Goal: Task Accomplishment & Management: Manage account settings

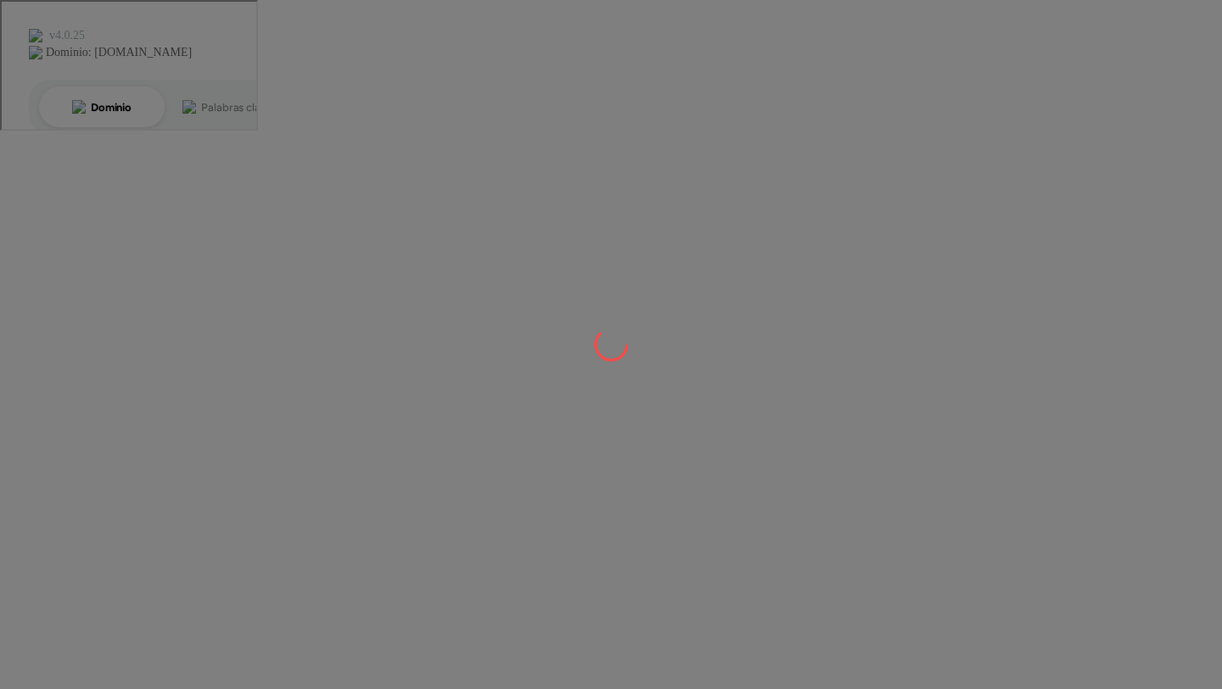
click at [833, 180] on div at bounding box center [611, 344] width 1222 height 689
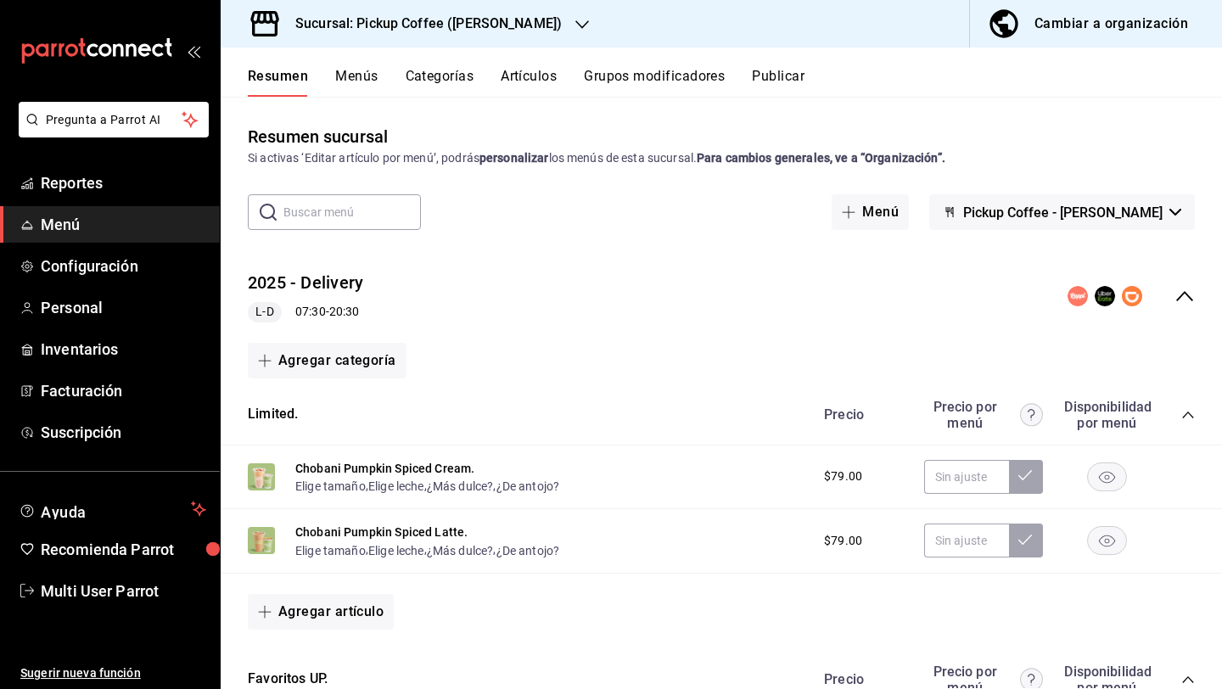
click at [483, 34] on div "Sucursal: Pickup Coffee ([PERSON_NAME])" at bounding box center [415, 24] width 362 height 48
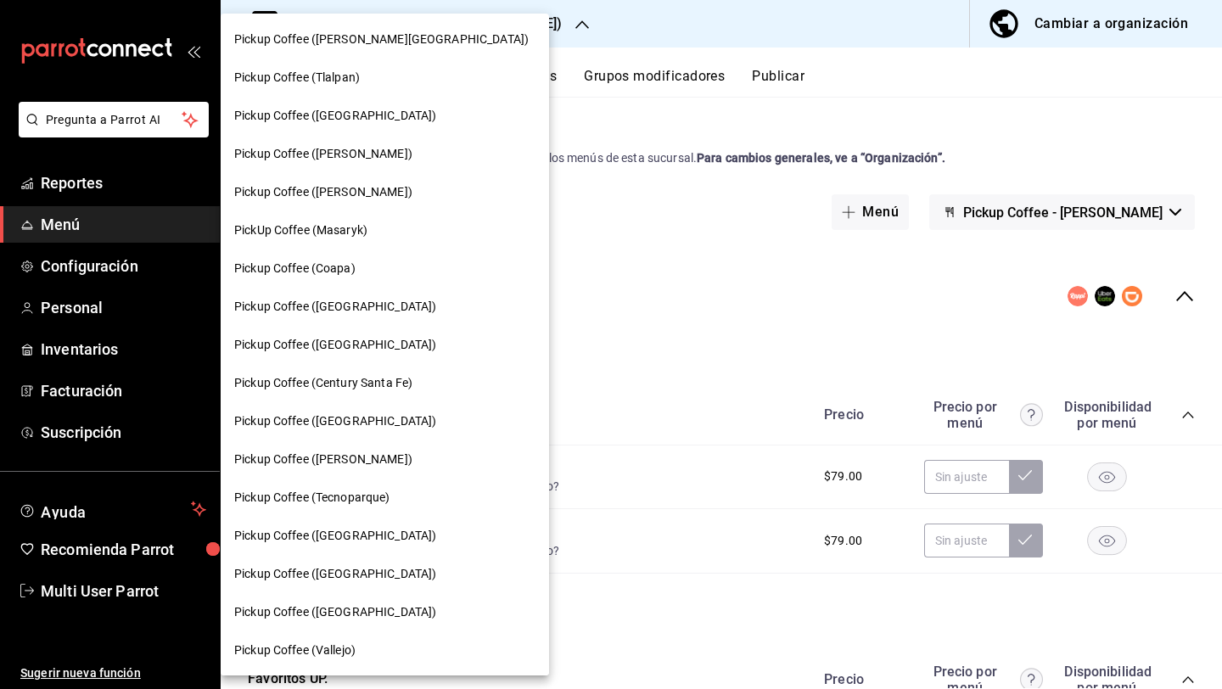
click at [444, 51] on div "Pickup Coffee ([PERSON_NAME][GEOGRAPHIC_DATA])" at bounding box center [385, 39] width 328 height 38
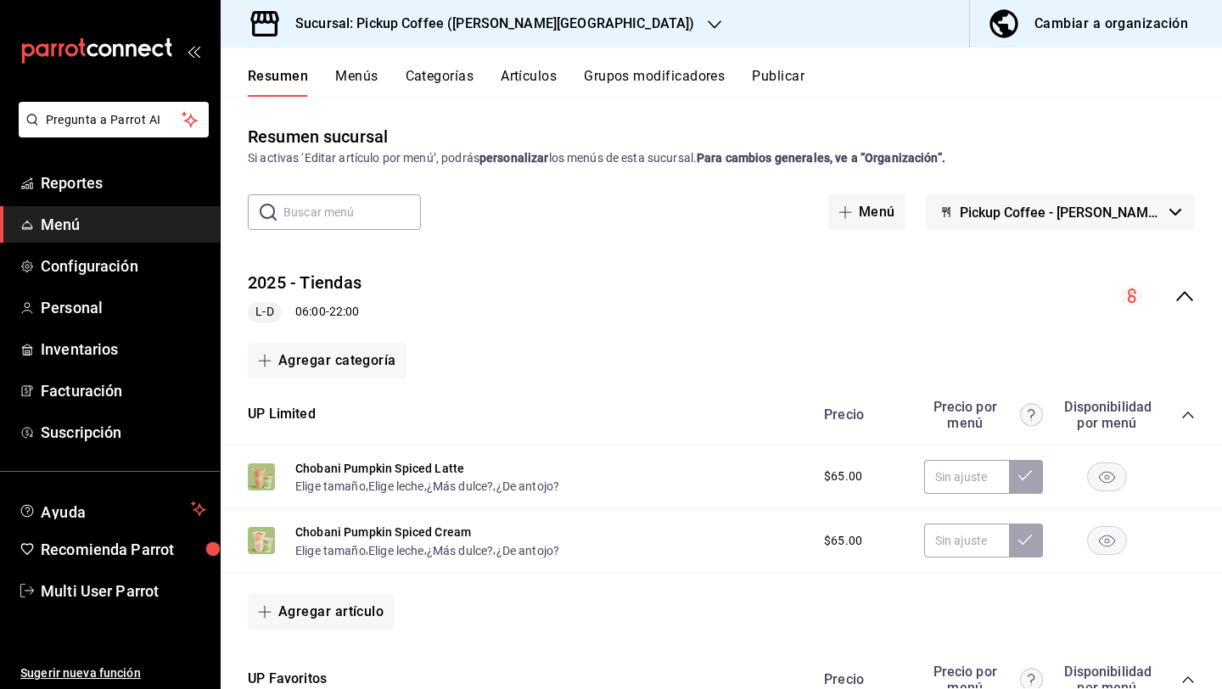
click at [1198, 306] on div "2025 - Tiendas L-D 06:00 - 22:00" at bounding box center [722, 296] width 1002 height 79
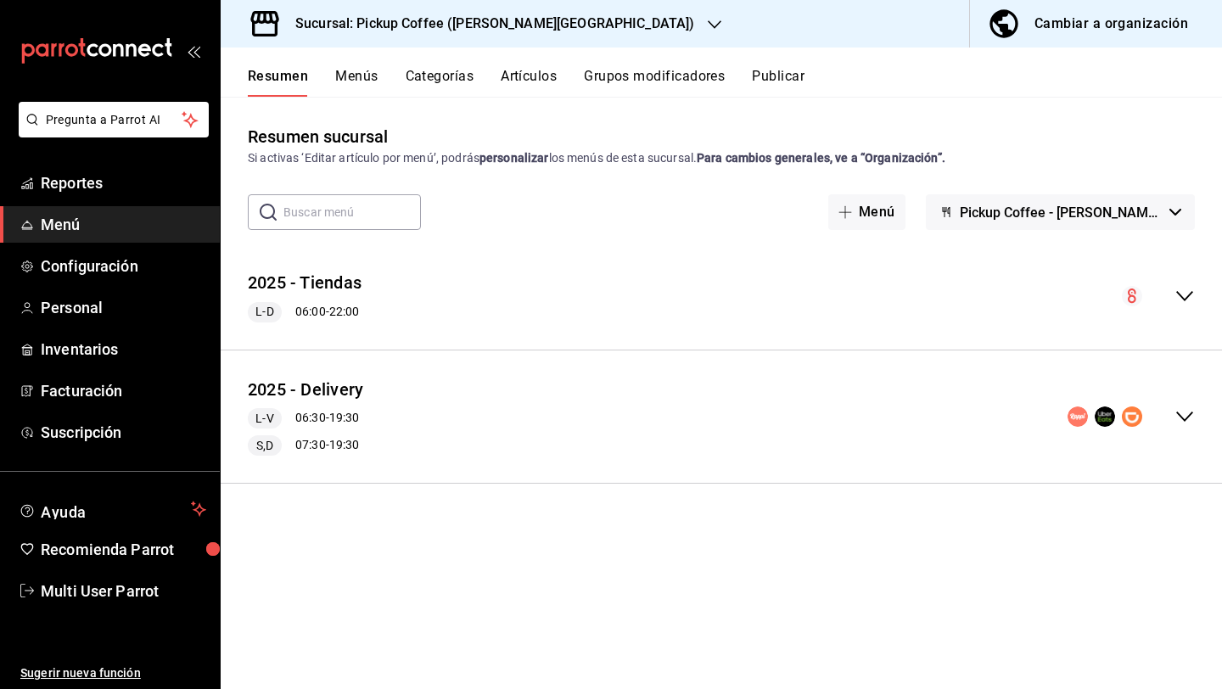
click at [759, 84] on button "Publicar" at bounding box center [778, 82] width 53 height 29
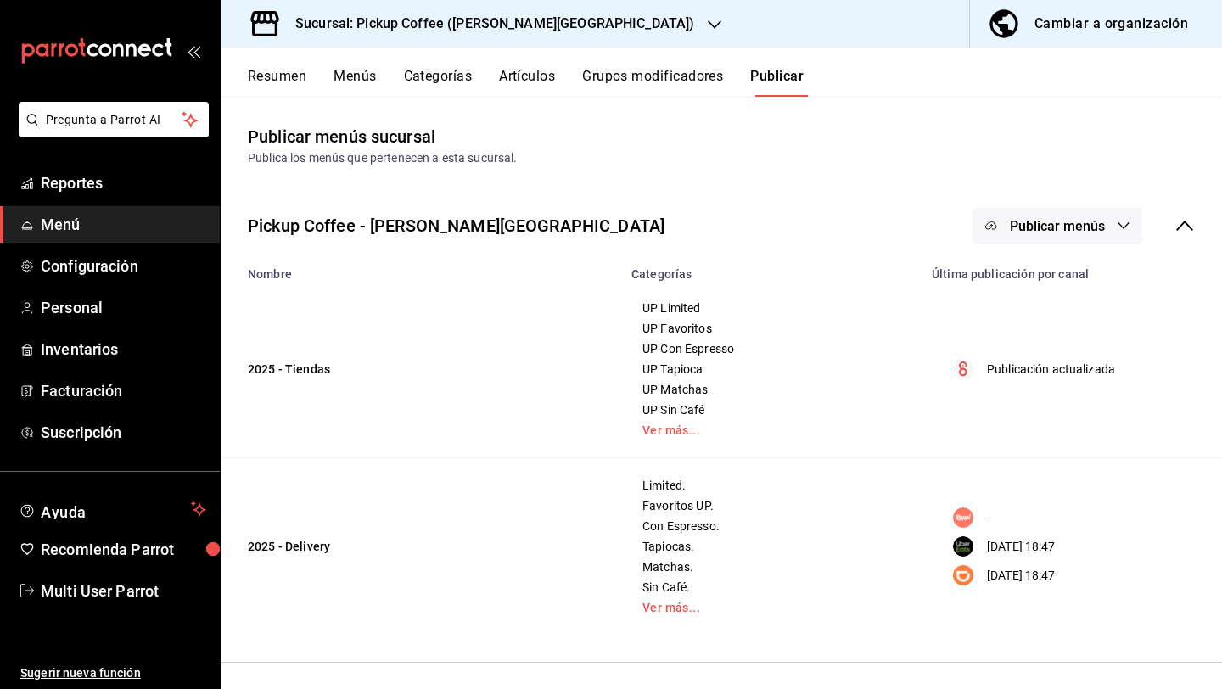
click at [1046, 241] on button "Publicar menús" at bounding box center [1058, 226] width 170 height 36
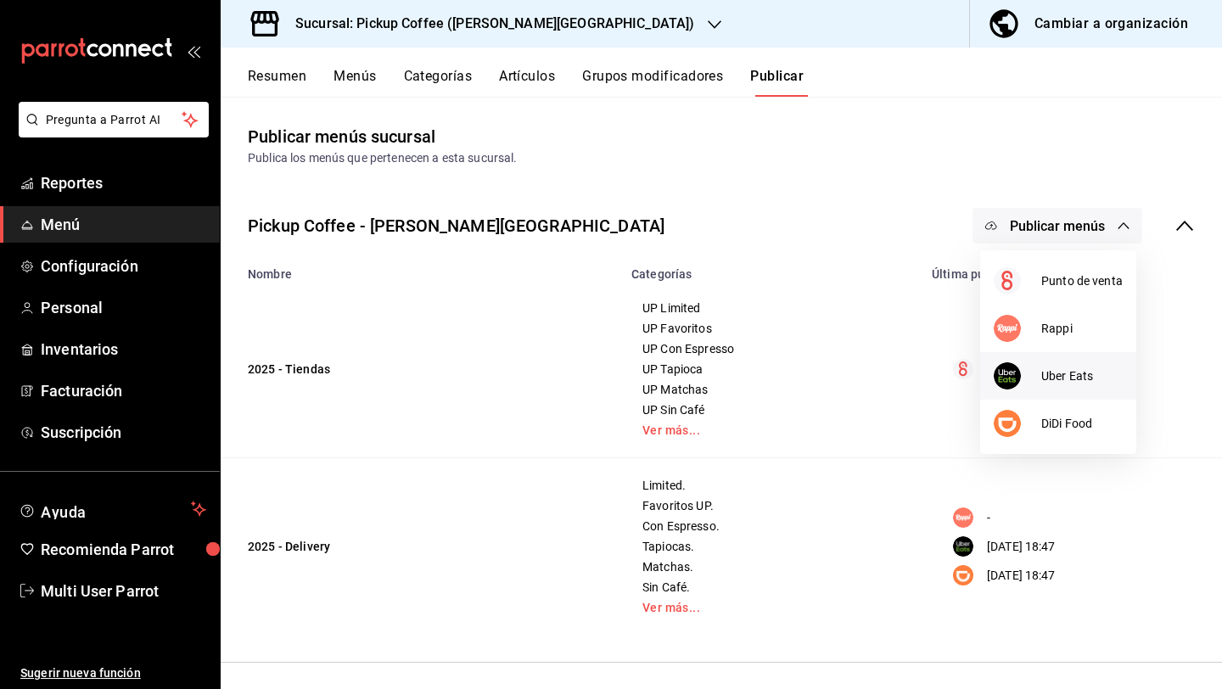
click at [1040, 362] on li "Uber Eats" at bounding box center [1058, 376] width 156 height 48
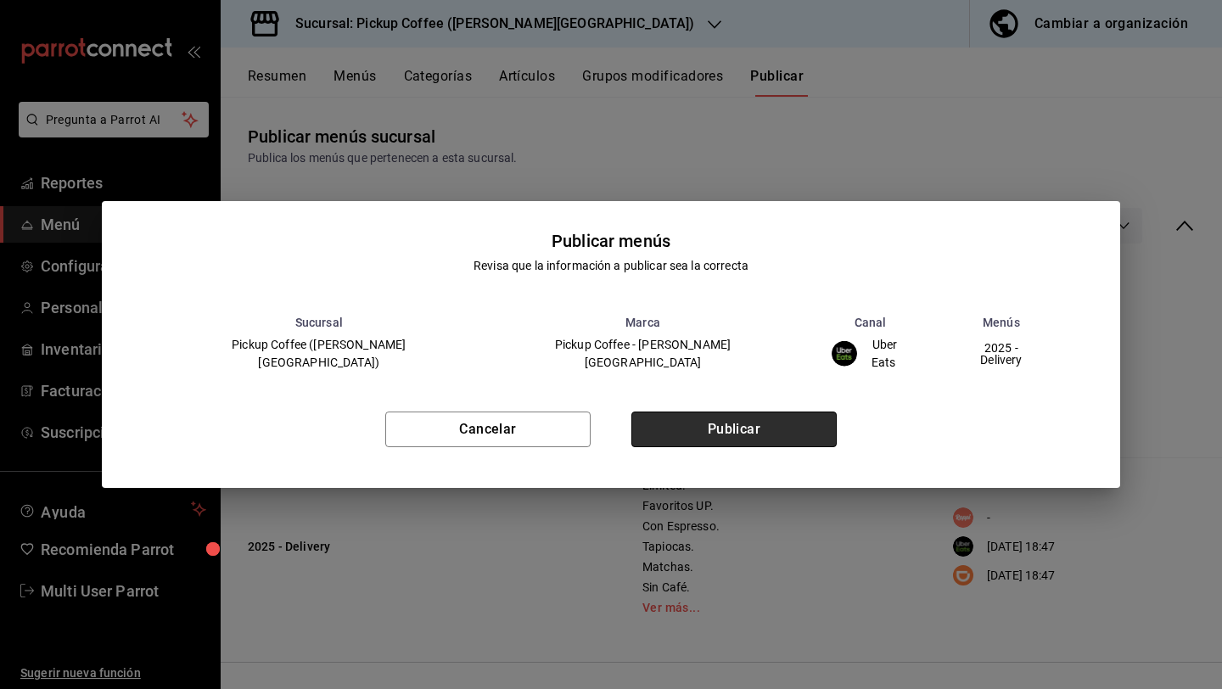
click at [780, 426] on button "Publicar" at bounding box center [733, 430] width 205 height 36
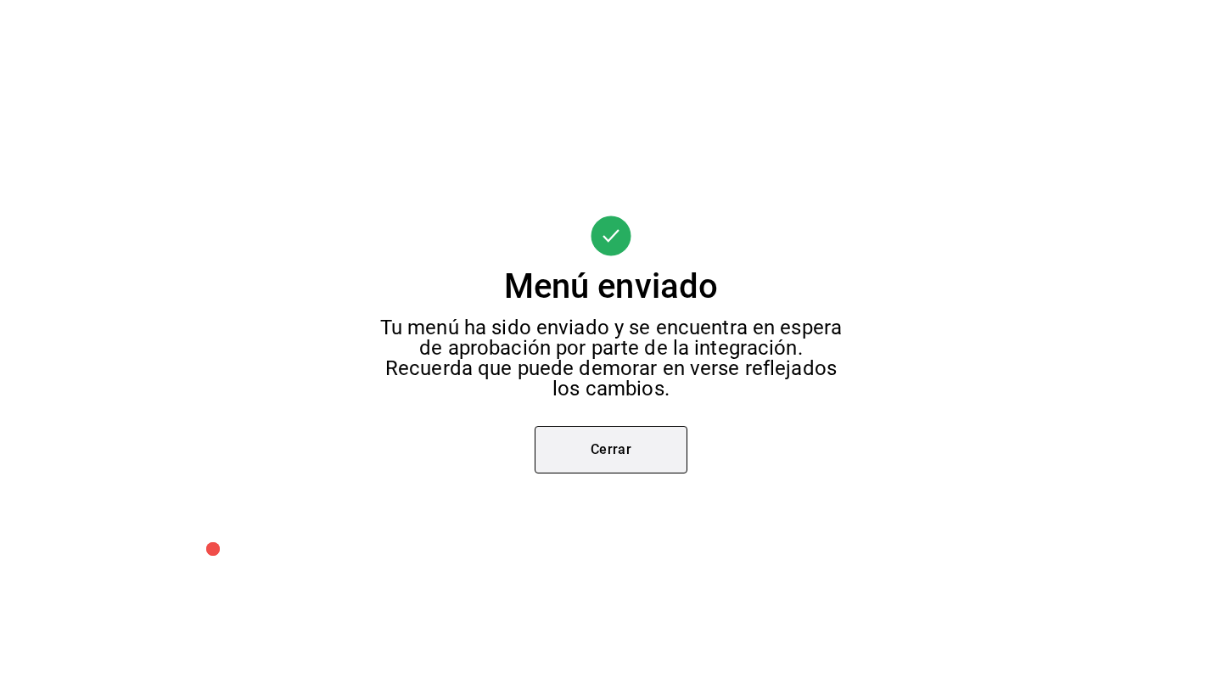
click at [630, 452] on button "Cerrar" at bounding box center [611, 450] width 153 height 48
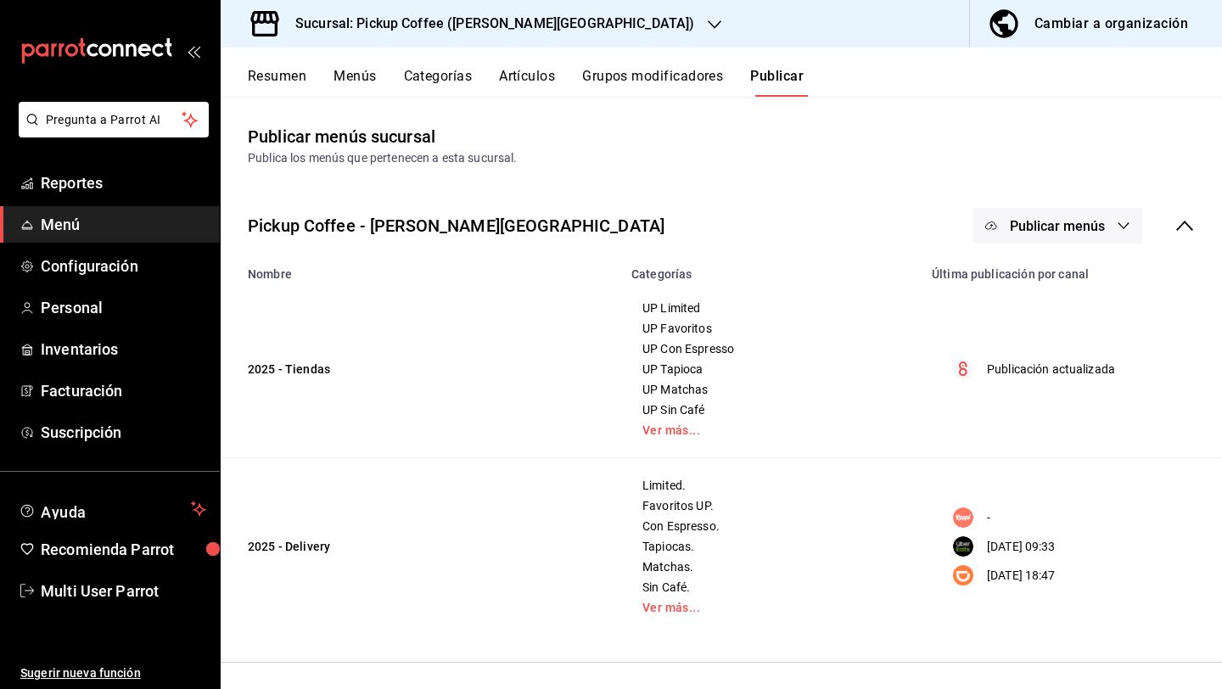
click at [1068, 213] on button "Publicar menús" at bounding box center [1058, 226] width 170 height 36
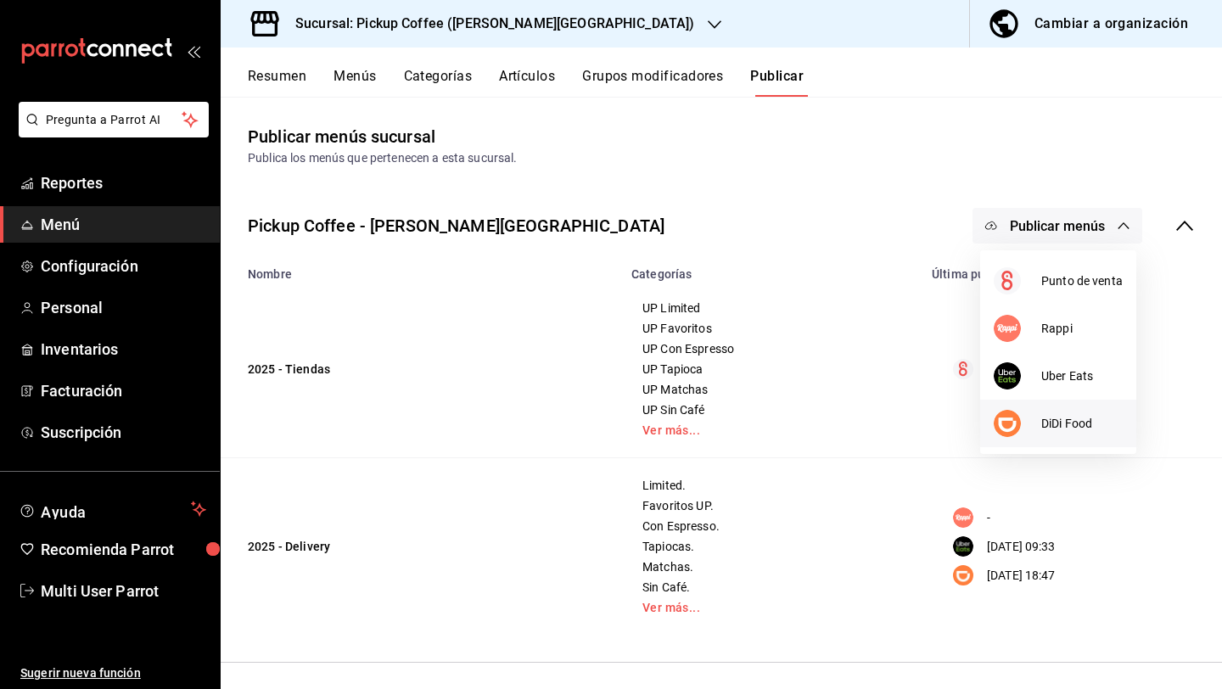
click at [1035, 418] on div at bounding box center [1018, 423] width 48 height 27
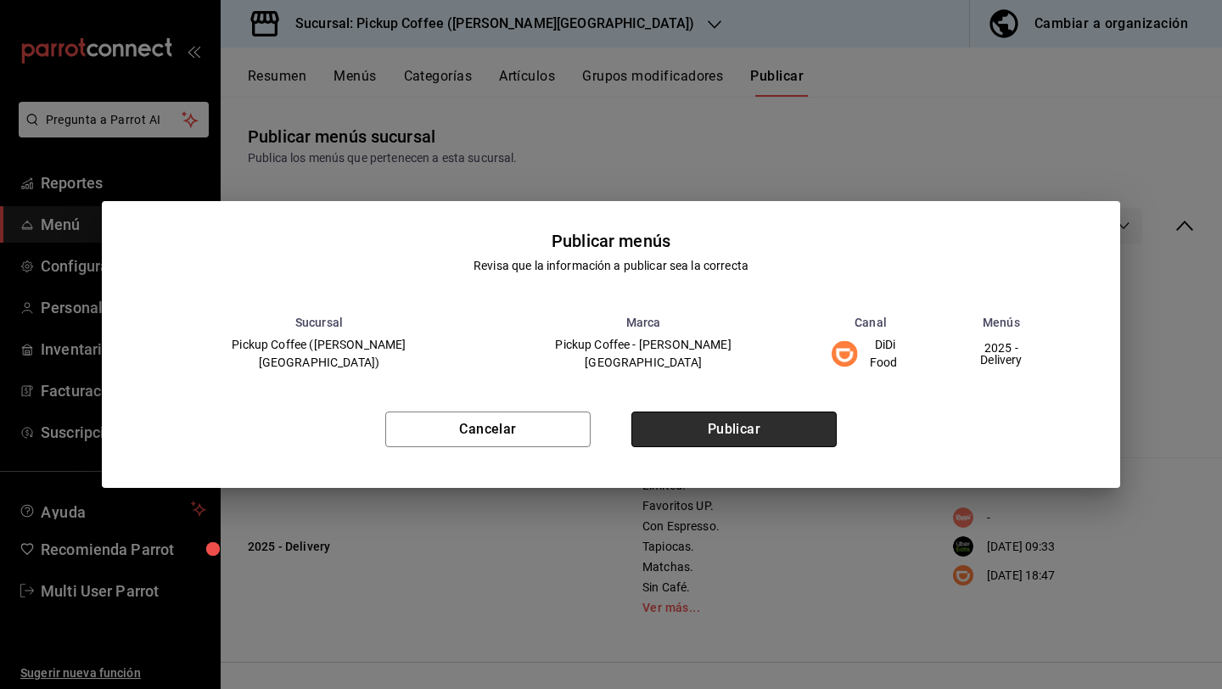
click at [749, 433] on button "Publicar" at bounding box center [733, 430] width 205 height 36
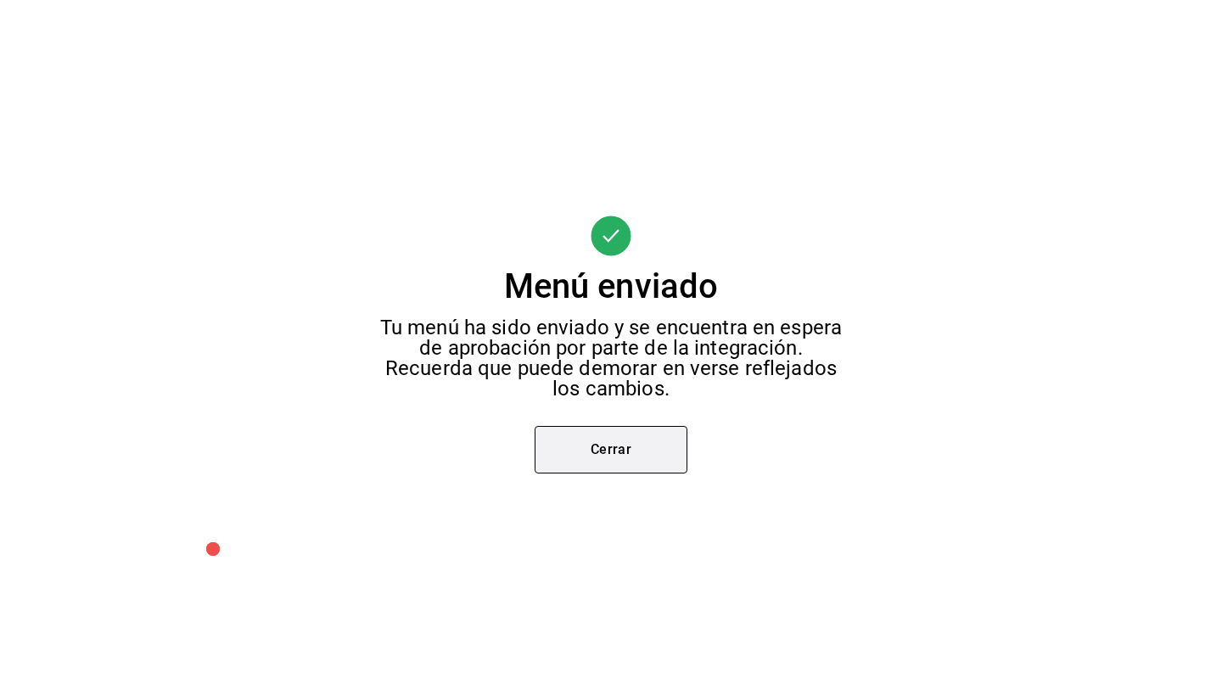
click at [675, 450] on button "Cerrar" at bounding box center [611, 450] width 153 height 48
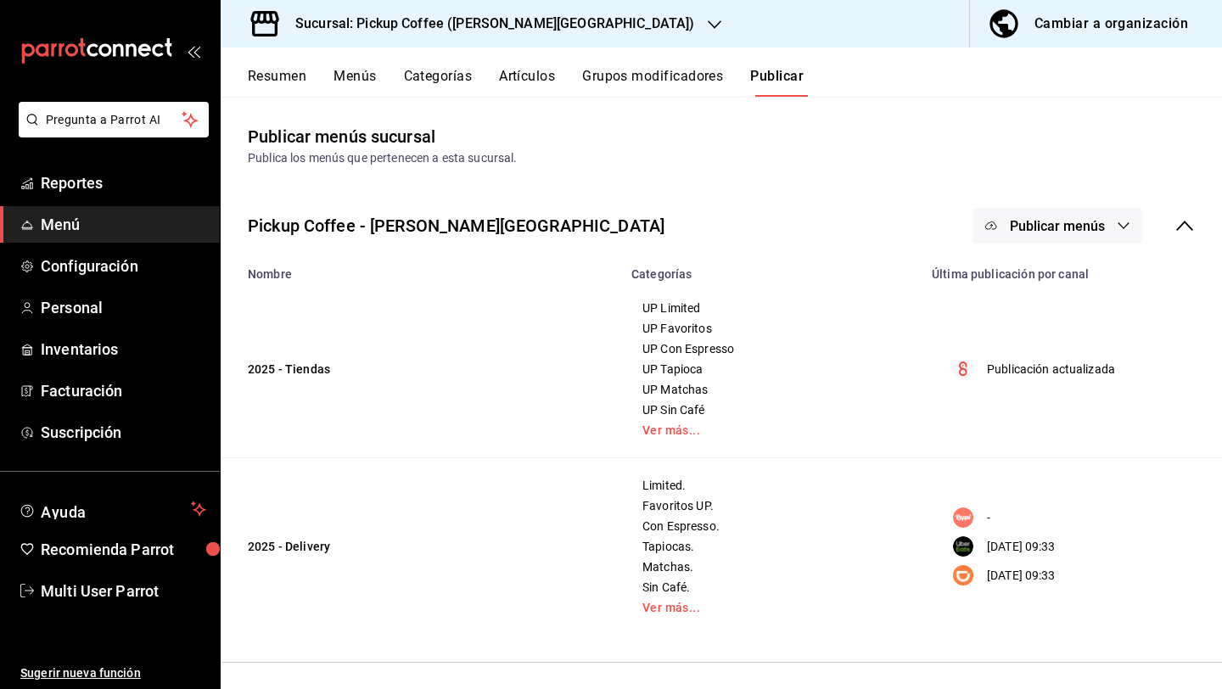
click at [444, 29] on h3 "Sucursal: Pickup Coffee ([PERSON_NAME][GEOGRAPHIC_DATA])" at bounding box center [488, 24] width 412 height 20
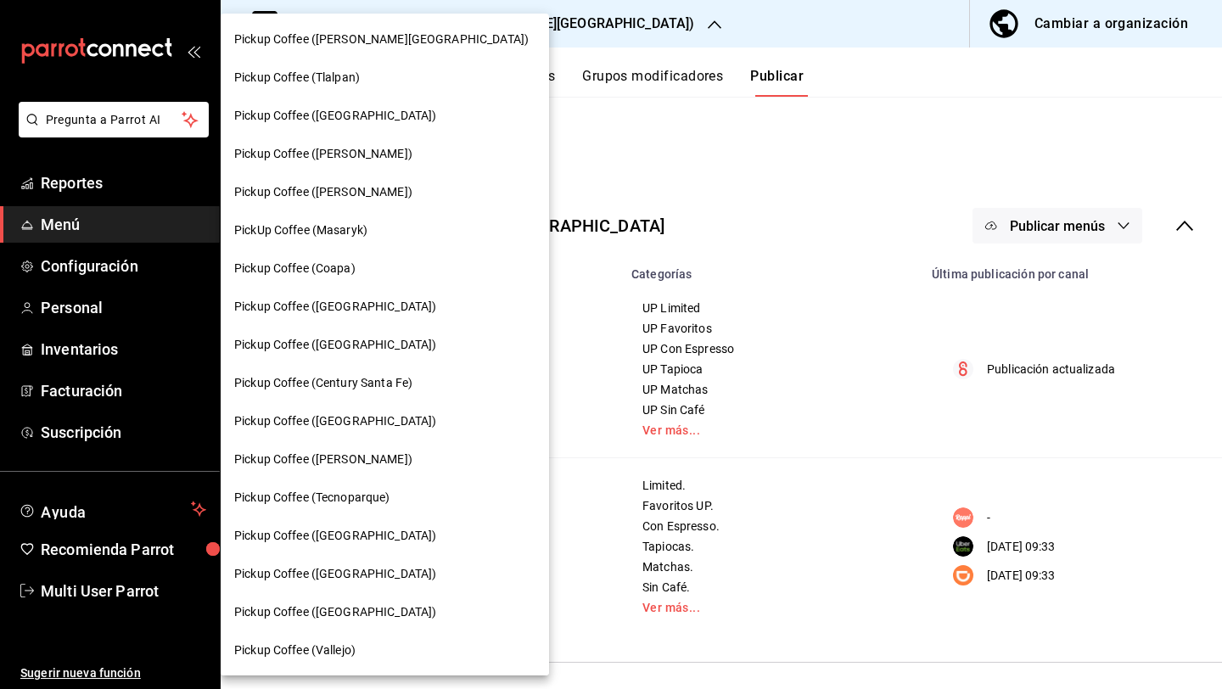
click at [407, 83] on div "Pickup Coffee (Tlalpan)" at bounding box center [384, 78] width 301 height 18
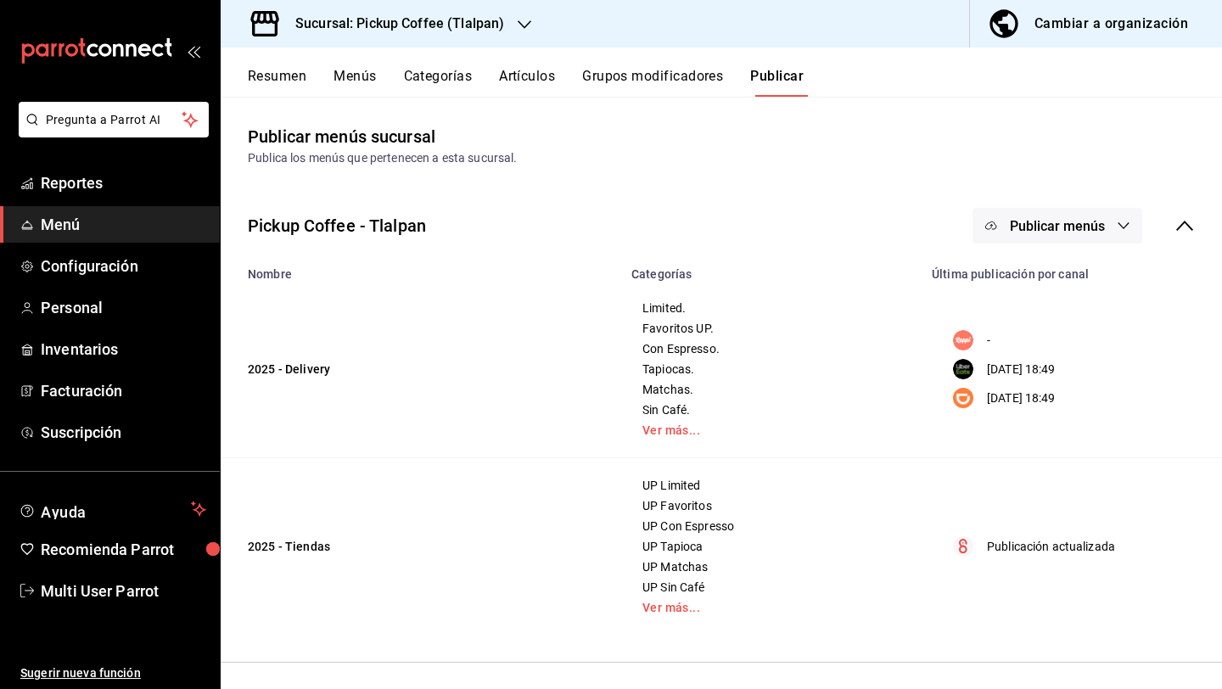
click at [1058, 243] on button "Publicar menús" at bounding box center [1058, 226] width 170 height 36
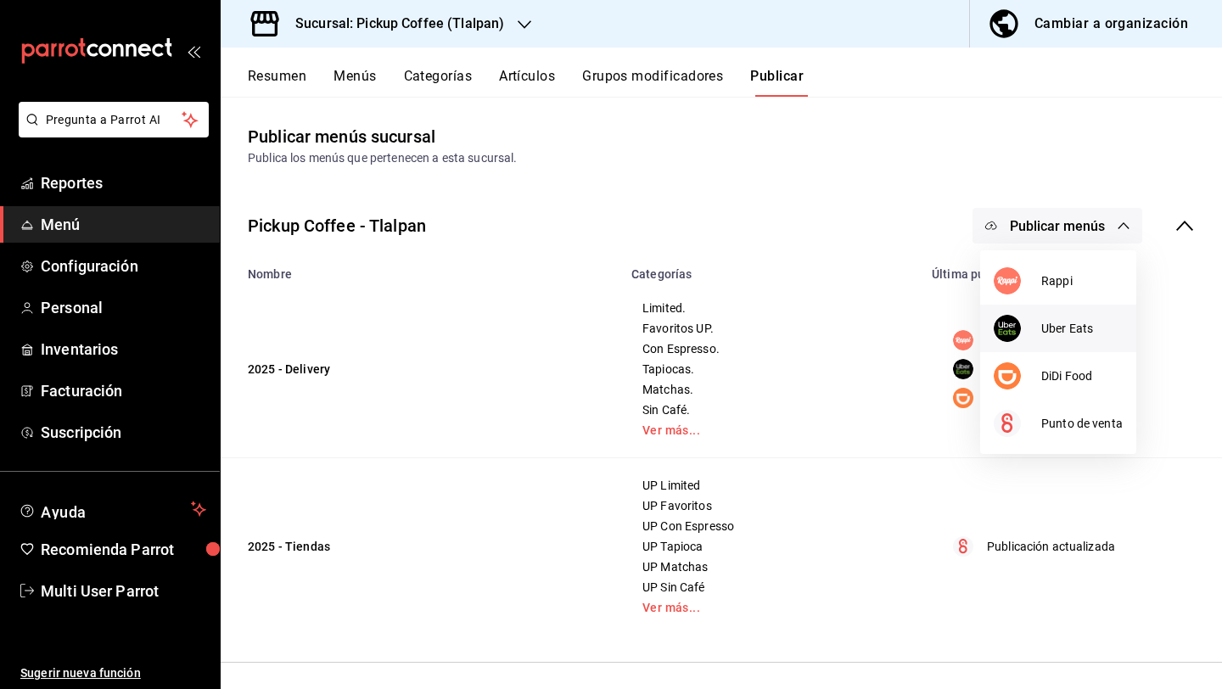
click at [1043, 332] on span "Uber Eats" at bounding box center [1081, 329] width 81 height 18
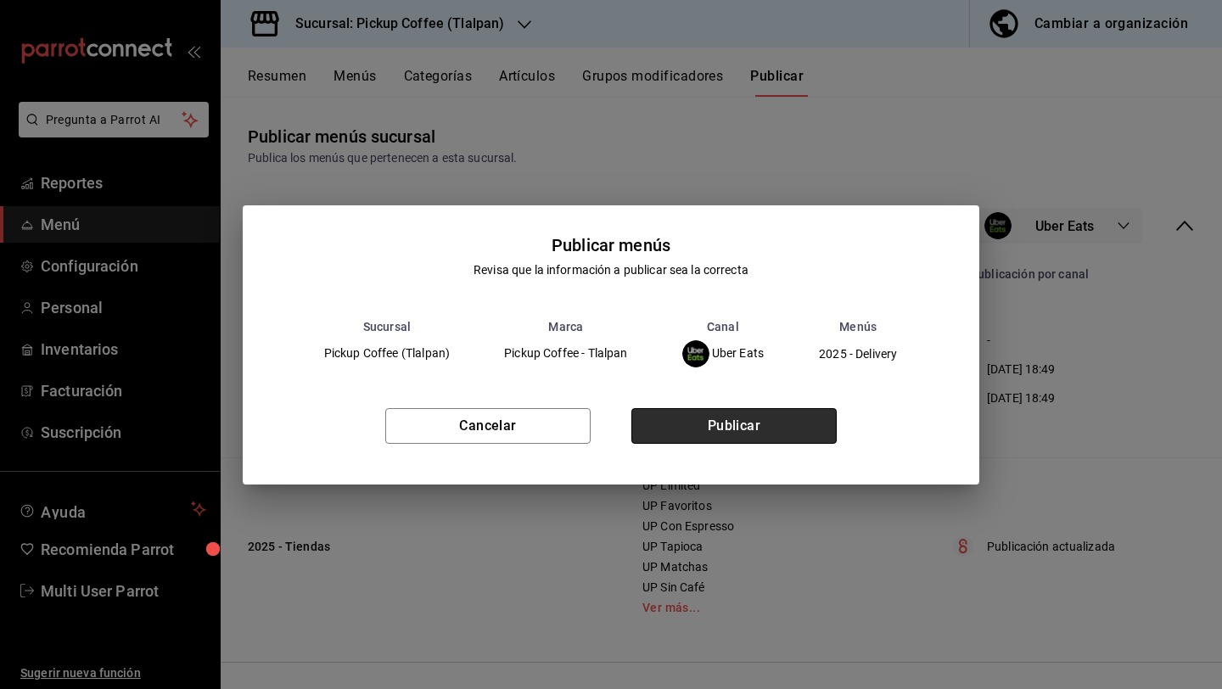
click at [795, 420] on button "Publicar" at bounding box center [733, 426] width 205 height 36
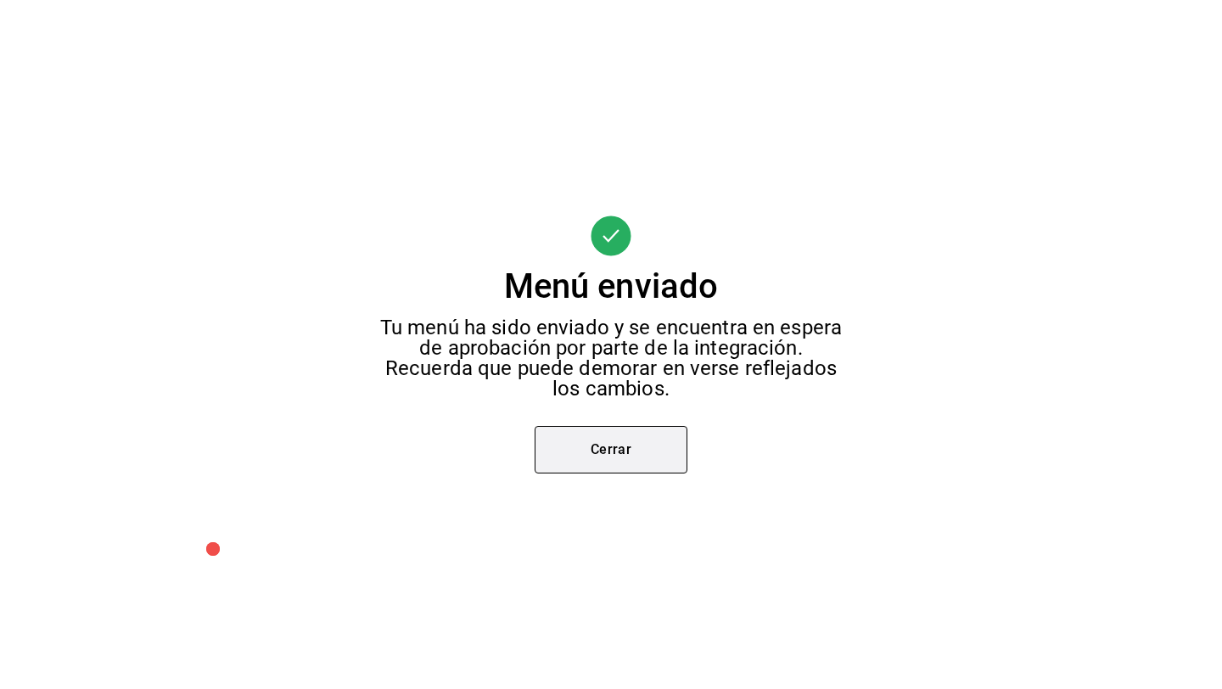
click at [634, 460] on button "Cerrar" at bounding box center [611, 450] width 153 height 48
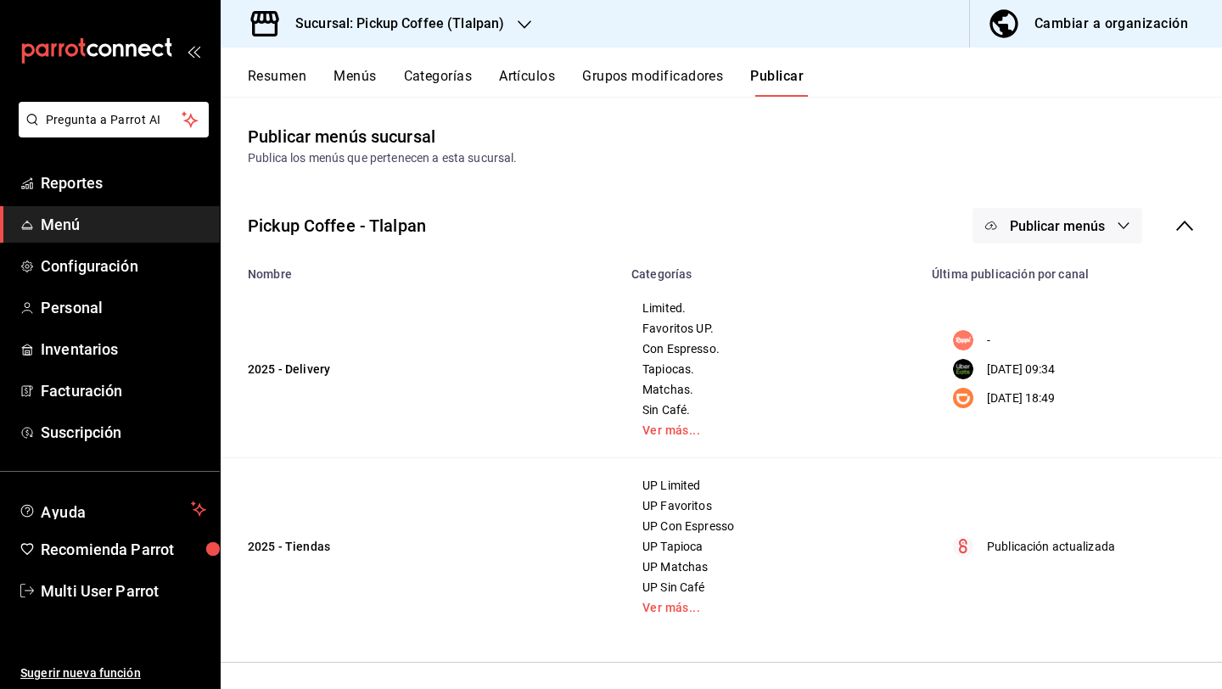
click at [1033, 225] on span "Publicar menús" at bounding box center [1057, 226] width 95 height 16
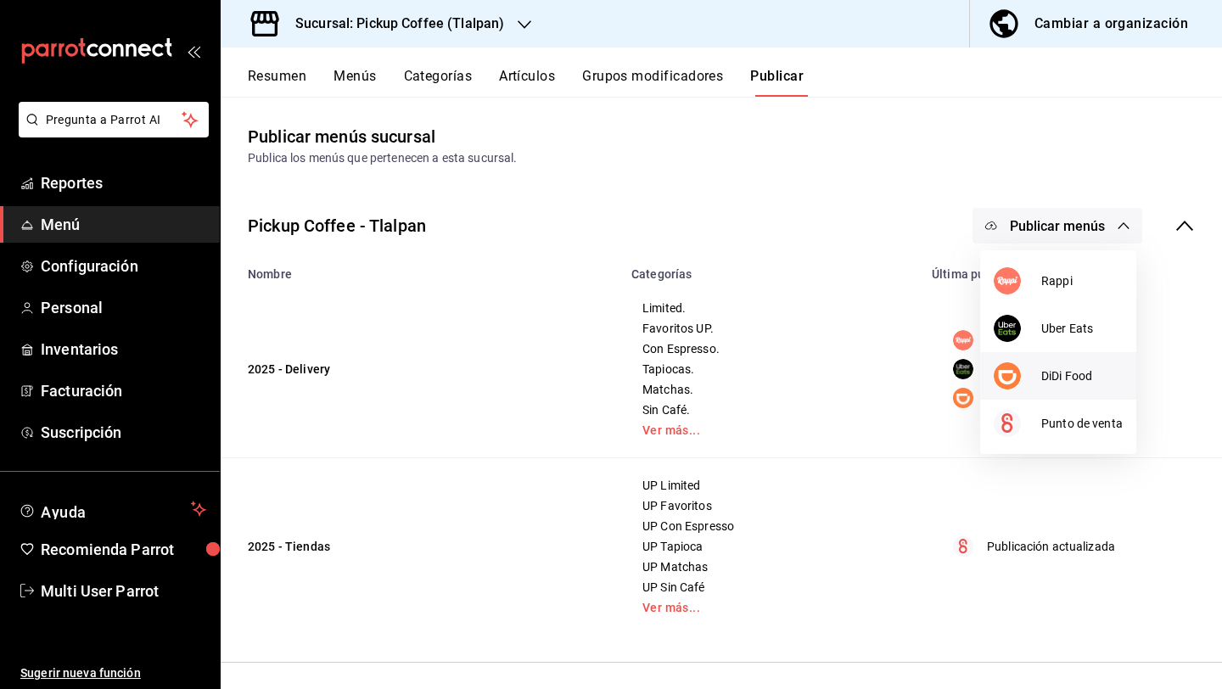
click at [1042, 372] on span "DiDi Food" at bounding box center [1081, 377] width 81 height 18
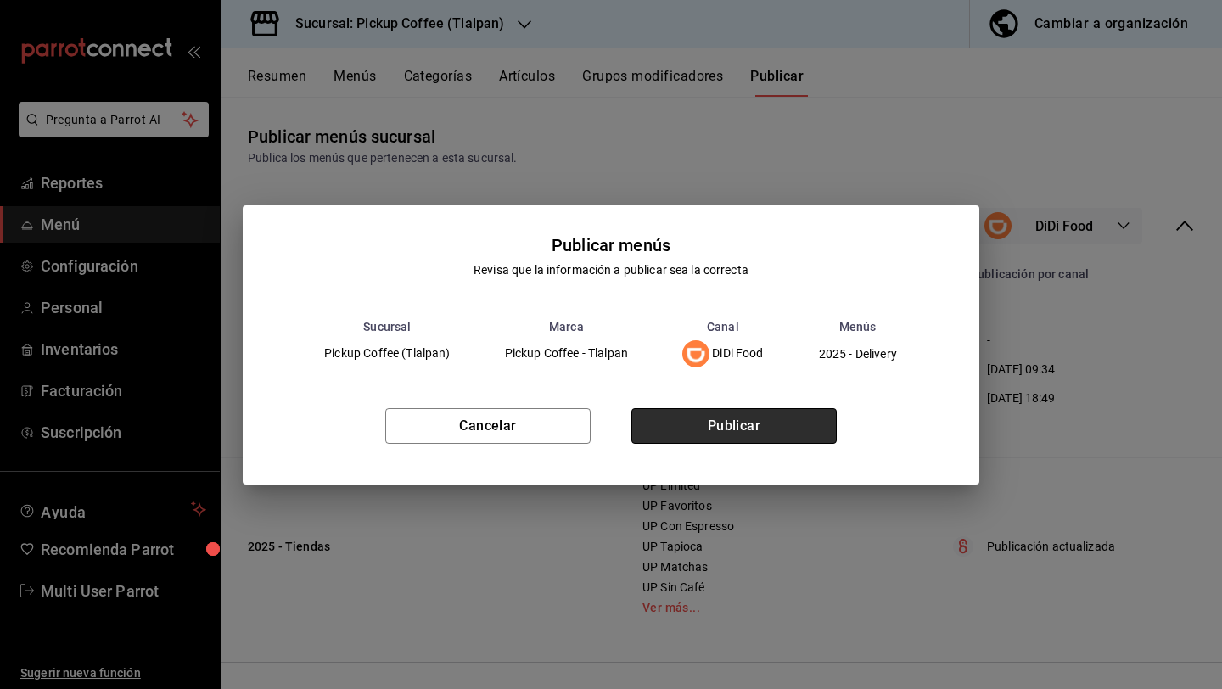
click at [722, 425] on button "Publicar" at bounding box center [733, 426] width 205 height 36
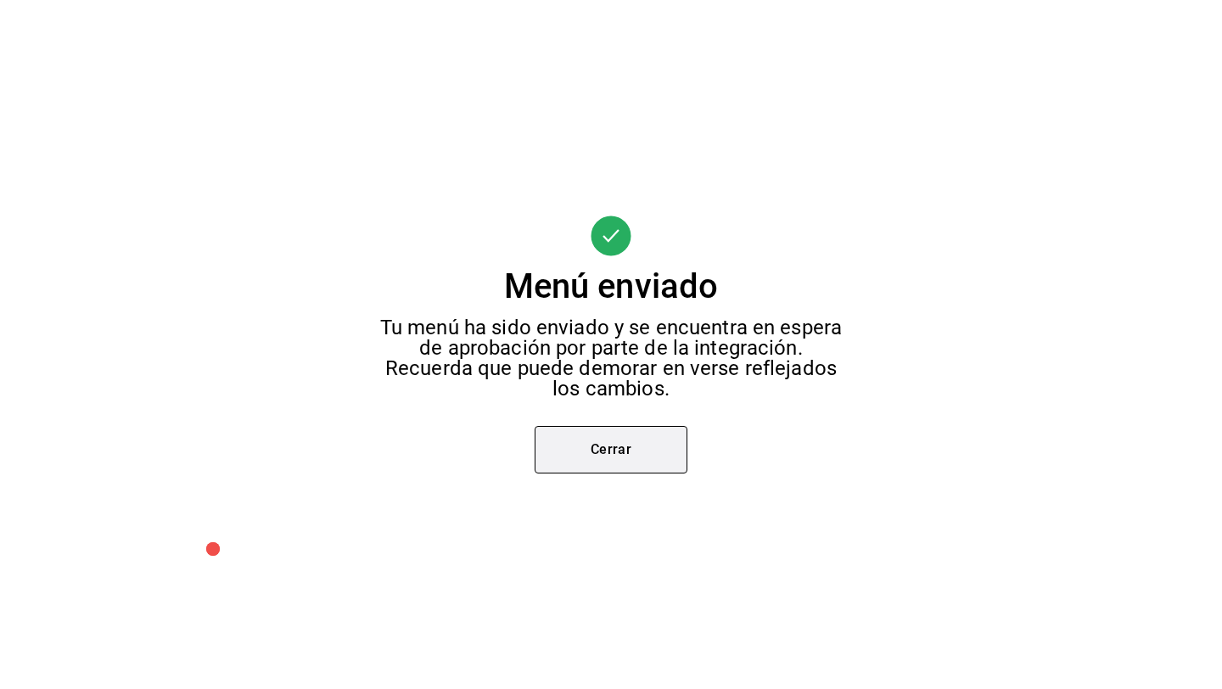
click at [663, 440] on button "Cerrar" at bounding box center [611, 450] width 153 height 48
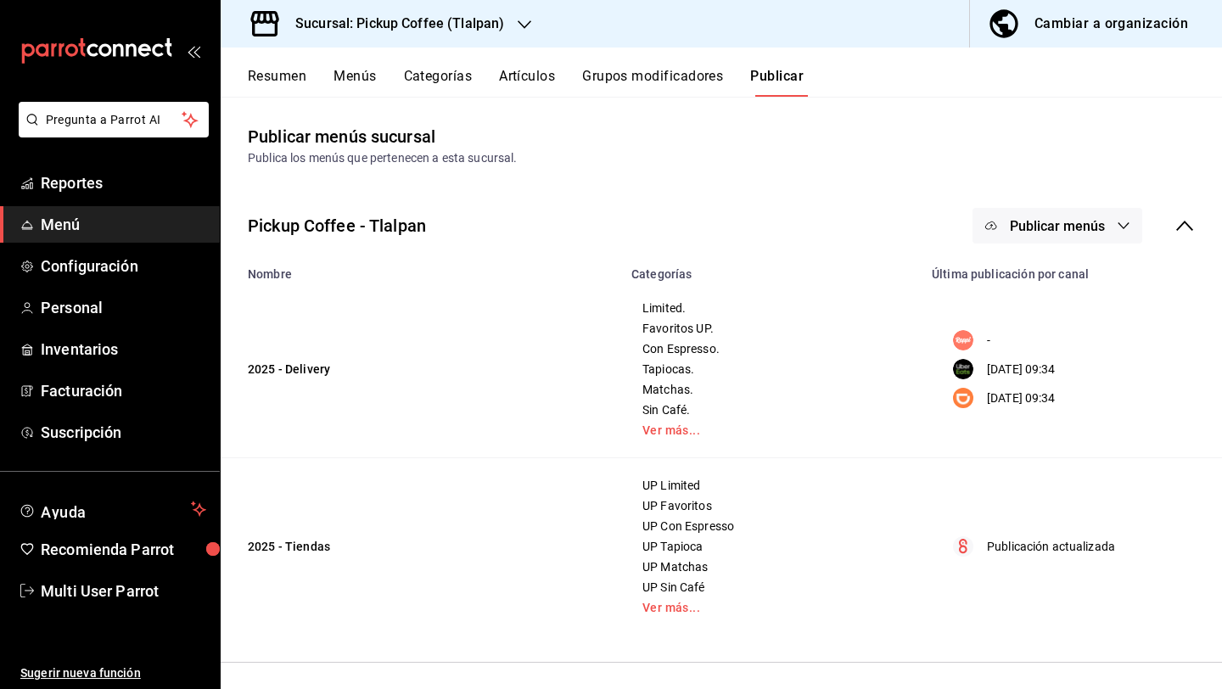
click at [525, 22] on icon "button" at bounding box center [525, 25] width 14 height 14
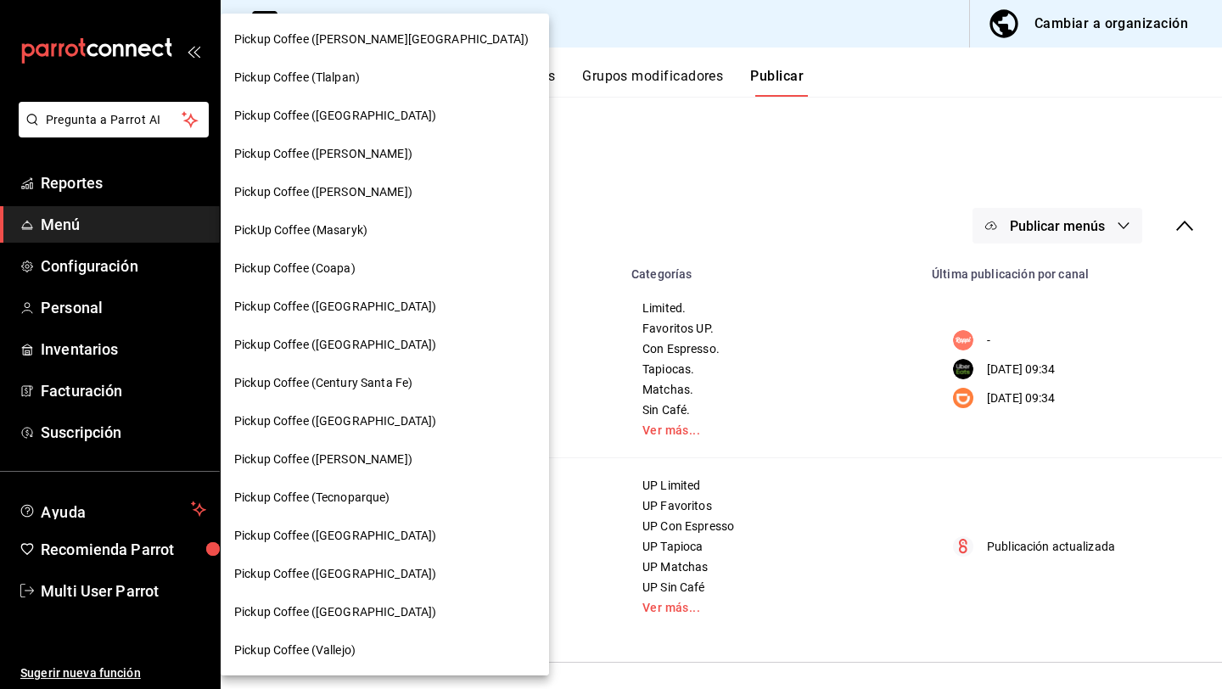
click at [390, 107] on div "Pickup Coffee ([GEOGRAPHIC_DATA])" at bounding box center [384, 116] width 301 height 18
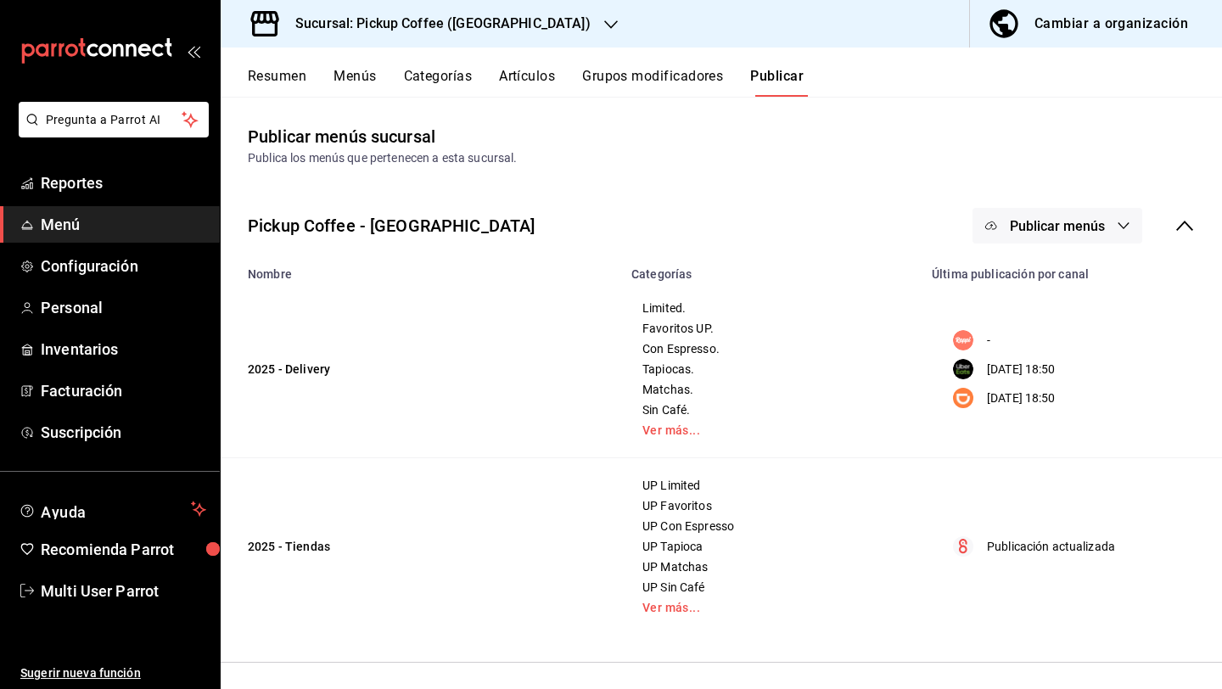
click at [1035, 222] on span "Publicar menús" at bounding box center [1057, 226] width 95 height 16
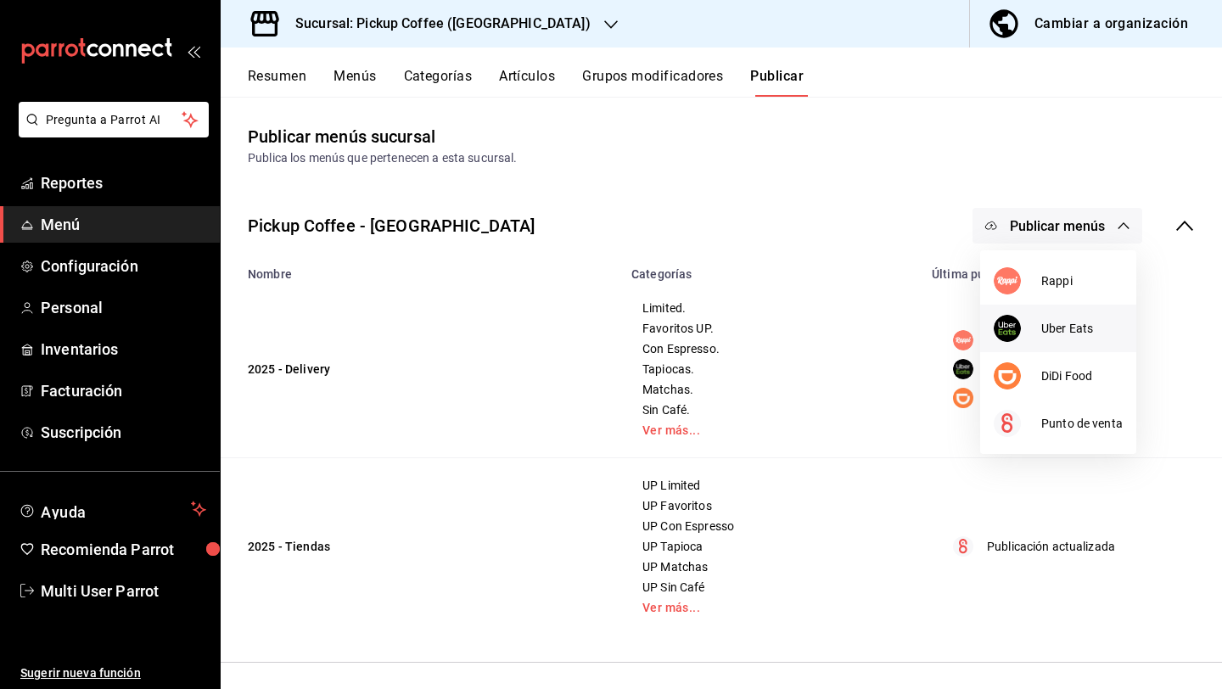
click at [1038, 328] on div at bounding box center [1018, 328] width 48 height 27
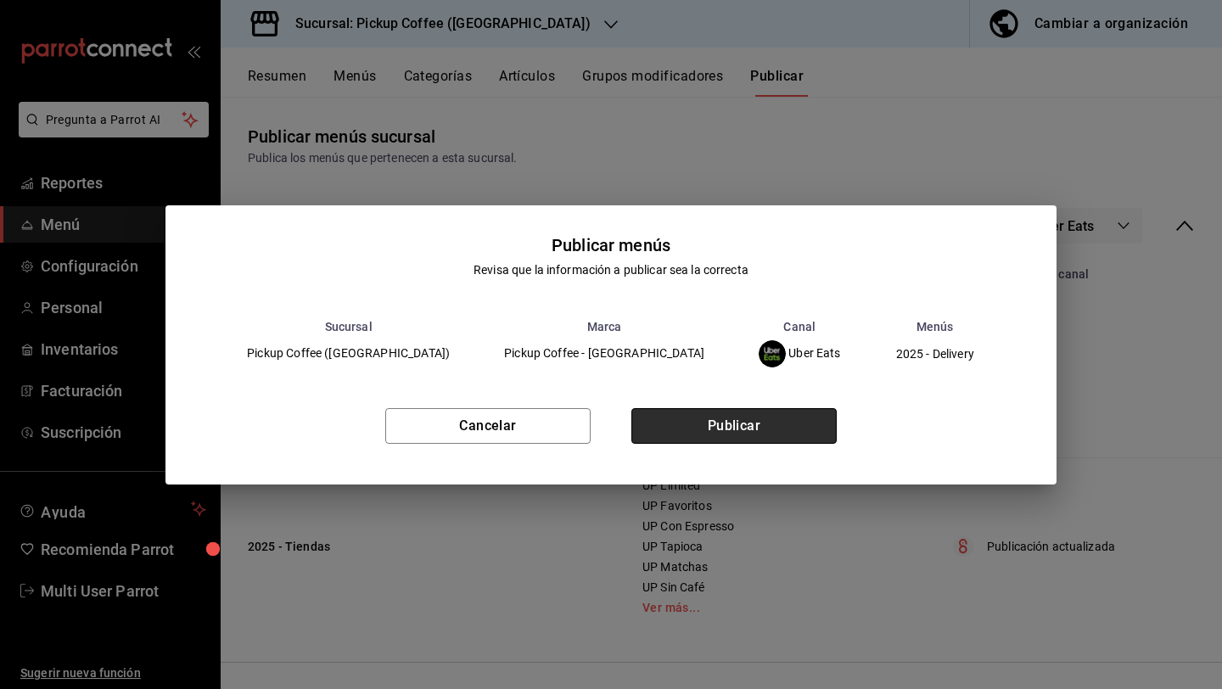
click at [761, 415] on button "Publicar" at bounding box center [733, 426] width 205 height 36
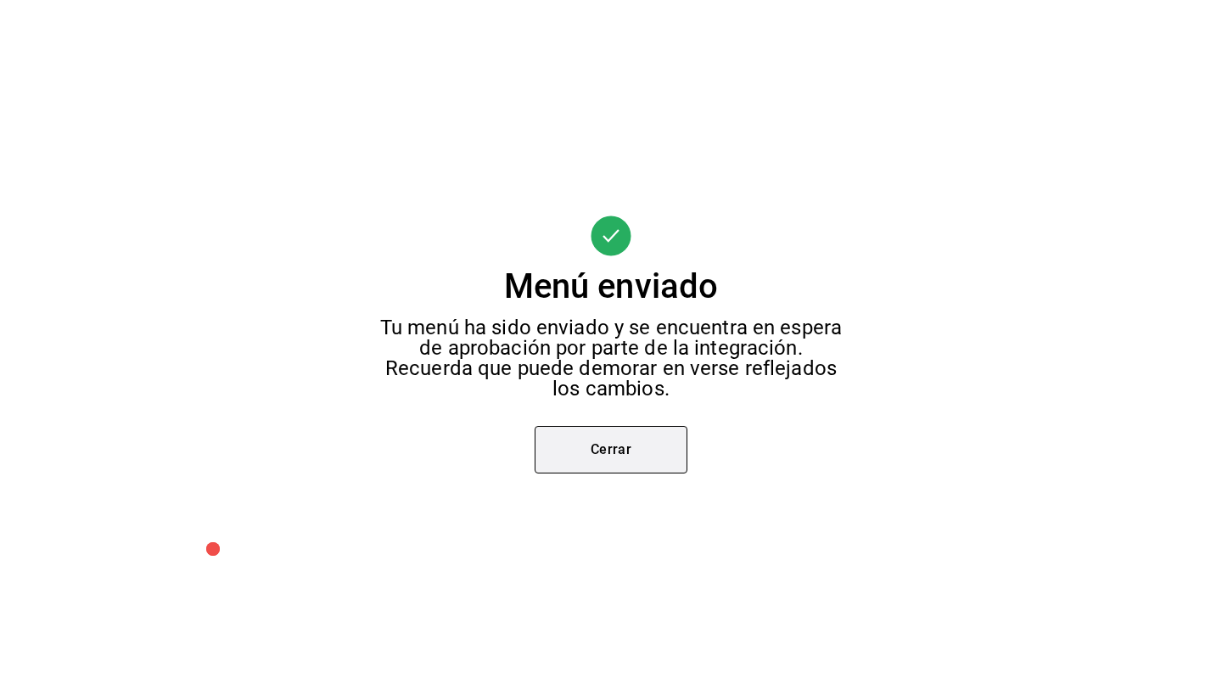
click at [600, 442] on button "Cerrar" at bounding box center [611, 450] width 153 height 48
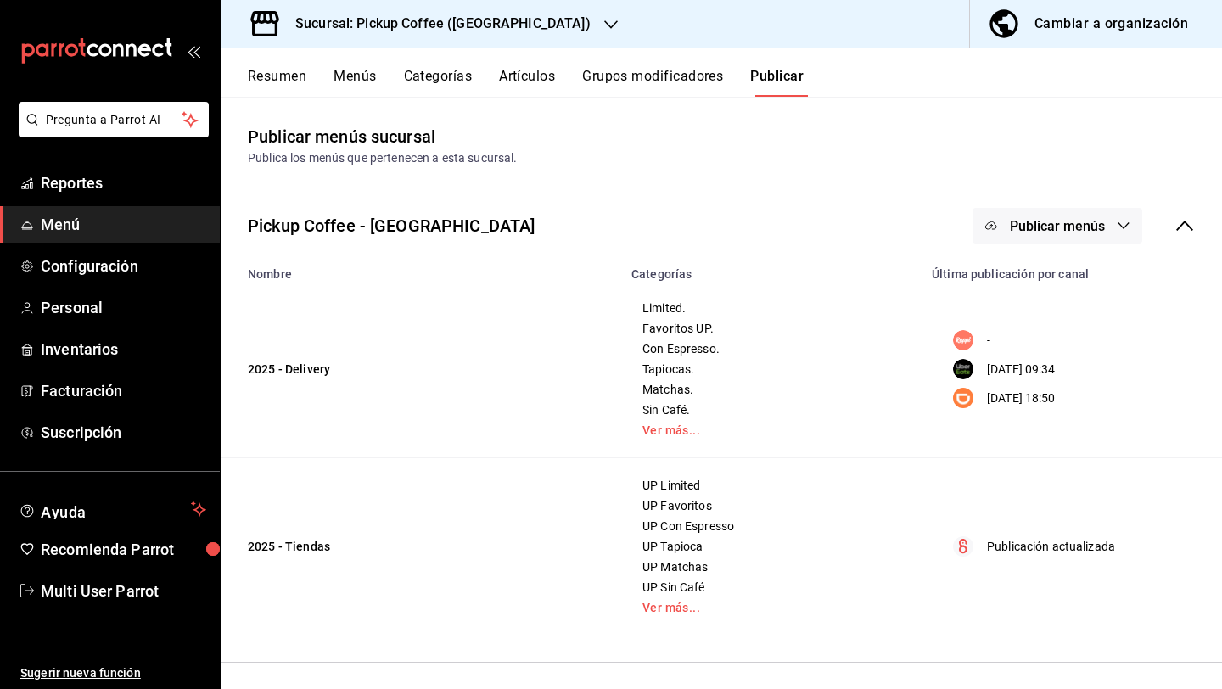
click at [1084, 226] on span "Publicar menús" at bounding box center [1057, 226] width 95 height 16
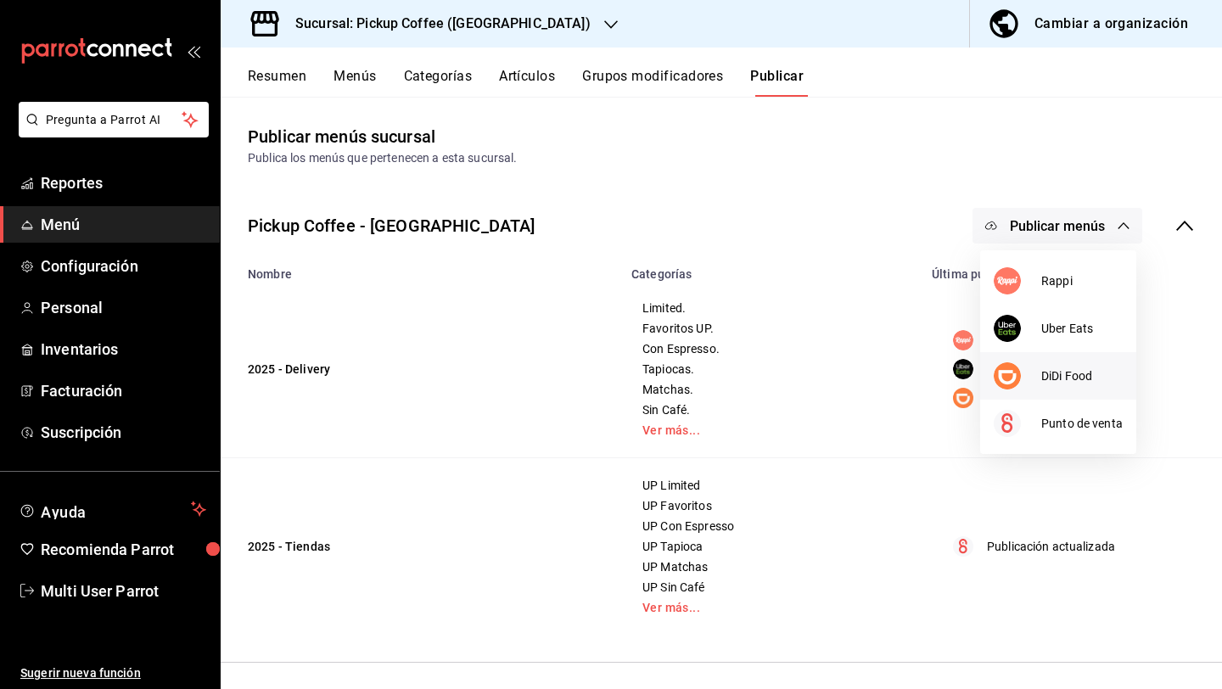
click at [1058, 362] on li "DiDi Food" at bounding box center [1058, 376] width 156 height 48
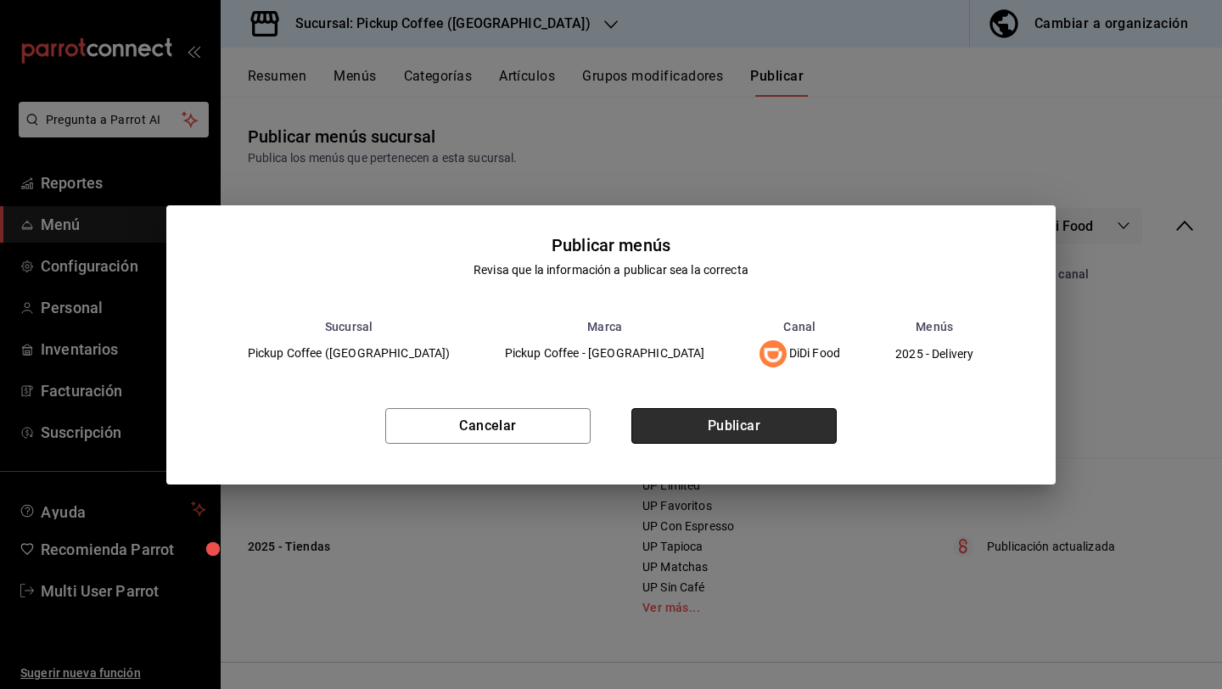
click at [789, 422] on button "Publicar" at bounding box center [733, 426] width 205 height 36
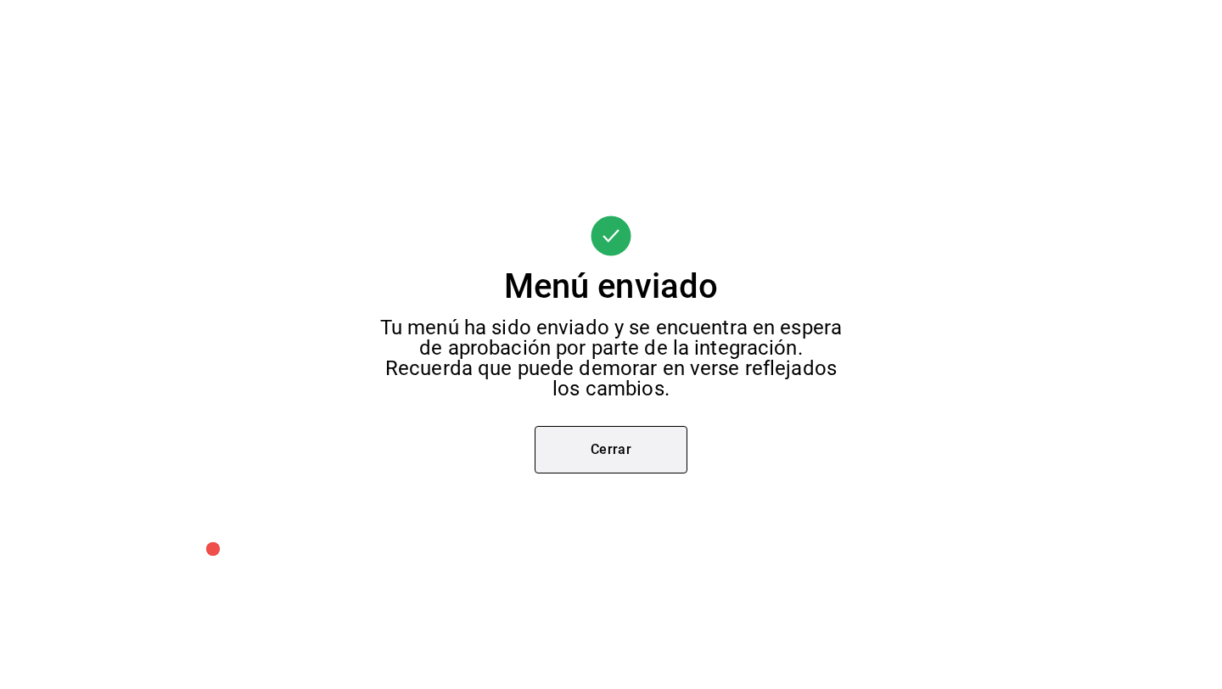
click at [580, 442] on button "Cerrar" at bounding box center [611, 450] width 153 height 48
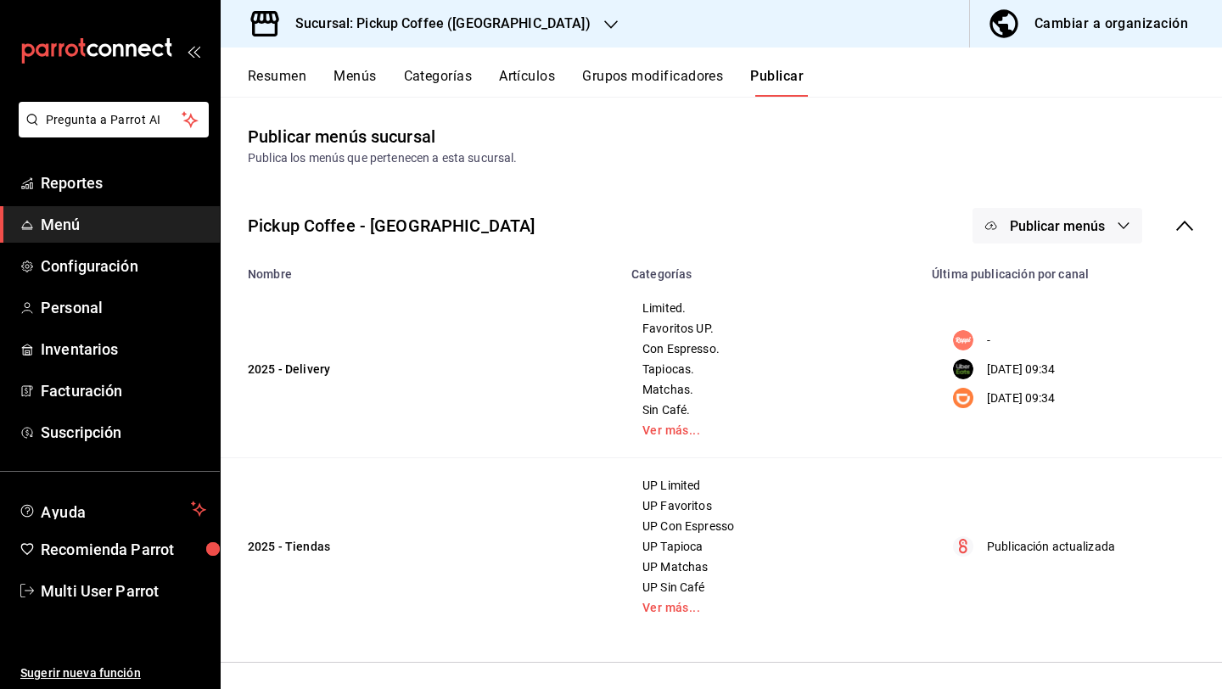
click at [356, 73] on button "Menús" at bounding box center [355, 82] width 42 height 29
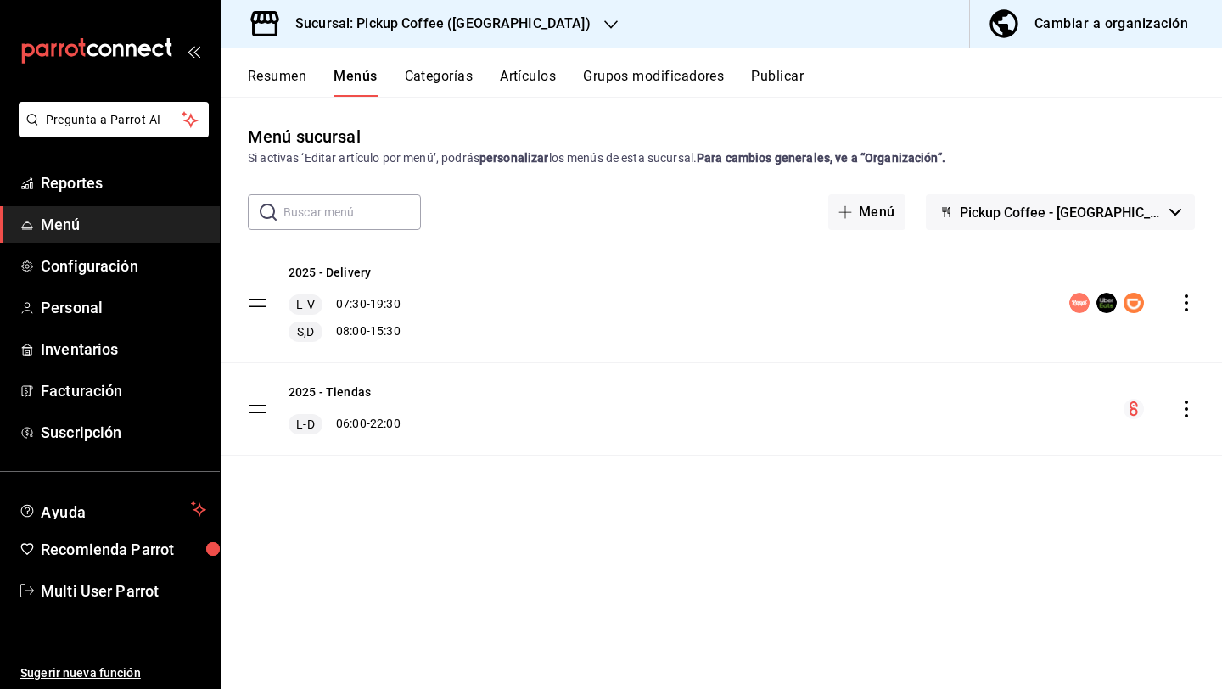
click at [446, 32] on h3 "Sucursal: Pickup Coffee ([GEOGRAPHIC_DATA])" at bounding box center [436, 24] width 309 height 20
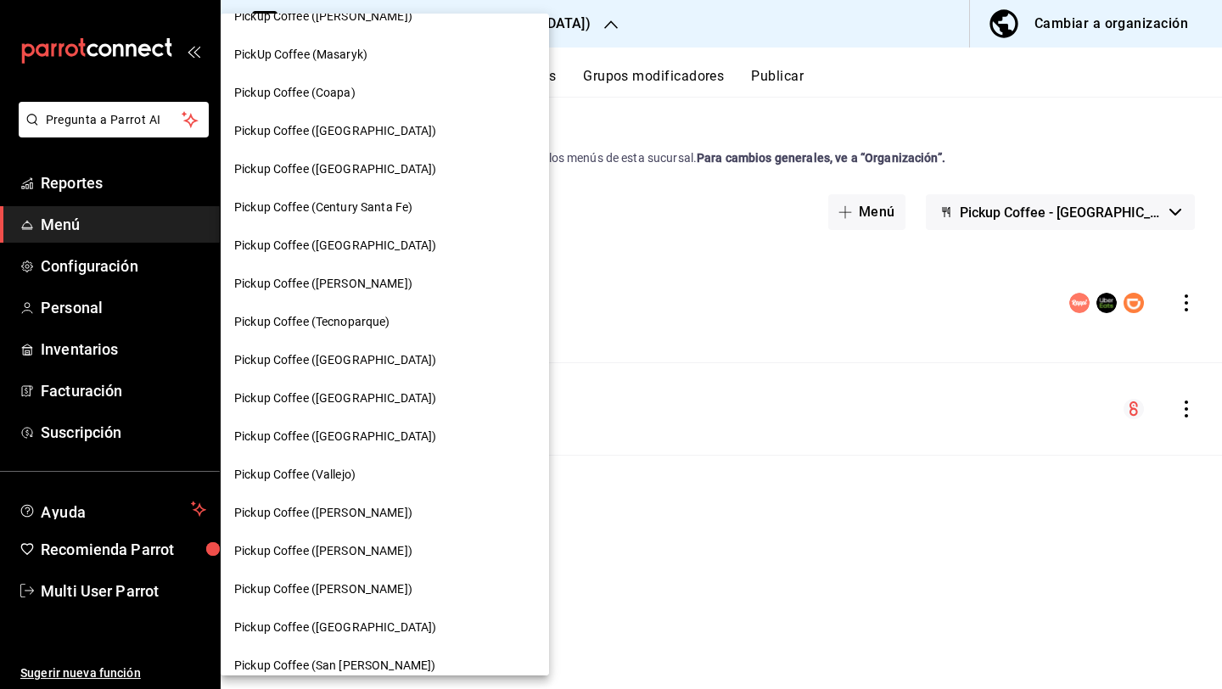
scroll to position [182, 0]
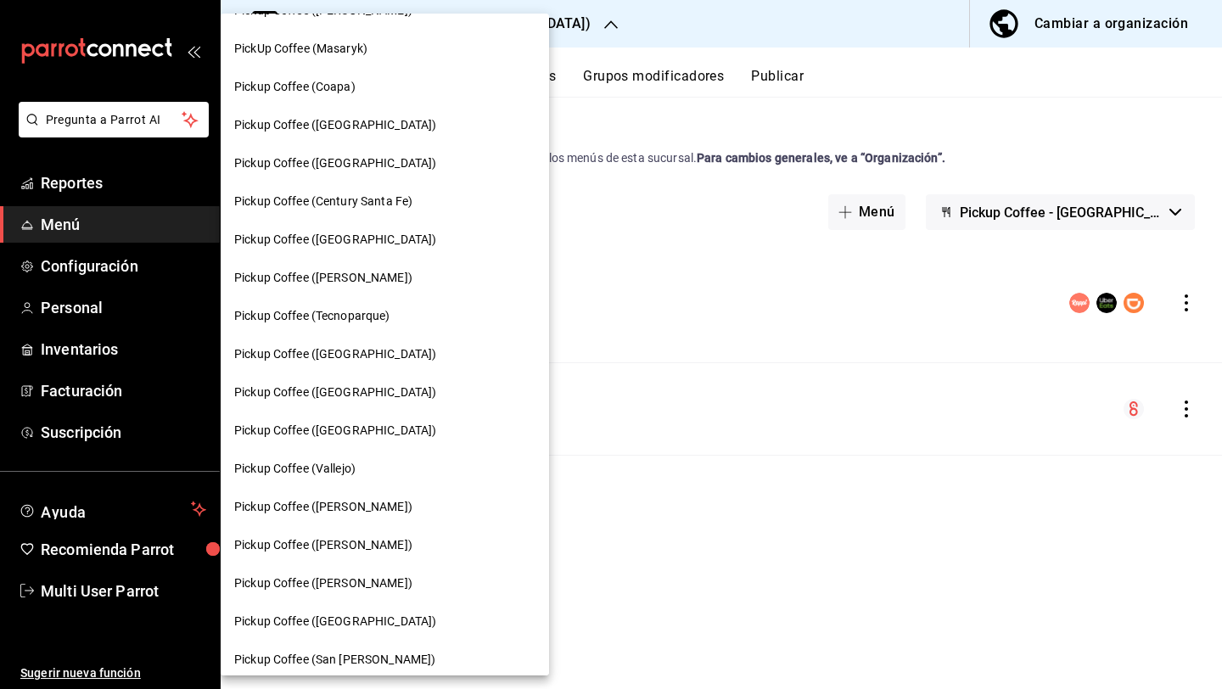
click at [379, 582] on span "Pickup Coffee ([PERSON_NAME])" at bounding box center [323, 584] width 178 height 18
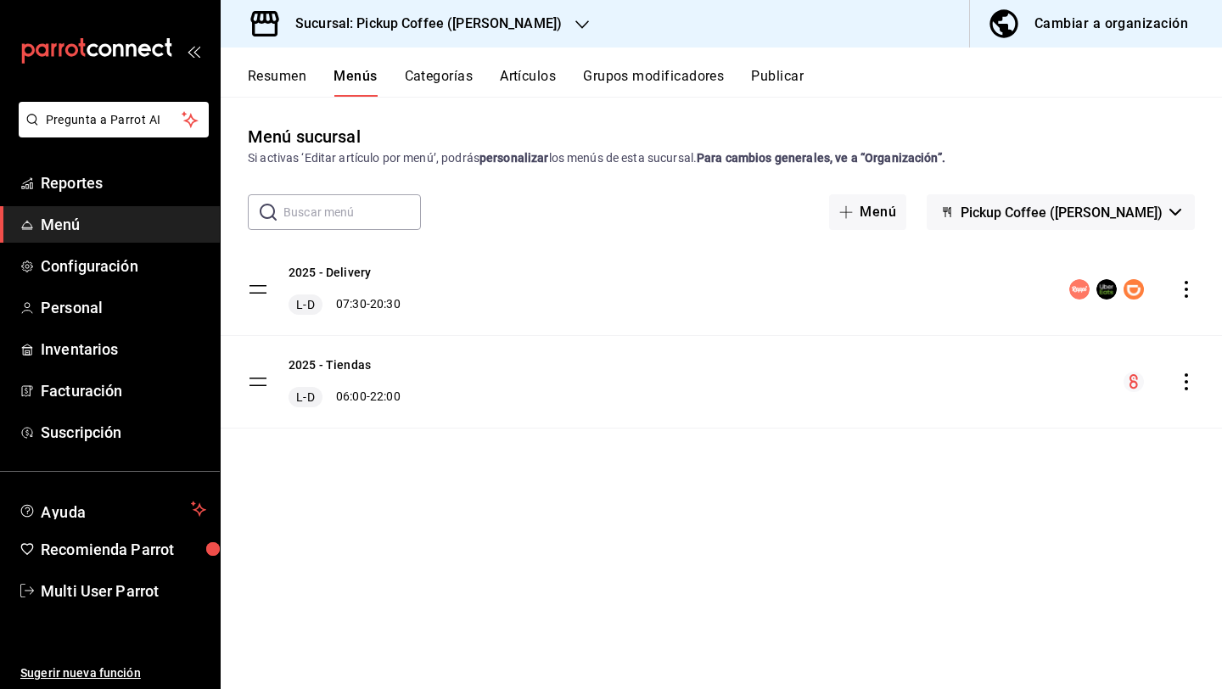
click at [1130, 228] on button "Pickup Coffee ([PERSON_NAME])" at bounding box center [1061, 212] width 268 height 36
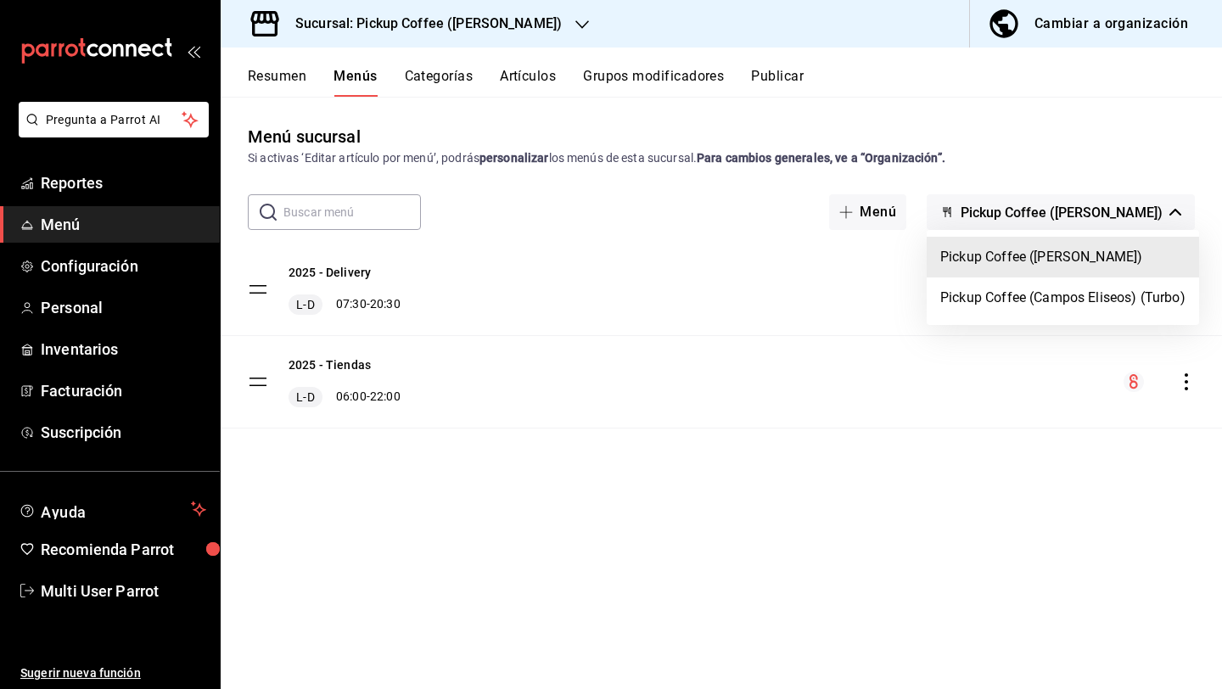
click at [1113, 216] on div at bounding box center [611, 344] width 1222 height 689
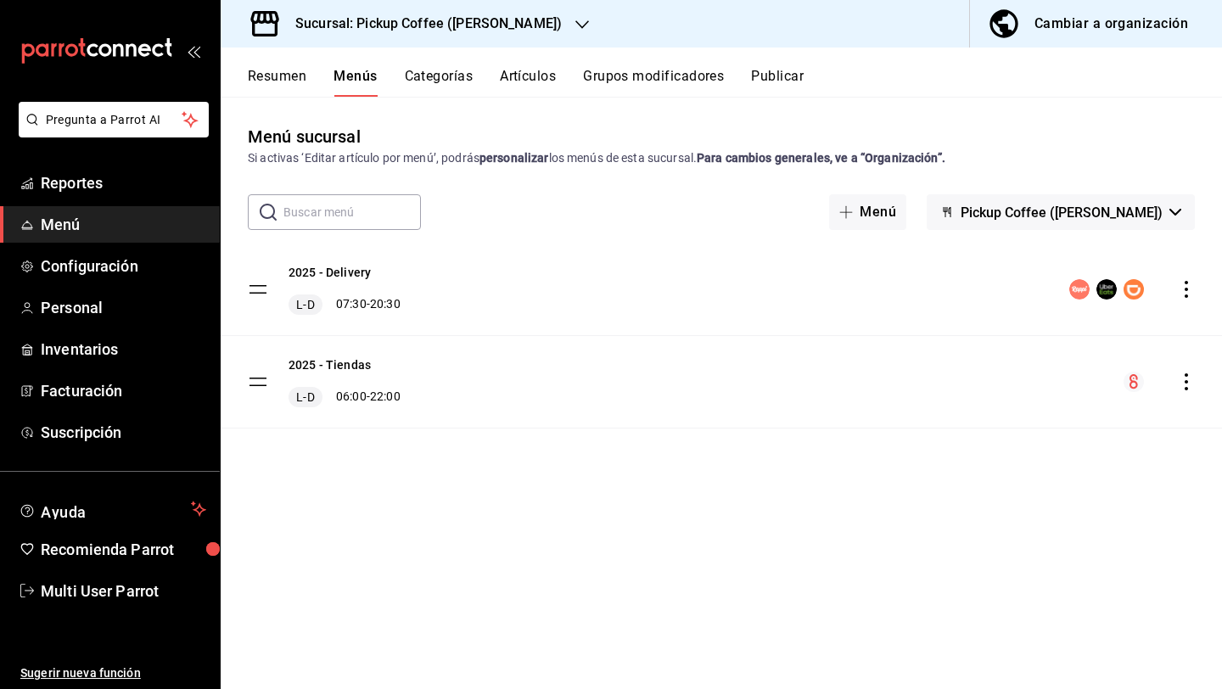
click at [1180, 297] on icon "actions" at bounding box center [1186, 289] width 17 height 17
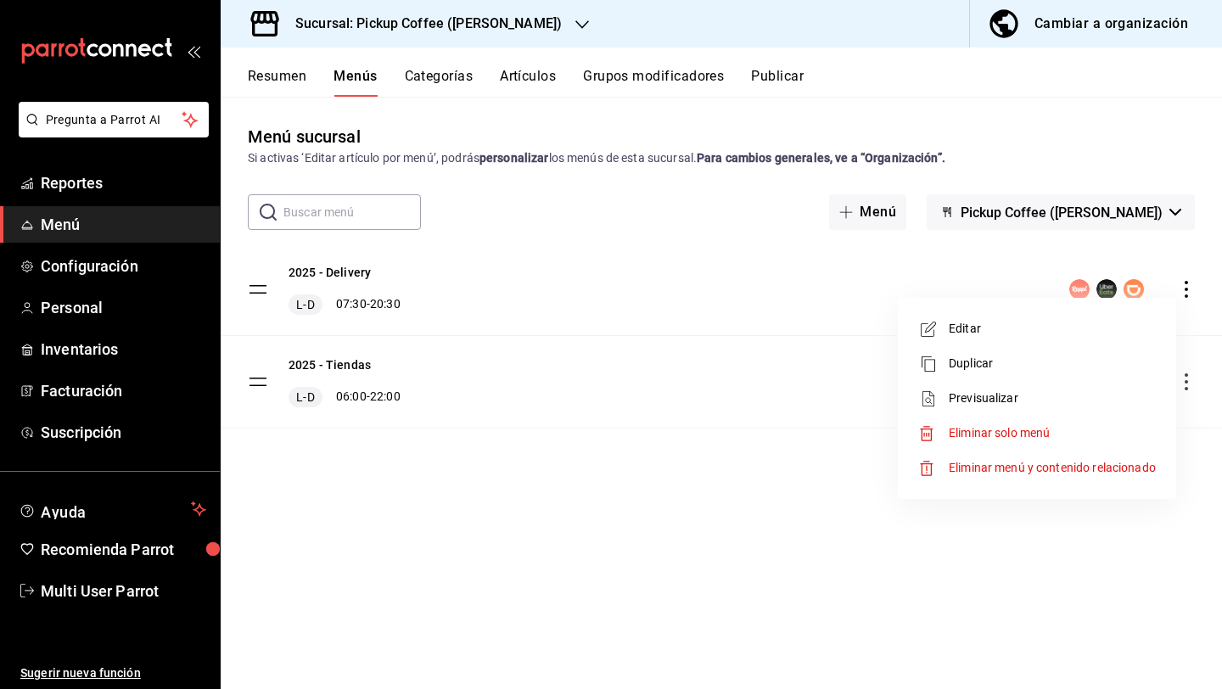
click at [1114, 325] on span "Editar" at bounding box center [1052, 329] width 207 height 18
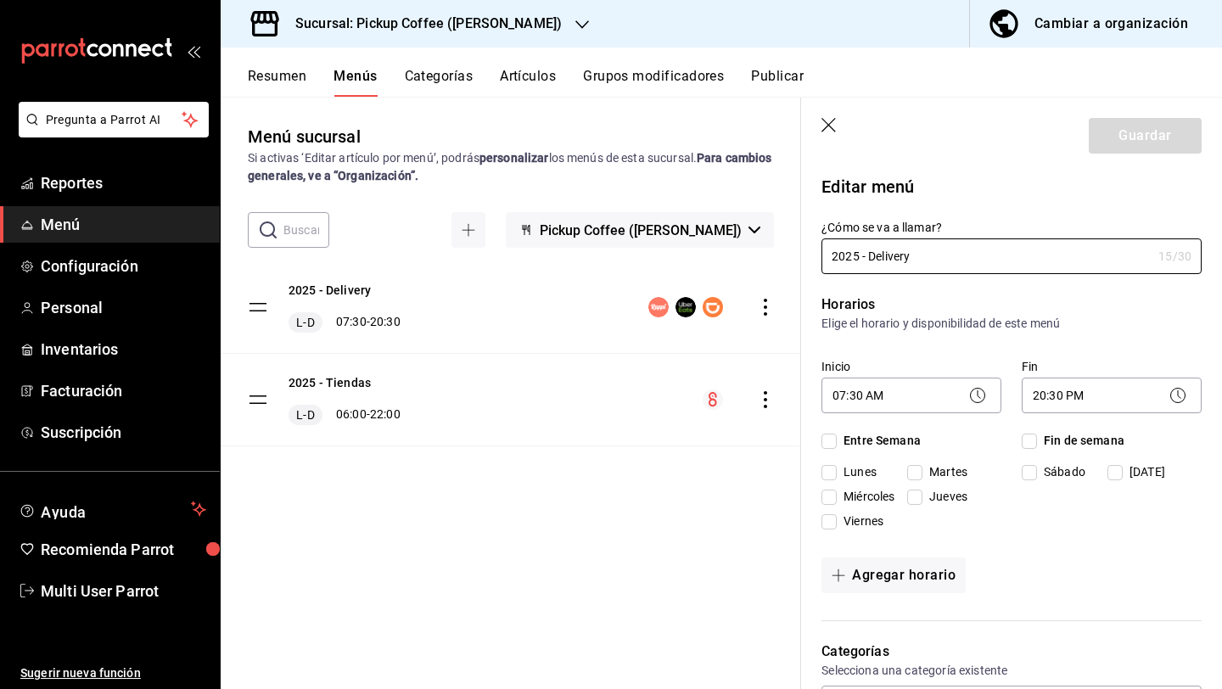
checkbox input "true"
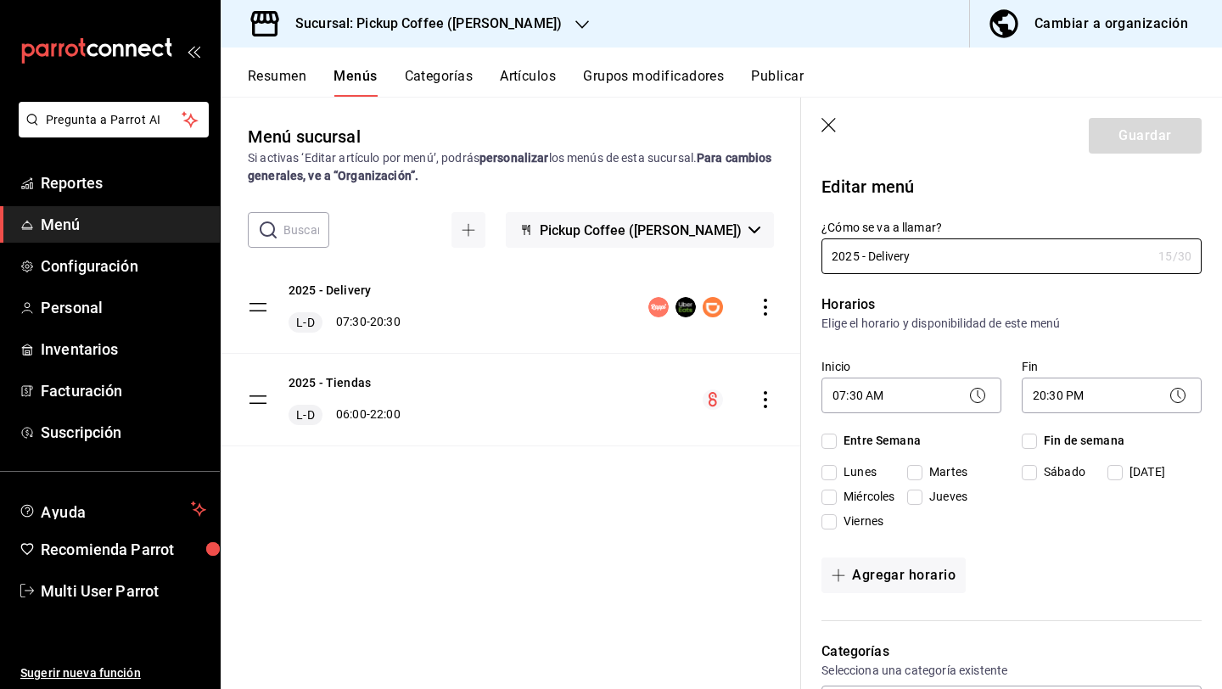
checkbox input "true"
click at [905, 390] on body "Pregunta a Parrot AI Reportes Menú Configuración Personal Inventarios Facturaci…" at bounding box center [611, 412] width 1222 height 825
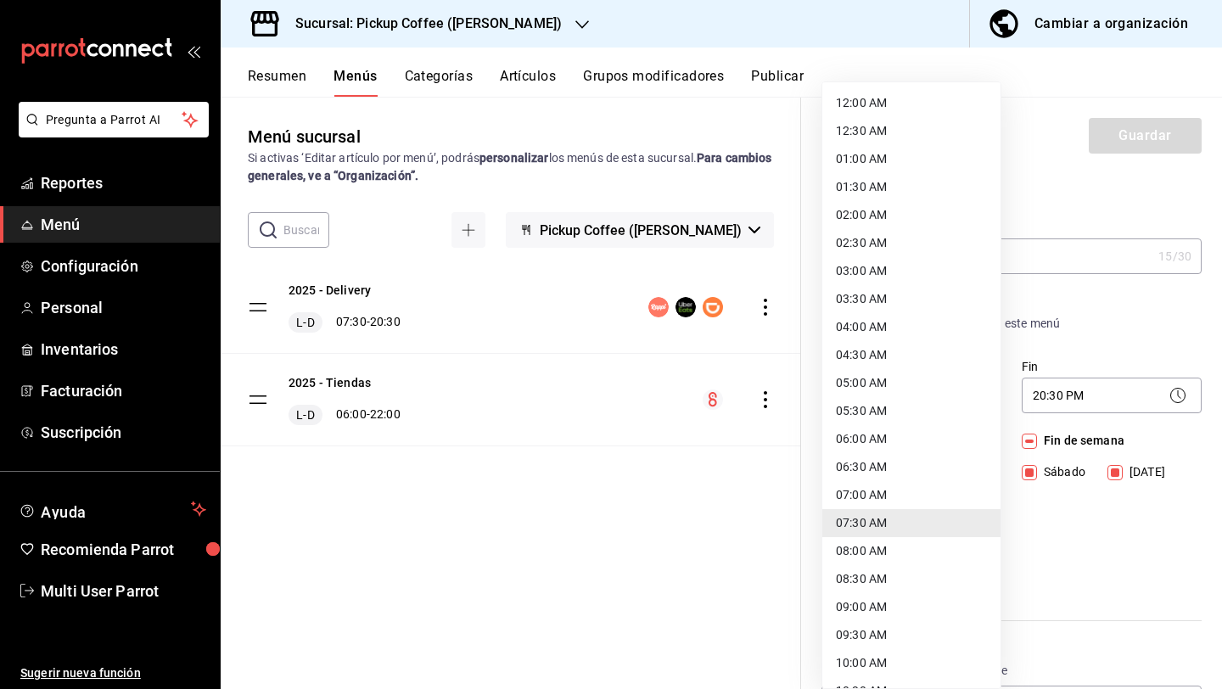
click at [877, 475] on li "06:30 AM" at bounding box center [911, 467] width 178 height 28
type input "06:30"
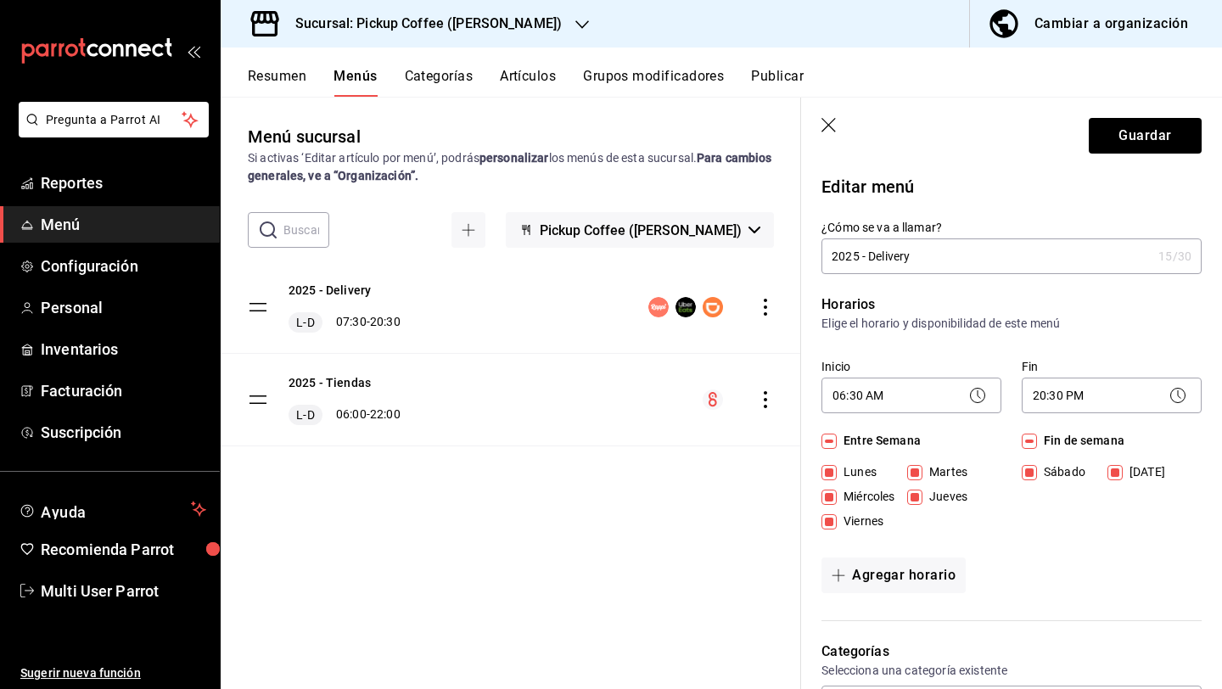
click at [1065, 401] on body "Pregunta a Parrot AI Reportes Menú Configuración Personal Inventarios Facturaci…" at bounding box center [611, 412] width 1222 height 825
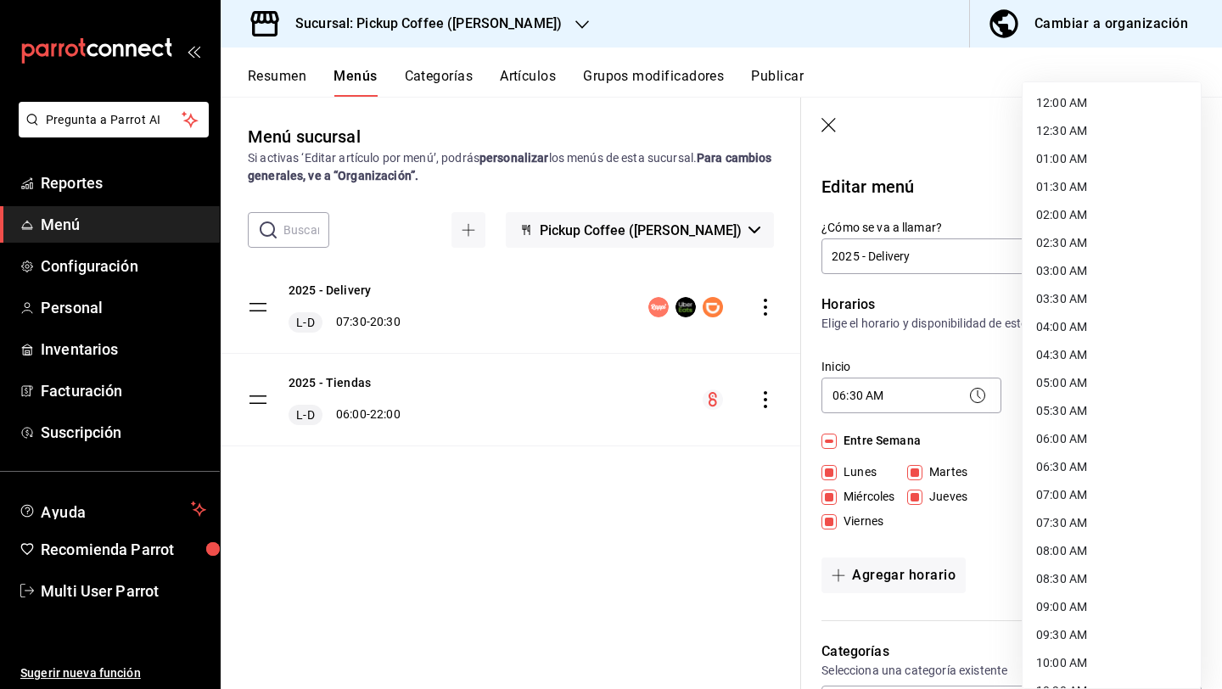
scroll to position [780, 0]
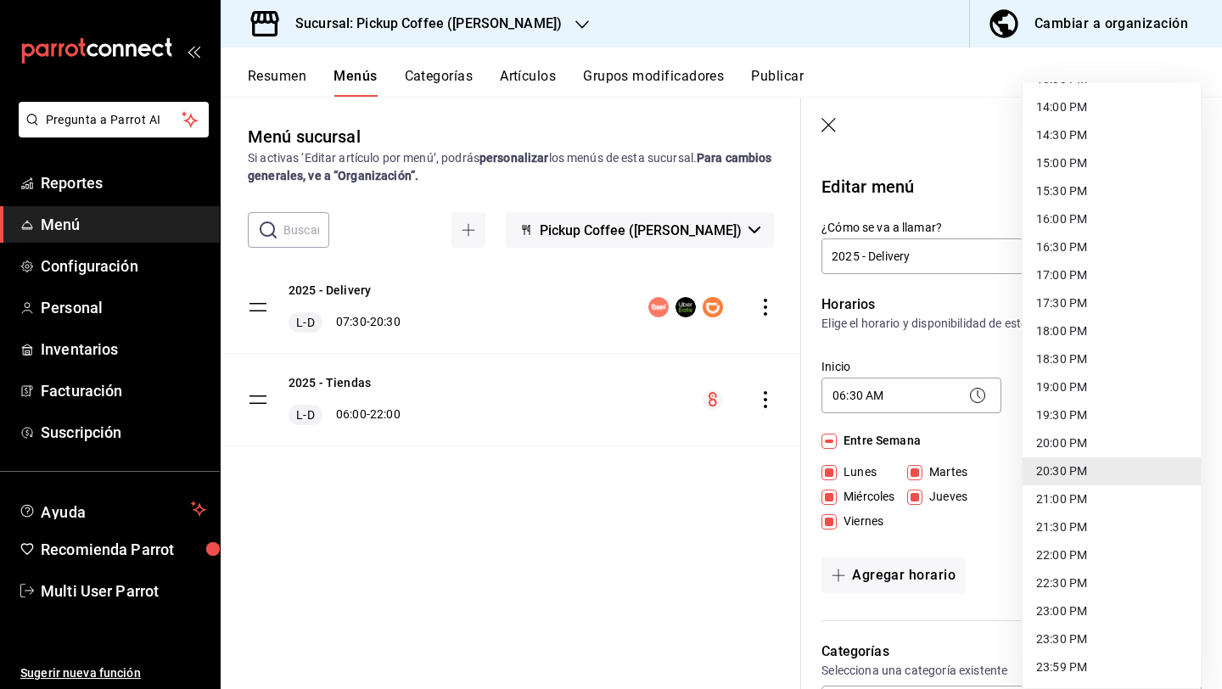
click at [1065, 418] on li "19:30 PM" at bounding box center [1112, 415] width 178 height 28
type input "19:30"
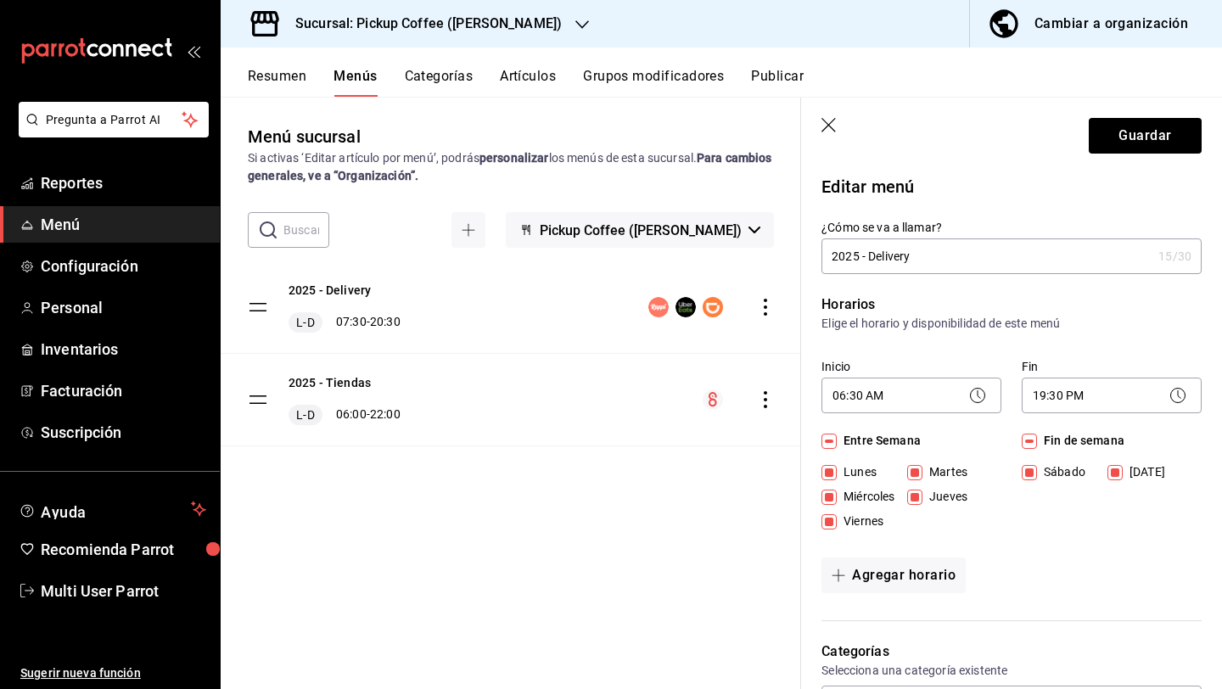
click at [1033, 436] on input "Fin de semana" at bounding box center [1029, 441] width 15 height 15
checkbox input "false"
click at [924, 568] on button "Agregar horario" at bounding box center [894, 576] width 144 height 36
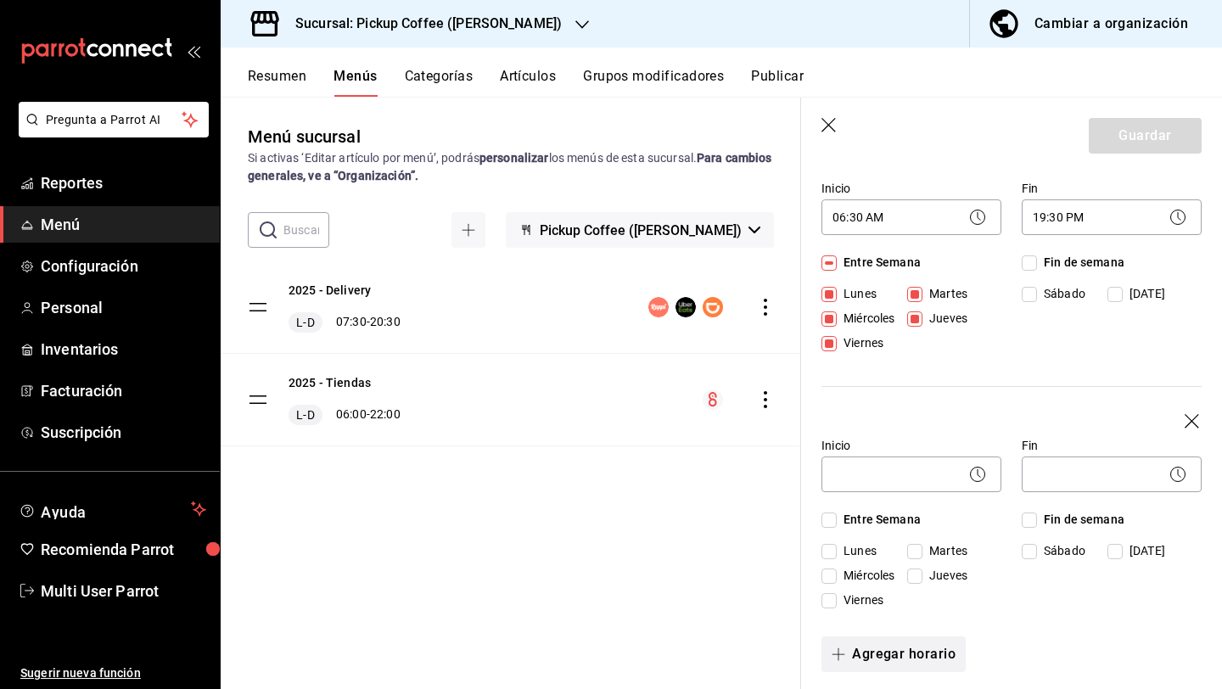
scroll to position [203, 0]
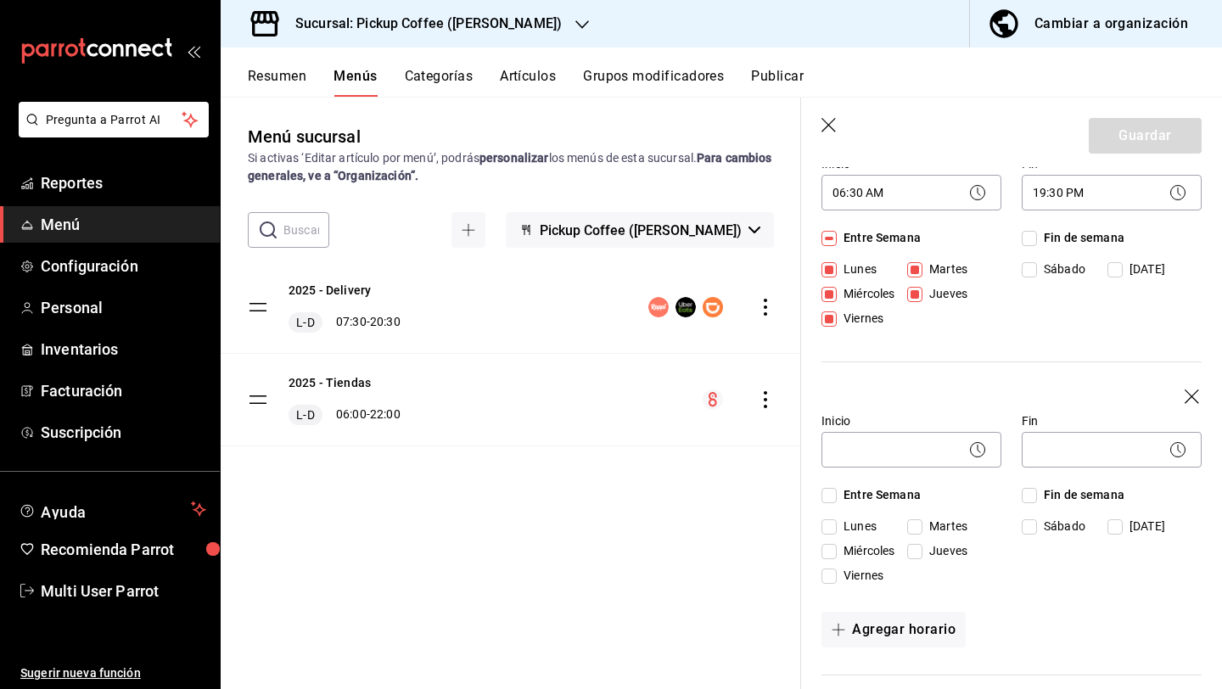
click at [1029, 498] on input "Fin de semana" at bounding box center [1029, 495] width 15 height 15
checkbox input "true"
click at [893, 450] on body "Pregunta a Parrot AI Reportes Menú Configuración Personal Inventarios Facturaci…" at bounding box center [611, 412] width 1222 height 825
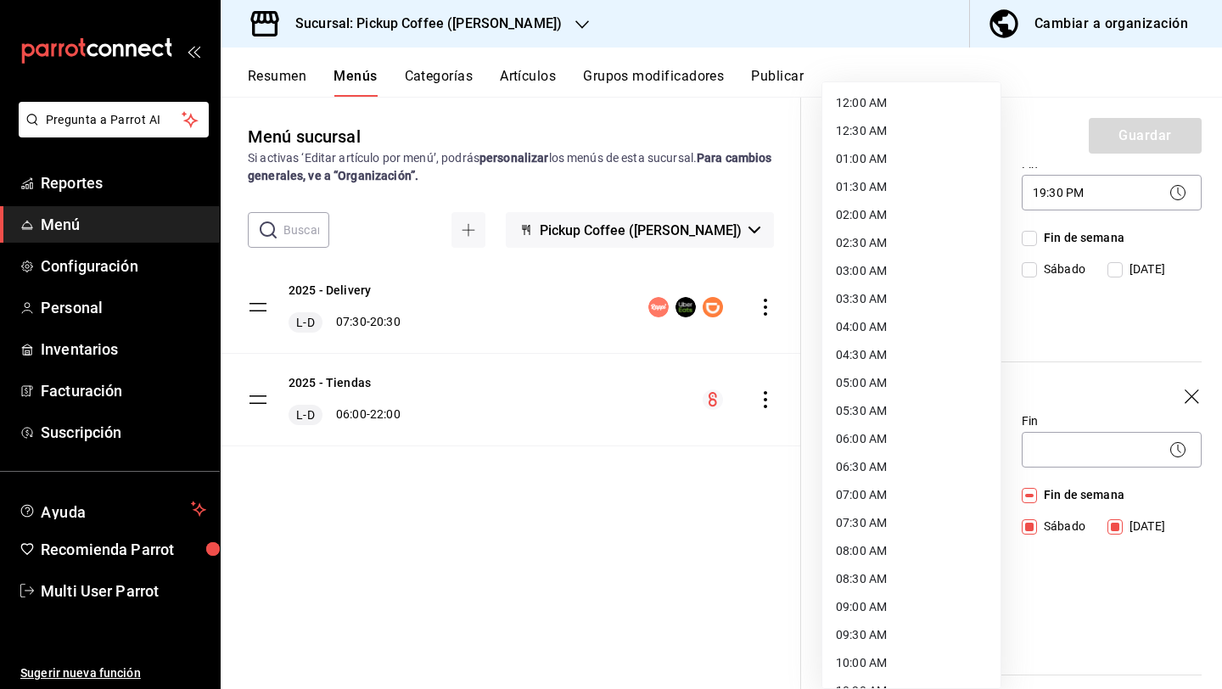
click at [867, 523] on li "07:30 AM" at bounding box center [911, 523] width 178 height 28
type input "07:30"
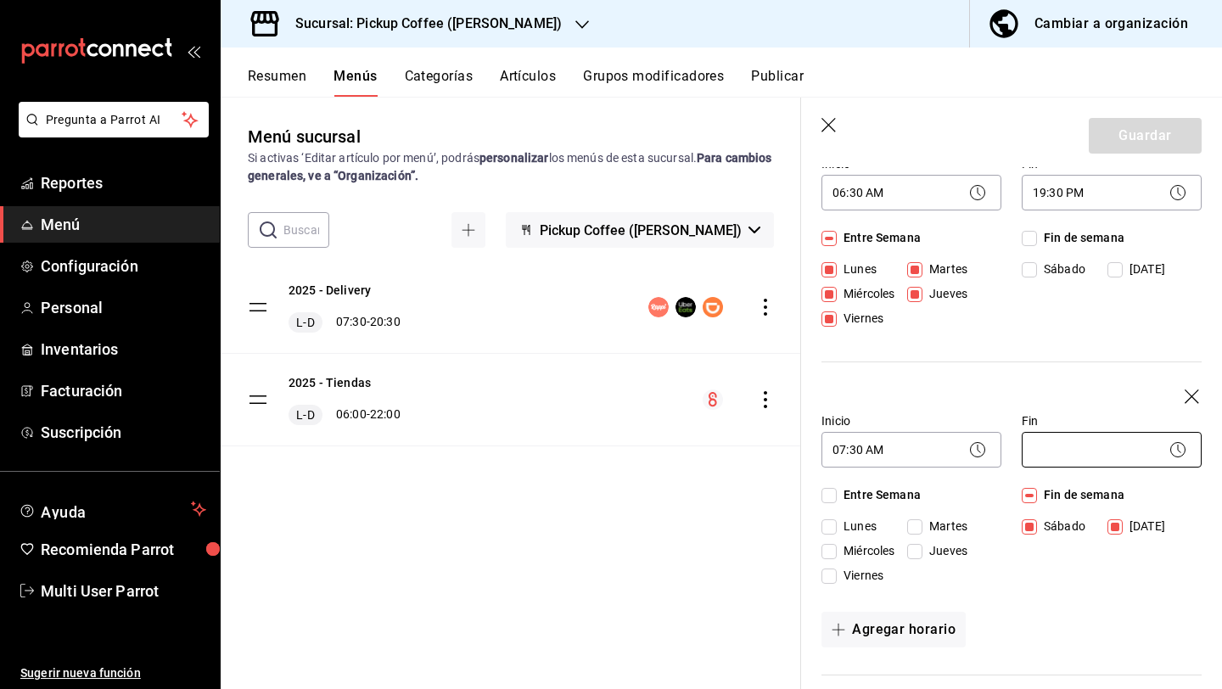
click at [1061, 462] on body "Pregunta a Parrot AI Reportes Menú Configuración Personal Inventarios Facturaci…" at bounding box center [611, 412] width 1222 height 825
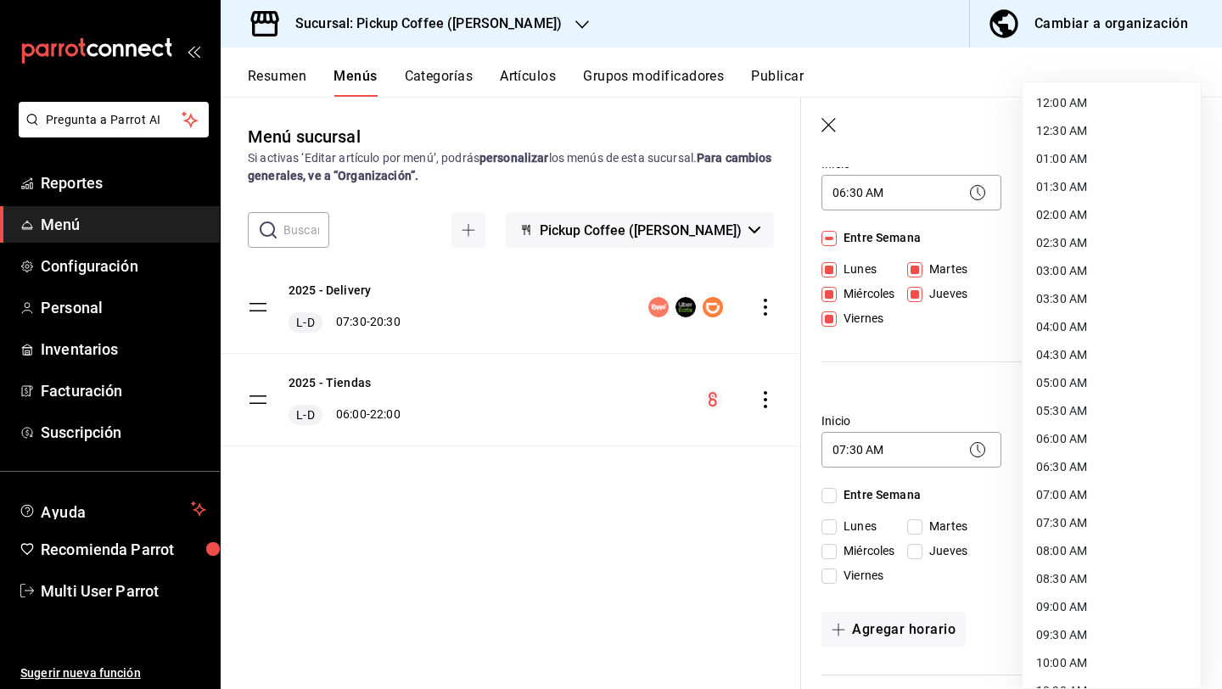
click at [1074, 572] on li "08:30 AM" at bounding box center [1112, 579] width 178 height 28
type input "08:30"
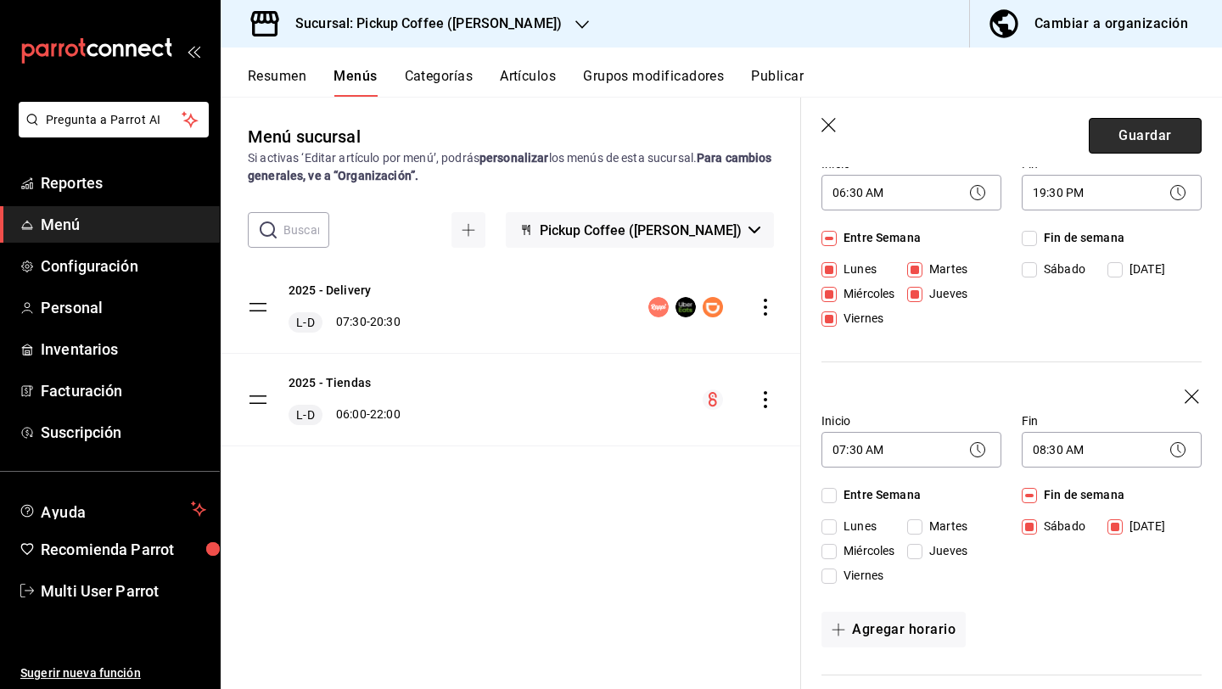
click at [1114, 138] on button "Guardar" at bounding box center [1145, 136] width 113 height 36
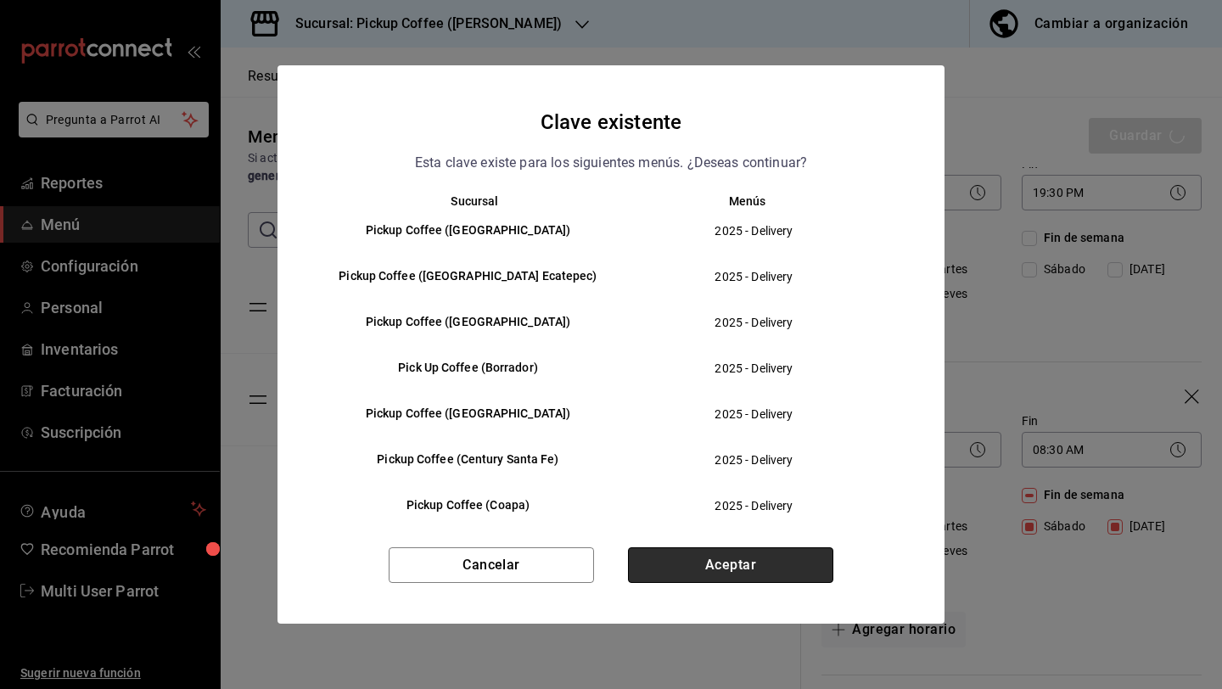
click at [688, 574] on button "Aceptar" at bounding box center [730, 565] width 205 height 36
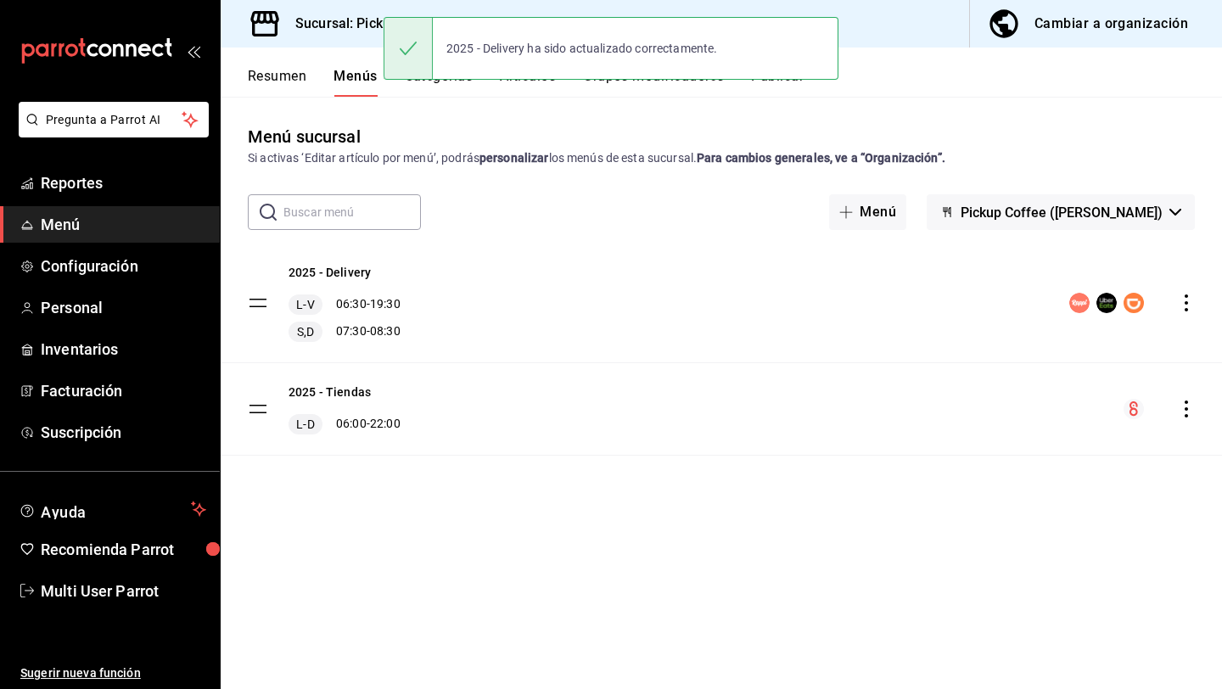
click at [313, 40] on div "Sucursal: Pickup Coffee ([PERSON_NAME])" at bounding box center [415, 24] width 362 height 48
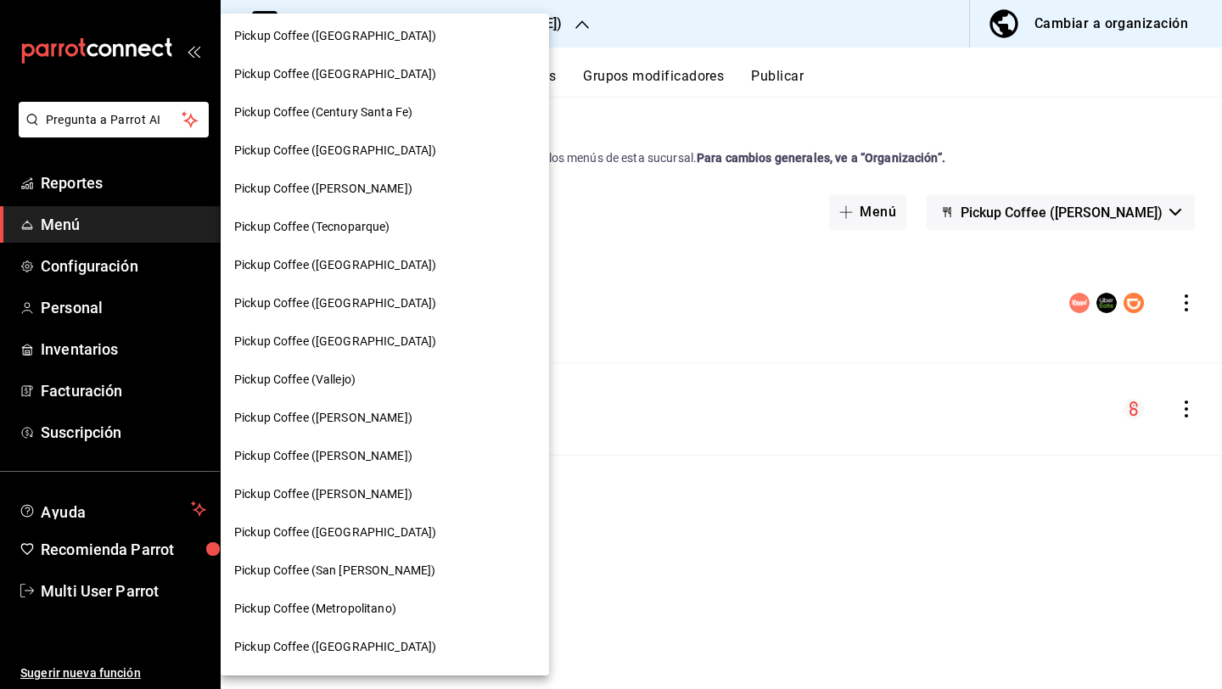
scroll to position [289, 0]
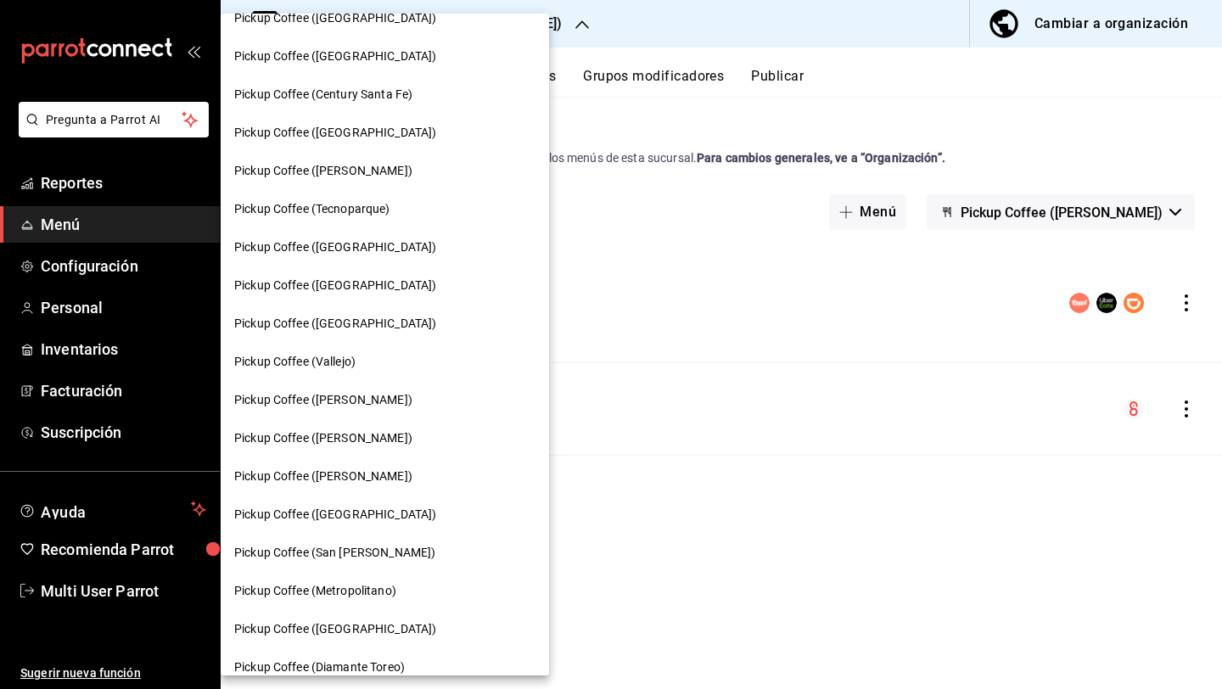
click at [383, 506] on div "Pickup Coffee ([GEOGRAPHIC_DATA])" at bounding box center [384, 515] width 301 height 18
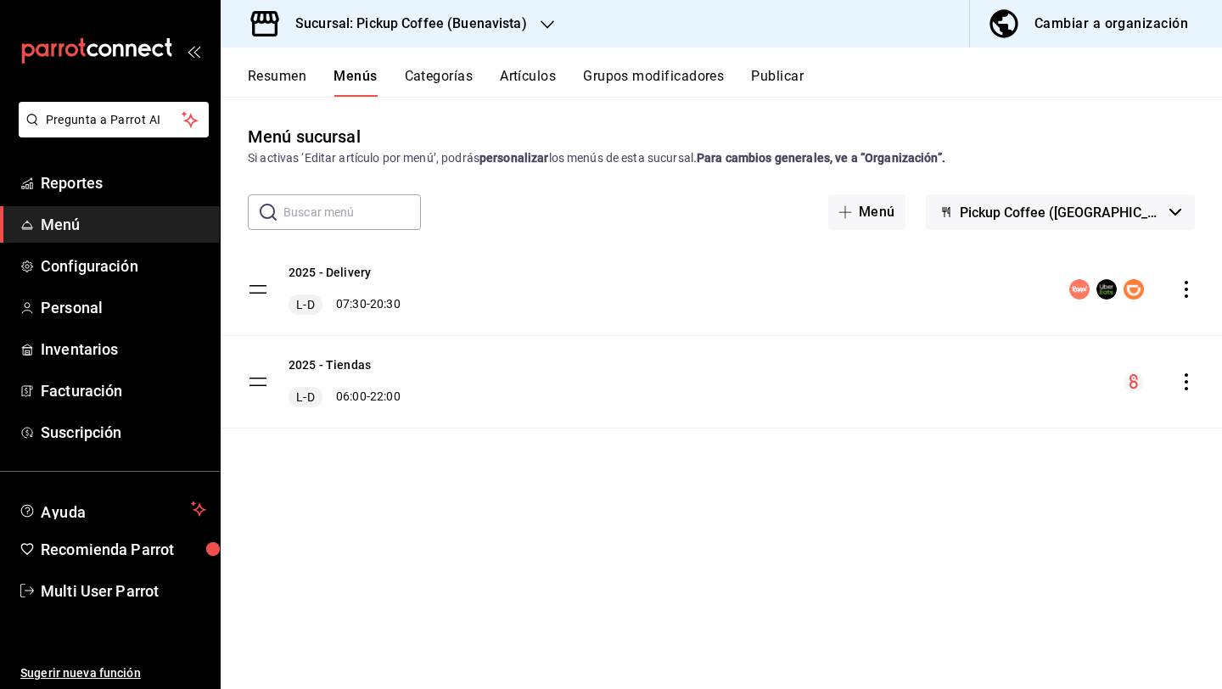
click at [1190, 285] on icon "actions" at bounding box center [1186, 289] width 17 height 17
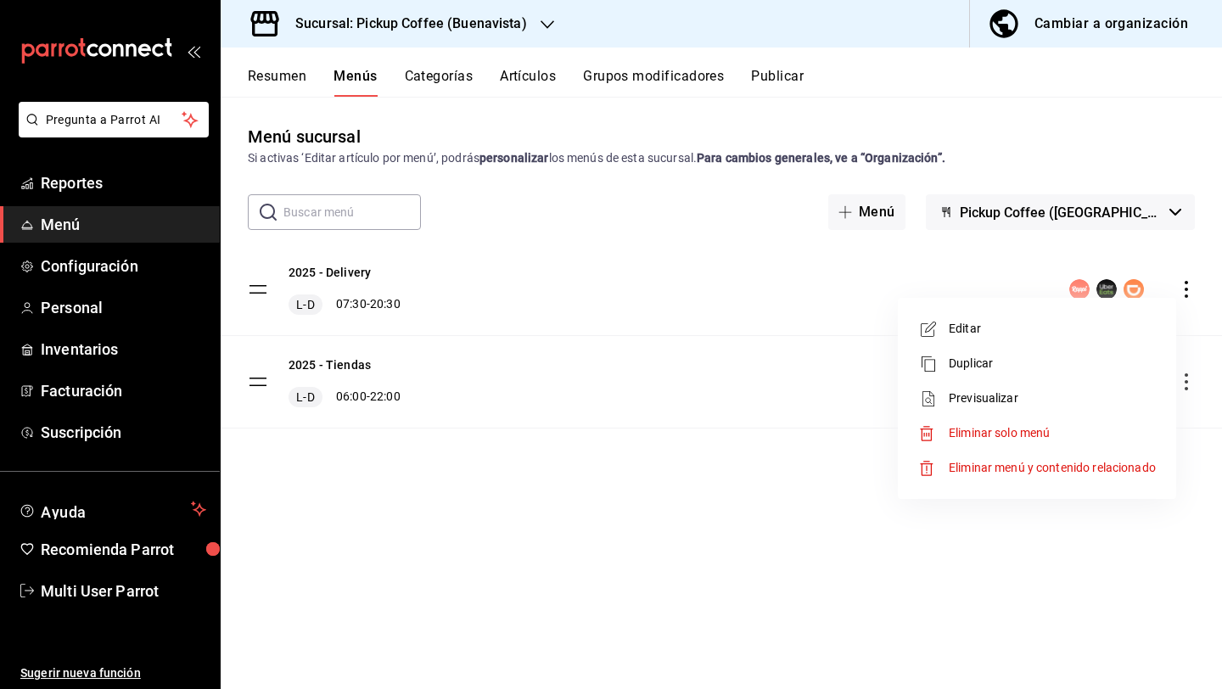
click at [1072, 335] on span "Editar" at bounding box center [1052, 329] width 207 height 18
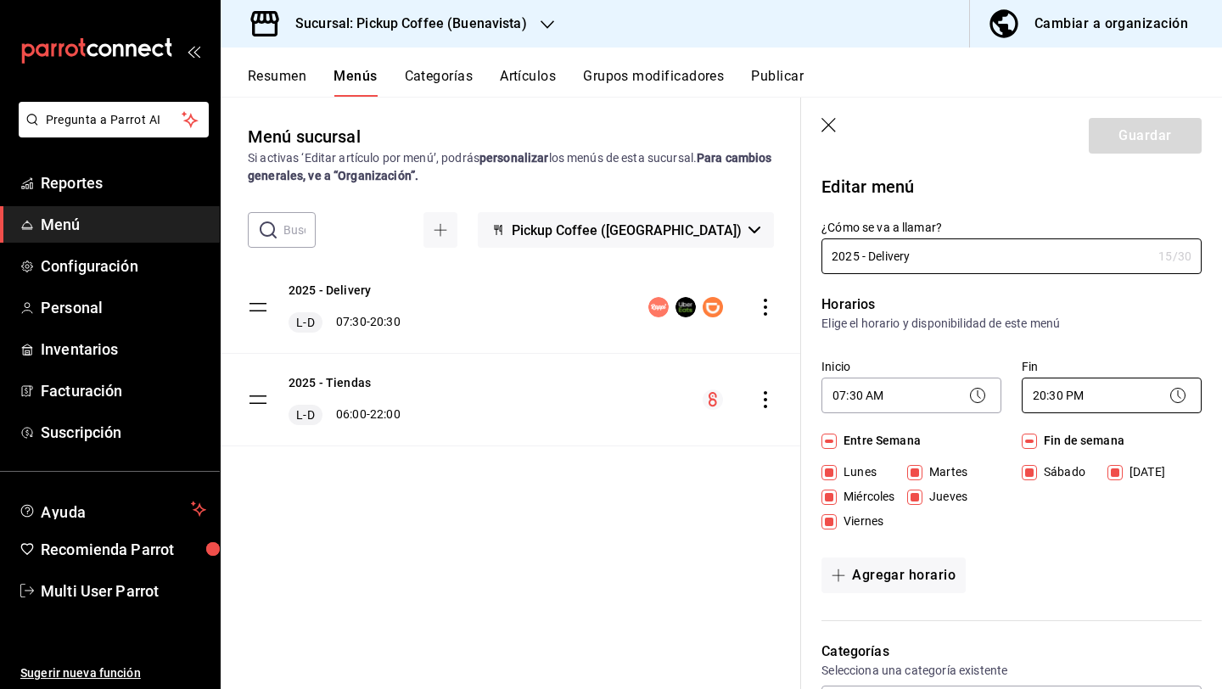
click at [1115, 387] on body "Pregunta a Parrot AI Reportes Menú Configuración Personal Inventarios Facturaci…" at bounding box center [611, 412] width 1222 height 825
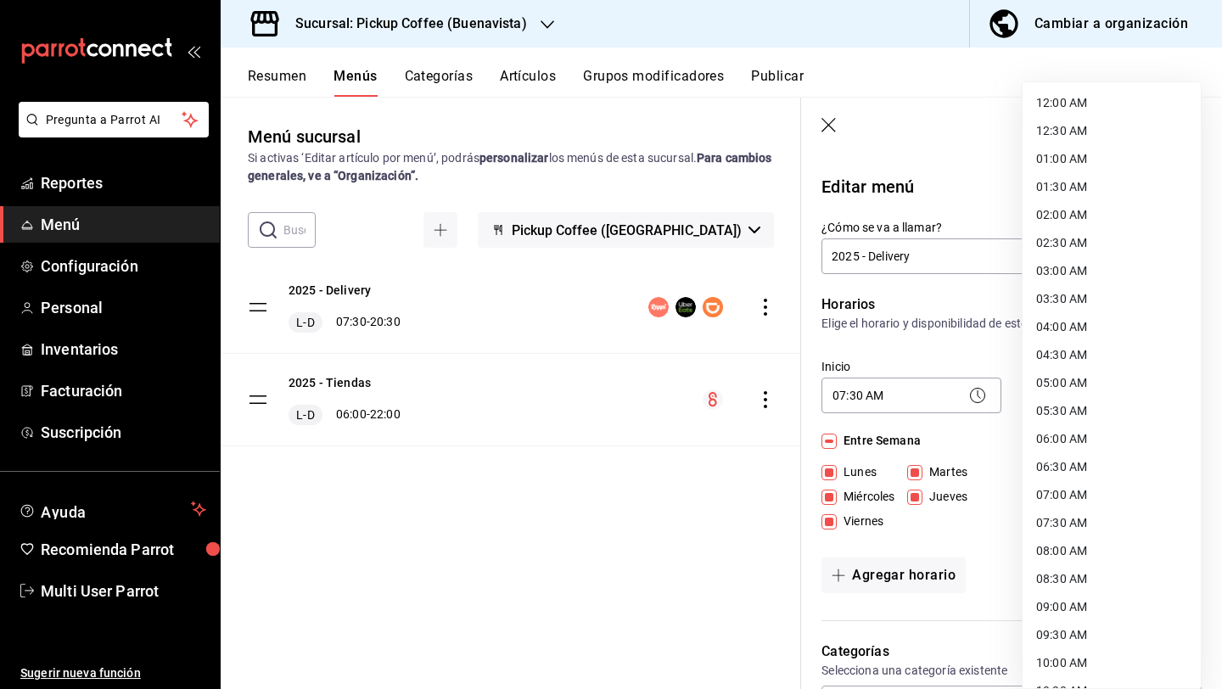
scroll to position [780, 0]
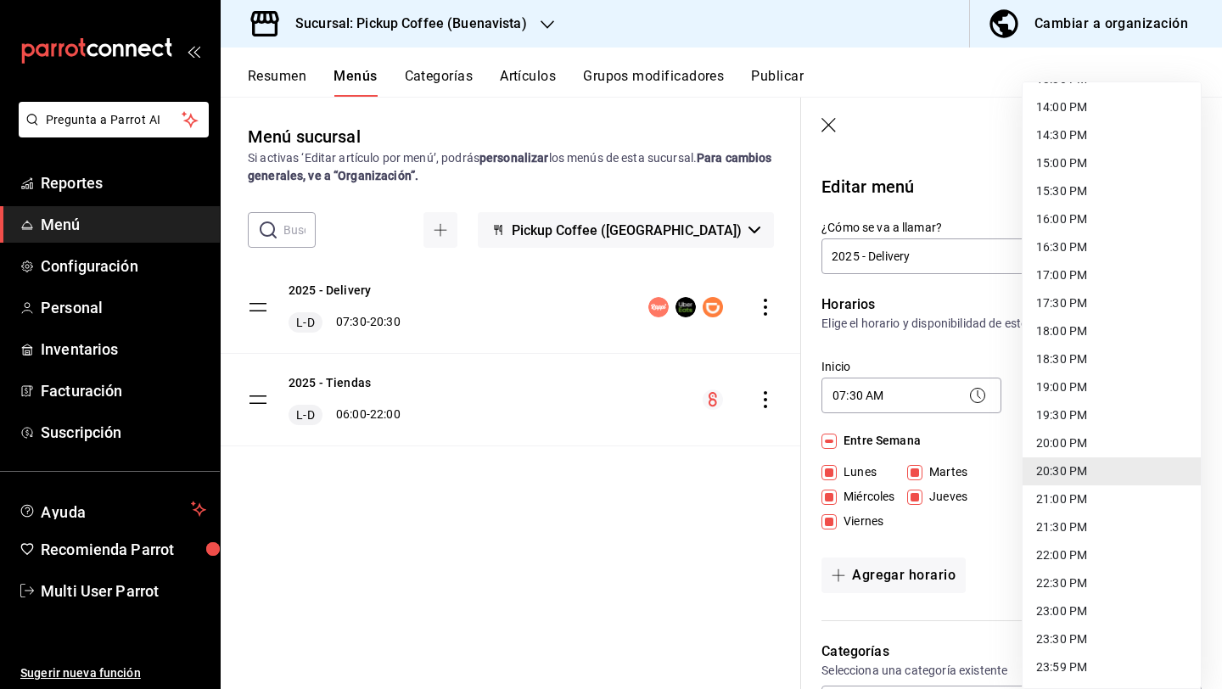
click at [1079, 530] on li "21:30 PM" at bounding box center [1112, 527] width 178 height 28
type input "21:30"
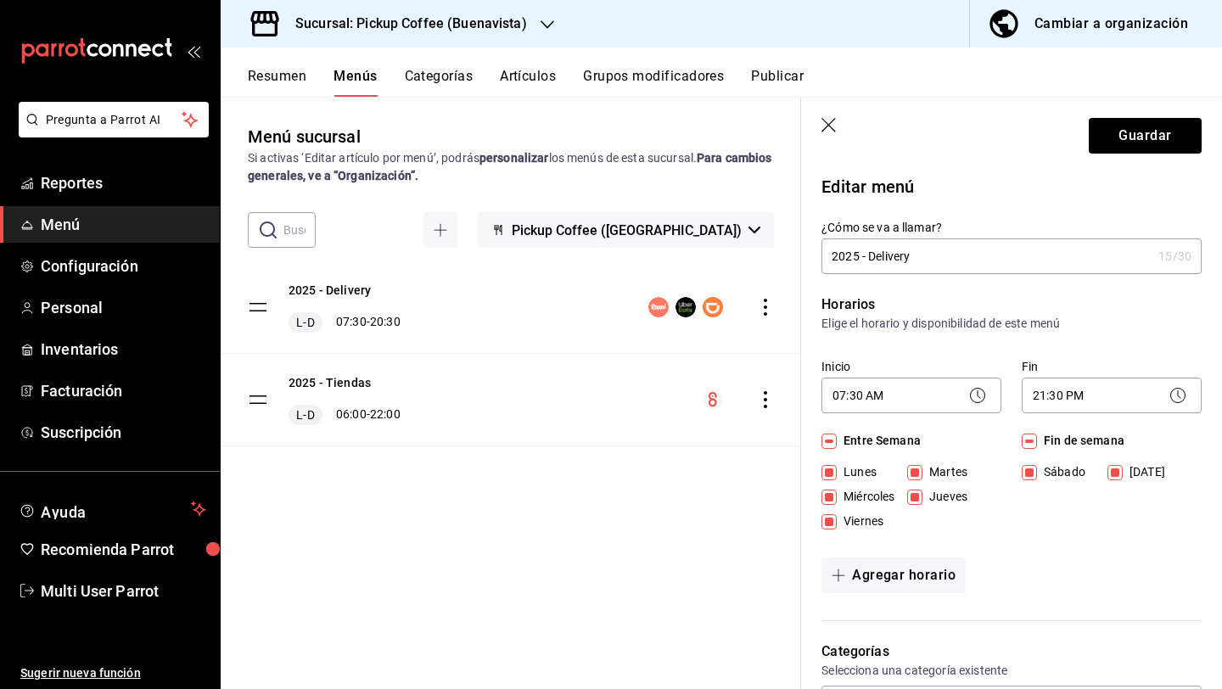
click at [1114, 466] on input "[DATE]" at bounding box center [1115, 472] width 15 height 15
checkbox input "false"
click at [911, 575] on button "Agregar horario" at bounding box center [894, 576] width 144 height 36
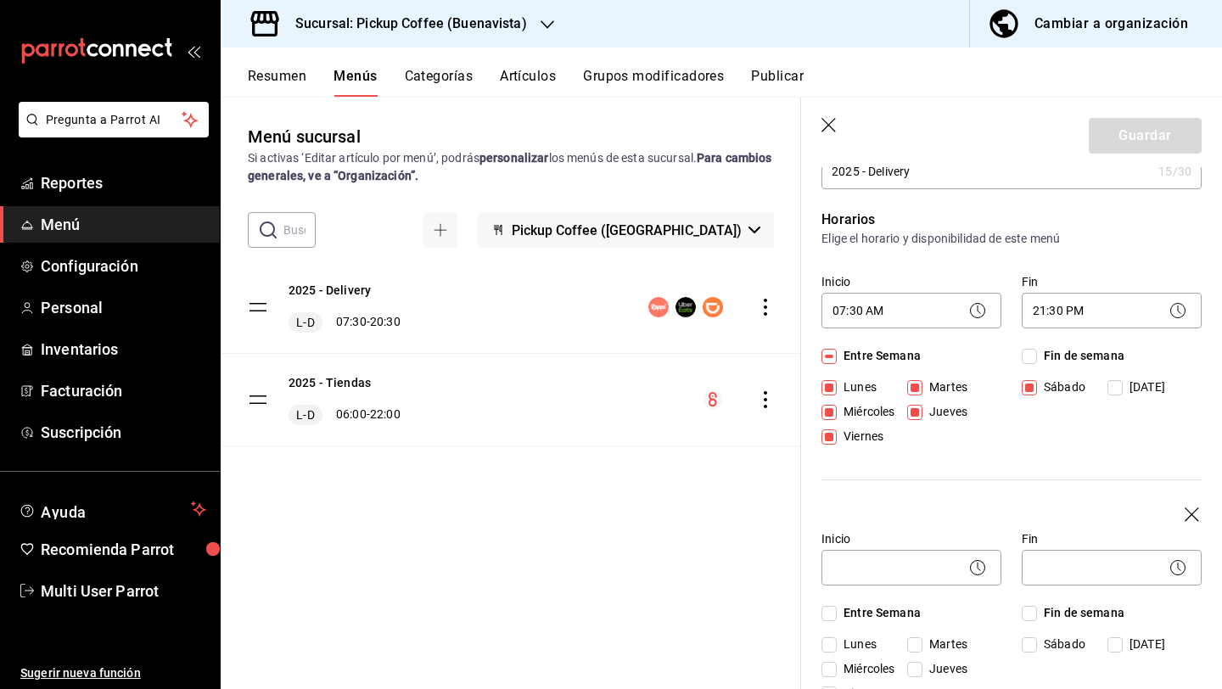
scroll to position [91, 0]
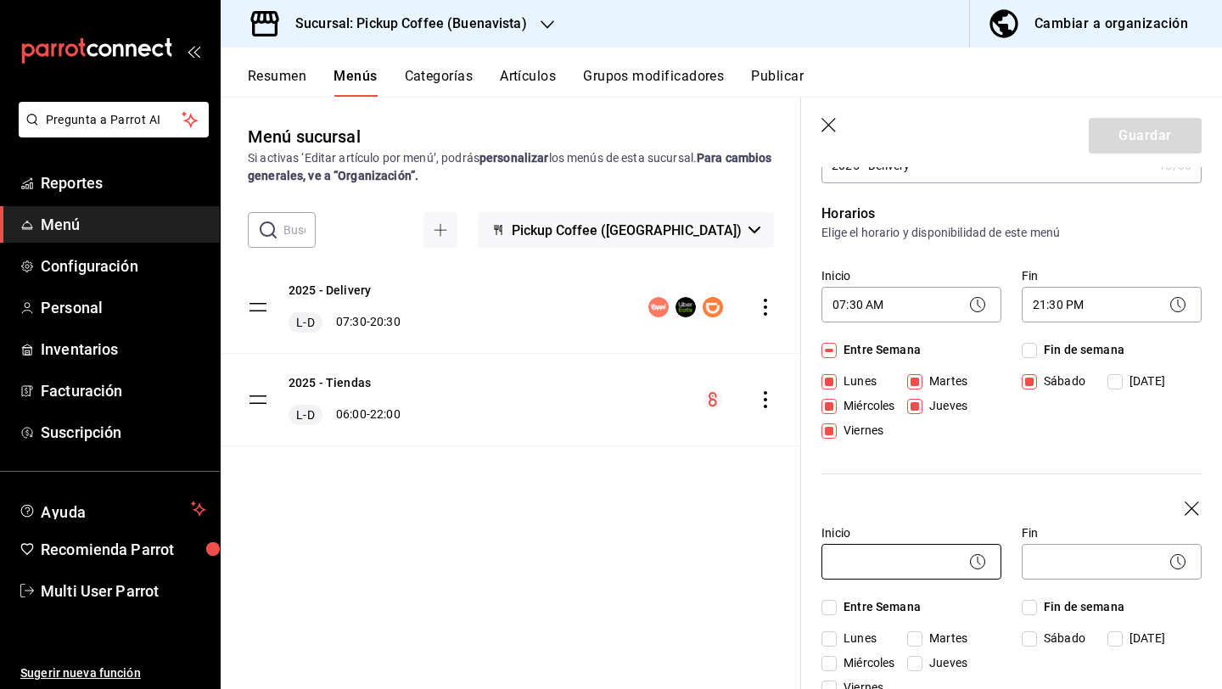
click at [957, 553] on body "Pregunta a Parrot AI Reportes Menú Configuración Personal Inventarios Facturaci…" at bounding box center [611, 412] width 1222 height 825
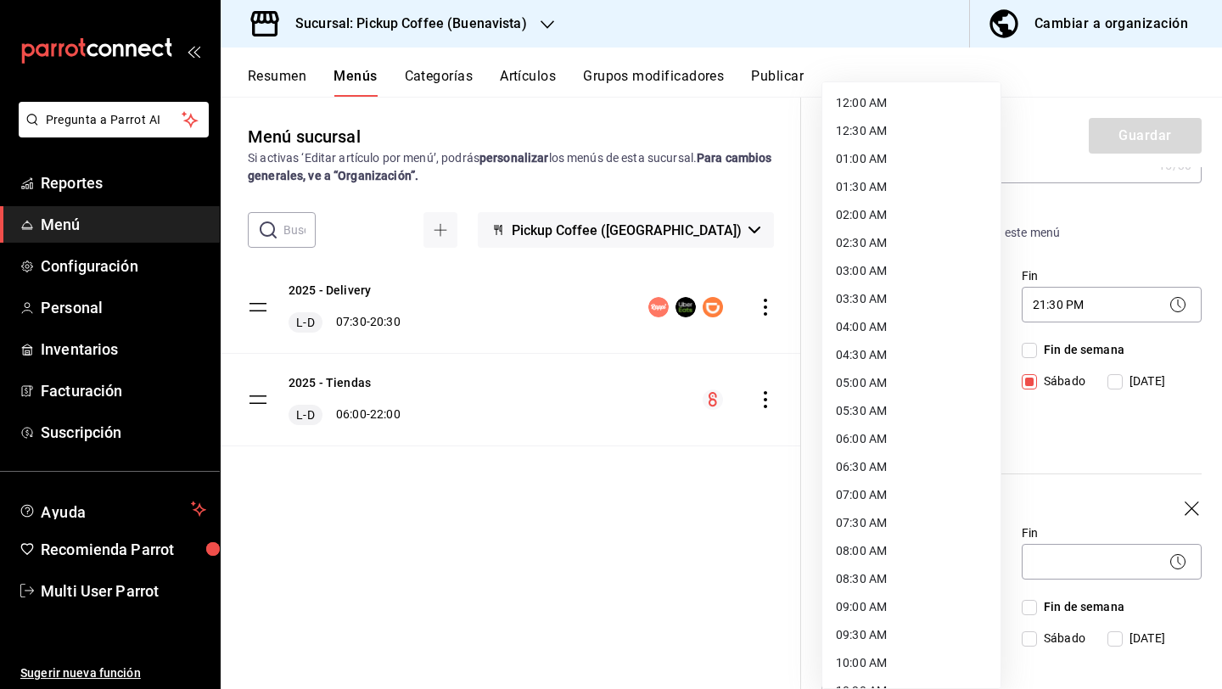
click at [884, 519] on li "07:30 AM" at bounding box center [911, 523] width 178 height 28
type input "07:30"
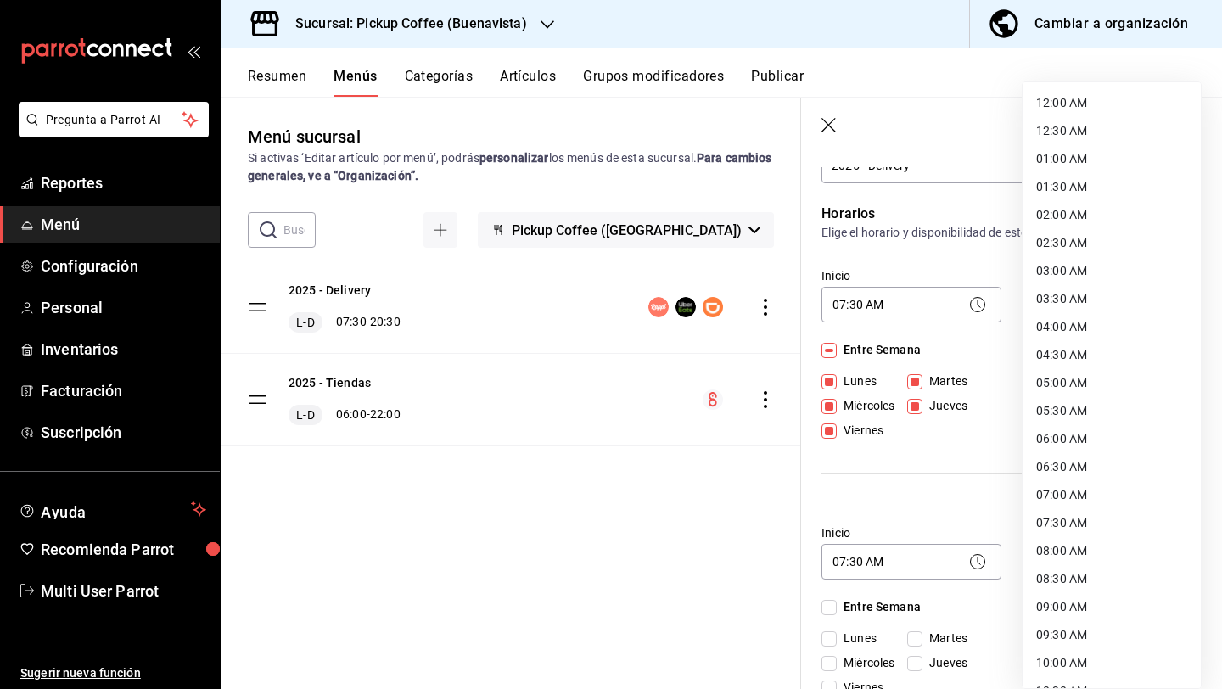
click at [1046, 569] on body "Pregunta a Parrot AI Reportes Menú Configuración Personal Inventarios Facturaci…" at bounding box center [611, 412] width 1222 height 825
click at [1064, 489] on li "20:30 PM" at bounding box center [1112, 495] width 178 height 28
type input "20:30"
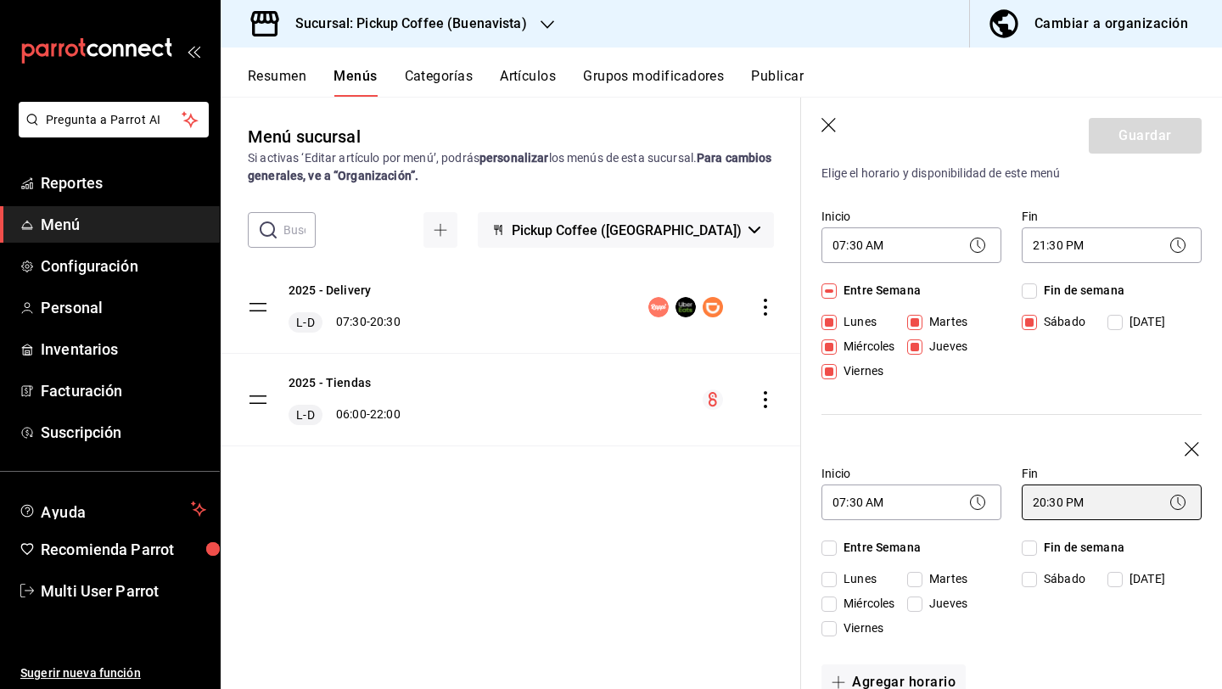
scroll to position [174, 0]
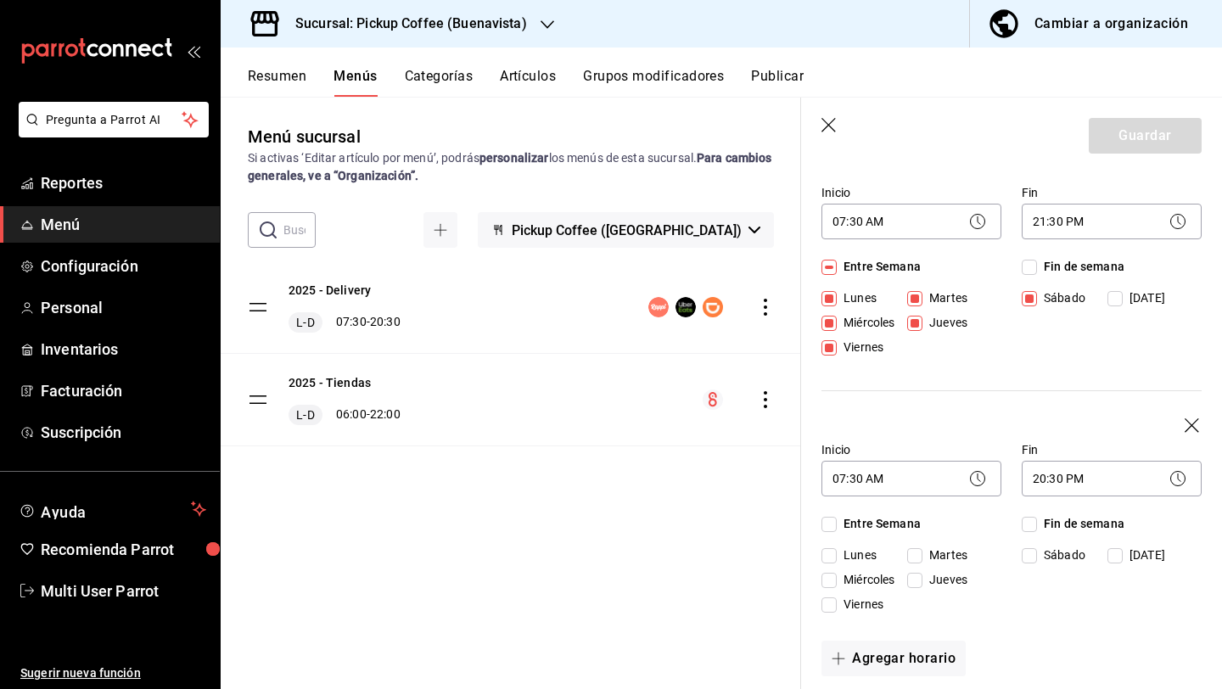
click at [1114, 553] on input "[DATE]" at bounding box center [1115, 555] width 15 height 15
checkbox input "true"
click at [1145, 134] on button "Guardar" at bounding box center [1145, 136] width 113 height 36
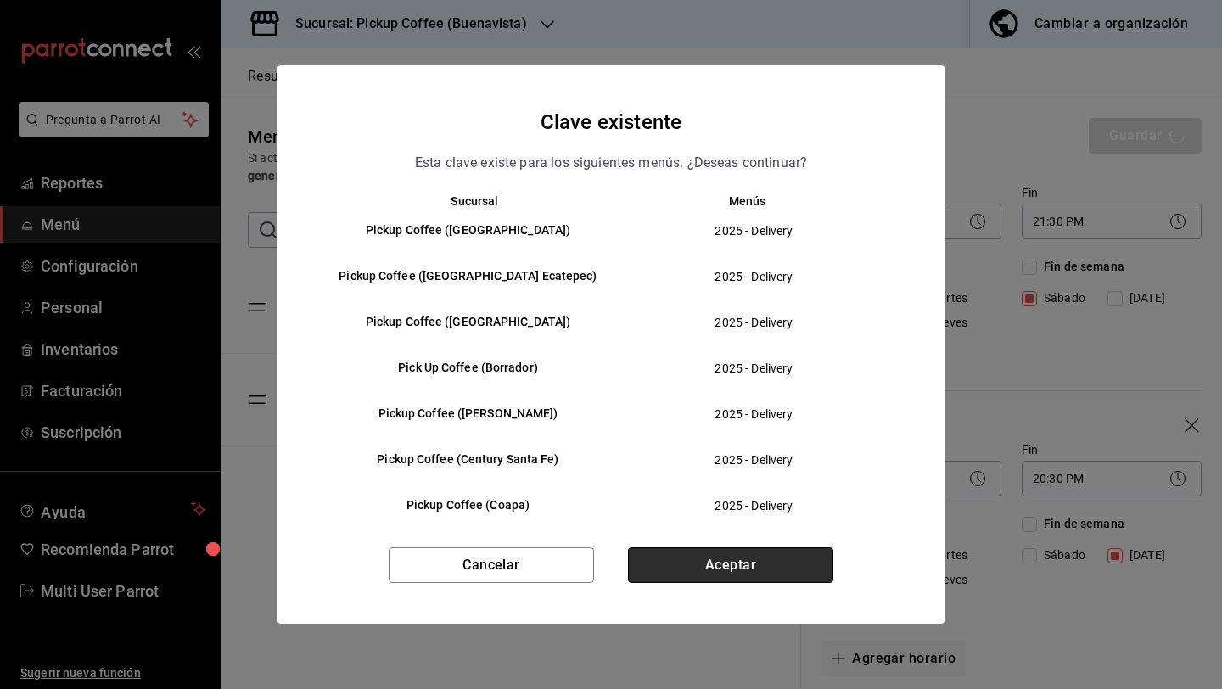
click at [673, 557] on button "Aceptar" at bounding box center [730, 565] width 205 height 36
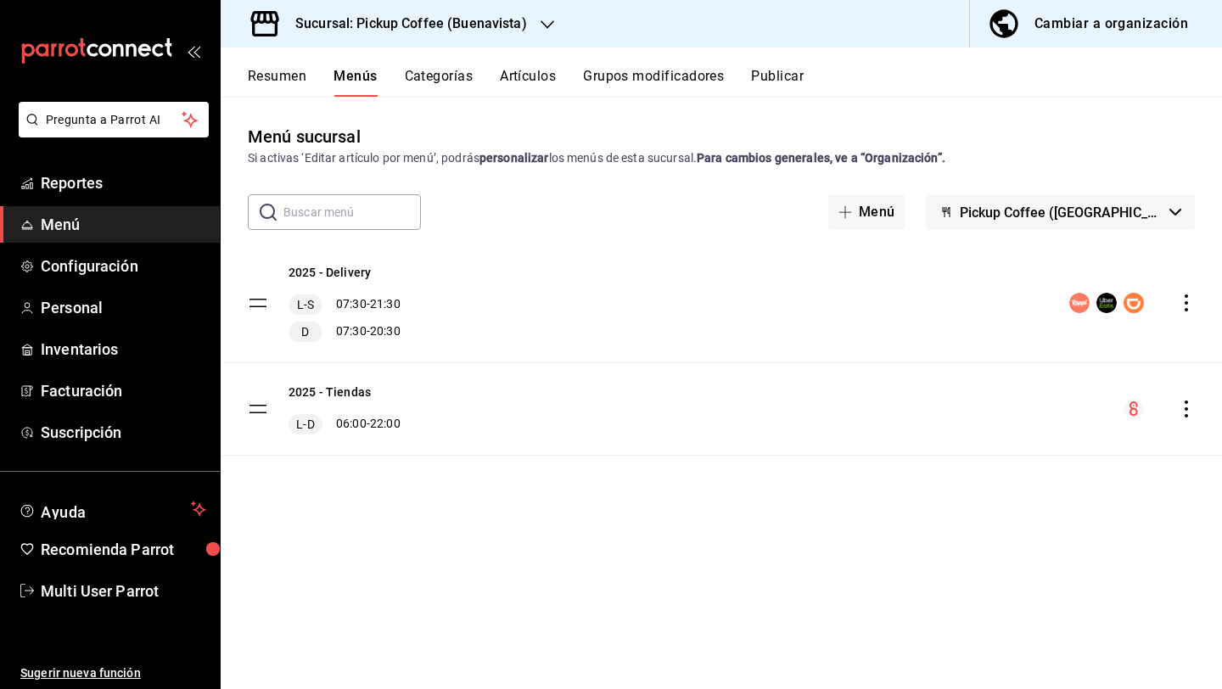
click at [526, 24] on div "Sucursal: Pickup Coffee (Buenavista)" at bounding box center [397, 24] width 327 height 48
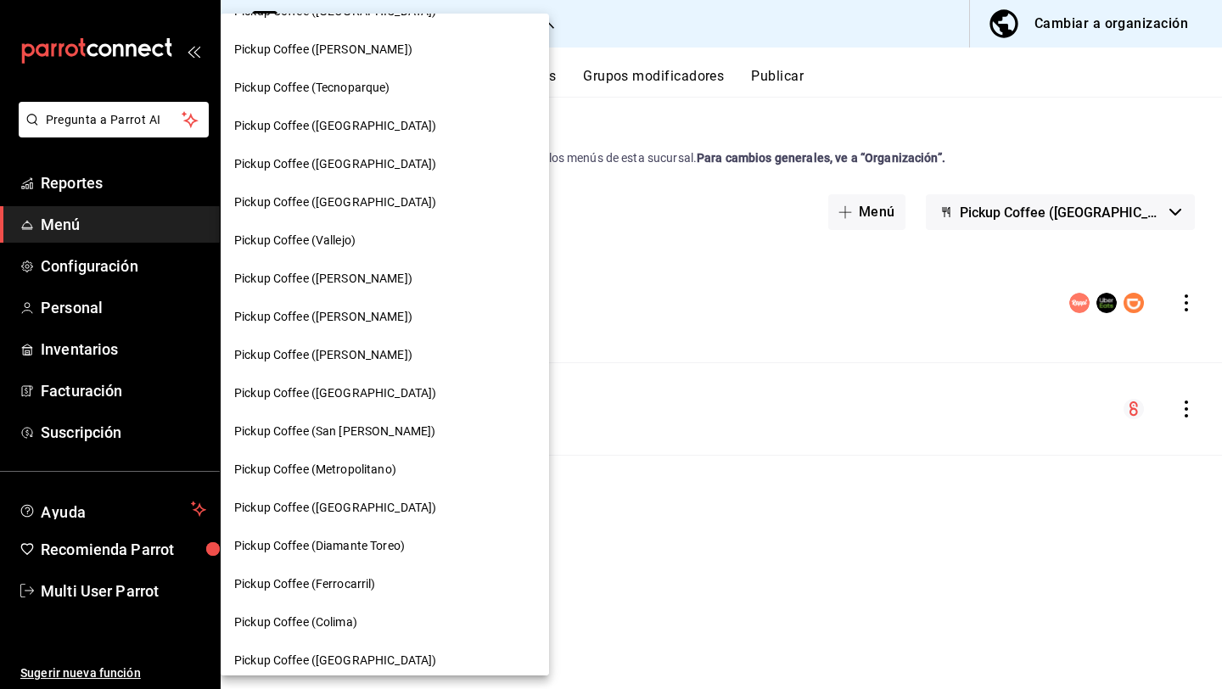
scroll to position [411, 0]
click at [376, 433] on span "Pickup Coffee (San [PERSON_NAME])" at bounding box center [334, 431] width 201 height 18
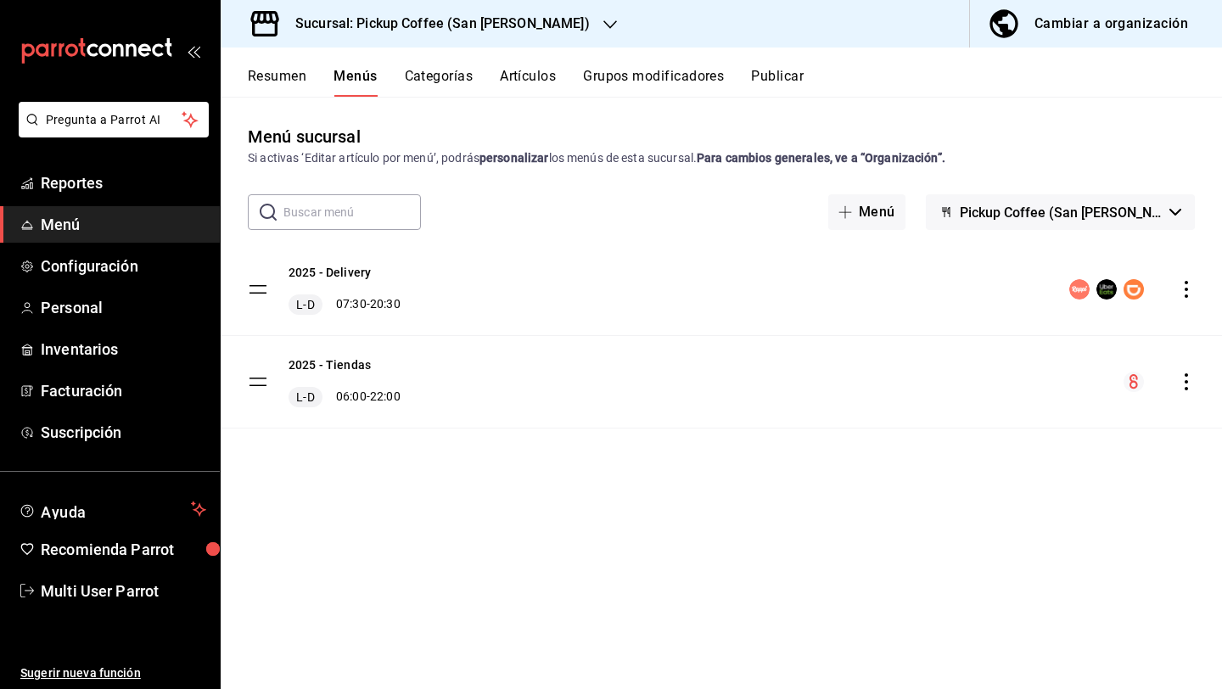
click at [1192, 289] on icon "actions" at bounding box center [1186, 289] width 17 height 17
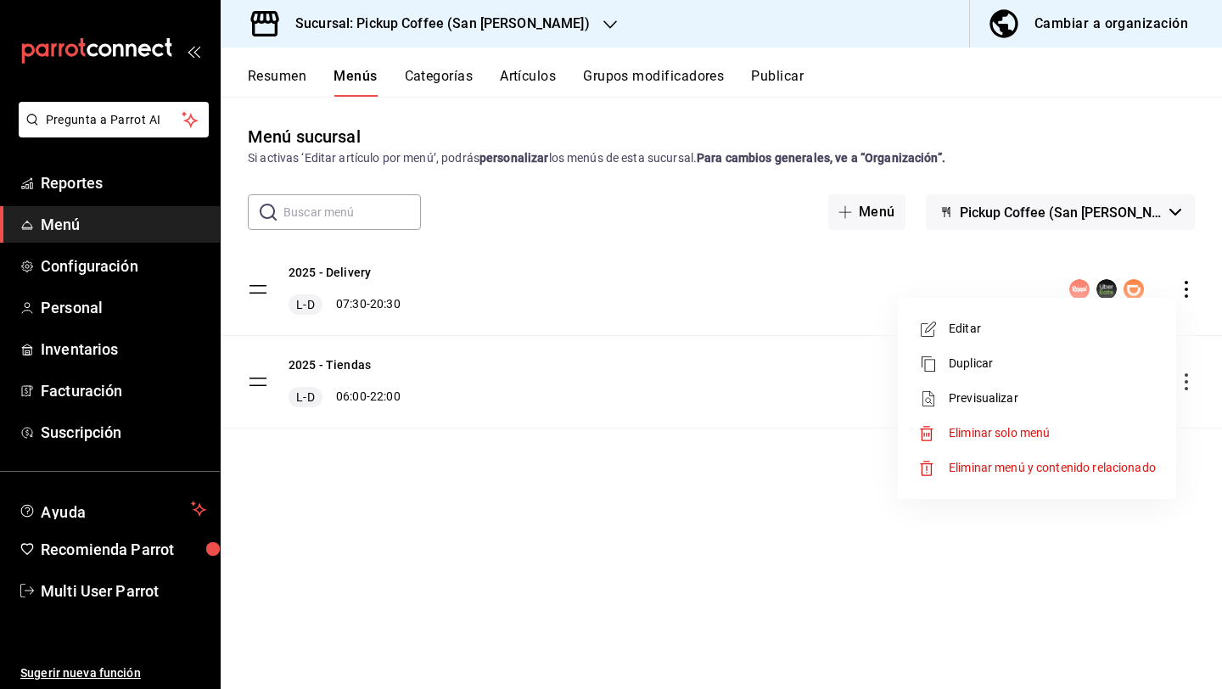
click at [707, 568] on div at bounding box center [611, 344] width 1222 height 689
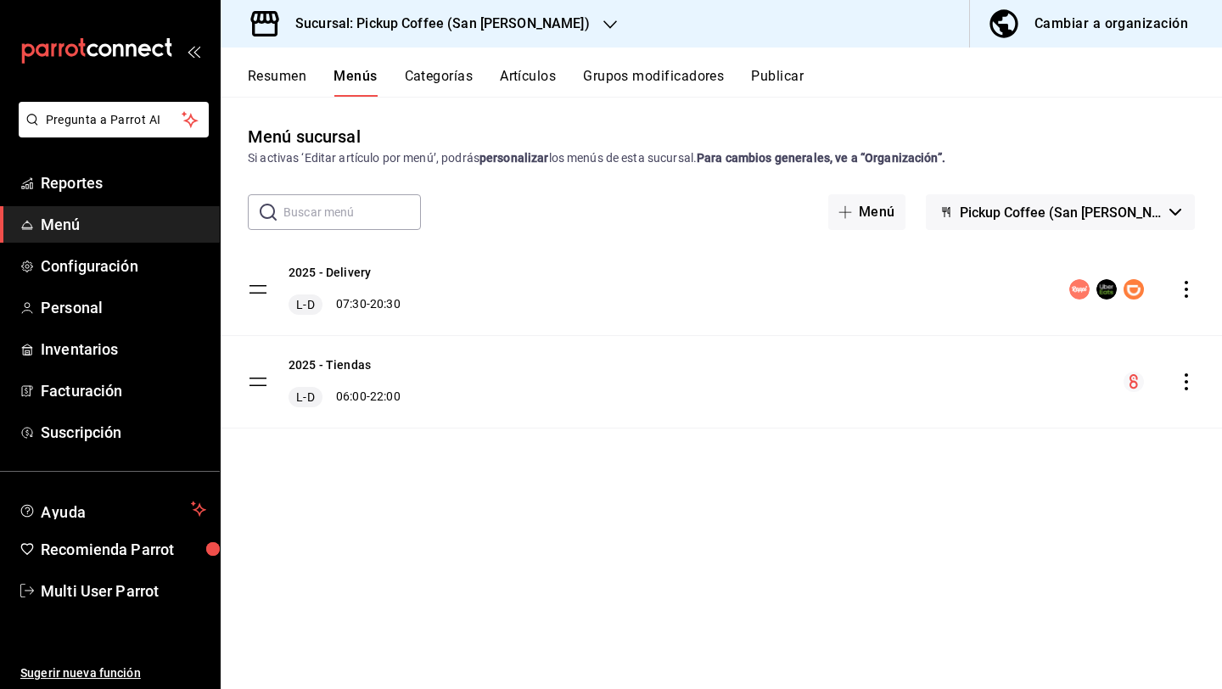
click at [493, 31] on h3 "Sucursal: Pickup Coffee (San [PERSON_NAME])" at bounding box center [436, 24] width 308 height 20
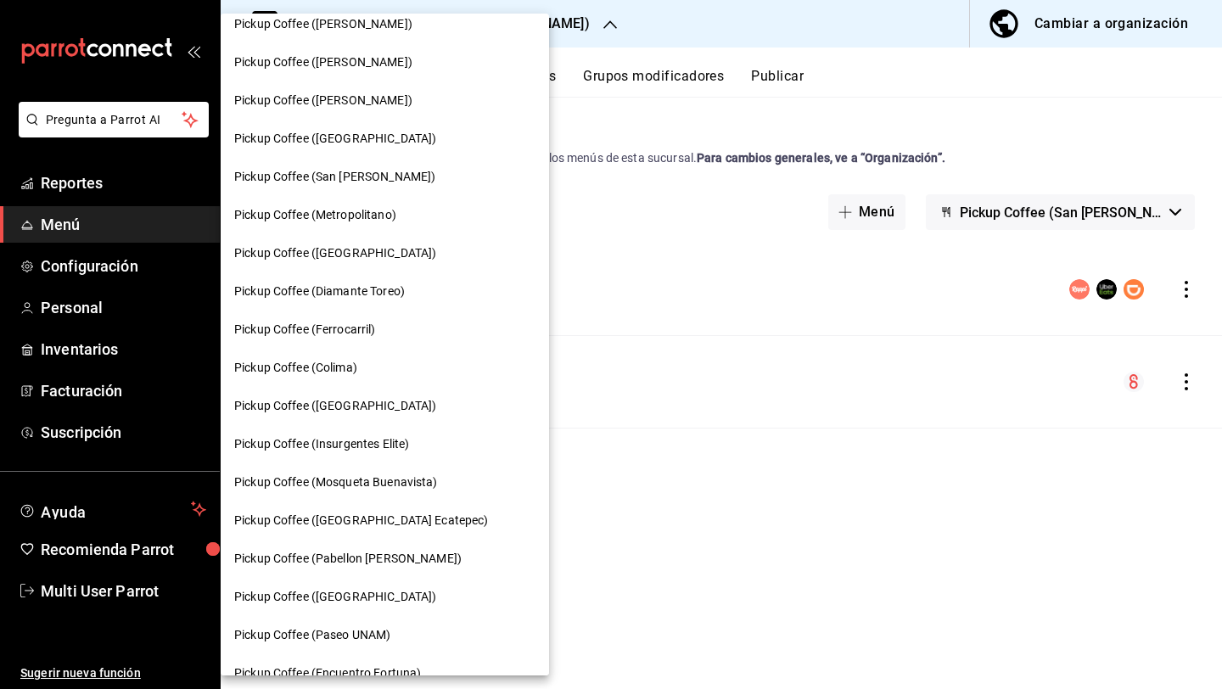
scroll to position [676, 0]
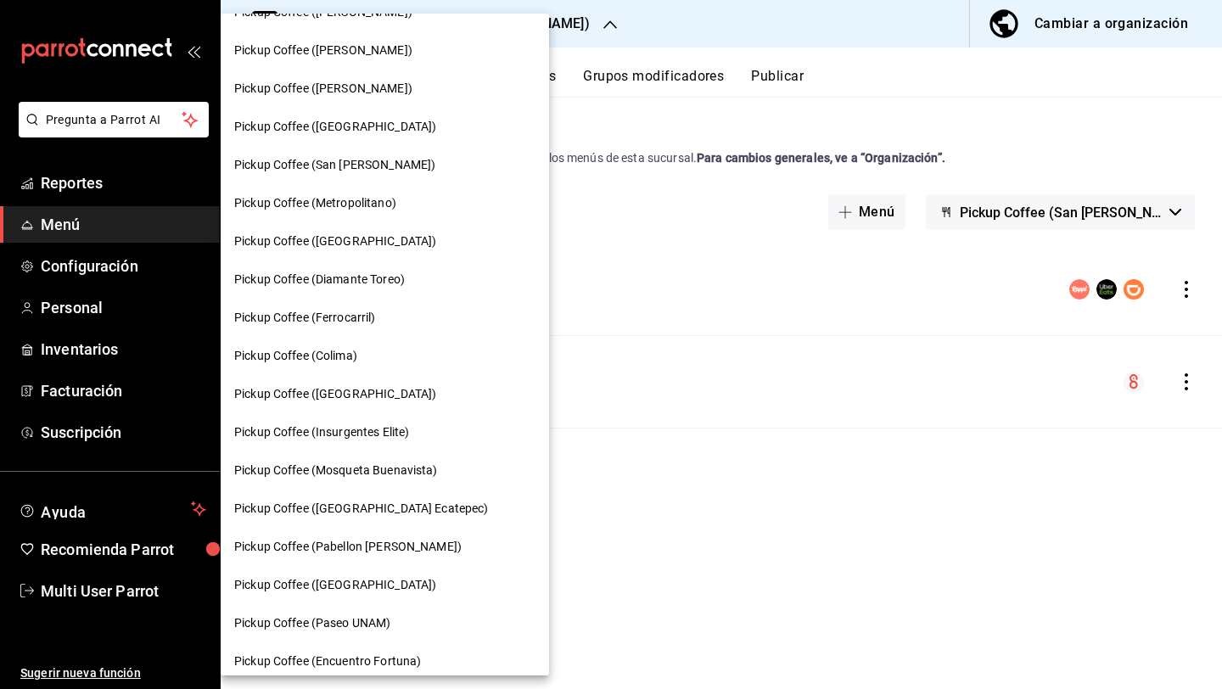
click at [345, 196] on span "Pickup Coffee (Metropolitano)" at bounding box center [315, 203] width 162 height 18
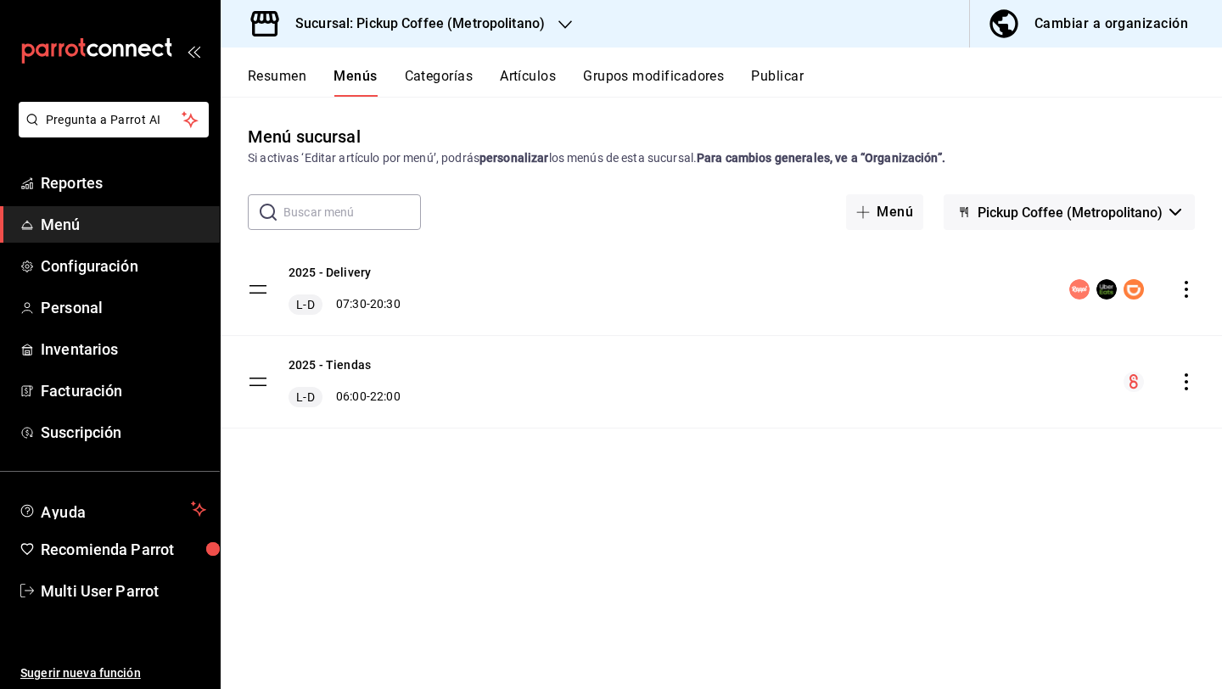
click at [1189, 289] on icon "actions" at bounding box center [1186, 289] width 17 height 17
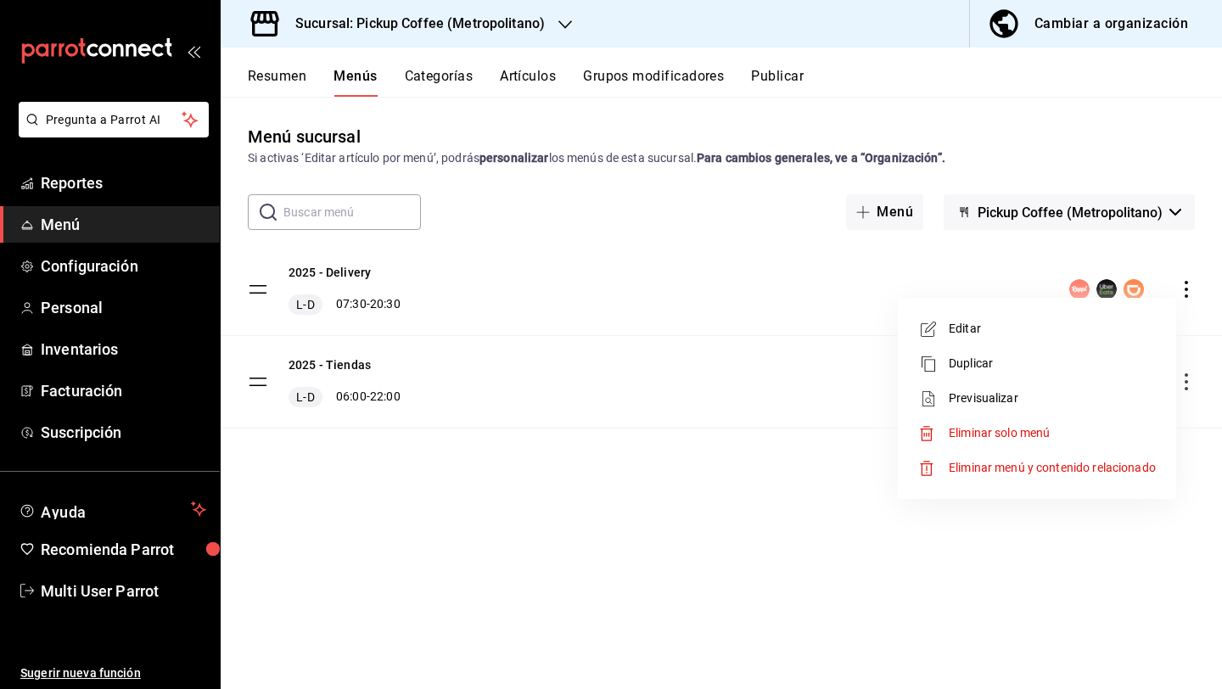
click at [1110, 320] on span "Editar" at bounding box center [1052, 329] width 207 height 18
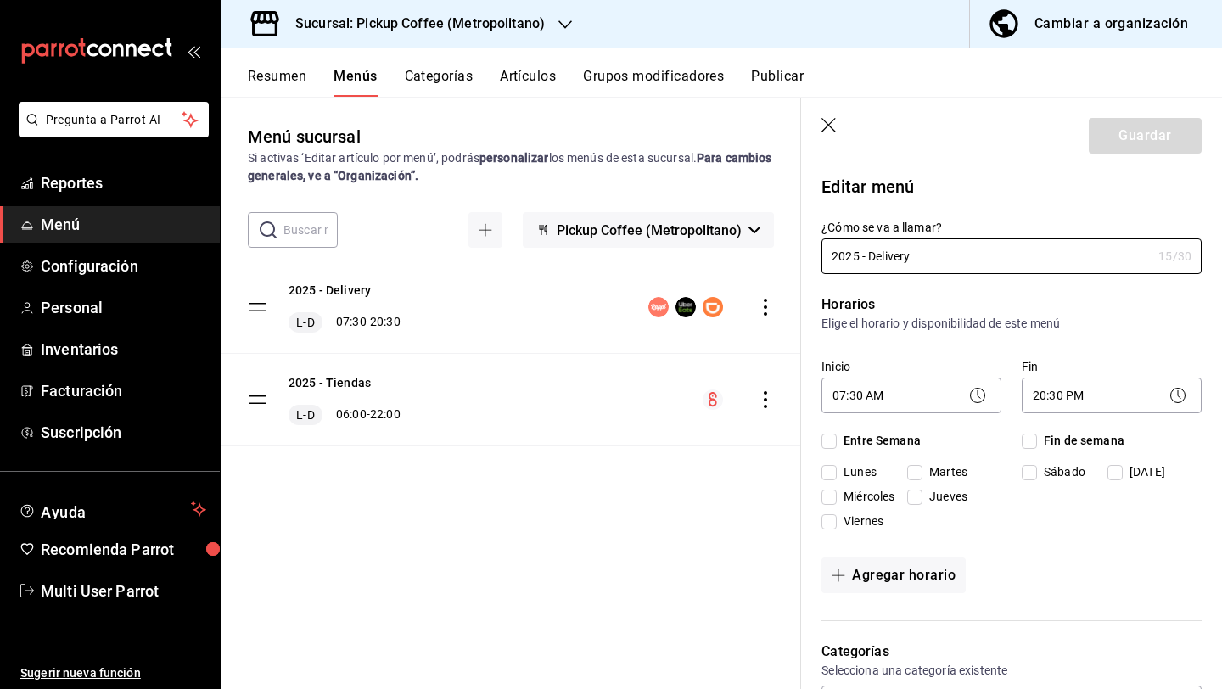
checkbox input "true"
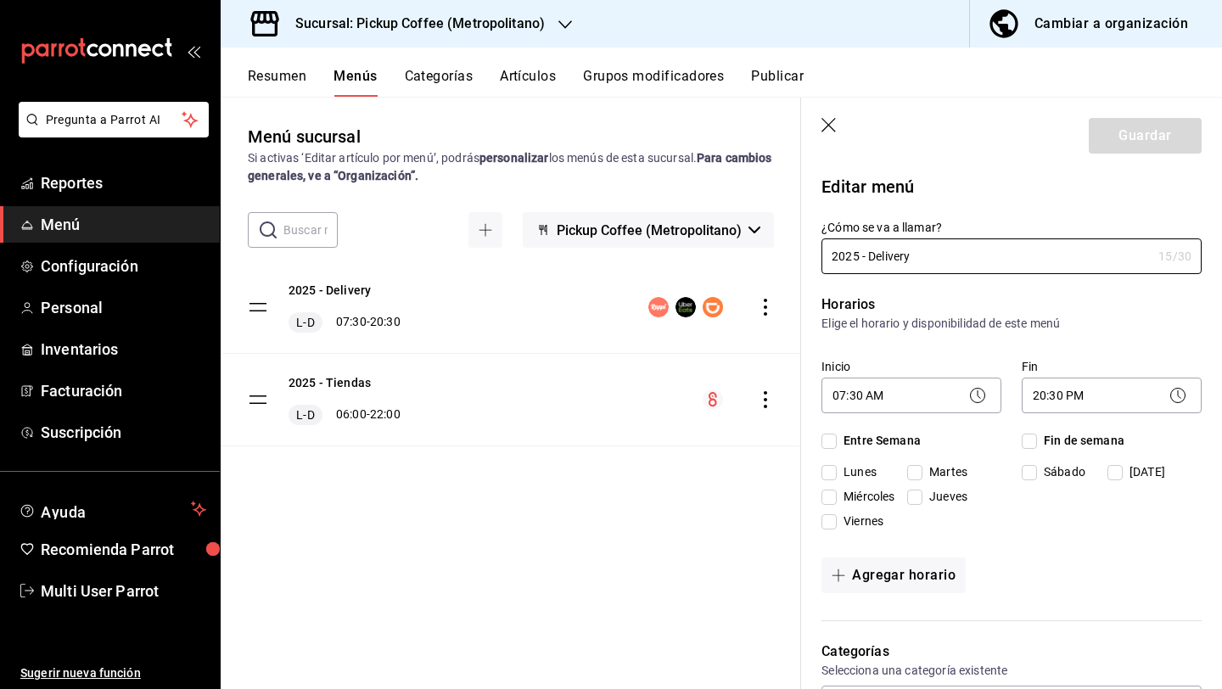
checkbox input "true"
click at [1039, 437] on span "Fin de semana" at bounding box center [1080, 441] width 87 height 18
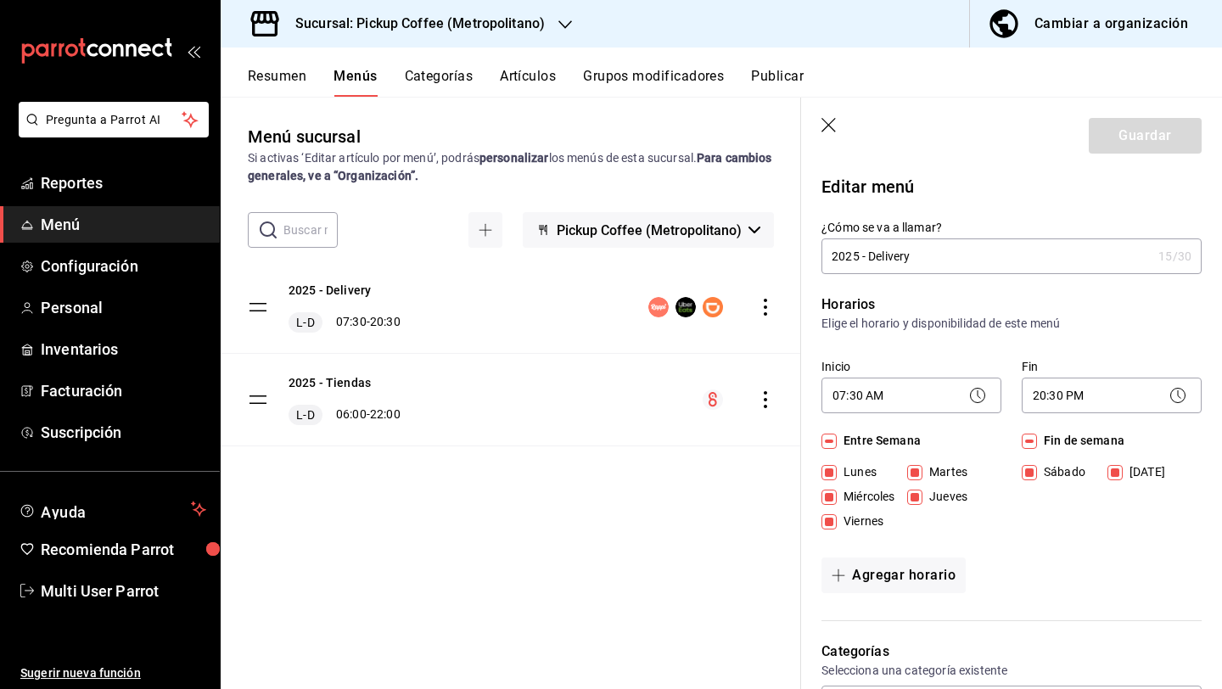
click at [1037, 437] on input "Fin de semana" at bounding box center [1029, 441] width 15 height 15
checkbox input "false"
click at [892, 564] on button "Agregar horario" at bounding box center [894, 576] width 144 height 36
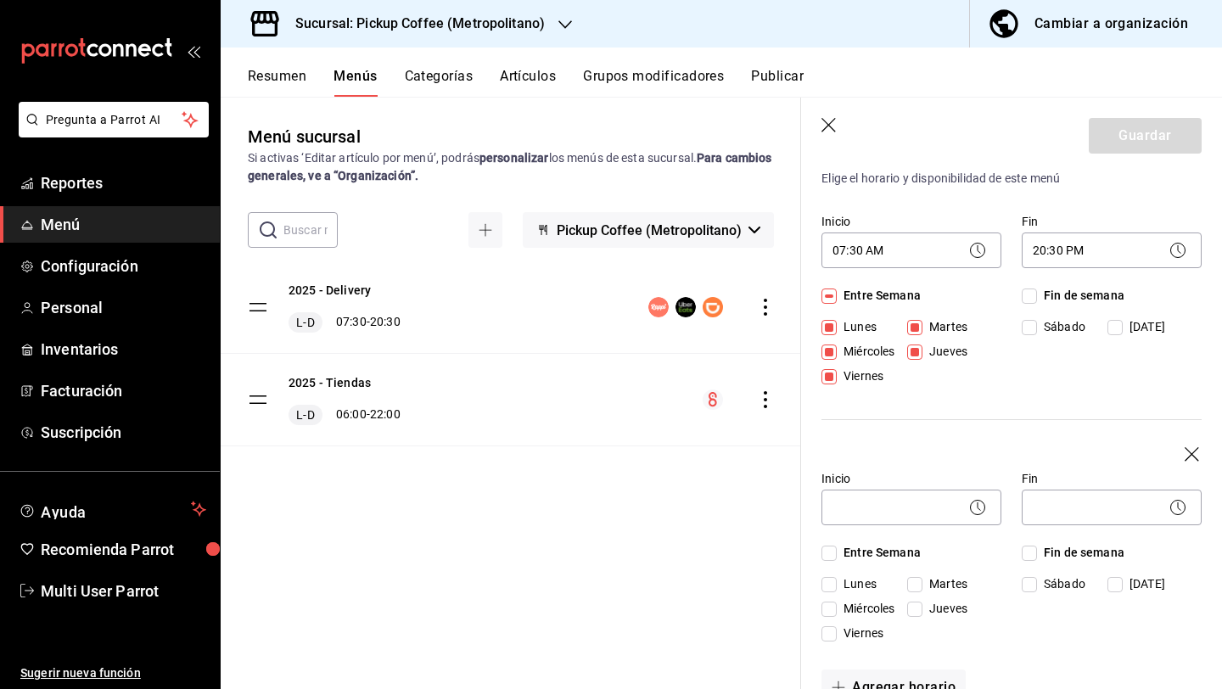
scroll to position [197, 0]
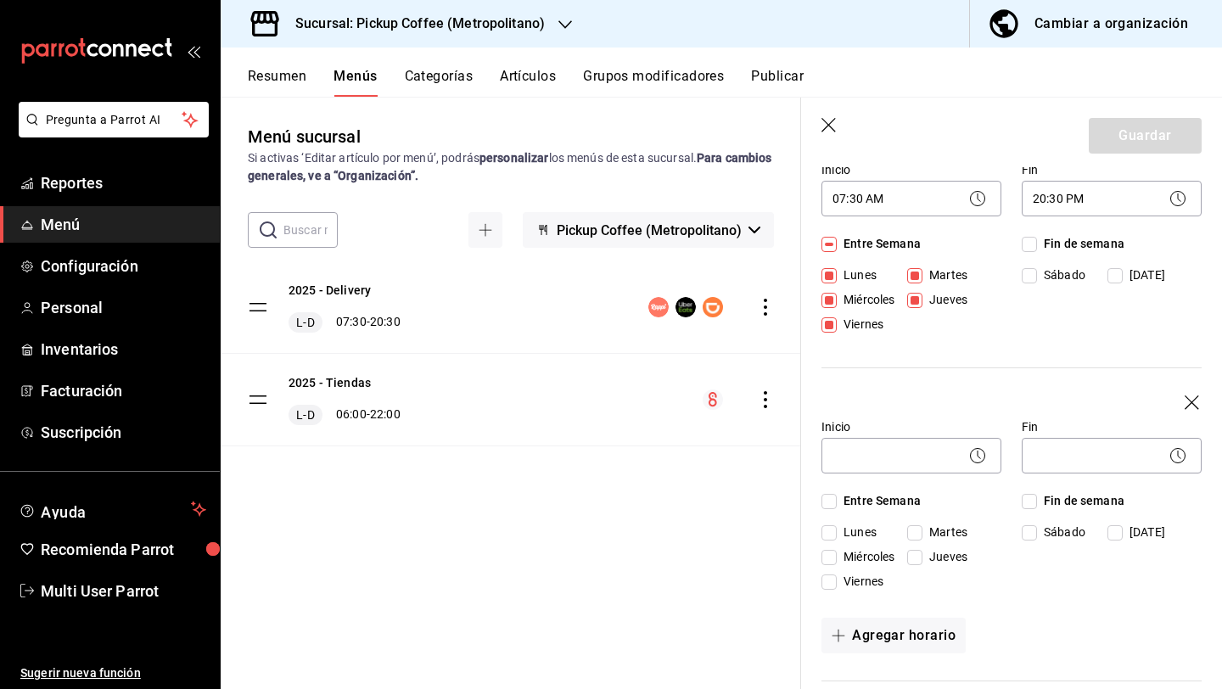
click at [1030, 503] on input "Fin de semana" at bounding box center [1029, 501] width 15 height 15
checkbox input "true"
click at [910, 455] on body "Pregunta a Parrot AI Reportes Menú Configuración Personal Inventarios Facturaci…" at bounding box center [611, 412] width 1222 height 825
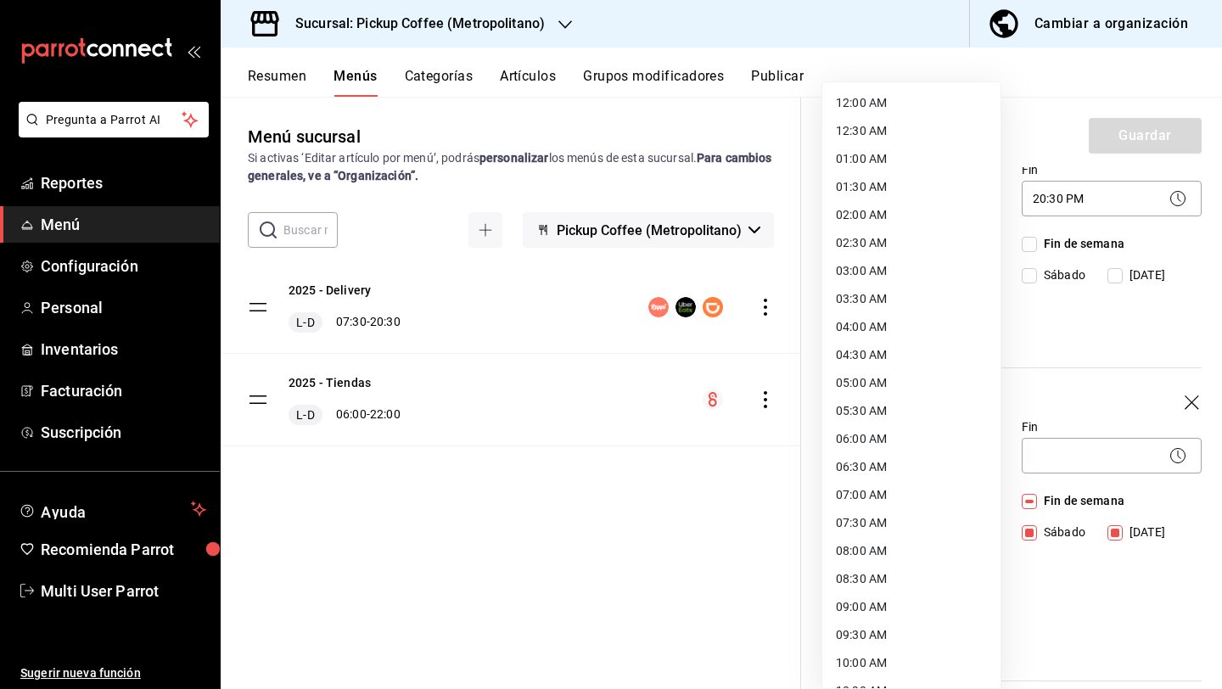
click at [880, 512] on li "07:30 AM" at bounding box center [911, 523] width 178 height 28
type input "07:30"
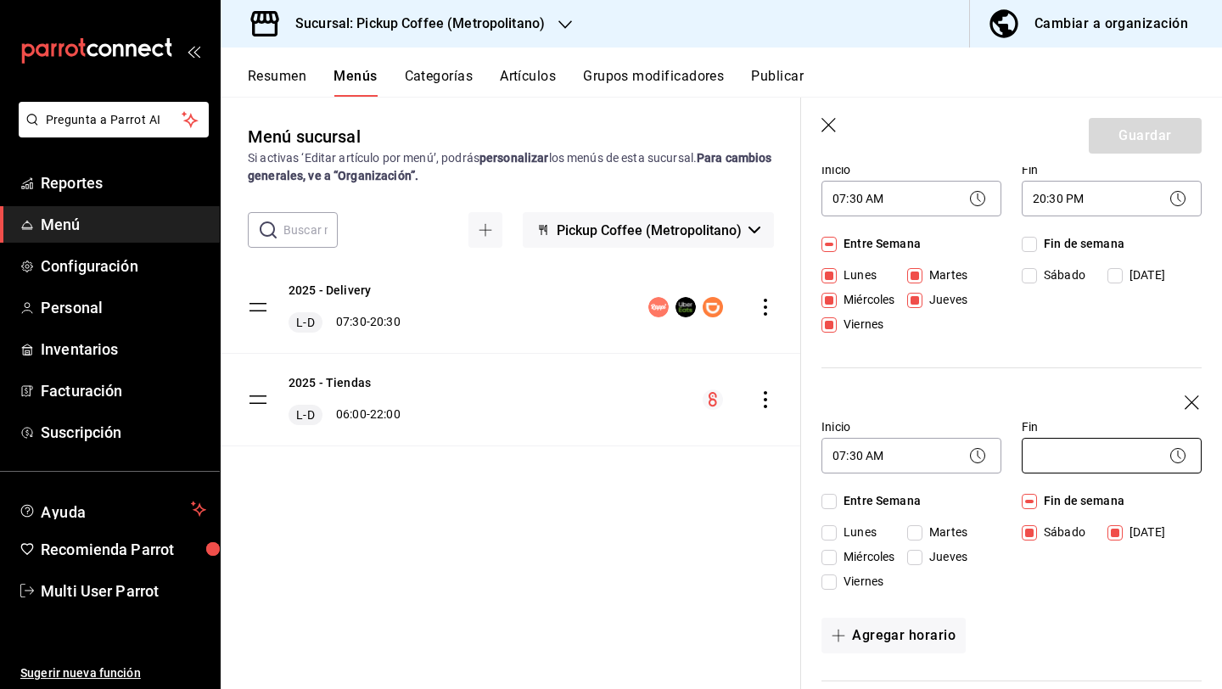
click at [1044, 453] on body "Pregunta a Parrot AI Reportes Menú Configuración Personal Inventarios Facturaci…" at bounding box center [611, 412] width 1222 height 825
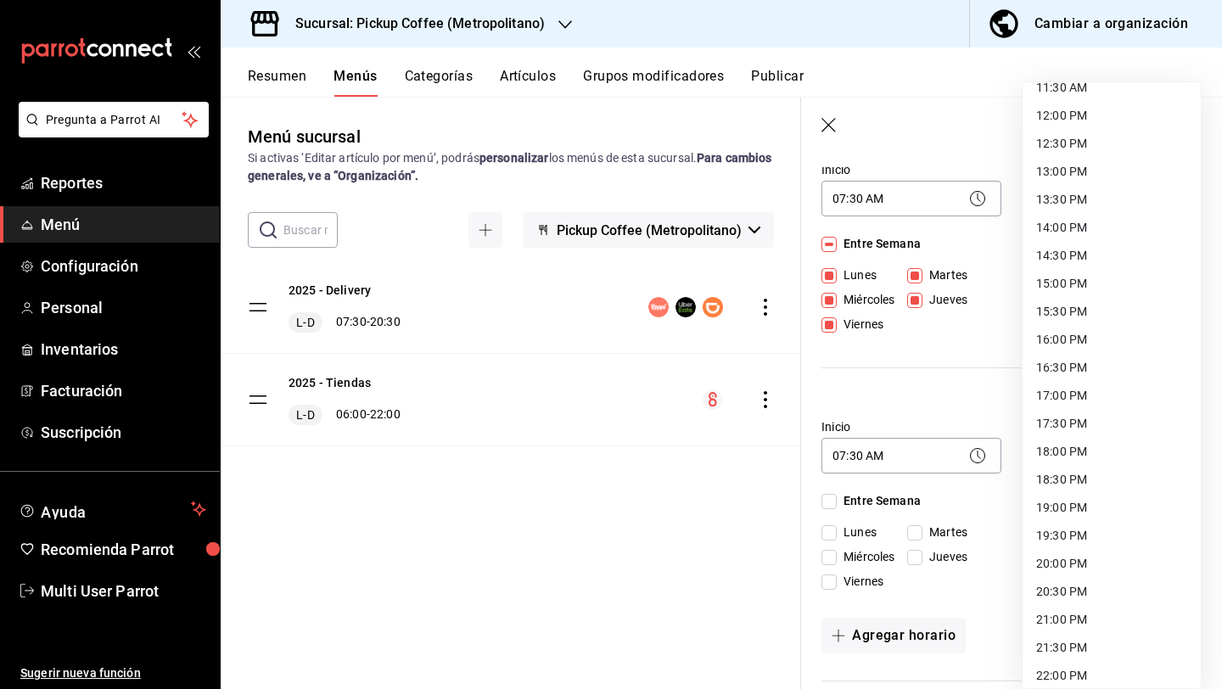
scroll to position [780, 0]
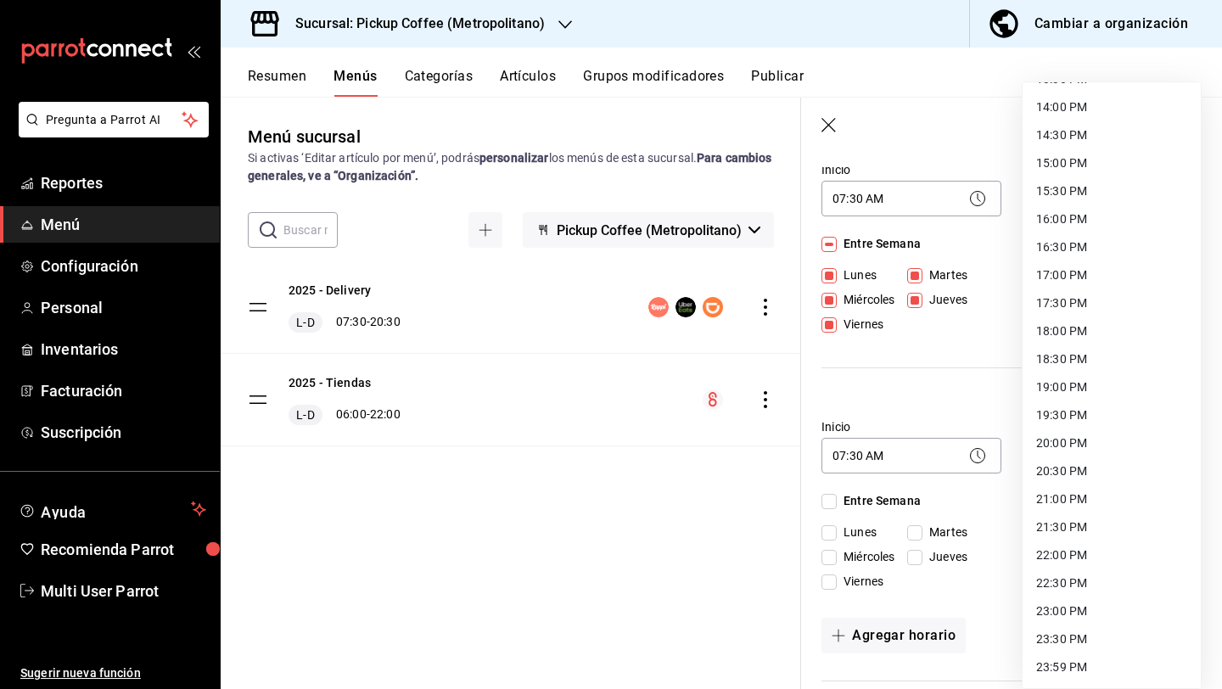
click at [1078, 414] on li "19:30 PM" at bounding box center [1112, 415] width 178 height 28
type input "19:30"
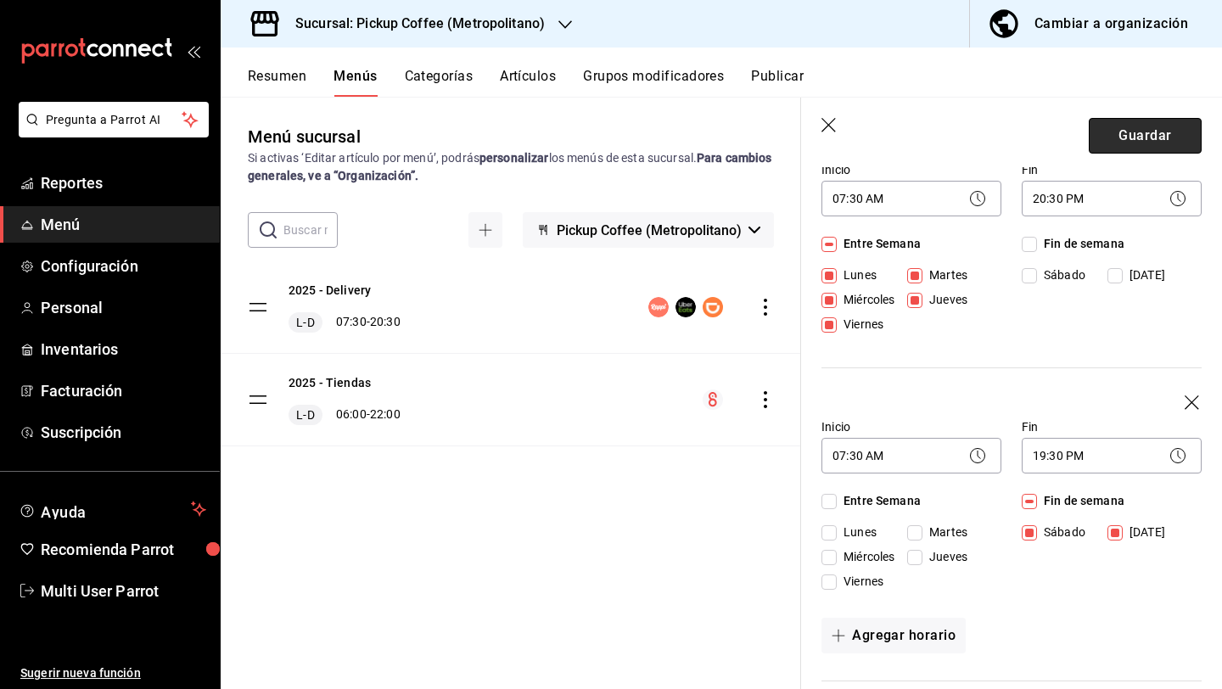
click at [1141, 136] on button "Guardar" at bounding box center [1145, 136] width 113 height 36
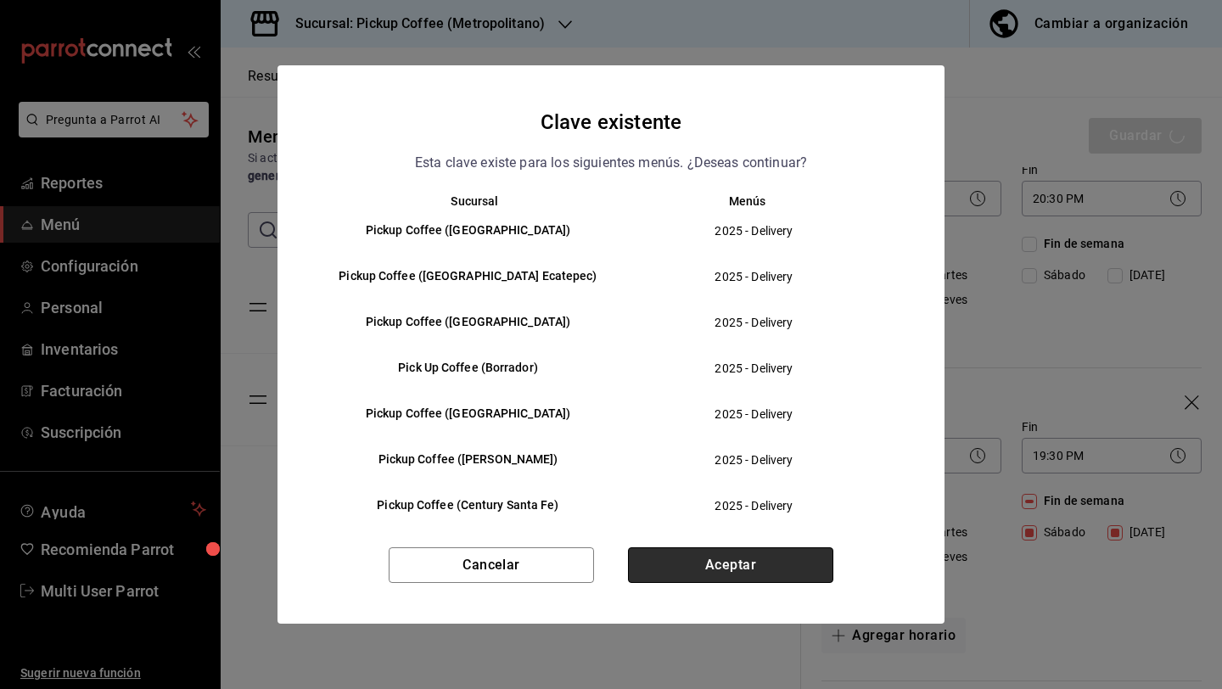
click at [750, 547] on button "Aceptar" at bounding box center [730, 565] width 205 height 36
checkbox input "false"
type input "1758209946800"
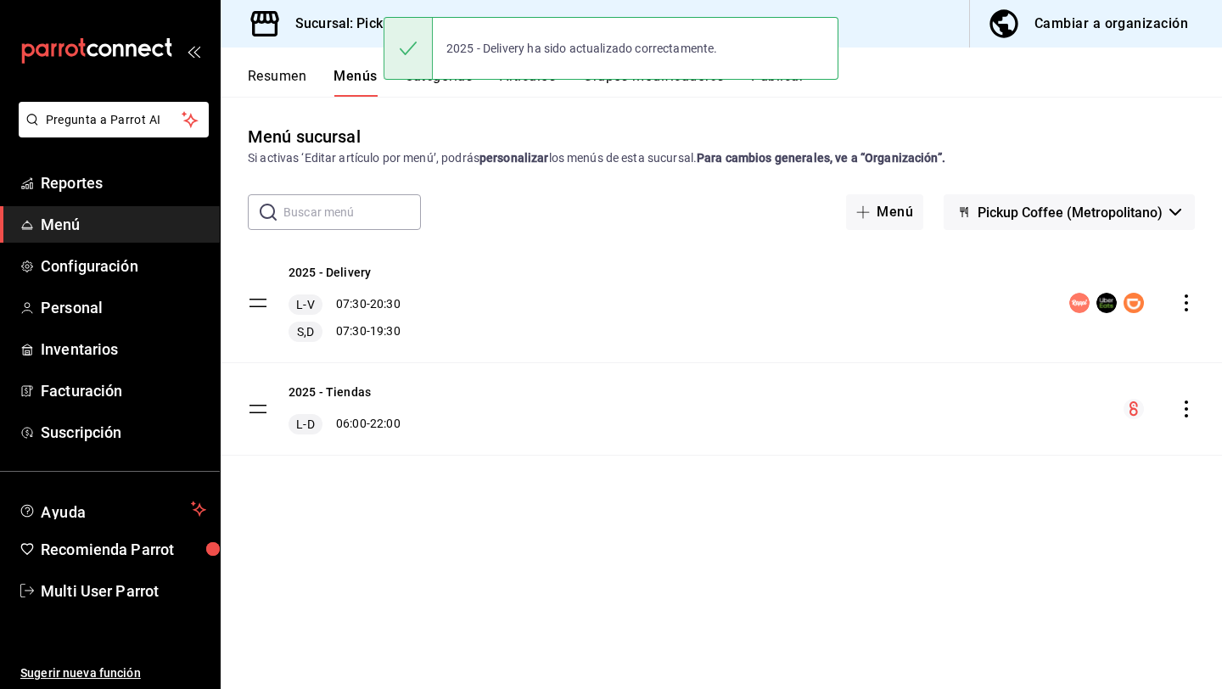
click at [297, 24] on h3 "Sucursal: Pickup Coffee (Metropolitano)" at bounding box center [413, 24] width 263 height 20
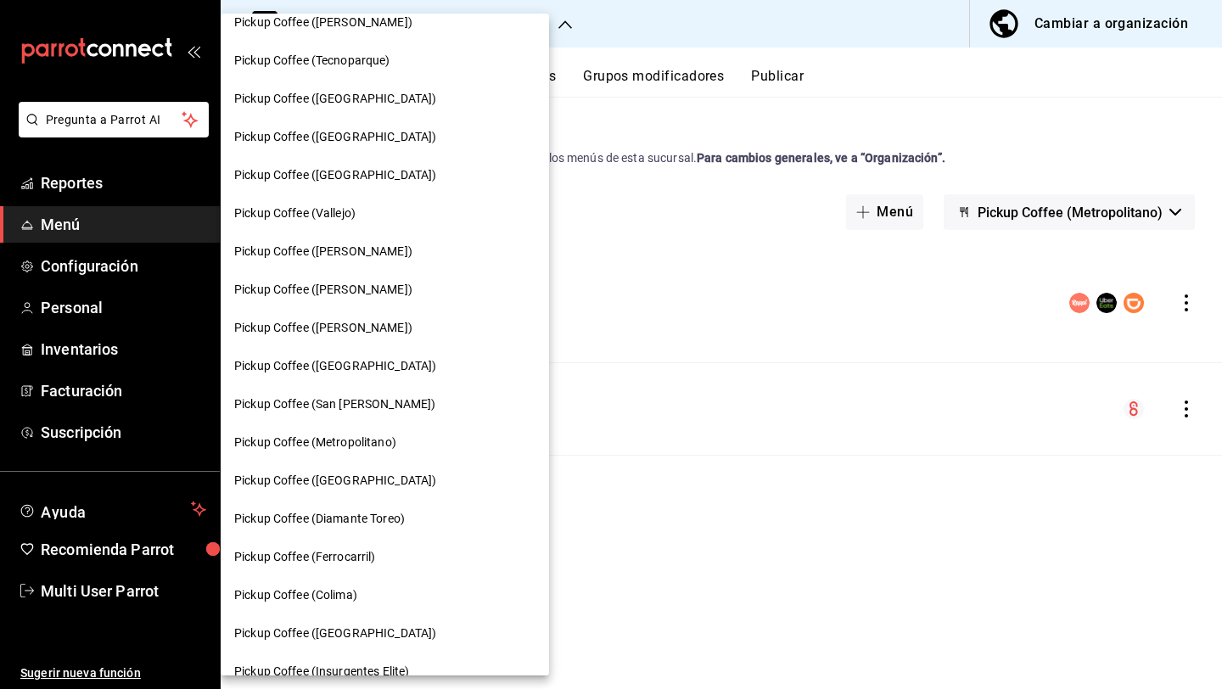
scroll to position [451, 0]
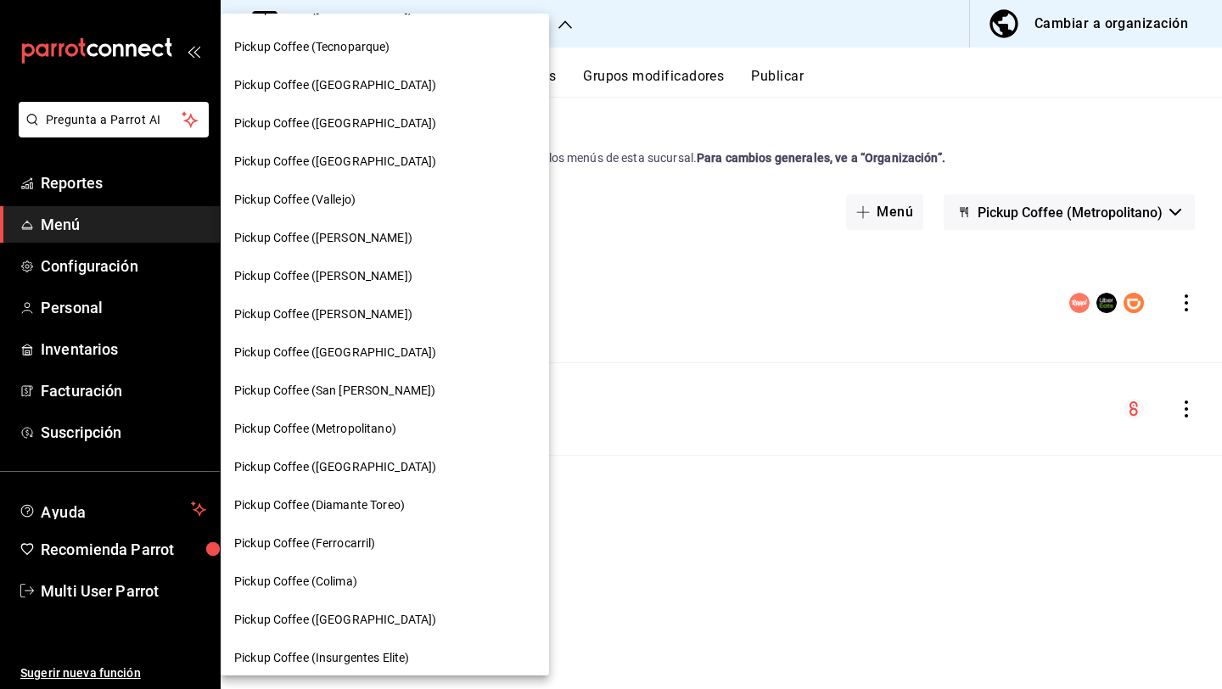
click at [362, 469] on span "Pickup Coffee ([GEOGRAPHIC_DATA])" at bounding box center [335, 467] width 202 height 18
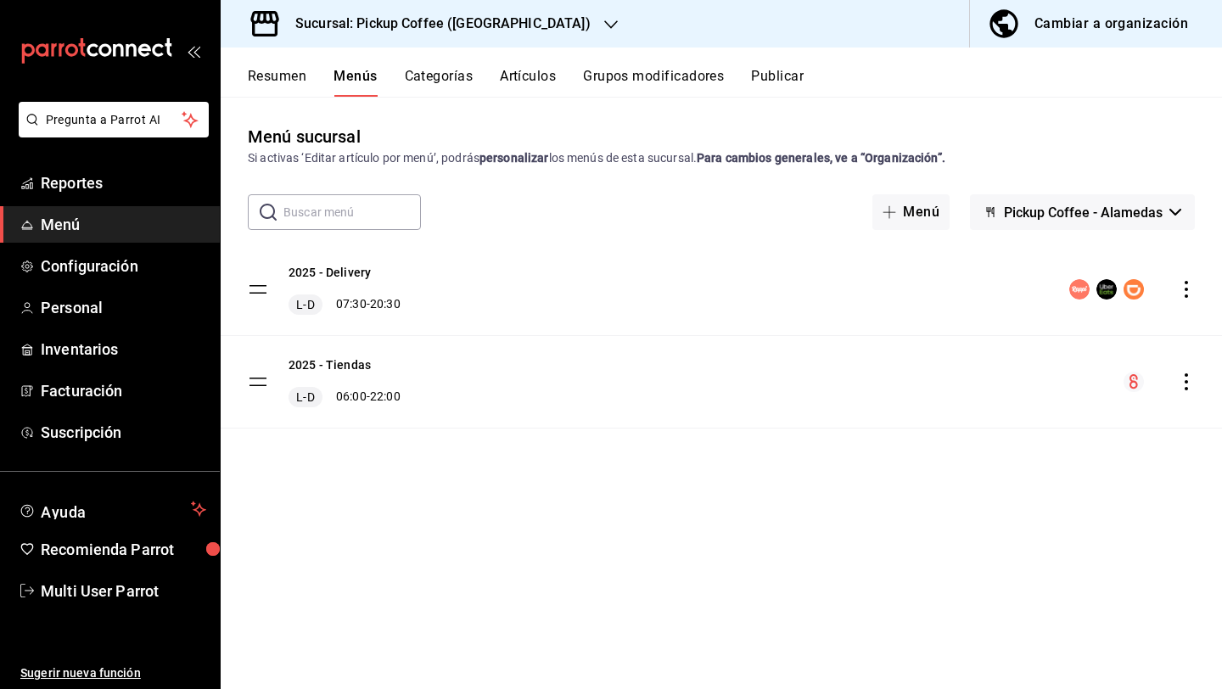
click at [1196, 291] on div "2025 - Delivery L-D 07:30 - 20:30" at bounding box center [722, 290] width 1002 height 92
click at [1192, 291] on icon "actions" at bounding box center [1186, 289] width 17 height 17
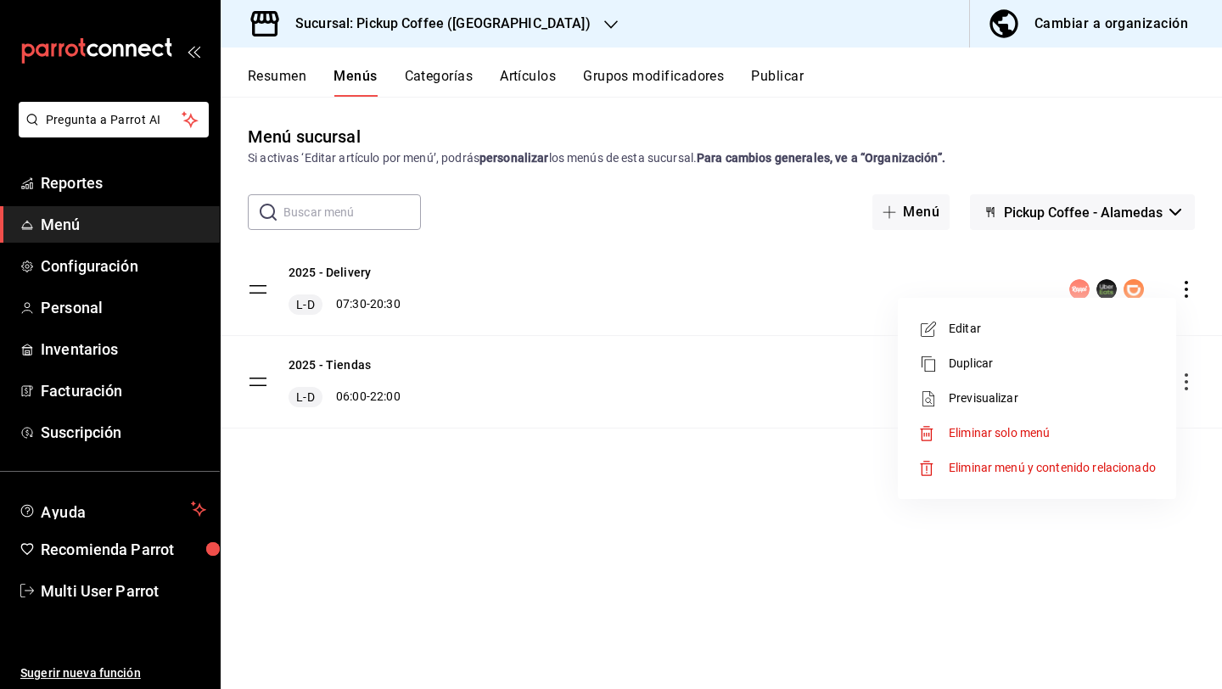
click at [1086, 324] on span "Editar" at bounding box center [1052, 329] width 207 height 18
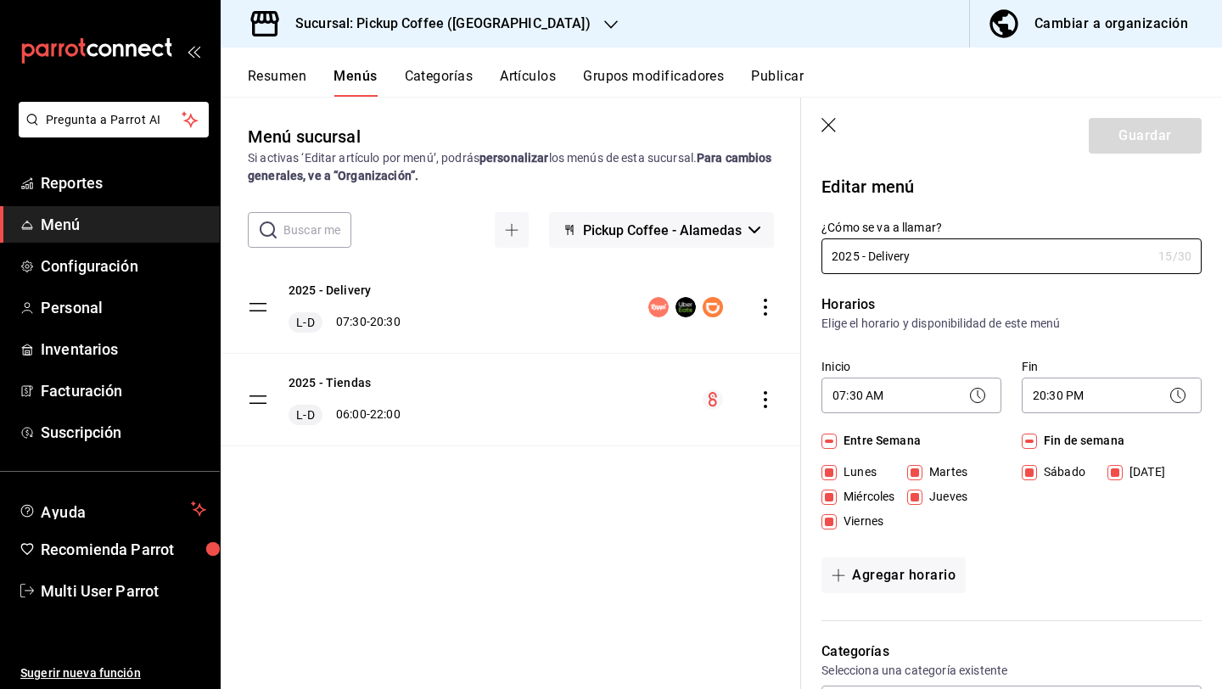
click at [851, 513] on span "Viernes" at bounding box center [860, 522] width 47 height 18
click at [837, 514] on input "Viernes" at bounding box center [829, 521] width 15 height 15
checkbox input "false"
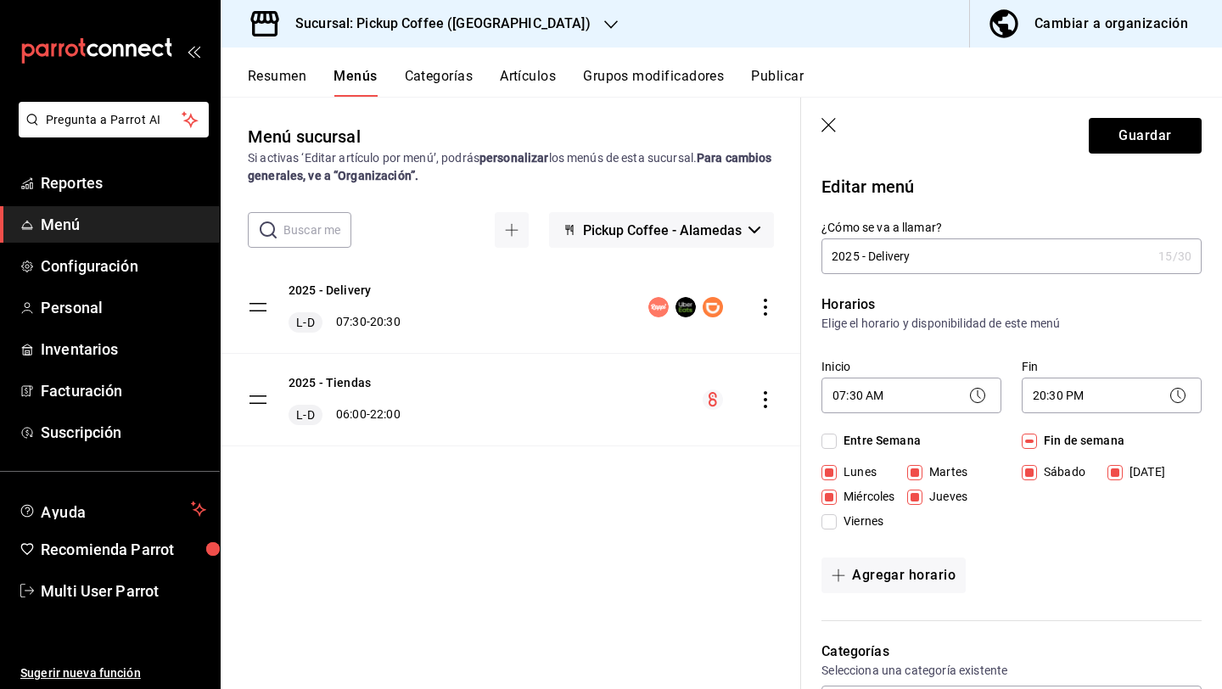
click at [912, 481] on div "[DATE] [DATE] [DATE] [DATE] [DATE]" at bounding box center [912, 500] width 180 height 74
click at [913, 477] on input "Martes" at bounding box center [914, 472] width 15 height 15
click at [912, 471] on input "Martes" at bounding box center [914, 472] width 15 height 15
checkbox input "true"
click at [880, 488] on span "Miércoles" at bounding box center [866, 497] width 58 height 18
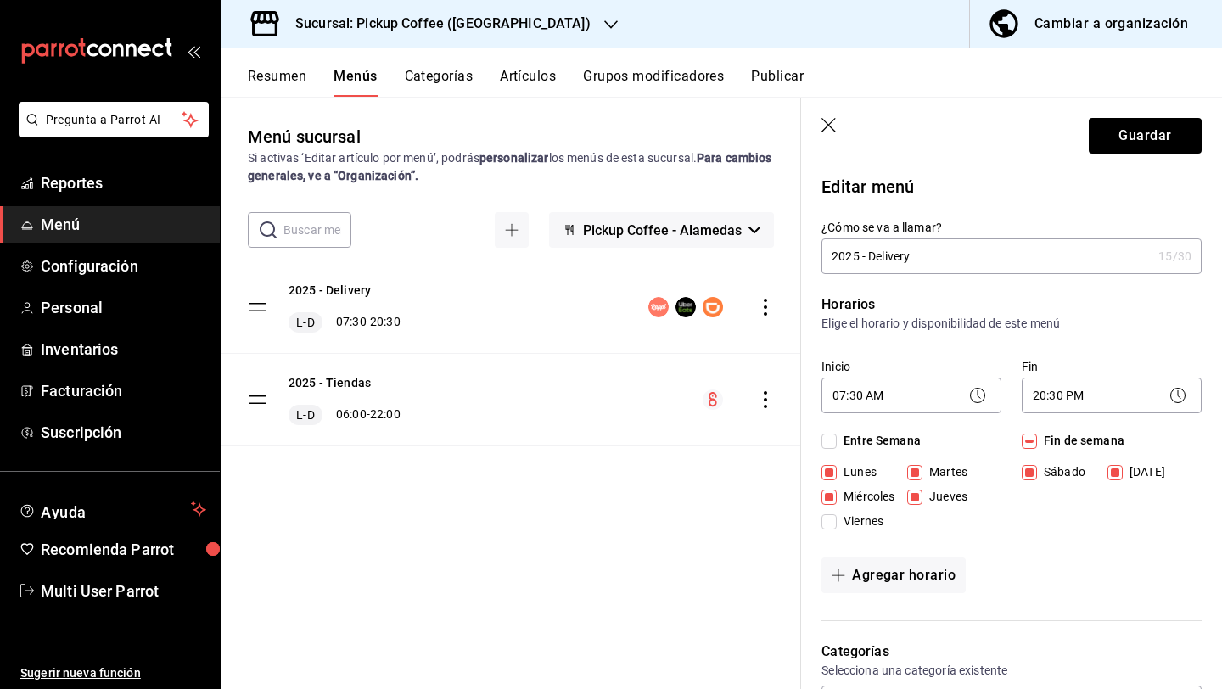
click at [837, 490] on input "Miércoles" at bounding box center [829, 497] width 15 height 15
checkbox input "false"
click at [912, 490] on input "Jueves" at bounding box center [914, 497] width 15 height 15
checkbox input "false"
click at [856, 525] on span "Viernes" at bounding box center [860, 522] width 47 height 18
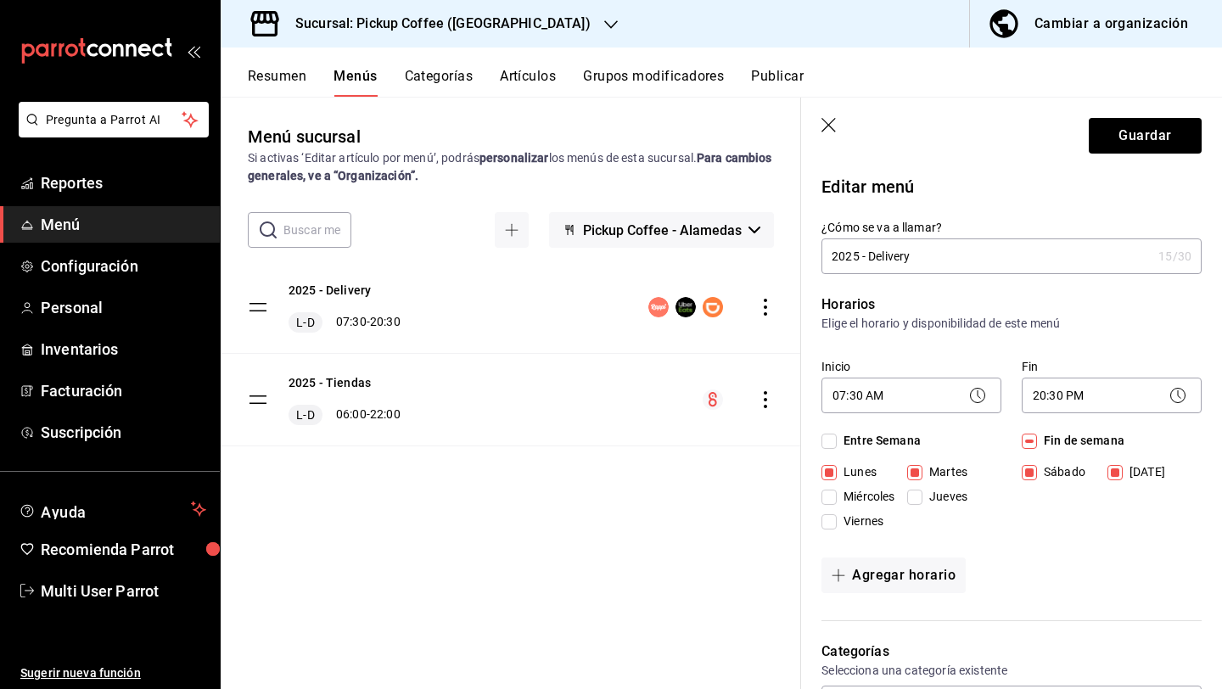
click at [837, 525] on input "Viernes" at bounding box center [829, 521] width 15 height 15
checkbox input "true"
click at [919, 580] on button "Agregar horario" at bounding box center [894, 576] width 144 height 36
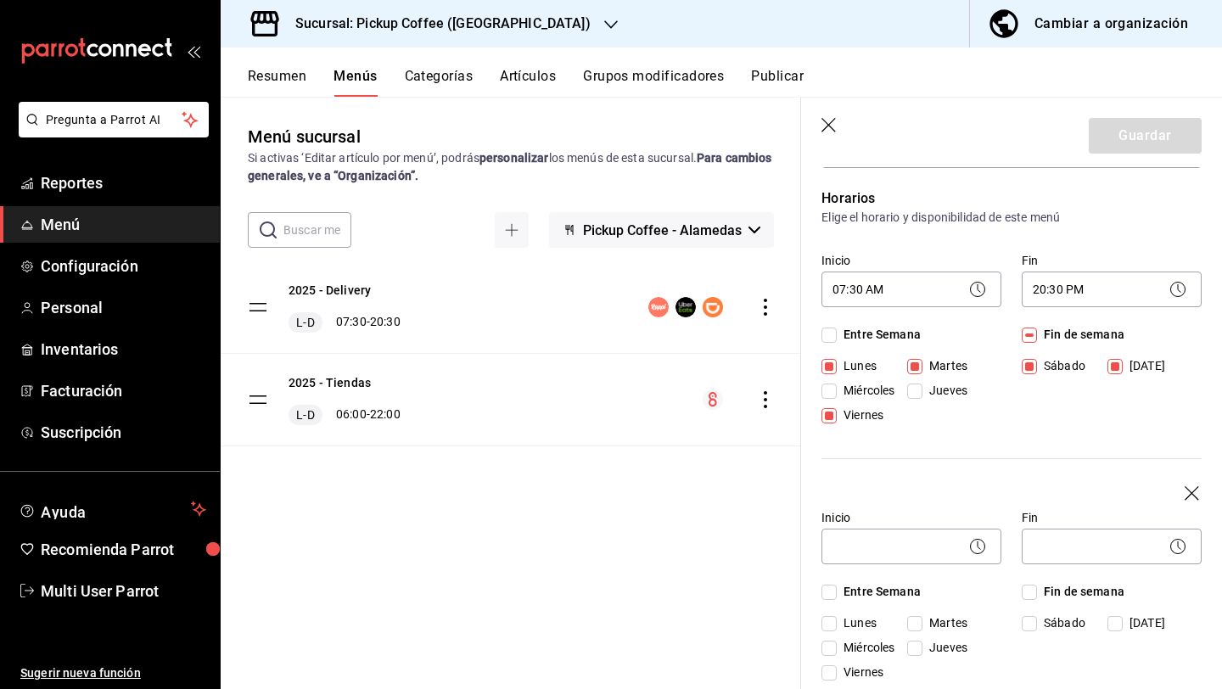
scroll to position [143, 0]
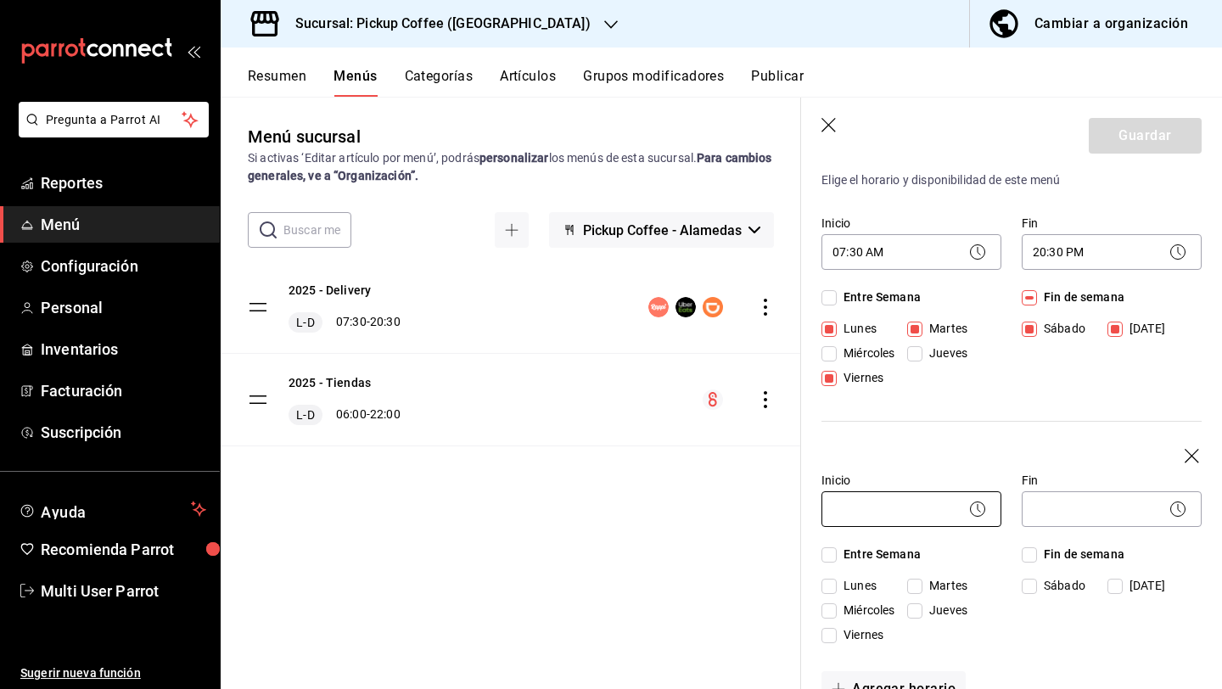
click at [893, 514] on body "Pregunta a Parrot AI Reportes Menú Configuración Personal Inventarios Facturaci…" at bounding box center [611, 412] width 1222 height 825
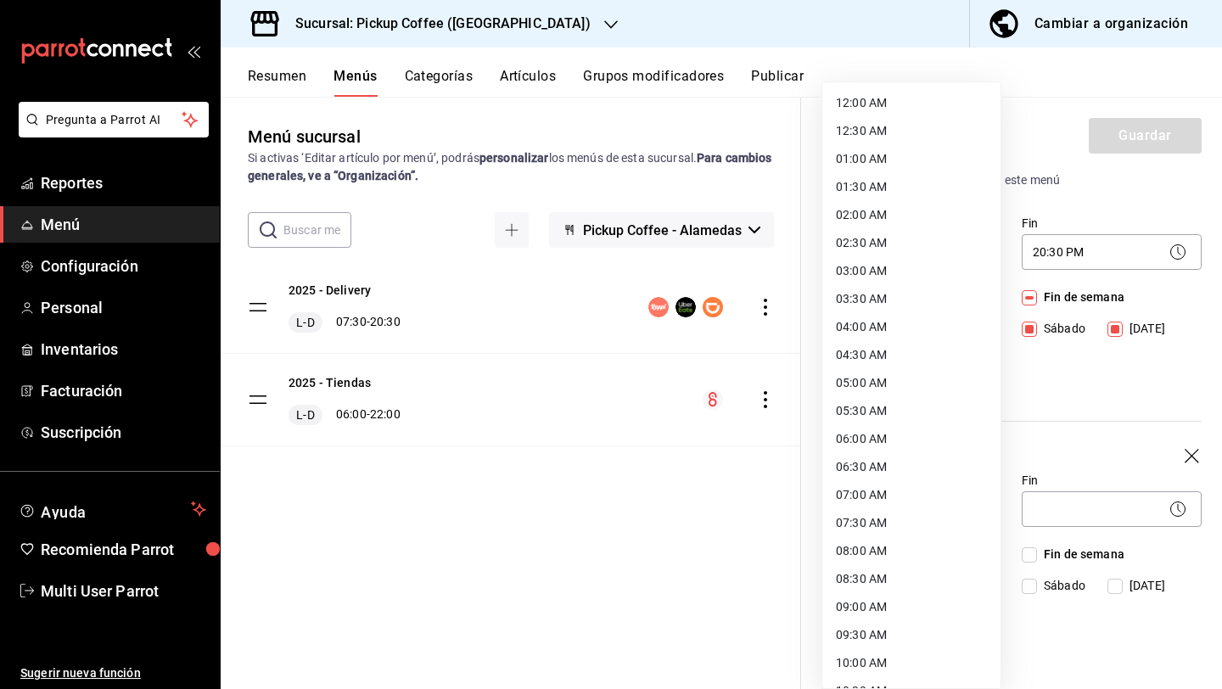
click at [882, 514] on li "07:30 AM" at bounding box center [911, 523] width 178 height 28
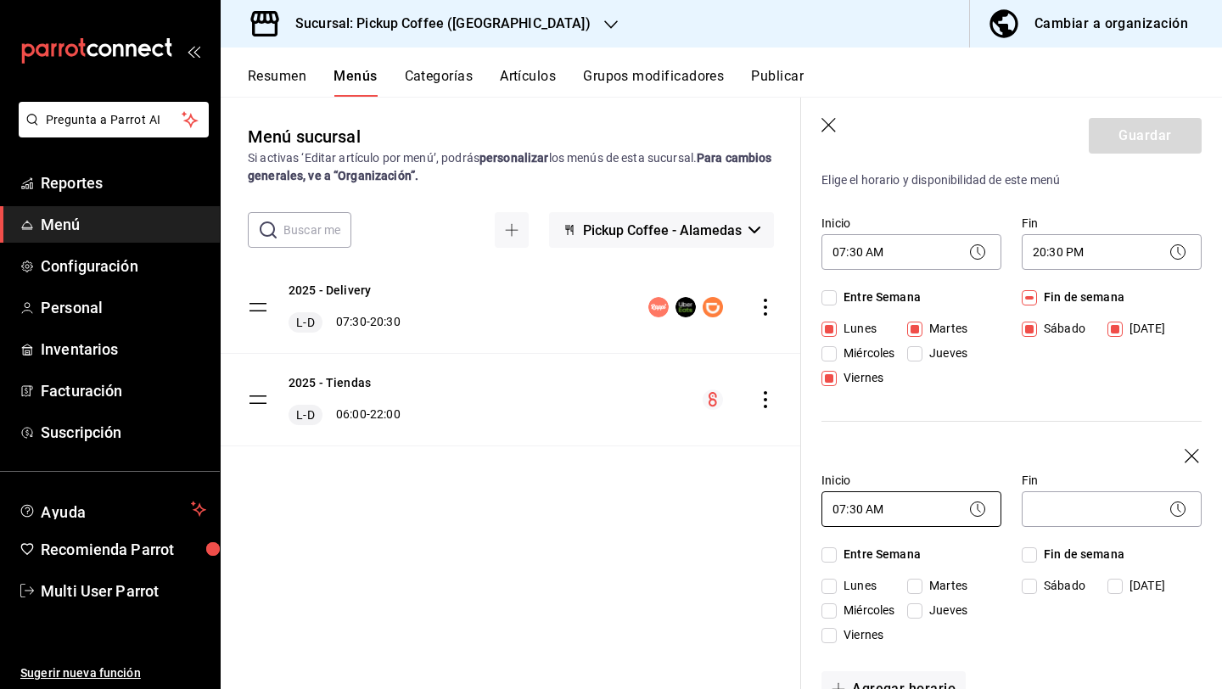
click at [859, 498] on body "Pregunta a Parrot AI Reportes Menú Configuración Personal Inventarios Facturaci…" at bounding box center [611, 412] width 1222 height 825
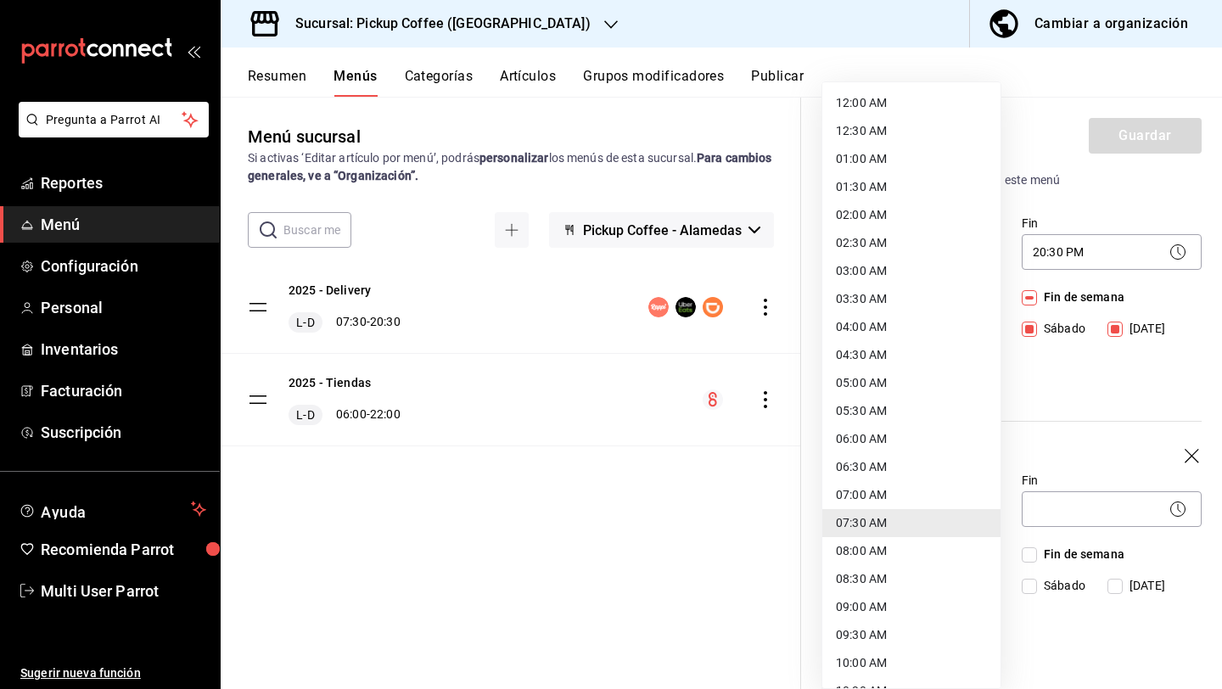
click at [864, 551] on li "08:00 AM" at bounding box center [911, 551] width 178 height 28
type input "08:00"
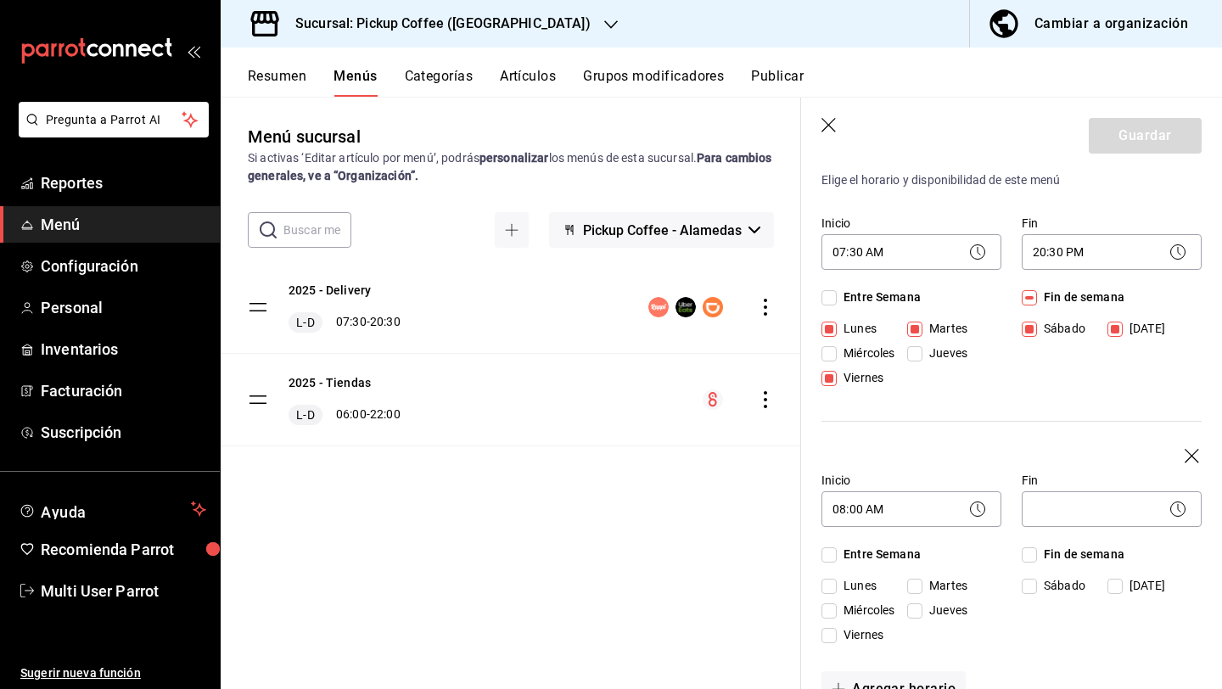
click at [1022, 526] on div "​" at bounding box center [1112, 509] width 180 height 36
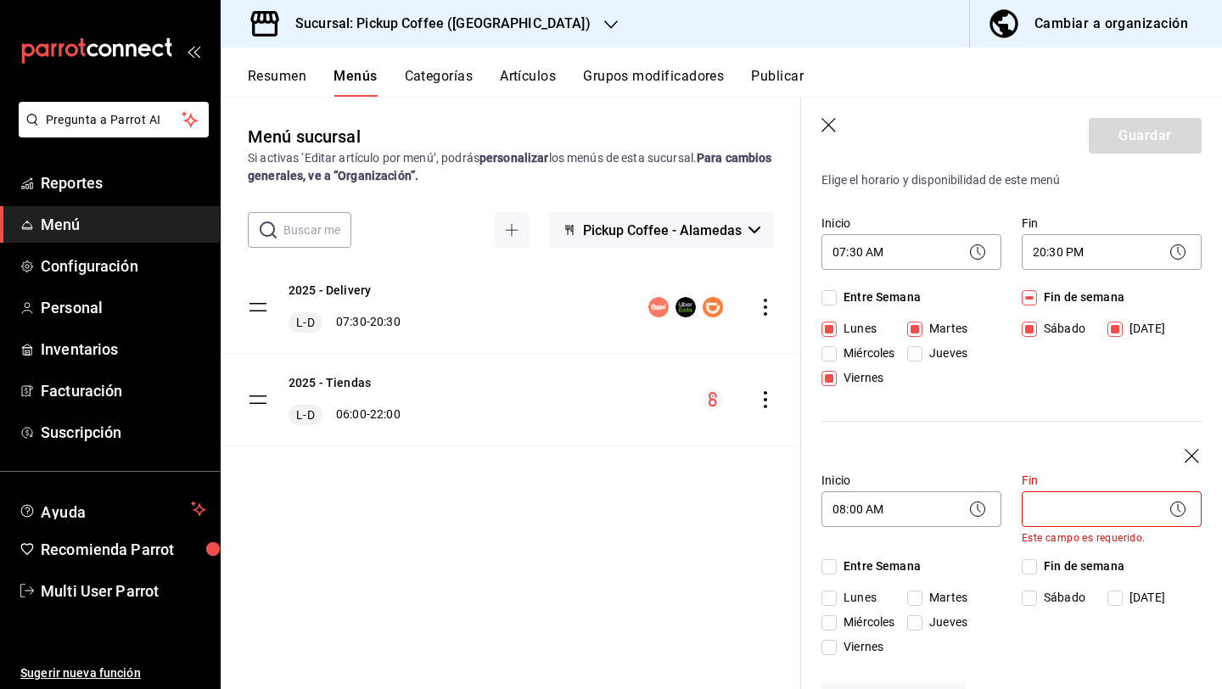
click at [1043, 534] on p "Este campo es requerido." at bounding box center [1112, 538] width 180 height 12
click at [1043, 513] on body "Pregunta a Parrot AI Reportes Menú Configuración Personal Inventarios Facturaci…" at bounding box center [611, 412] width 1222 height 825
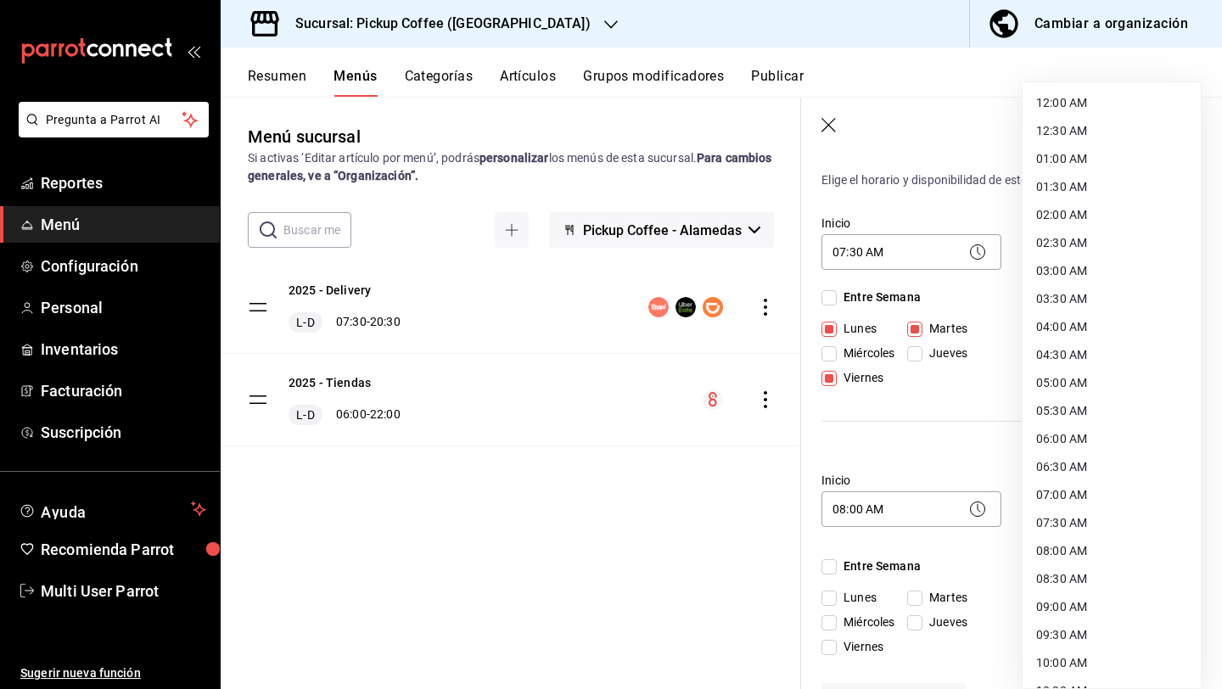
click at [1054, 470] on li "06:30 AM" at bounding box center [1112, 467] width 178 height 28
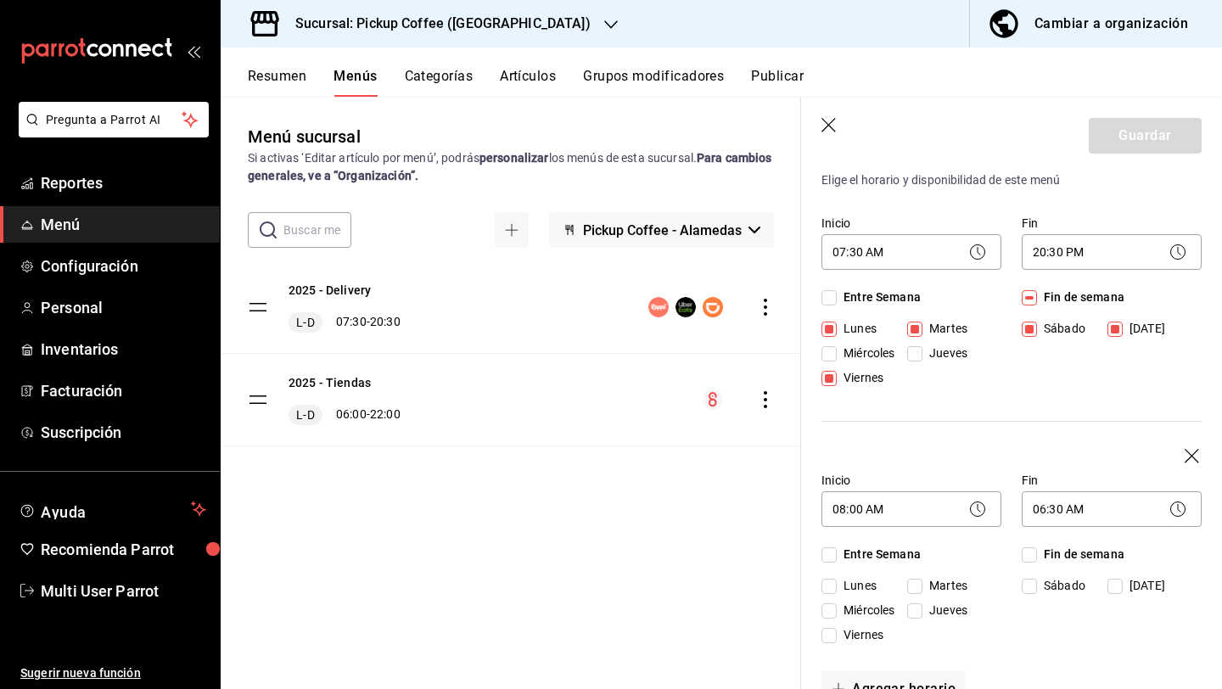
click at [1054, 529] on div "06:30 AM 06:30" at bounding box center [1112, 507] width 180 height 45
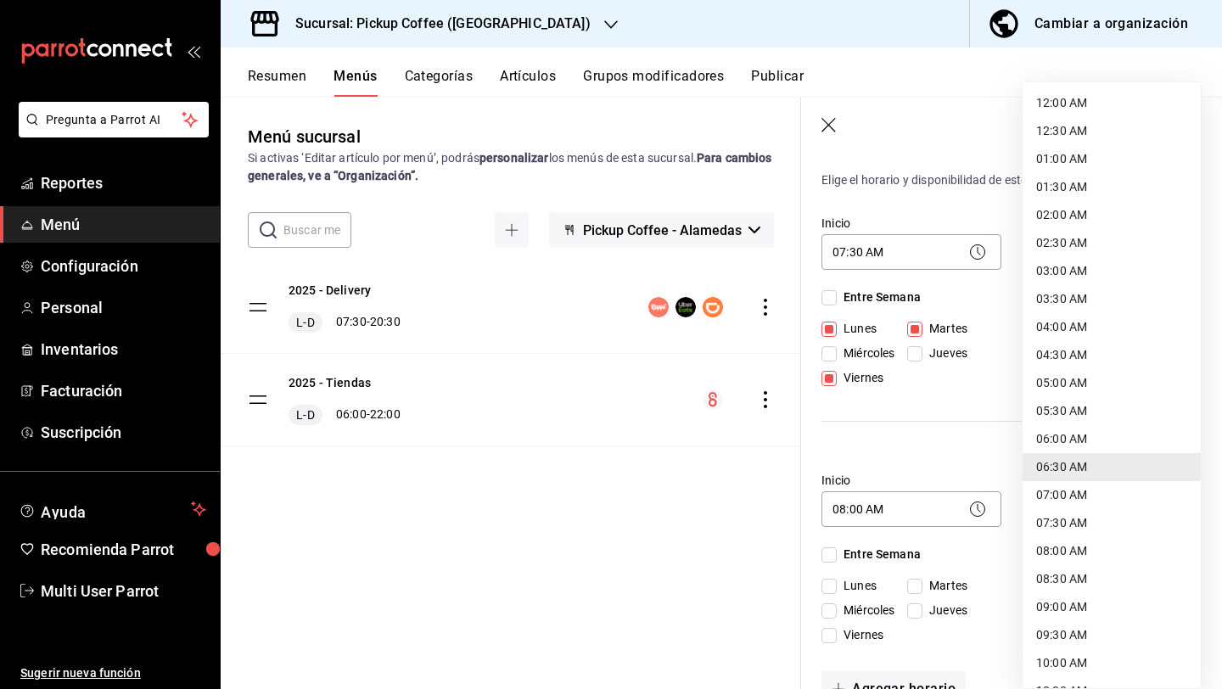
click at [1054, 512] on body "Pregunta a Parrot AI Reportes Menú Configuración Personal Inventarios Facturaci…" at bounding box center [611, 412] width 1222 height 825
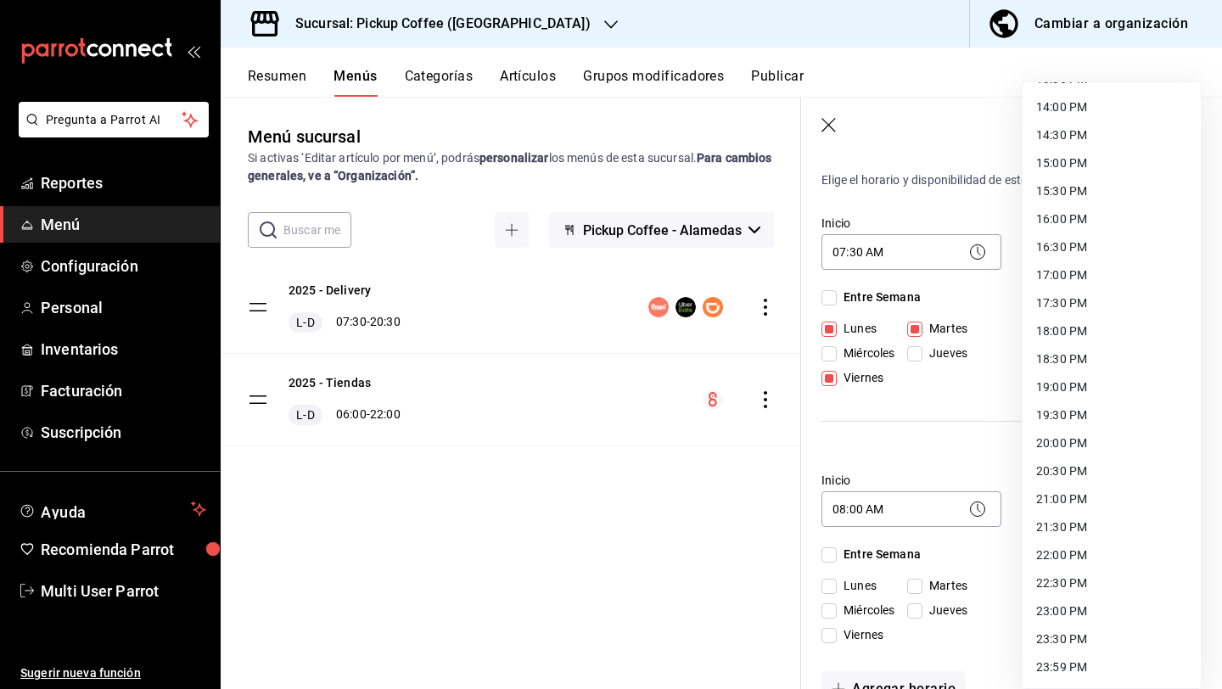
click at [1059, 352] on li "18:30 PM" at bounding box center [1112, 359] width 178 height 28
type input "18:30"
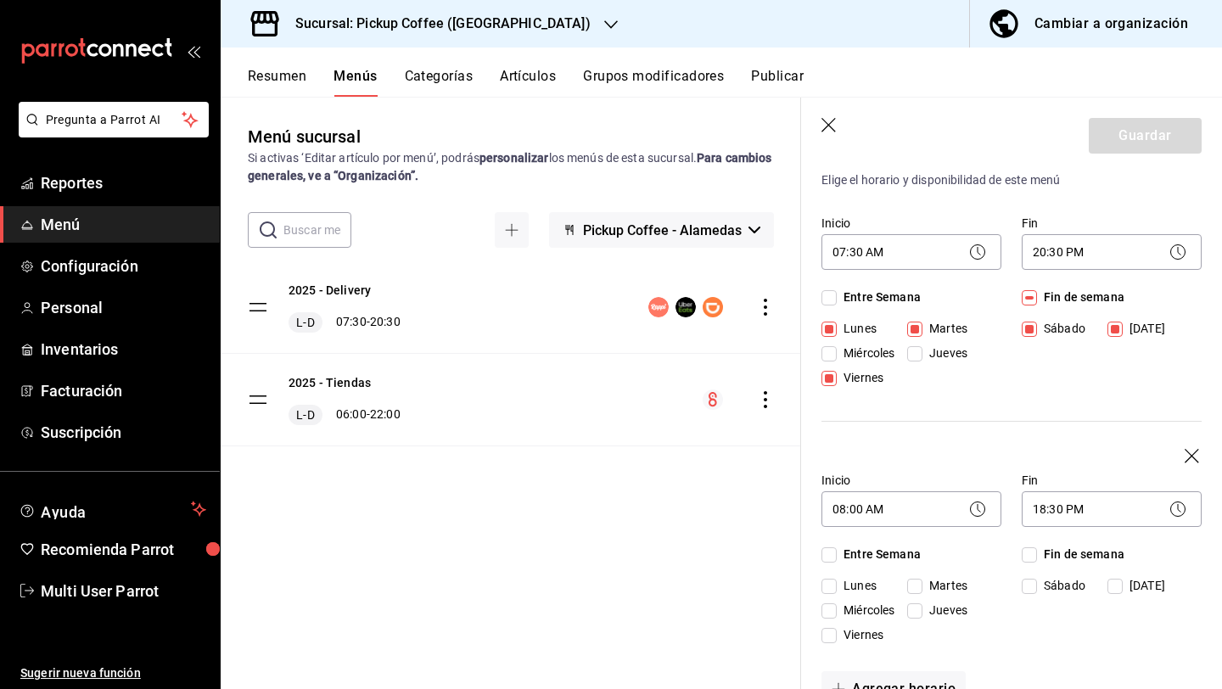
click at [859, 609] on span "Miércoles" at bounding box center [866, 611] width 58 height 18
click at [837, 609] on input "Miércoles" at bounding box center [829, 610] width 15 height 15
checkbox input "true"
click at [925, 608] on span "Jueves" at bounding box center [945, 611] width 45 height 18
click at [923, 608] on input "Jueves" at bounding box center [914, 610] width 15 height 15
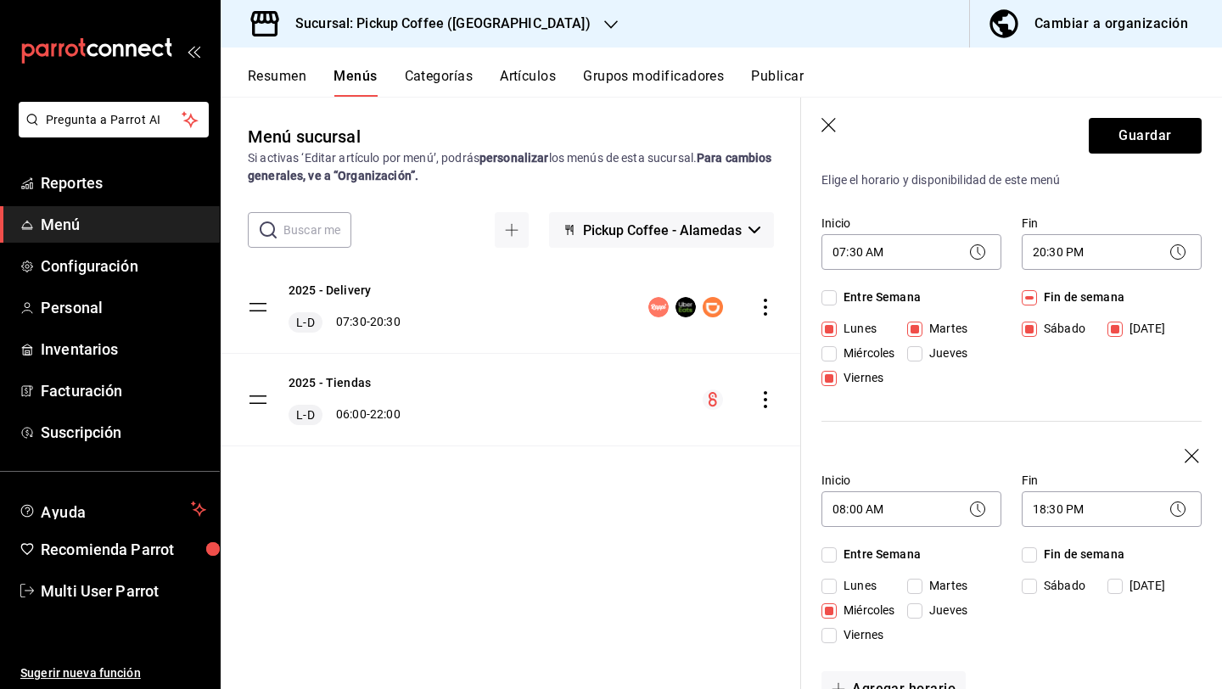
checkbox input "true"
click at [1124, 146] on button "Guardar" at bounding box center [1145, 136] width 113 height 36
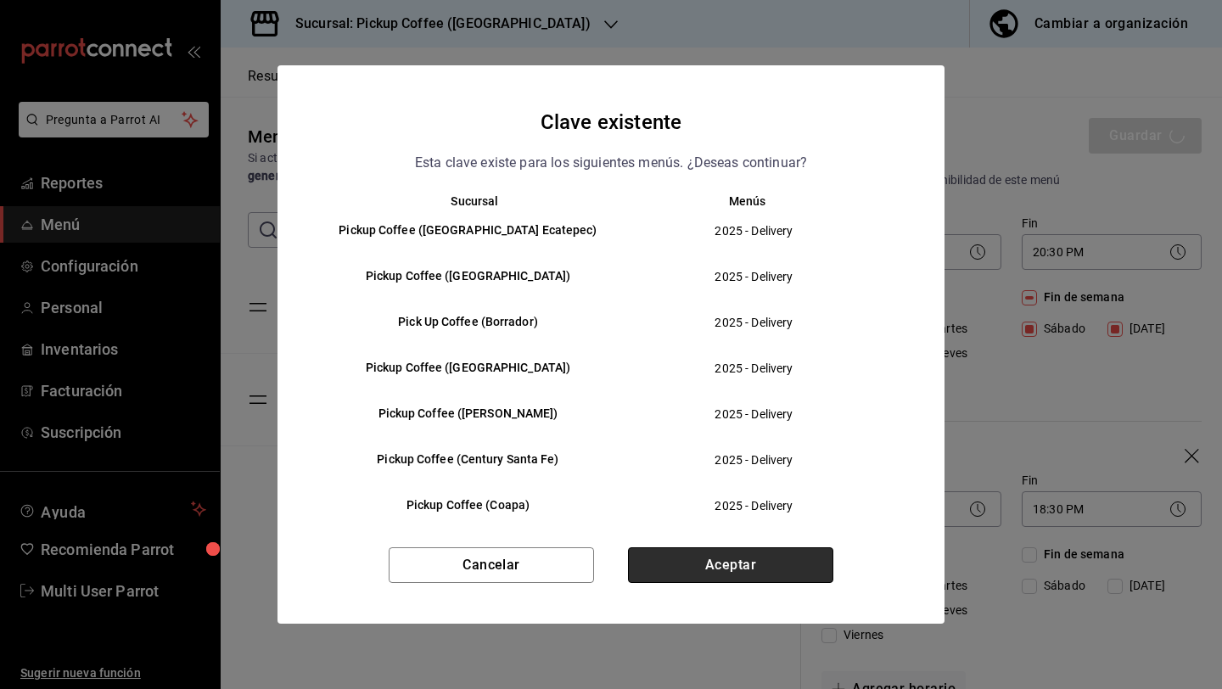
click at [710, 553] on button "Aceptar" at bounding box center [730, 565] width 205 height 36
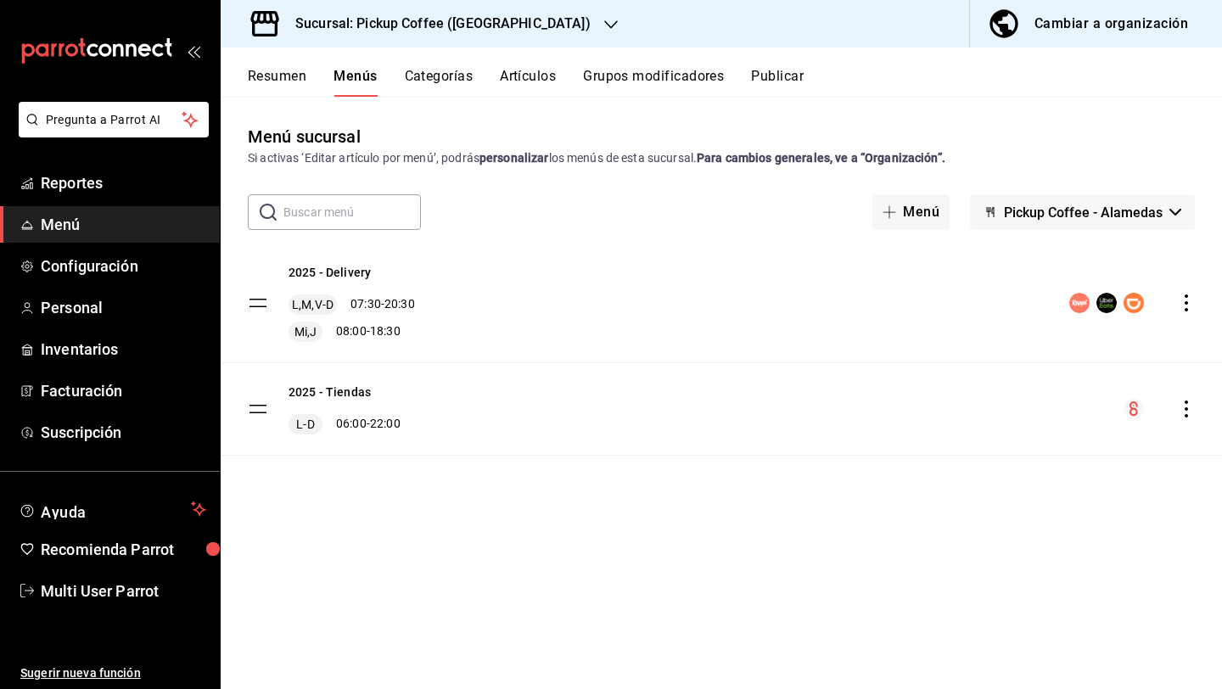
click at [484, 20] on h3 "Sucursal: Pickup Coffee ([GEOGRAPHIC_DATA])" at bounding box center [436, 24] width 309 height 20
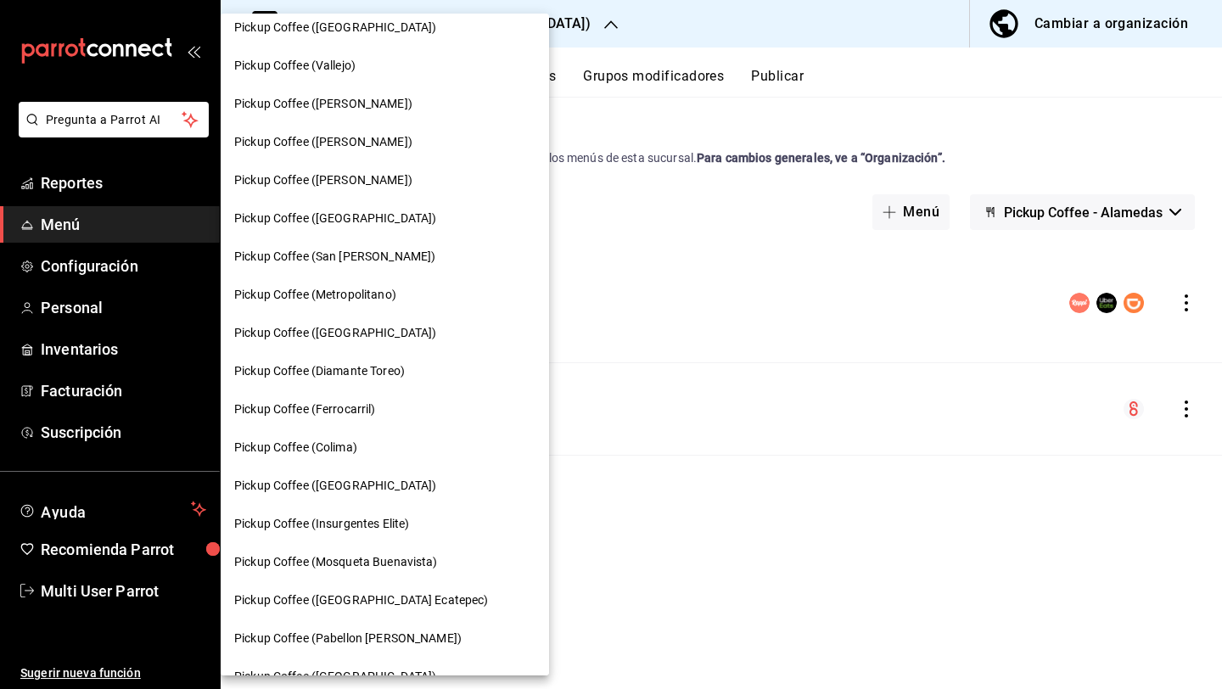
scroll to position [803, 0]
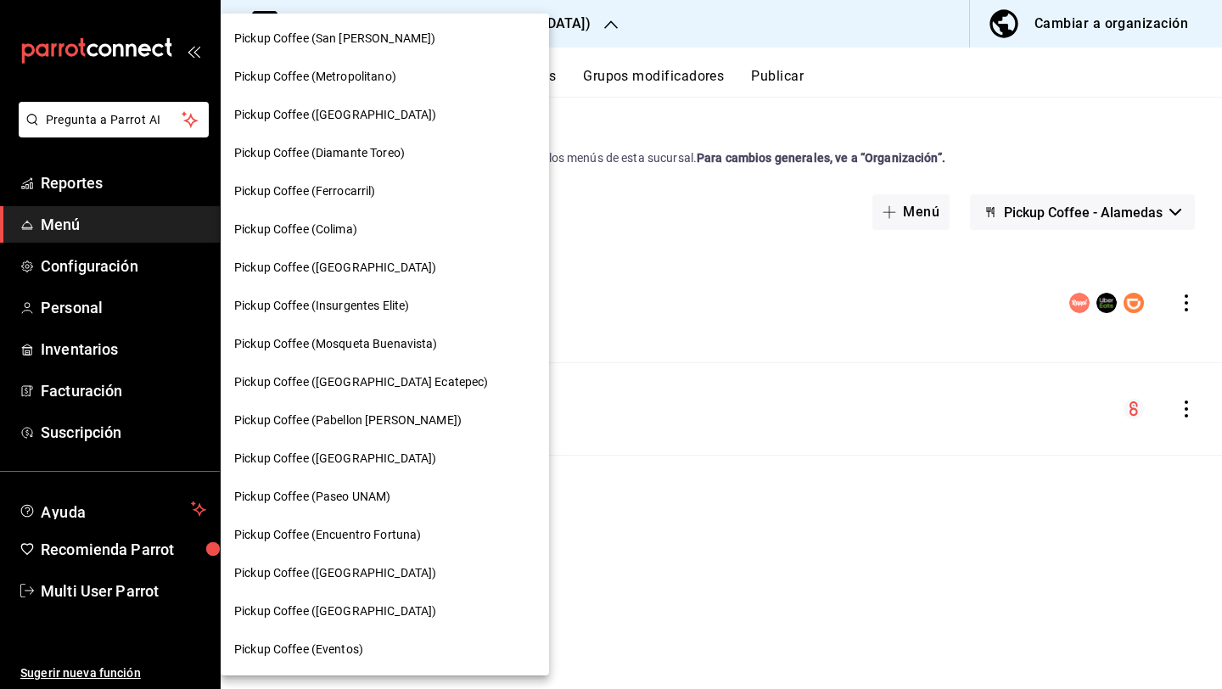
click at [359, 151] on span "Pickup Coffee (Diamante Toreo)" at bounding box center [319, 153] width 171 height 18
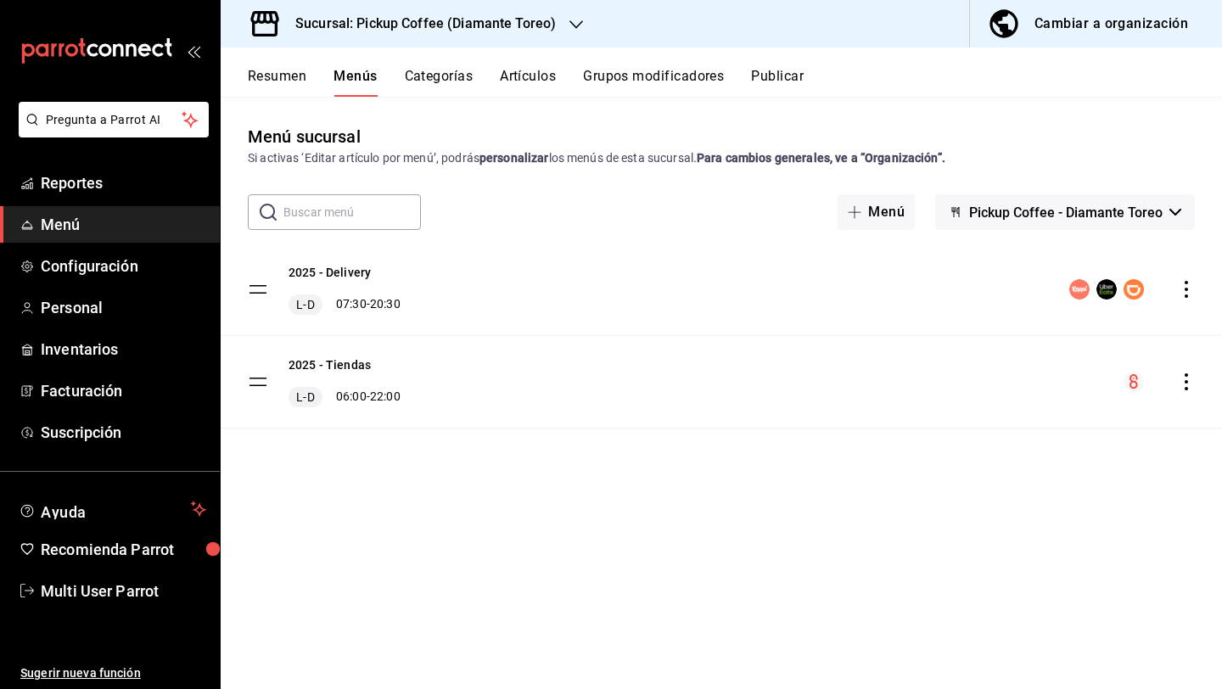
click at [1196, 296] on div "2025 - Delivery L-D 07:30 - 20:30" at bounding box center [722, 290] width 1002 height 92
click at [1192, 295] on icon "actions" at bounding box center [1186, 289] width 17 height 17
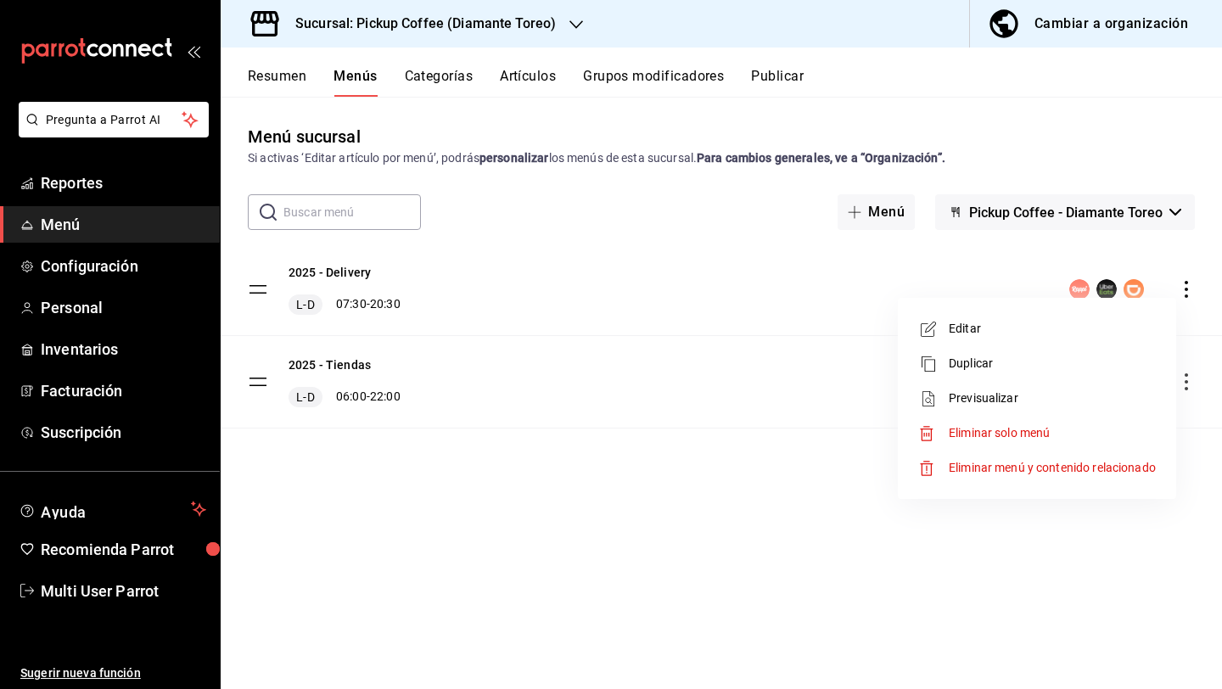
click at [1073, 336] on span "Editar" at bounding box center [1052, 329] width 207 height 18
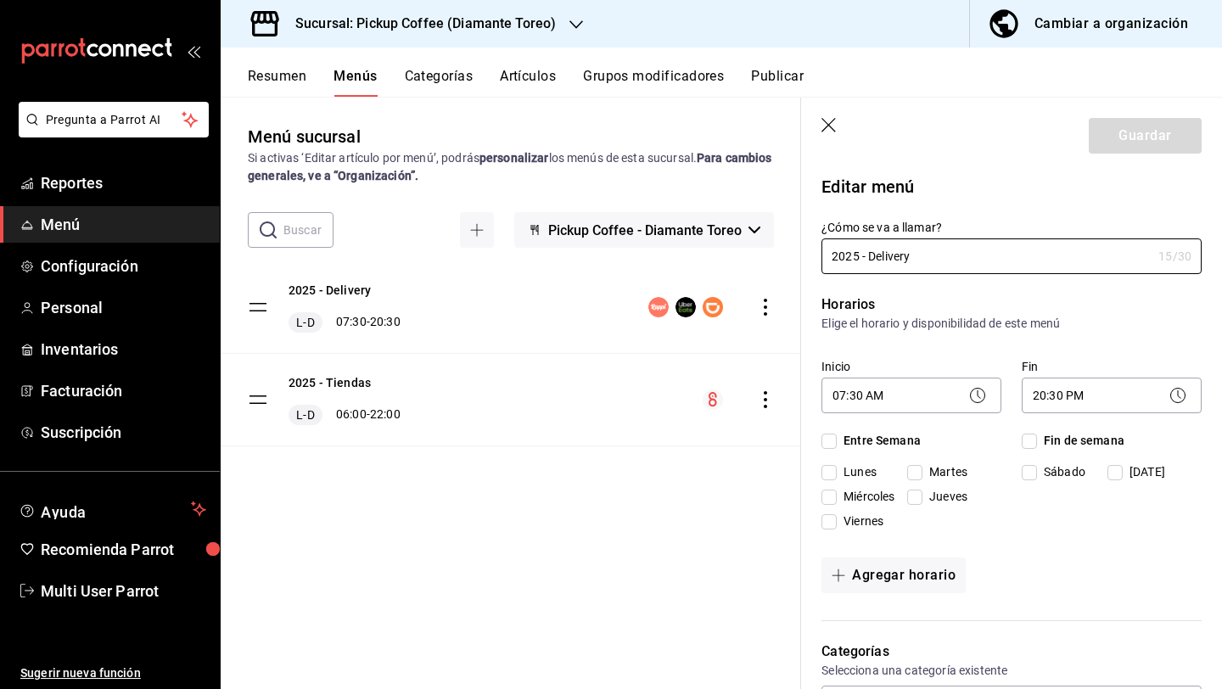
checkbox input "true"
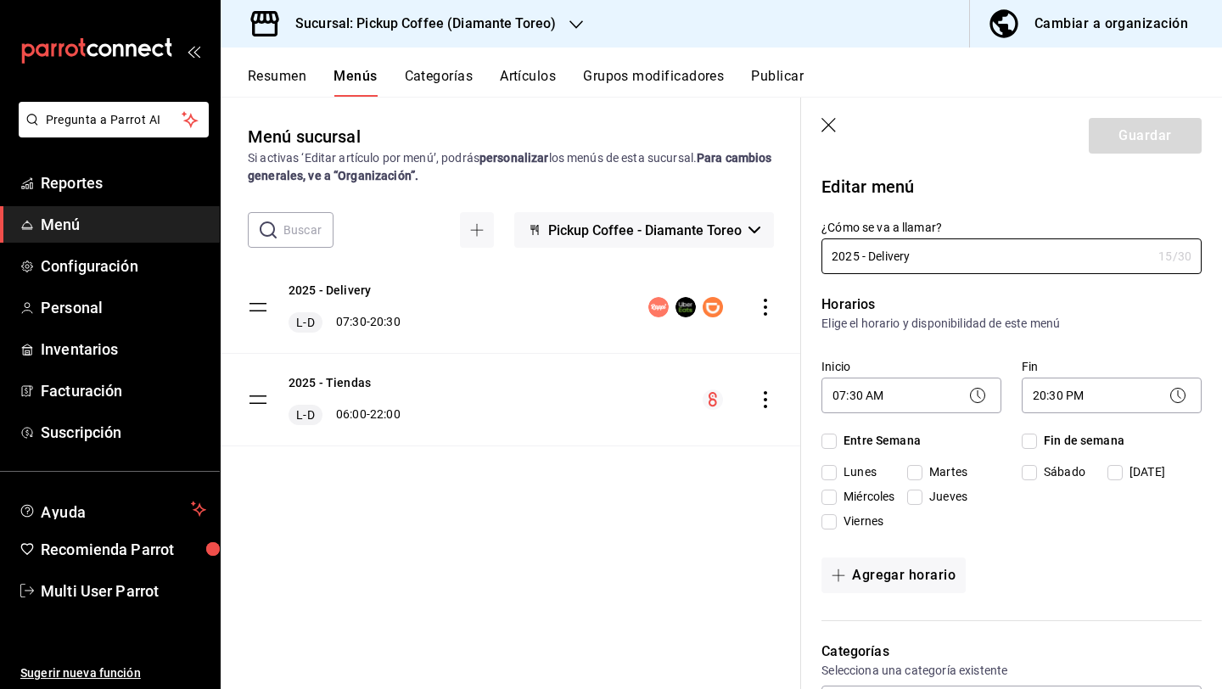
checkbox input "true"
click at [897, 405] on body "Pregunta a Parrot AI Reportes Menú Configuración Personal Inventarios Facturaci…" at bounding box center [611, 412] width 1222 height 825
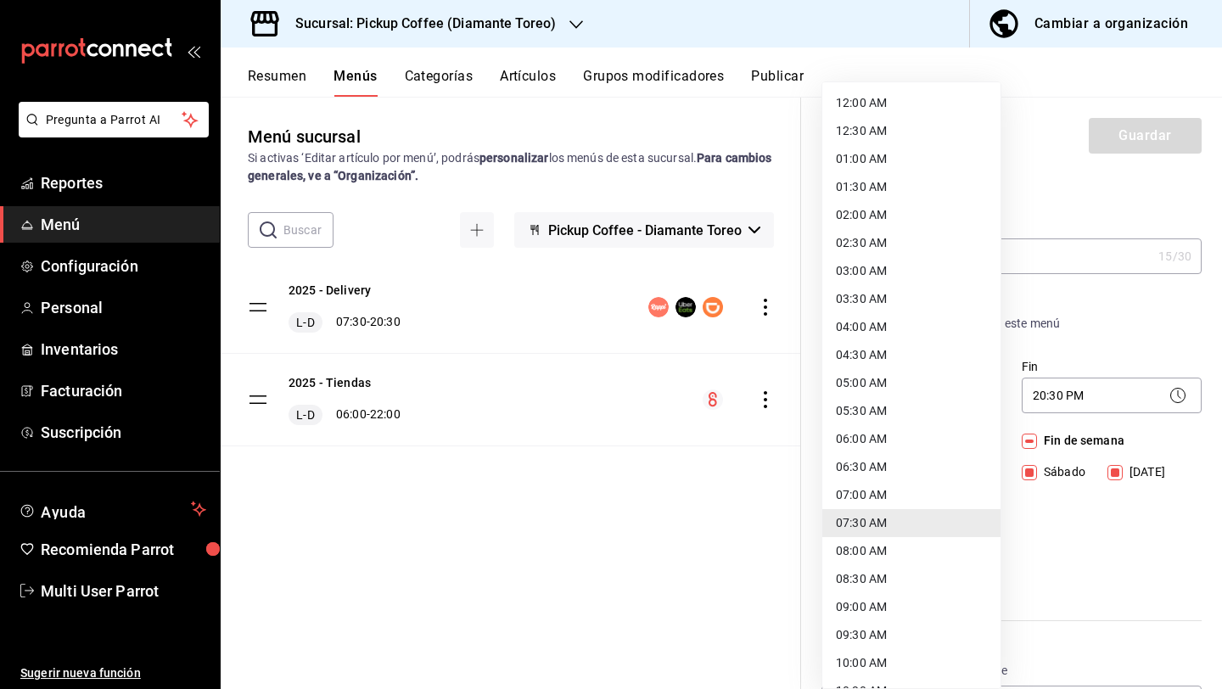
click at [879, 435] on li "06:00 AM" at bounding box center [911, 439] width 178 height 28
type input "06:00"
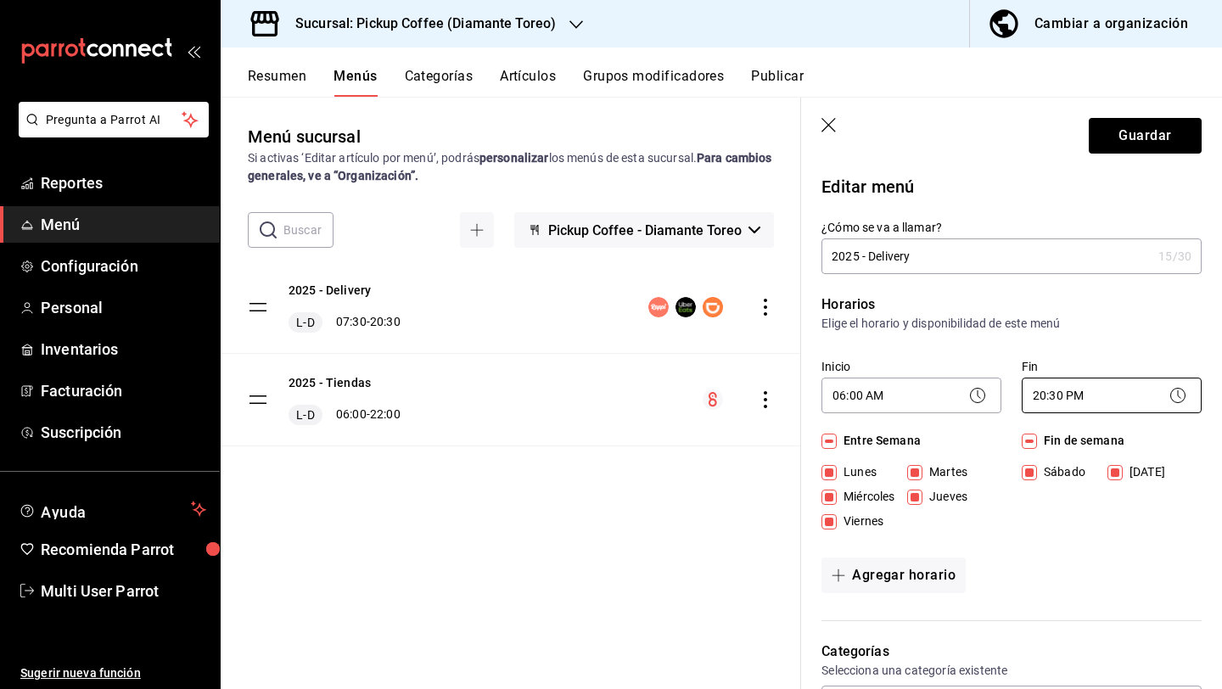
click at [1039, 397] on body "Pregunta a Parrot AI Reportes Menú Configuración Personal Inventarios Facturaci…" at bounding box center [611, 412] width 1222 height 825
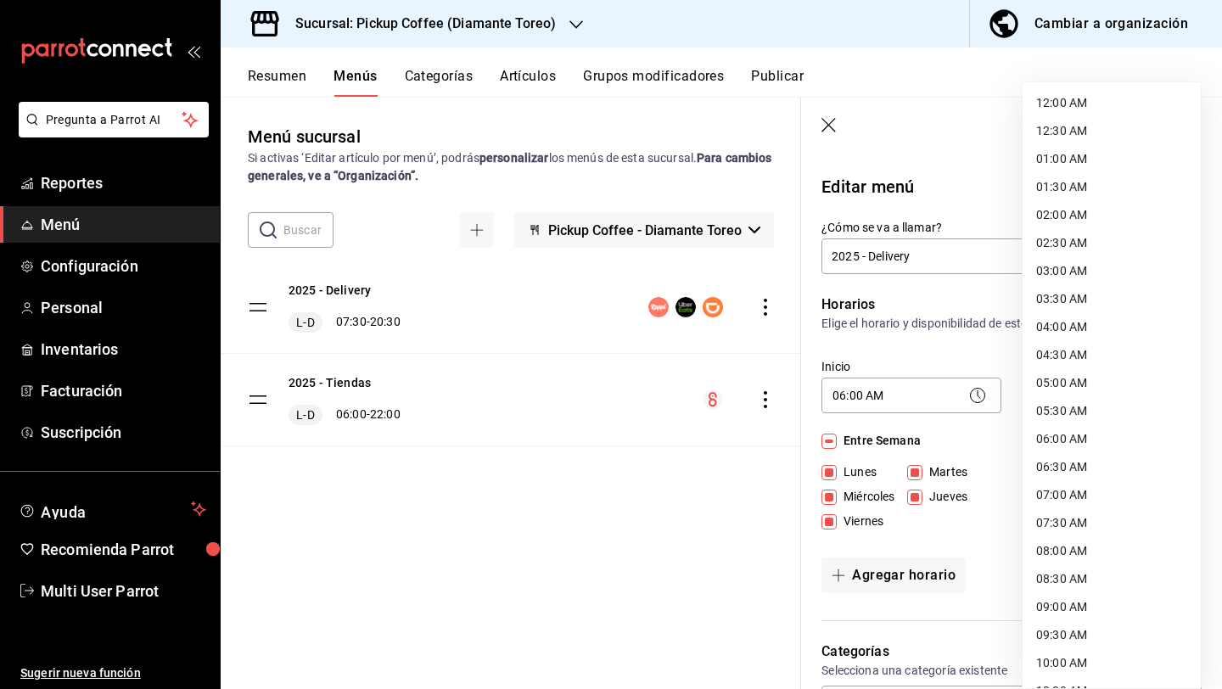
scroll to position [780, 0]
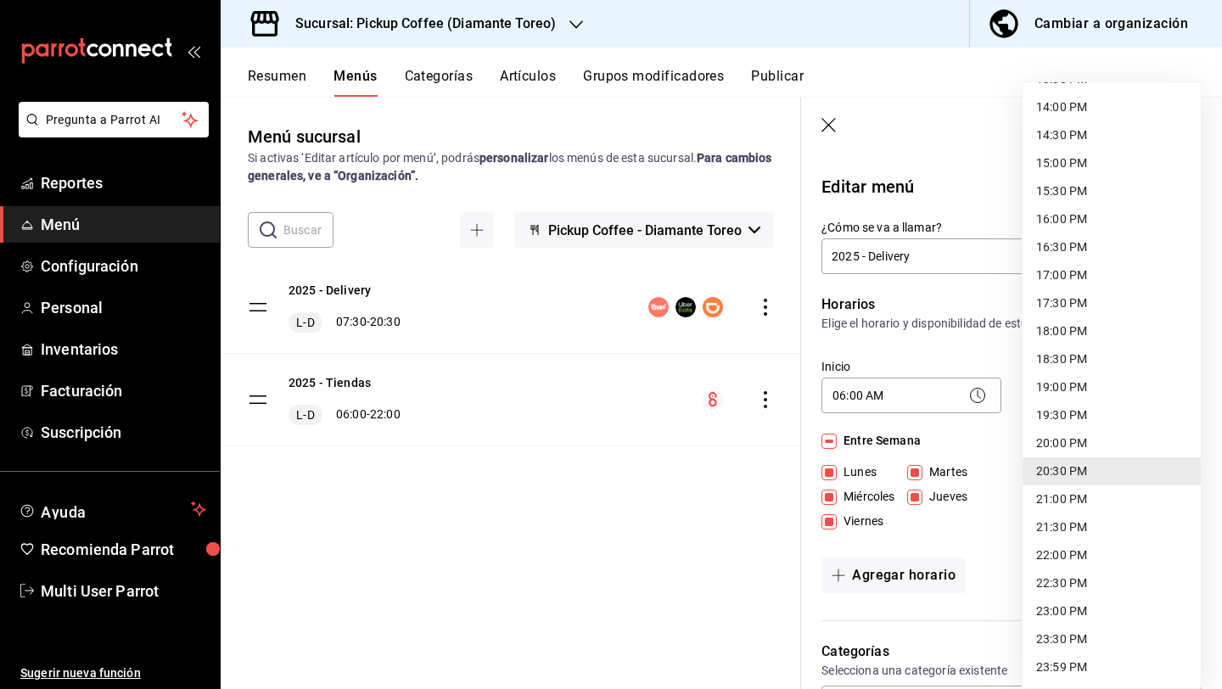
click at [1069, 418] on li "19:30 PM" at bounding box center [1112, 415] width 178 height 28
type input "19:30"
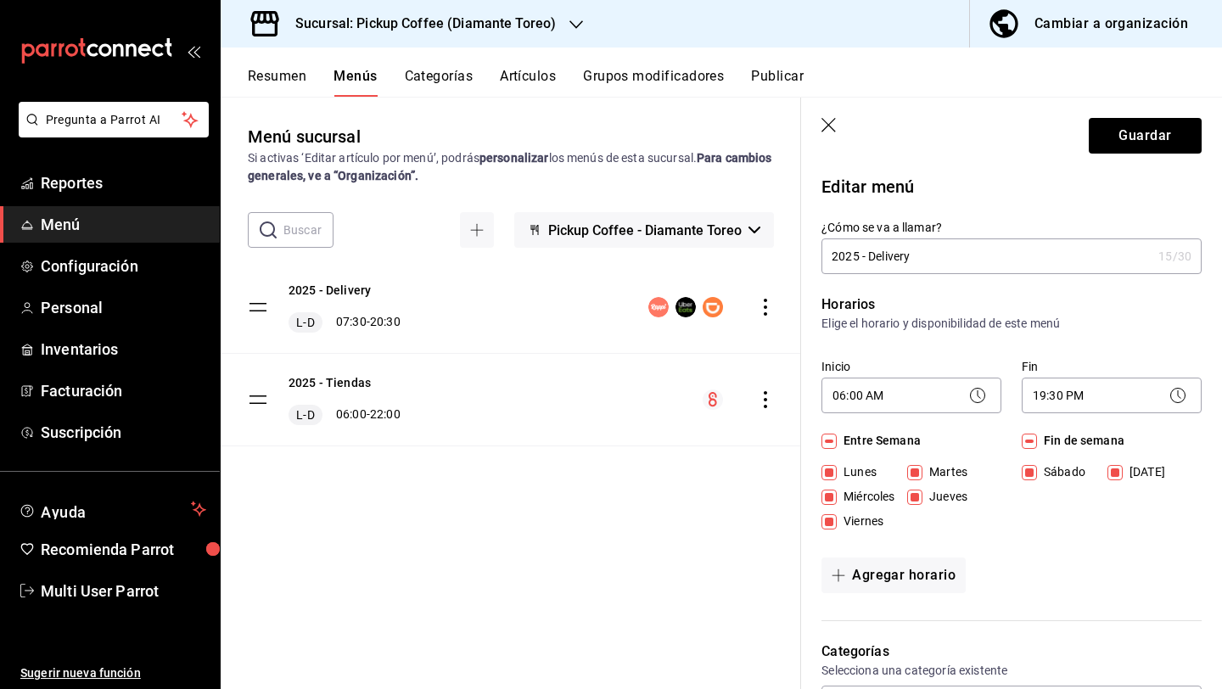
click at [1028, 439] on input "Fin de semana" at bounding box center [1029, 441] width 15 height 15
checkbox input "false"
click at [912, 561] on button "Agregar horario" at bounding box center [894, 576] width 144 height 36
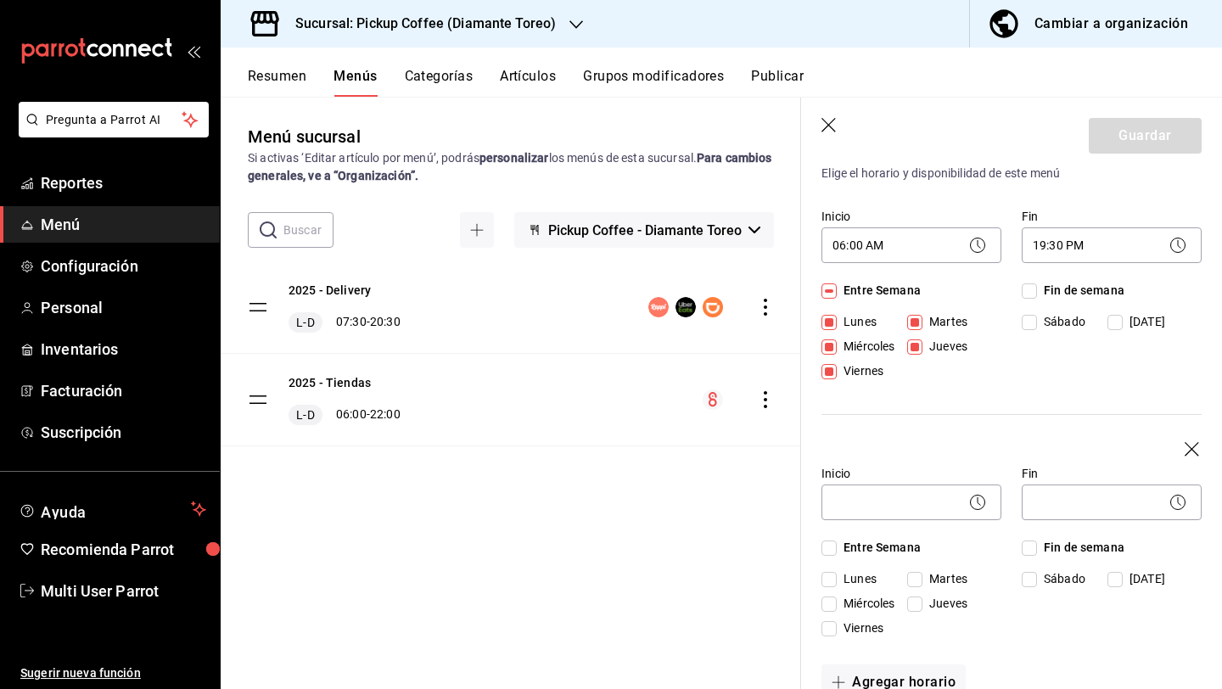
scroll to position [174, 0]
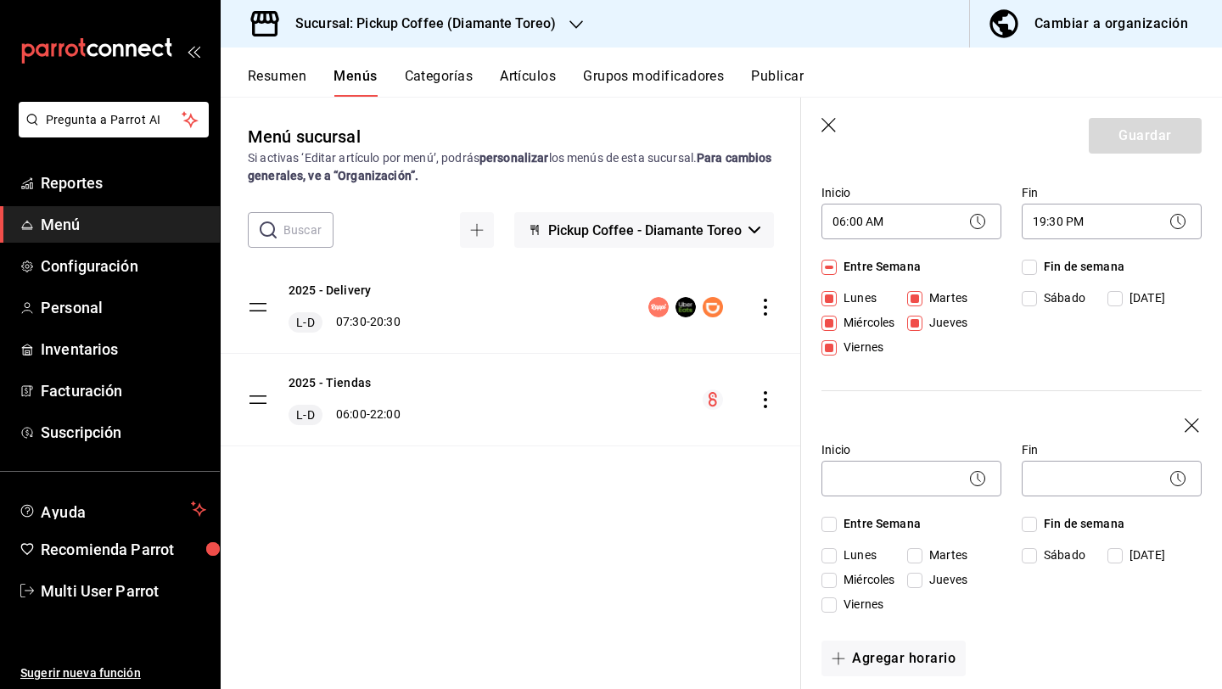
click at [1029, 526] on input "Fin de semana" at bounding box center [1029, 524] width 15 height 15
checkbox input "true"
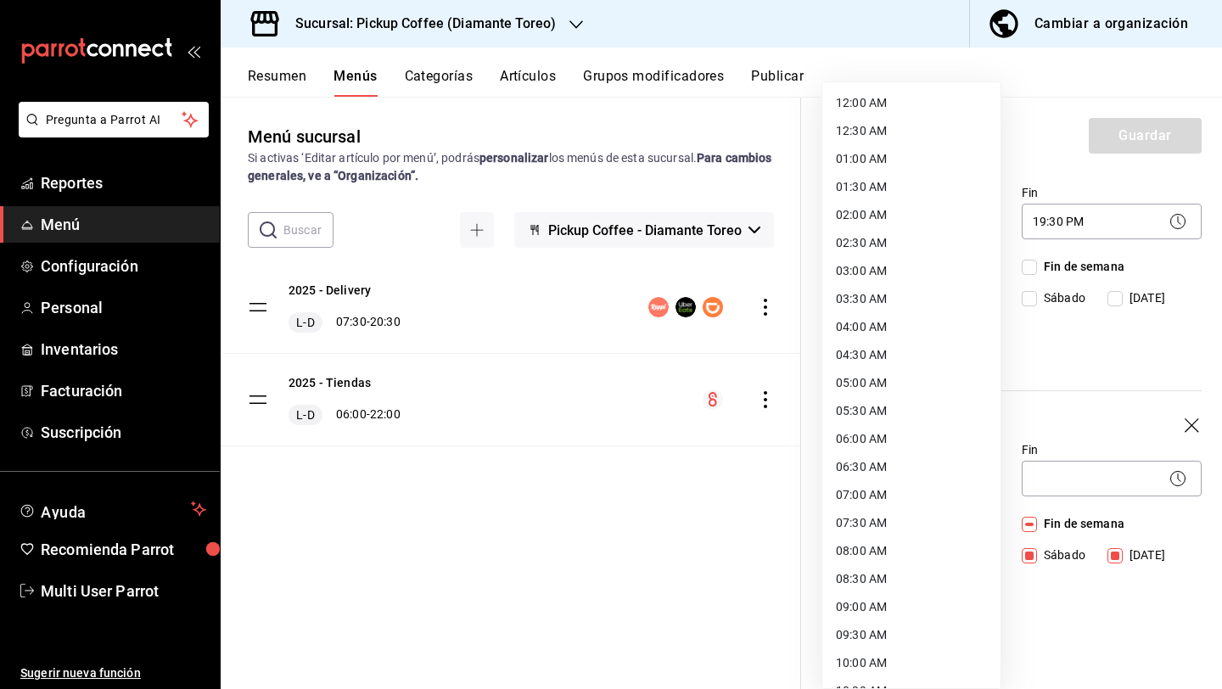
click at [934, 486] on body "Pregunta a Parrot AI Reportes Menú Configuración Personal Inventarios Facturaci…" at bounding box center [611, 412] width 1222 height 825
click at [906, 558] on li "08:00 AM" at bounding box center [911, 551] width 178 height 28
type input "08:00"
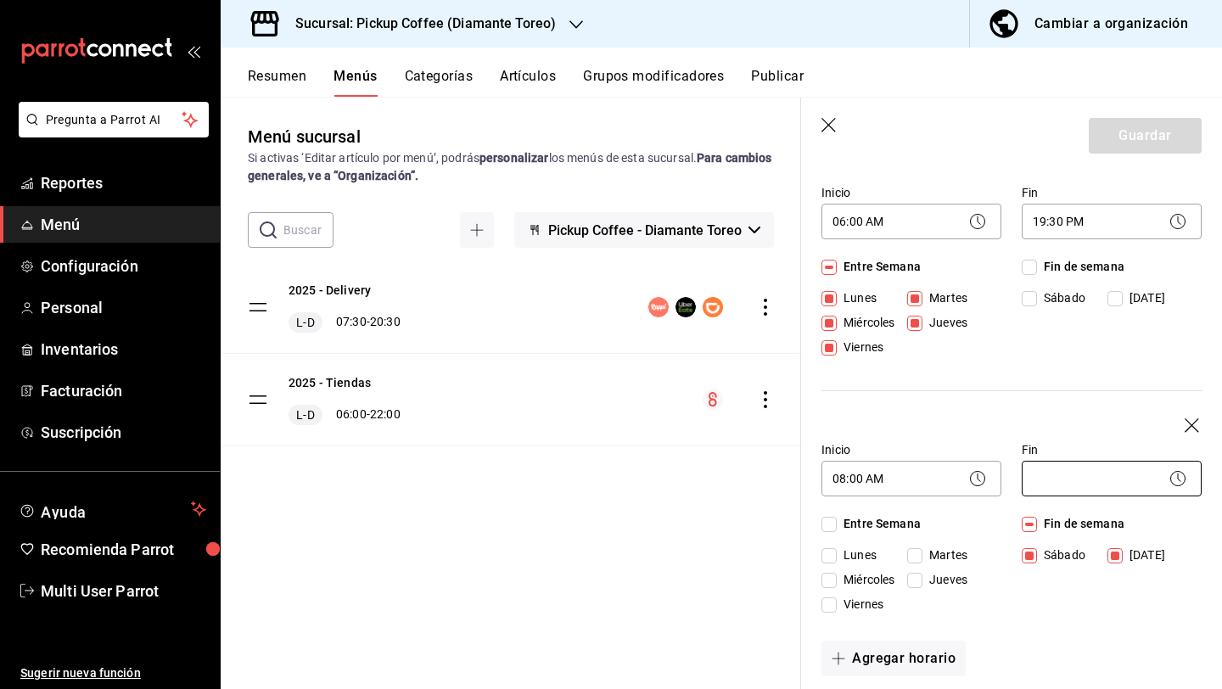
click at [1053, 493] on body "Pregunta a Parrot AI Reportes Menú Configuración Personal Inventarios Facturaci…" at bounding box center [611, 412] width 1222 height 825
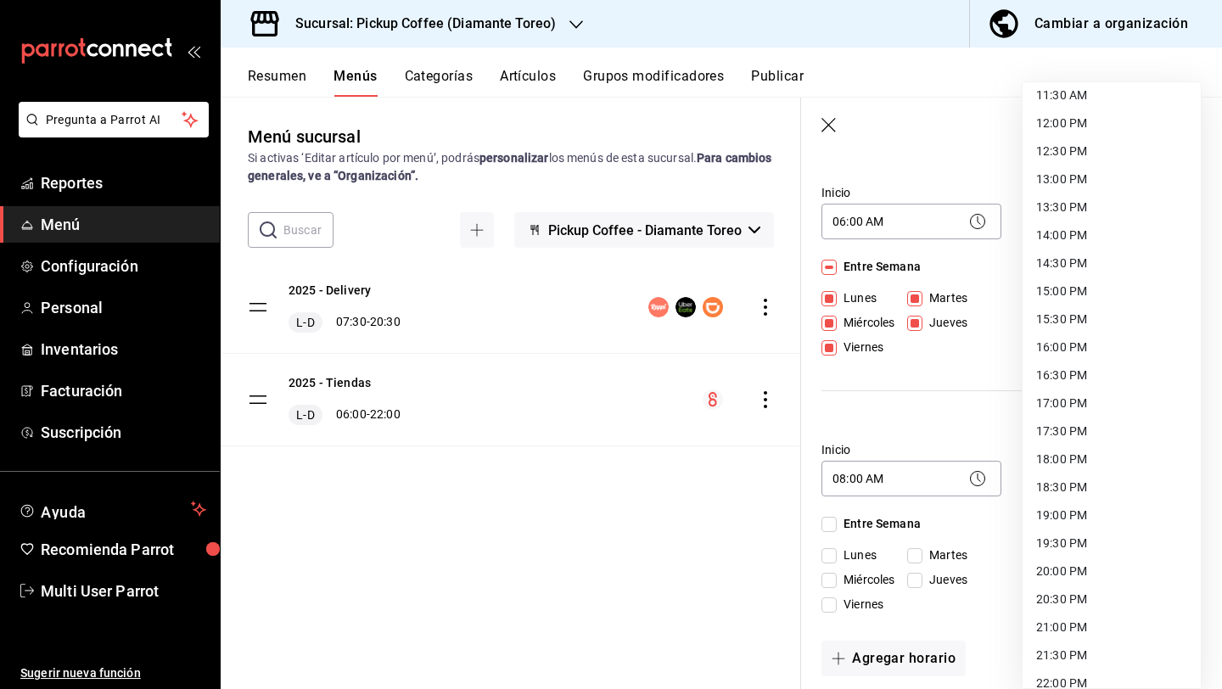
scroll to position [639, 0]
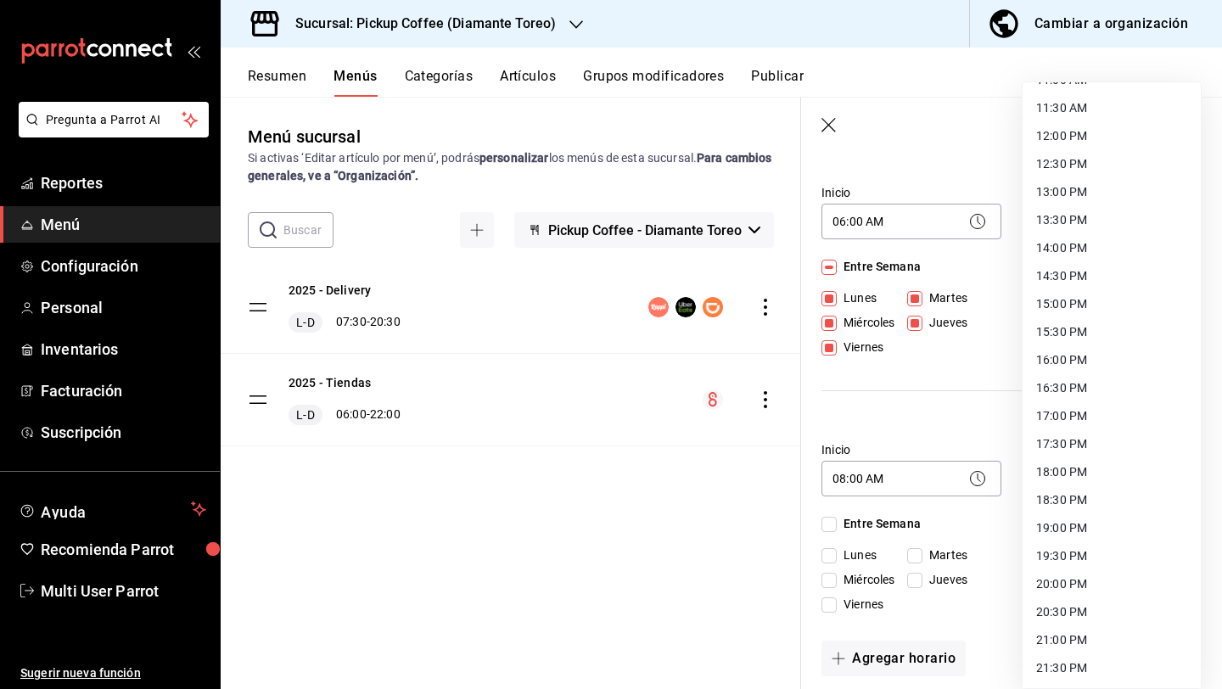
click at [1095, 341] on li "15:30 PM" at bounding box center [1112, 332] width 178 height 28
type input "15:30"
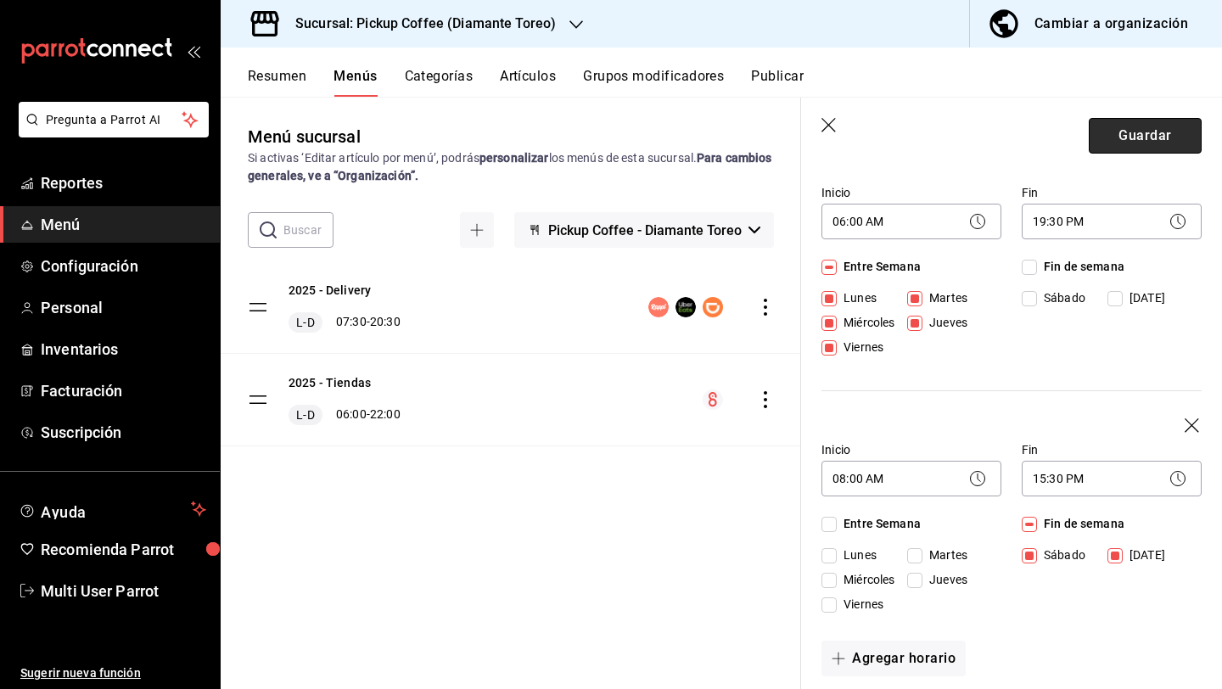
click at [1110, 136] on button "Guardar" at bounding box center [1145, 136] width 113 height 36
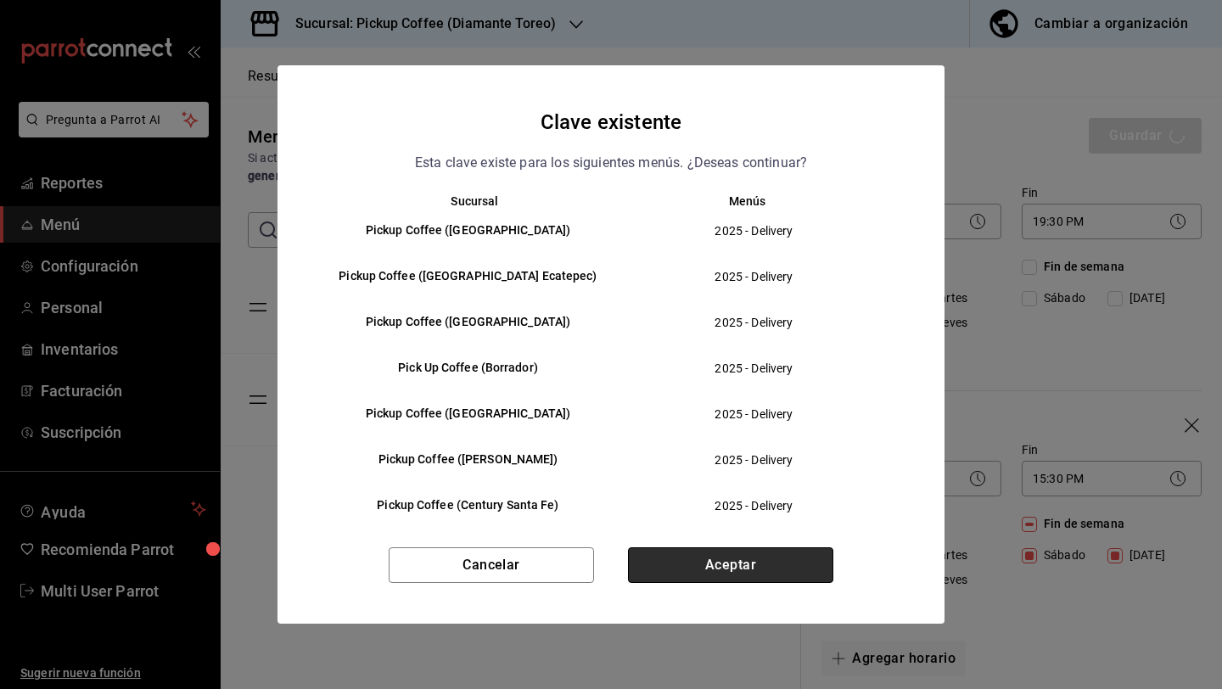
click at [734, 553] on button "Aceptar" at bounding box center [730, 565] width 205 height 36
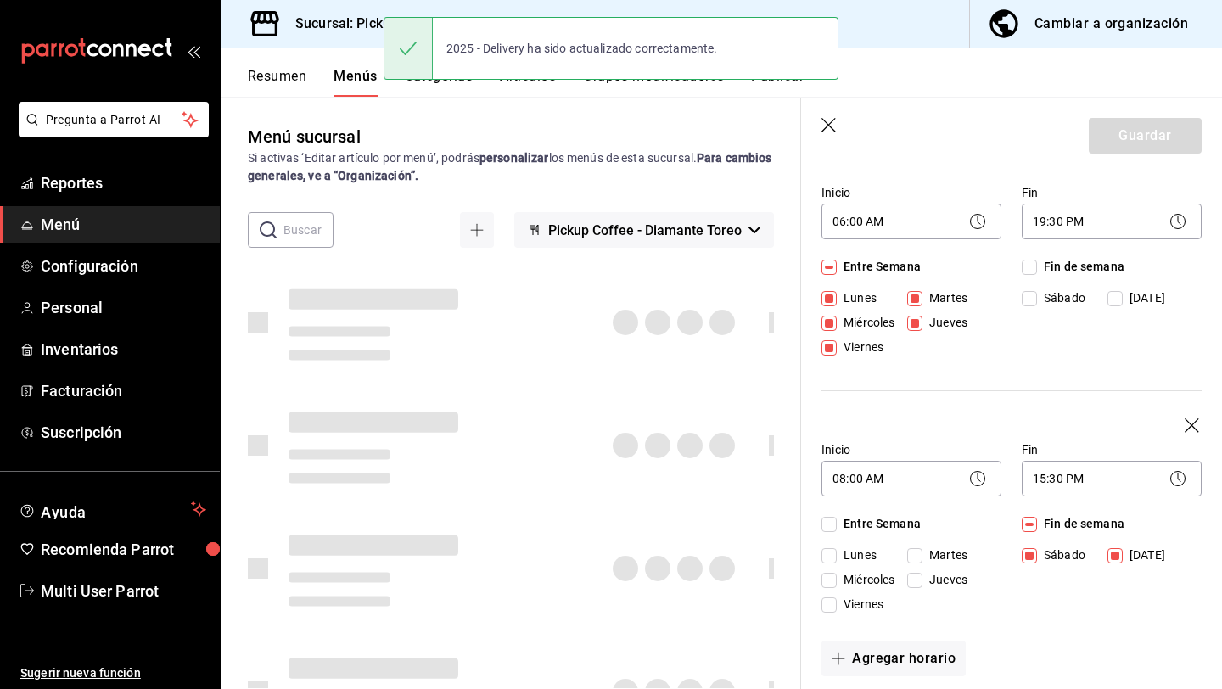
checkbox input "false"
type input "1758210136359"
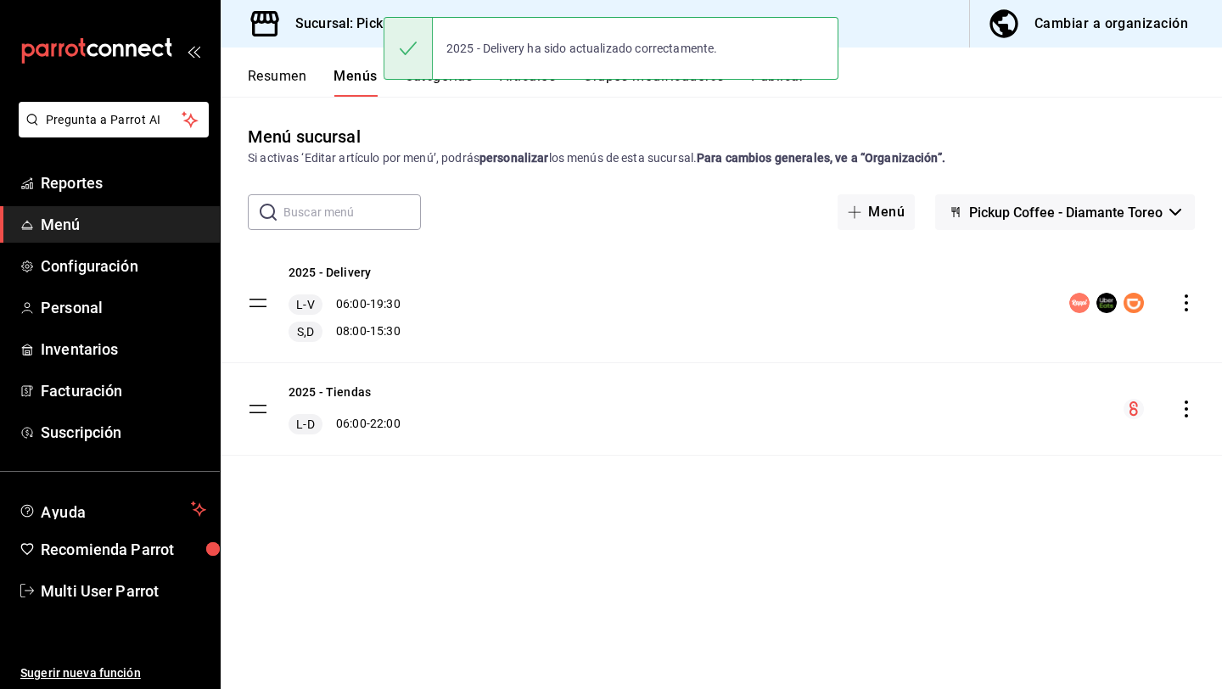
click at [335, 26] on h3 "Sucursal: Pickup Coffee (Diamante Toreo)" at bounding box center [419, 24] width 274 height 20
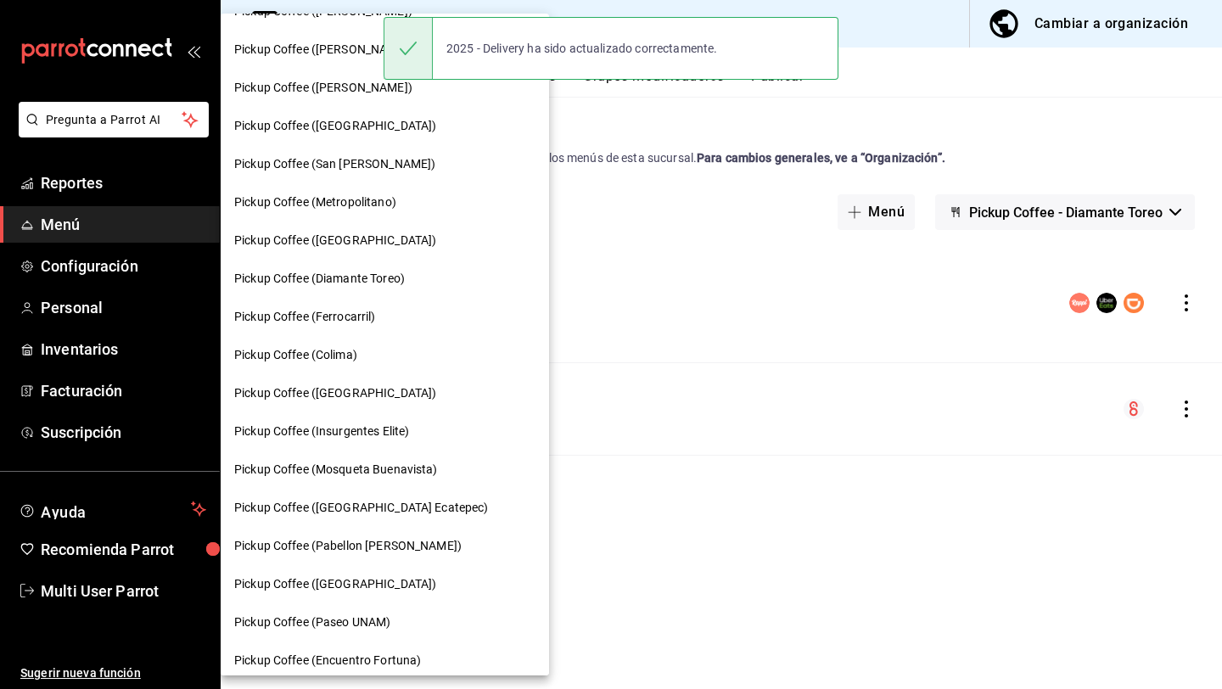
scroll to position [803, 0]
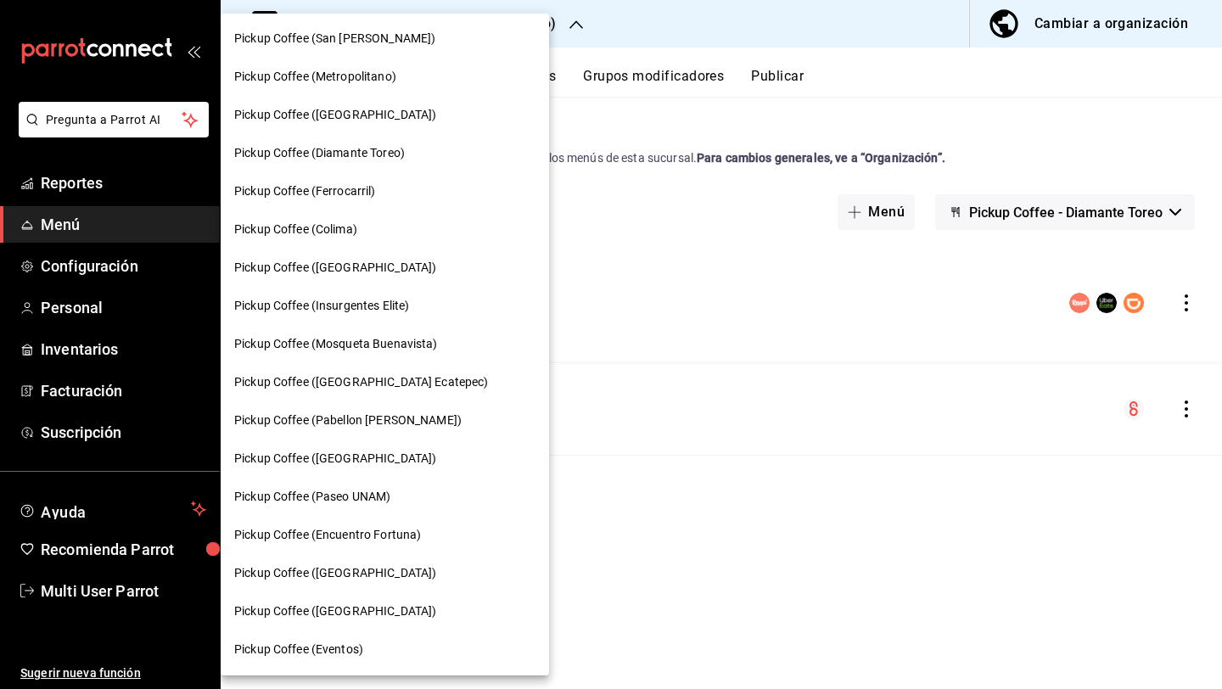
click at [384, 195] on div "Pickup Coffee (Ferrocarril)" at bounding box center [384, 191] width 301 height 18
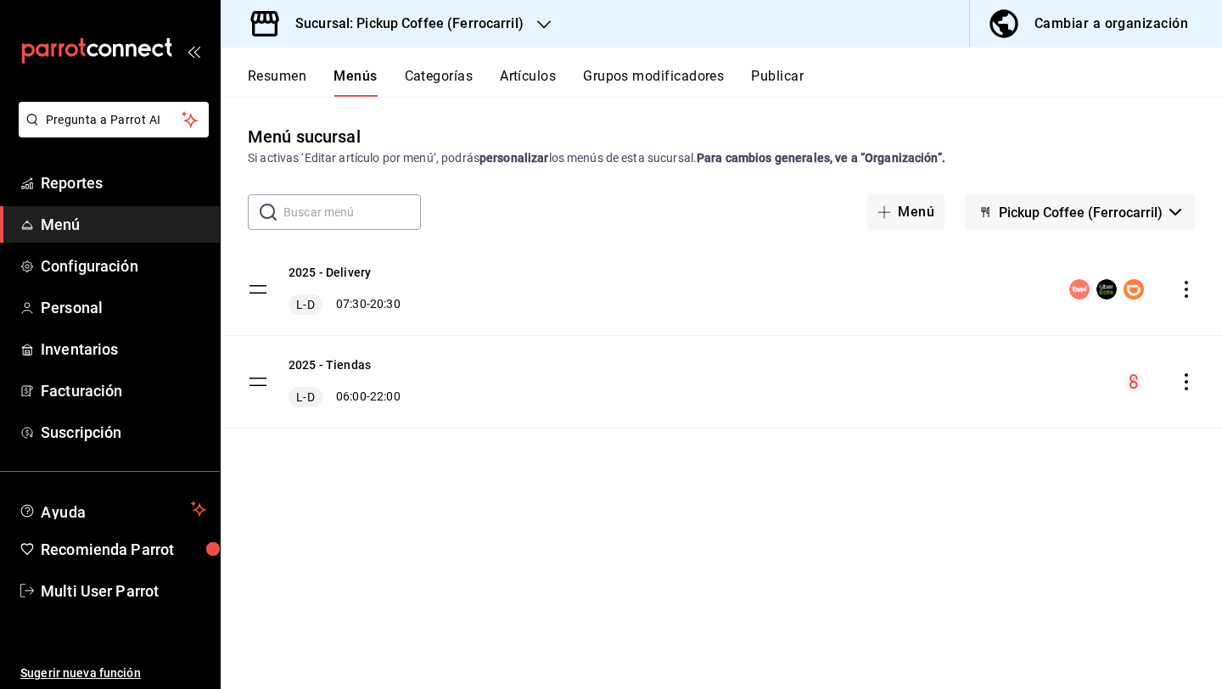
click at [1186, 284] on icon "actions" at bounding box center [1186, 289] width 17 height 17
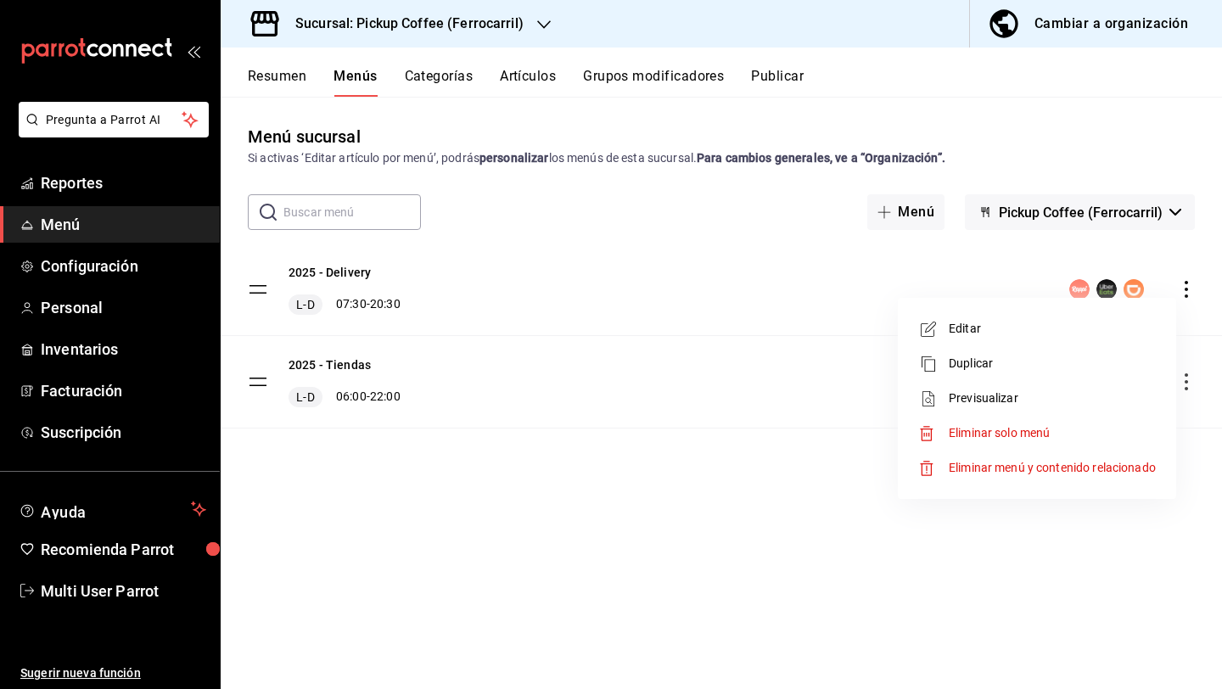
click at [1055, 336] on span "Editar" at bounding box center [1052, 329] width 207 height 18
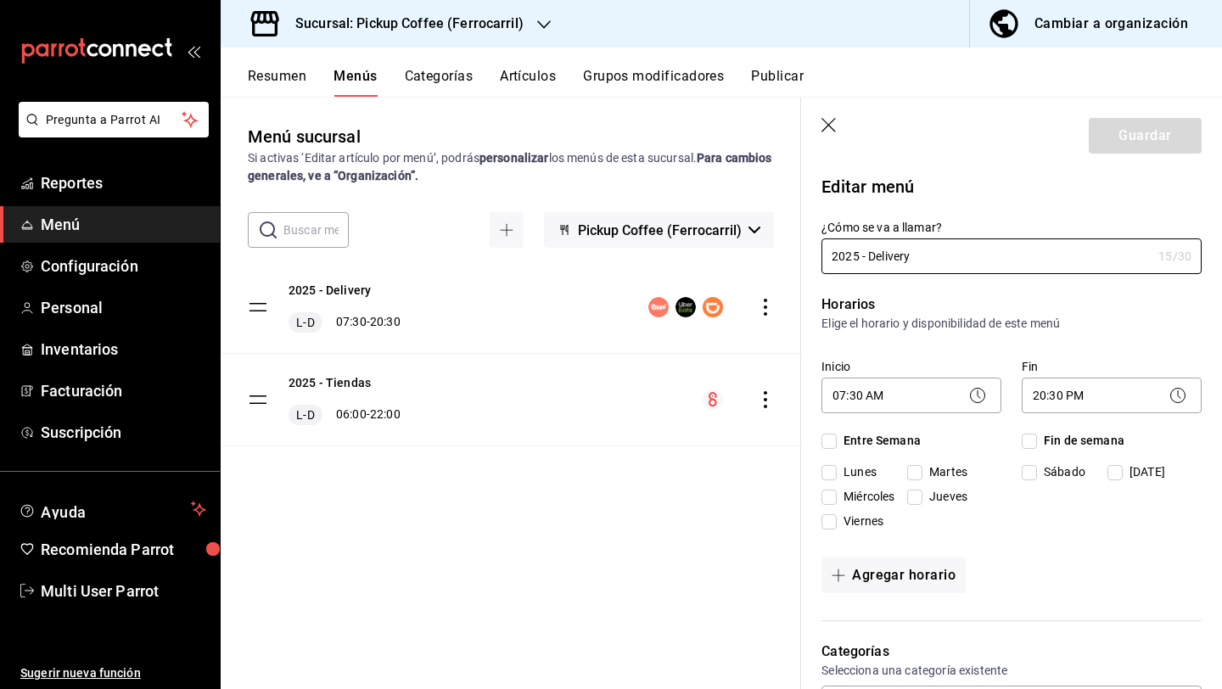
checkbox input "true"
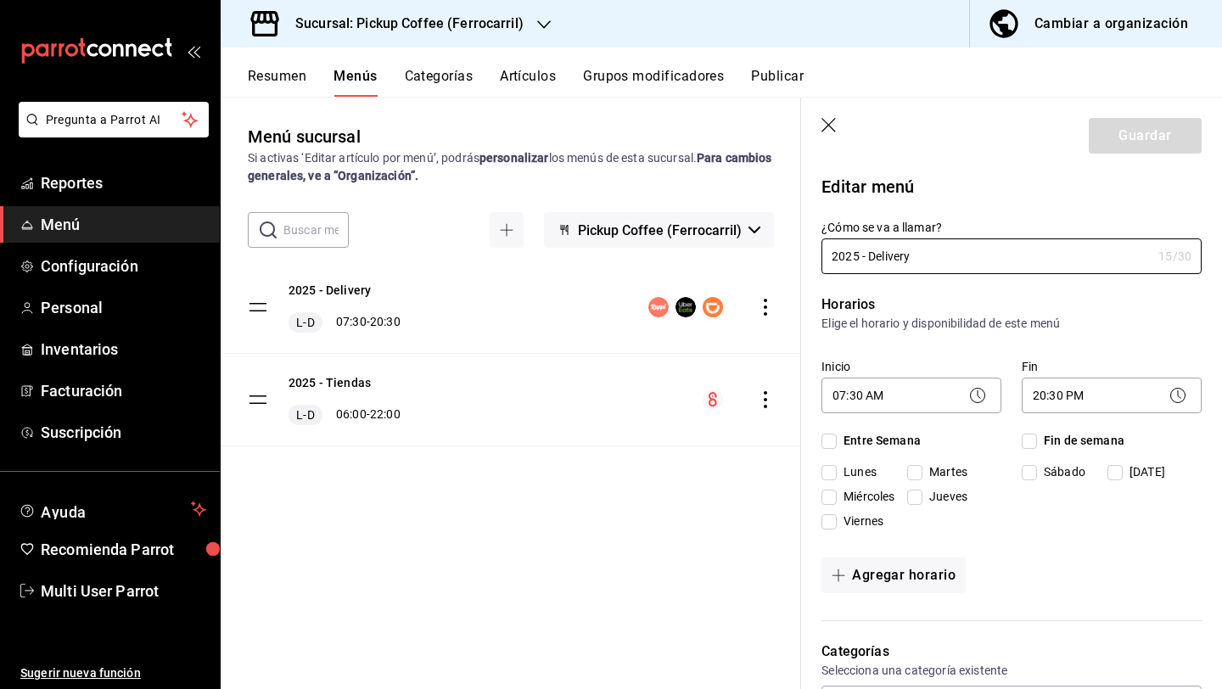
checkbox input "true"
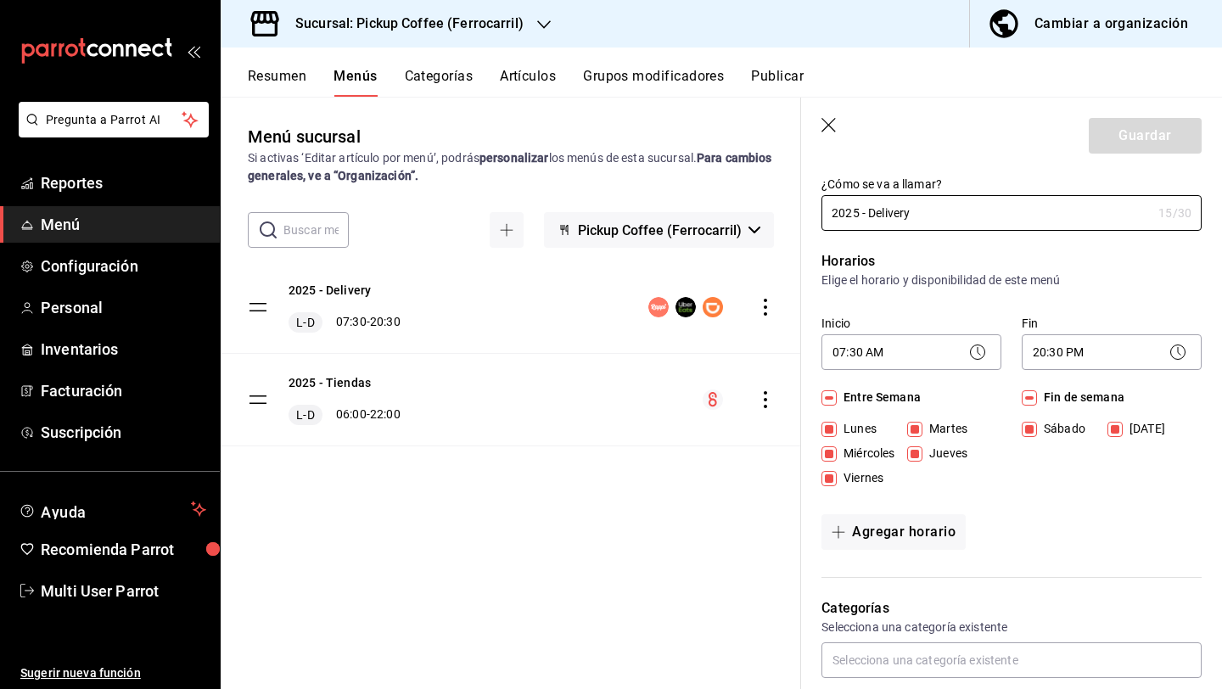
click at [1034, 396] on input "Fin de semana" at bounding box center [1029, 397] width 15 height 15
checkbox input "false"
click at [908, 346] on body "Pregunta a Parrot AI Reportes Menú Configuración Personal Inventarios Facturaci…" at bounding box center [611, 412] width 1222 height 825
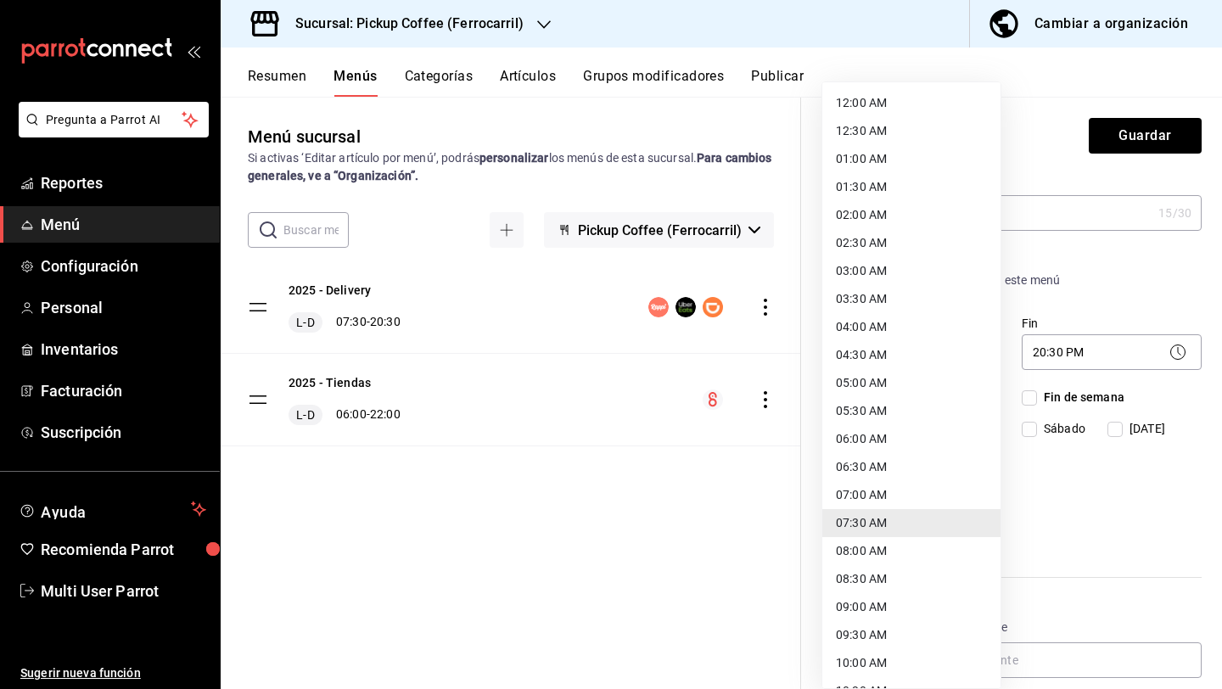
click at [869, 468] on li "06:30 AM" at bounding box center [911, 467] width 178 height 28
type input "06:30"
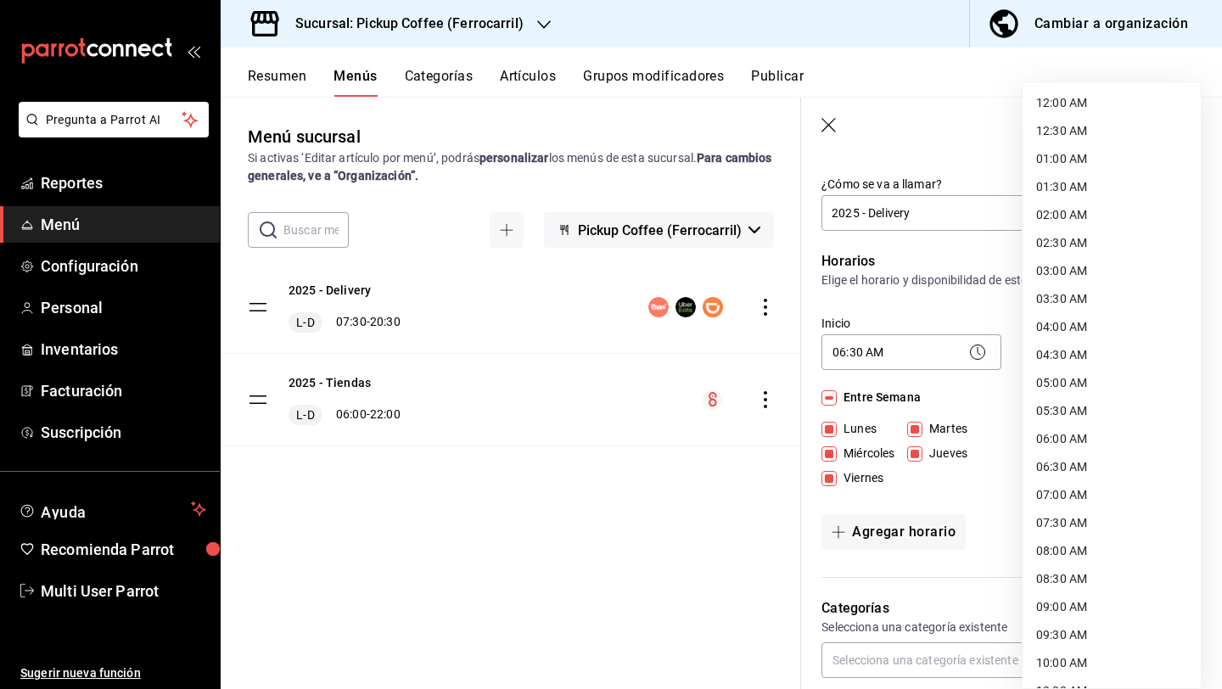
click at [1083, 351] on body "Pregunta a Parrot AI Reportes Menú Configuración Personal Inventarios Facturaci…" at bounding box center [611, 412] width 1222 height 825
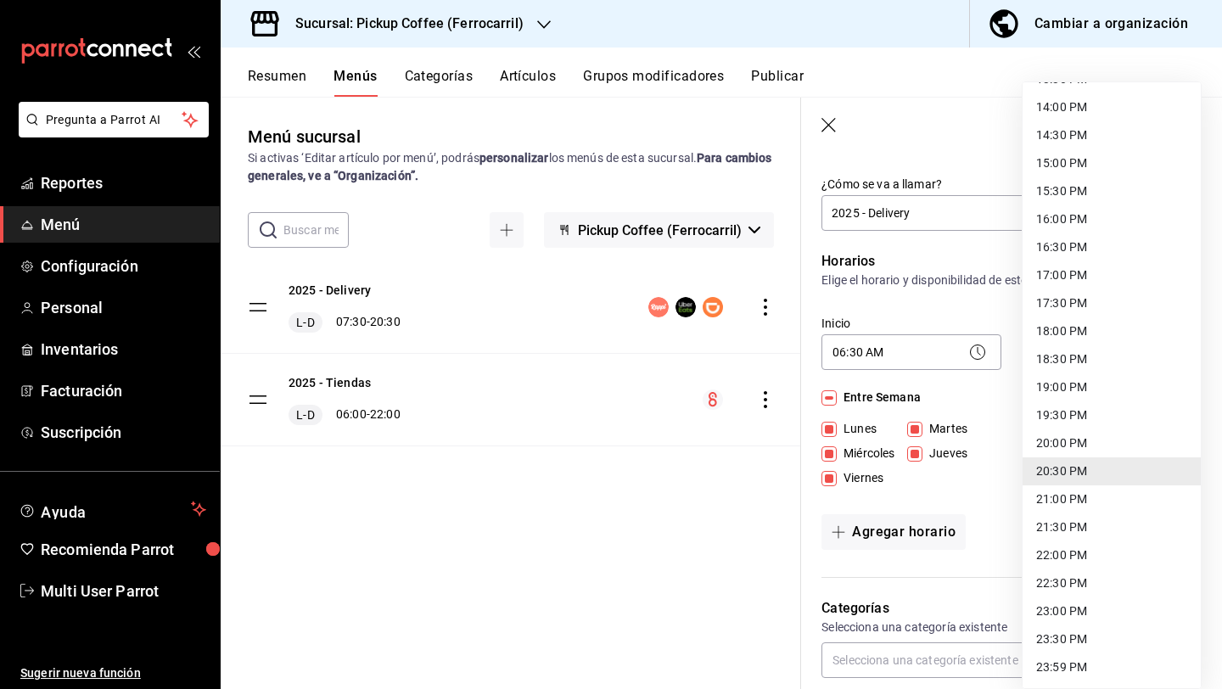
click at [1061, 238] on li "16:30 PM" at bounding box center [1112, 247] width 178 height 28
type input "16:30"
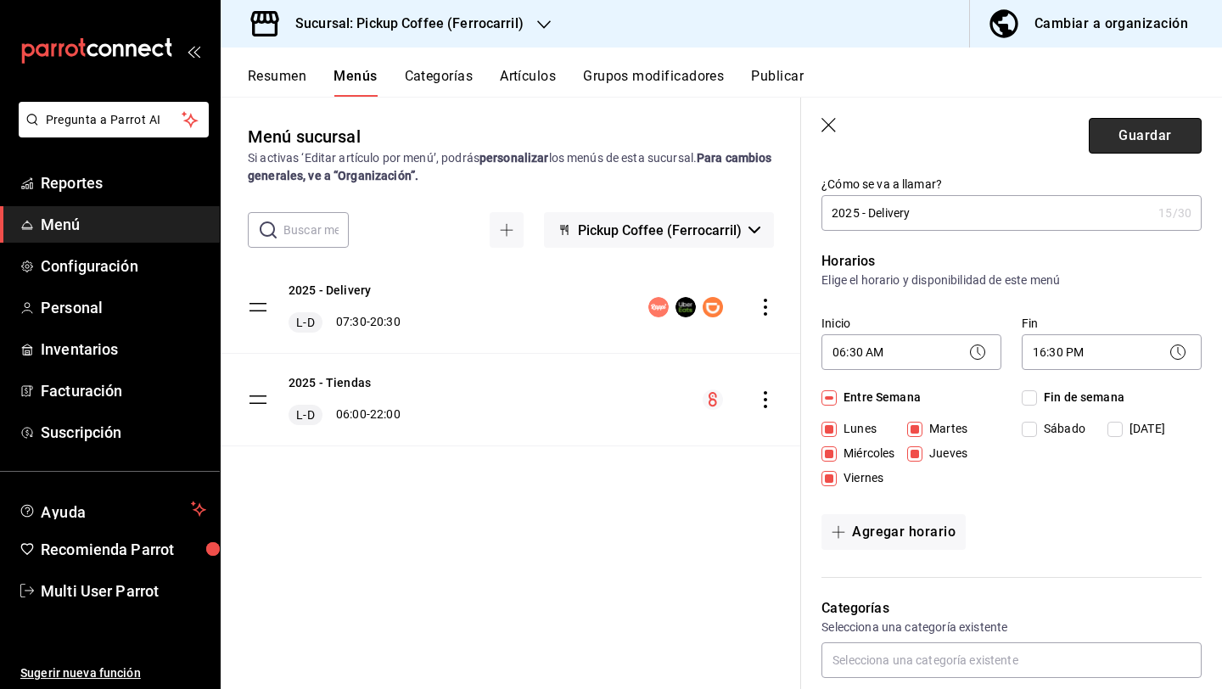
click at [1153, 143] on button "Guardar" at bounding box center [1145, 136] width 113 height 36
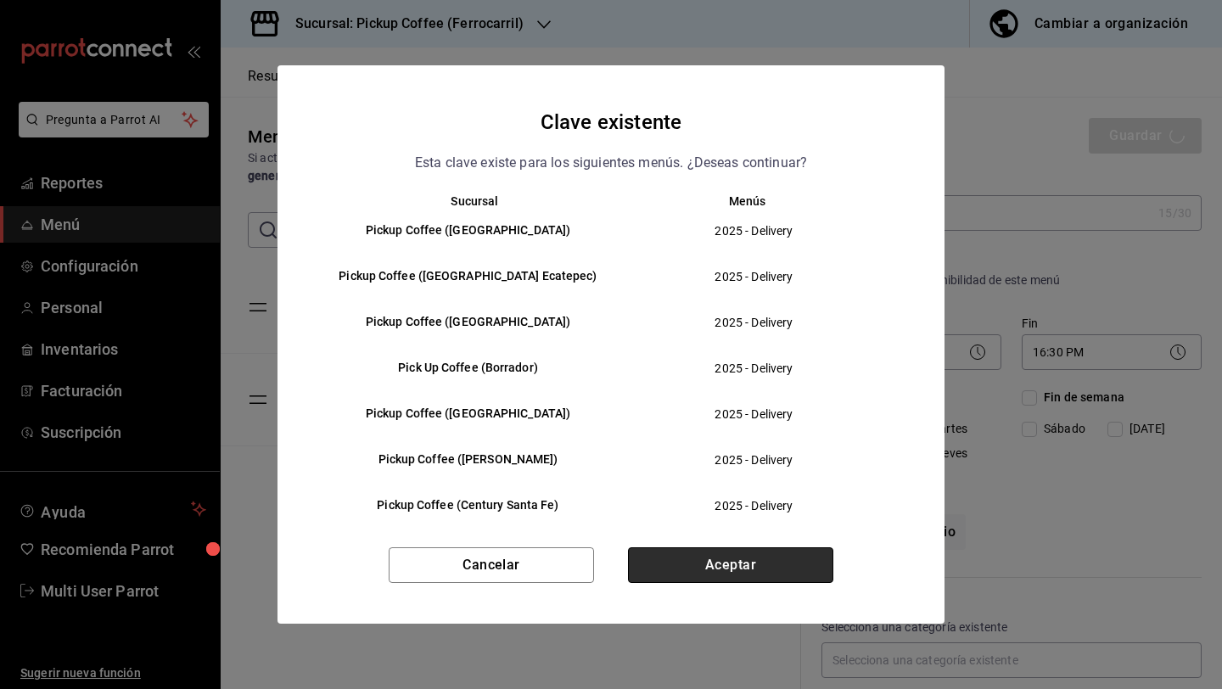
click at [710, 563] on button "Aceptar" at bounding box center [730, 565] width 205 height 36
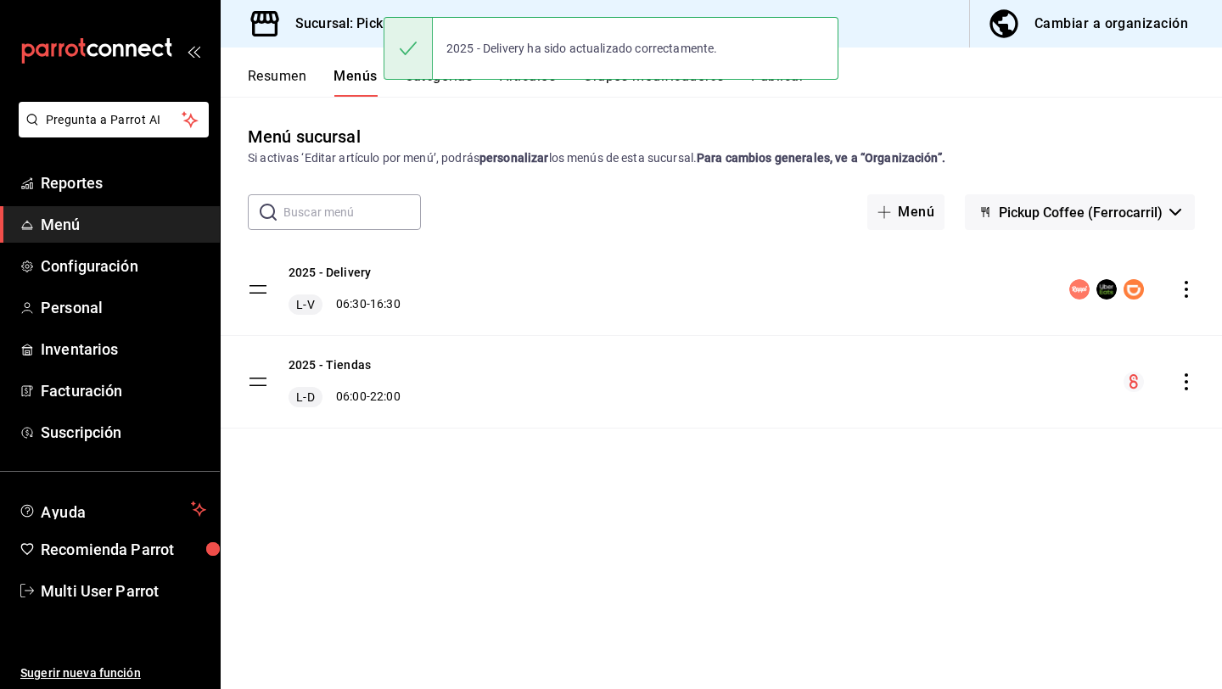
click at [344, 19] on h3 "Sucursal: Pickup Coffee (Ferrocarril)" at bounding box center [403, 24] width 242 height 20
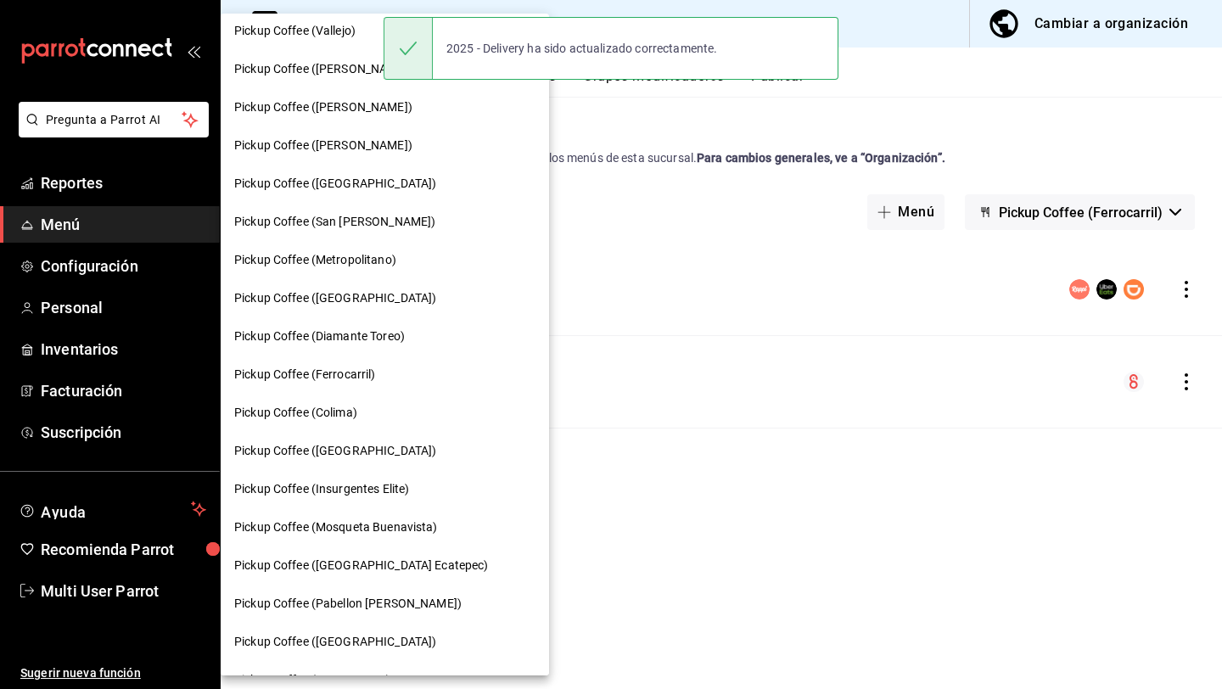
scroll to position [803, 0]
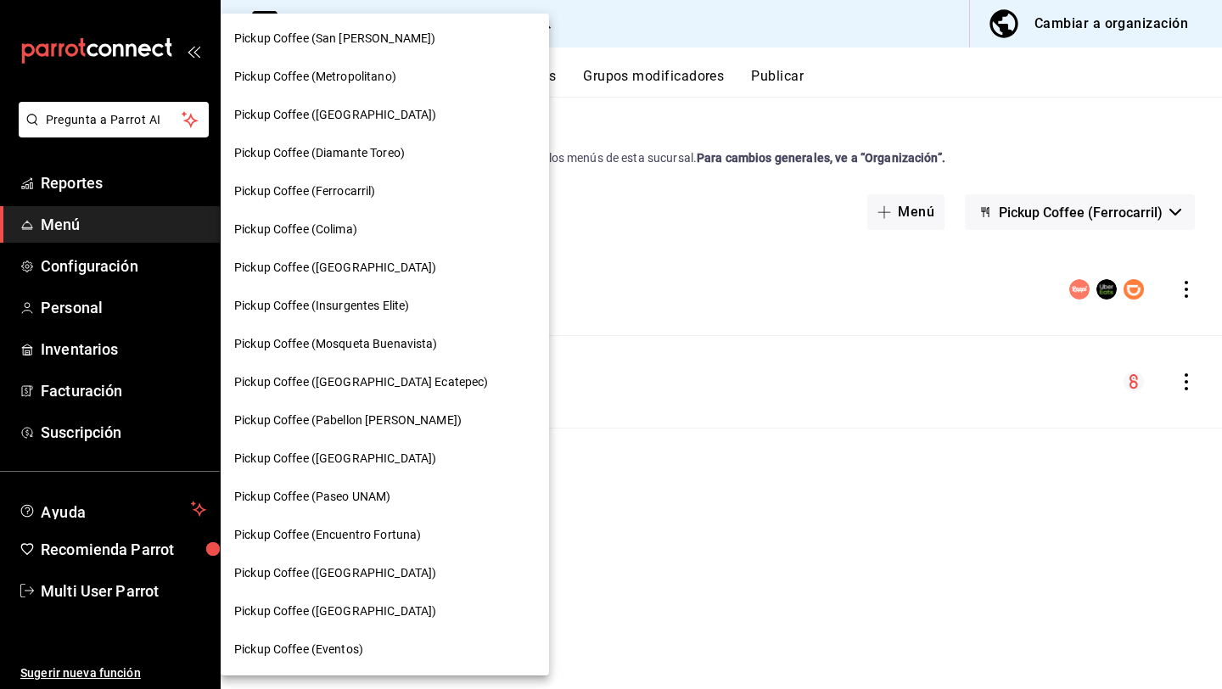
click at [374, 238] on div "Pickup Coffee (Colima)" at bounding box center [384, 230] width 301 height 18
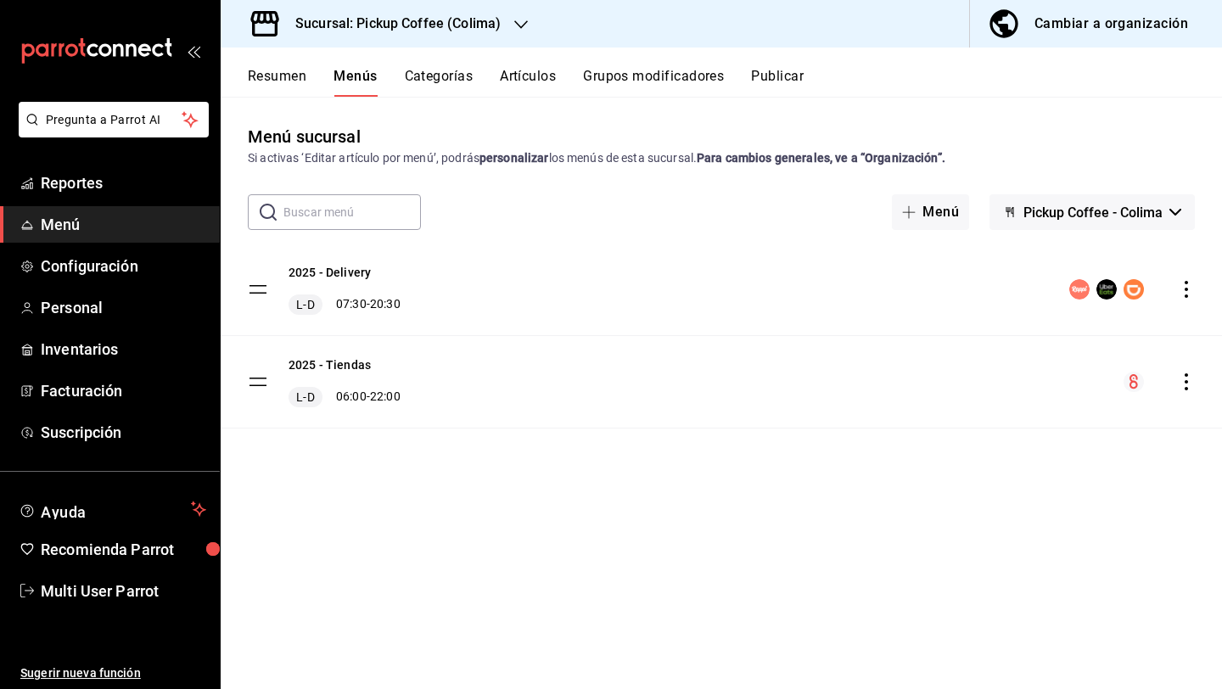
click at [1192, 290] on icon "actions" at bounding box center [1186, 289] width 17 height 17
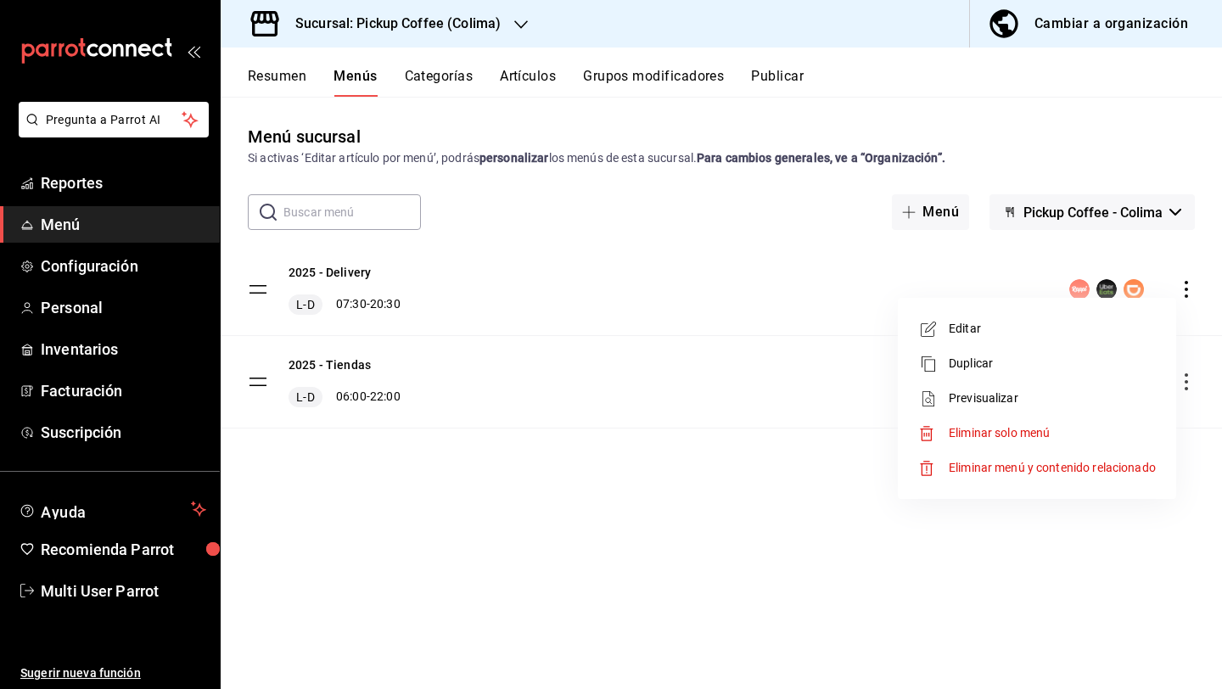
click at [1130, 326] on span "Editar" at bounding box center [1052, 329] width 207 height 18
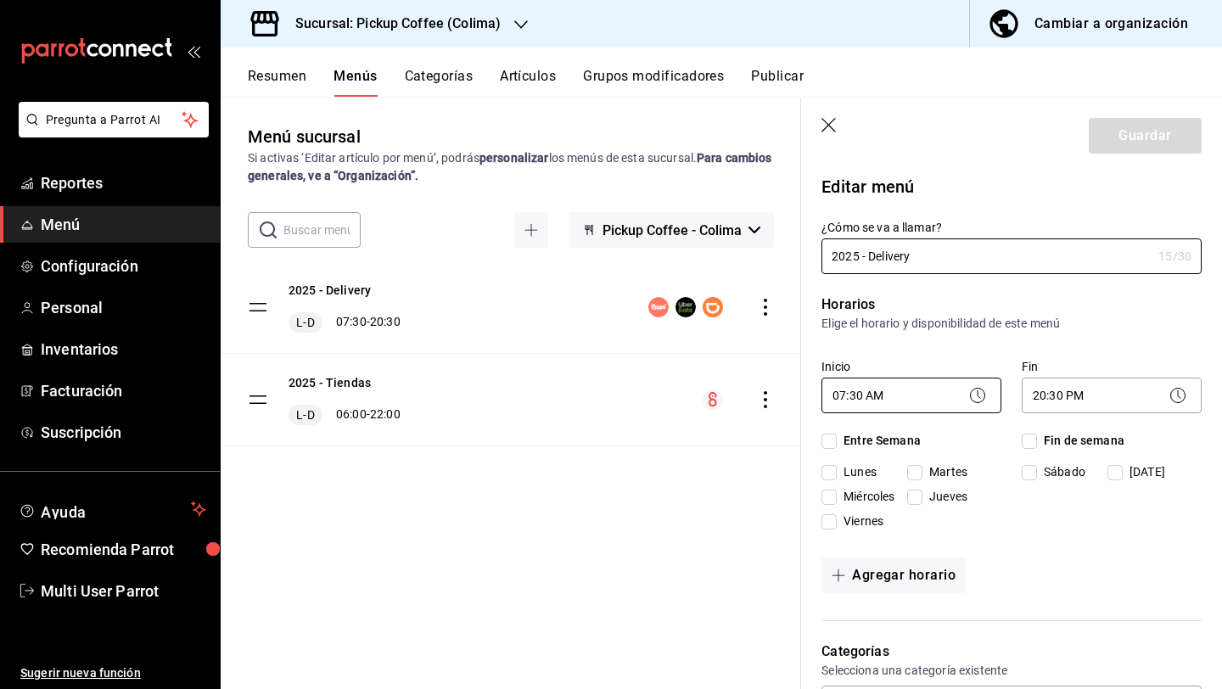
checkbox input "true"
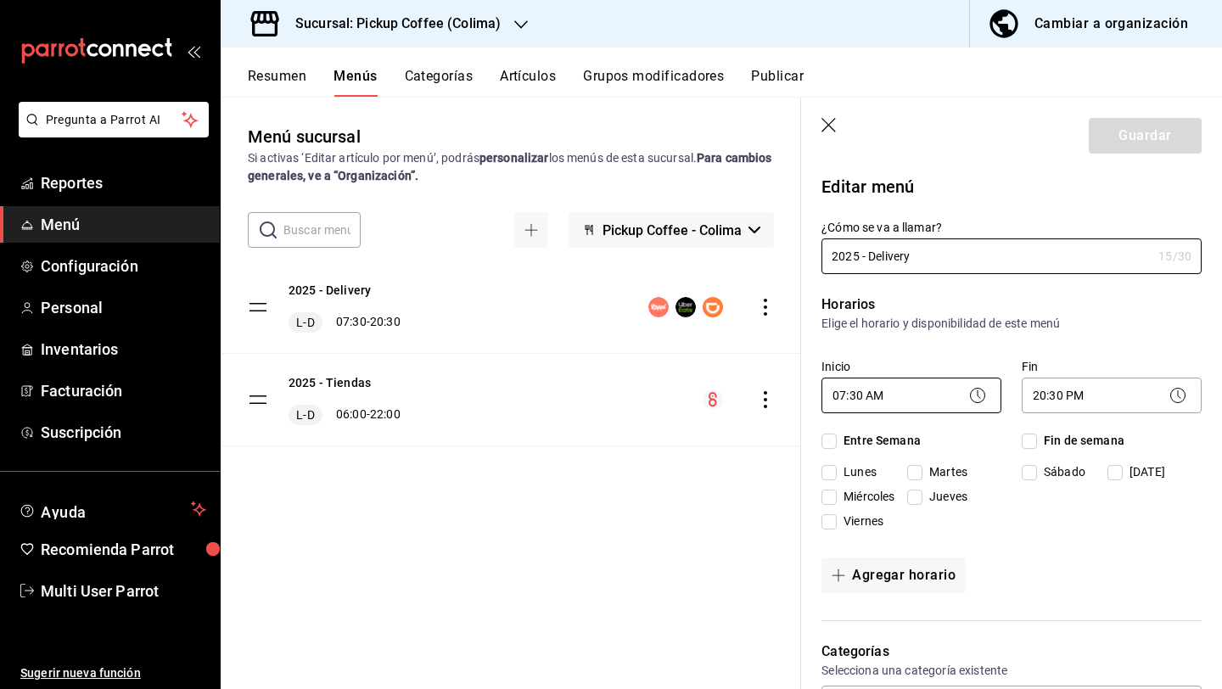
checkbox input "true"
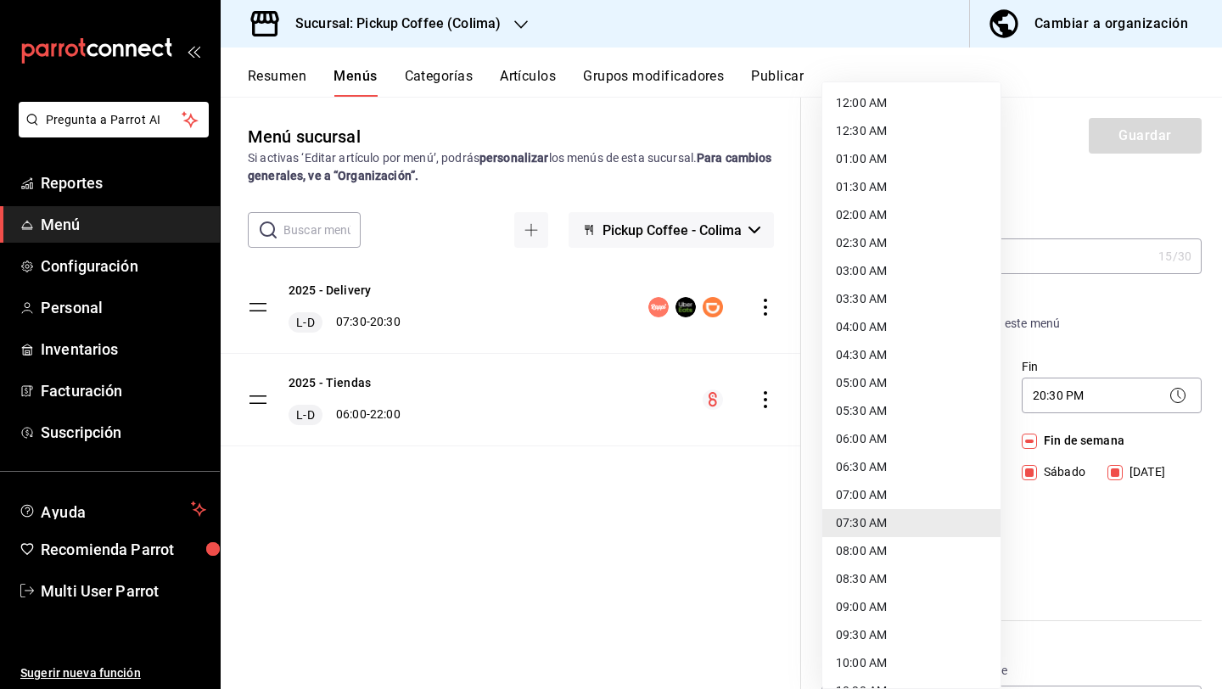
click at [912, 405] on body "Pregunta a Parrot AI Reportes Menú Configuración Personal Inventarios Facturaci…" at bounding box center [611, 412] width 1222 height 825
click at [879, 468] on li "06:30 AM" at bounding box center [911, 467] width 178 height 28
type input "06:30"
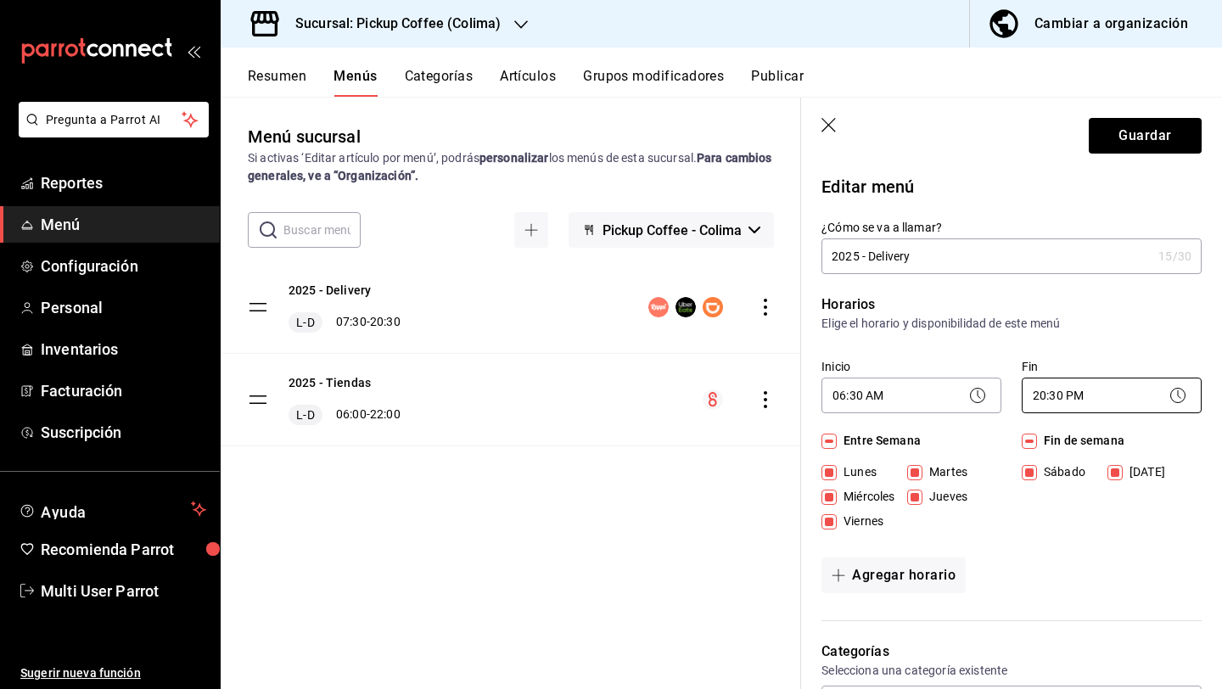
click at [1070, 401] on body "Pregunta a Parrot AI Reportes Menú Configuración Personal Inventarios Facturaci…" at bounding box center [611, 412] width 1222 height 825
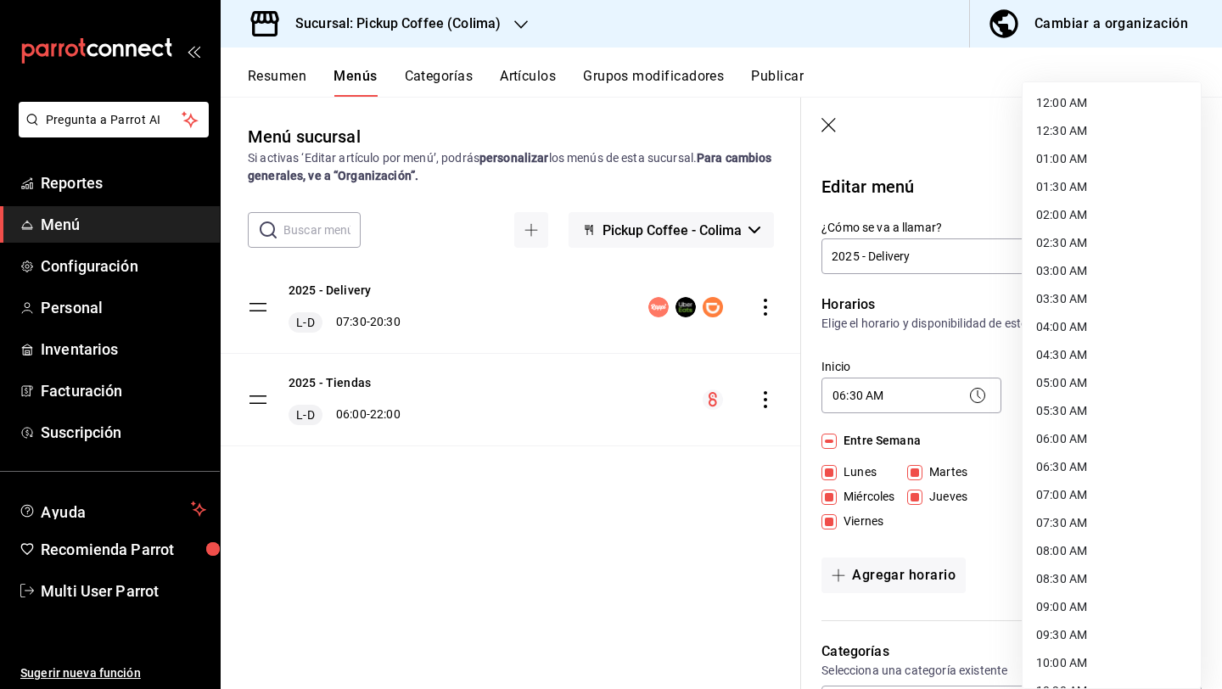
scroll to position [780, 0]
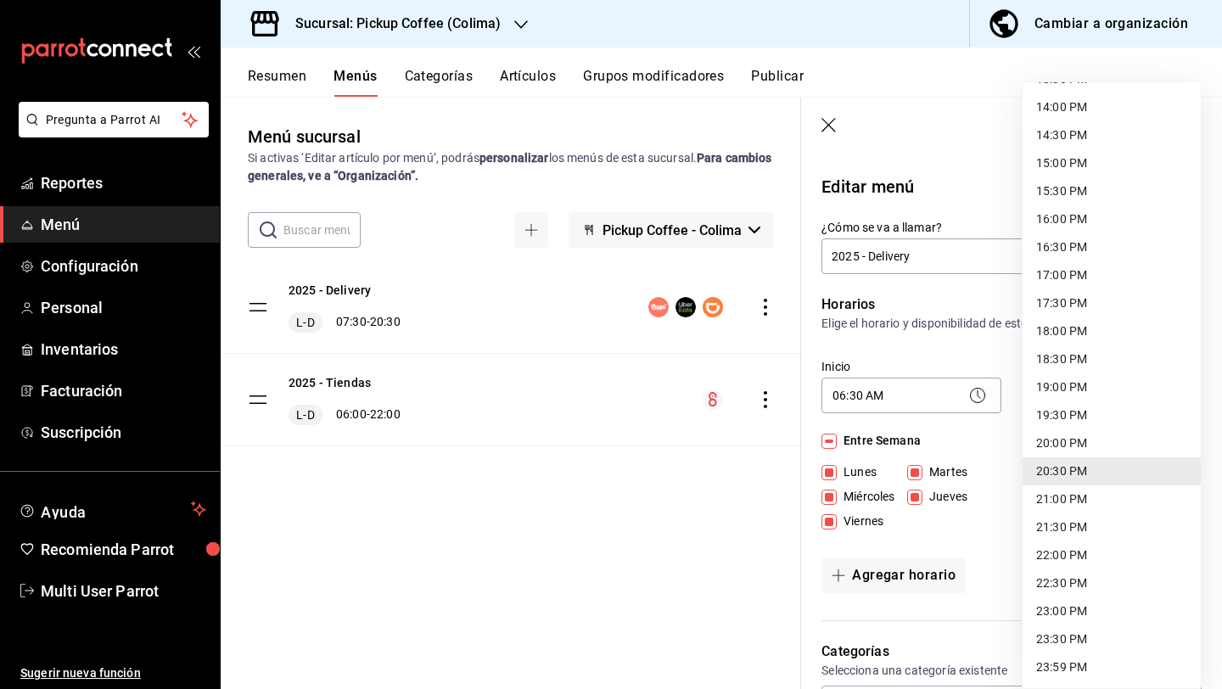
click at [1075, 416] on li "19:30 PM" at bounding box center [1112, 415] width 178 height 28
type input "19:30"
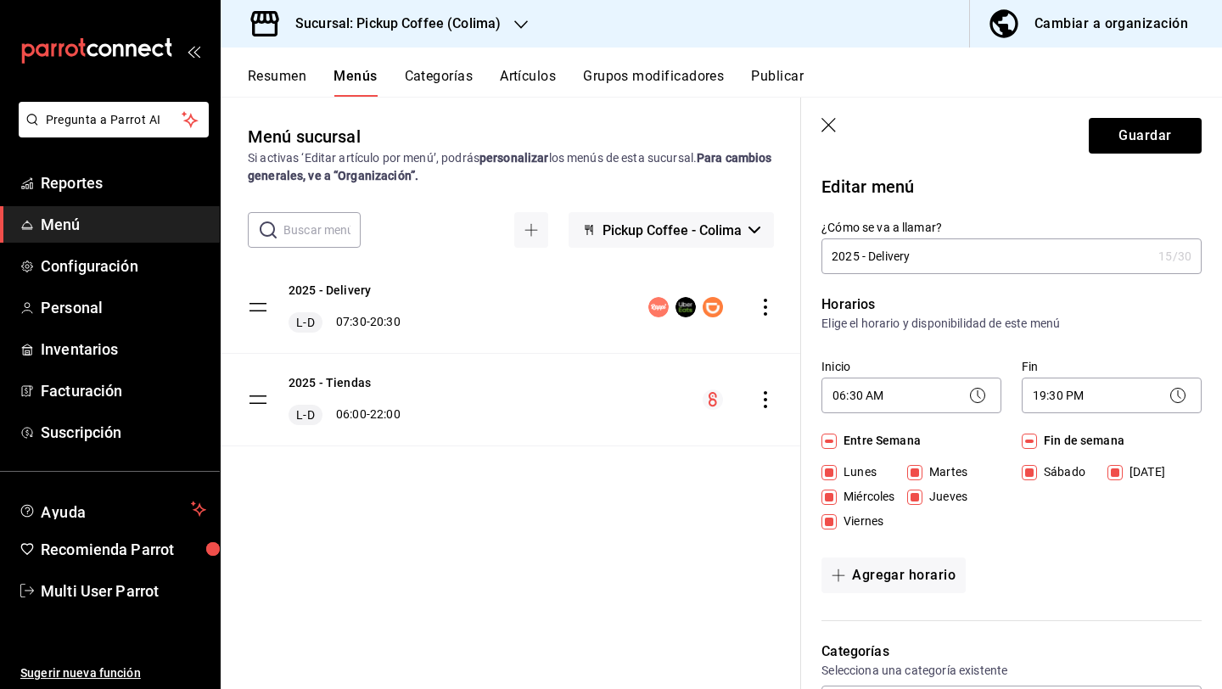
click at [1030, 438] on input "Fin de semana" at bounding box center [1029, 441] width 15 height 15
checkbox input "false"
click at [889, 569] on button "Agregar horario" at bounding box center [894, 576] width 144 height 36
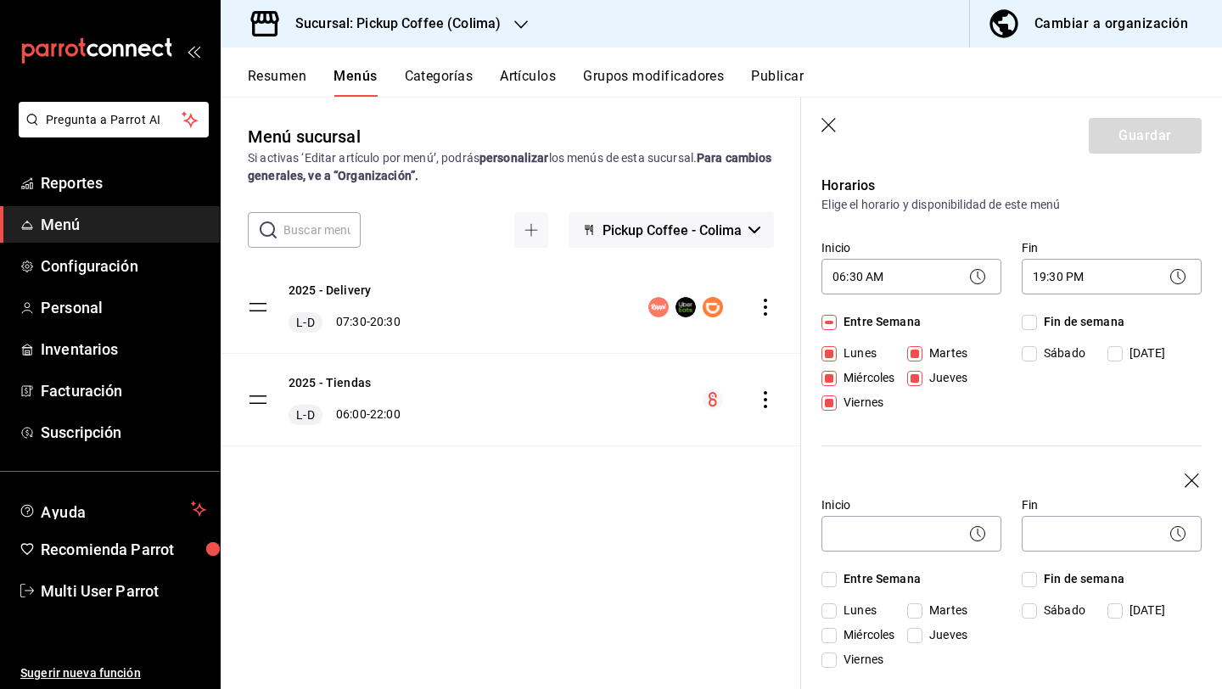
scroll to position [261, 0]
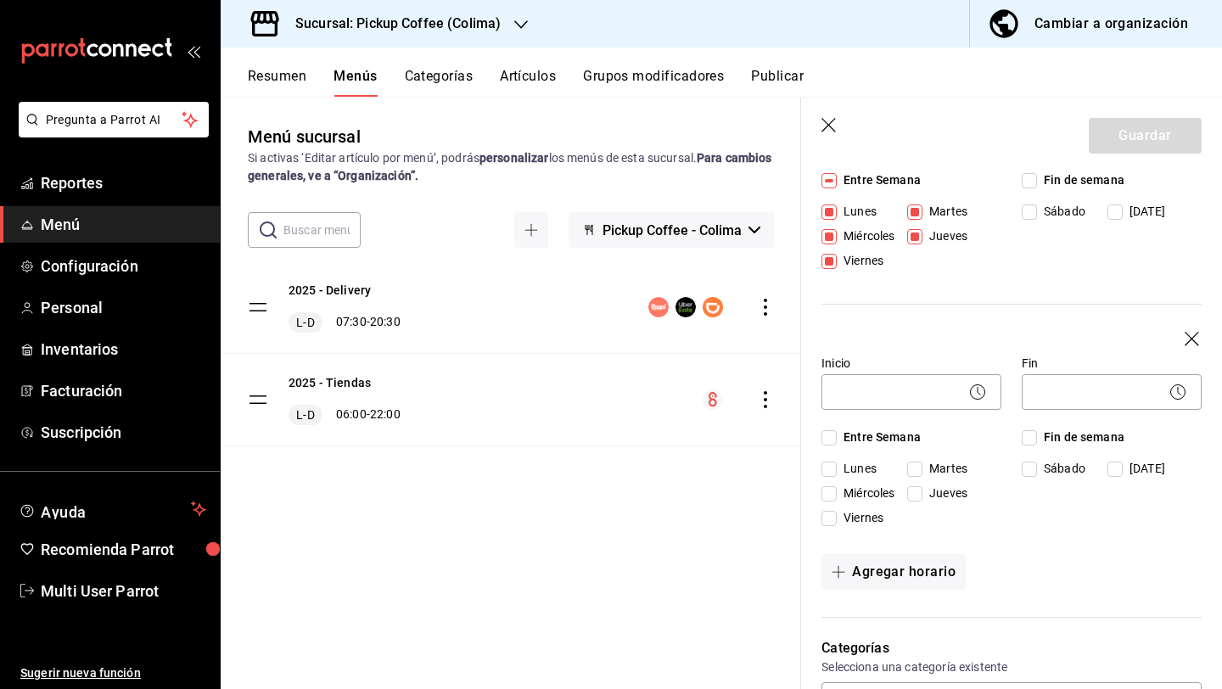
click at [1029, 438] on input "Fin de semana" at bounding box center [1029, 437] width 15 height 15
checkbox input "true"
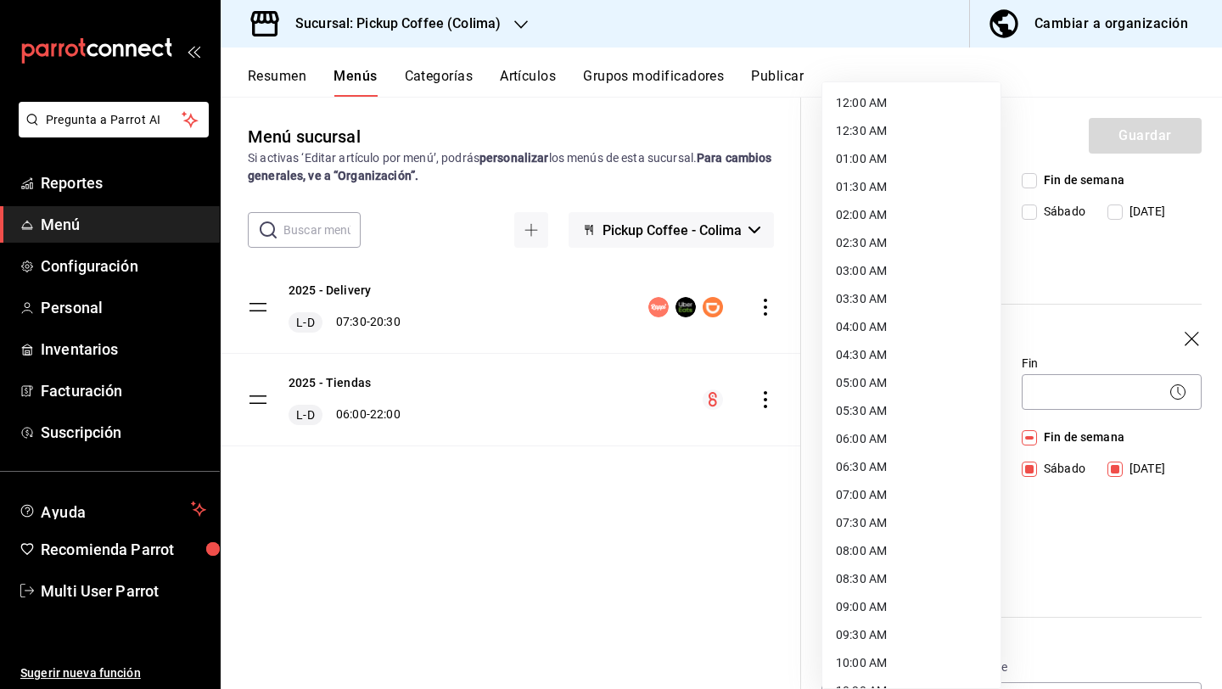
click at [917, 392] on body "Pregunta a Parrot AI Reportes Menú Configuración Personal Inventarios Facturaci…" at bounding box center [611, 412] width 1222 height 825
click at [877, 529] on li "07:30 AM" at bounding box center [911, 523] width 178 height 28
type input "07:30"
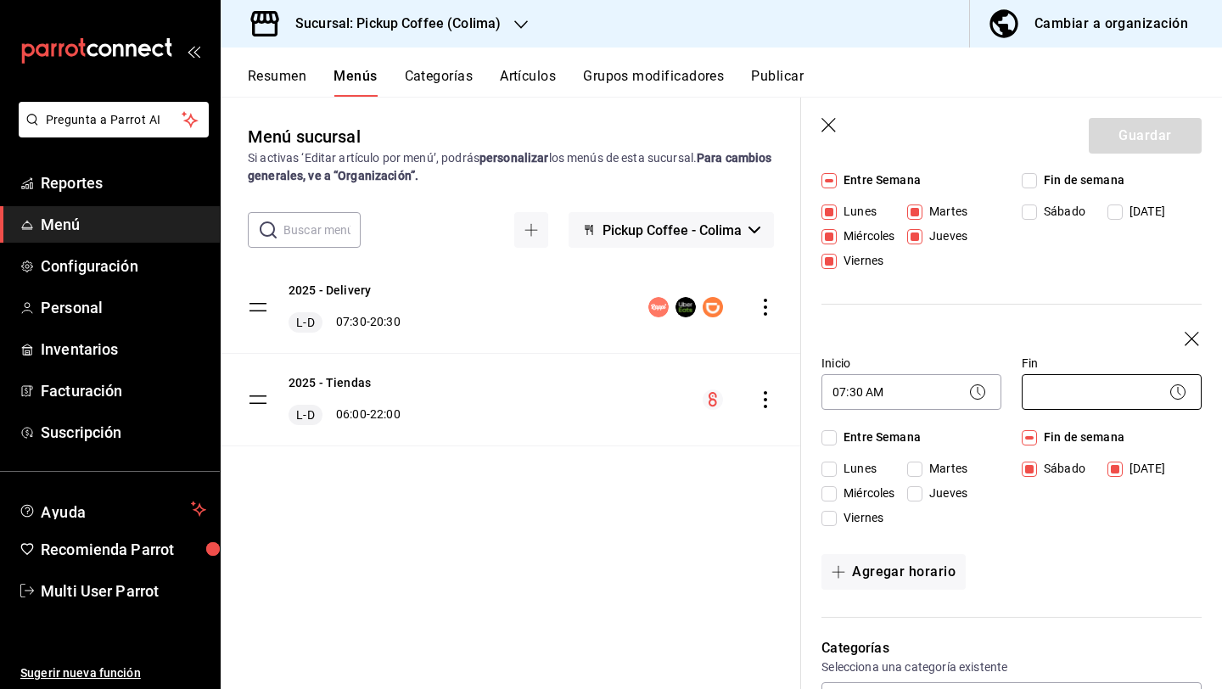
click at [1049, 395] on body "Pregunta a Parrot AI Reportes Menú Configuración Personal Inventarios Facturaci…" at bounding box center [611, 412] width 1222 height 825
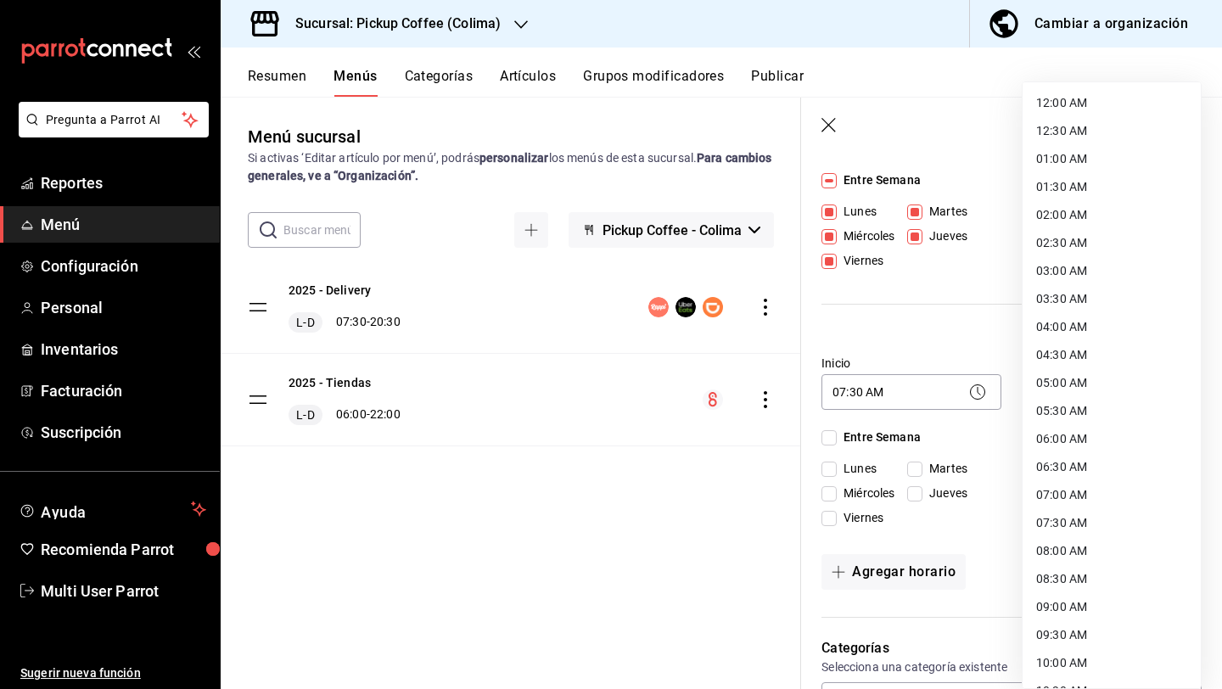
scroll to position [780, 0]
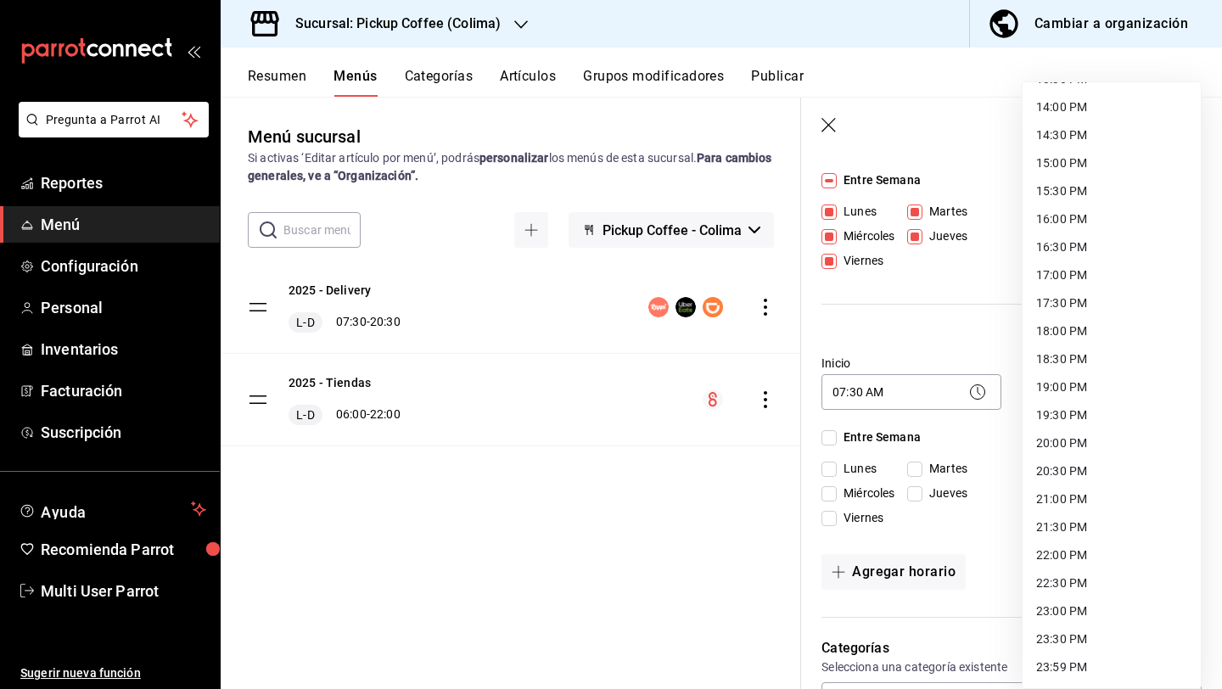
click at [1062, 471] on li "20:30 PM" at bounding box center [1112, 471] width 178 height 28
type input "20:30"
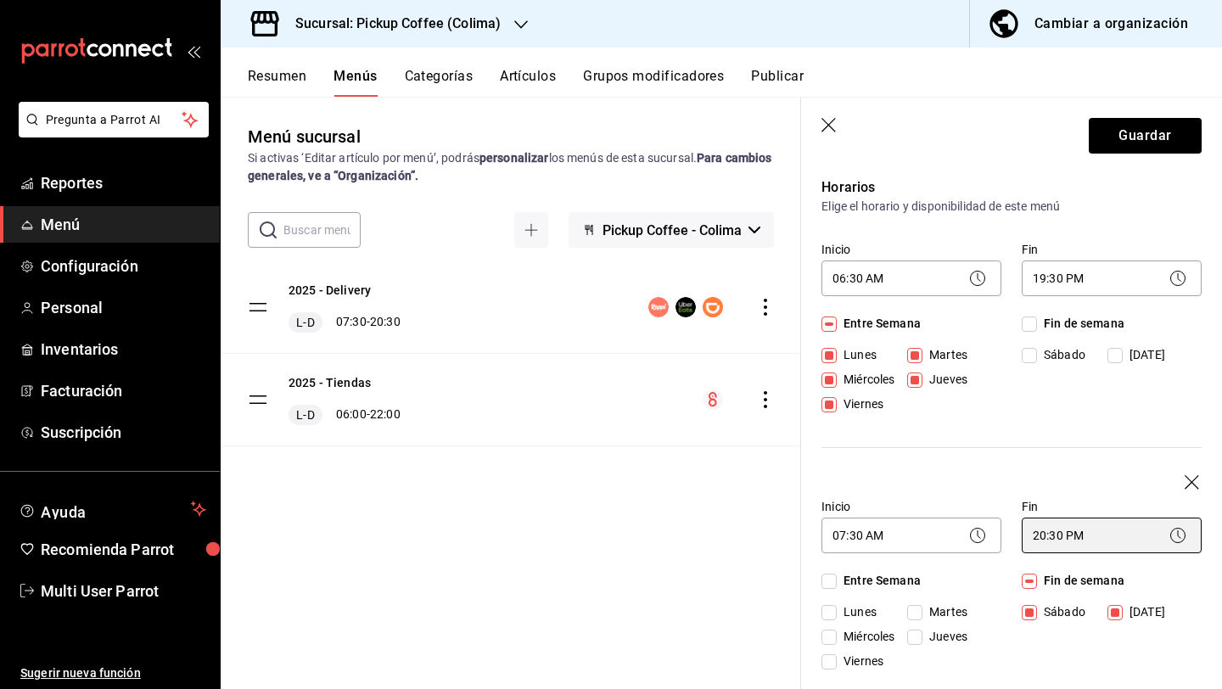
scroll to position [90, 0]
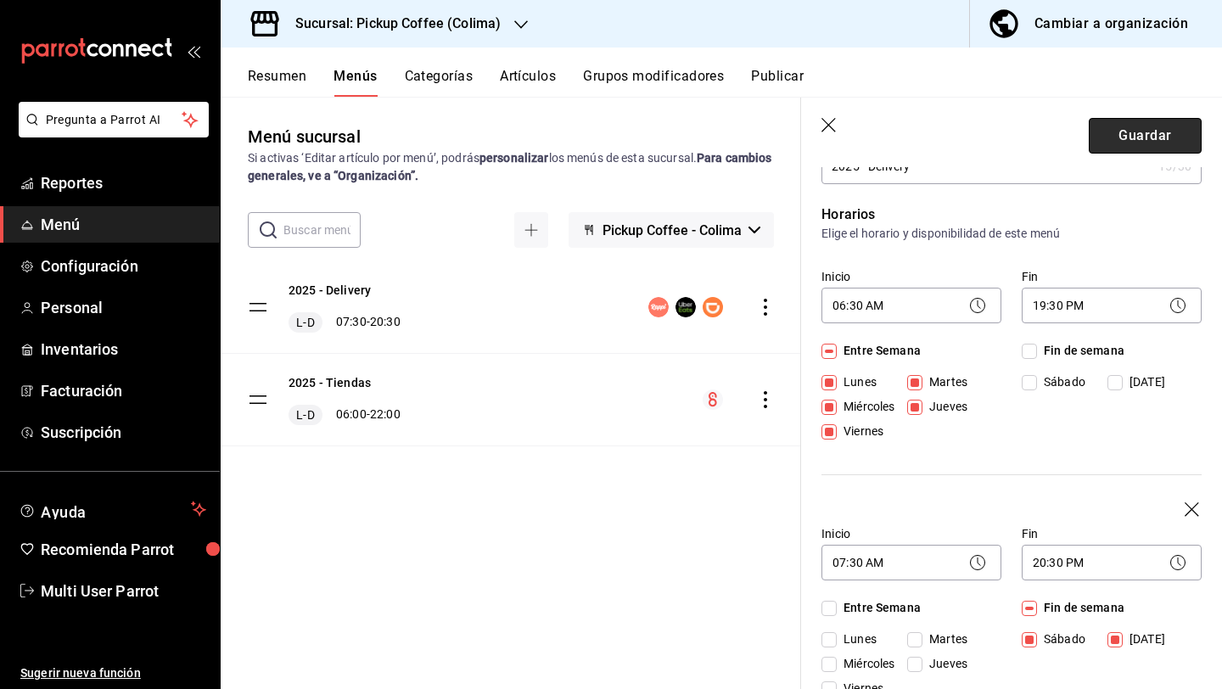
click at [1135, 130] on button "Guardar" at bounding box center [1145, 136] width 113 height 36
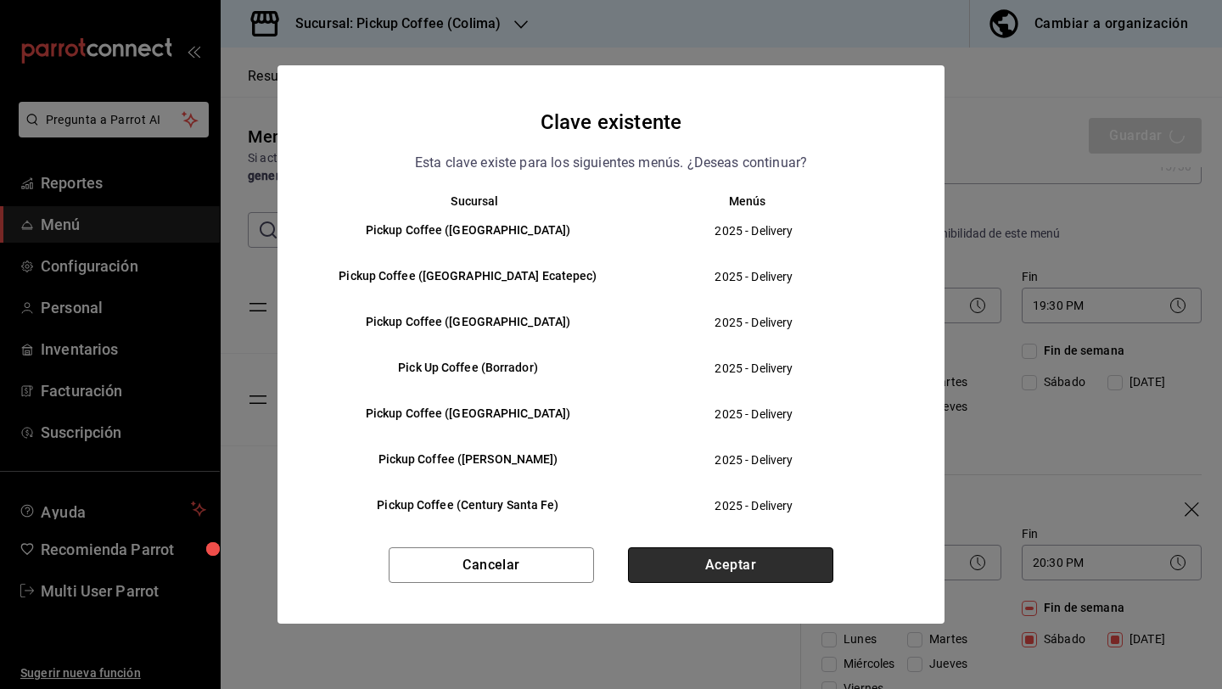
click at [699, 554] on button "Aceptar" at bounding box center [730, 565] width 205 height 36
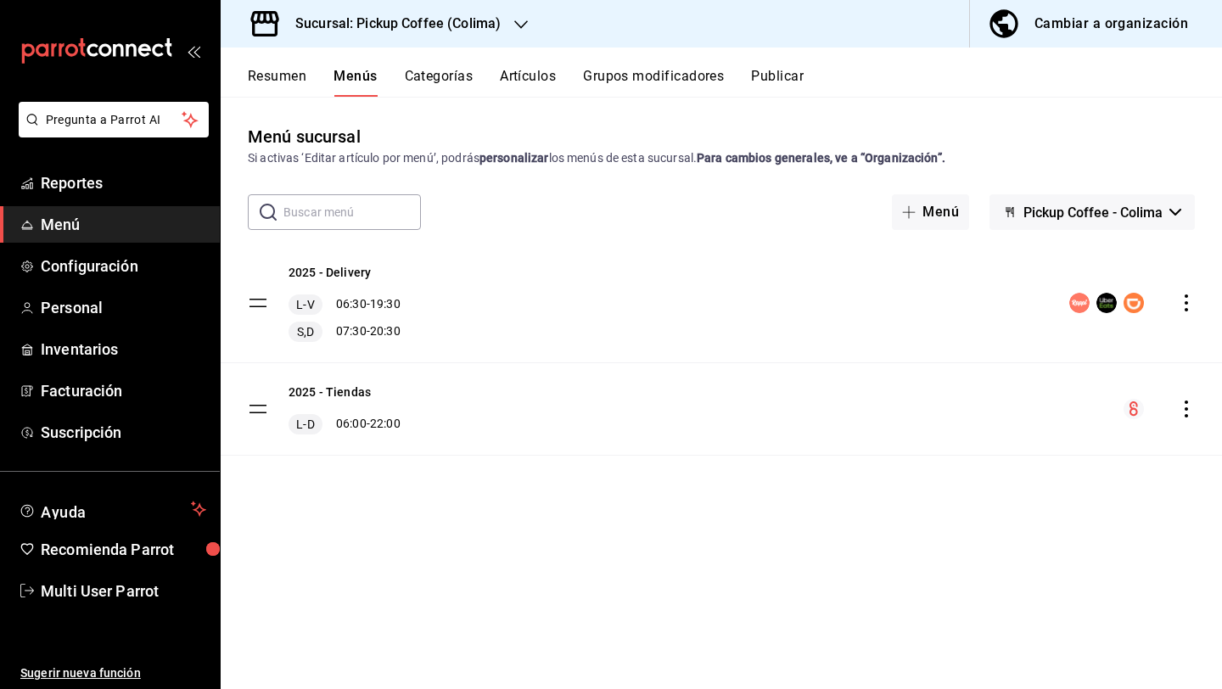
click at [386, 14] on h3 "Sucursal: Pickup Coffee (Colima)" at bounding box center [391, 24] width 219 height 20
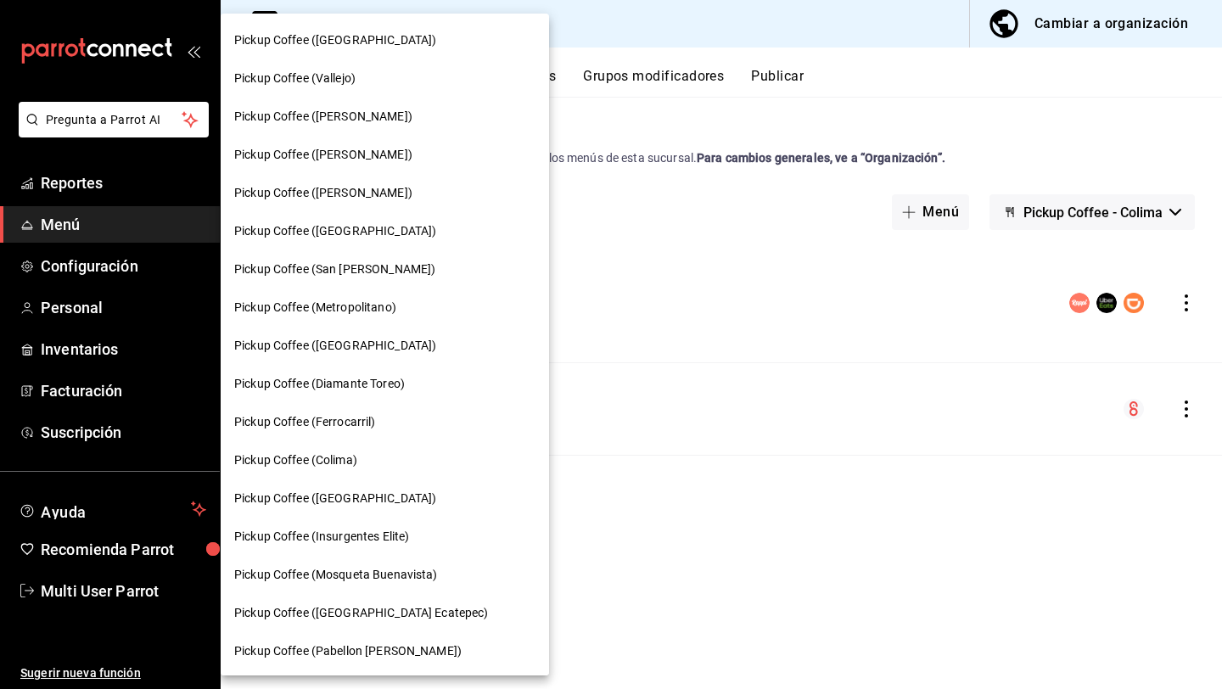
scroll to position [803, 0]
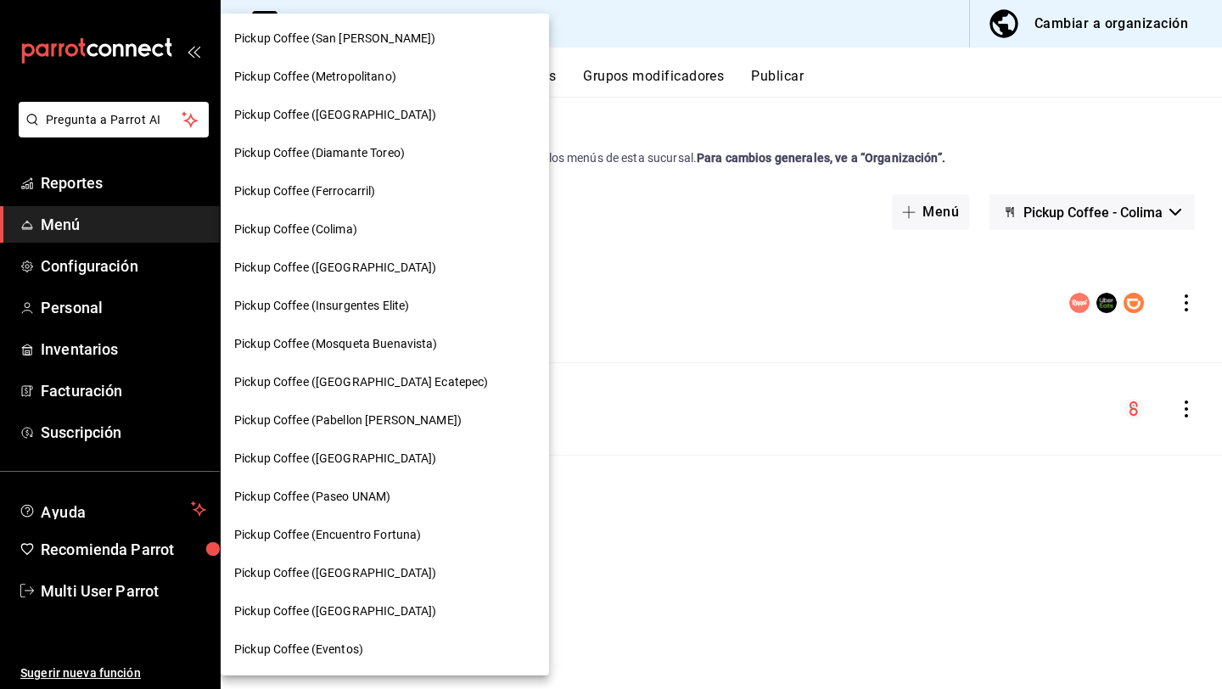
click at [359, 275] on span "Pickup Coffee ([GEOGRAPHIC_DATA])" at bounding box center [335, 268] width 202 height 18
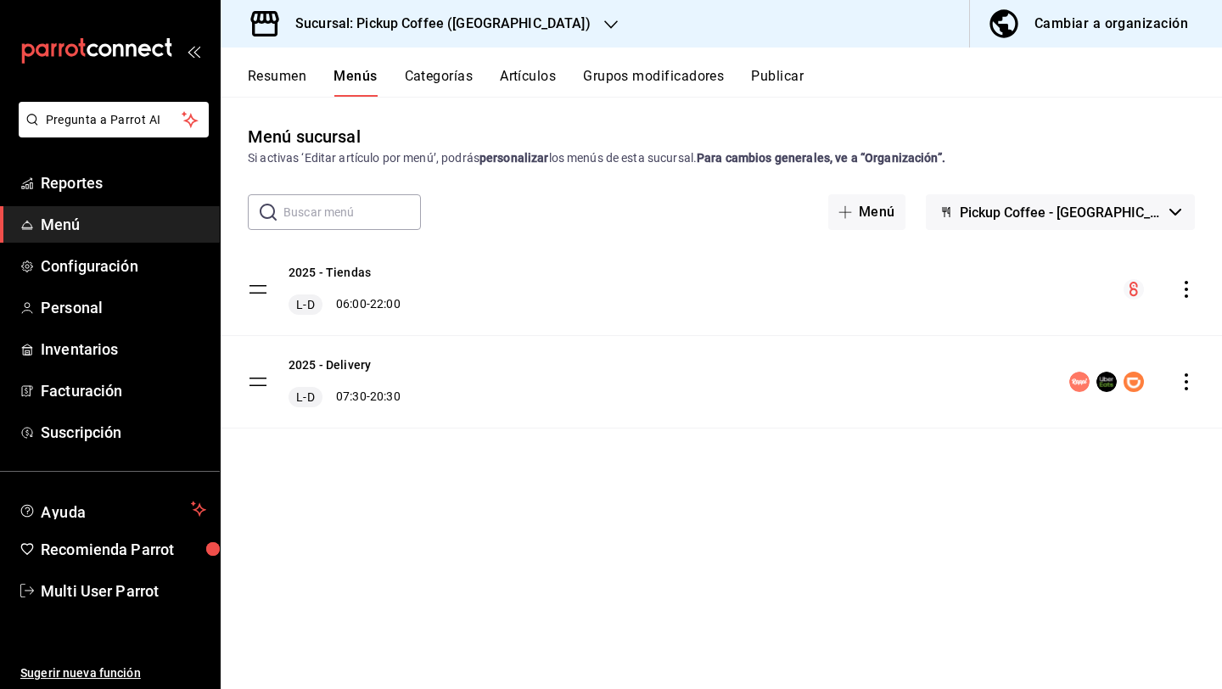
click at [503, 14] on h3 "Sucursal: Pickup Coffee ([GEOGRAPHIC_DATA])" at bounding box center [436, 24] width 309 height 20
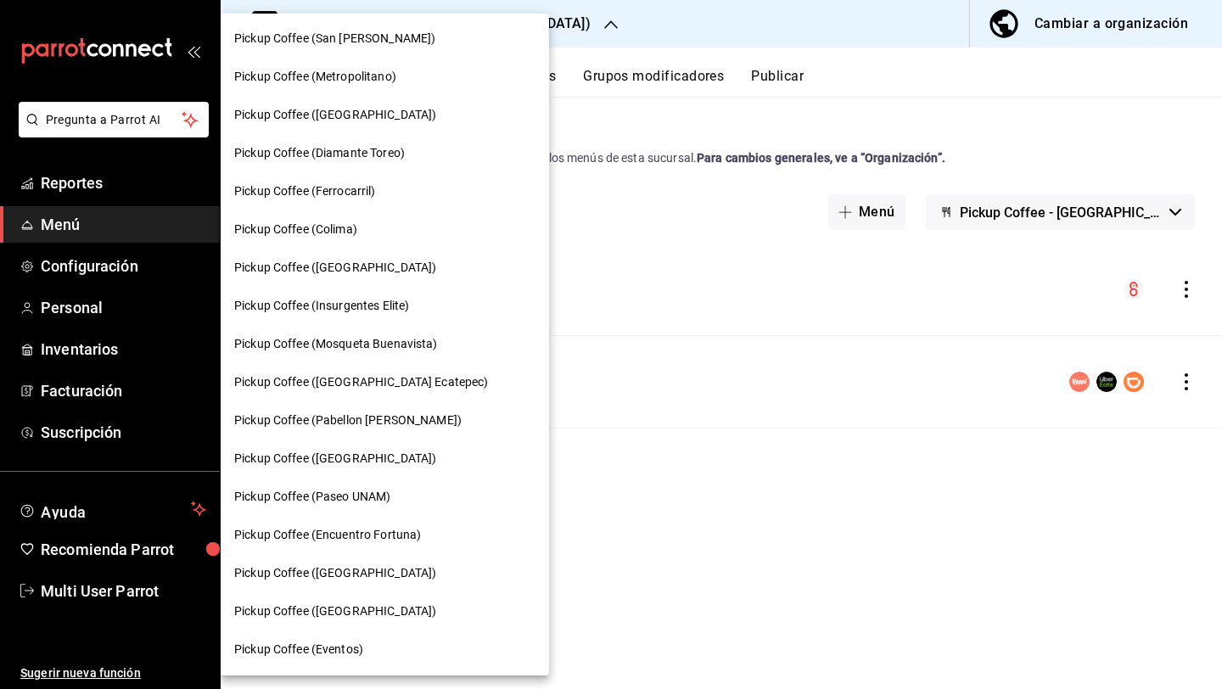
click at [370, 311] on span "Pickup Coffee (Insurgentes Elite)" at bounding box center [321, 306] width 175 height 18
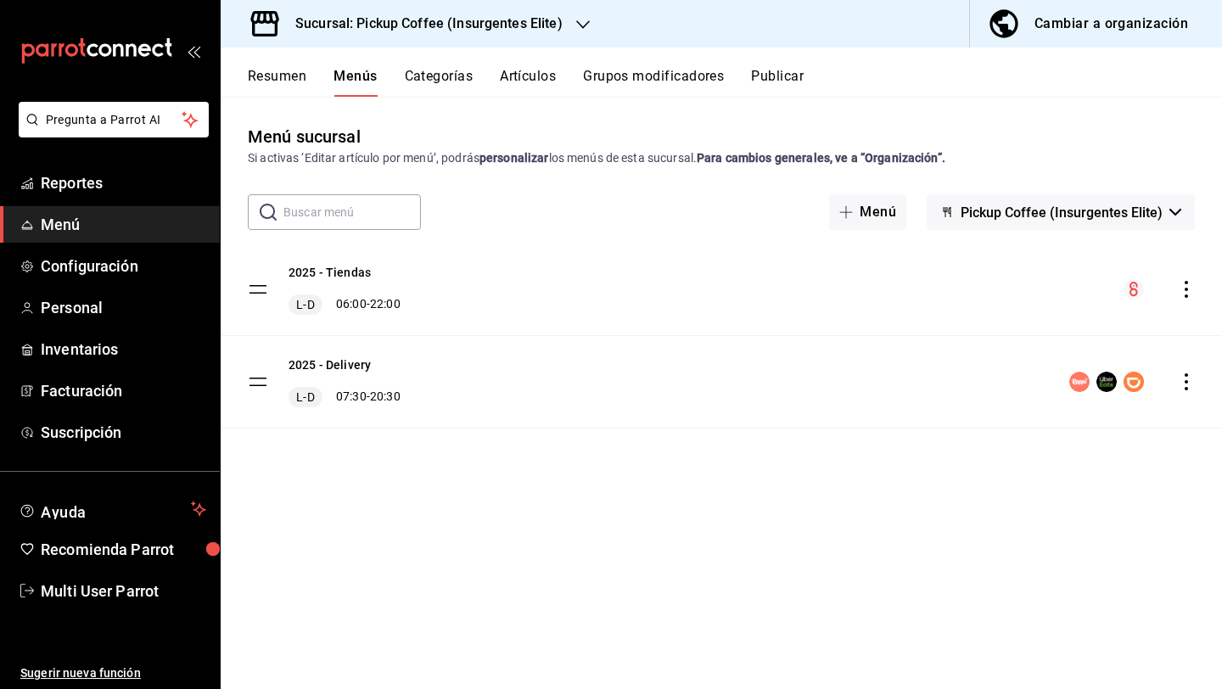
click at [505, 36] on div "Sucursal: Pickup Coffee (Insurgentes Elite)" at bounding box center [415, 24] width 362 height 48
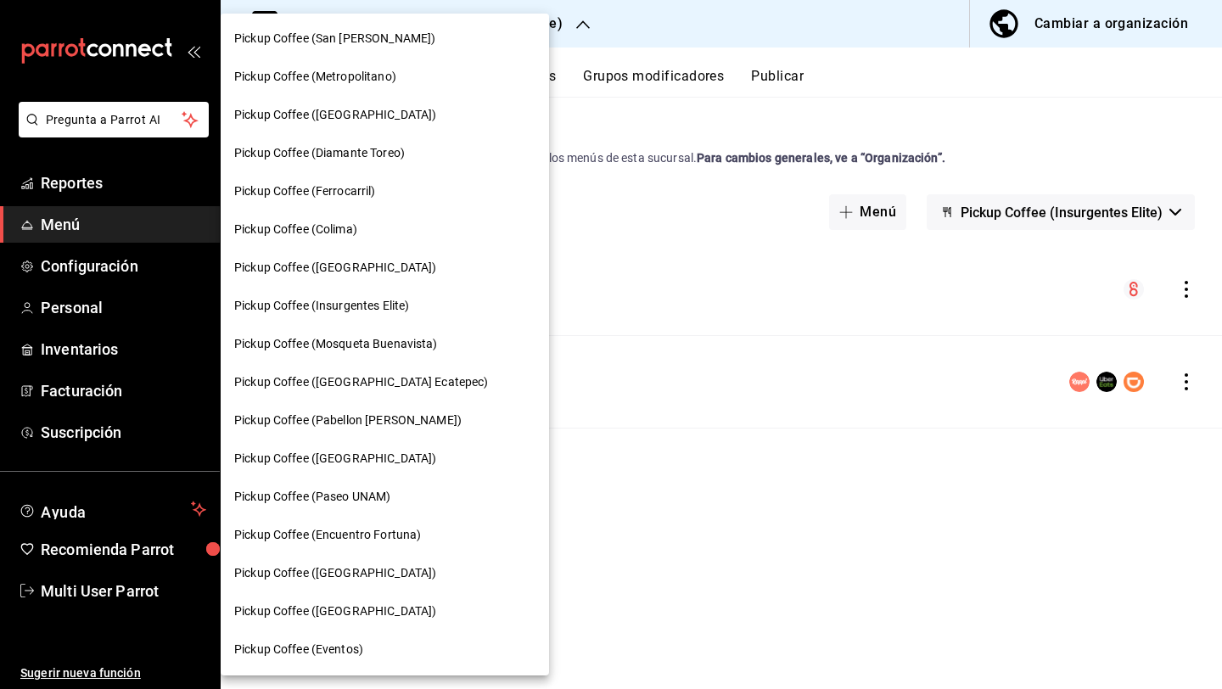
click at [348, 343] on span "Pickup Coffee (Mosqueta Buenavista)" at bounding box center [336, 344] width 204 height 18
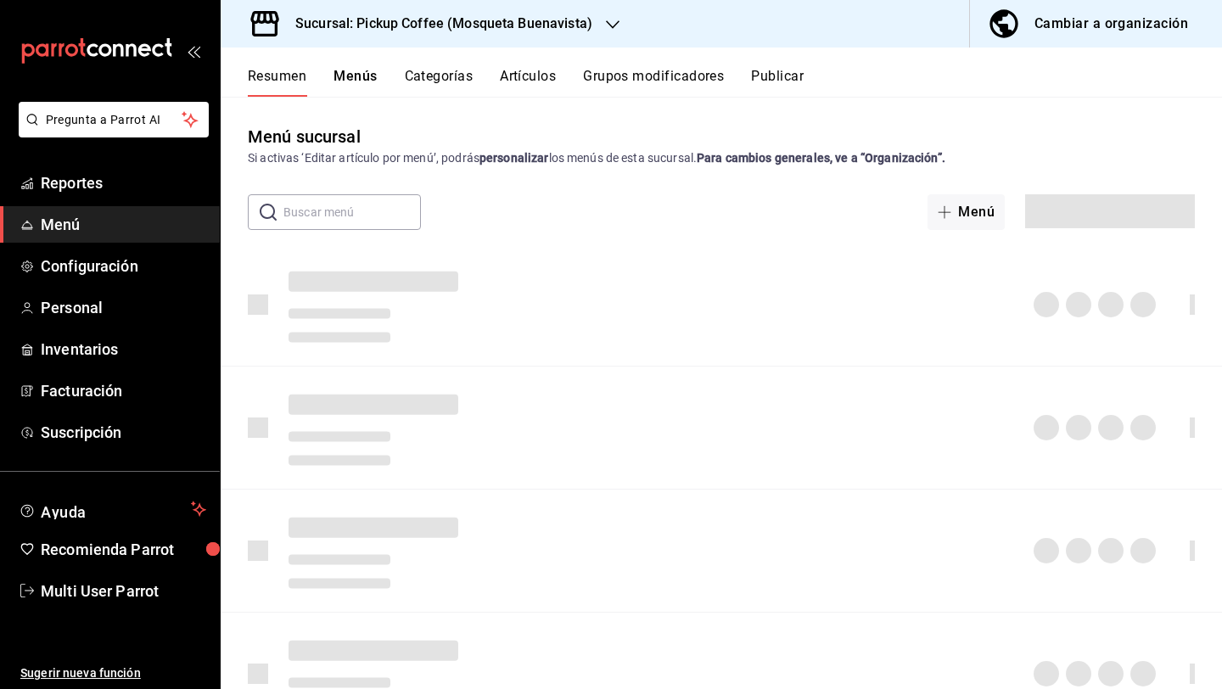
click at [408, 18] on h3 "Sucursal: Pickup Coffee (Mosqueta Buenavista)" at bounding box center [437, 24] width 311 height 20
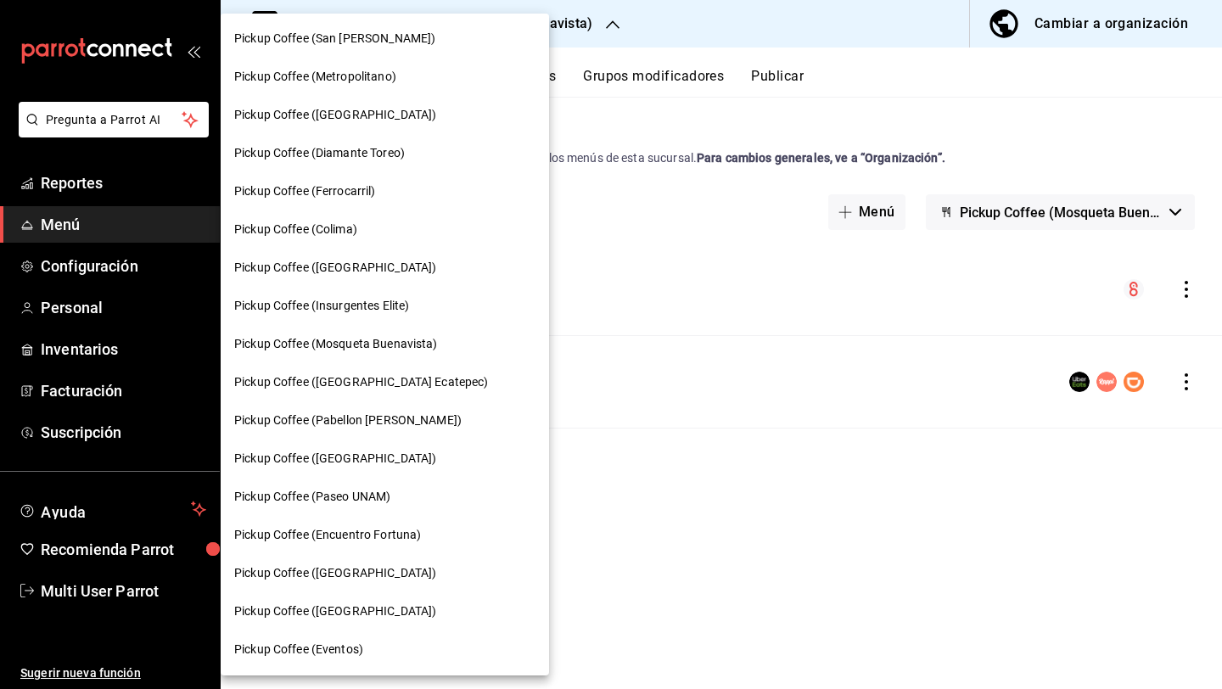
click at [388, 392] on div "Pickup Coffee ([GEOGRAPHIC_DATA] Ecatepec)" at bounding box center [385, 382] width 328 height 38
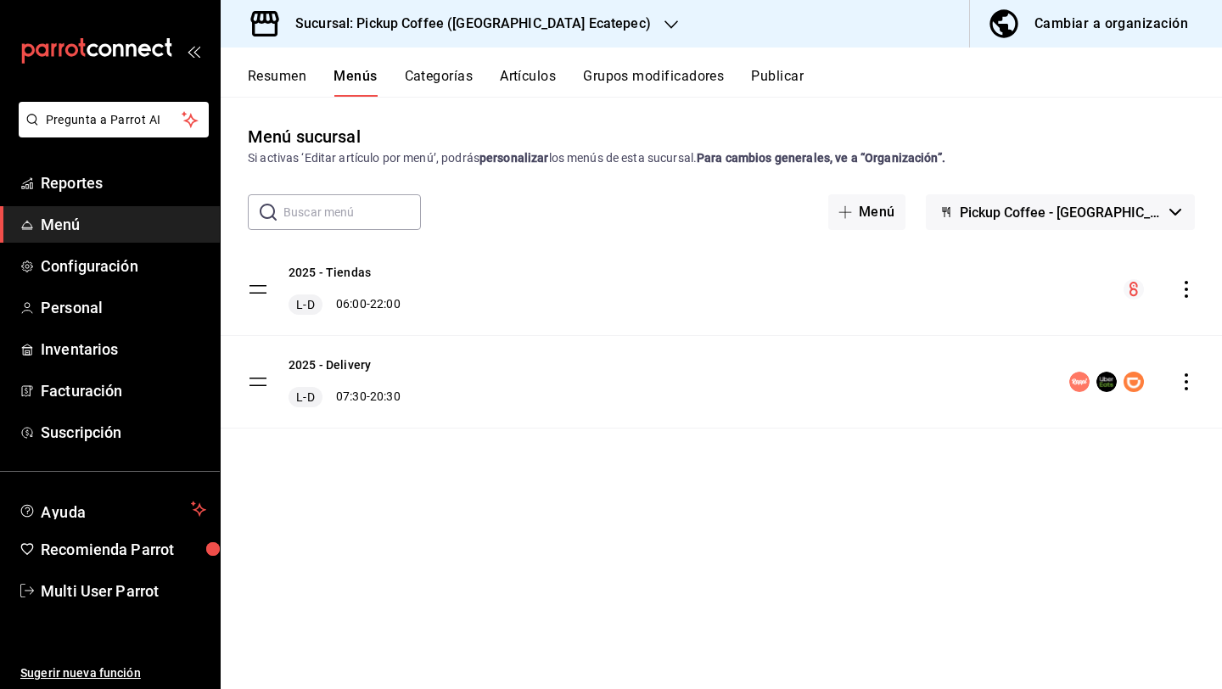
click at [1191, 379] on icon "actions" at bounding box center [1186, 381] width 17 height 17
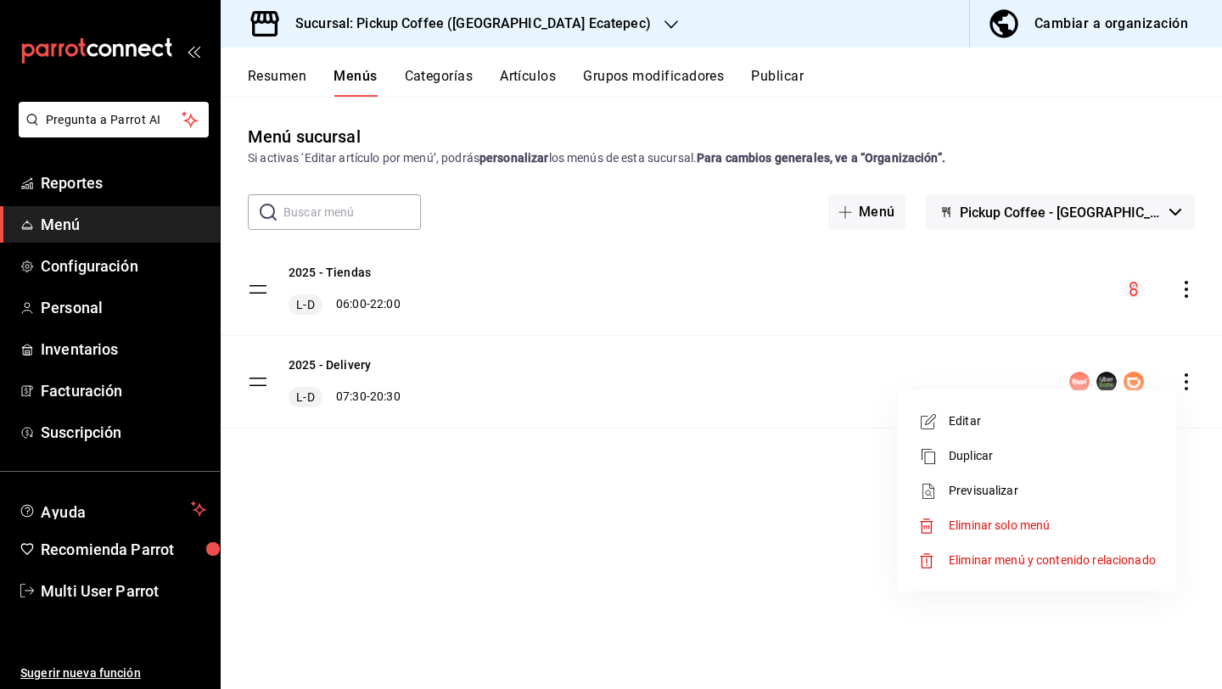
click at [1073, 429] on span "Editar" at bounding box center [1052, 421] width 207 height 18
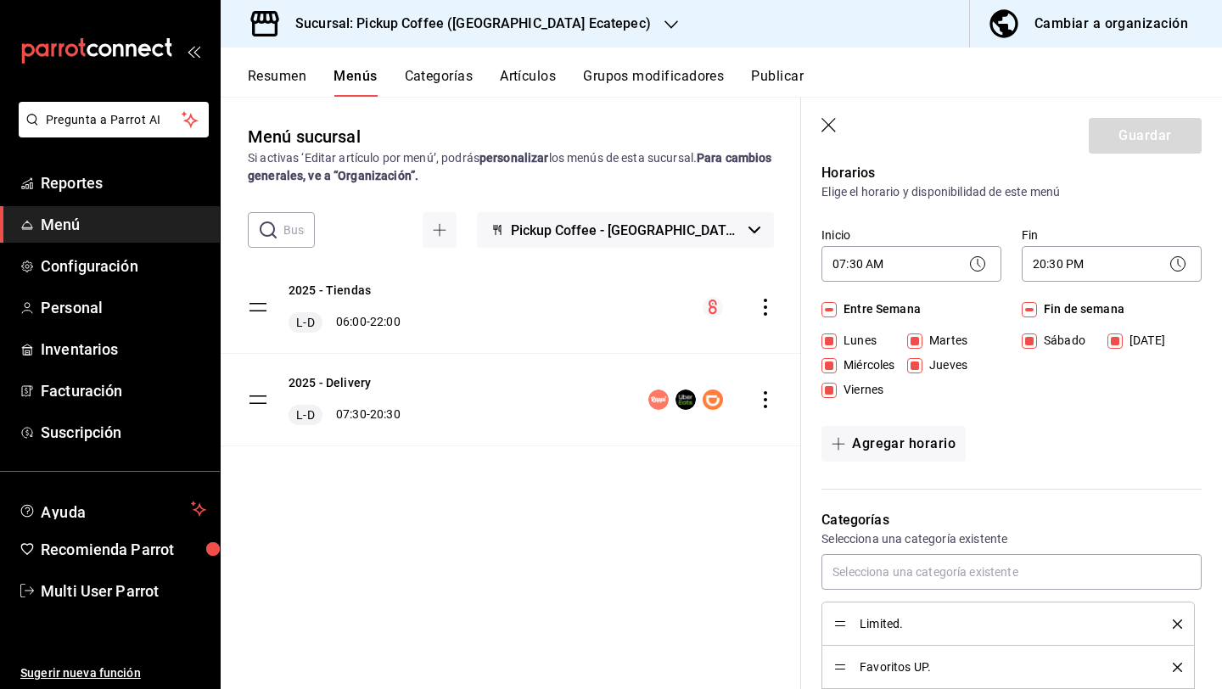
scroll to position [143, 0]
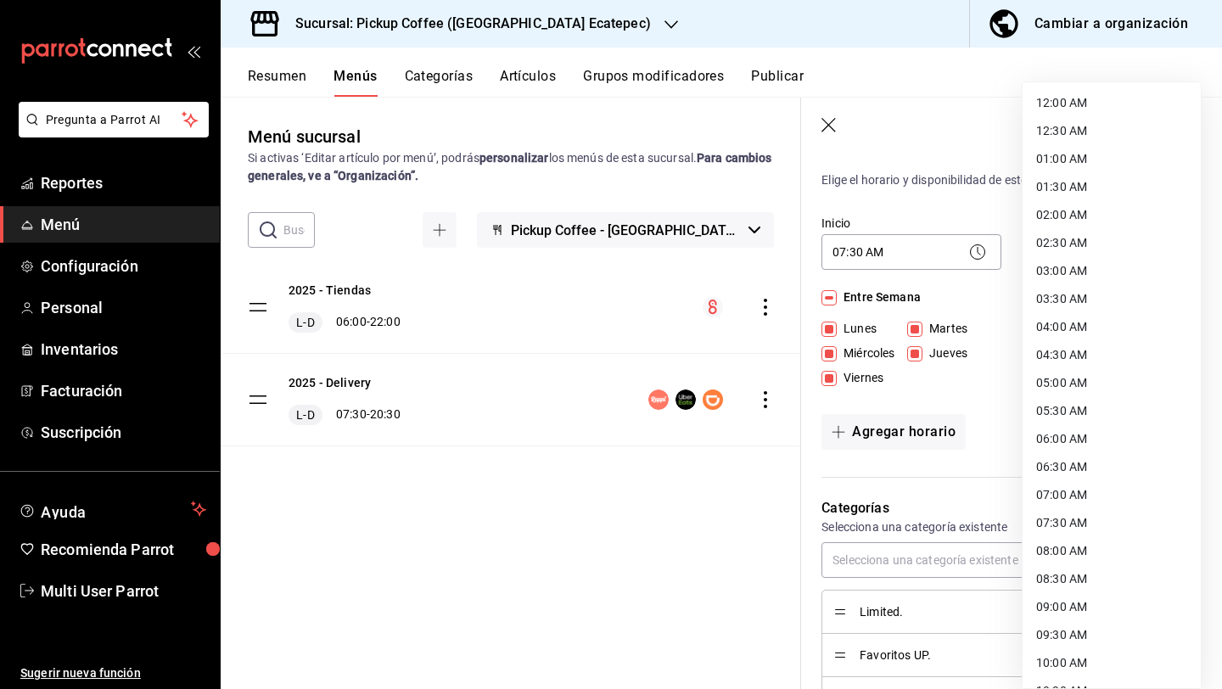
click at [1080, 264] on body "Pregunta a Parrot AI Reportes Menú Configuración Personal Inventarios Facturaci…" at bounding box center [611, 412] width 1222 height 825
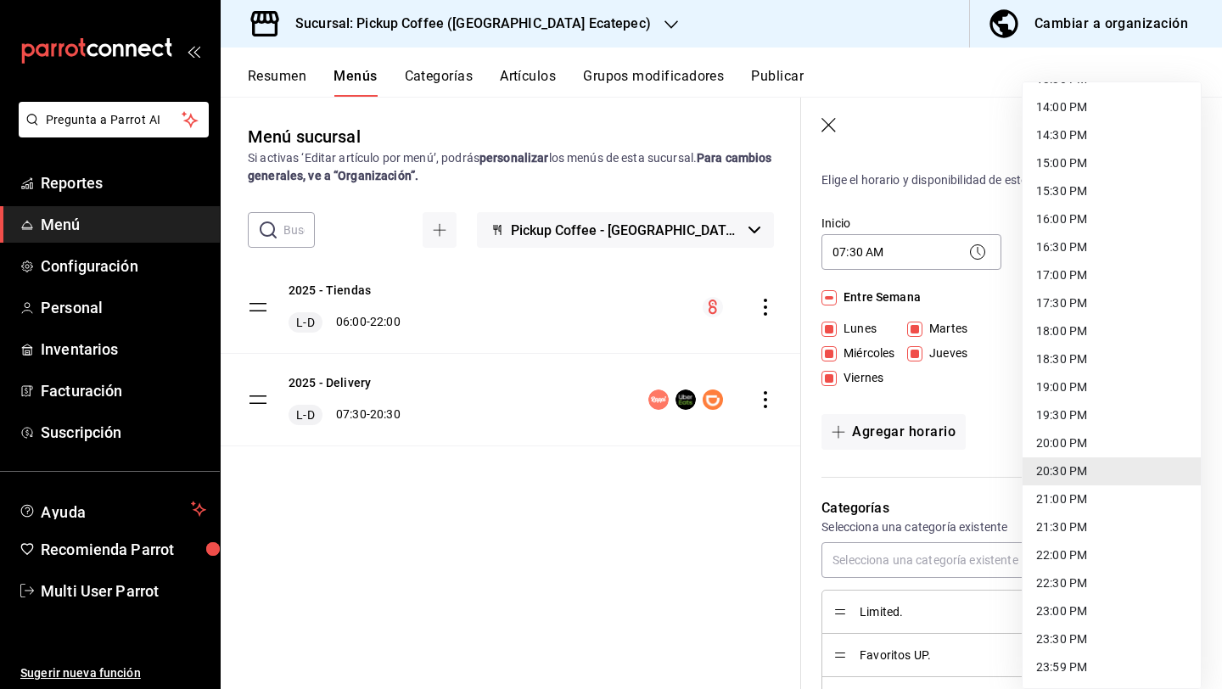
click at [1062, 499] on li "21:00 PM" at bounding box center [1112, 499] width 178 height 28
type input "21:00"
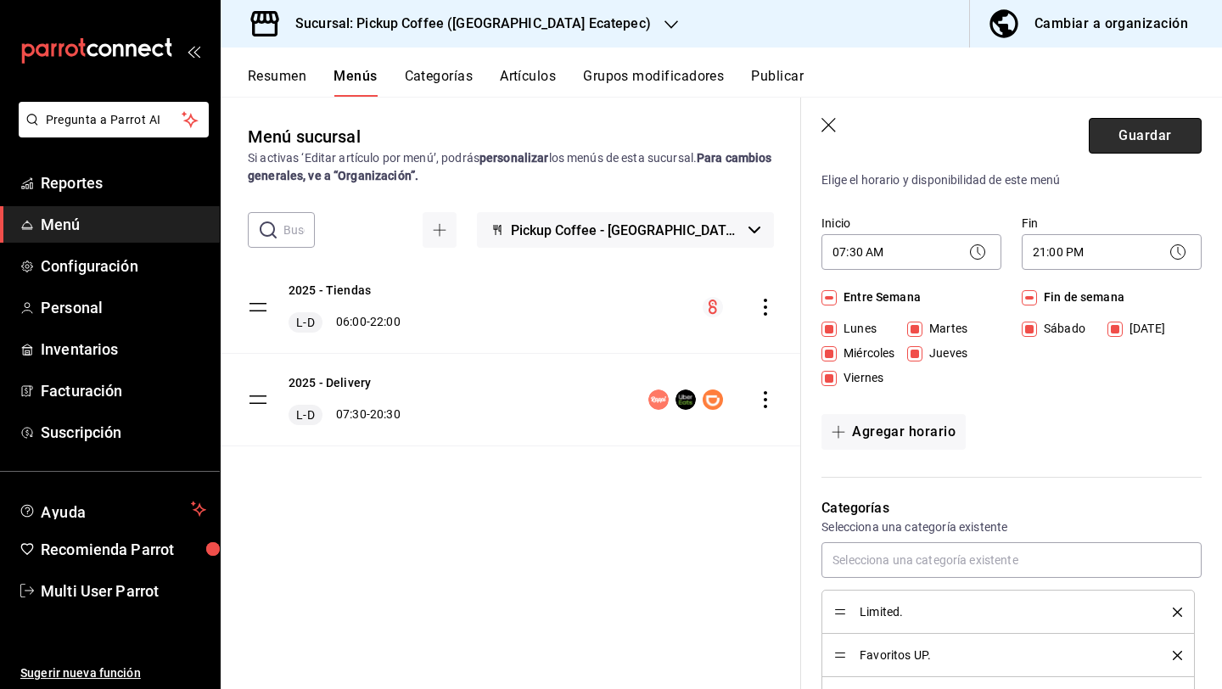
click at [1112, 143] on button "Guardar" at bounding box center [1145, 136] width 113 height 36
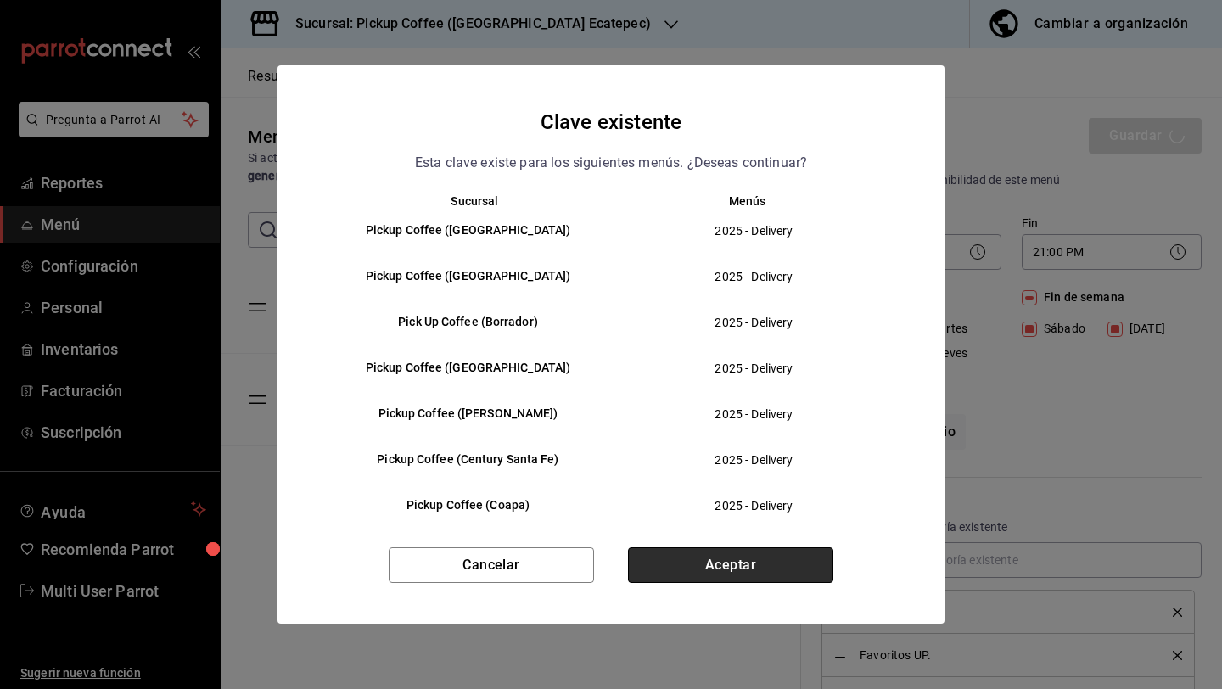
click at [745, 563] on button "Aceptar" at bounding box center [730, 565] width 205 height 36
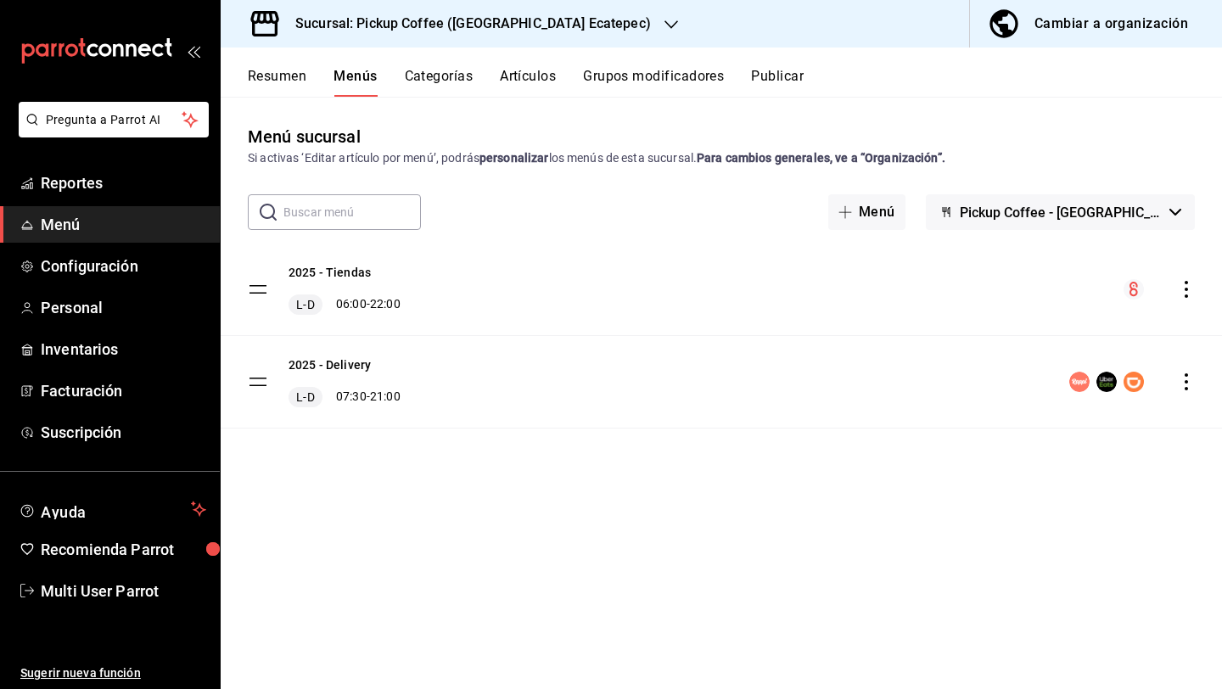
click at [547, 30] on h3 "Sucursal: Pickup Coffee ([GEOGRAPHIC_DATA] Ecatepec)" at bounding box center [466, 24] width 369 height 20
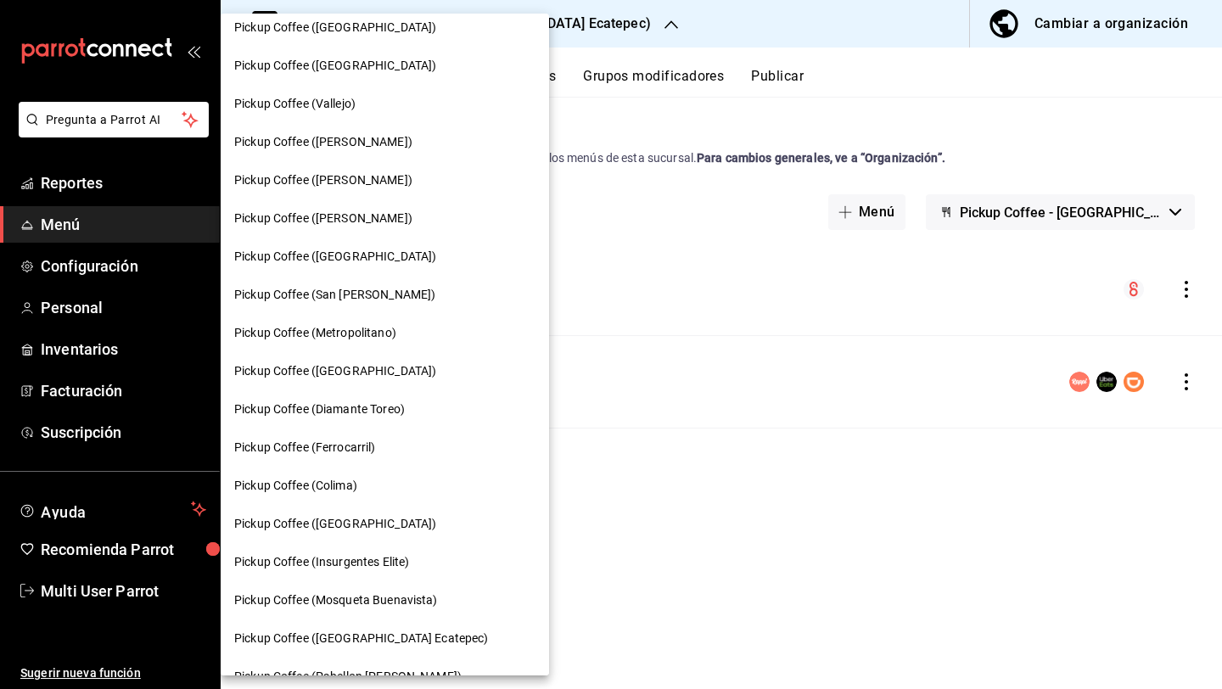
scroll to position [803, 0]
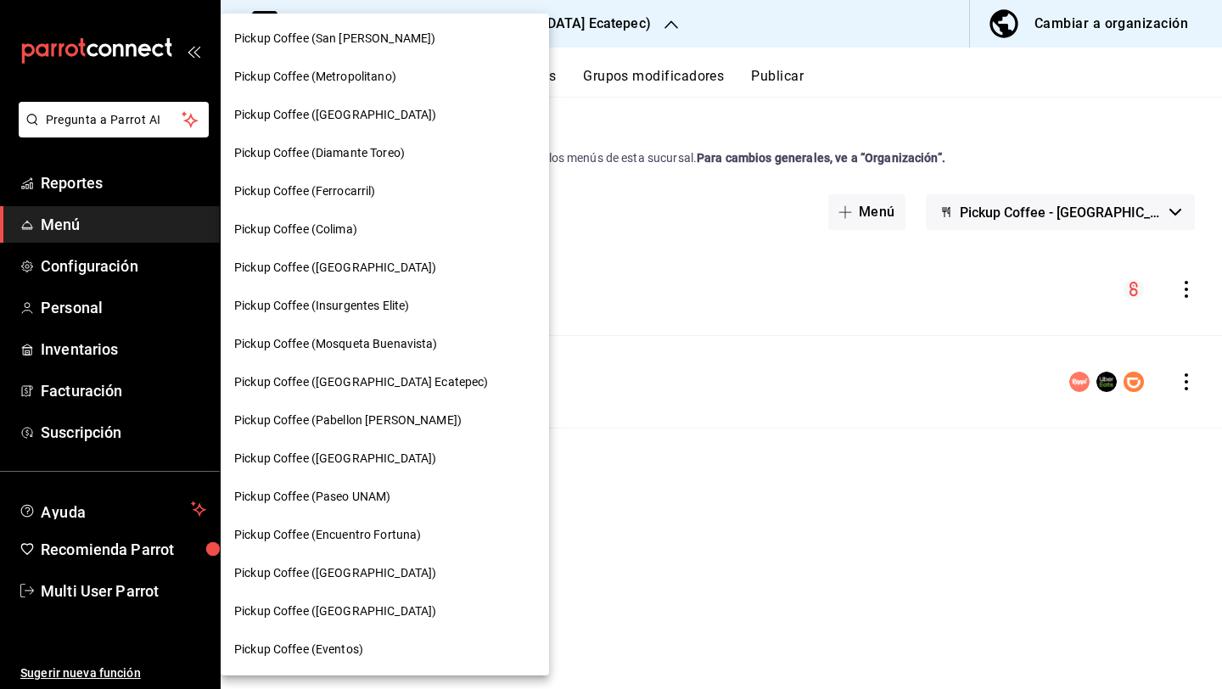
click at [401, 413] on span "Pickup Coffee (Pabellon [PERSON_NAME])" at bounding box center [347, 421] width 227 height 18
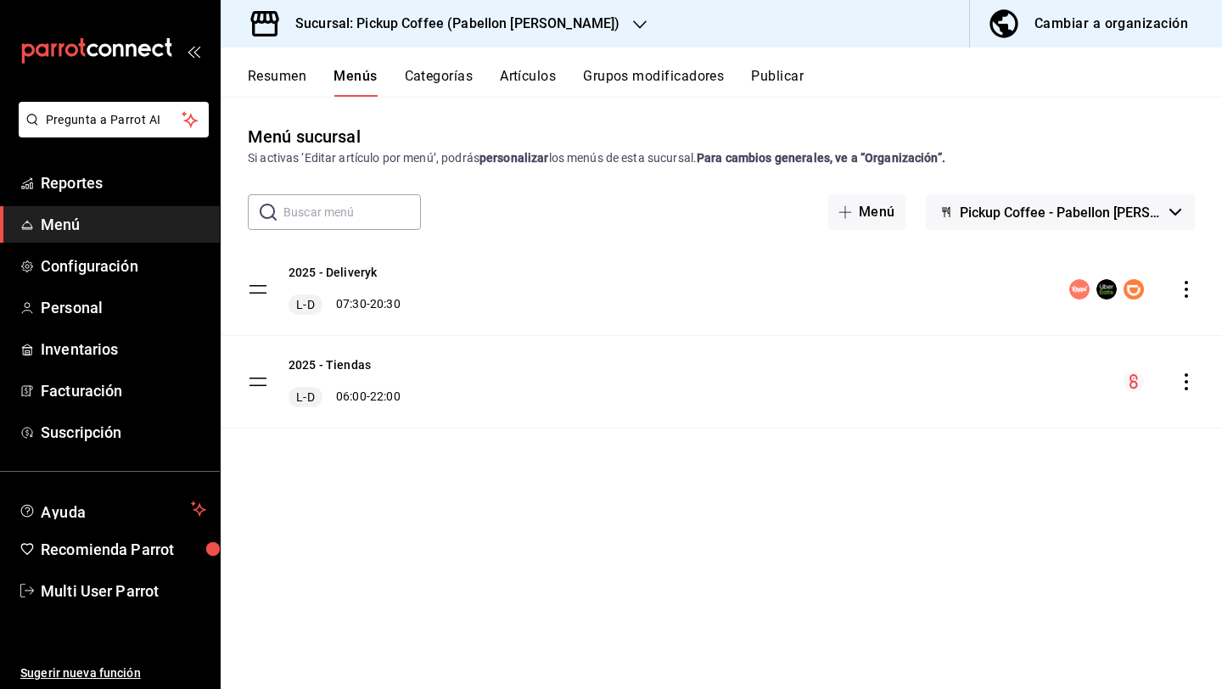
click at [1185, 289] on icon "actions" at bounding box center [1186, 289] width 3 height 17
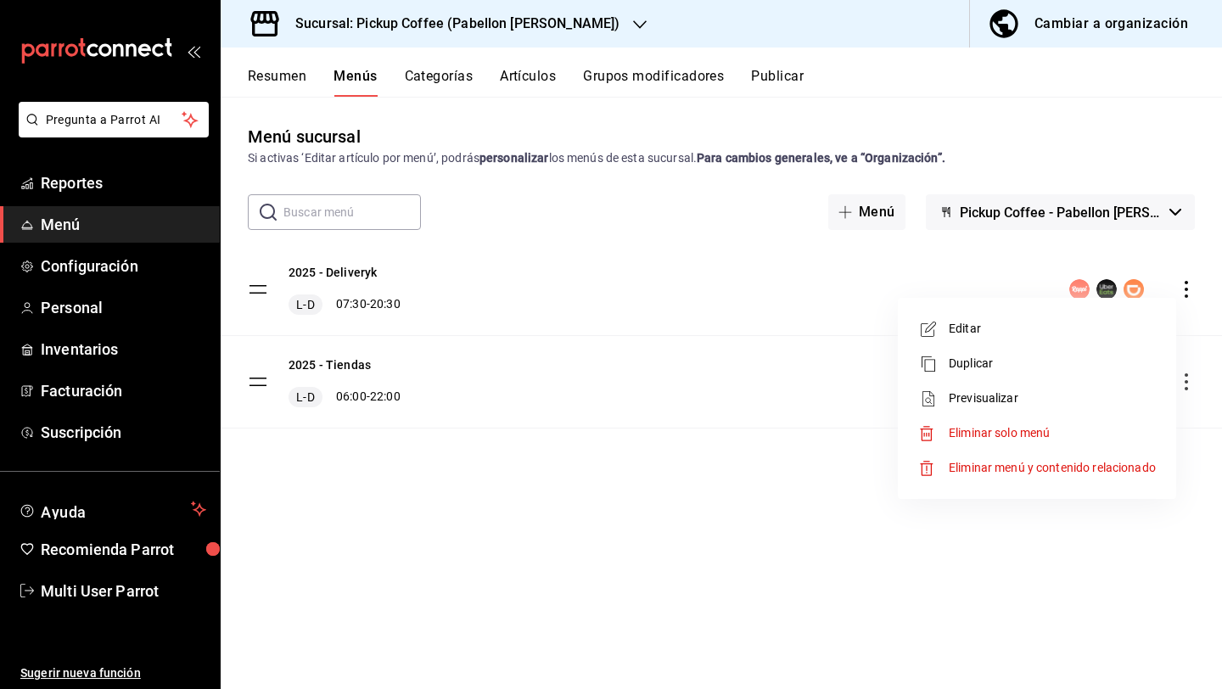
click at [1095, 329] on span "Editar" at bounding box center [1052, 329] width 207 height 18
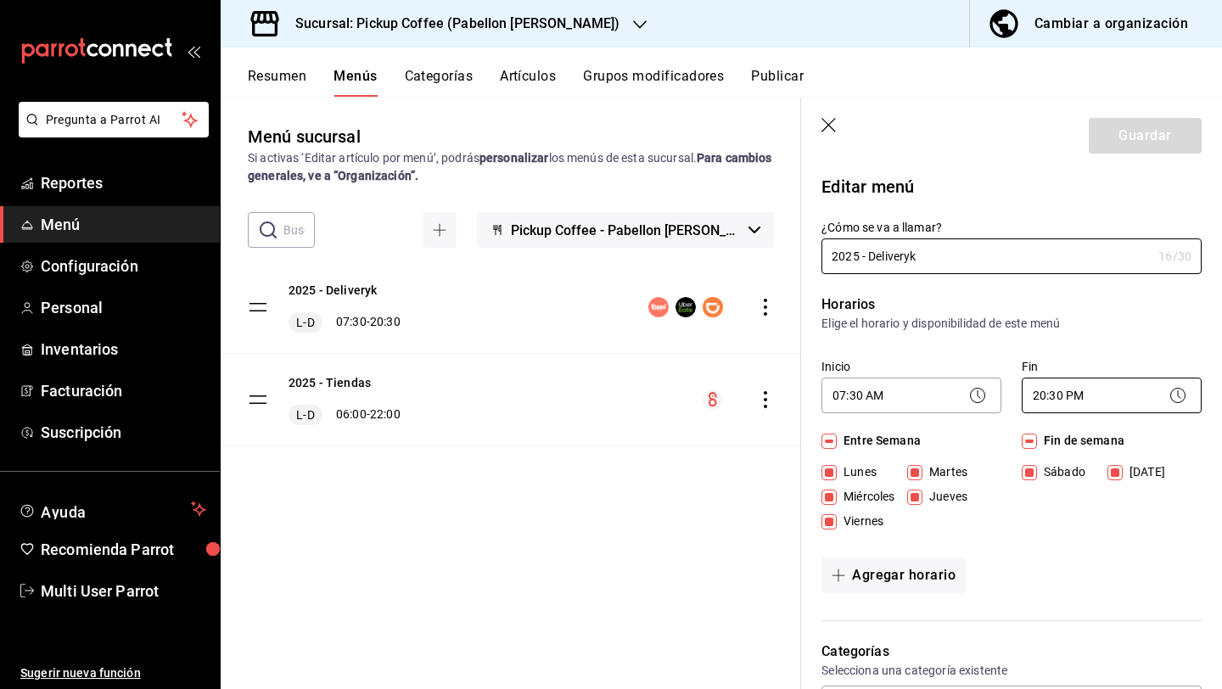
click at [1063, 391] on body "Pregunta a Parrot AI Reportes Menú Configuración Personal Inventarios Facturaci…" at bounding box center [611, 412] width 1222 height 825
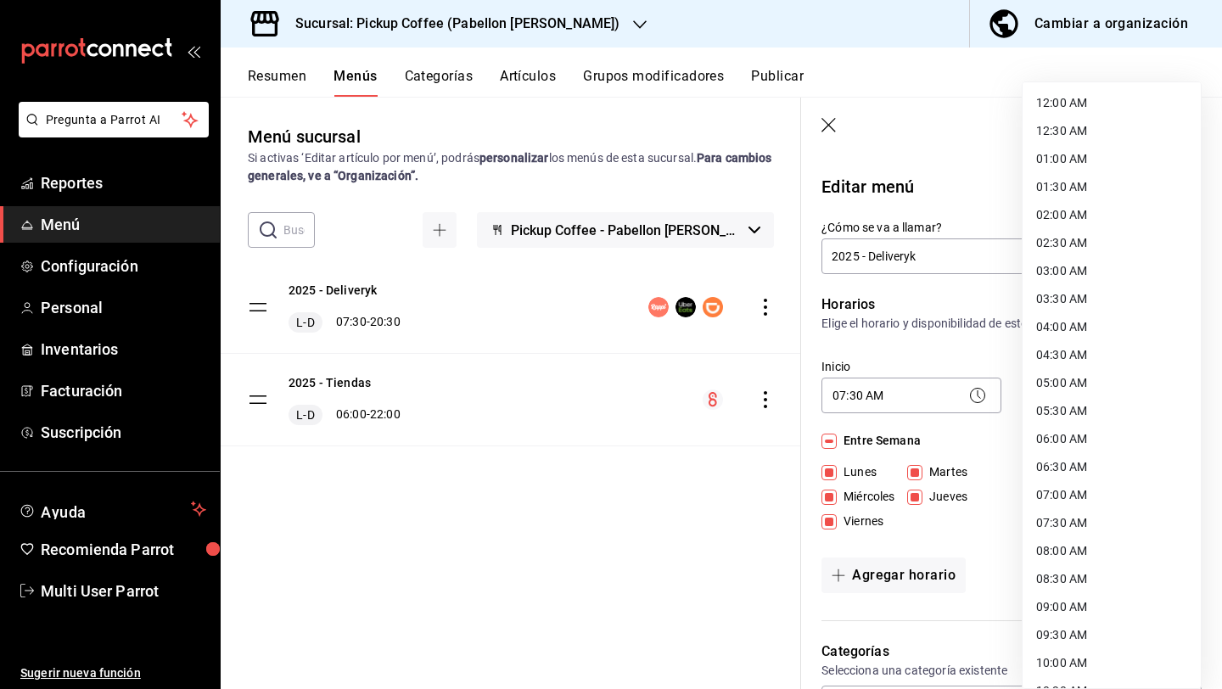
scroll to position [780, 0]
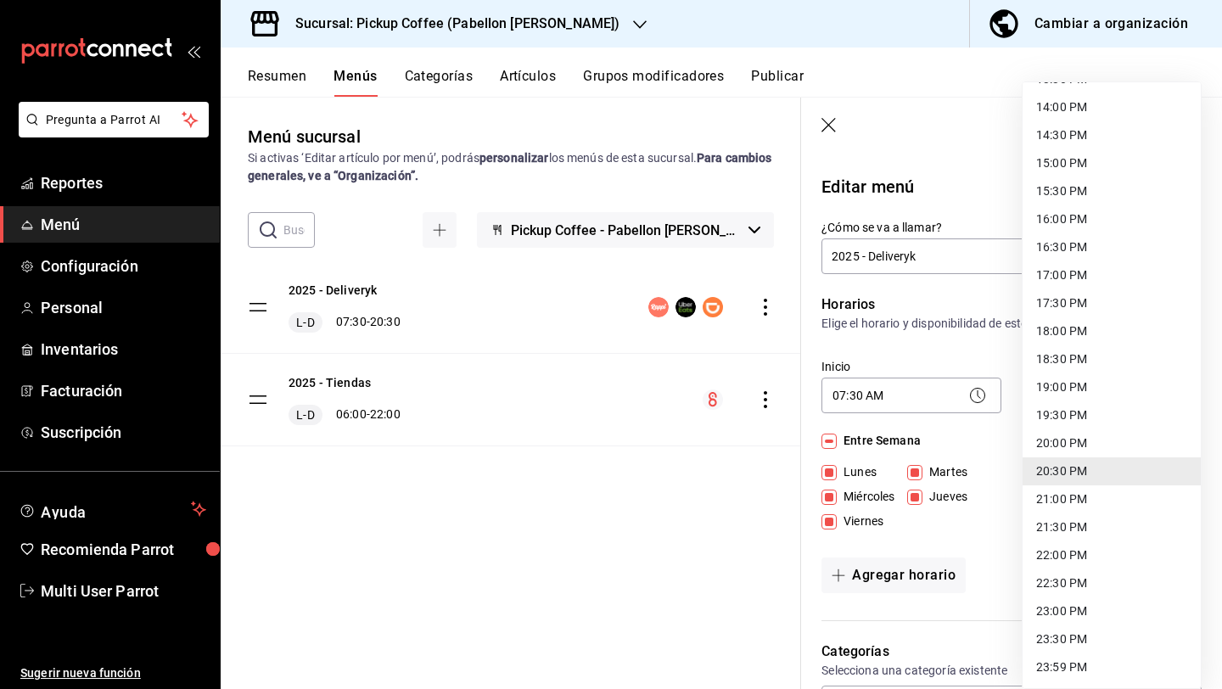
click at [1073, 413] on li "19:30 PM" at bounding box center [1112, 415] width 178 height 28
type input "19:30"
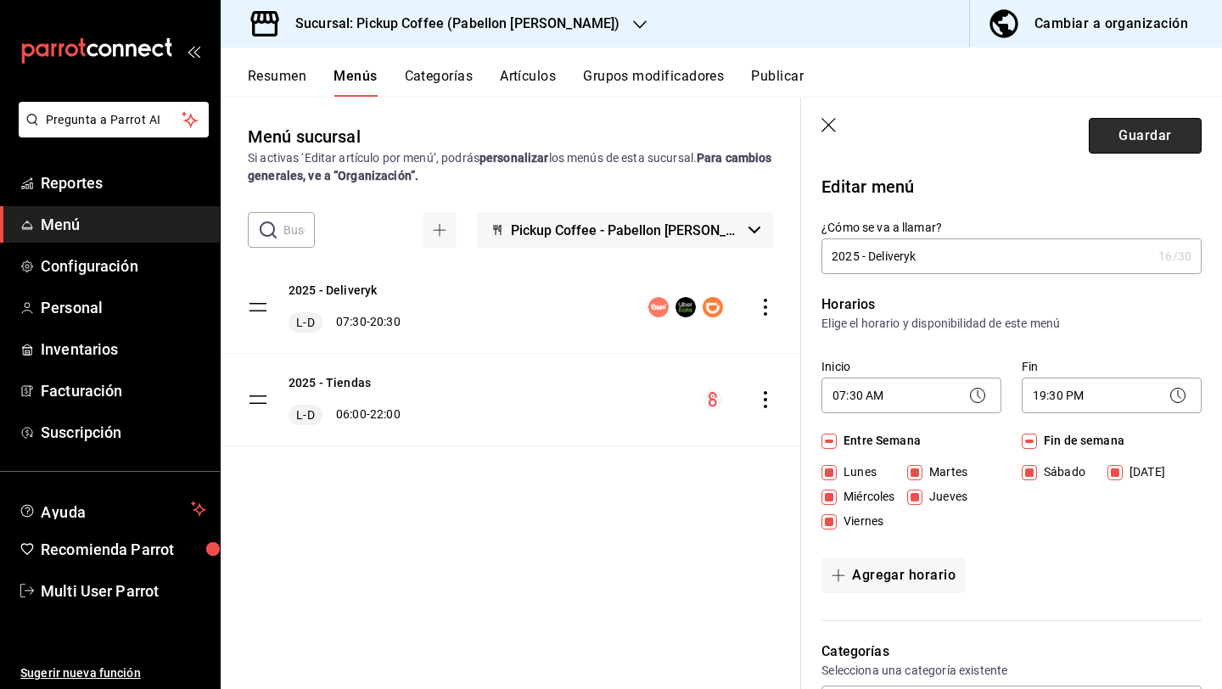
click at [1148, 140] on button "Guardar" at bounding box center [1145, 136] width 113 height 36
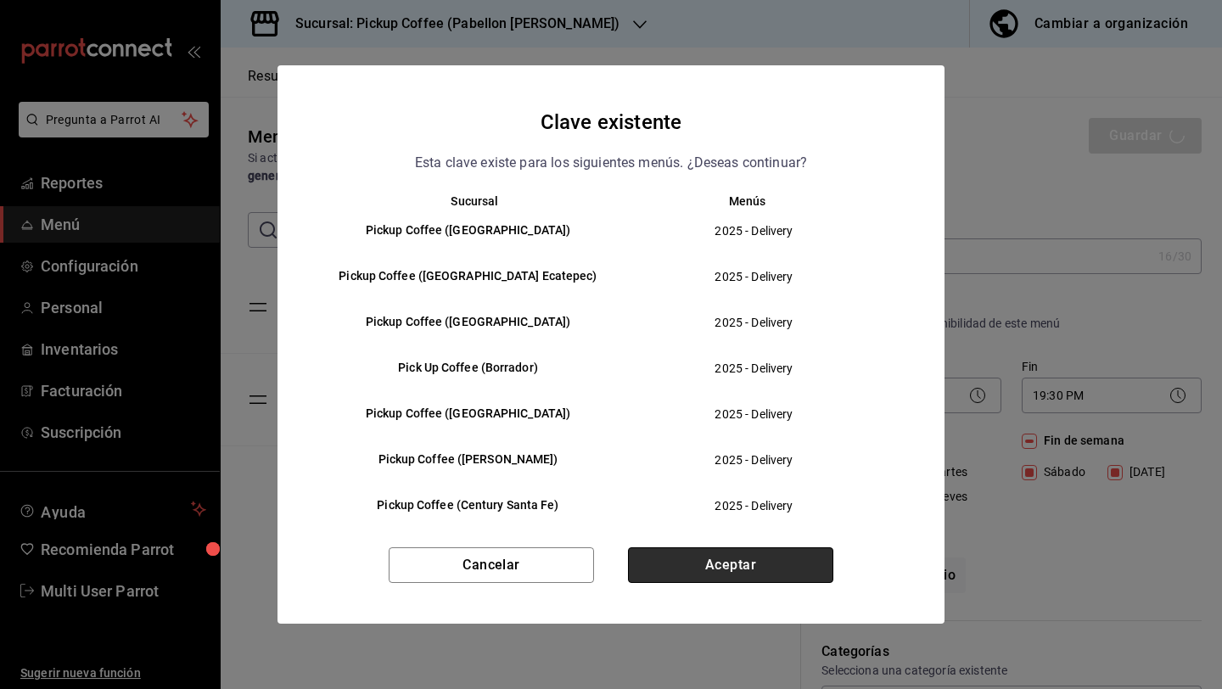
click at [680, 565] on button "Aceptar" at bounding box center [730, 565] width 205 height 36
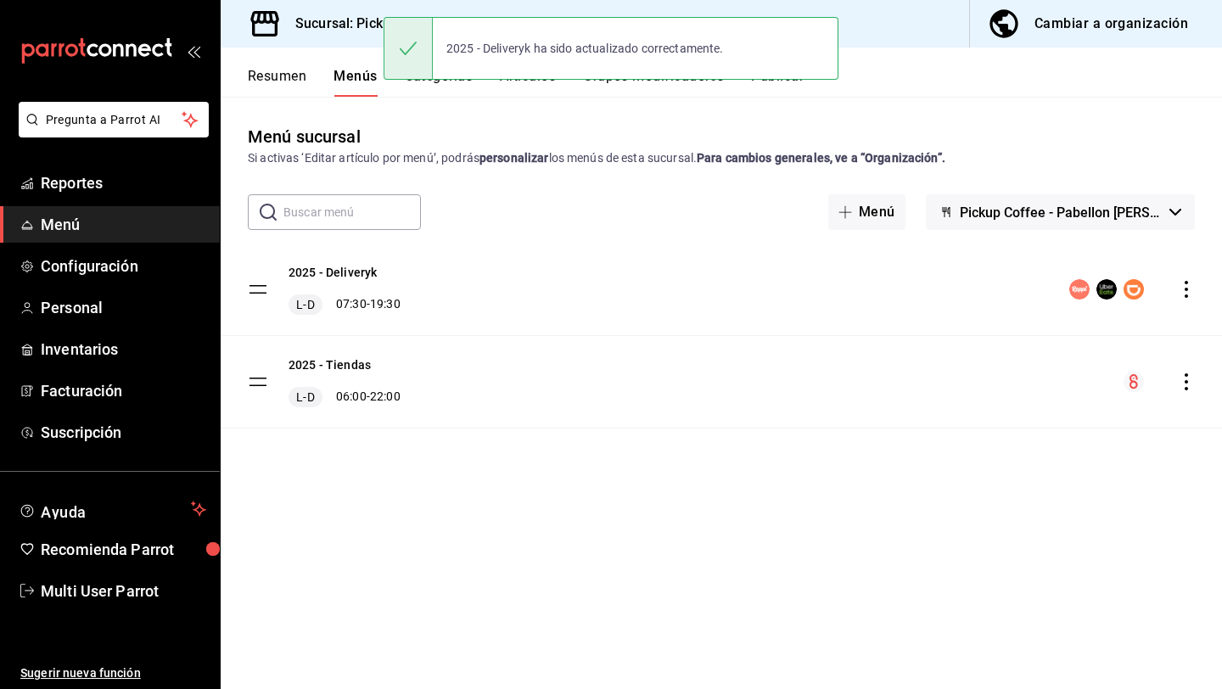
click at [301, 20] on h3 "Sucursal: Pickup Coffee (Pabellon [PERSON_NAME])" at bounding box center [451, 24] width 338 height 20
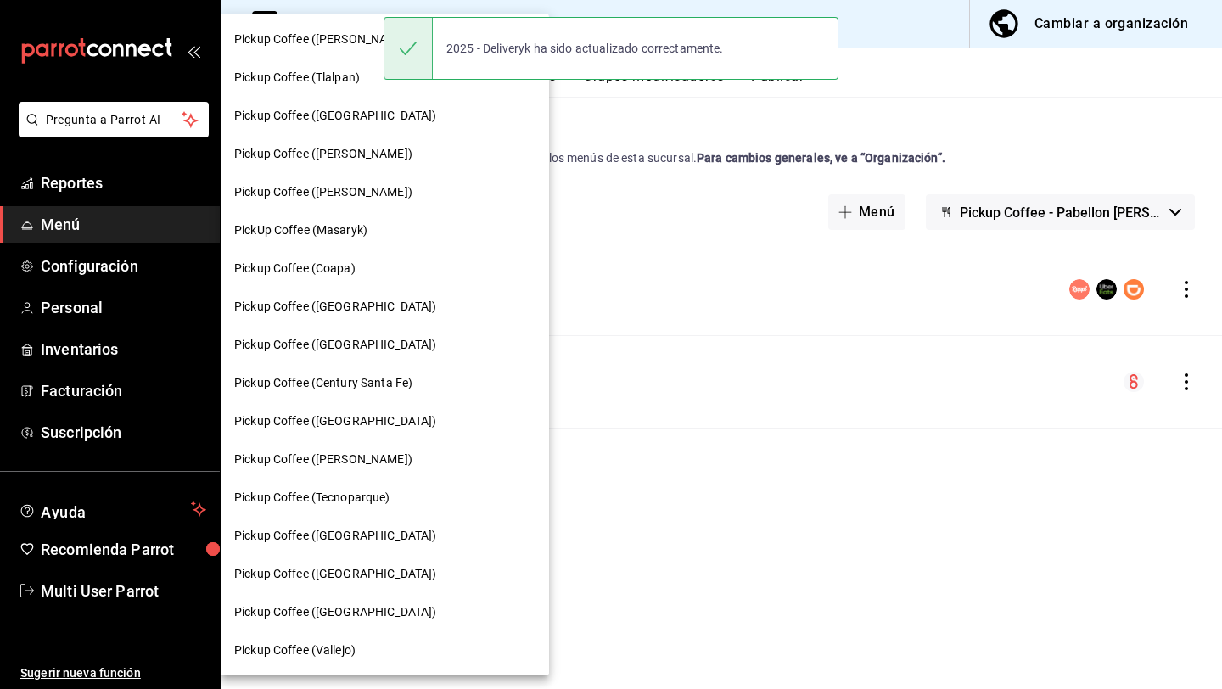
scroll to position [803, 0]
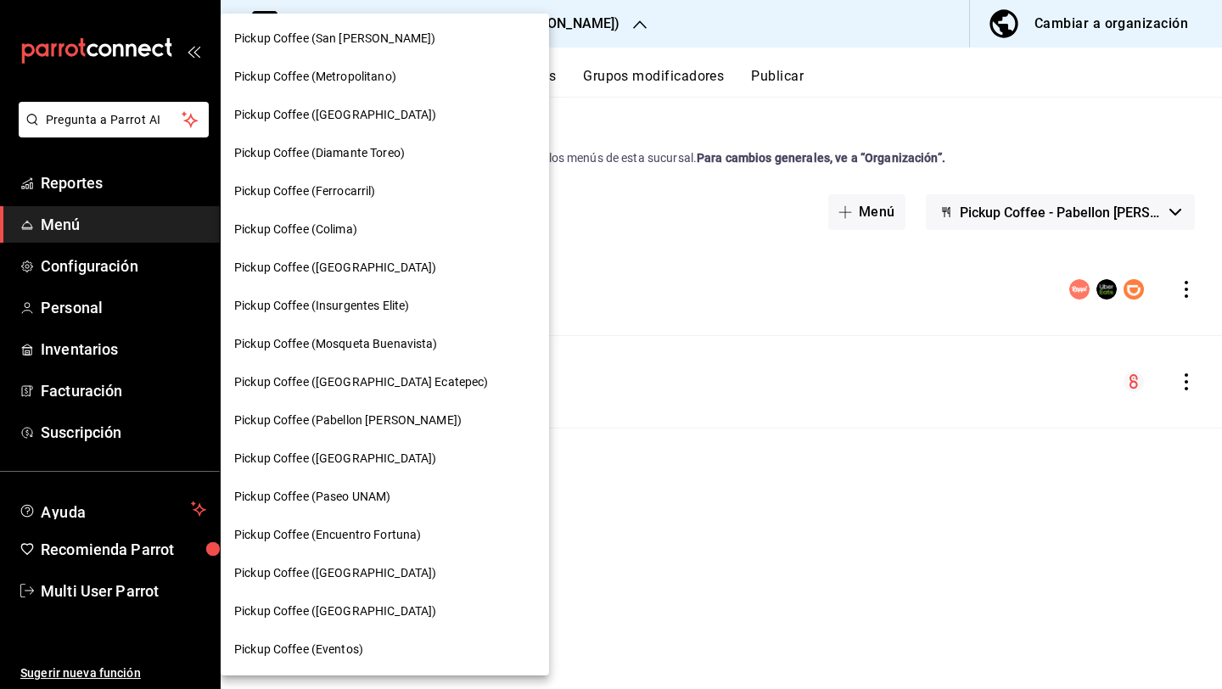
click at [328, 456] on span "Pickup Coffee ([GEOGRAPHIC_DATA])" at bounding box center [335, 459] width 202 height 18
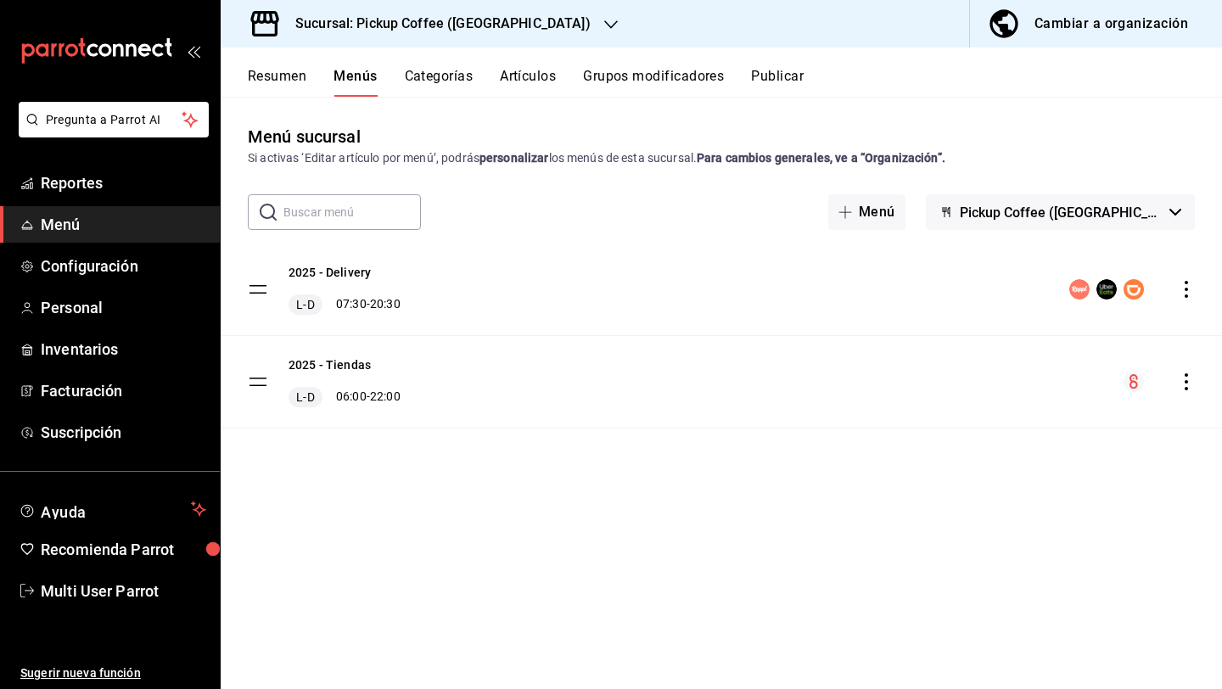
click at [1184, 298] on div "menu-maker-table" at bounding box center [1132, 289] width 126 height 20
click at [1187, 284] on icon "actions" at bounding box center [1186, 289] width 17 height 17
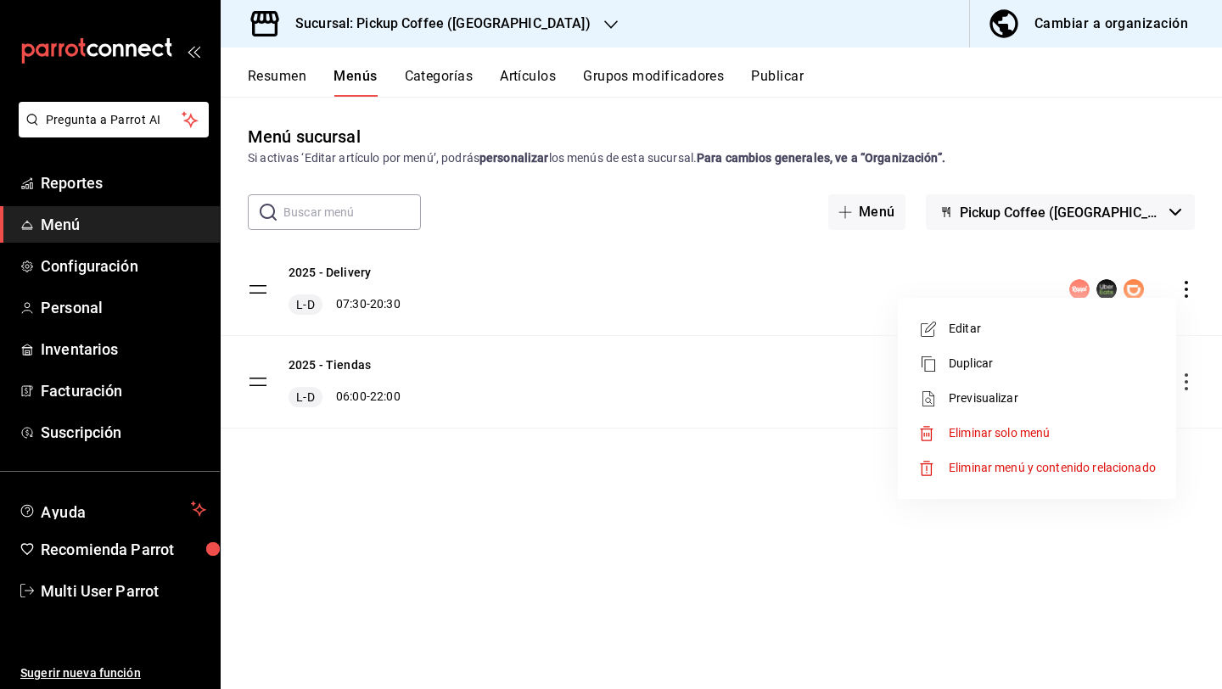
click at [1080, 320] on span "Editar" at bounding box center [1052, 329] width 207 height 18
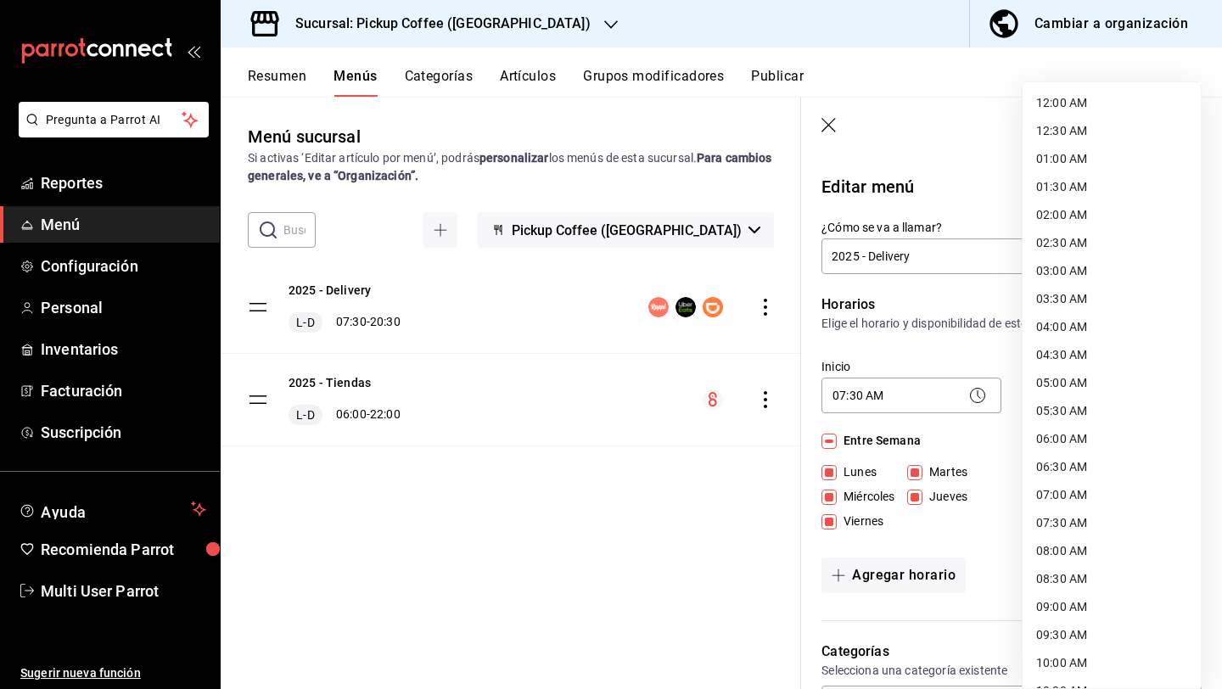
click at [1027, 396] on body "Pregunta a Parrot AI Reportes Menú Configuración Personal Inventarios Facturaci…" at bounding box center [611, 412] width 1222 height 825
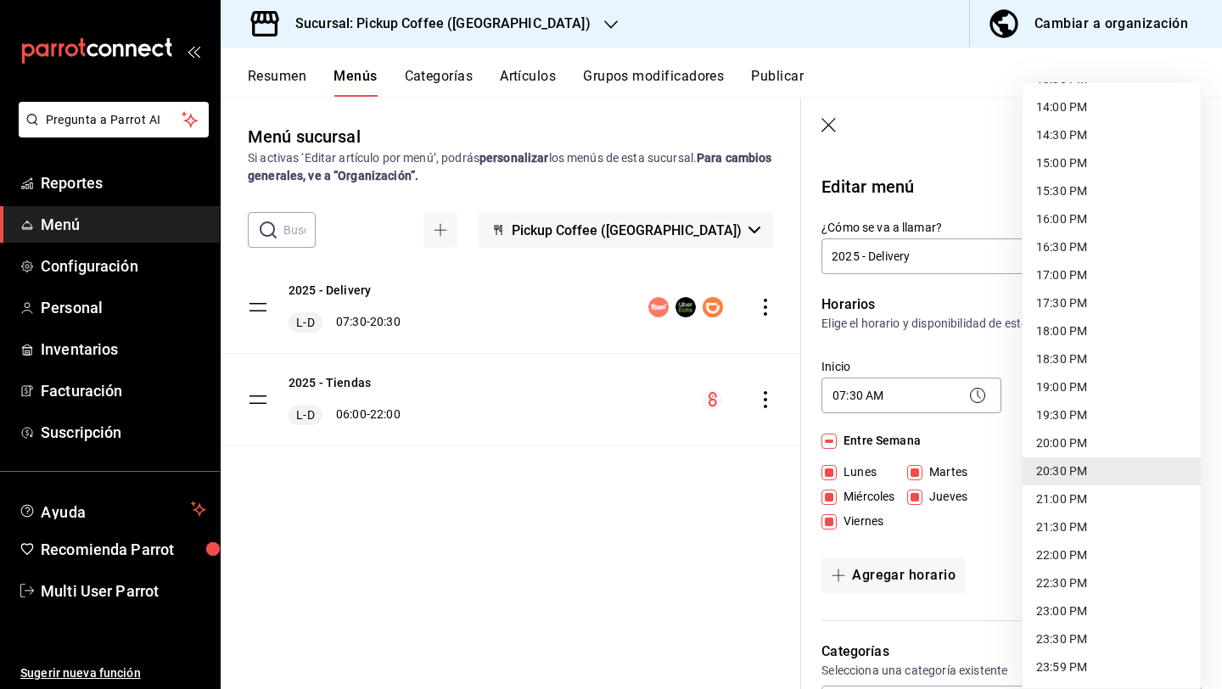
click at [1054, 415] on li "19:30 PM" at bounding box center [1112, 415] width 178 height 28
type input "19:30"
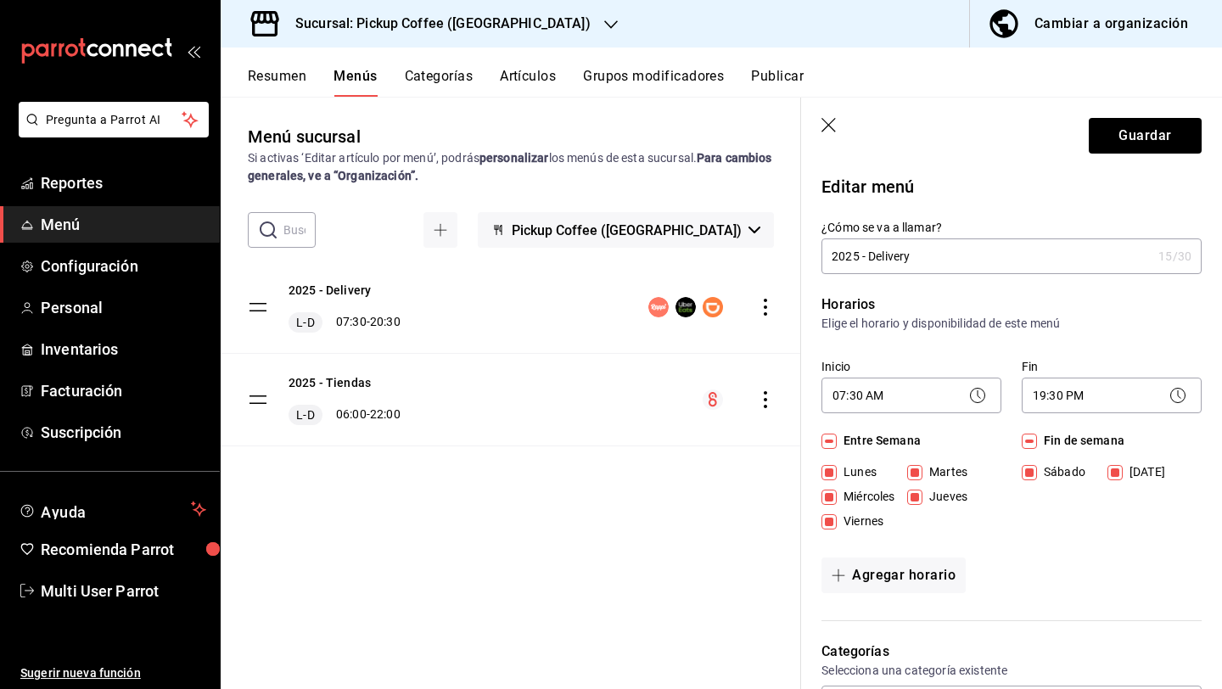
click at [1034, 435] on input "Fin de semana" at bounding box center [1029, 441] width 15 height 15
checkbox input "false"
click at [912, 570] on button "Agregar horario" at bounding box center [894, 576] width 144 height 36
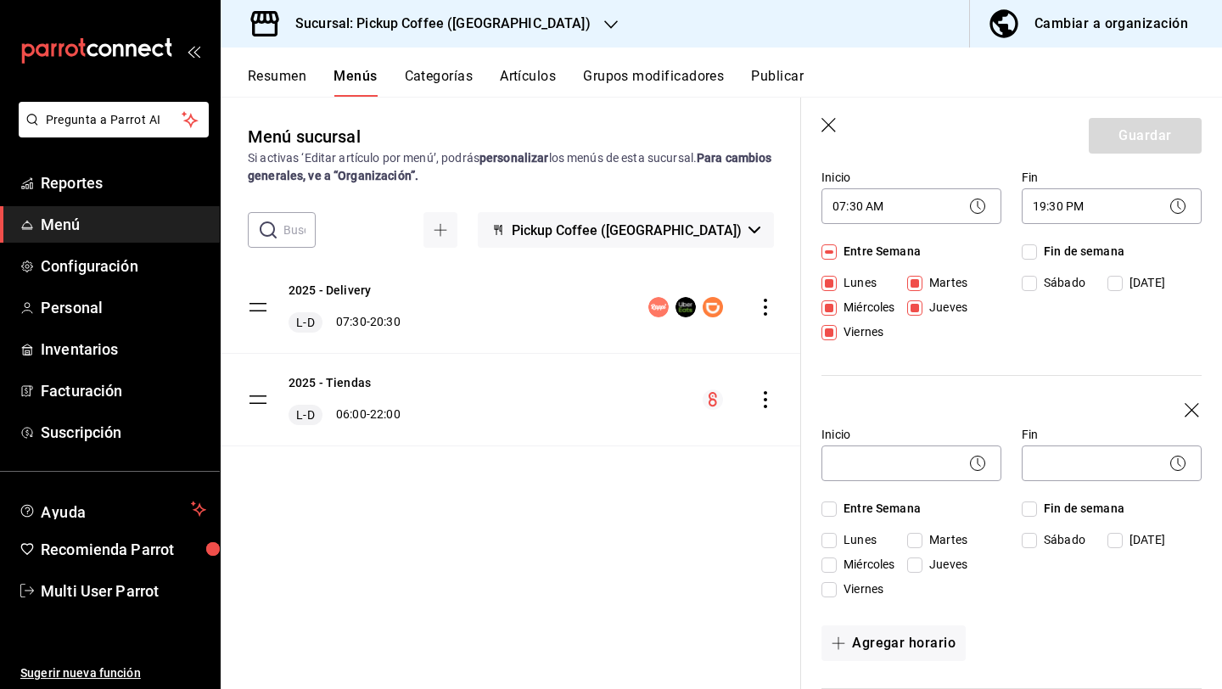
scroll to position [229, 0]
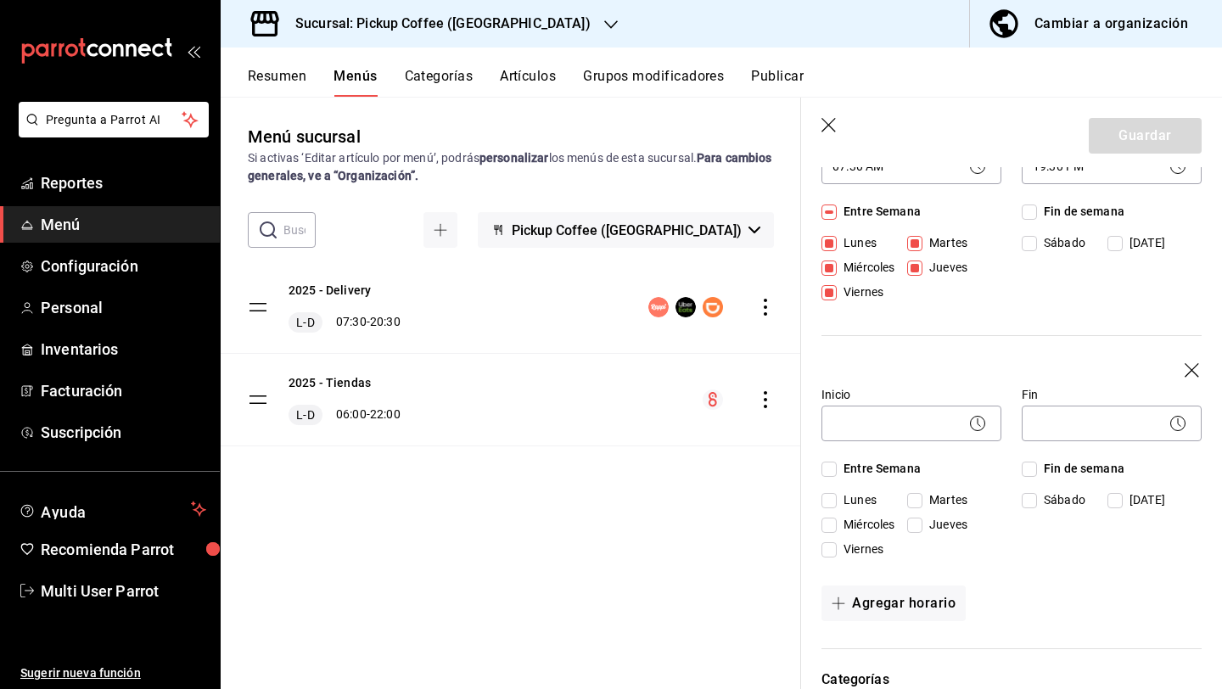
click at [1035, 477] on label "Fin de semana" at bounding box center [1073, 469] width 103 height 18
click at [1035, 477] on input "Fin de semana" at bounding box center [1029, 469] width 15 height 15
checkbox input "true"
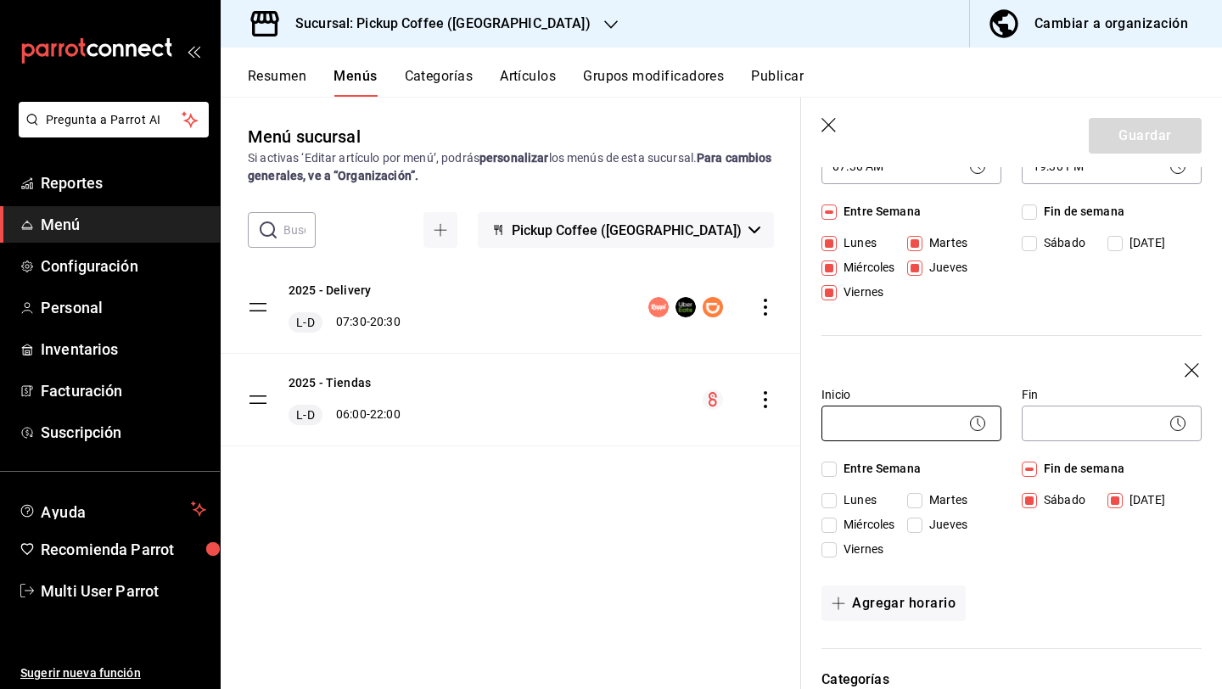
click at [937, 425] on body "Pregunta a Parrot AI Reportes Menú Configuración Personal Inventarios Facturaci…" at bounding box center [611, 412] width 1222 height 825
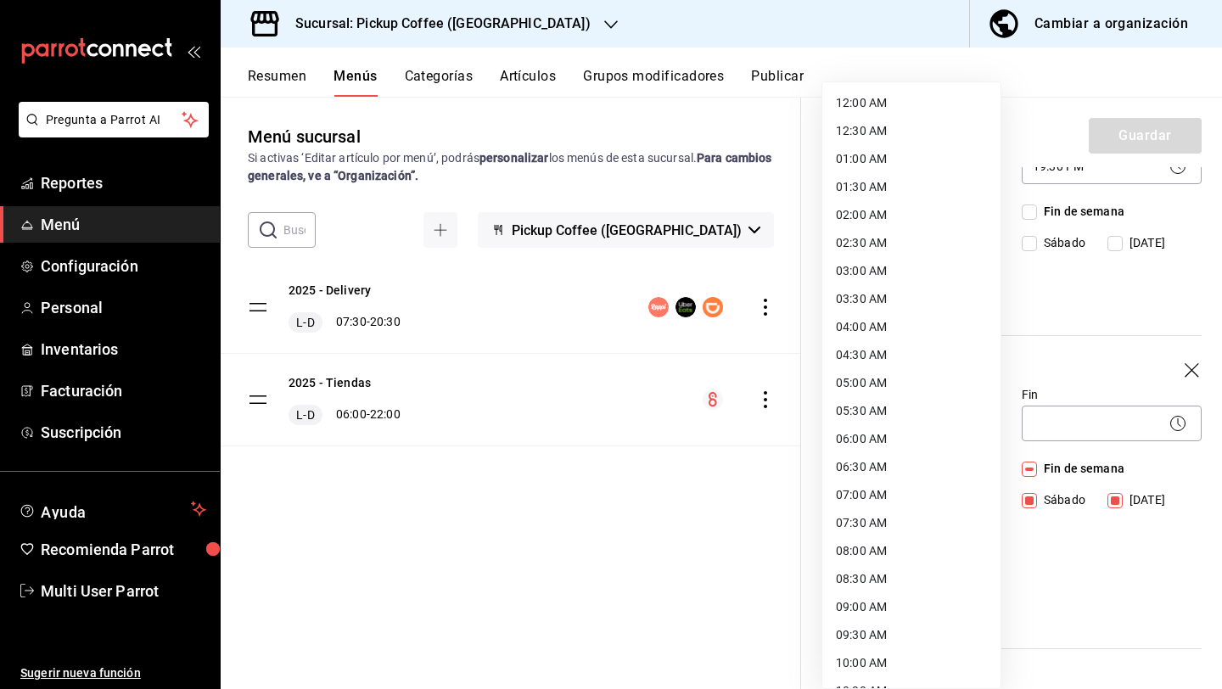
click at [873, 553] on li "08:00 AM" at bounding box center [911, 551] width 178 height 28
type input "08:00"
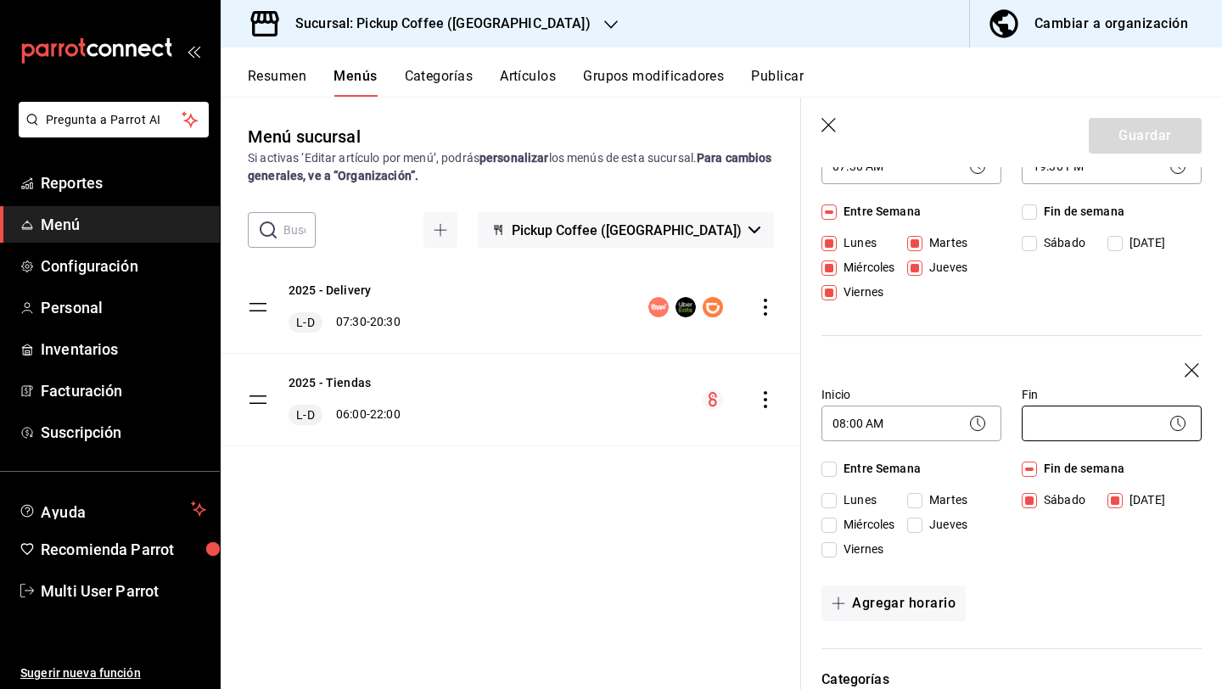
click at [1043, 430] on body "Pregunta a Parrot AI Reportes Menú Configuración Personal Inventarios Facturaci…" at bounding box center [611, 412] width 1222 height 825
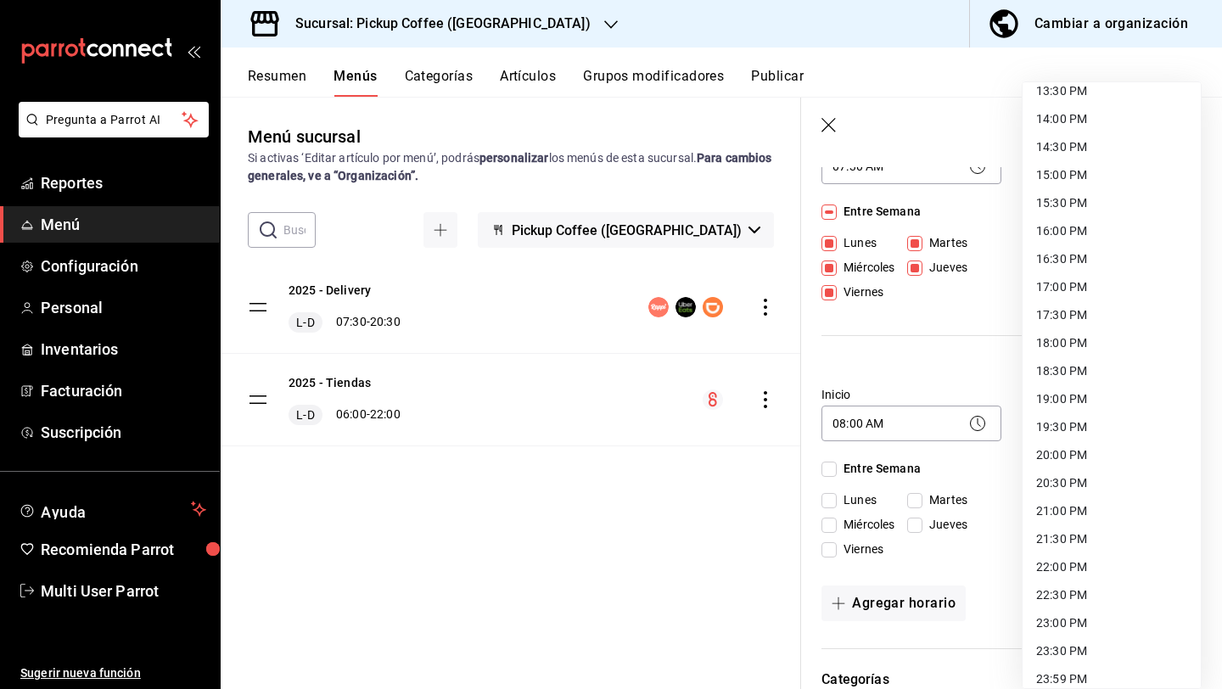
scroll to position [780, 0]
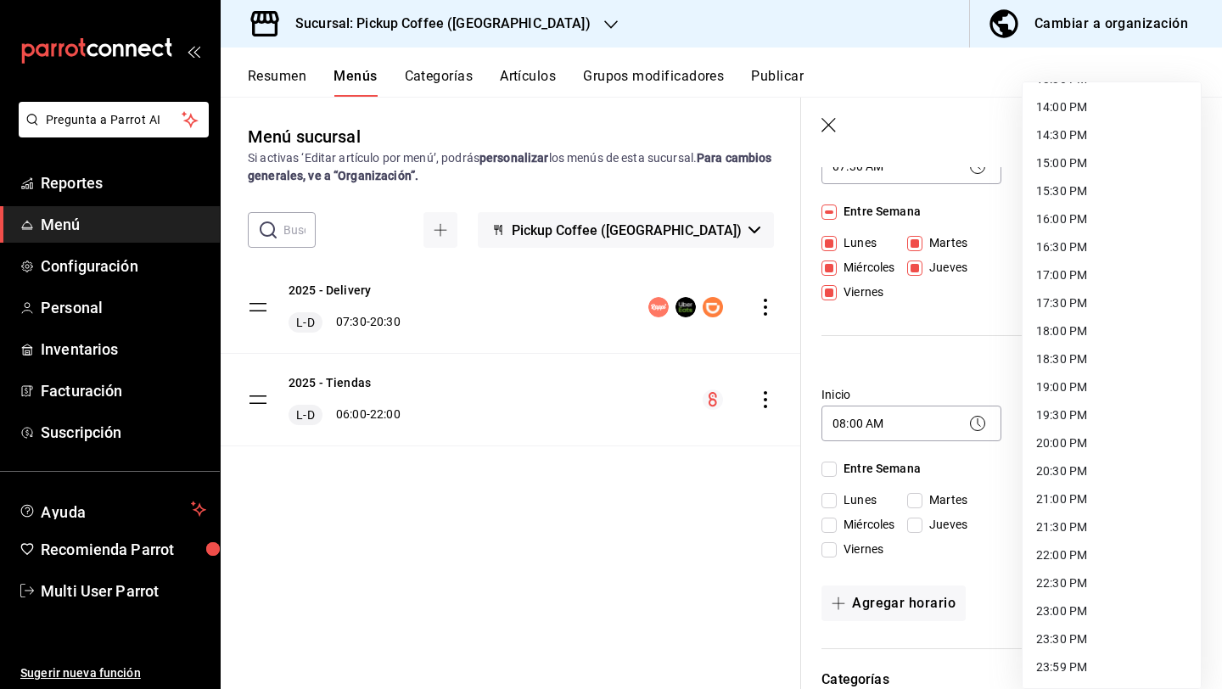
click at [1079, 192] on li "15:30 PM" at bounding box center [1112, 191] width 178 height 28
type input "15:30"
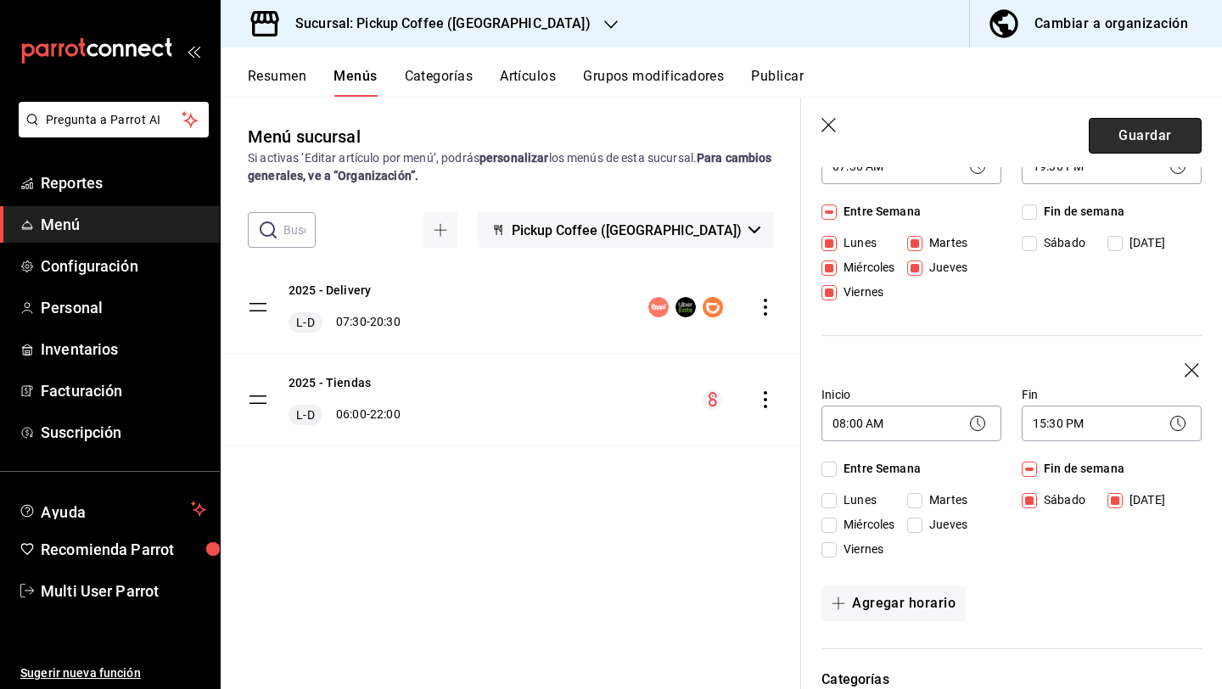
click at [1167, 135] on button "Guardar" at bounding box center [1145, 136] width 113 height 36
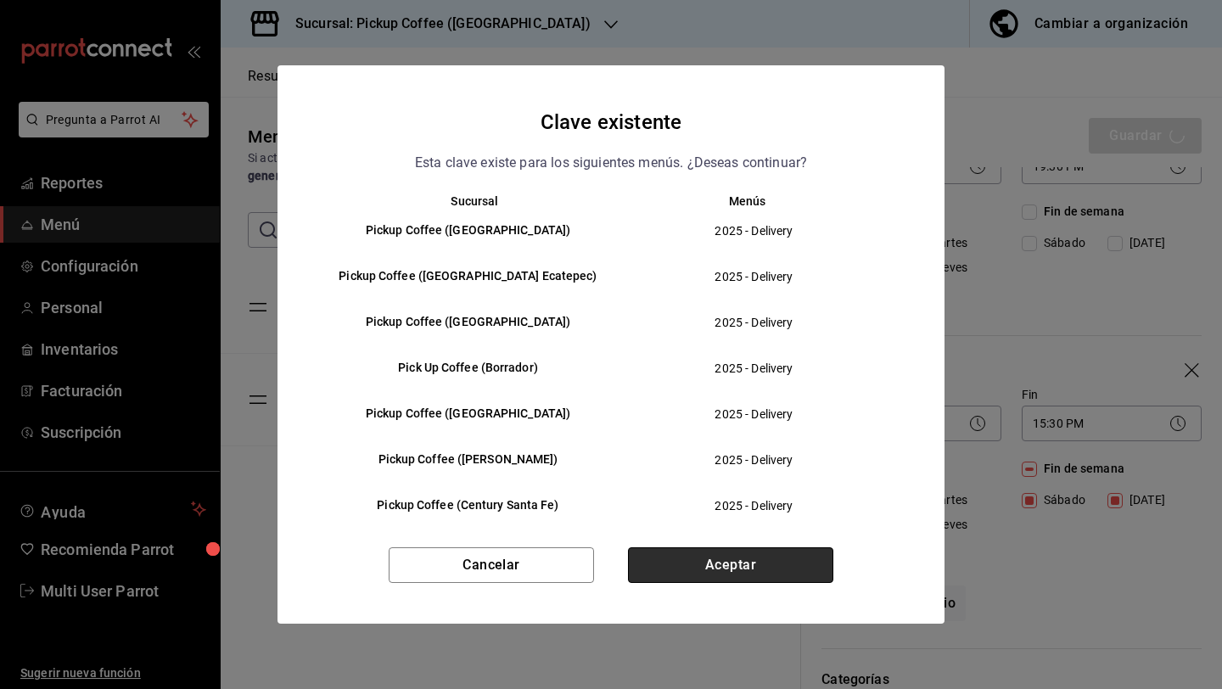
click at [675, 564] on button "Aceptar" at bounding box center [730, 565] width 205 height 36
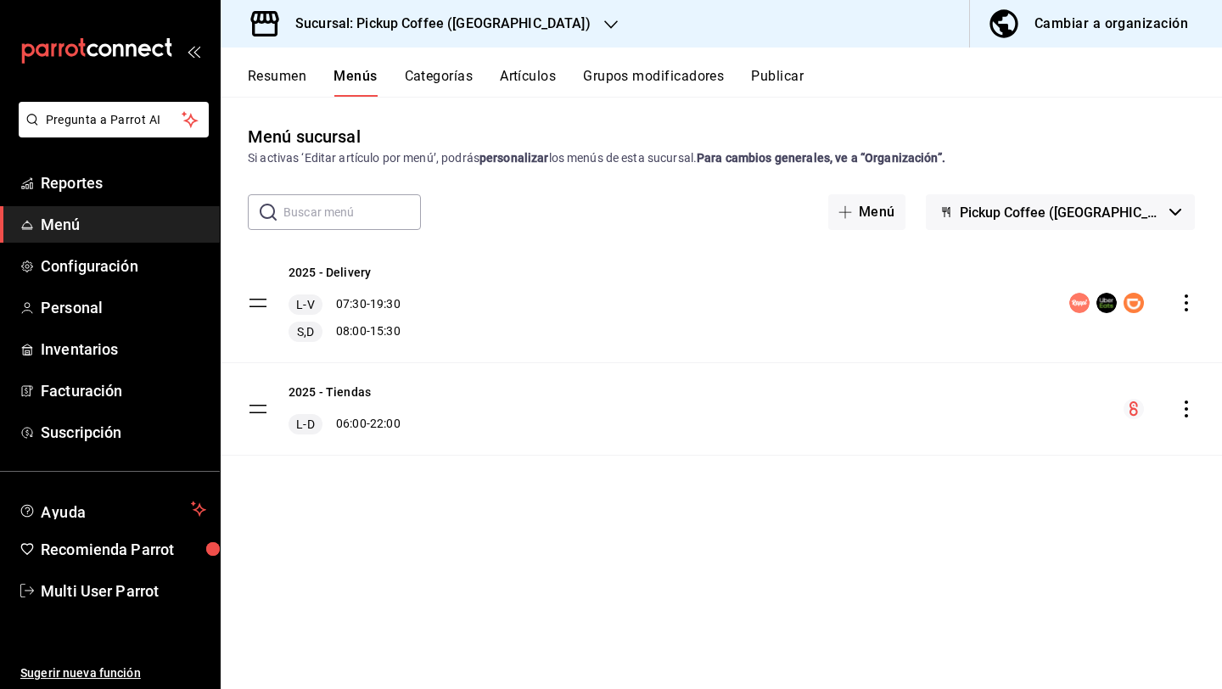
click at [483, 25] on h3 "Sucursal: Pickup Coffee ([GEOGRAPHIC_DATA])" at bounding box center [436, 24] width 309 height 20
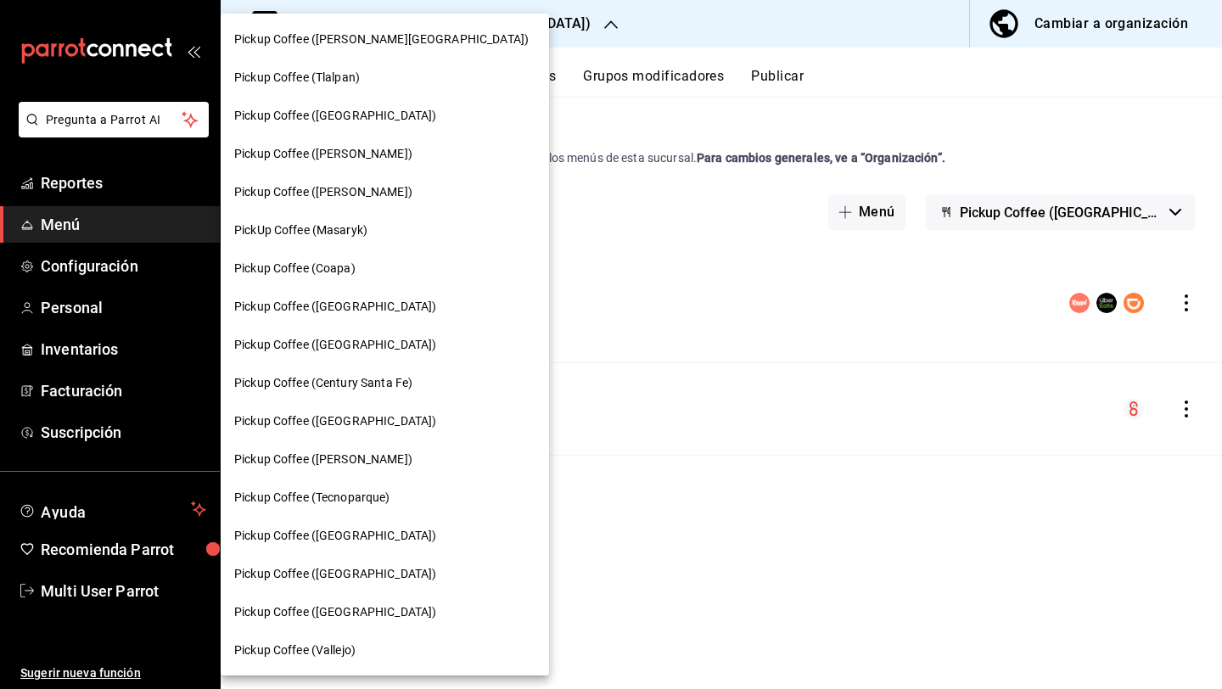
scroll to position [803, 0]
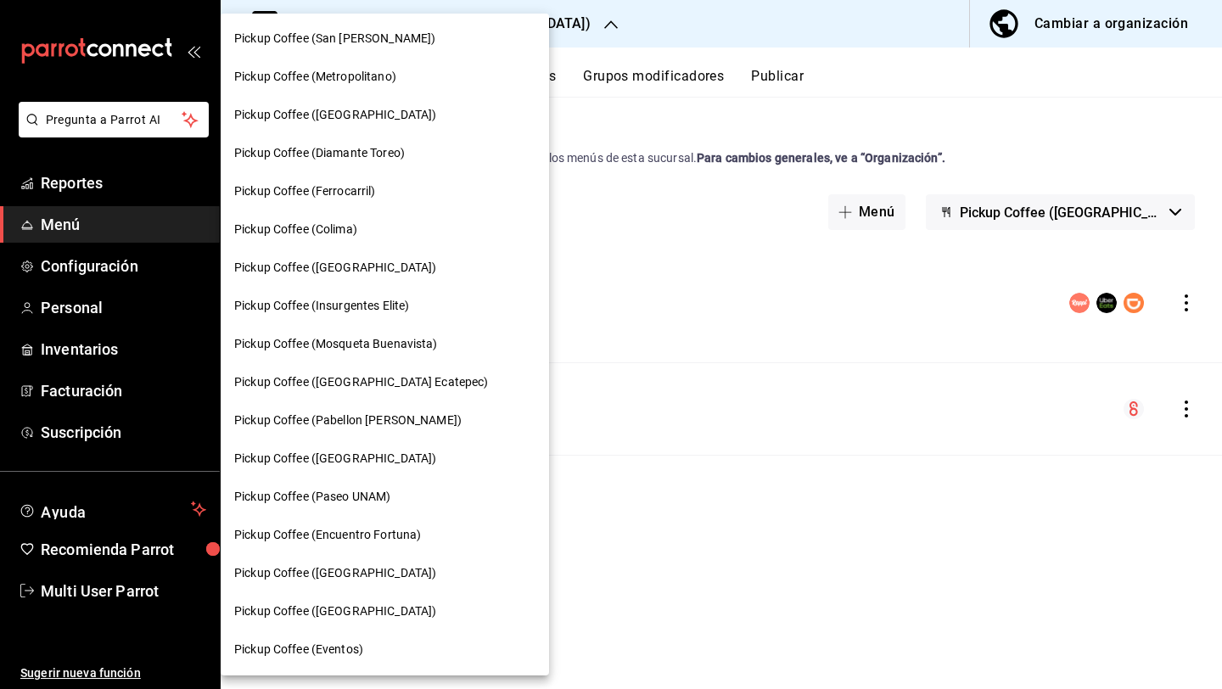
click at [361, 494] on span "Pickup Coffee (Paseo UNAM)" at bounding box center [312, 497] width 156 height 18
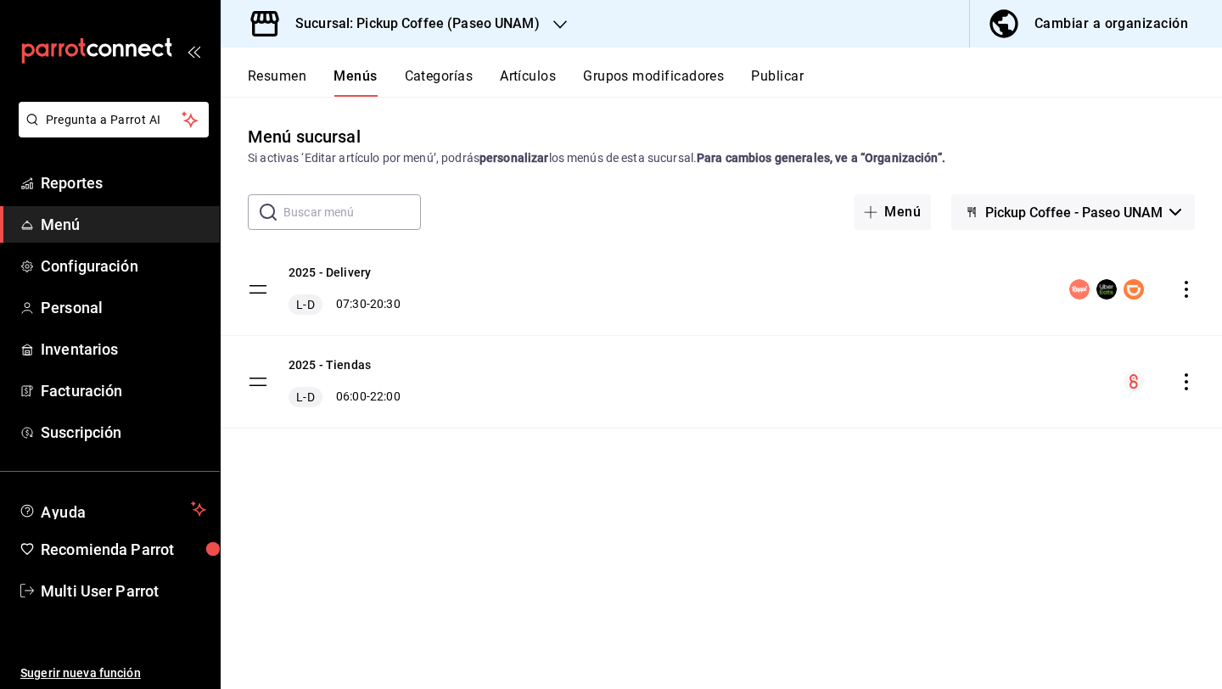
click at [1186, 287] on icon "actions" at bounding box center [1186, 289] width 17 height 17
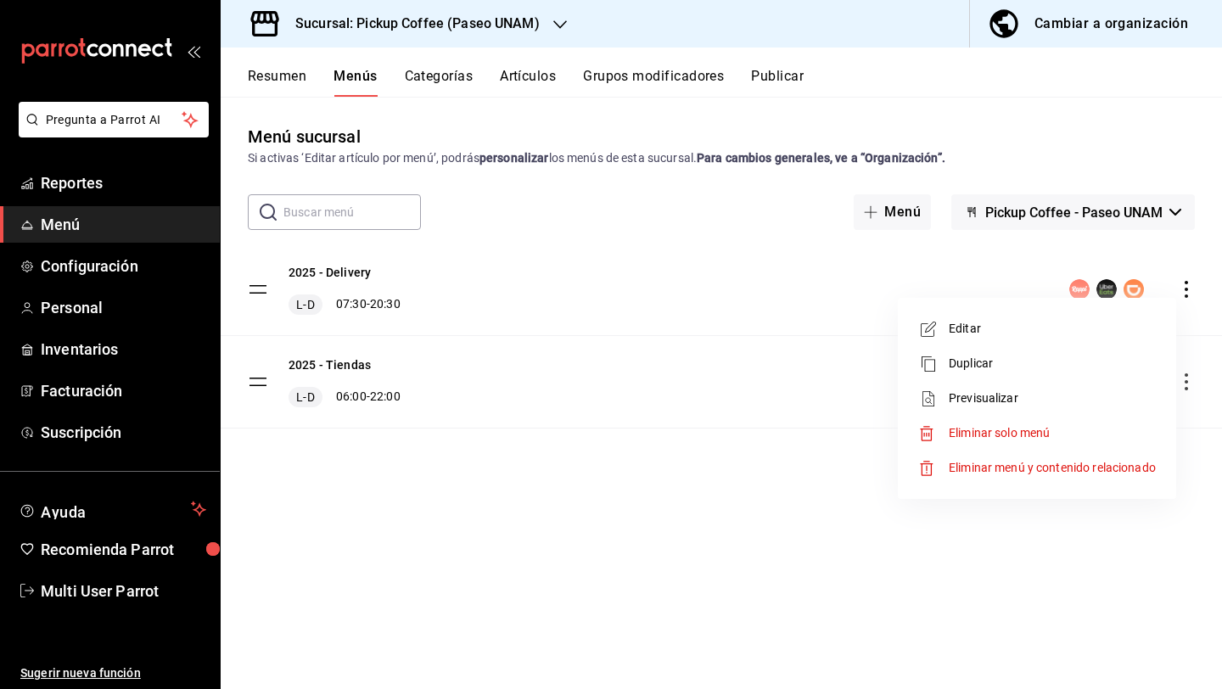
click at [1086, 318] on li "Editar" at bounding box center [1037, 328] width 265 height 35
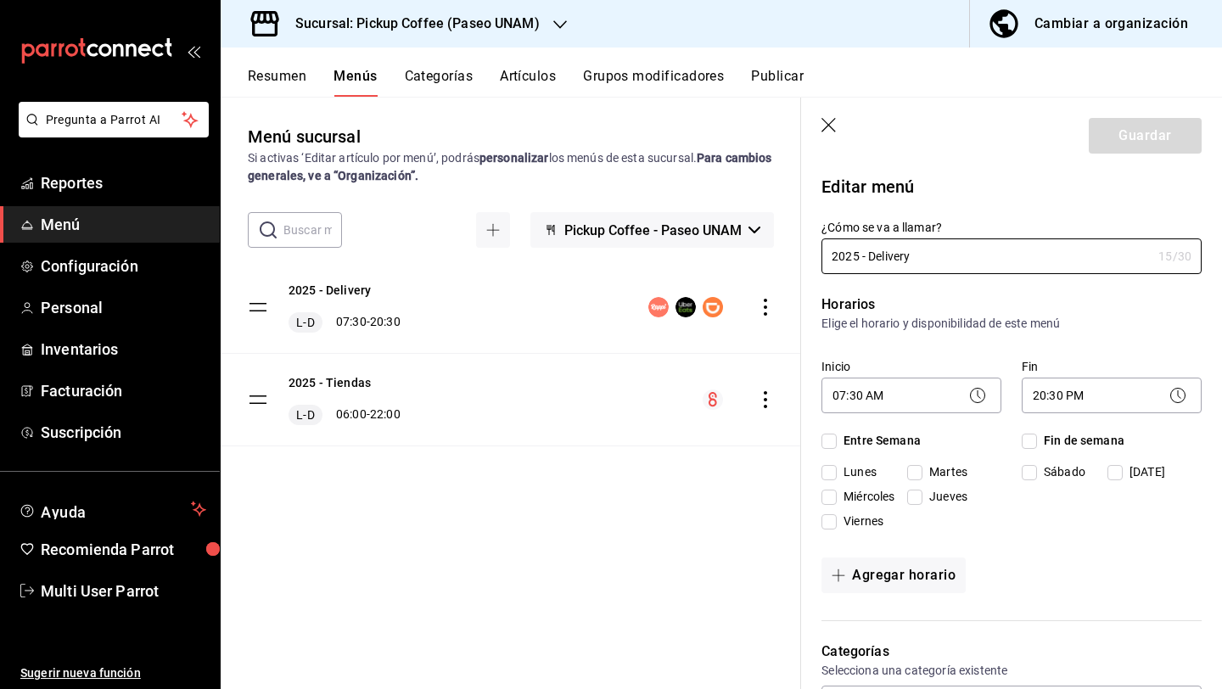
checkbox input "true"
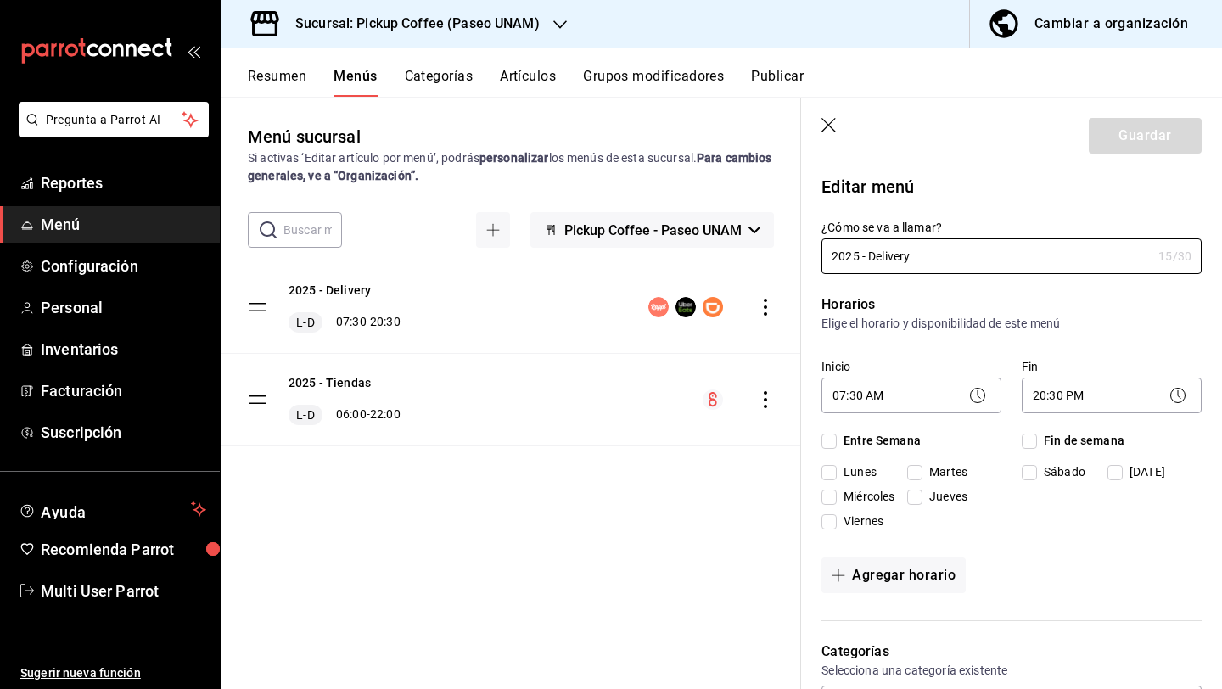
checkbox input "true"
click at [905, 379] on body "Pregunta a Parrot AI Reportes Menú Configuración Personal Inventarios Facturaci…" at bounding box center [611, 412] width 1222 height 825
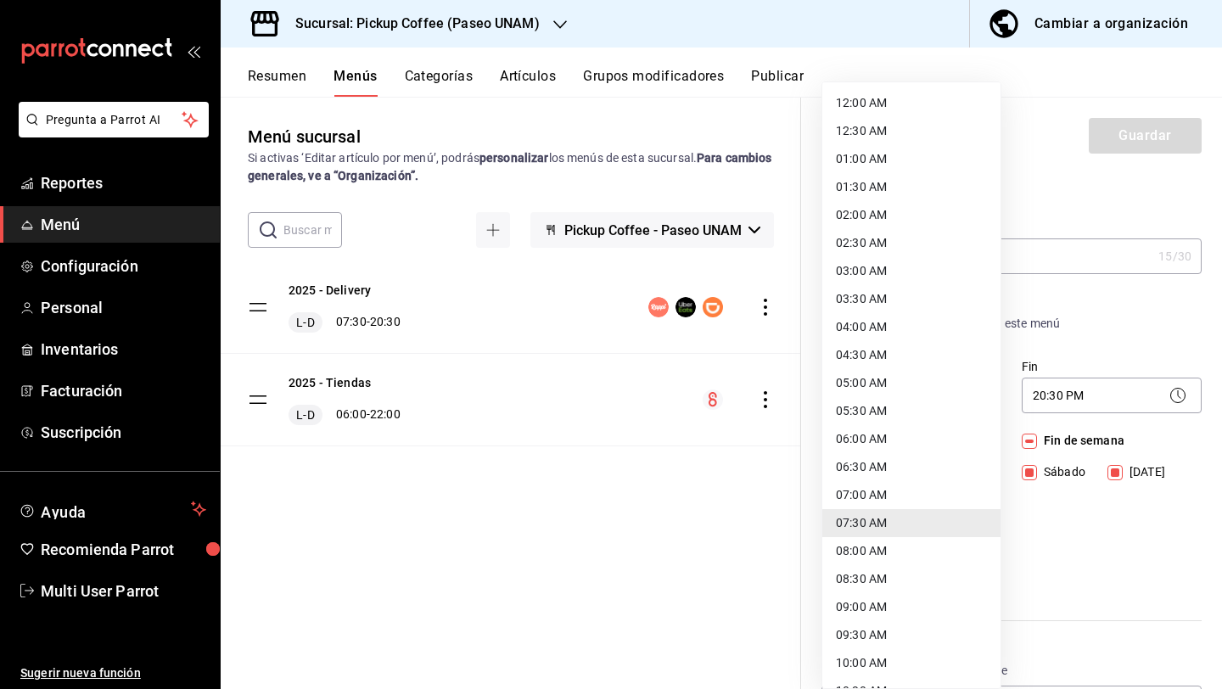
click at [875, 471] on li "06:30 AM" at bounding box center [911, 467] width 178 height 28
type input "06:30"
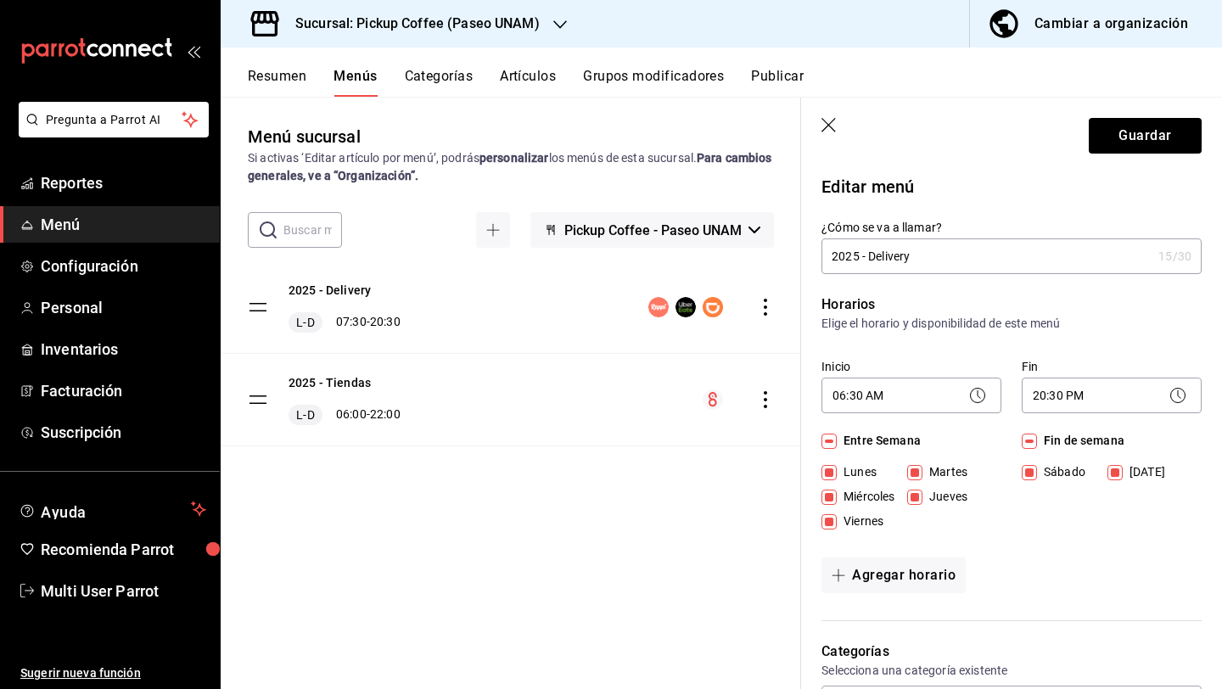
click at [1058, 396] on body "Pregunta a Parrot AI Reportes Menú Configuración Personal Inventarios Facturaci…" at bounding box center [611, 412] width 1222 height 825
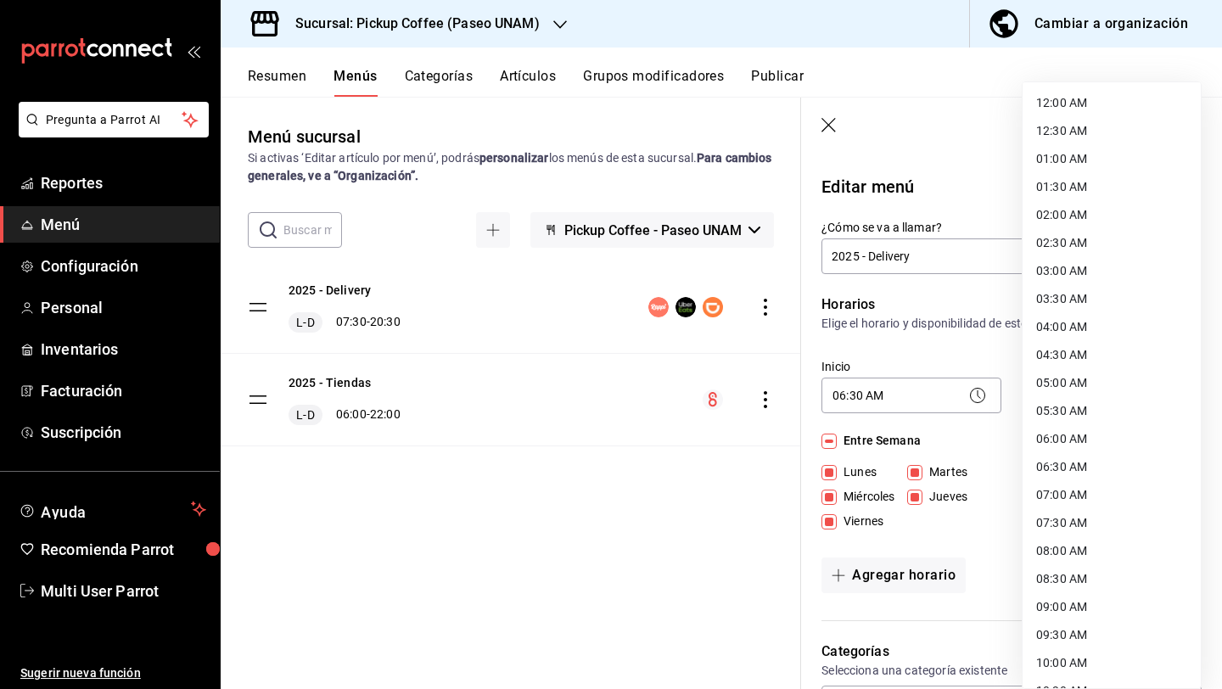
scroll to position [780, 0]
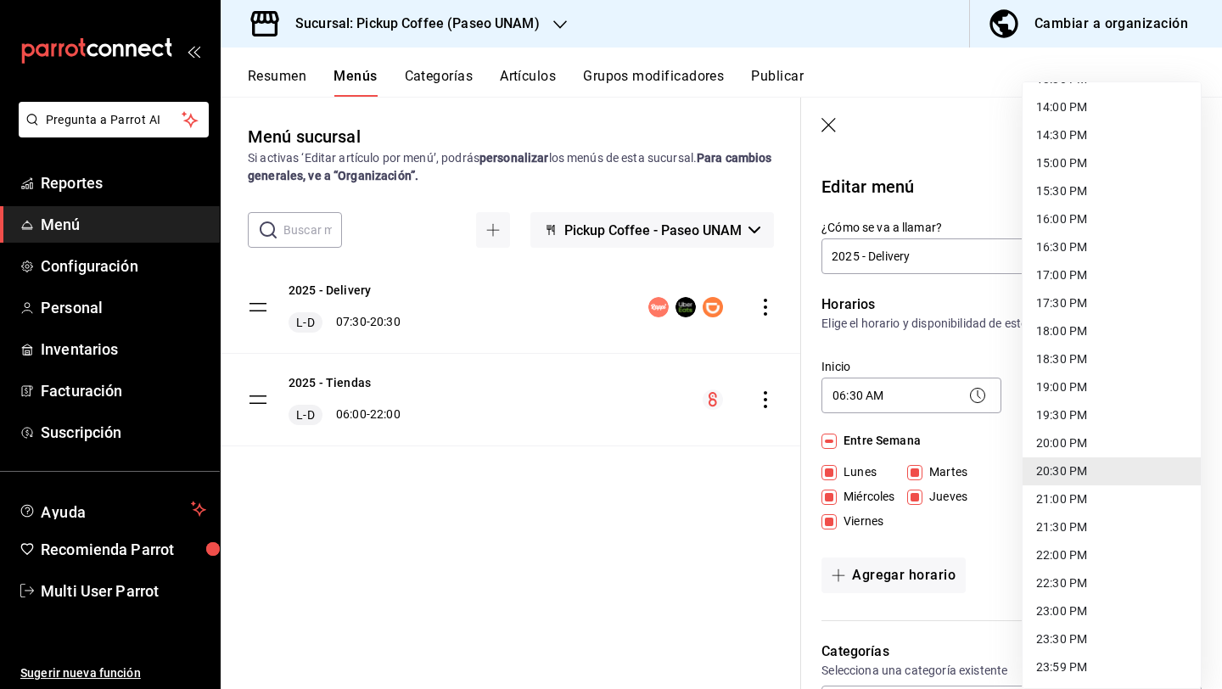
click at [1066, 423] on li "19:30 PM" at bounding box center [1112, 415] width 178 height 28
type input "19:30"
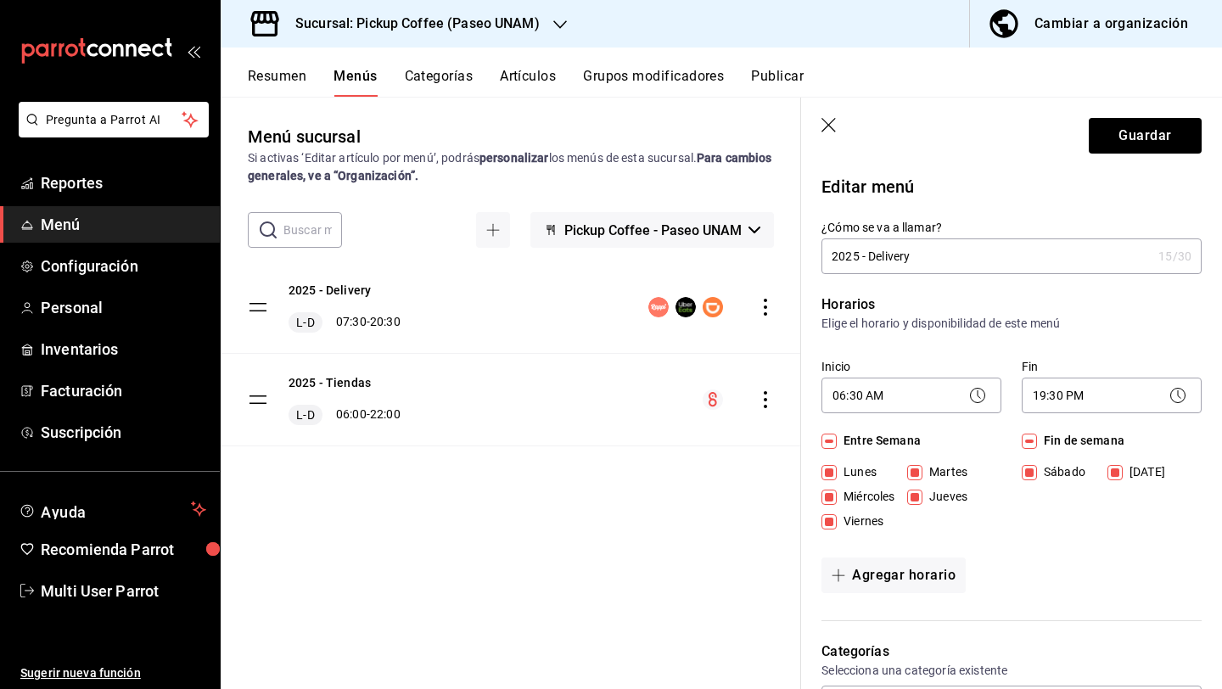
click at [1027, 446] on input "Fin de semana" at bounding box center [1029, 441] width 15 height 15
checkbox input "false"
click at [907, 576] on button "Agregar horario" at bounding box center [894, 576] width 144 height 36
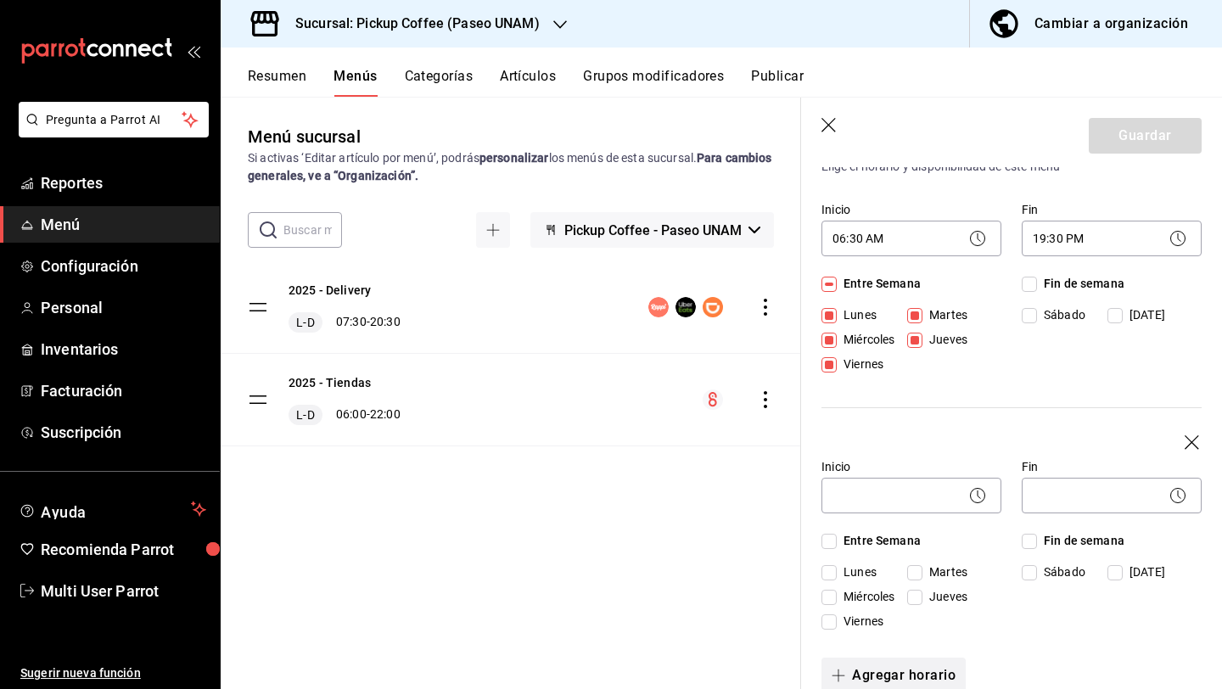
scroll to position [182, 0]
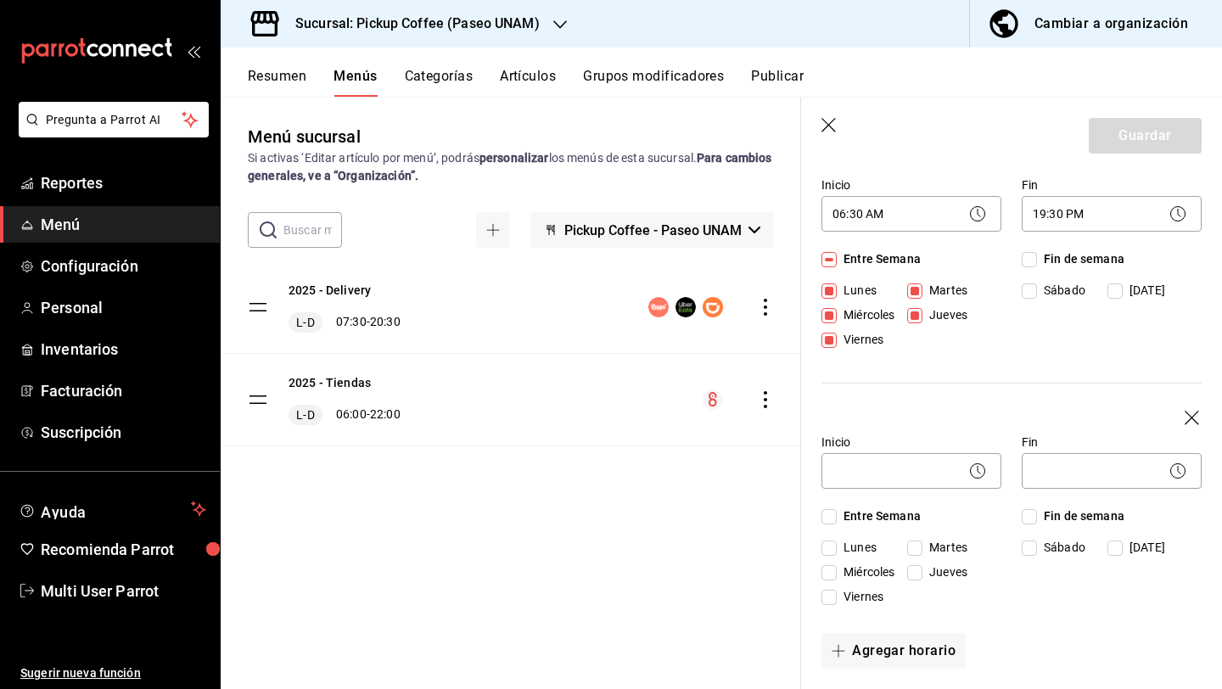
click at [1034, 563] on div "[DATE][PERSON_NAME][DATE]" at bounding box center [1107, 551] width 171 height 25
click at [1030, 557] on div "[DATE][PERSON_NAME][DATE]" at bounding box center [1107, 551] width 171 height 25
click at [1029, 551] on input "Sábado" at bounding box center [1029, 548] width 15 height 15
checkbox input "true"
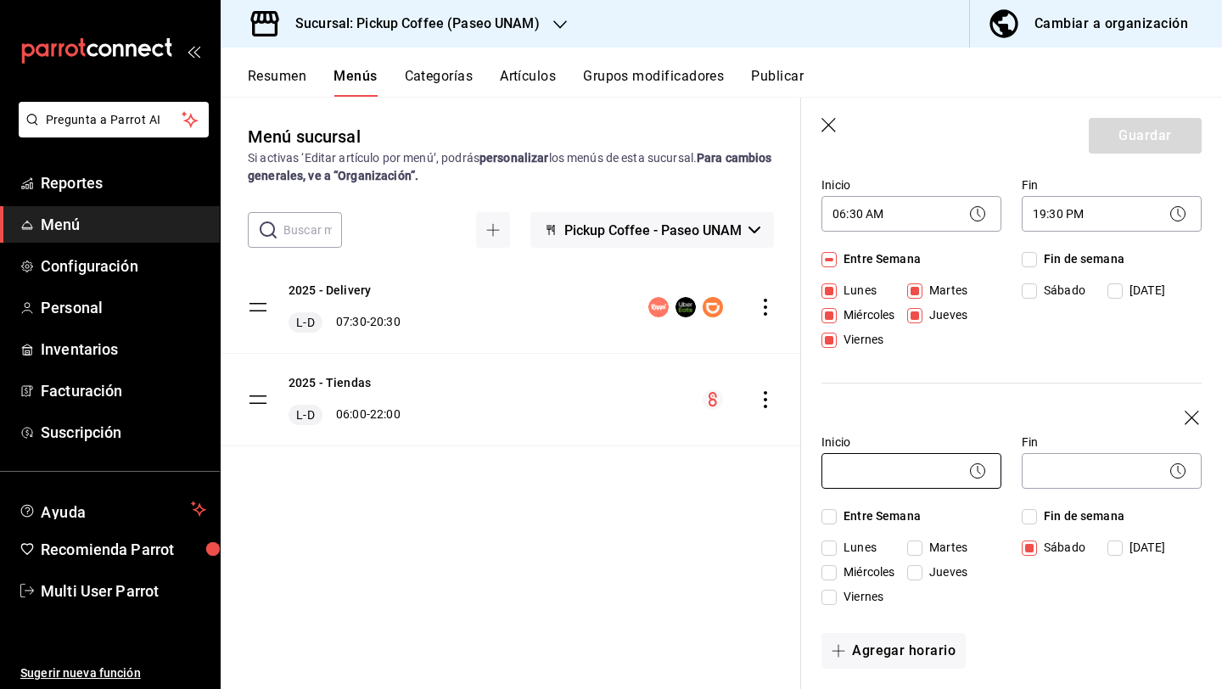
click at [951, 474] on body "Pregunta a Parrot AI Reportes Menú Configuración Personal Inventarios Facturaci…" at bounding box center [611, 412] width 1222 height 825
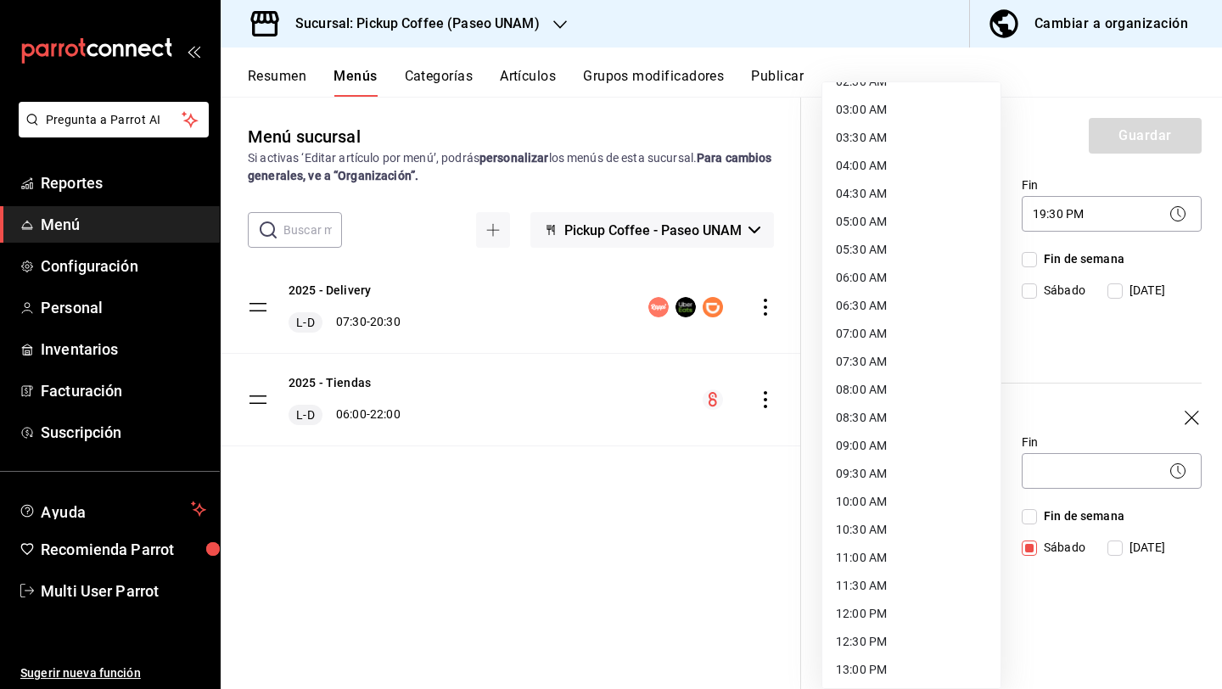
scroll to position [223, 0]
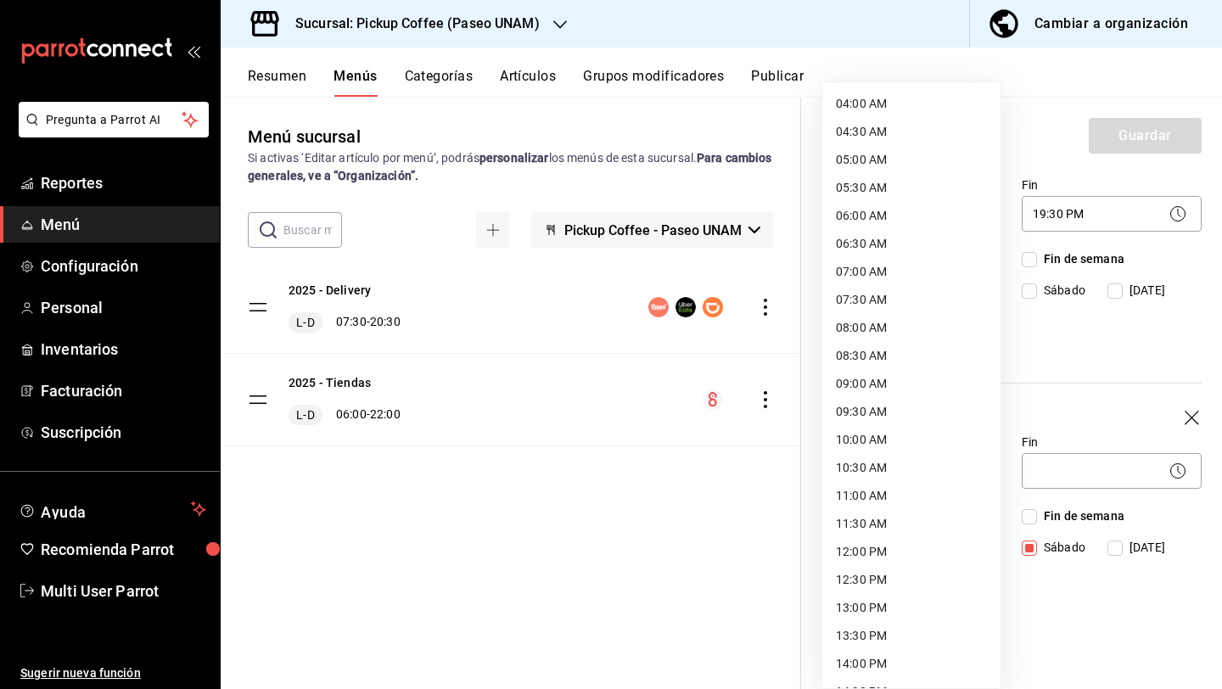
click at [866, 324] on li "08:00 AM" at bounding box center [911, 328] width 178 height 28
type input "08:00"
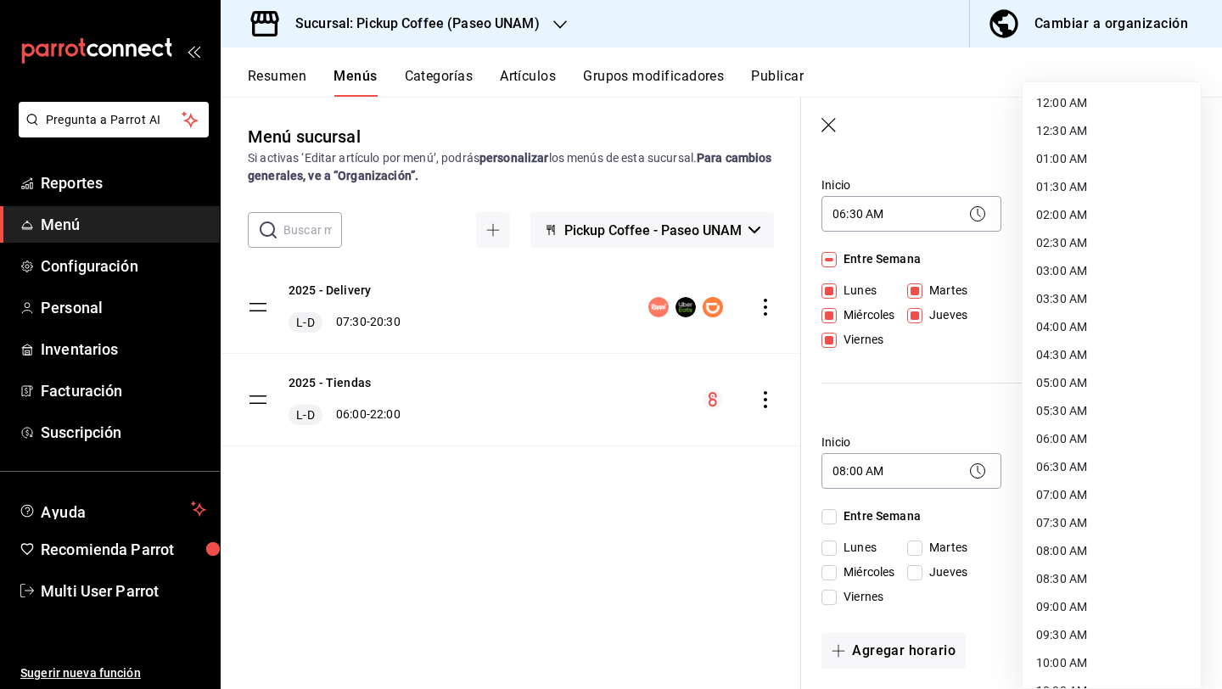
click at [1057, 472] on body "Pregunta a Parrot AI Reportes Menú Configuración Personal Inventarios Facturaci…" at bounding box center [611, 412] width 1222 height 825
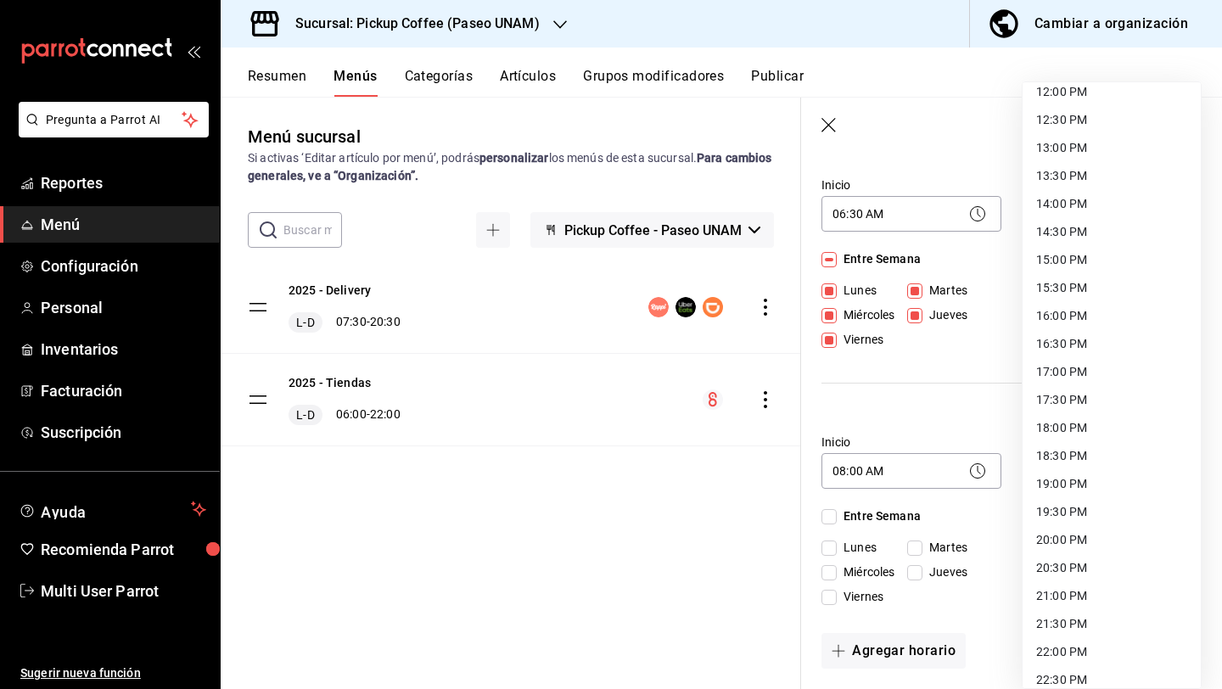
click at [1063, 280] on li "15:30 PM" at bounding box center [1112, 288] width 178 height 28
type input "15:30"
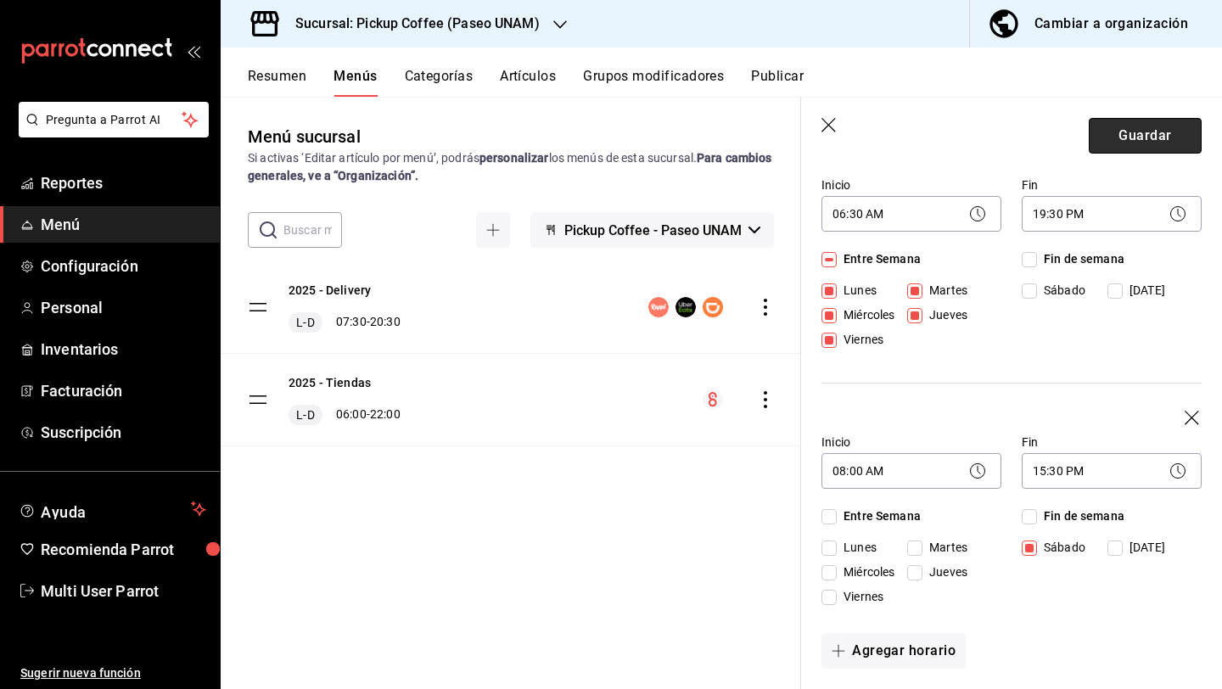
click at [1123, 130] on button "Guardar" at bounding box center [1145, 136] width 113 height 36
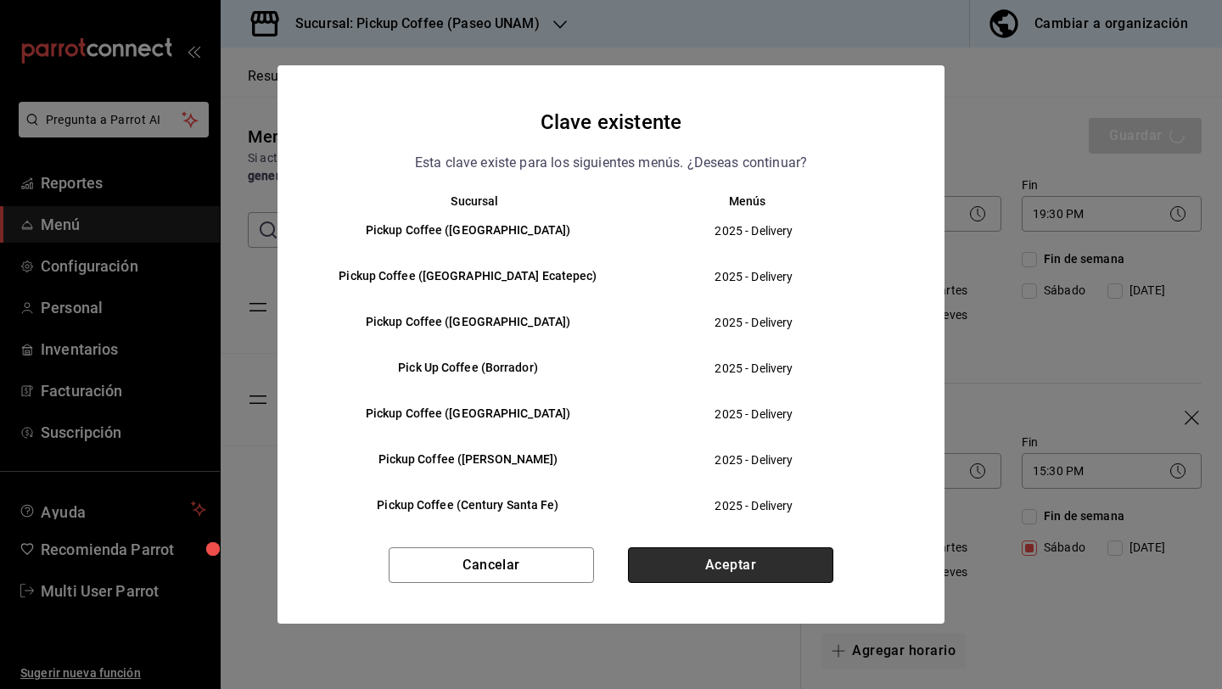
click at [709, 556] on button "Aceptar" at bounding box center [730, 565] width 205 height 36
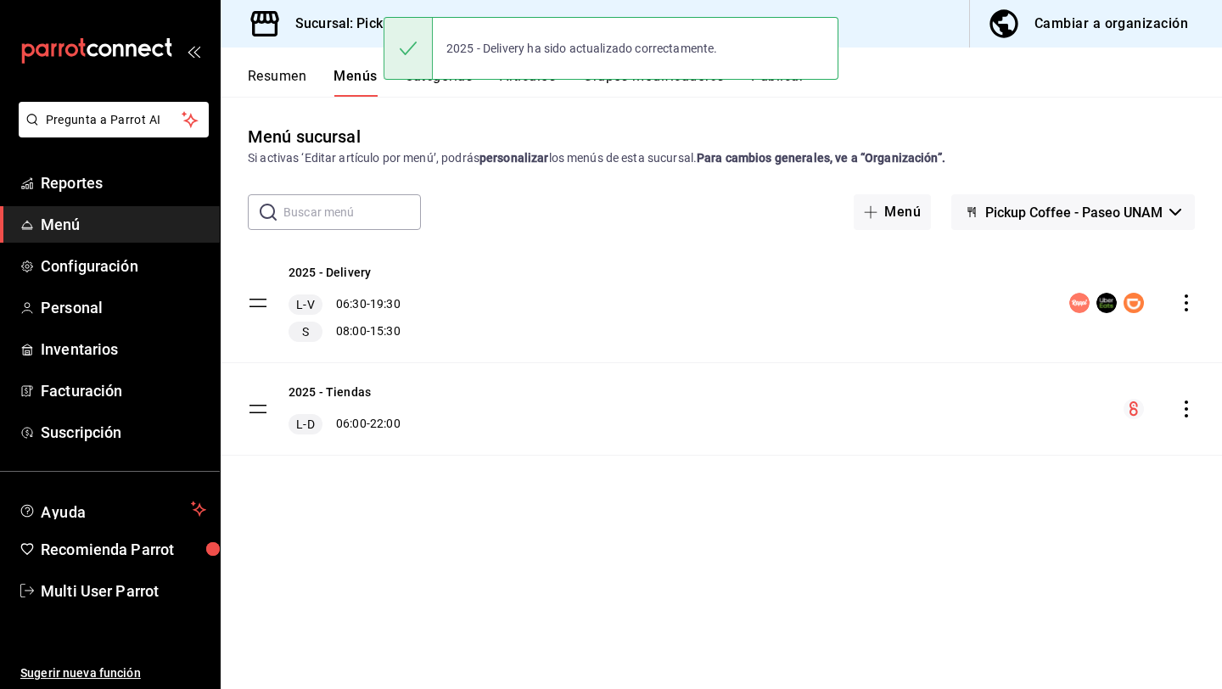
click at [366, 17] on h3 "Sucursal: Pickup Coffee (Paseo UNAM)" at bounding box center [411, 24] width 258 height 20
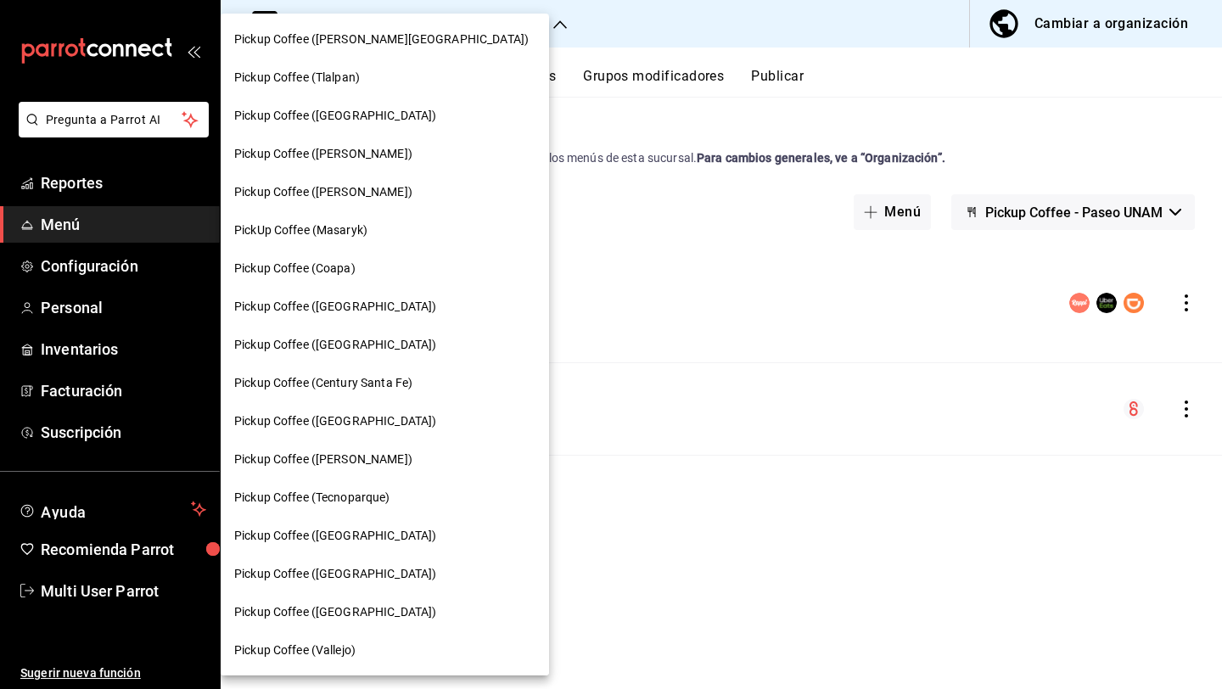
scroll to position [803, 0]
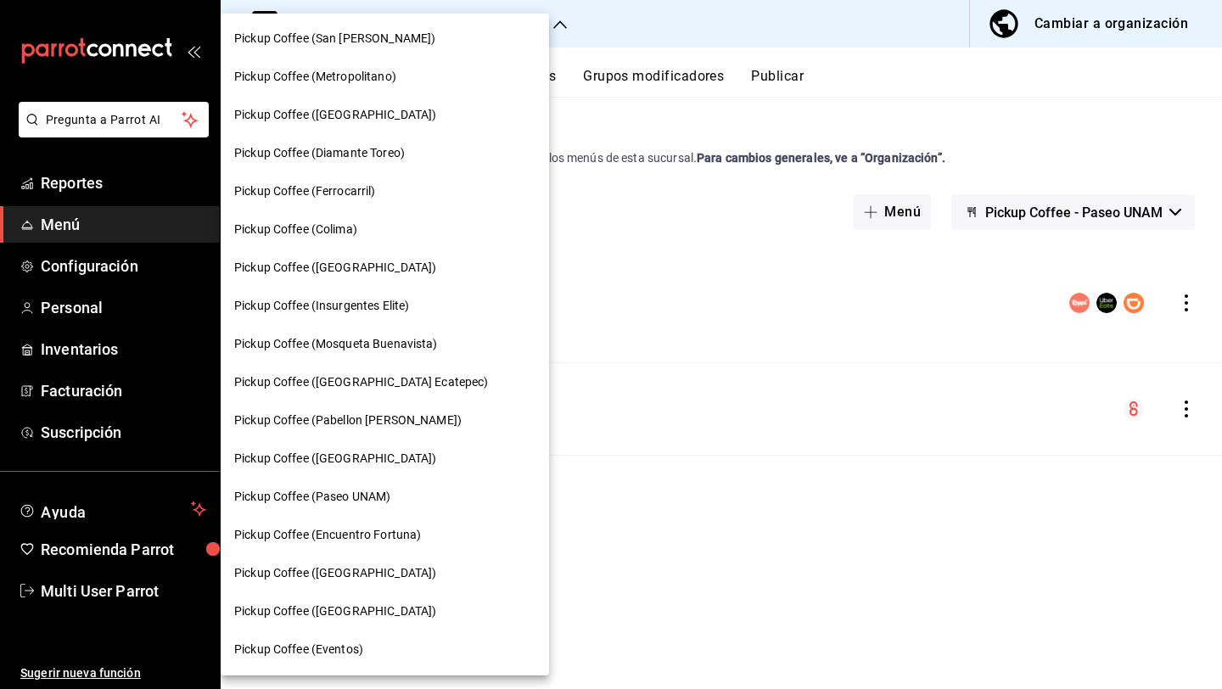
click at [349, 548] on div "Pickup Coffee (Encuentro Fortuna)" at bounding box center [385, 535] width 328 height 38
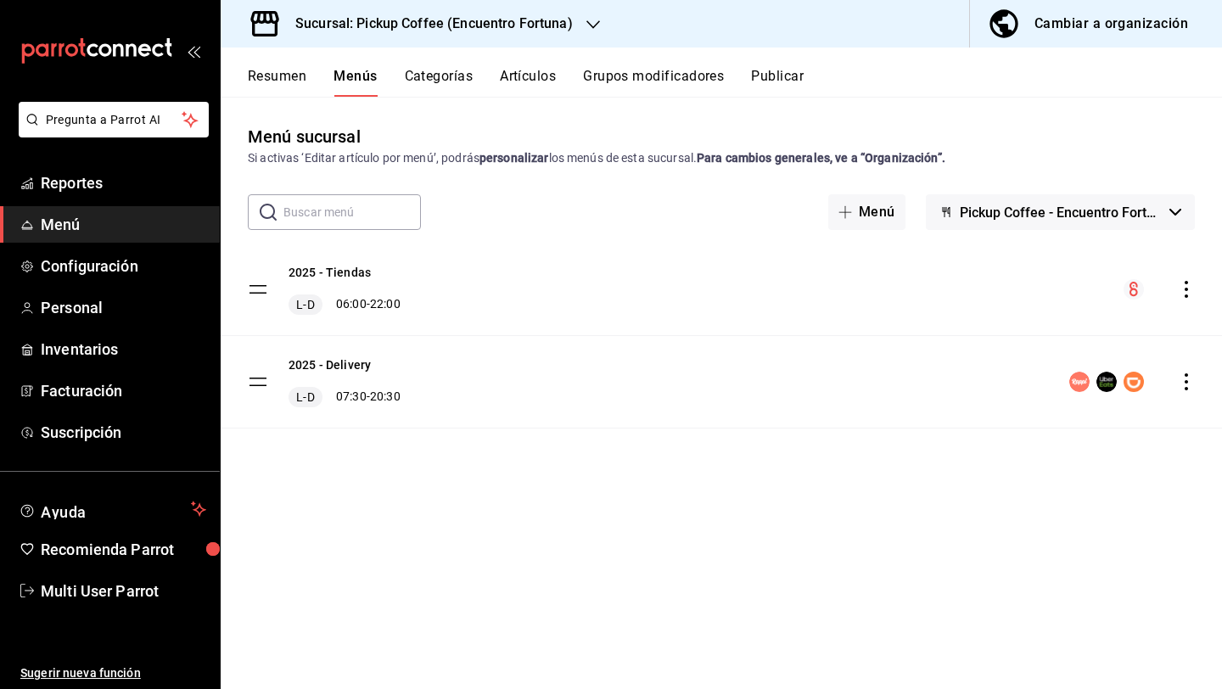
click at [1187, 385] on icon "actions" at bounding box center [1186, 381] width 17 height 17
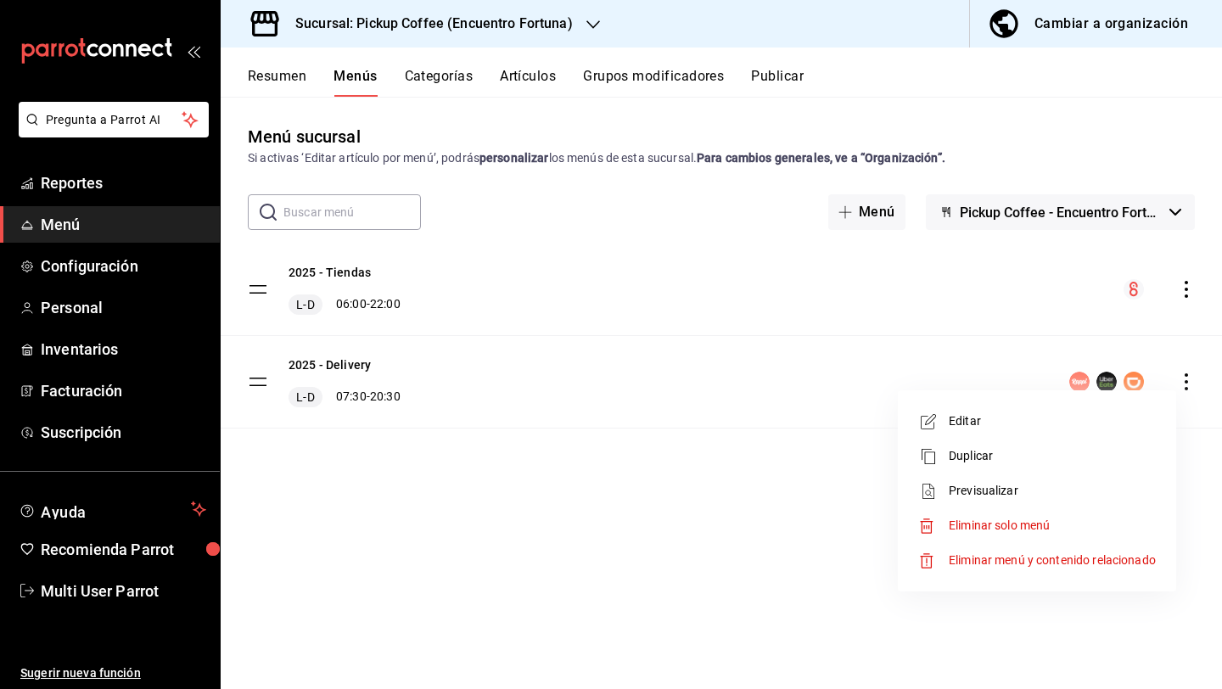
click at [1075, 414] on span "Editar" at bounding box center [1052, 421] width 207 height 18
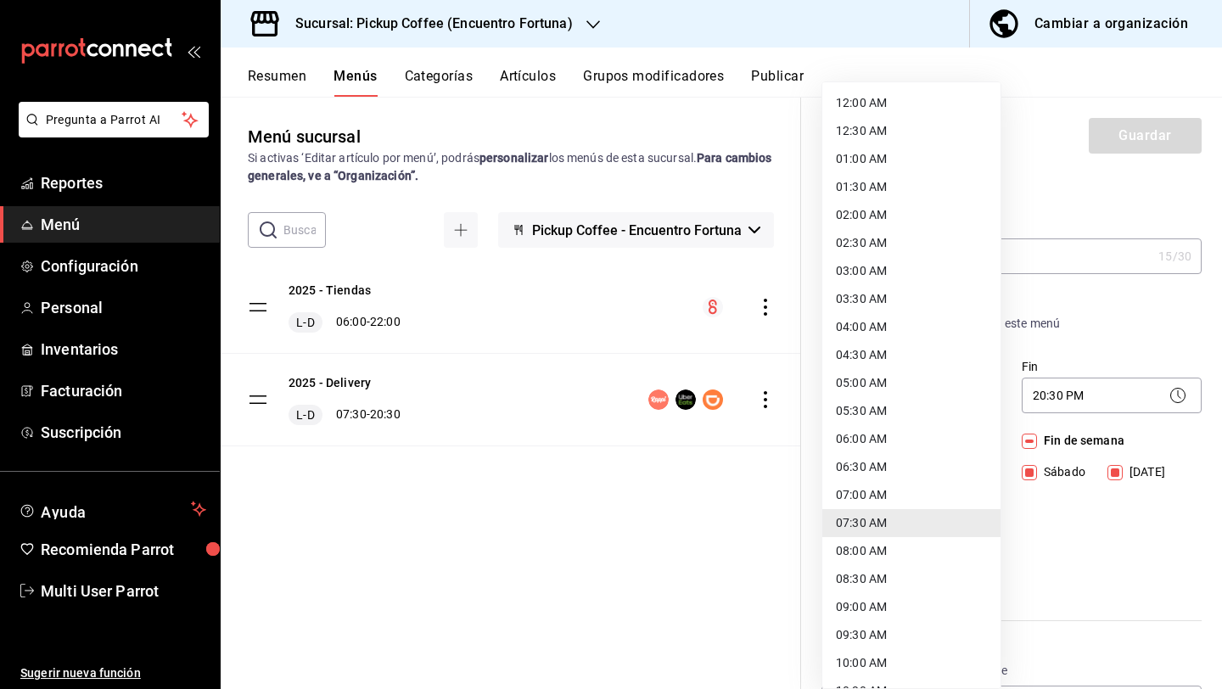
click at [932, 400] on body "Pregunta a Parrot AI Reportes Menú Configuración Personal Inventarios Facturaci…" at bounding box center [611, 412] width 1222 height 825
click at [1162, 401] on div at bounding box center [611, 344] width 1222 height 689
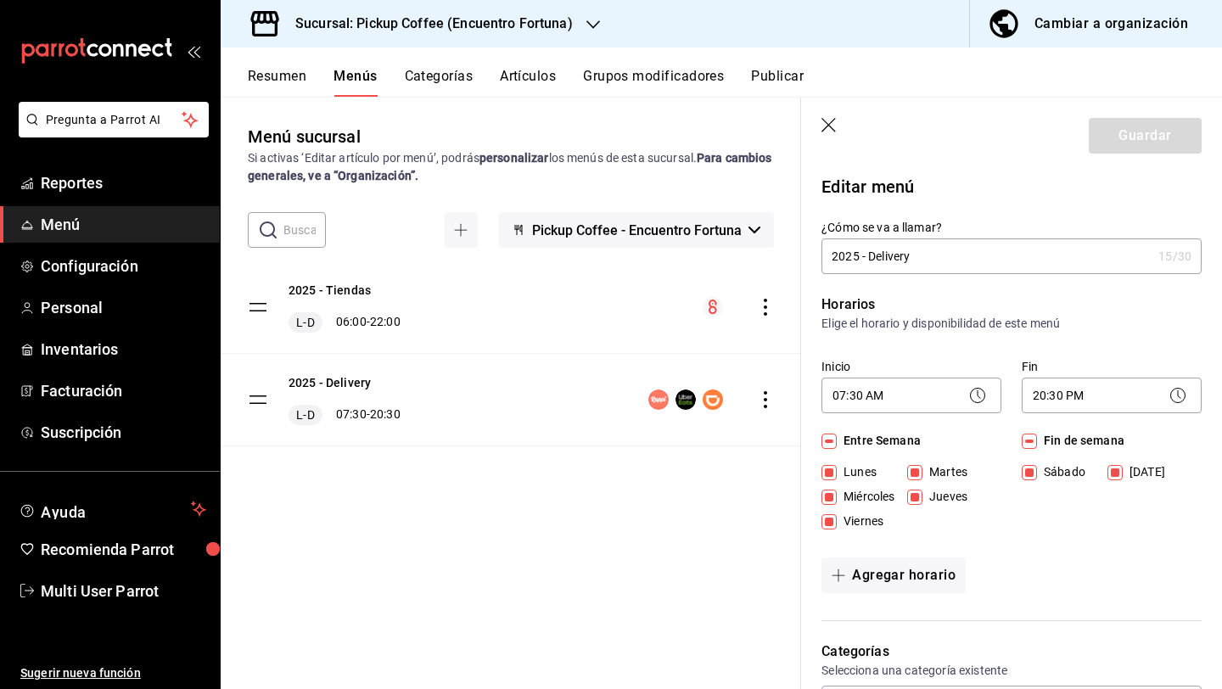
click at [913, 474] on input "Martes" at bounding box center [914, 472] width 15 height 15
checkbox input "false"
click at [906, 581] on button "Agregar horario" at bounding box center [894, 576] width 144 height 36
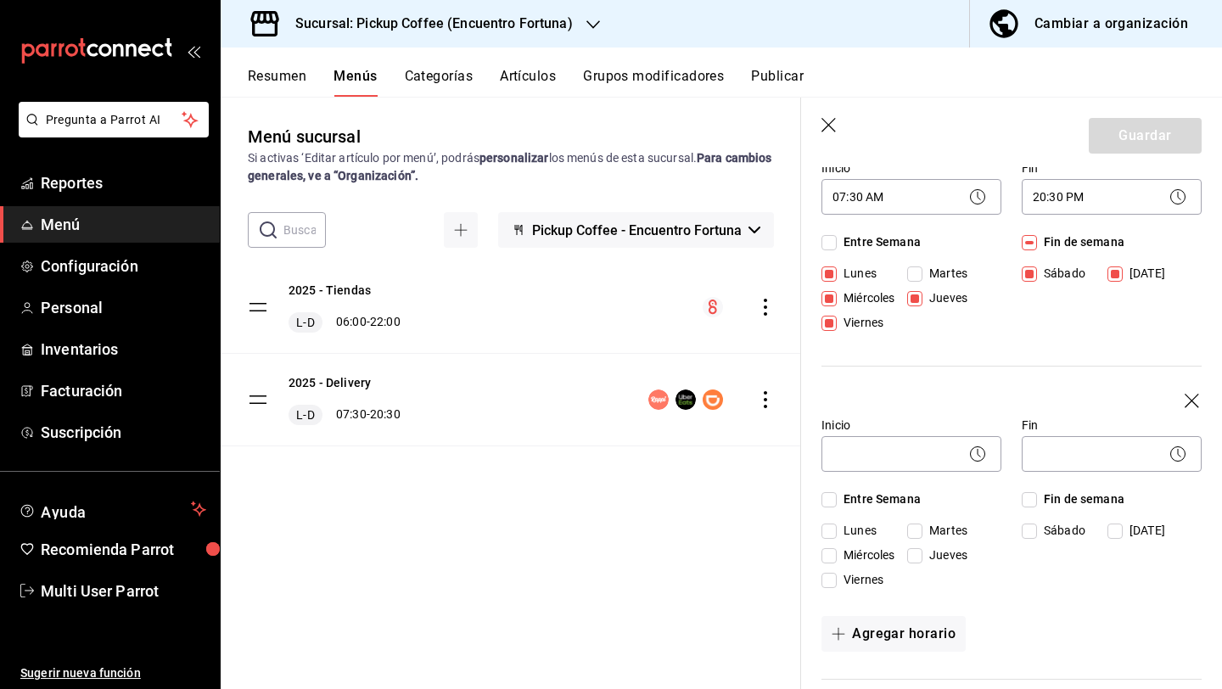
scroll to position [202, 0]
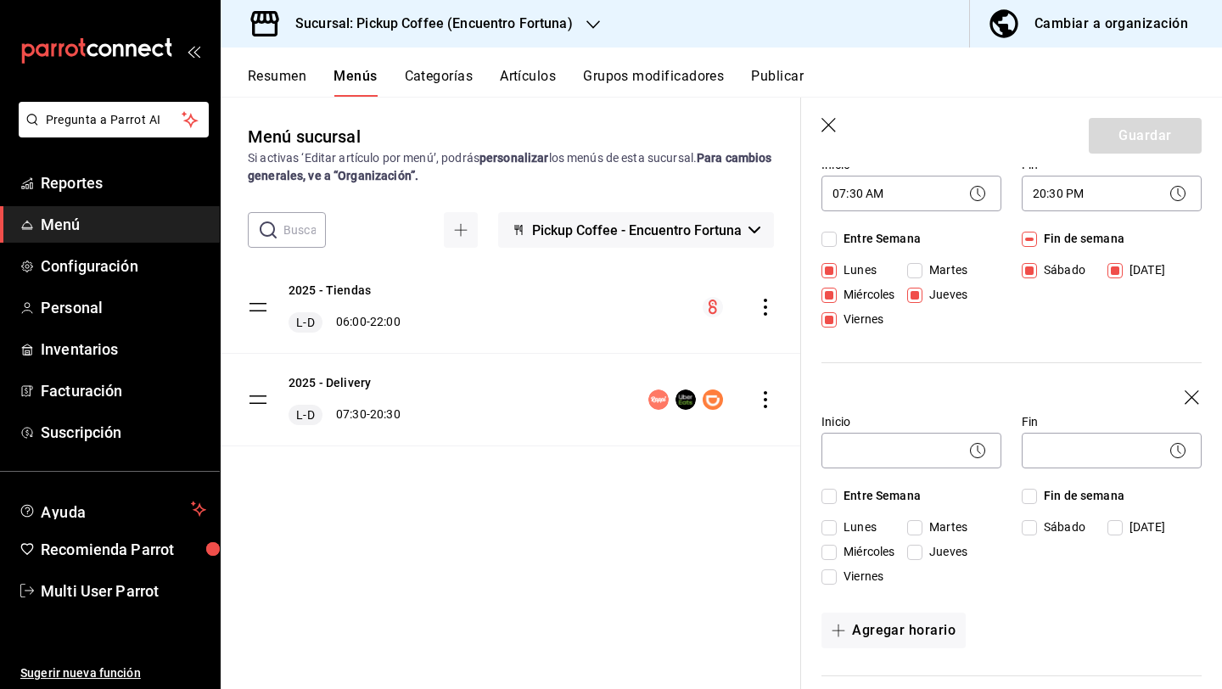
click at [908, 528] on input "Martes" at bounding box center [914, 527] width 15 height 15
checkbox input "true"
click at [881, 437] on body "Pregunta a Parrot AI Reportes Menú Configuración Personal Inventarios Facturaci…" at bounding box center [611, 412] width 1222 height 825
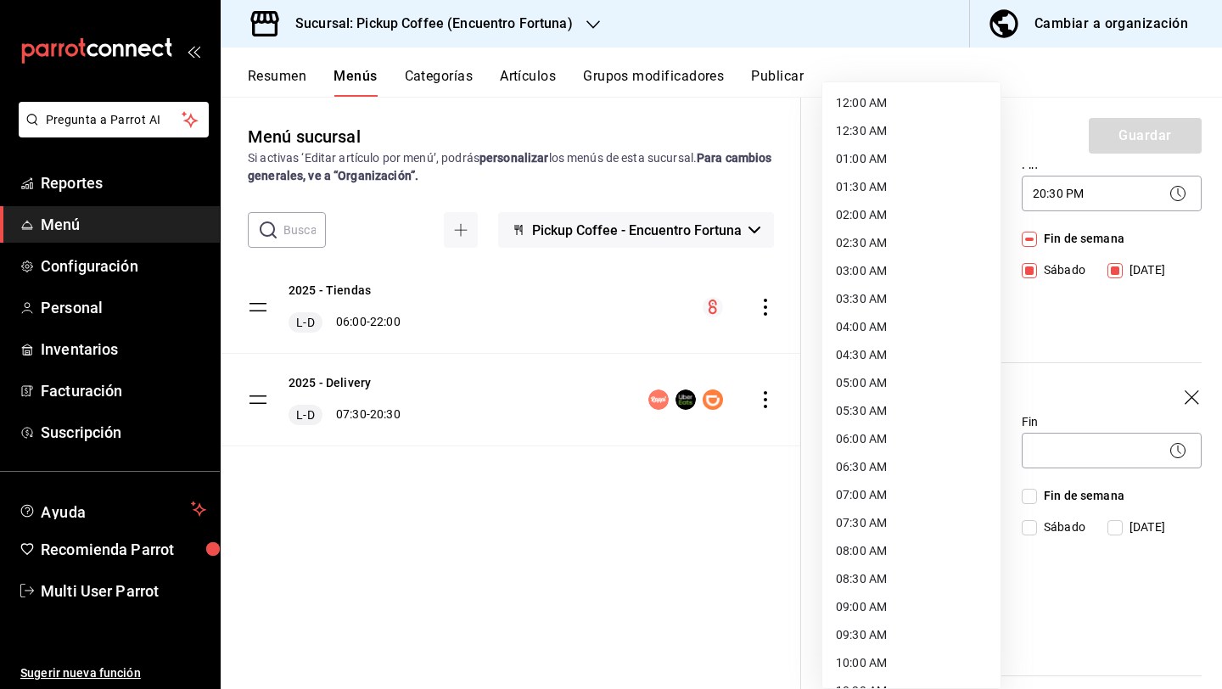
click at [867, 610] on li "09:00 AM" at bounding box center [911, 607] width 178 height 28
type input "09:00"
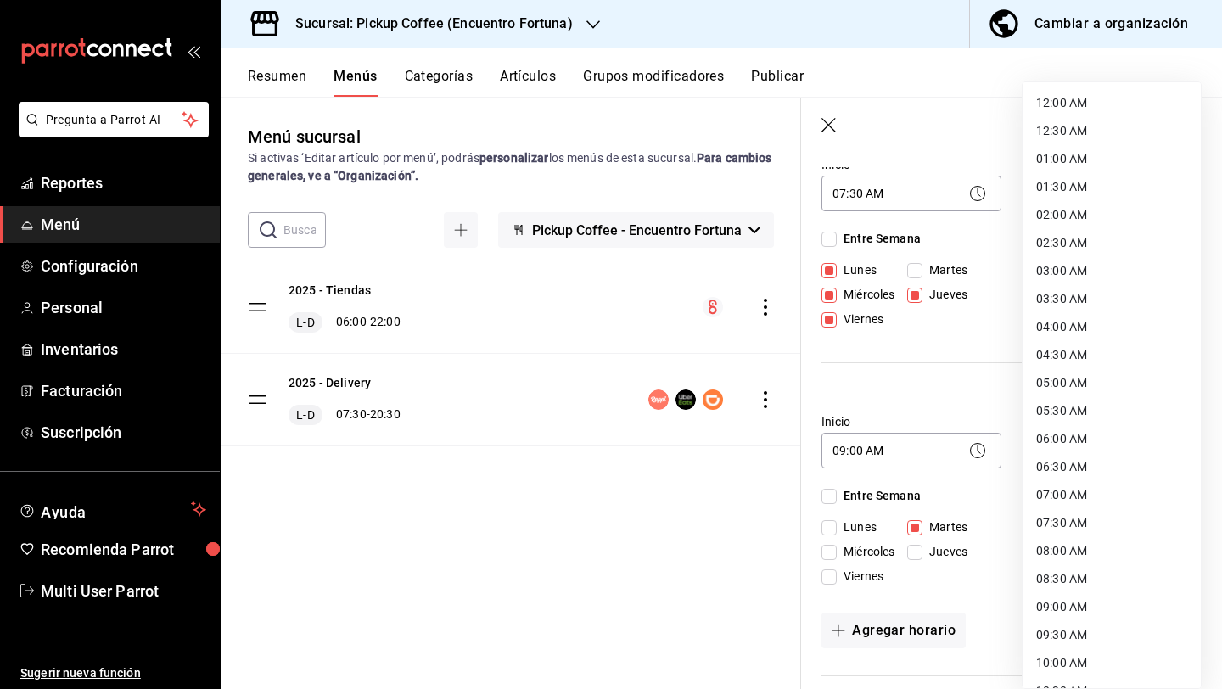
click at [1069, 435] on body "Pregunta a Parrot AI Reportes Menú Configuración Personal Inventarios Facturaci…" at bounding box center [611, 412] width 1222 height 825
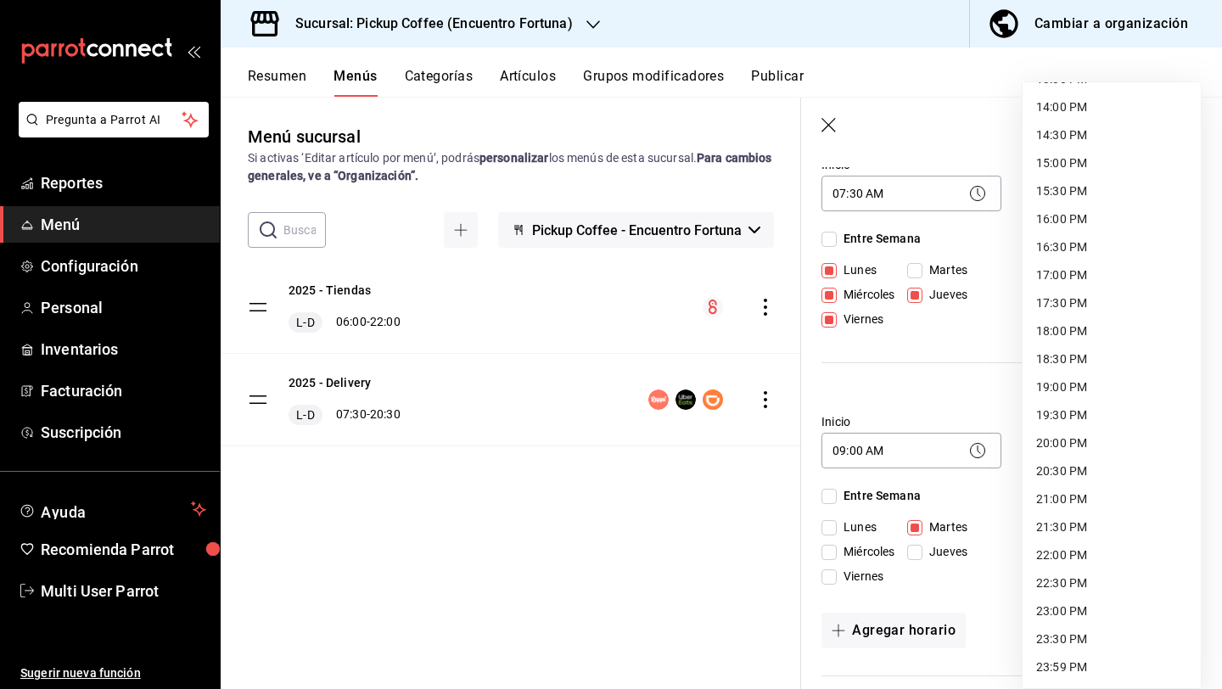
click at [1071, 350] on li "18:30 PM" at bounding box center [1112, 359] width 178 height 28
type input "18:30"
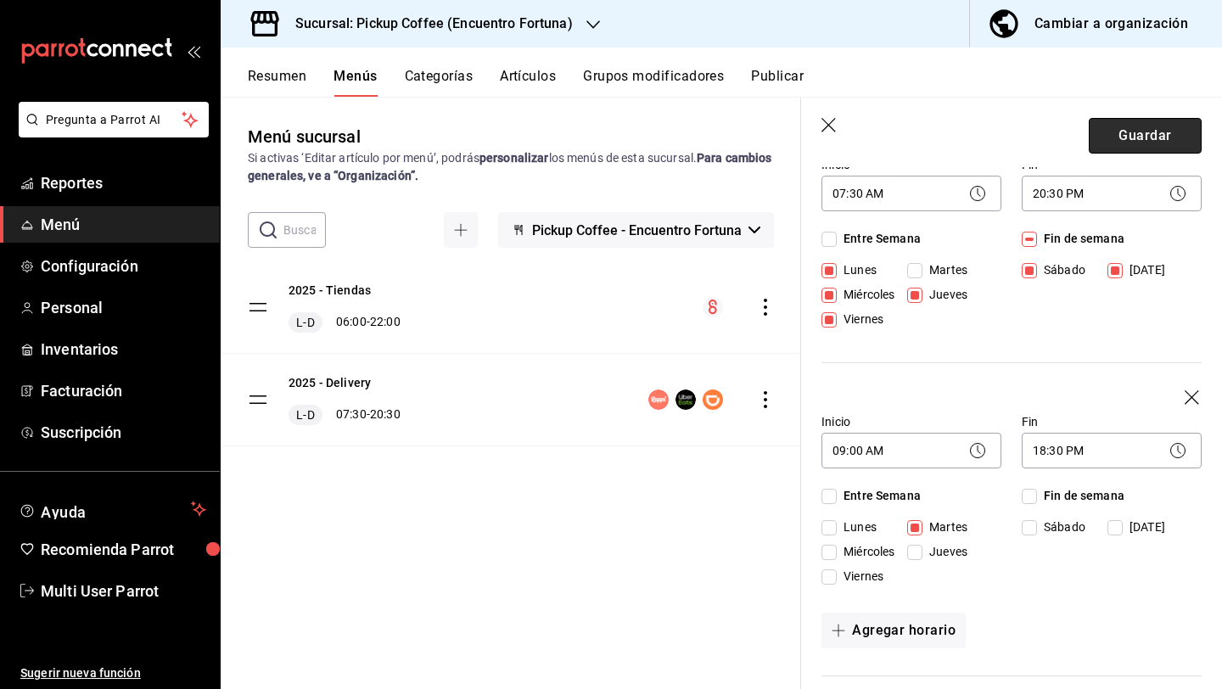
click at [1126, 149] on button "Guardar" at bounding box center [1145, 136] width 113 height 36
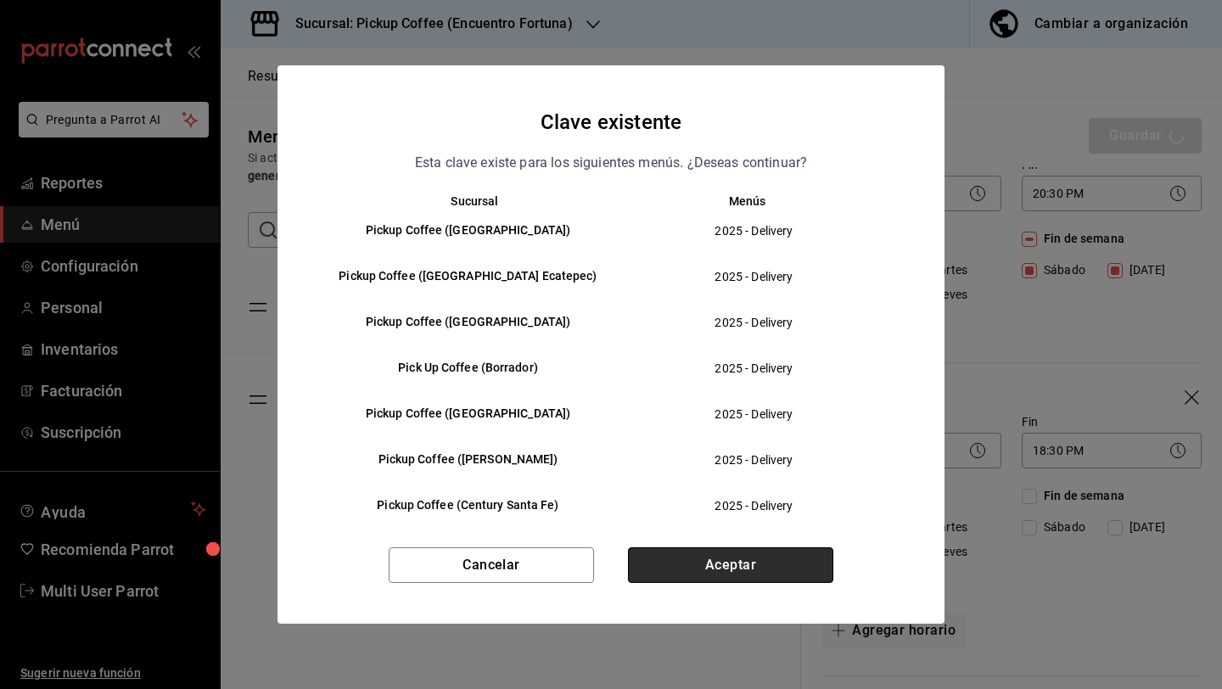
click at [645, 559] on button "Aceptar" at bounding box center [730, 565] width 205 height 36
click at [649, 572] on button "Aceptar" at bounding box center [730, 565] width 205 height 36
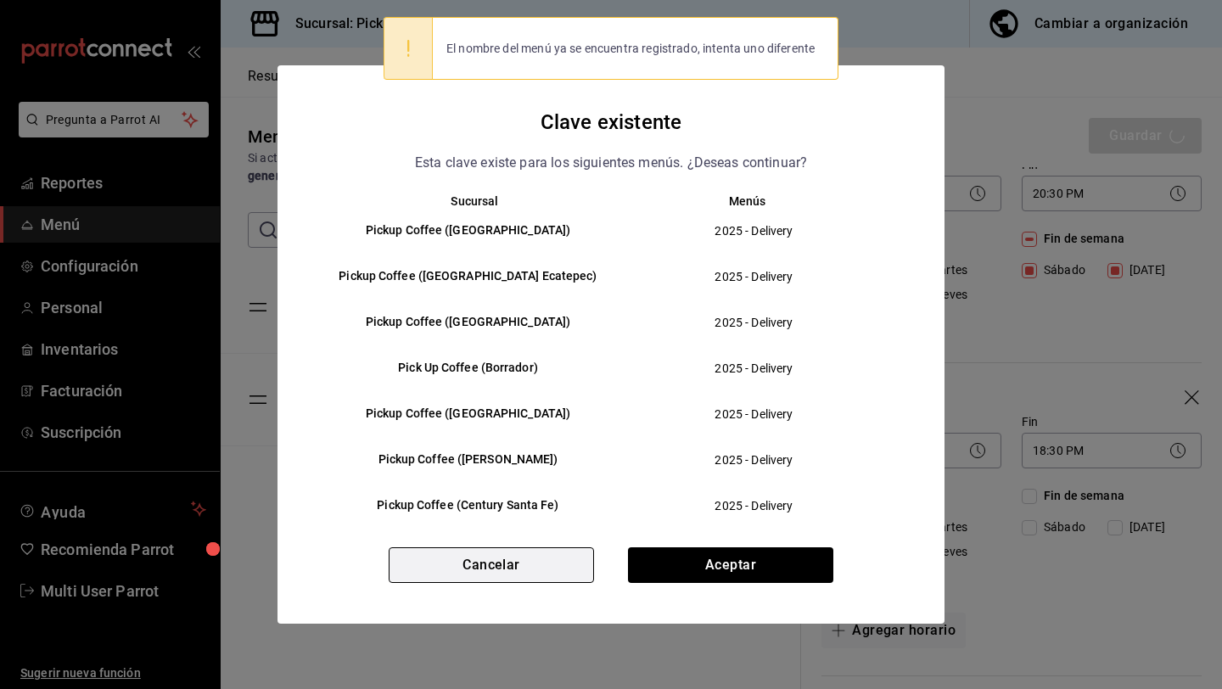
click at [567, 568] on button "Cancelar" at bounding box center [491, 565] width 205 height 36
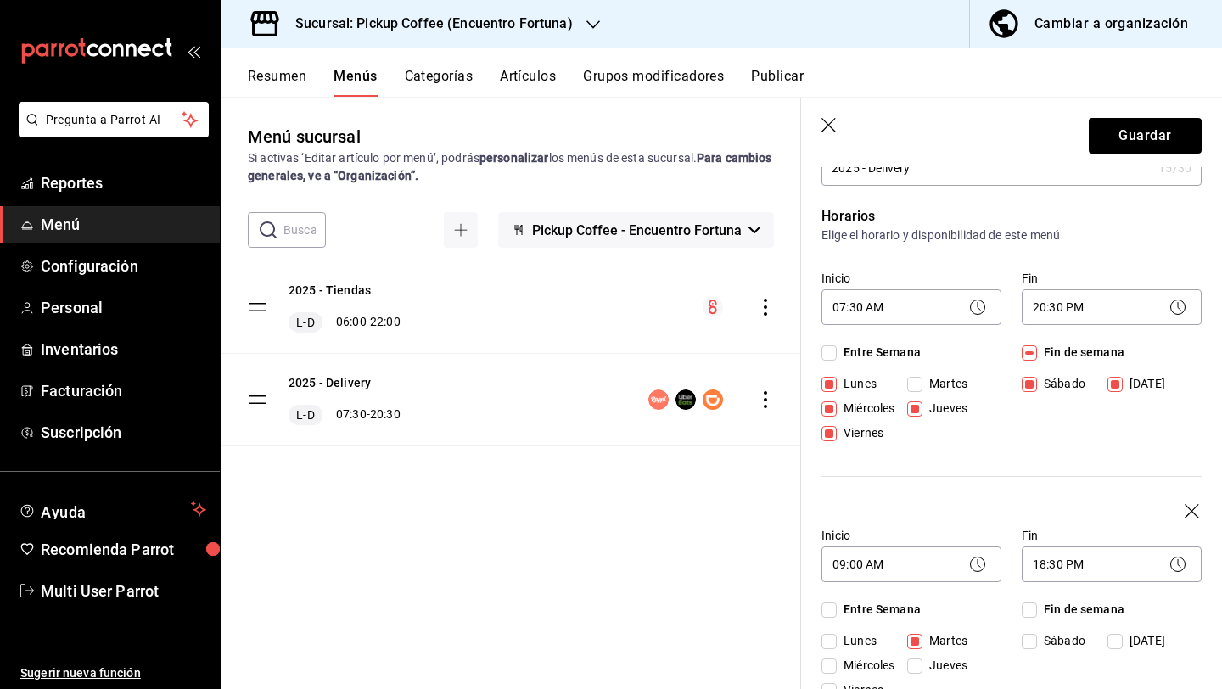
scroll to position [0, 0]
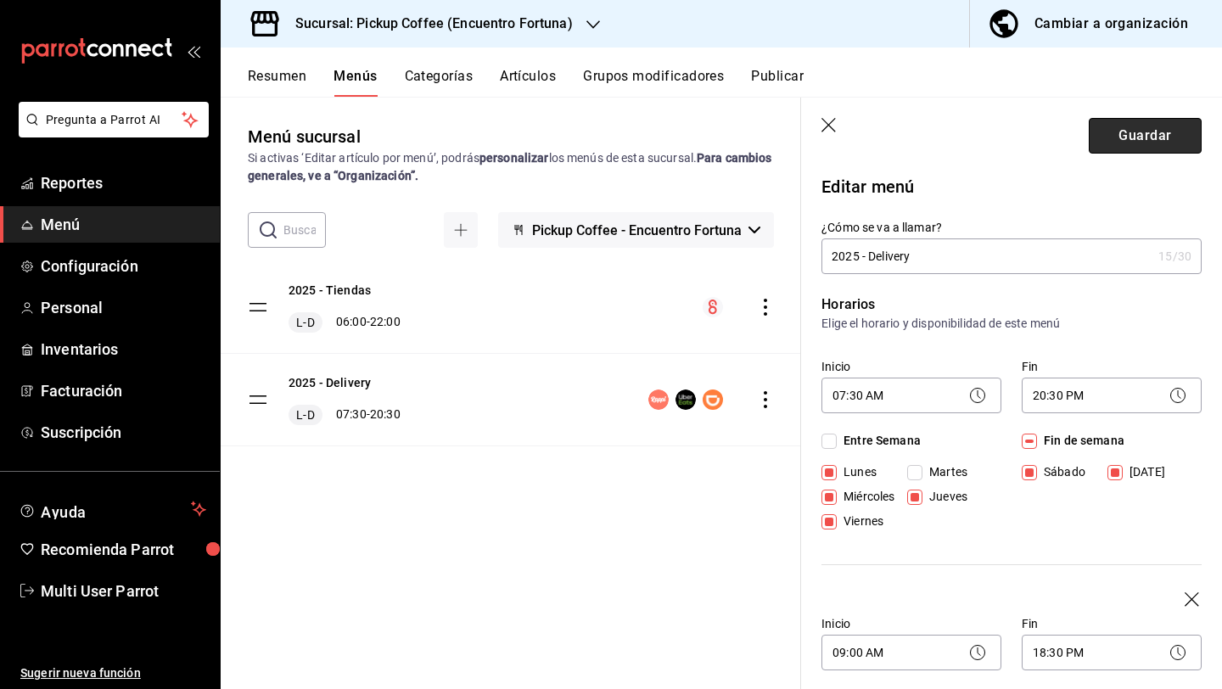
click at [1110, 149] on button "Guardar" at bounding box center [1145, 136] width 113 height 36
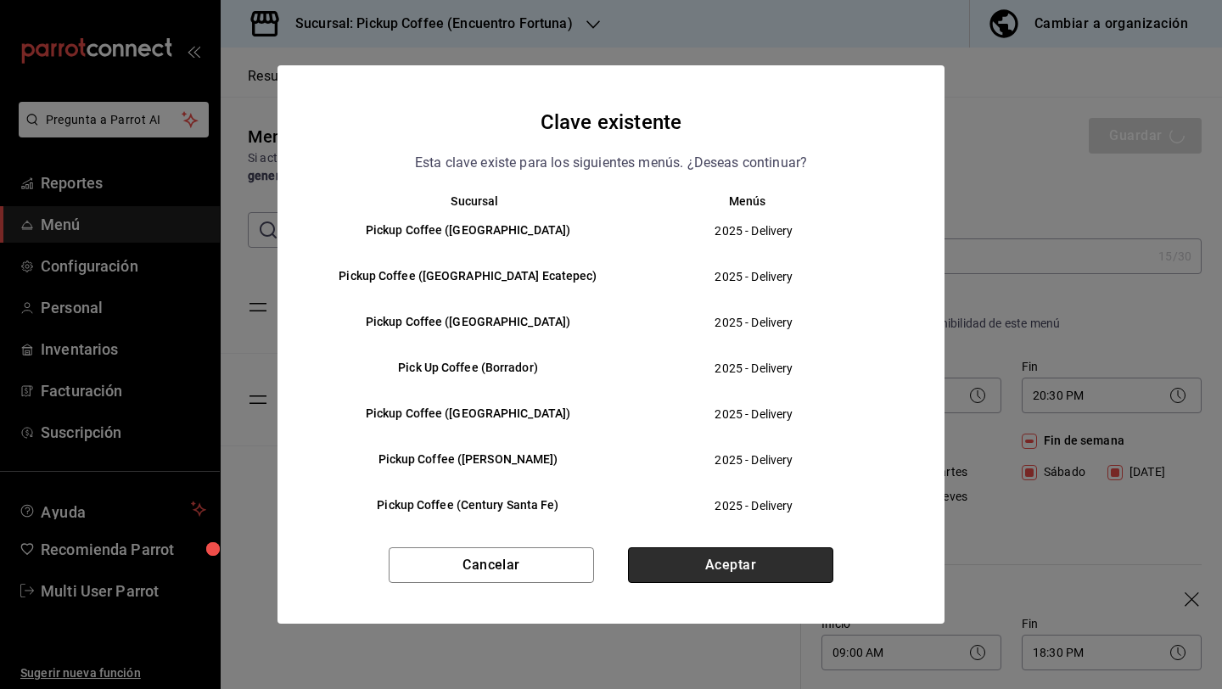
click at [732, 550] on button "Aceptar" at bounding box center [730, 565] width 205 height 36
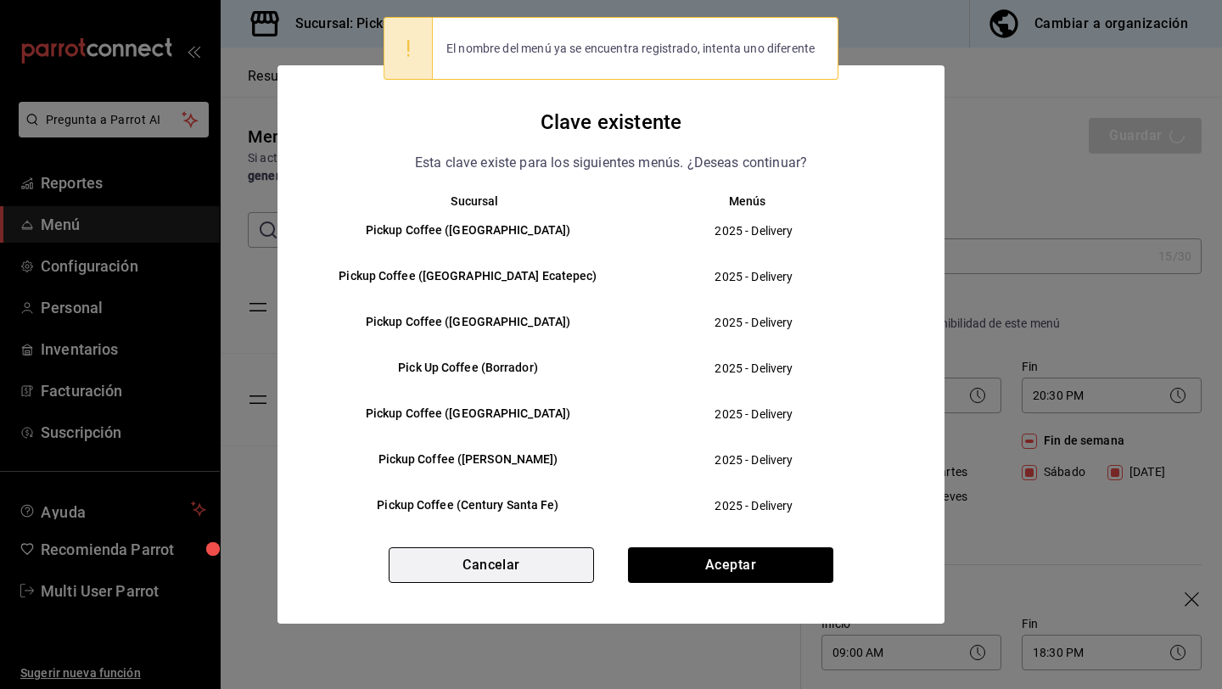
click at [508, 567] on button "Cancelar" at bounding box center [491, 565] width 205 height 36
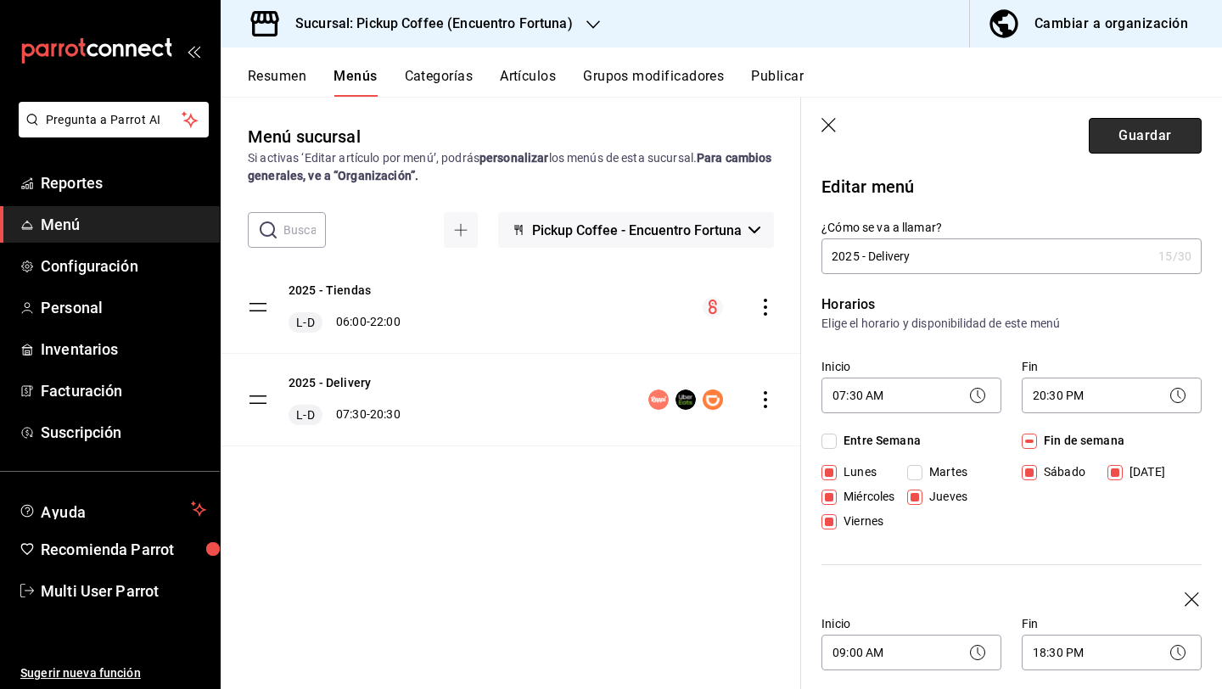
click at [1127, 136] on button "Guardar" at bounding box center [1145, 136] width 113 height 36
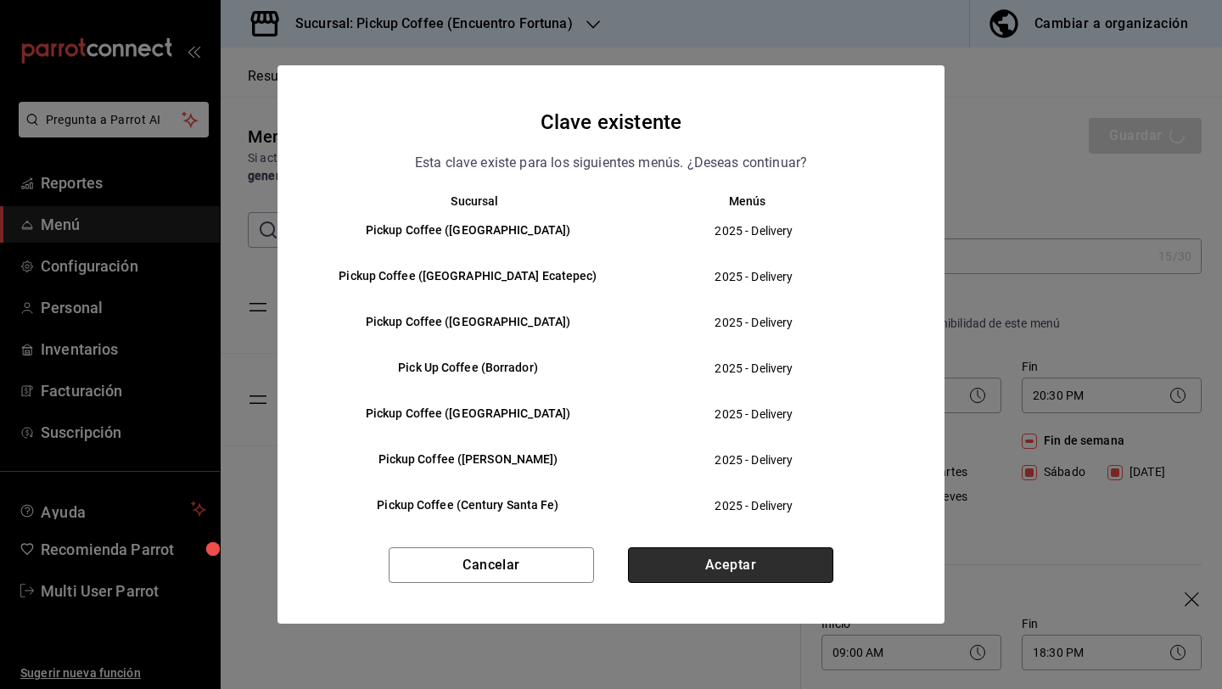
click at [739, 554] on button "Aceptar" at bounding box center [730, 565] width 205 height 36
click at [741, 560] on button "Aceptar" at bounding box center [730, 565] width 205 height 36
click at [735, 566] on button "Aceptar" at bounding box center [730, 565] width 205 height 36
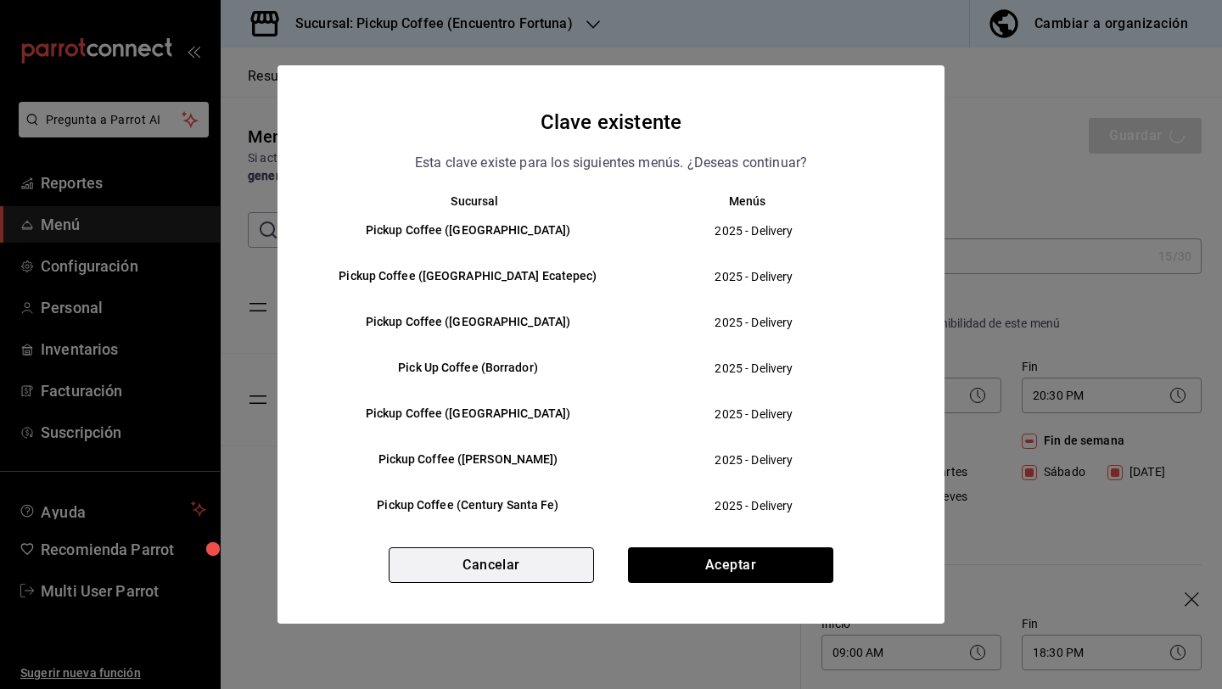
click at [489, 552] on button "Cancelar" at bounding box center [491, 565] width 205 height 36
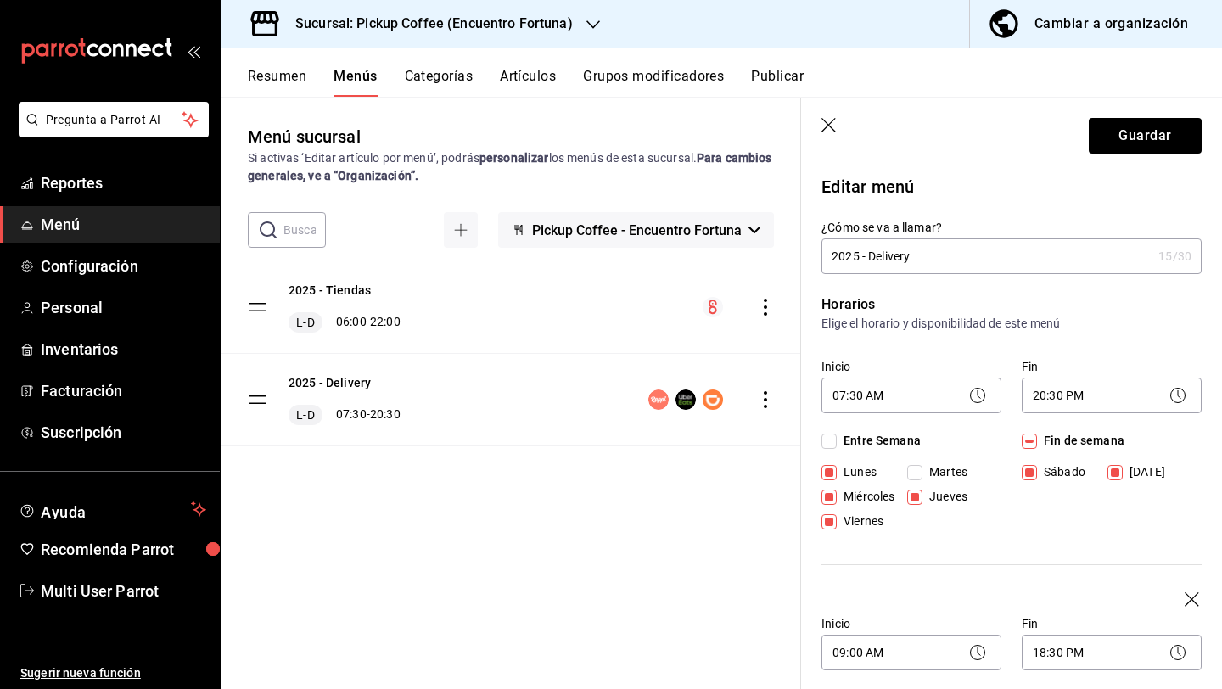
click at [830, 131] on icon "button" at bounding box center [830, 126] width 17 height 17
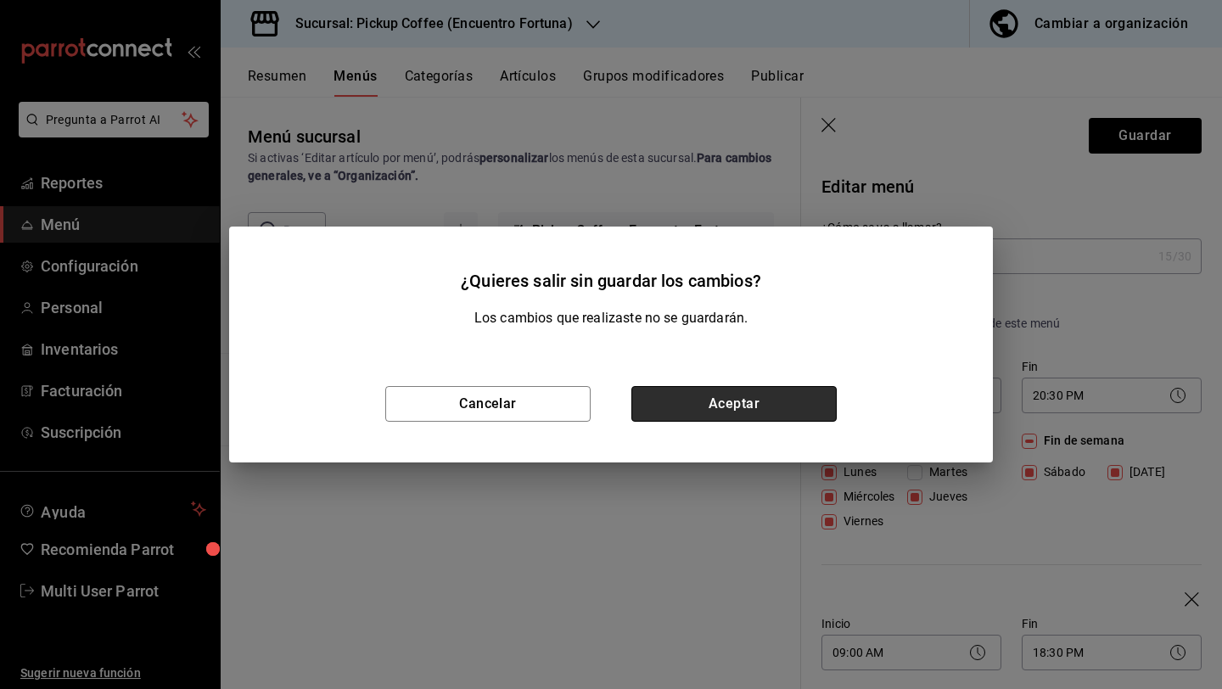
click at [749, 404] on button "Aceptar" at bounding box center [733, 404] width 205 height 36
checkbox input "false"
type input "1758210529841"
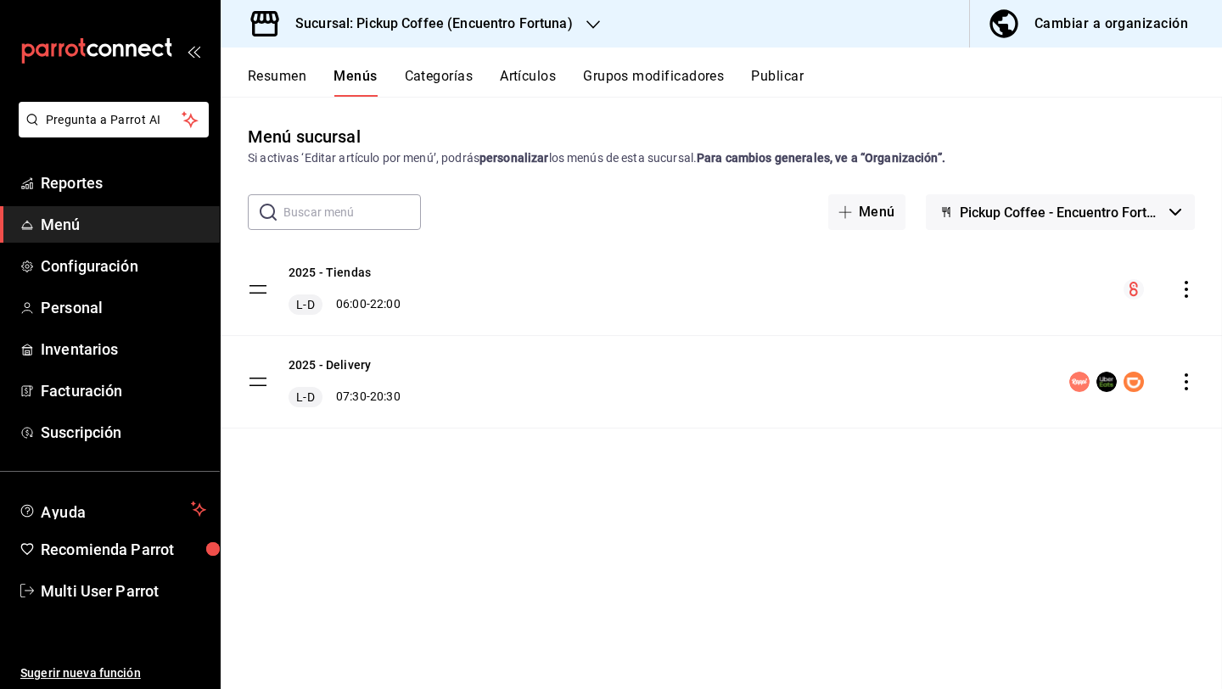
checkbox input "false"
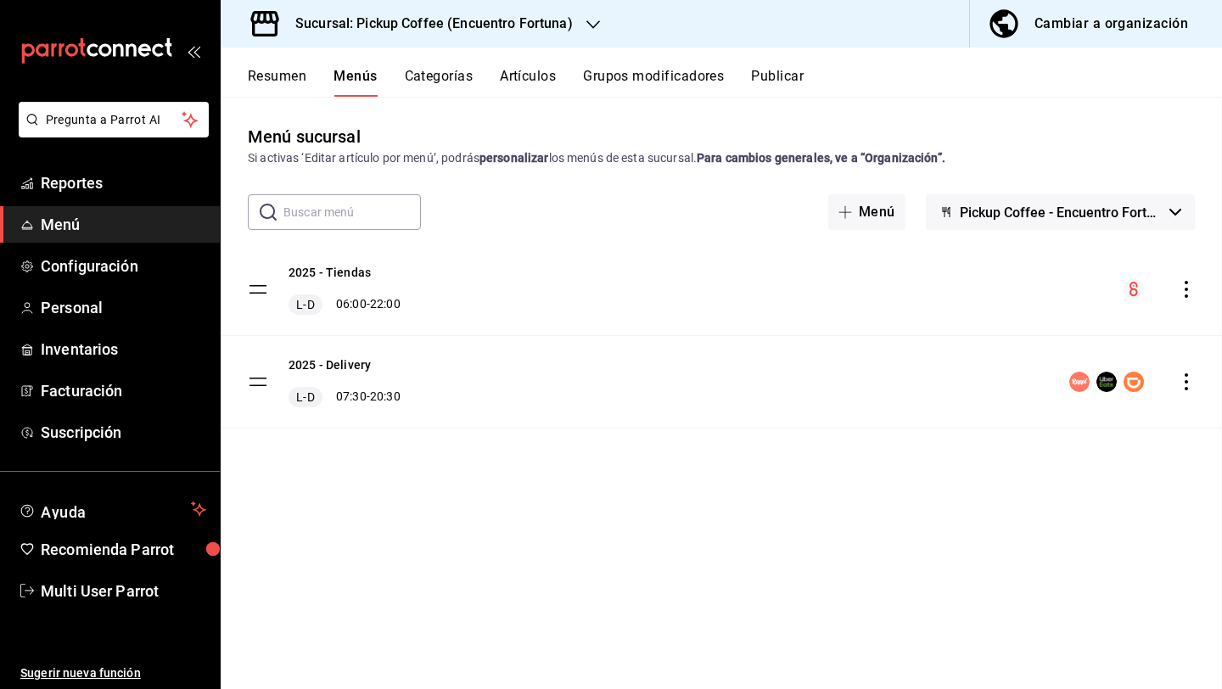
checkbox input "false"
click at [564, 21] on h3 "Sucursal: Pickup Coffee (Encuentro Fortuna)" at bounding box center [427, 24] width 291 height 20
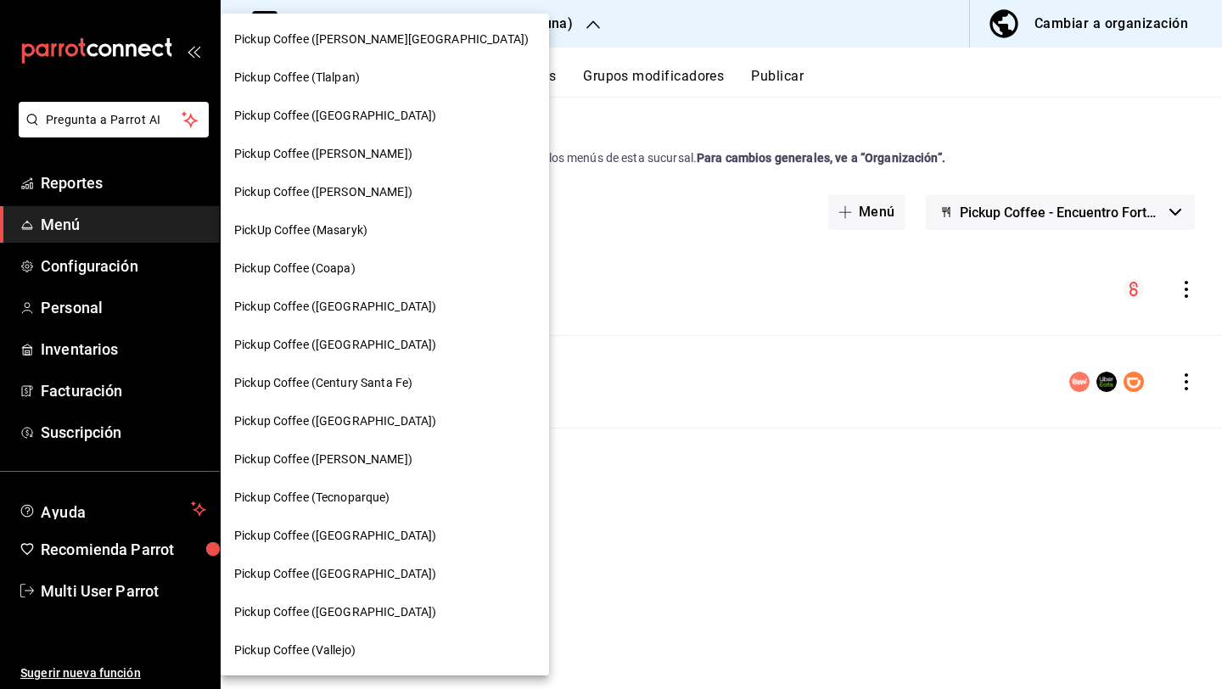
scroll to position [803, 0]
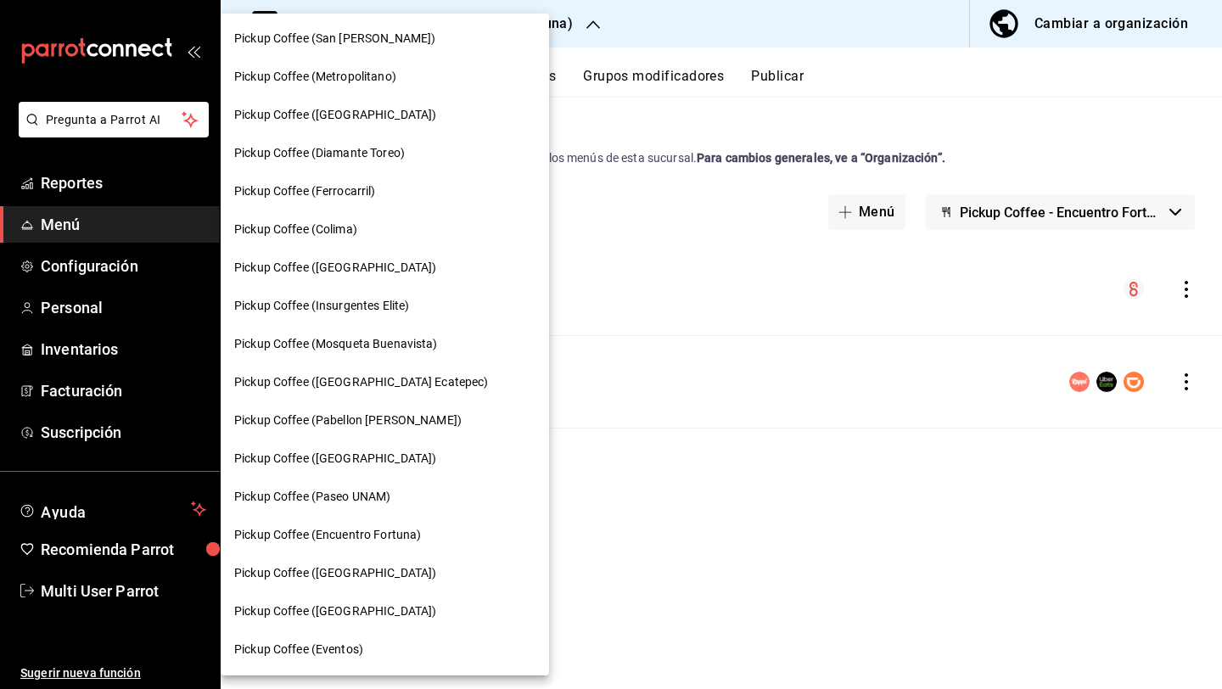
click at [379, 570] on div "Pickup Coffee ([GEOGRAPHIC_DATA])" at bounding box center [384, 573] width 301 height 18
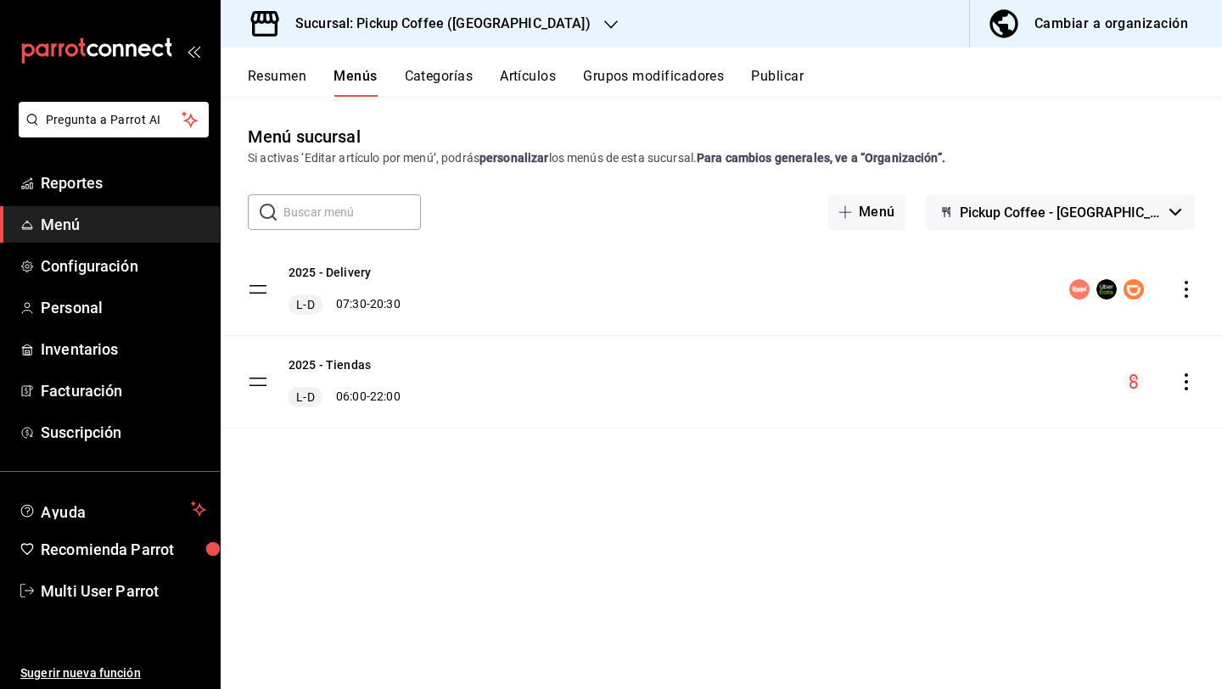
click at [468, 35] on div "Sucursal: Pickup Coffee ([GEOGRAPHIC_DATA])" at bounding box center [429, 24] width 390 height 48
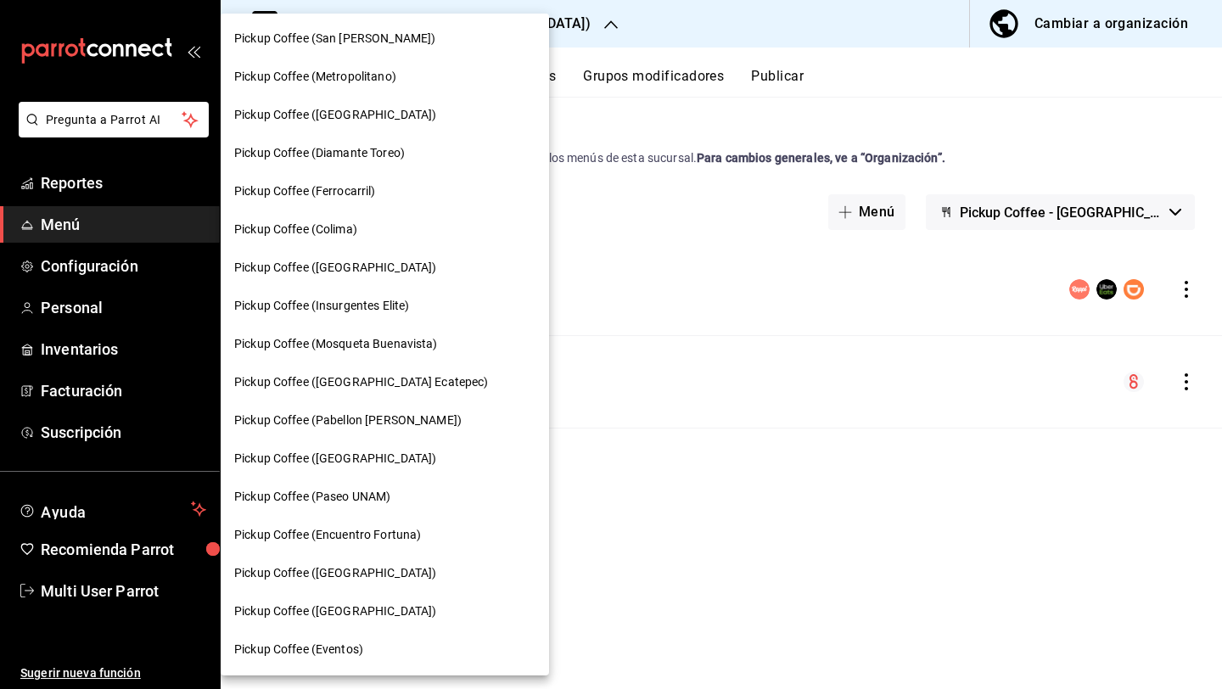
click at [362, 613] on span "Pickup Coffee ([GEOGRAPHIC_DATA])" at bounding box center [335, 612] width 202 height 18
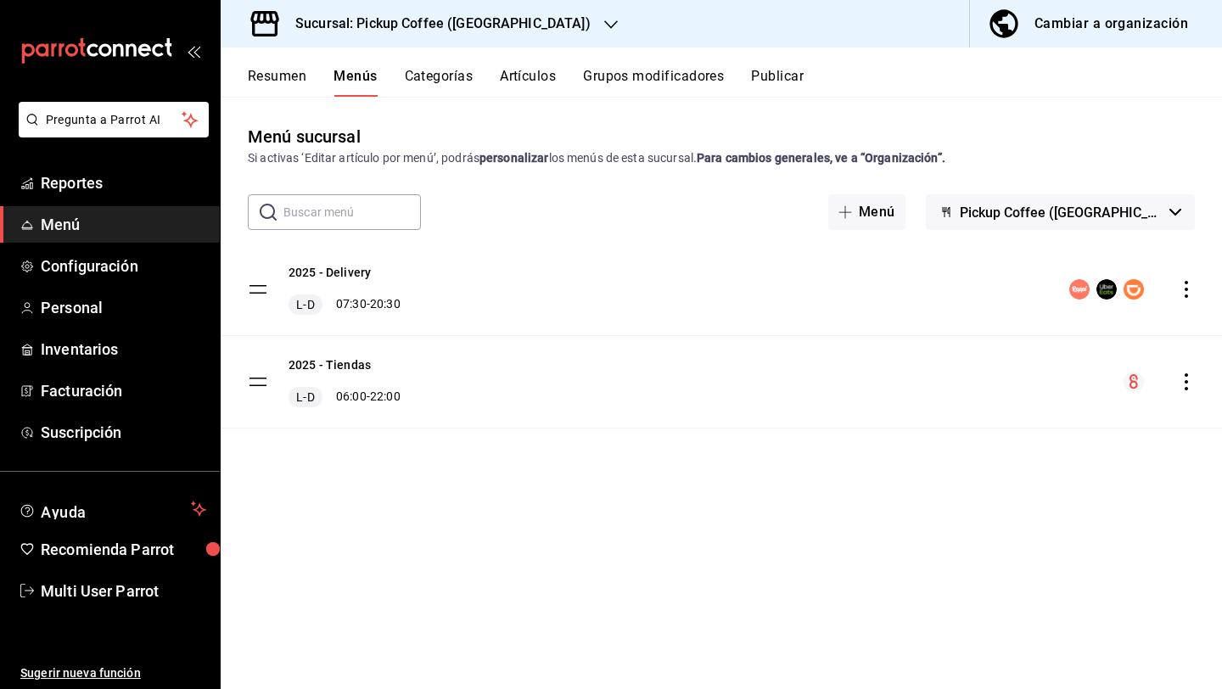
click at [1174, 290] on div "menu-maker-table" at bounding box center [1132, 289] width 126 height 20
click at [1191, 291] on icon "actions" at bounding box center [1186, 289] width 17 height 17
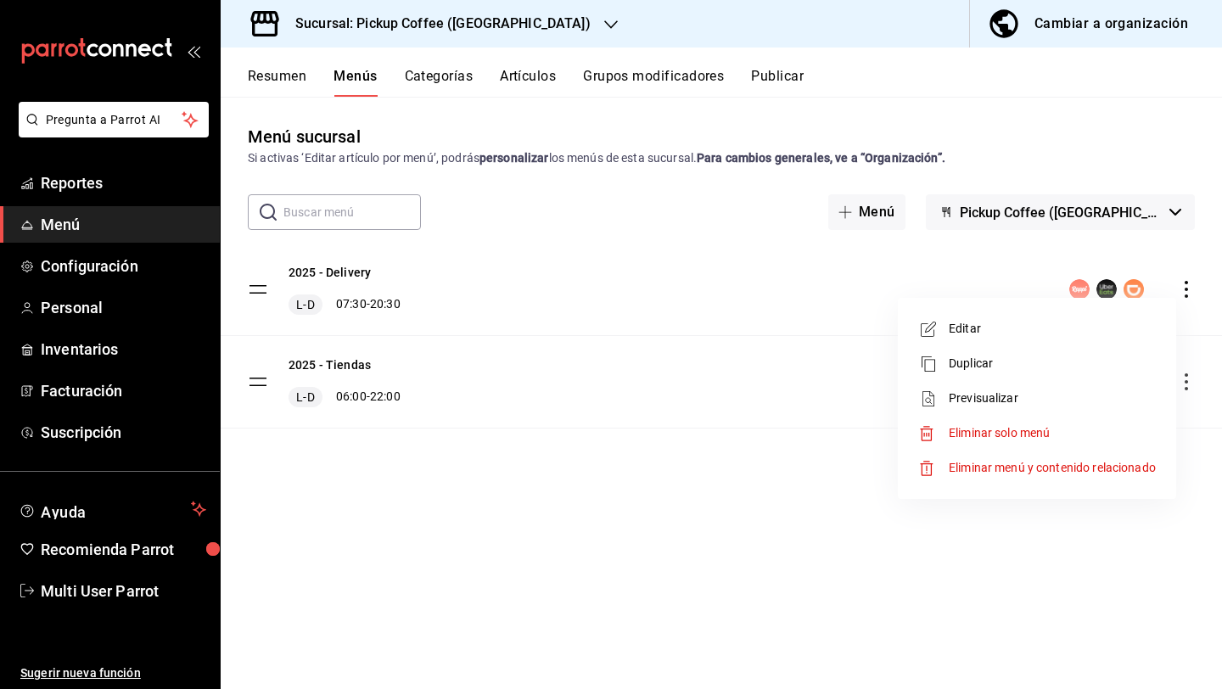
click at [1111, 312] on li "Editar" at bounding box center [1037, 328] width 265 height 35
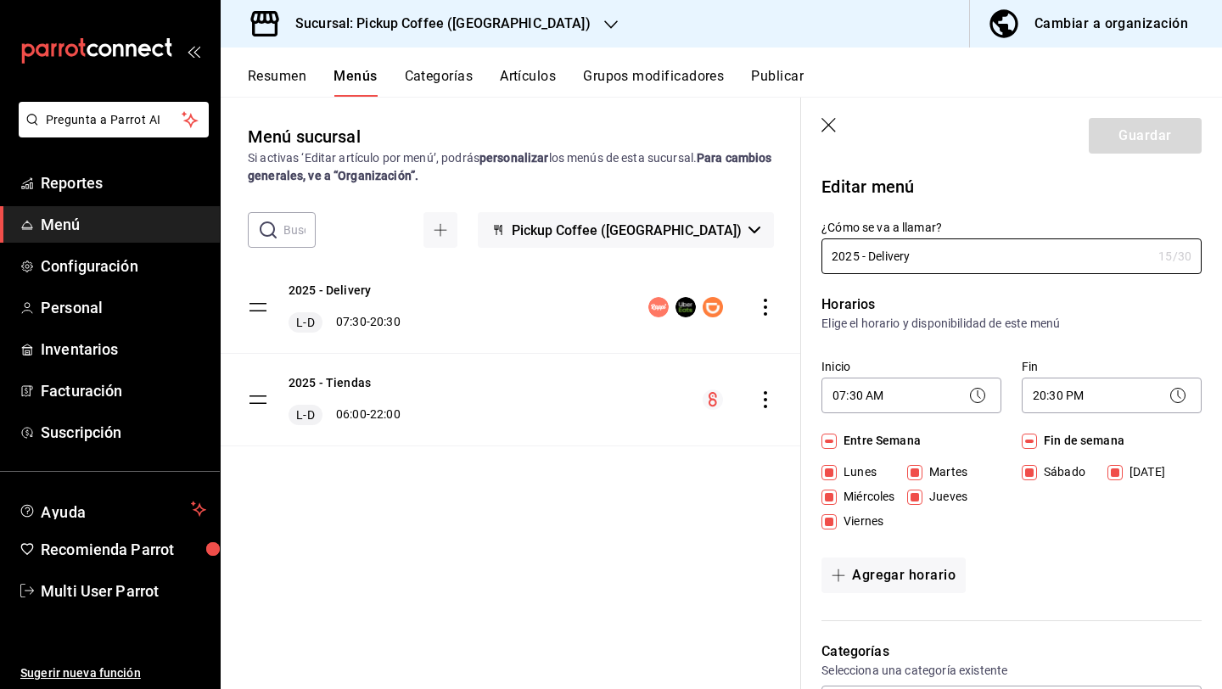
click at [1119, 475] on input "[DATE]" at bounding box center [1115, 472] width 15 height 15
checkbox input "false"
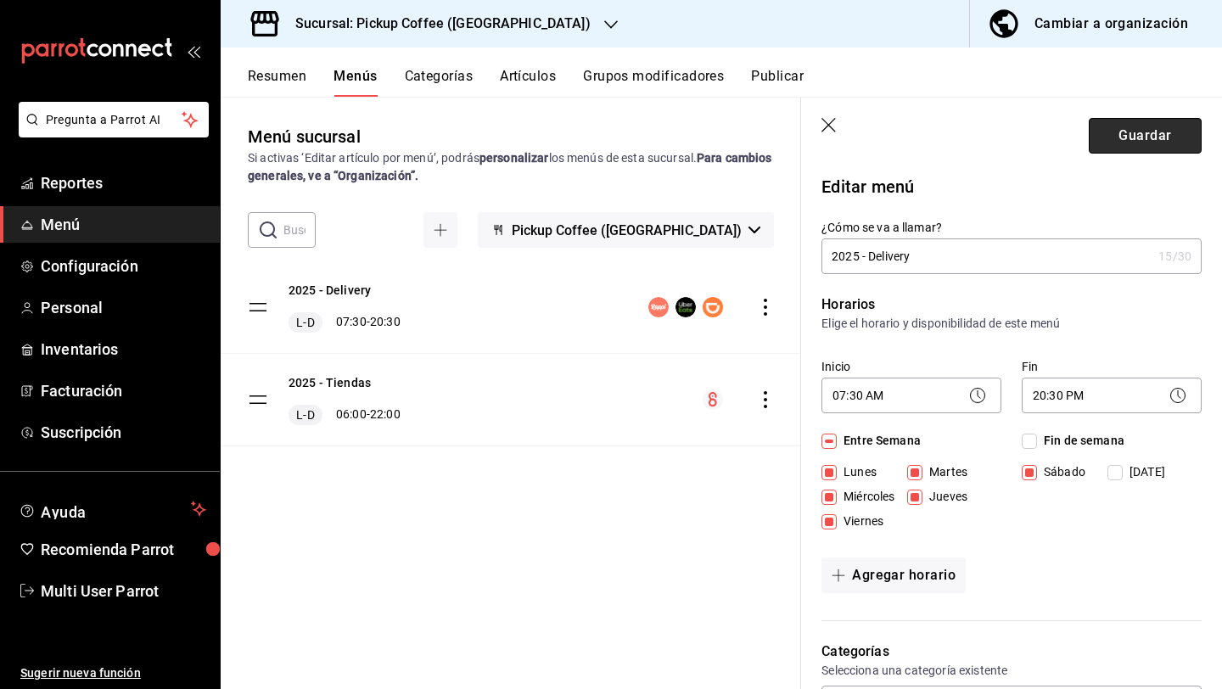
click at [1143, 146] on button "Guardar" at bounding box center [1145, 136] width 113 height 36
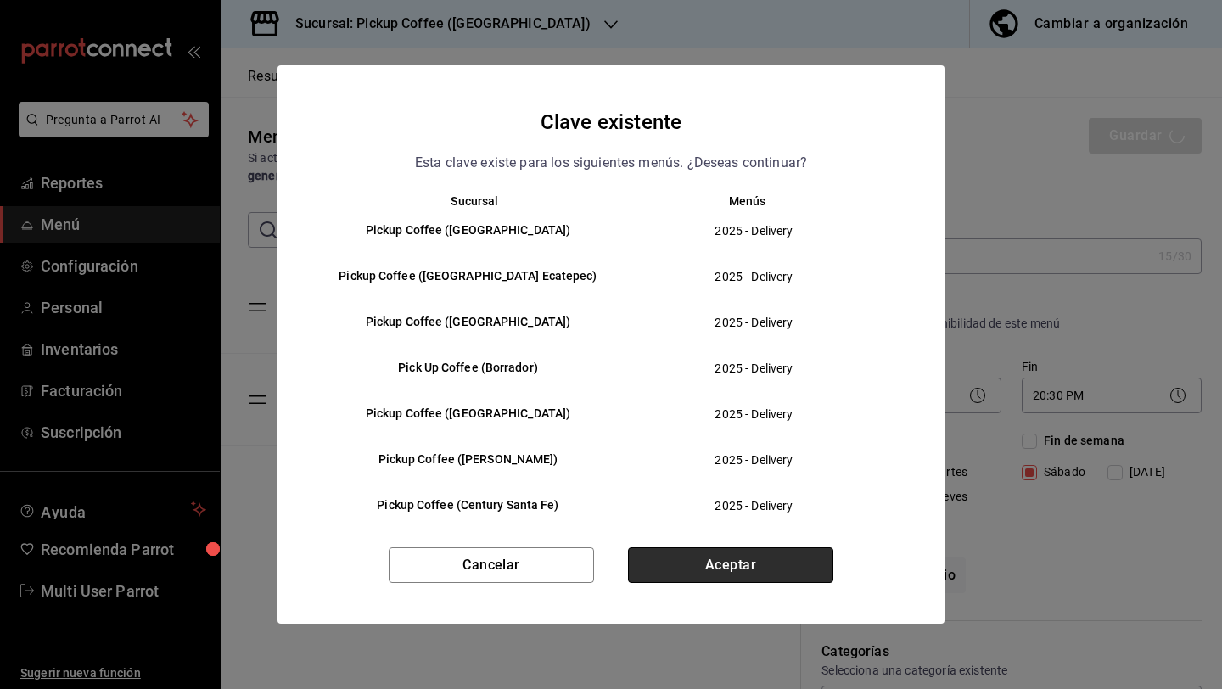
click at [741, 565] on button "Aceptar" at bounding box center [730, 565] width 205 height 36
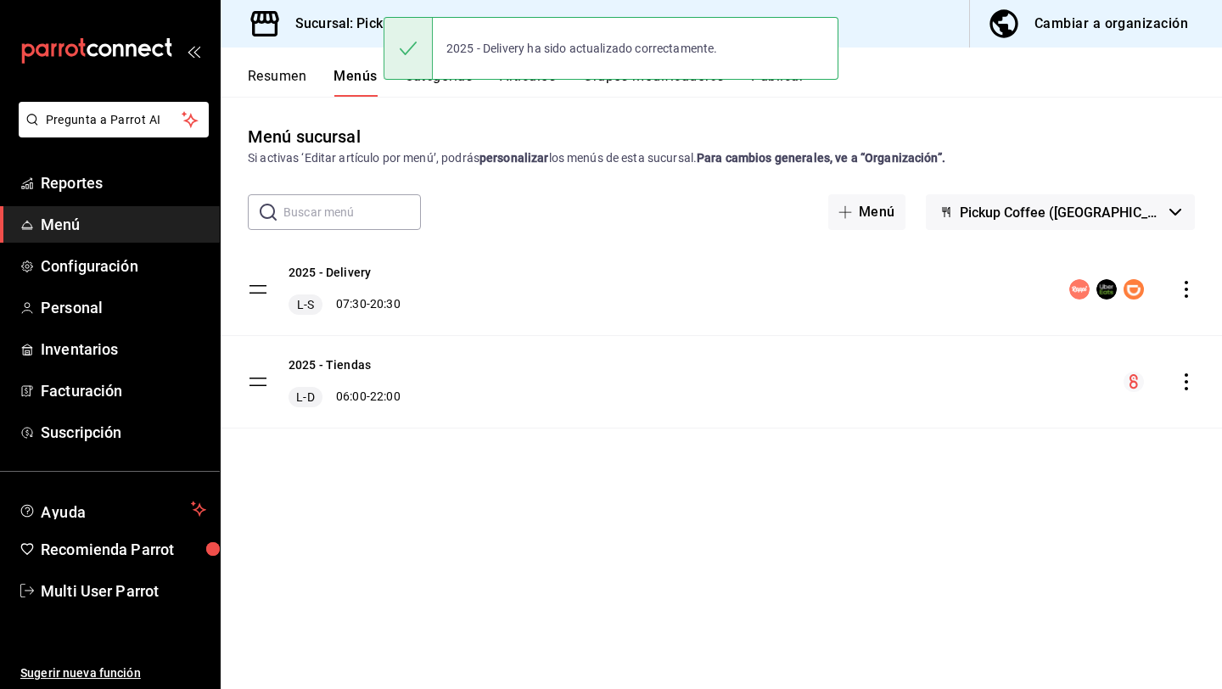
click at [334, 37] on div "Sucursal: Pickup Coffee ([GEOGRAPHIC_DATA])" at bounding box center [429, 24] width 390 height 48
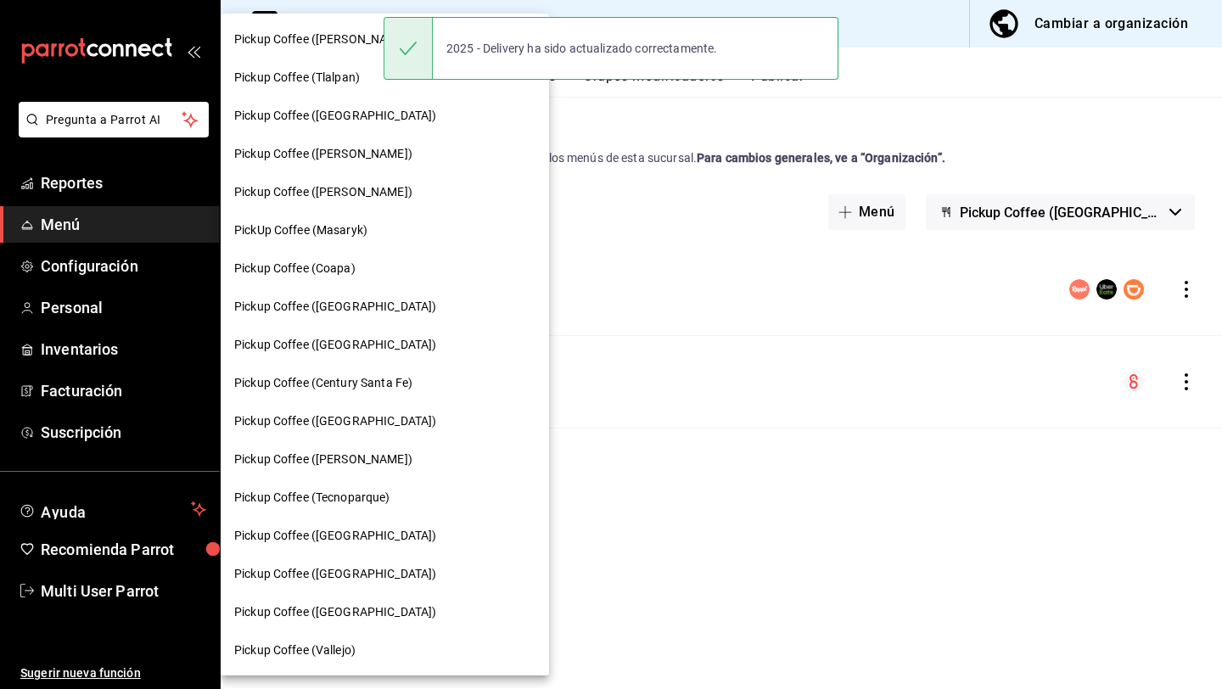
scroll to position [803, 0]
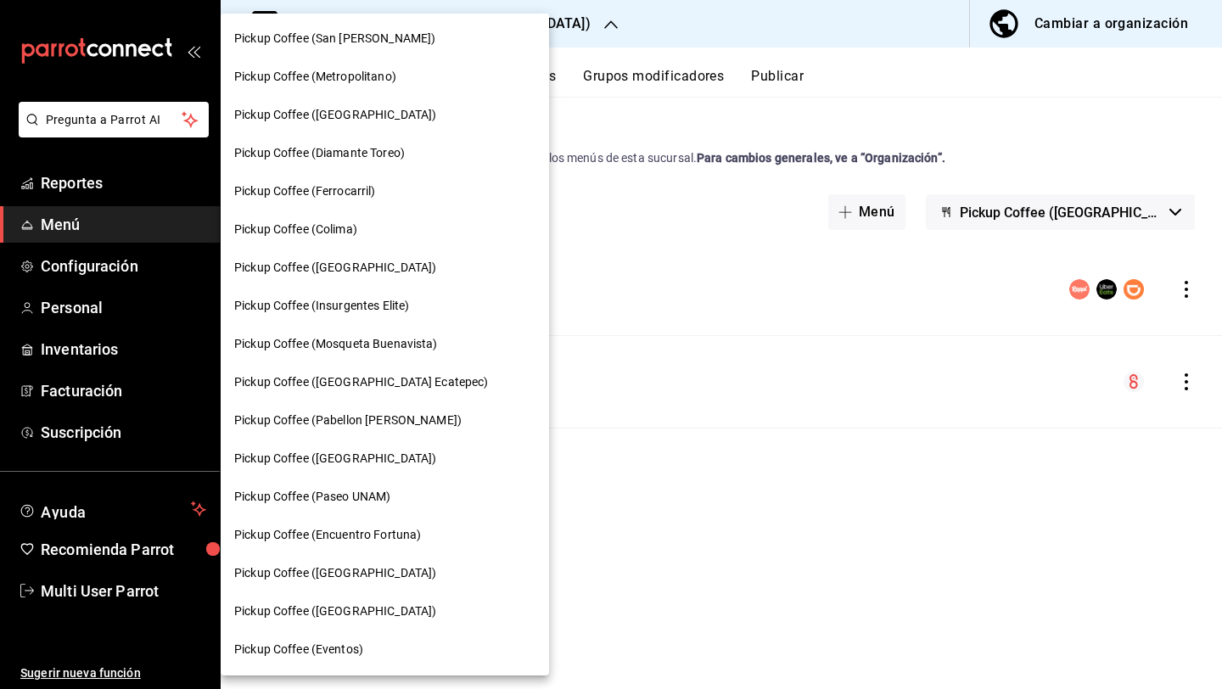
click at [691, 311] on div at bounding box center [611, 344] width 1222 height 689
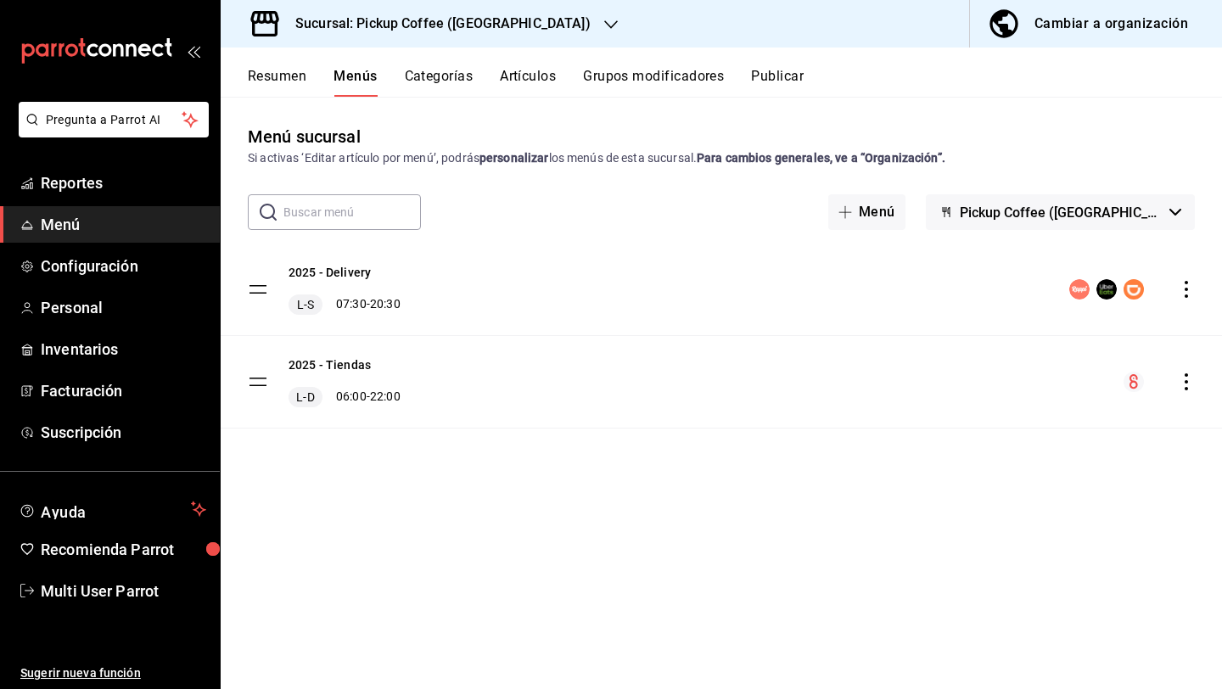
click at [514, 37] on div "Sucursal: Pickup Coffee ([GEOGRAPHIC_DATA])" at bounding box center [429, 24] width 390 height 48
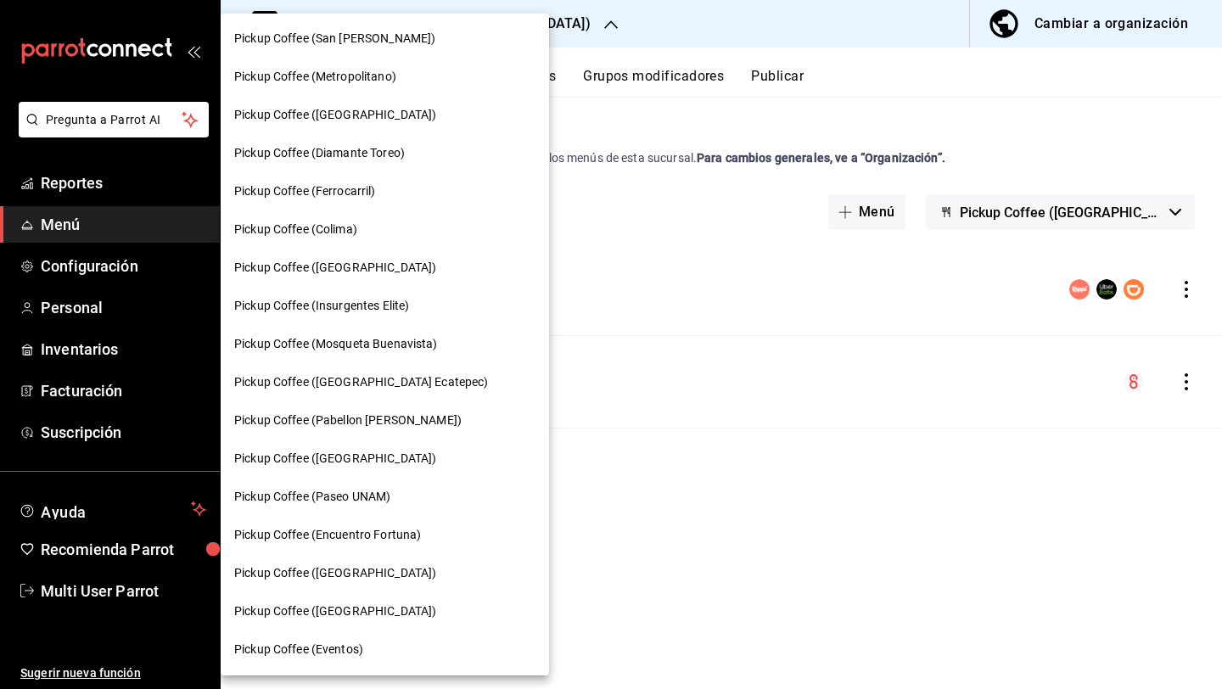
click at [359, 533] on span "Pickup Coffee (Encuentro Fortuna)" at bounding box center [327, 535] width 187 height 18
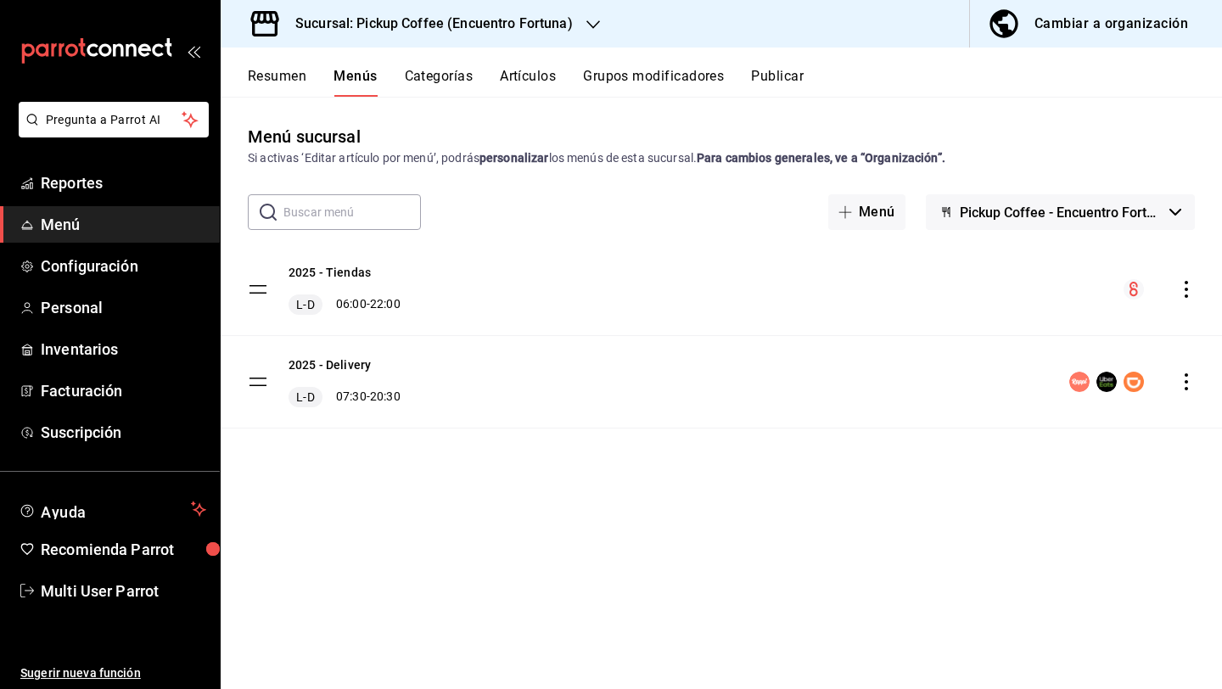
click at [1186, 386] on icon "actions" at bounding box center [1186, 381] width 17 height 17
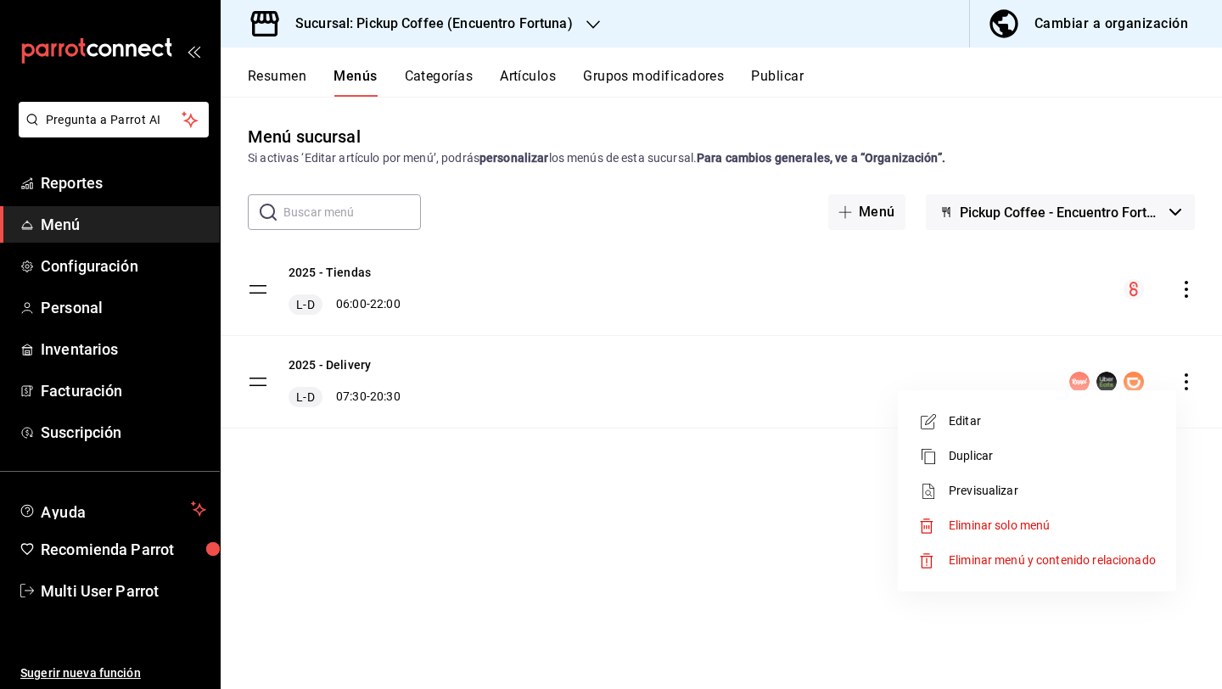
click at [1094, 428] on span "Editar" at bounding box center [1052, 421] width 207 height 18
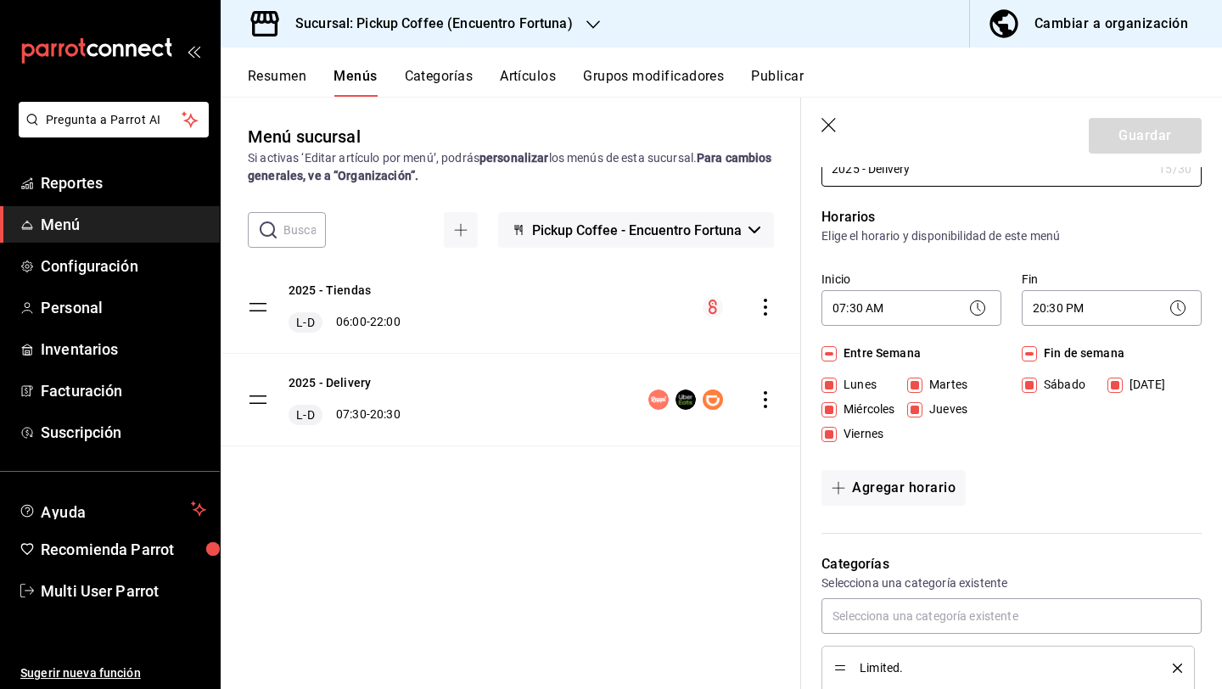
scroll to position [93, 0]
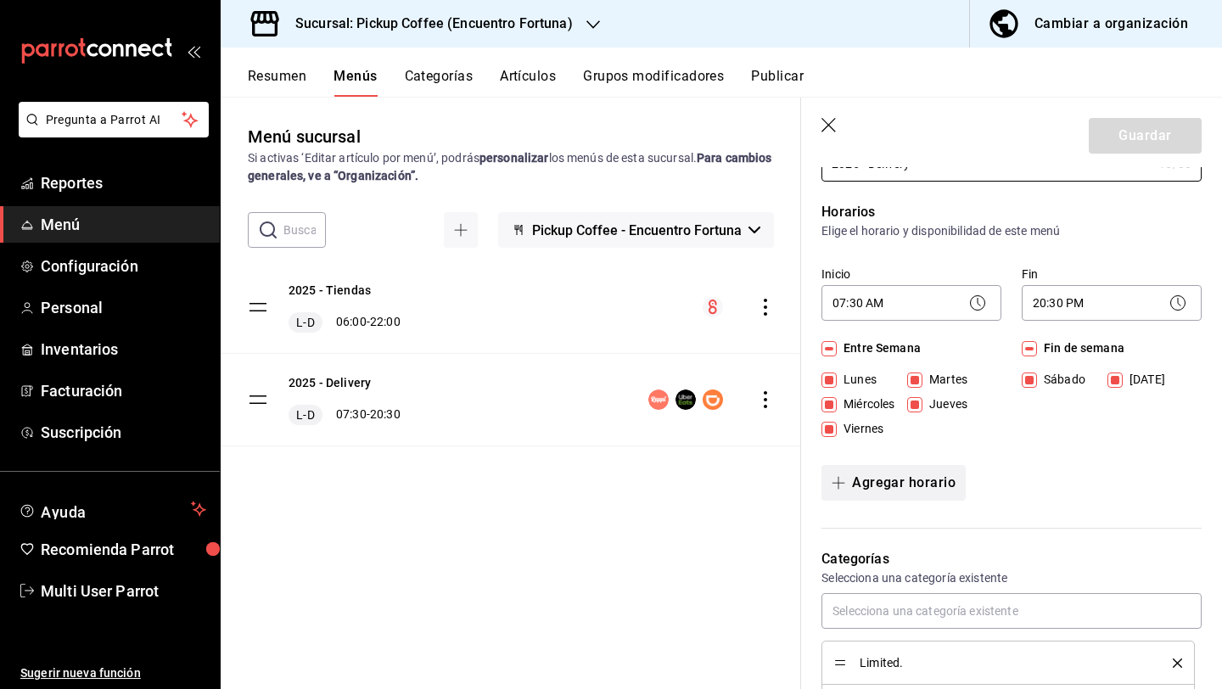
click at [921, 488] on button "Agregar horario" at bounding box center [894, 483] width 144 height 36
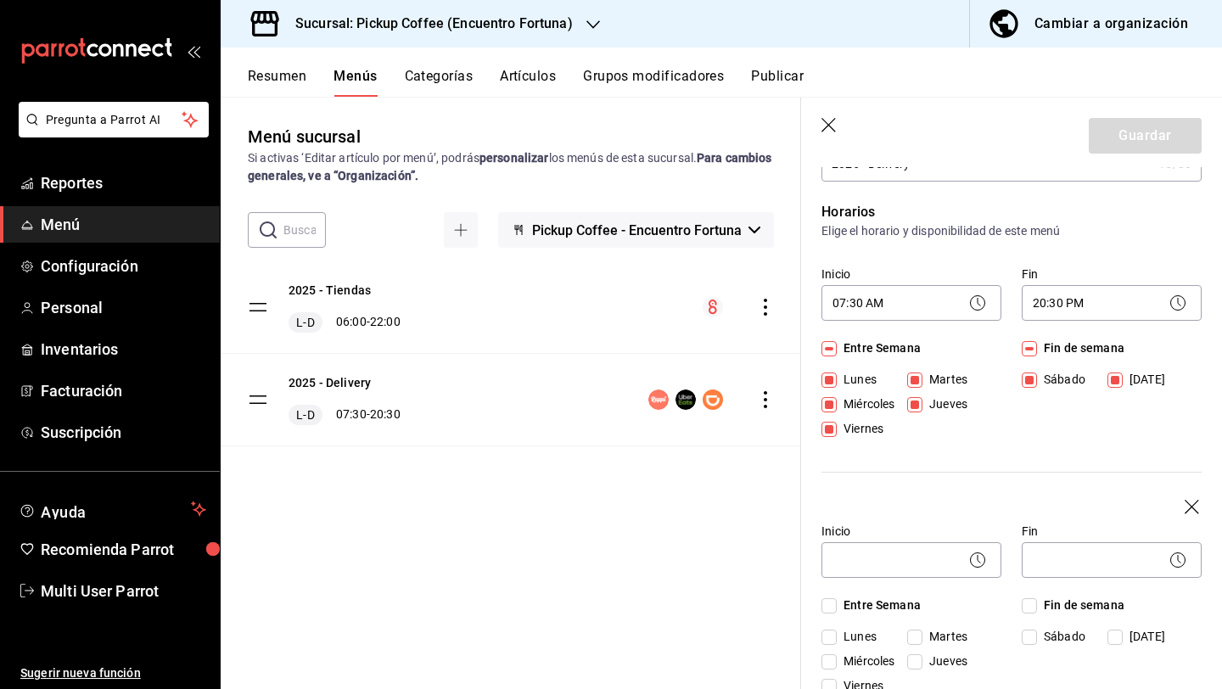
click at [926, 402] on span "Jueves" at bounding box center [945, 405] width 45 height 18
click at [923, 402] on input "Jueves" at bounding box center [914, 404] width 15 height 15
checkbox input "false"
click at [926, 402] on span "Jueves" at bounding box center [945, 405] width 45 height 18
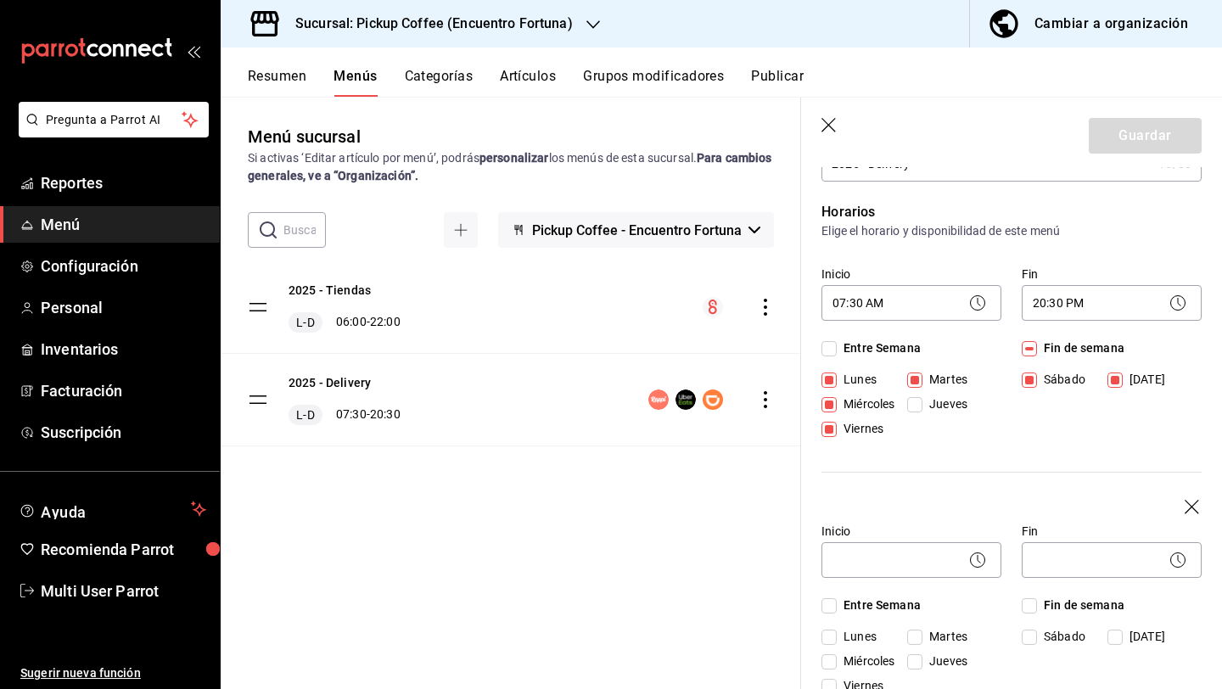
click at [923, 402] on input "Jueves" at bounding box center [914, 404] width 15 height 15
checkbox input "true"
click at [918, 383] on input "Martes" at bounding box center [914, 380] width 15 height 15
checkbox input "false"
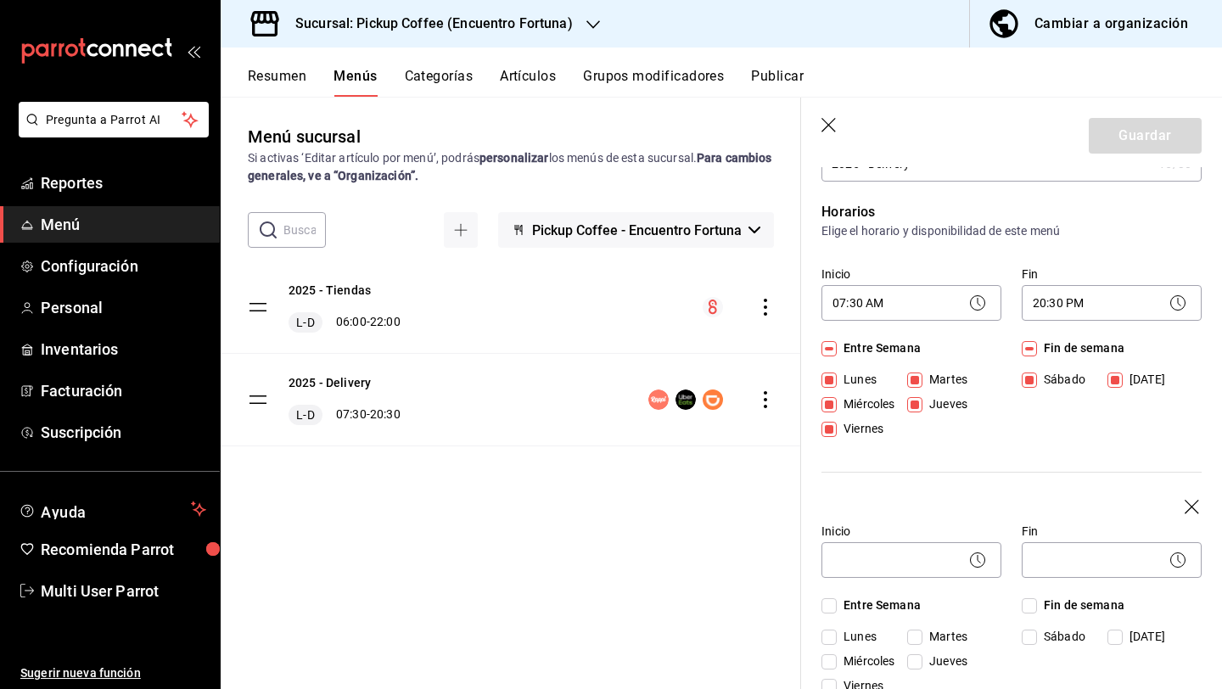
checkbox input "false"
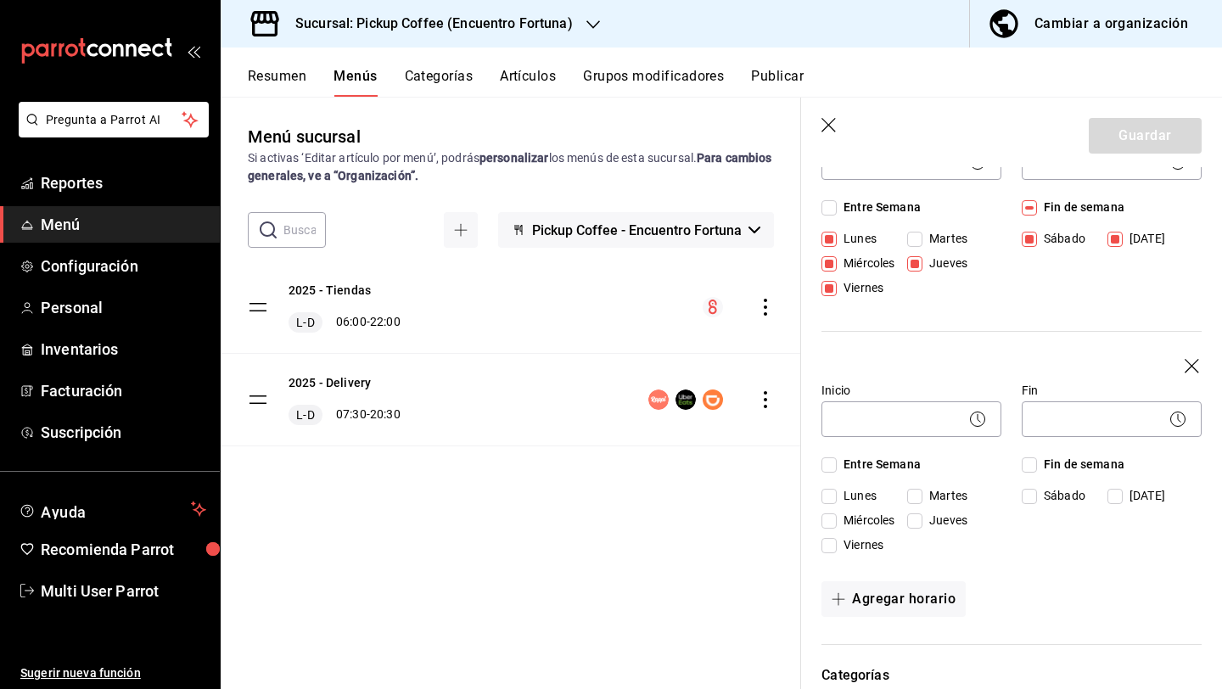
scroll to position [243, 0]
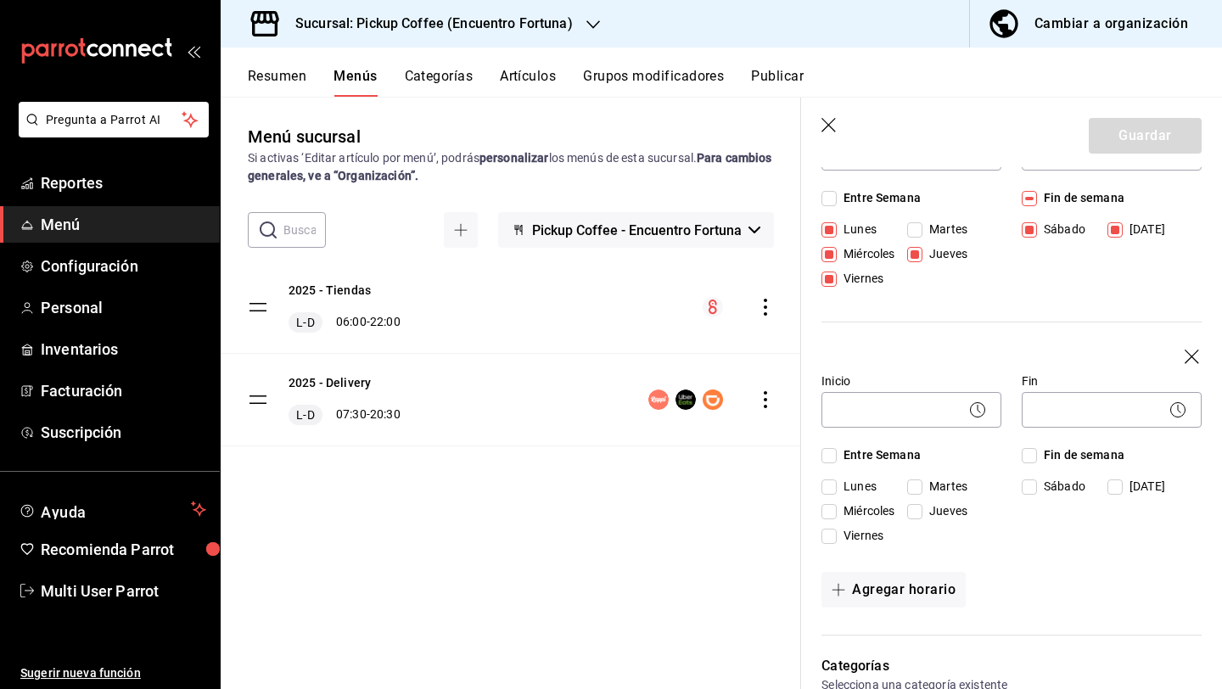
click at [924, 497] on div "[DATE] [DATE] [DATE] [DATE] [DATE]" at bounding box center [912, 515] width 180 height 74
click at [924, 495] on span "Martes" at bounding box center [945, 487] width 45 height 18
click at [923, 495] on input "Martes" at bounding box center [914, 487] width 15 height 15
checkbox input "true"
click at [899, 418] on body "Pregunta a Parrot AI Reportes Menú Configuración Personal Inventarios Facturaci…" at bounding box center [611, 412] width 1222 height 825
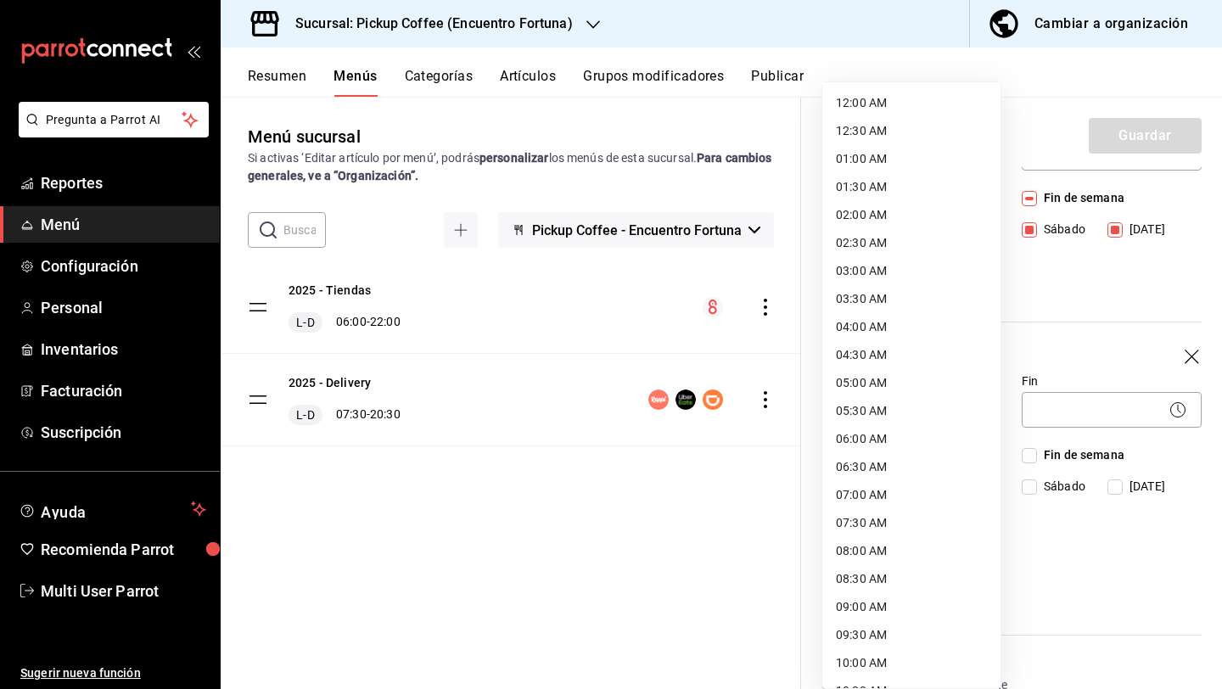
click at [871, 610] on li "09:00 AM" at bounding box center [911, 607] width 178 height 28
type input "09:00"
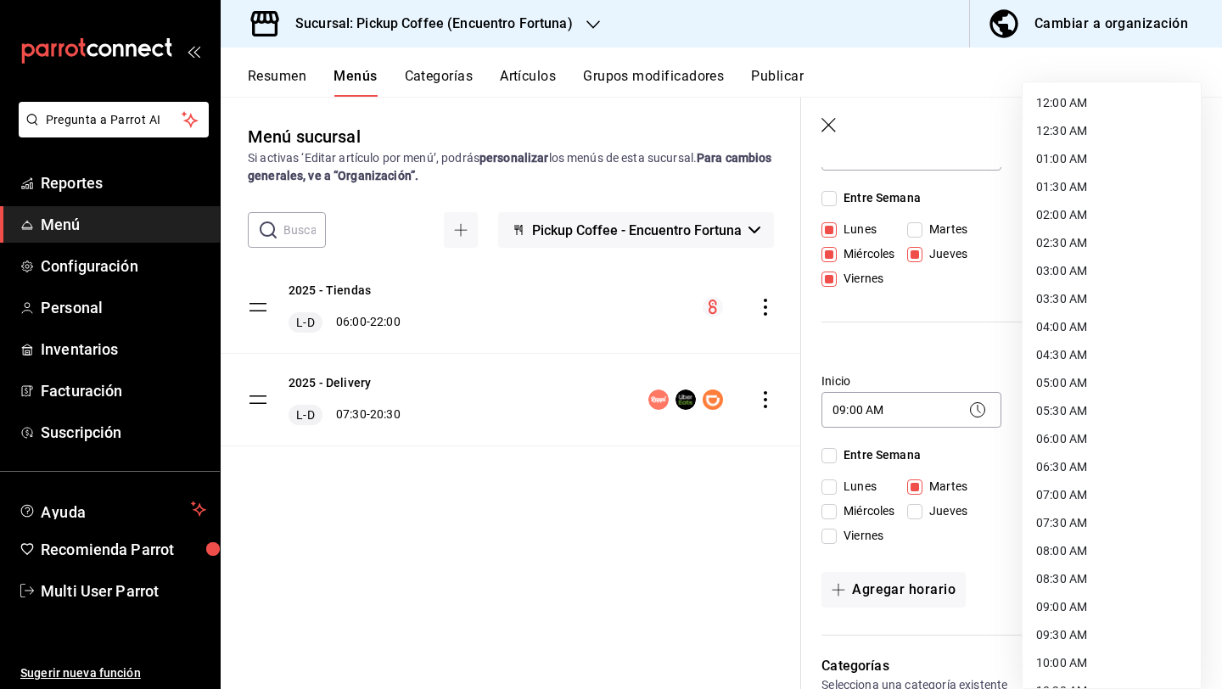
click at [1055, 419] on body "Pregunta a Parrot AI Reportes Menú Configuración Personal Inventarios Facturaci…" at bounding box center [611, 412] width 1222 height 825
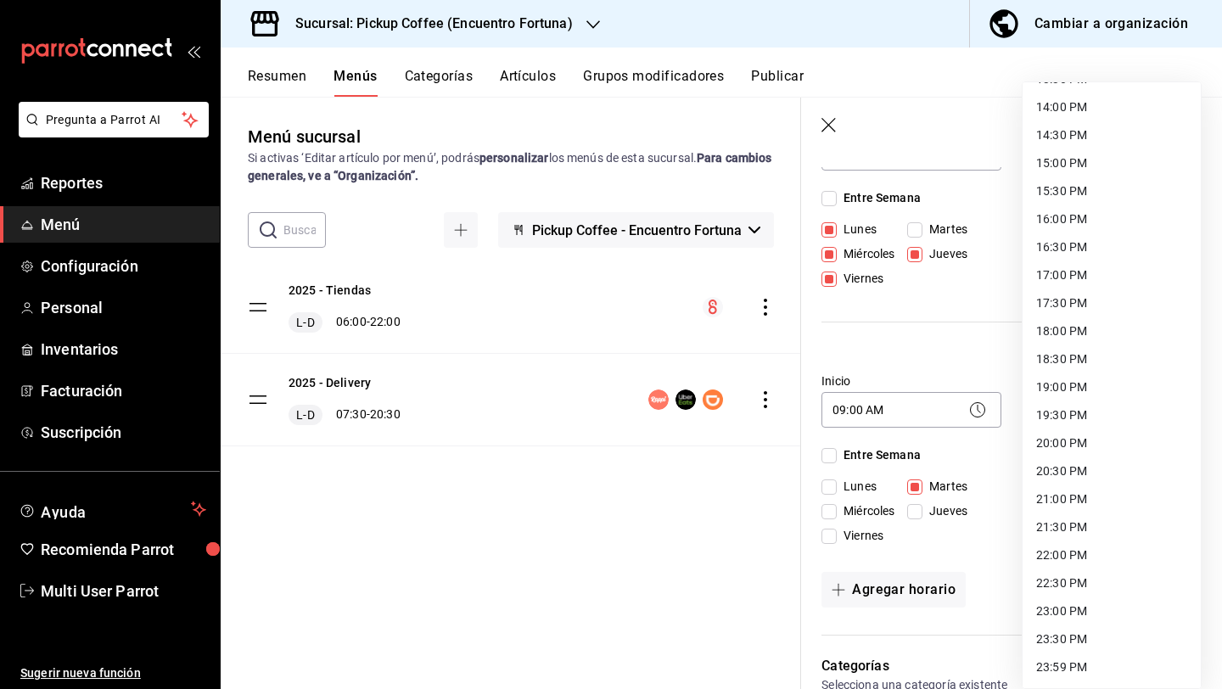
click at [1091, 358] on li "18:30 PM" at bounding box center [1112, 359] width 178 height 28
type input "18:30"
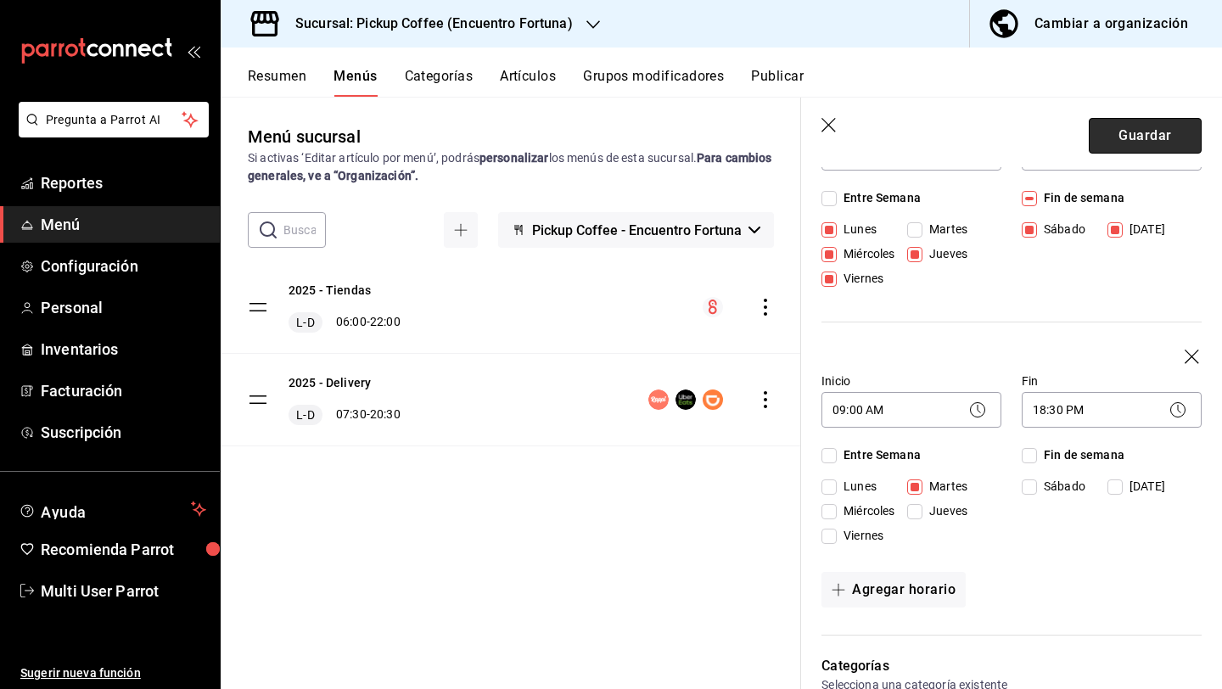
click at [1147, 133] on button "Guardar" at bounding box center [1145, 136] width 113 height 36
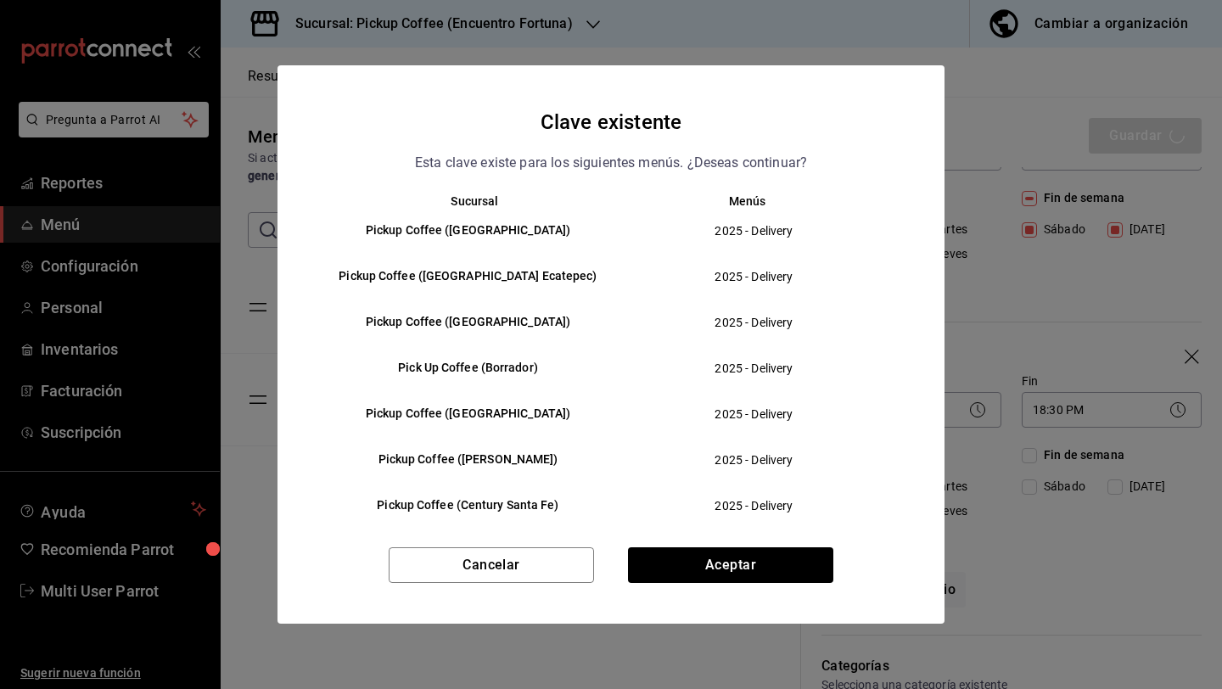
click at [728, 546] on div "Clave existente Esta clave existe para los siguientes menús. ¿Deseas continuar?…" at bounding box center [611, 344] width 667 height 558
click at [728, 553] on button "Aceptar" at bounding box center [730, 565] width 205 height 36
click at [525, 575] on button "Cancelar" at bounding box center [491, 565] width 205 height 36
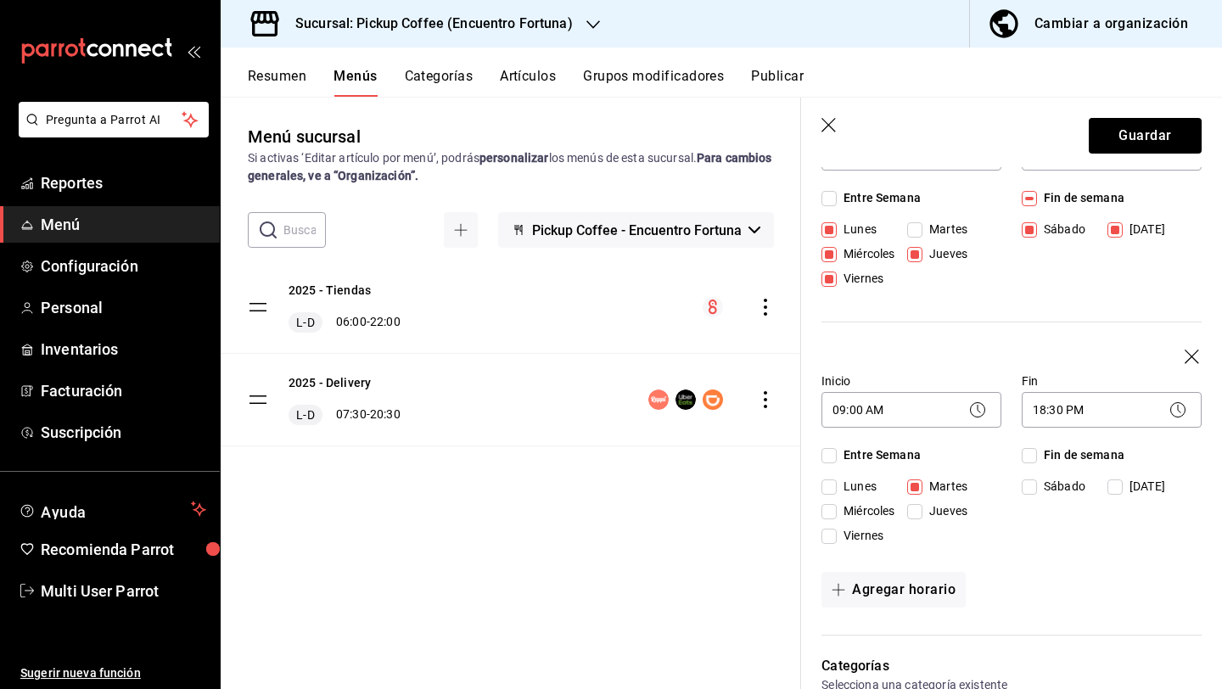
click at [831, 131] on icon "button" at bounding box center [830, 126] width 17 height 17
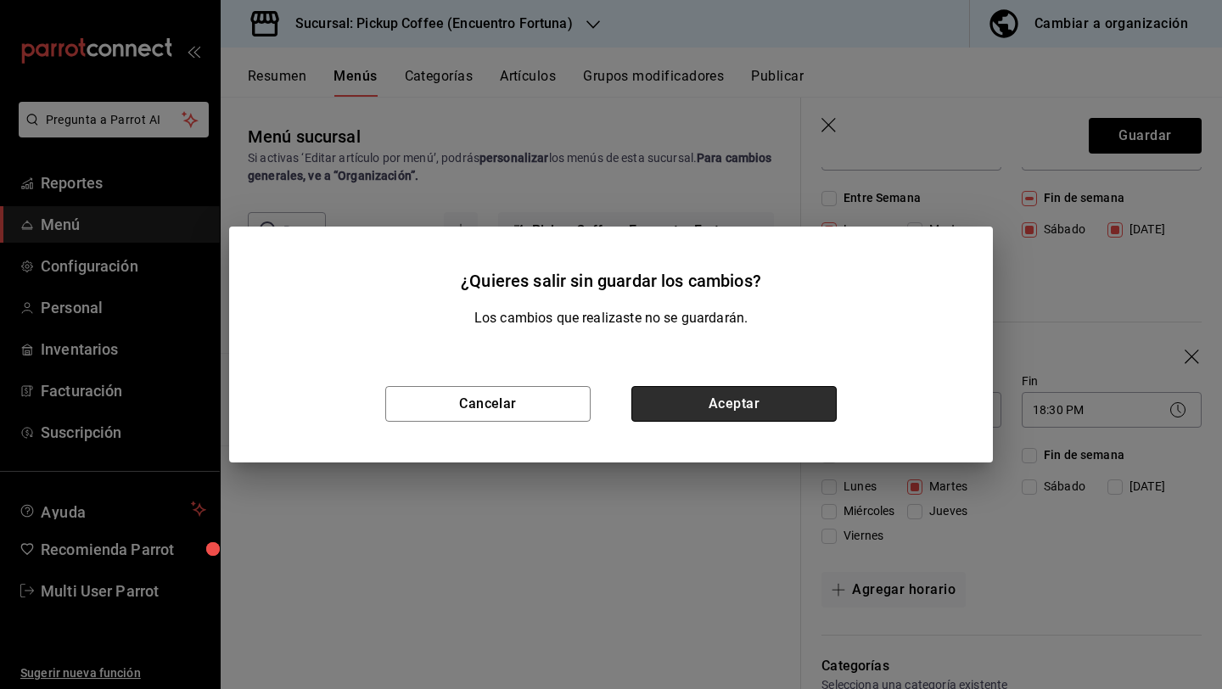
click at [712, 413] on button "Aceptar" at bounding box center [733, 404] width 205 height 36
checkbox input "false"
type input "1758210618955"
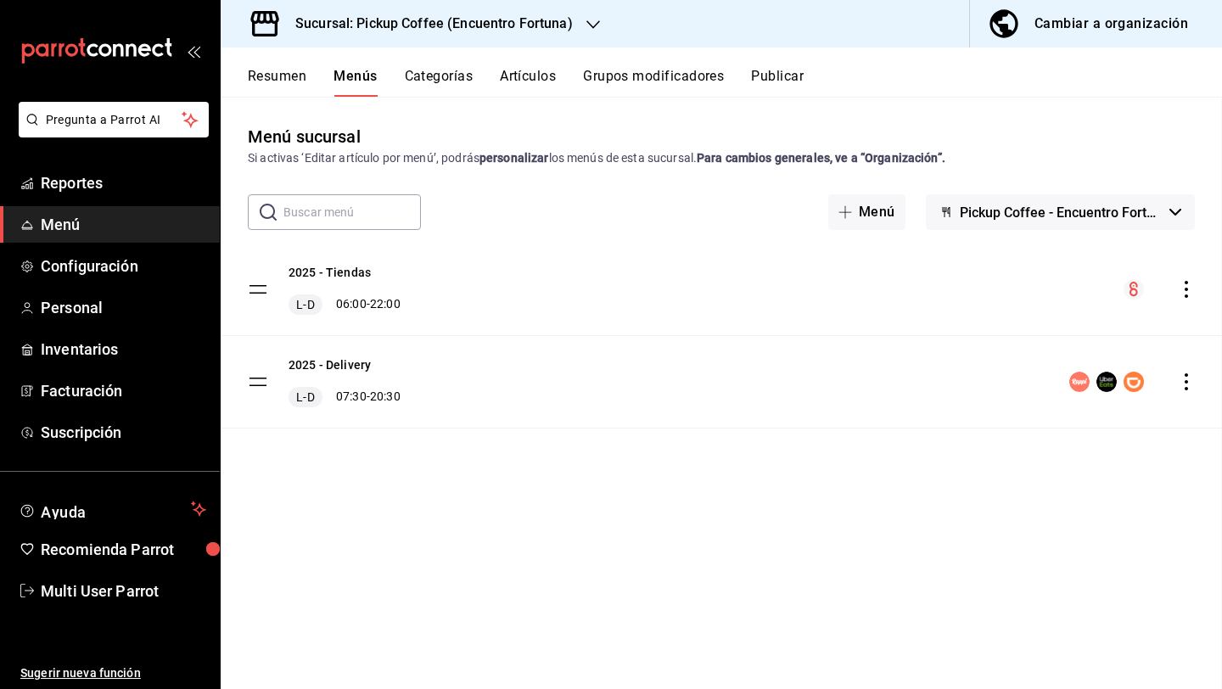
checkbox input "false"
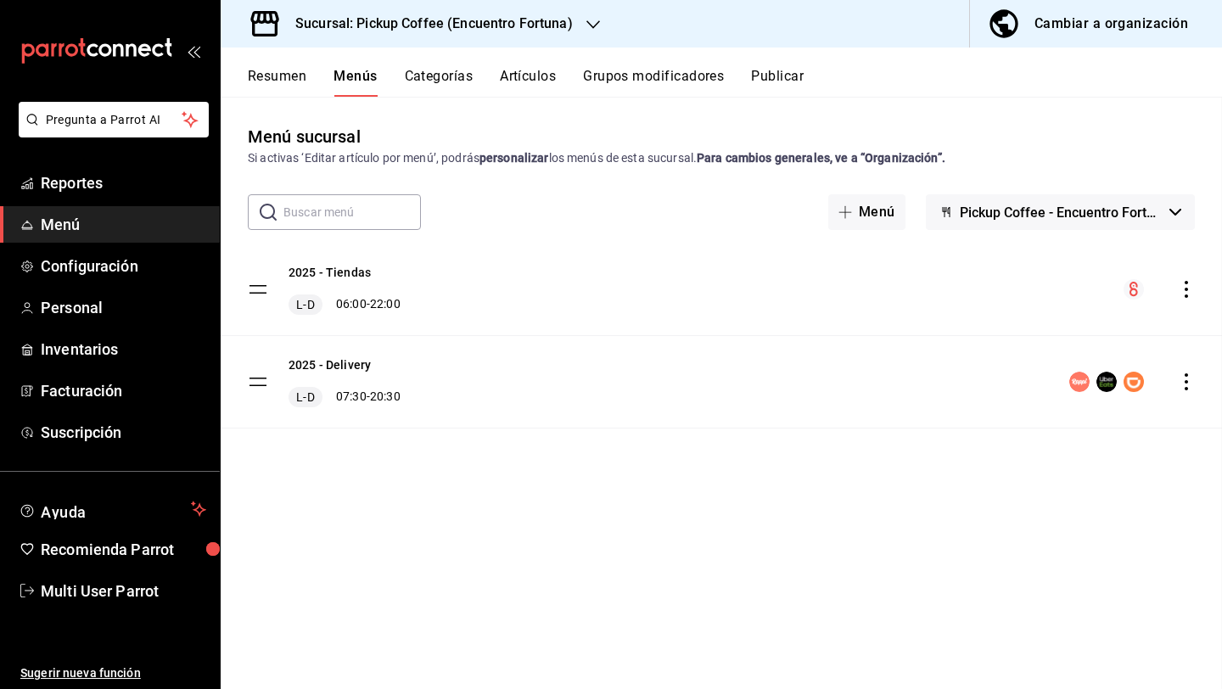
checkbox input "false"
click at [485, 22] on h3 "Sucursal: Pickup Coffee (Encuentro Fortuna)" at bounding box center [427, 24] width 291 height 20
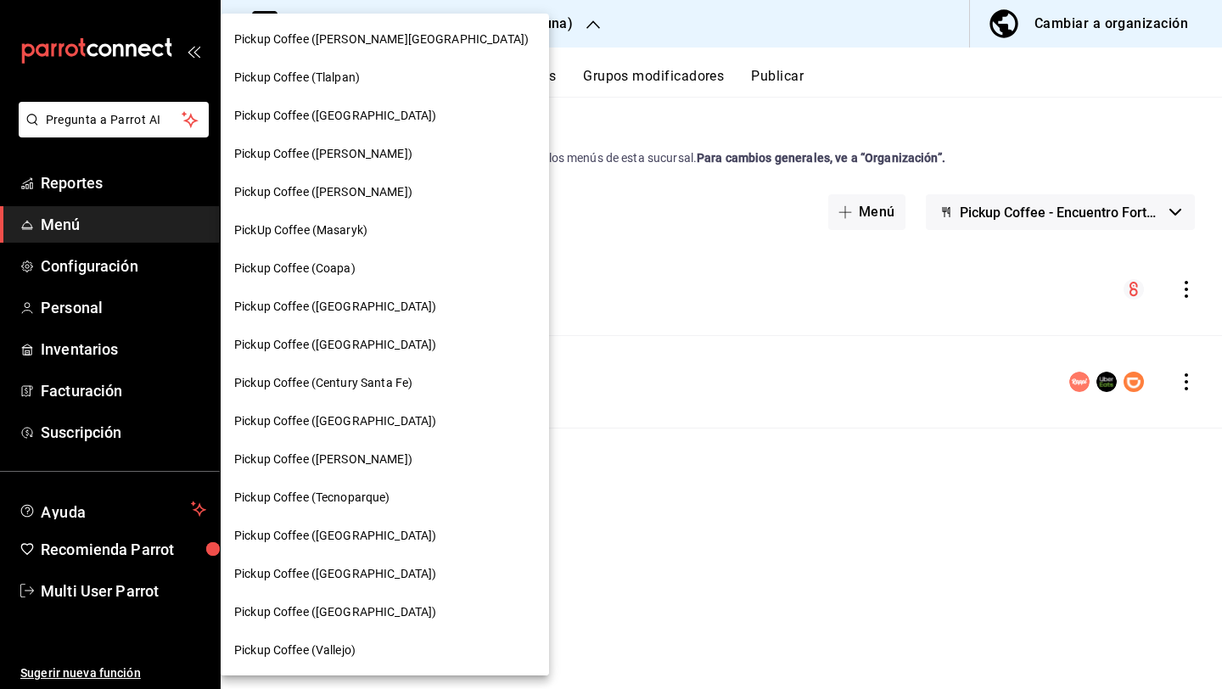
click at [389, 238] on div "PickUp Coffee (Masaryk)" at bounding box center [384, 231] width 301 height 18
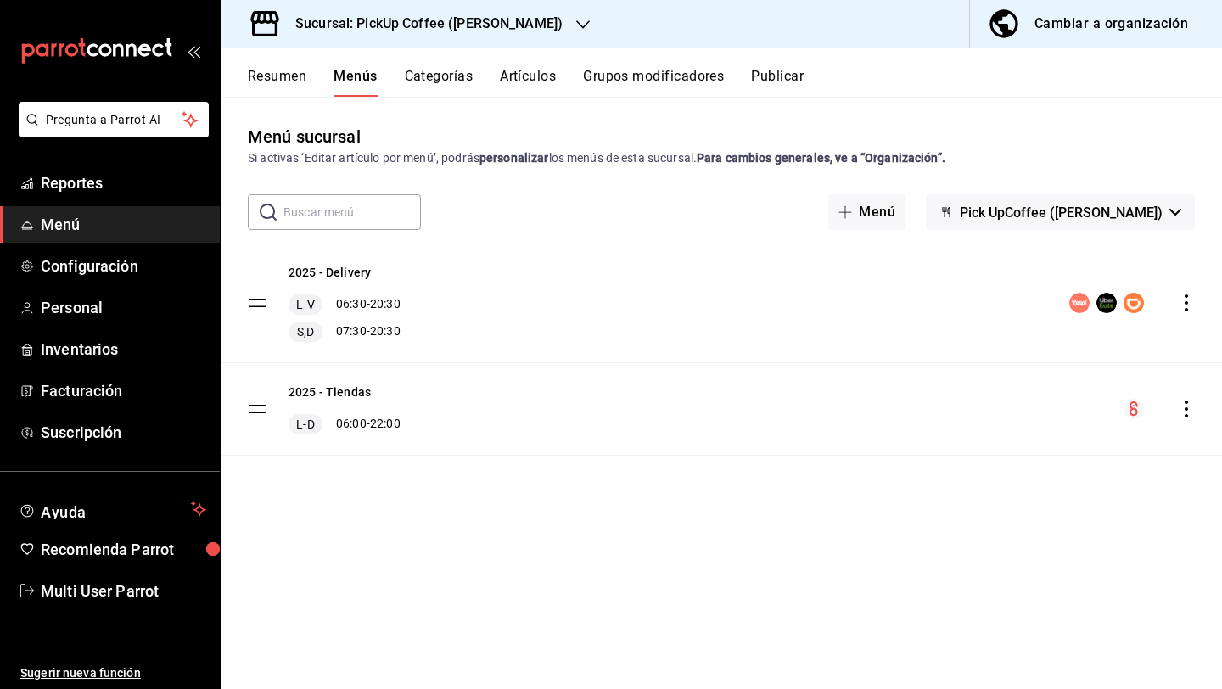
click at [787, 75] on button "Publicar" at bounding box center [777, 82] width 53 height 29
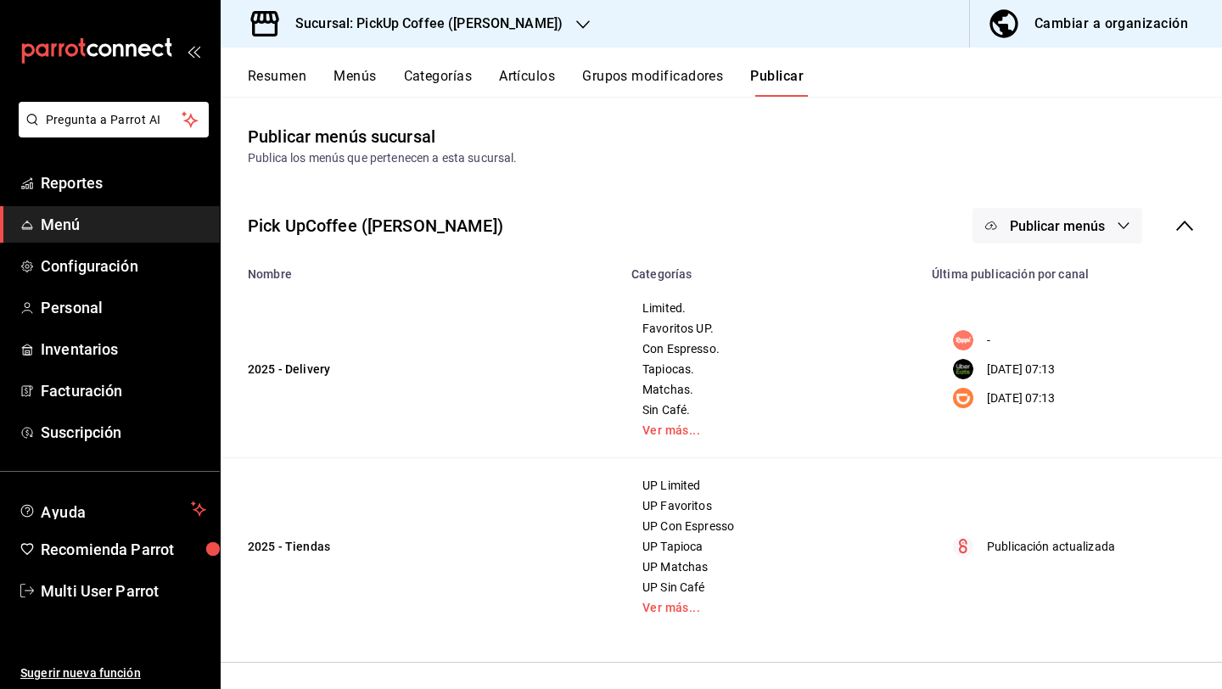
click at [1090, 234] on button "Publicar menús" at bounding box center [1058, 226] width 170 height 36
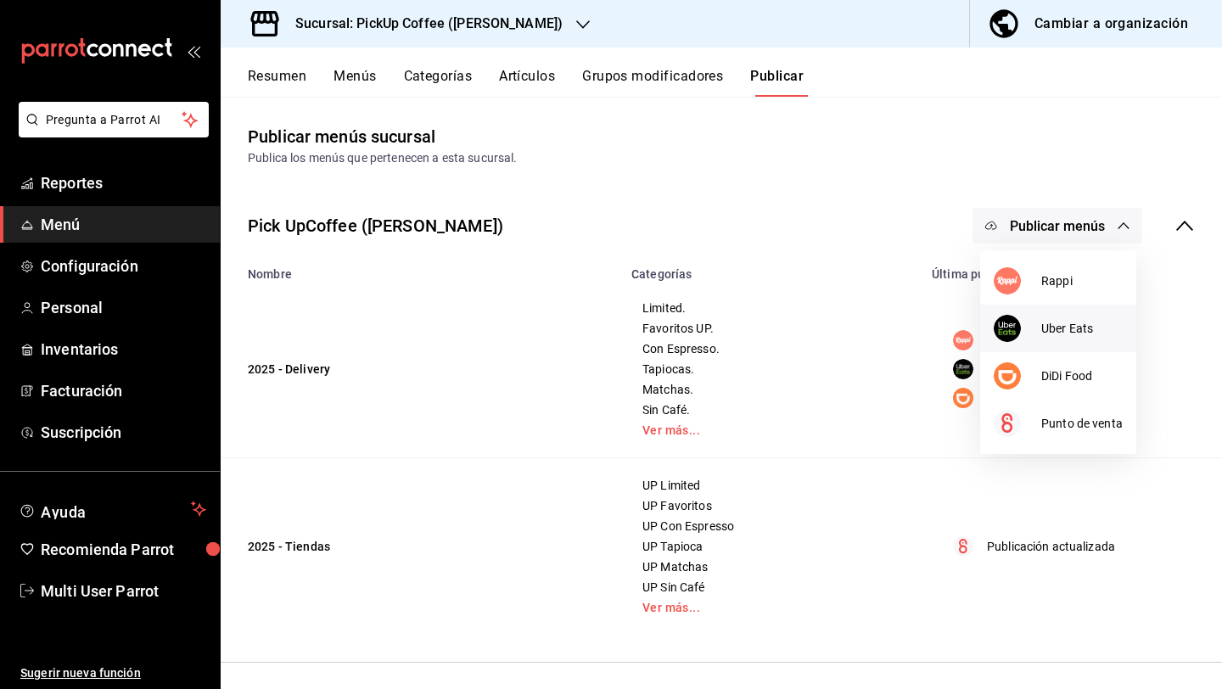
click at [1047, 328] on span "Uber Eats" at bounding box center [1081, 329] width 81 height 18
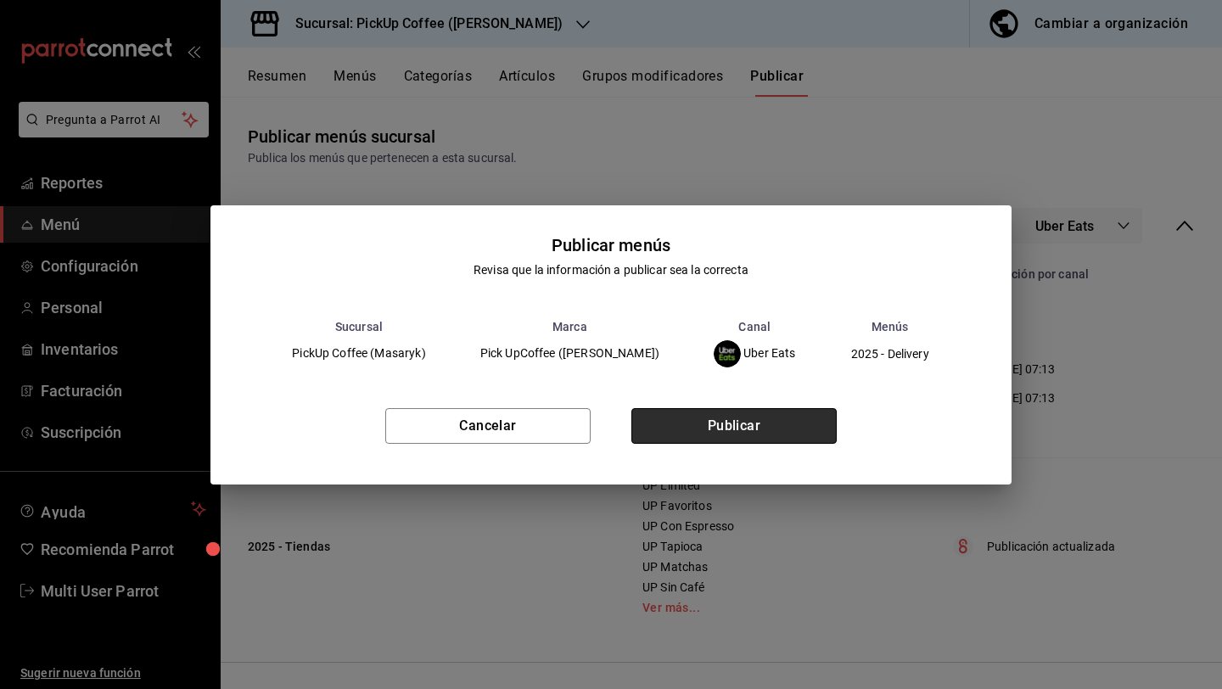
click at [777, 416] on button "Publicar" at bounding box center [733, 426] width 205 height 36
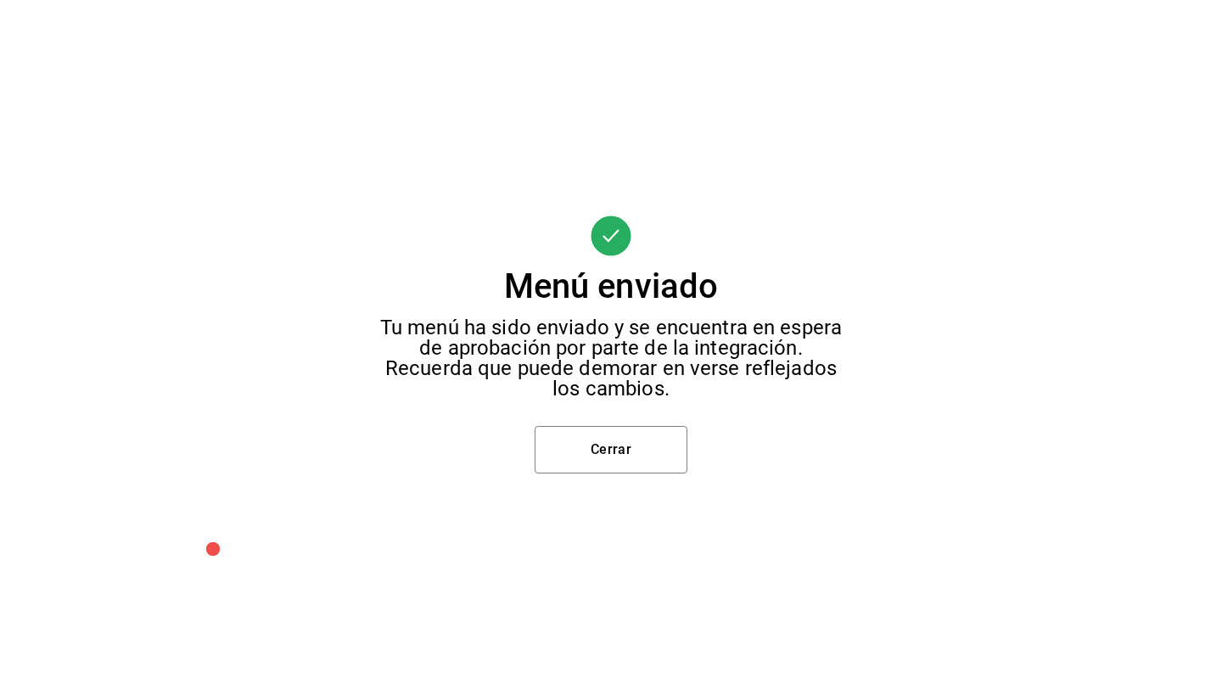
click at [610, 476] on div "Menú enviado Tu menú ha sido enviado y se encuentra en espera de aprobación por…" at bounding box center [611, 344] width 1222 height 689
click at [621, 458] on button "Cerrar" at bounding box center [611, 450] width 153 height 48
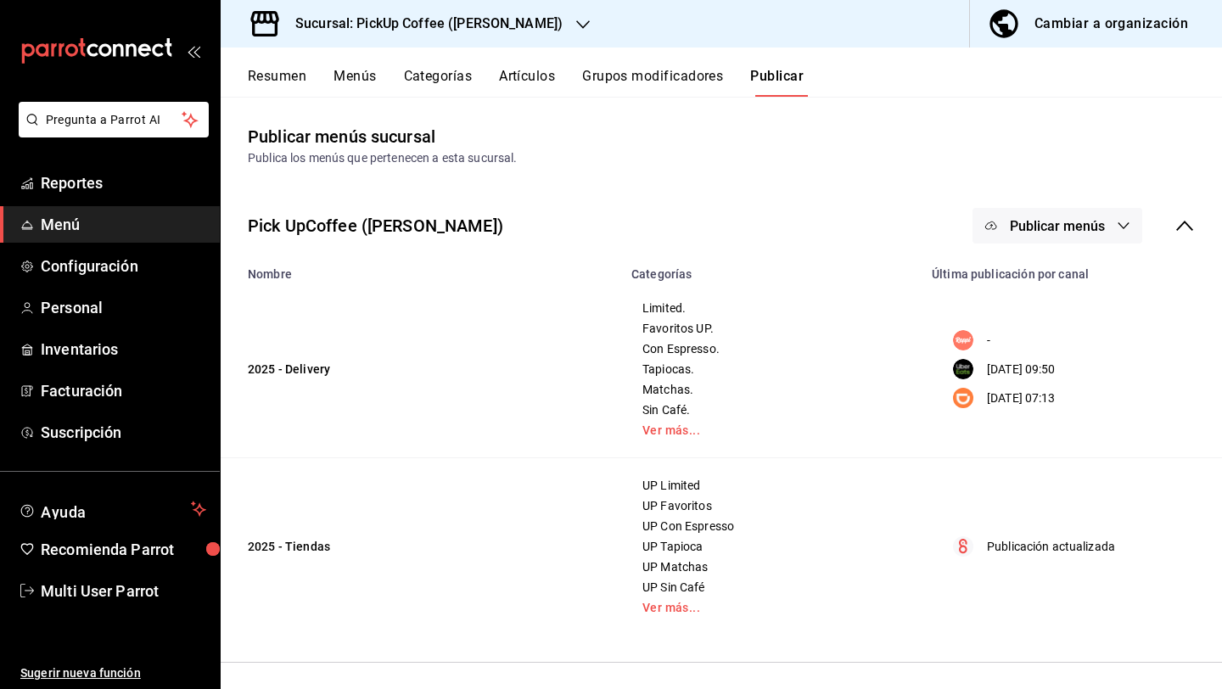
click at [1042, 241] on button "Publicar menús" at bounding box center [1058, 226] width 170 height 36
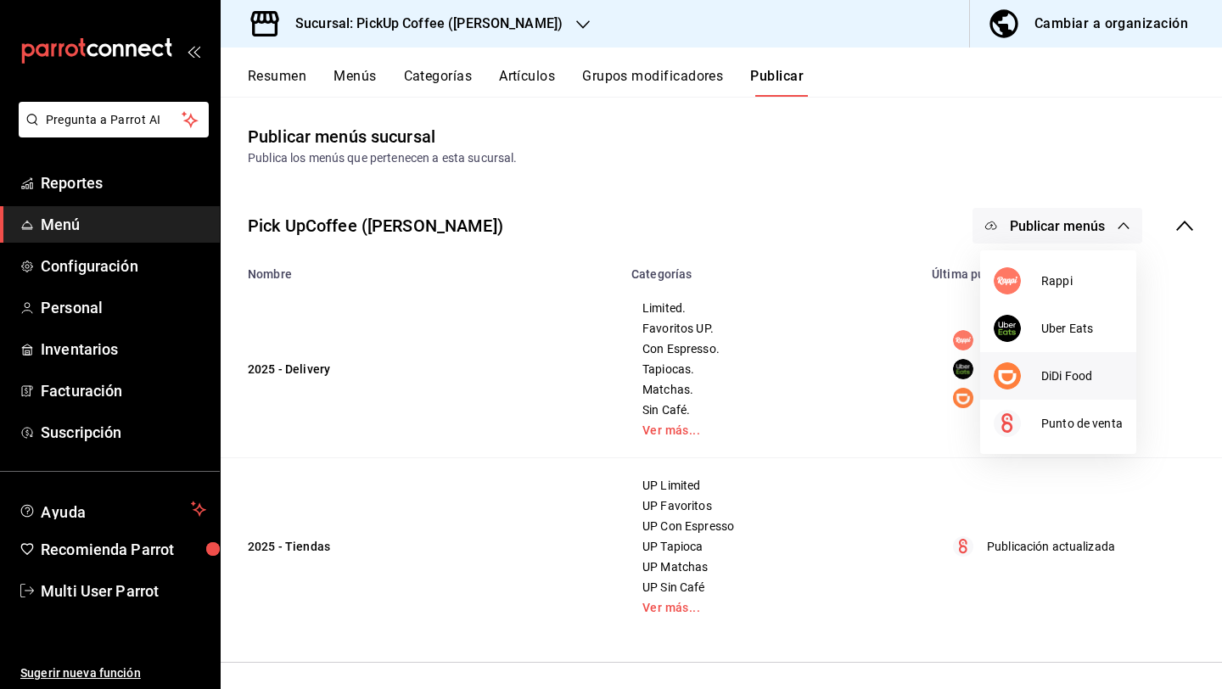
click at [1051, 374] on span "DiDi Food" at bounding box center [1081, 377] width 81 height 18
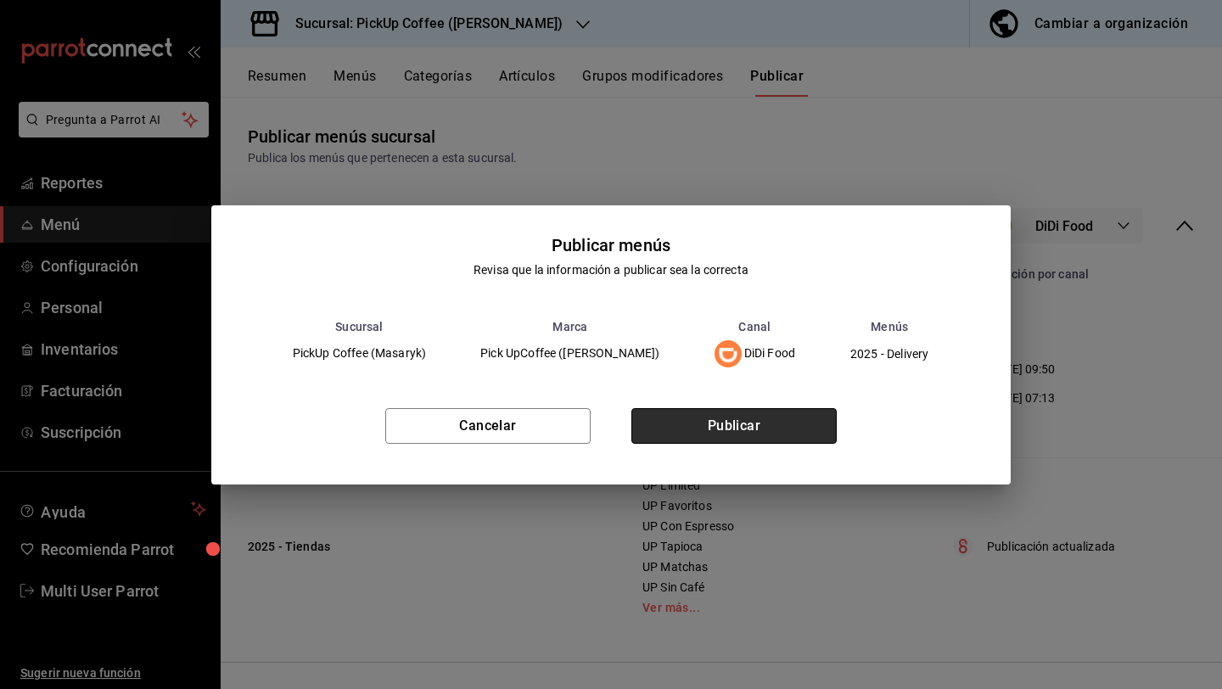
click at [744, 416] on button "Publicar" at bounding box center [733, 426] width 205 height 36
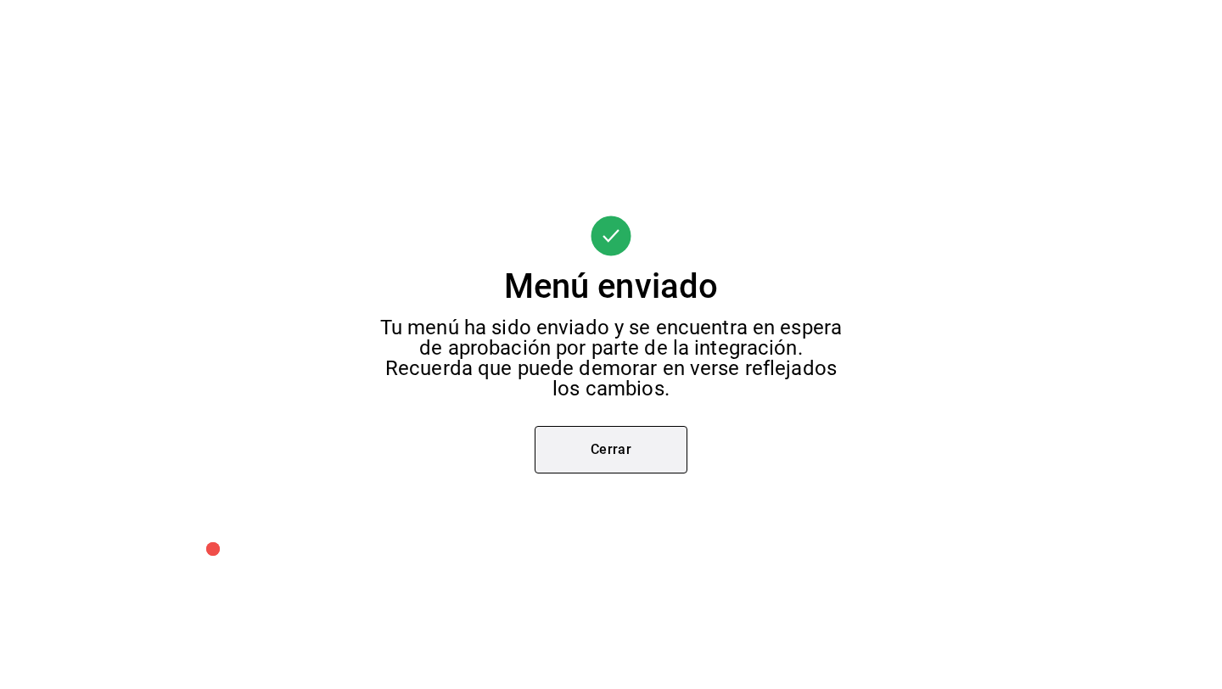
click at [569, 444] on button "Cerrar" at bounding box center [611, 450] width 153 height 48
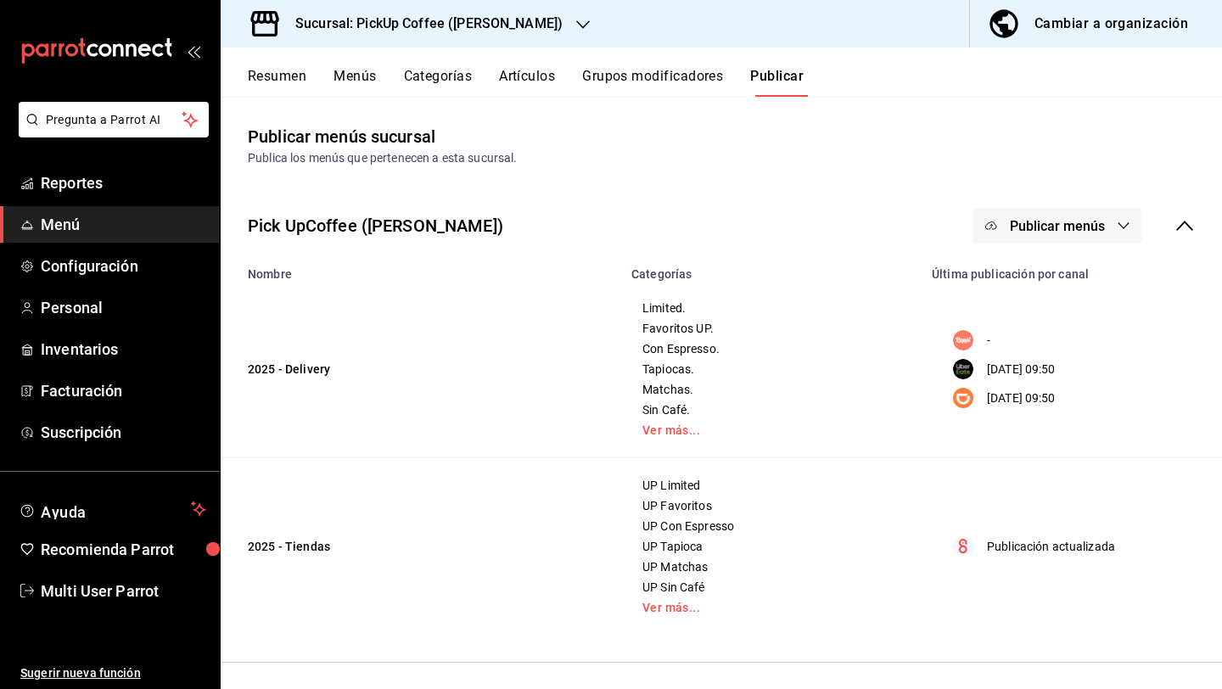
click at [382, 28] on h3 "Sucursal: PickUp Coffee (Masaryk)" at bounding box center [422, 24] width 281 height 20
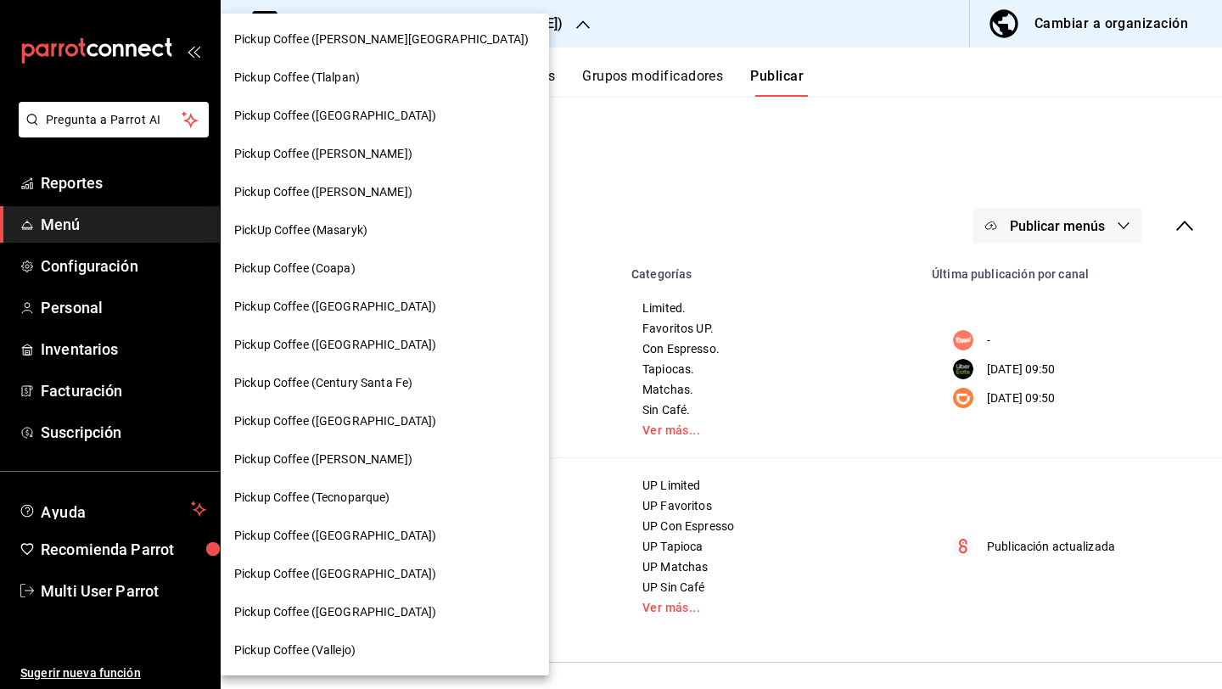
click at [358, 272] on div "Pickup Coffee (Coapa)" at bounding box center [384, 269] width 301 height 18
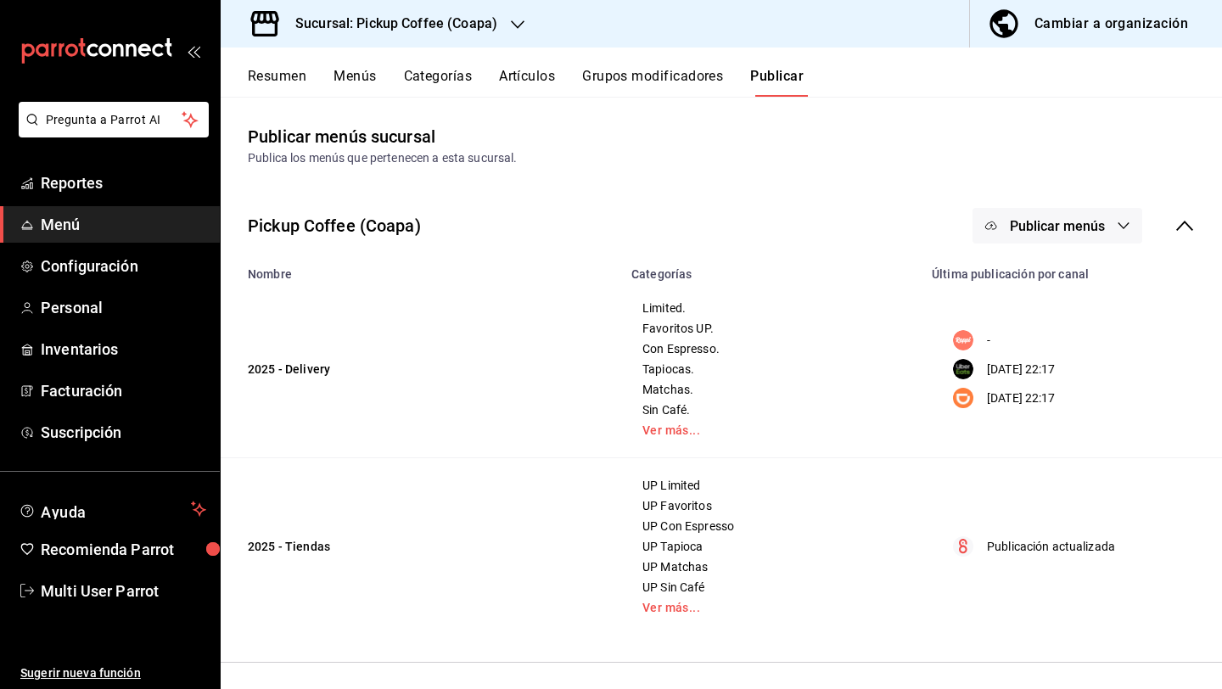
click at [1076, 221] on span "Publicar menús" at bounding box center [1057, 226] width 95 height 16
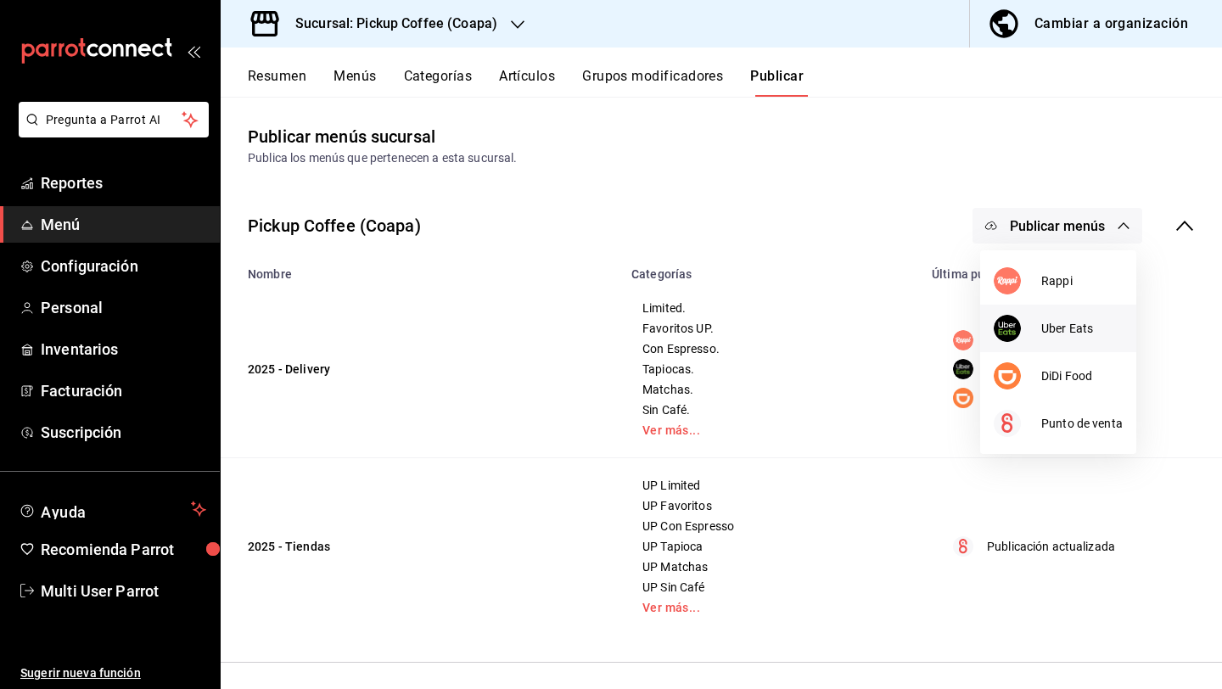
click at [1053, 339] on li "Uber Eats" at bounding box center [1058, 329] width 156 height 48
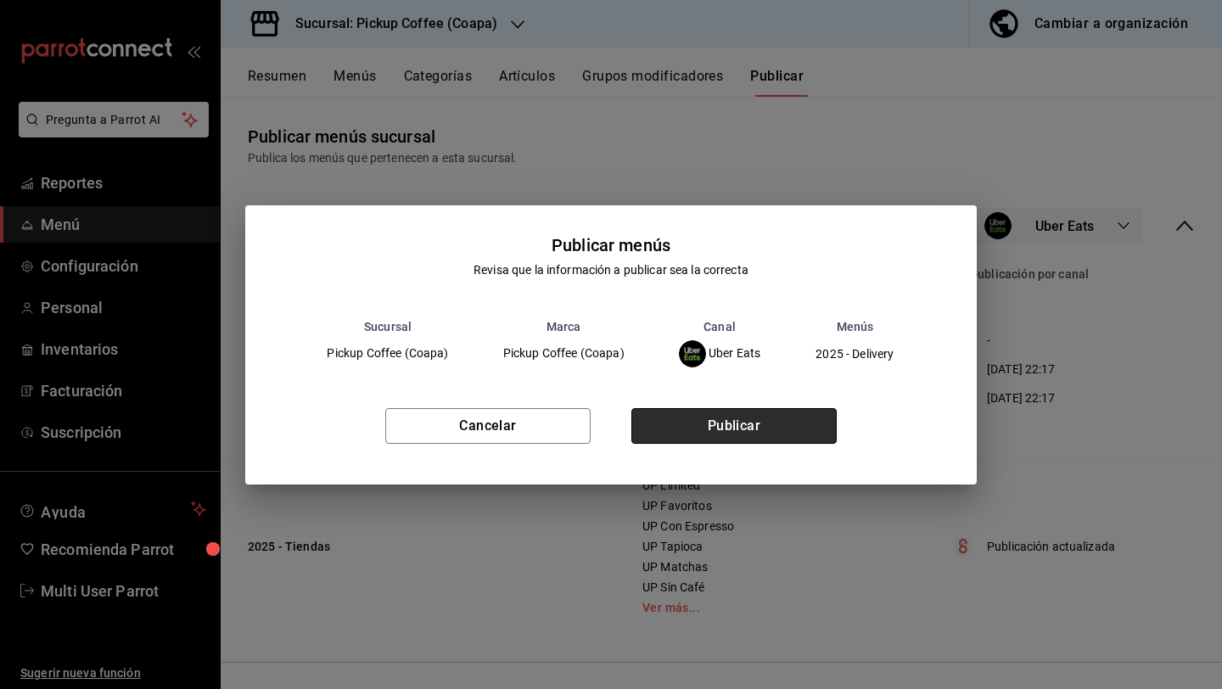
click at [825, 420] on button "Publicar" at bounding box center [733, 426] width 205 height 36
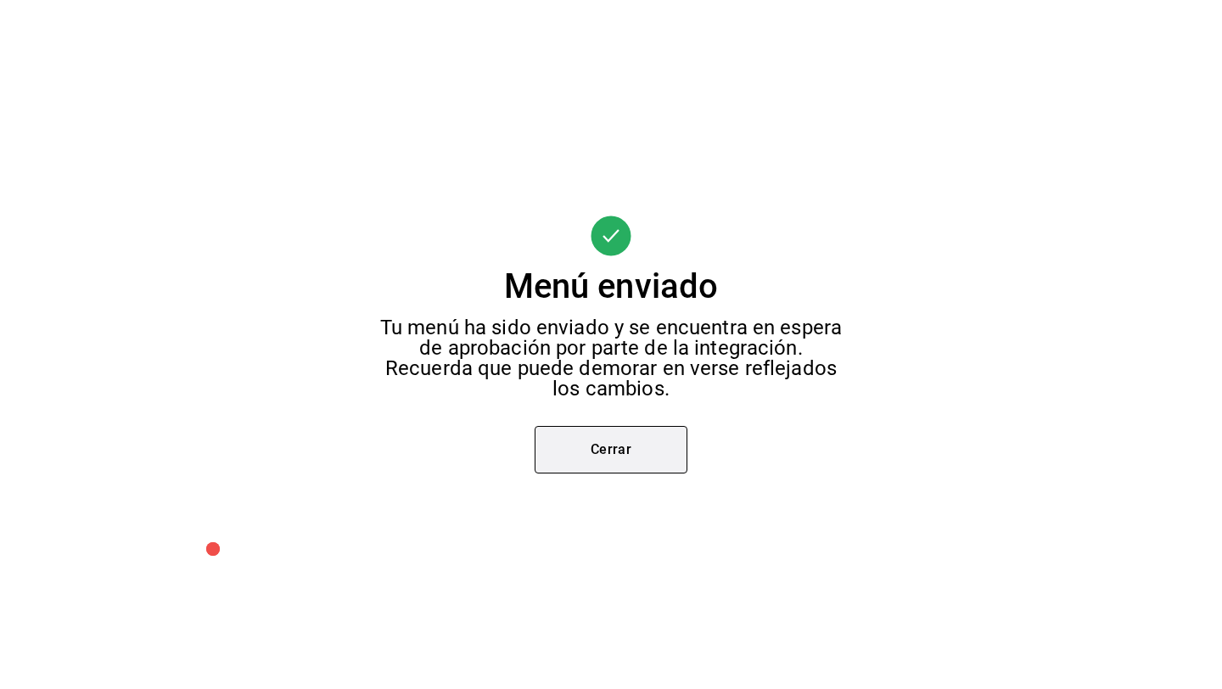
click at [652, 463] on button "Cerrar" at bounding box center [611, 450] width 153 height 48
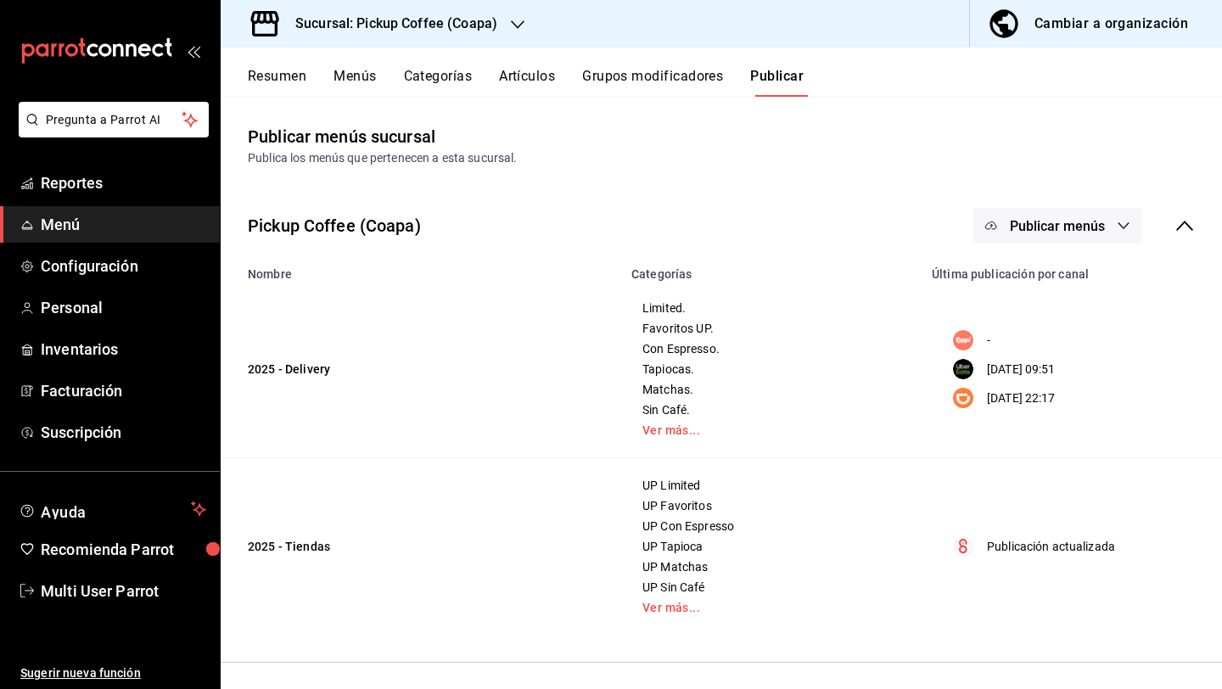
click at [1022, 239] on button "Publicar menús" at bounding box center [1058, 226] width 170 height 36
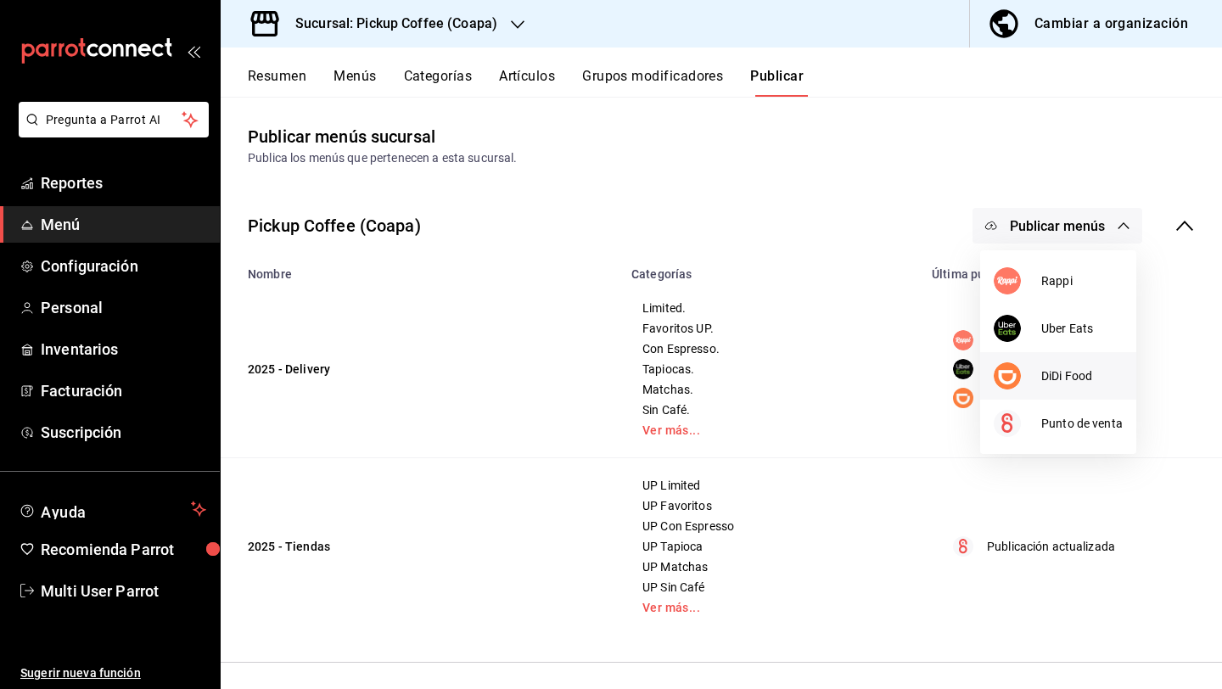
click at [1020, 366] on div at bounding box center [1018, 375] width 48 height 27
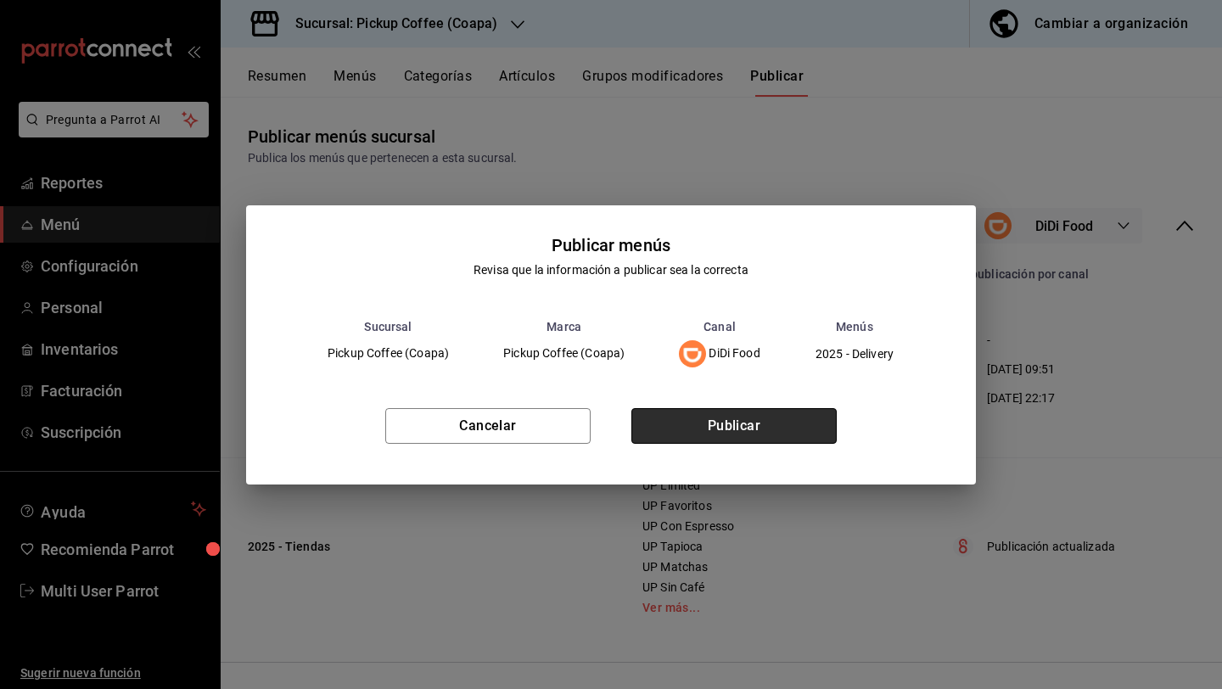
click at [702, 425] on button "Publicar" at bounding box center [733, 426] width 205 height 36
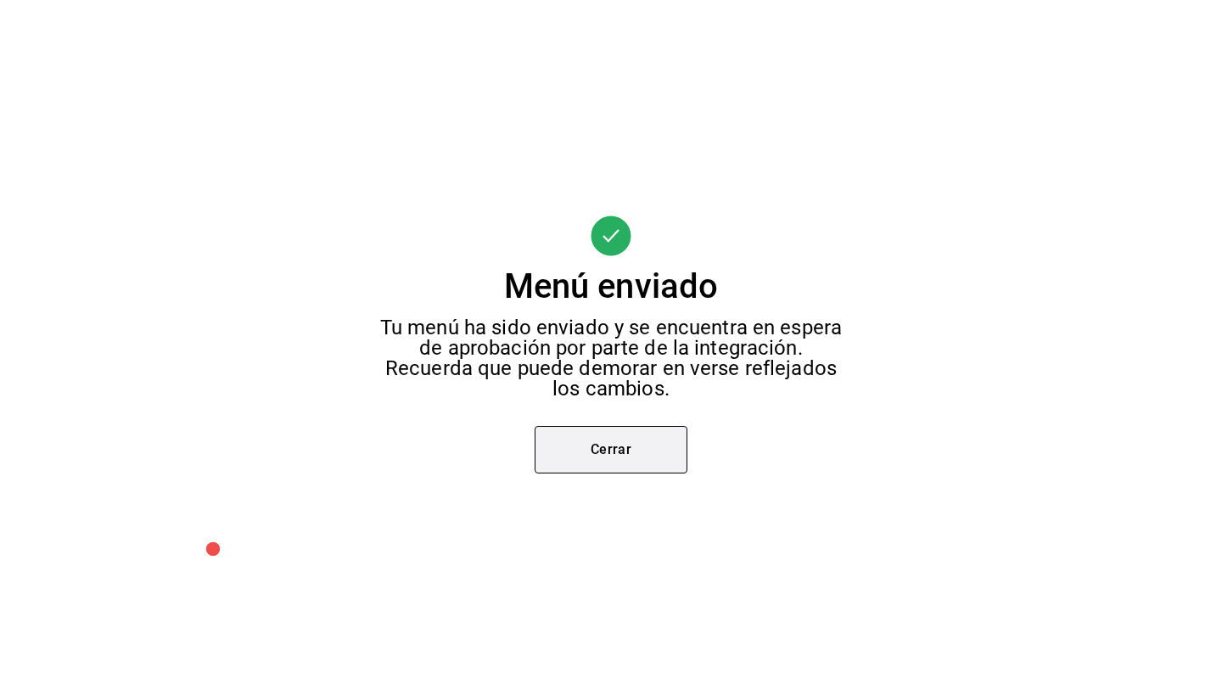
click at [641, 431] on button "Cerrar" at bounding box center [611, 450] width 153 height 48
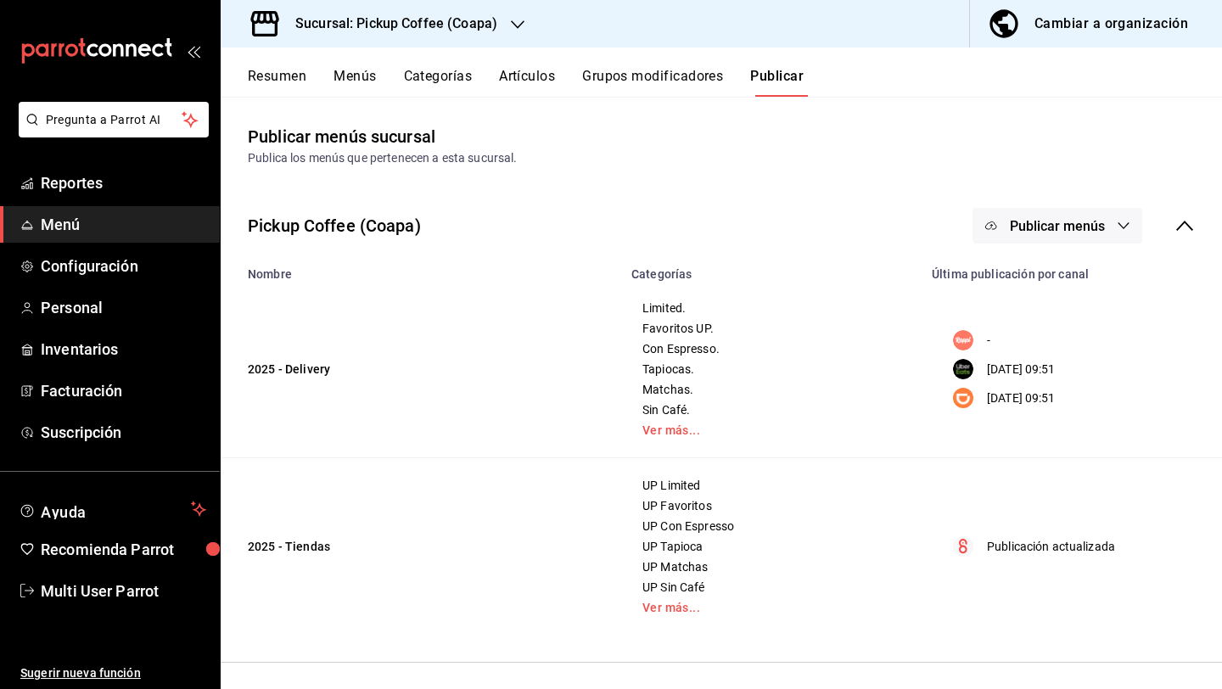
click at [493, 34] on div "Sucursal: Pickup Coffee (Coapa)" at bounding box center [382, 24] width 297 height 48
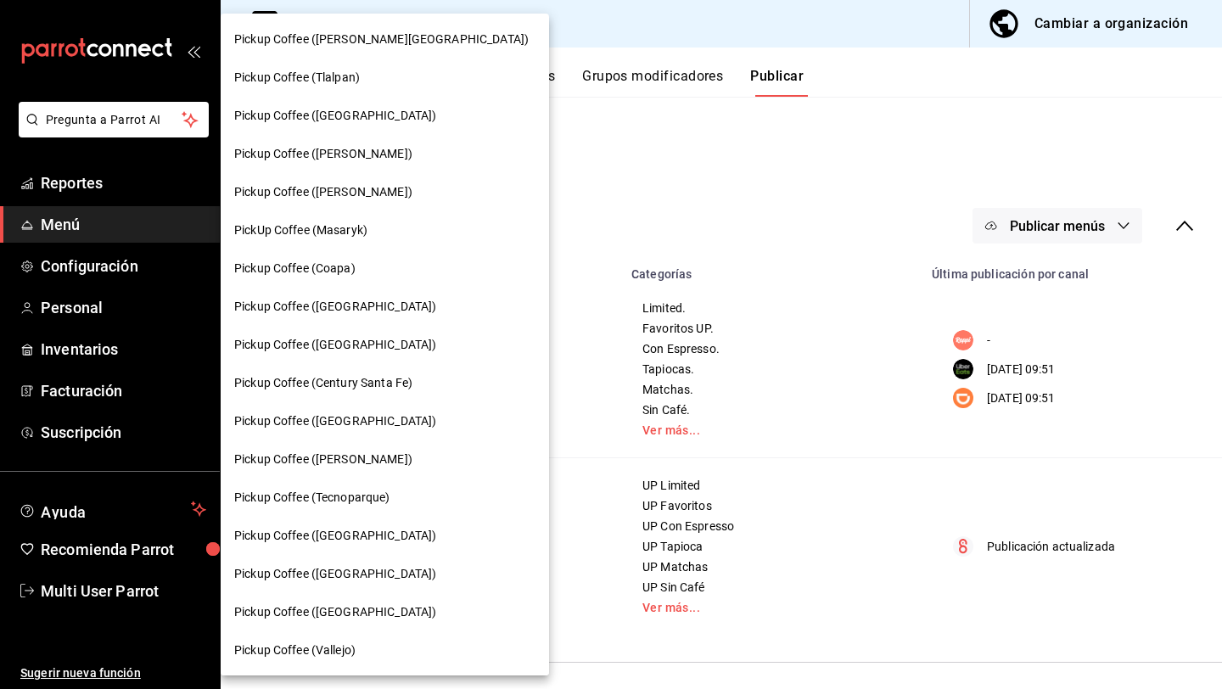
click at [393, 303] on span "Pickup Coffee ([GEOGRAPHIC_DATA])" at bounding box center [335, 307] width 202 height 18
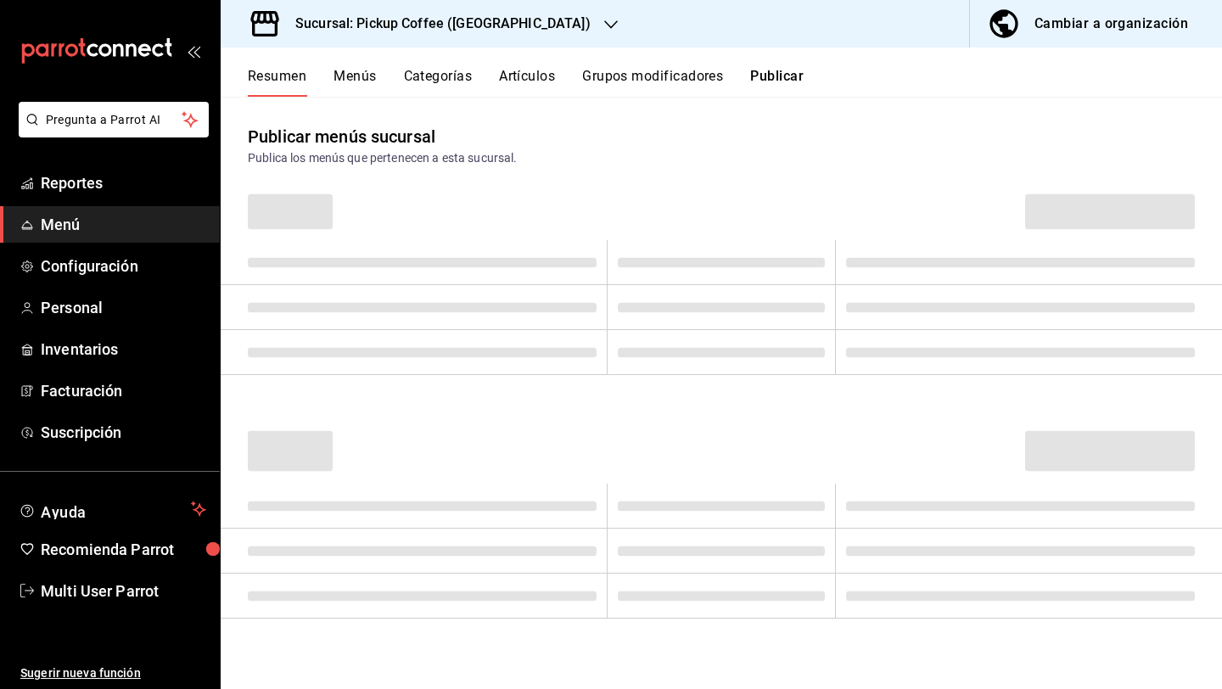
click at [420, 34] on div "Sucursal: Pickup Coffee (Guadalupe Inn)" at bounding box center [429, 24] width 390 height 48
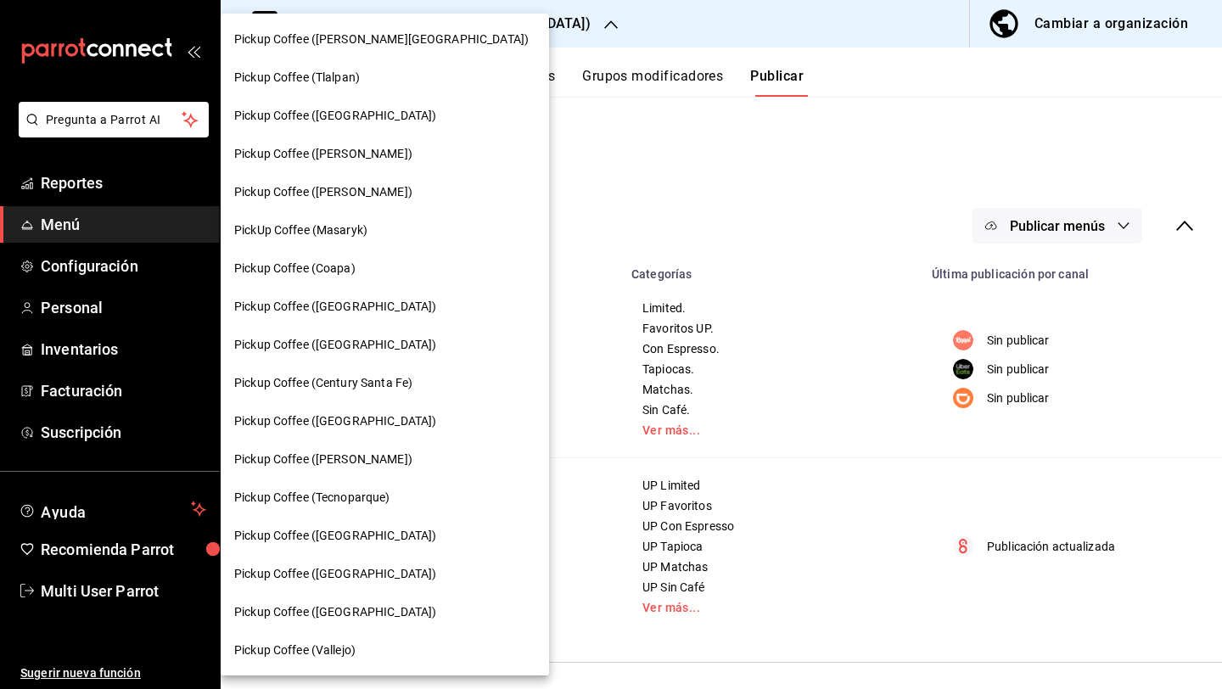
click at [364, 341] on div "Pickup Coffee ([GEOGRAPHIC_DATA])" at bounding box center [384, 345] width 301 height 18
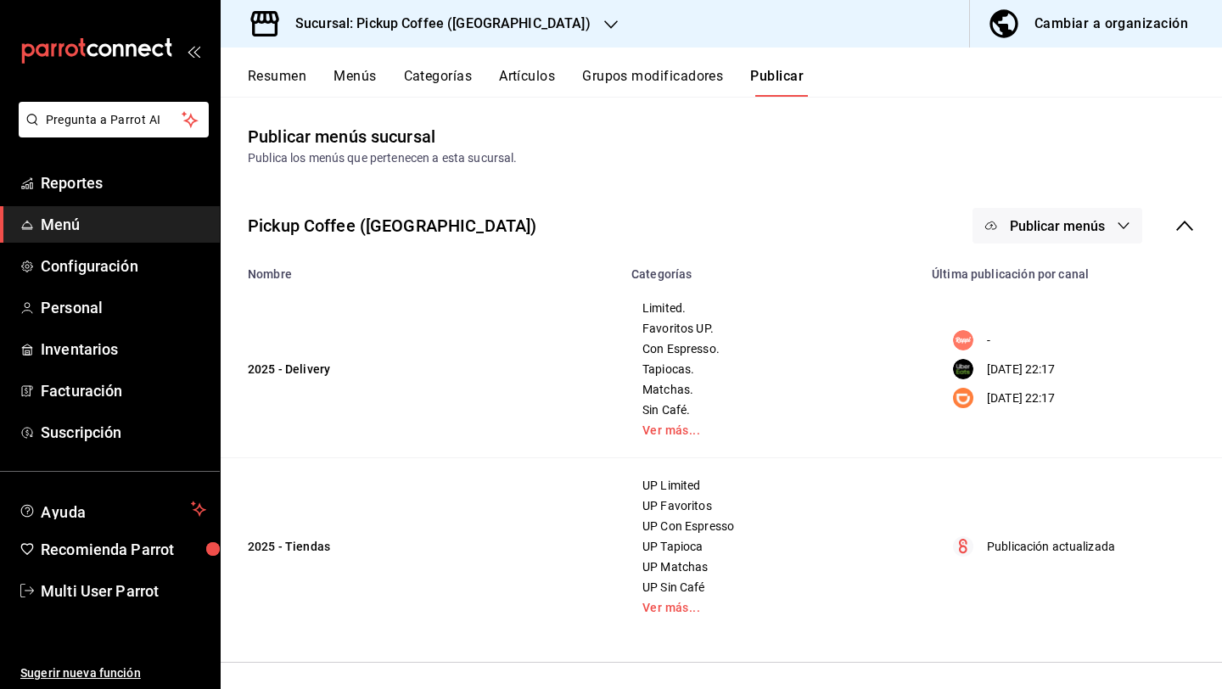
click at [1041, 255] on div "Pickup Coffee (UNAM) Publicar menús" at bounding box center [722, 225] width 1002 height 63
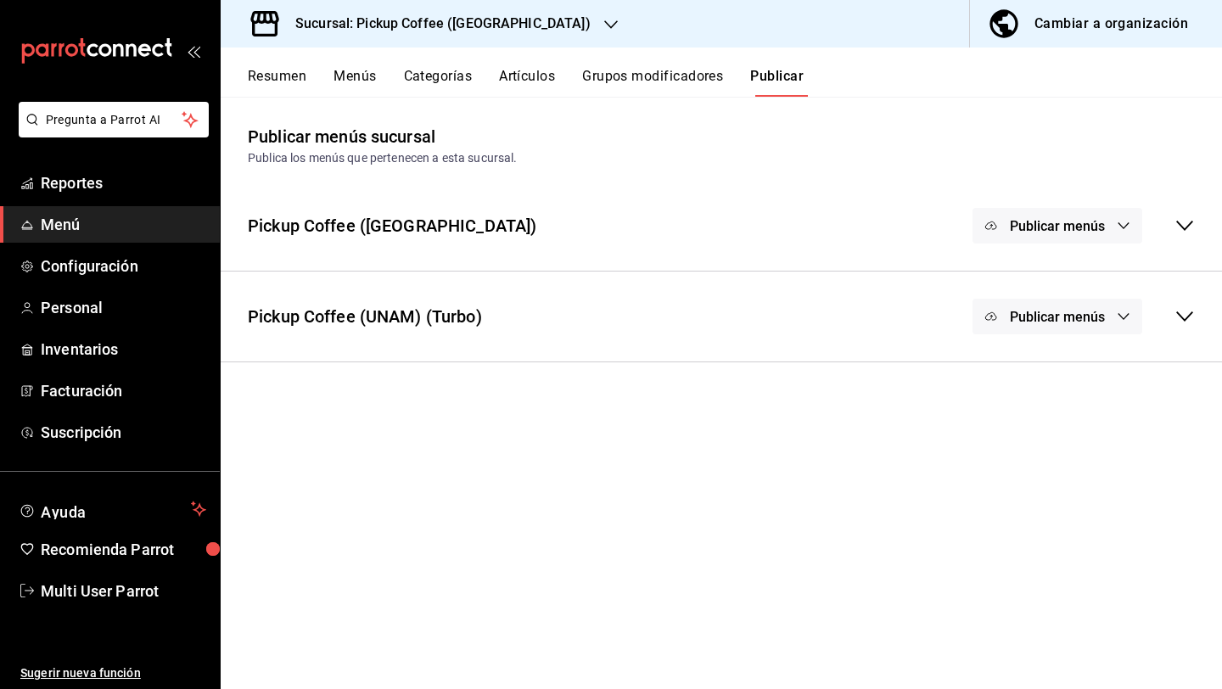
click at [1035, 230] on span "Publicar menús" at bounding box center [1057, 226] width 95 height 16
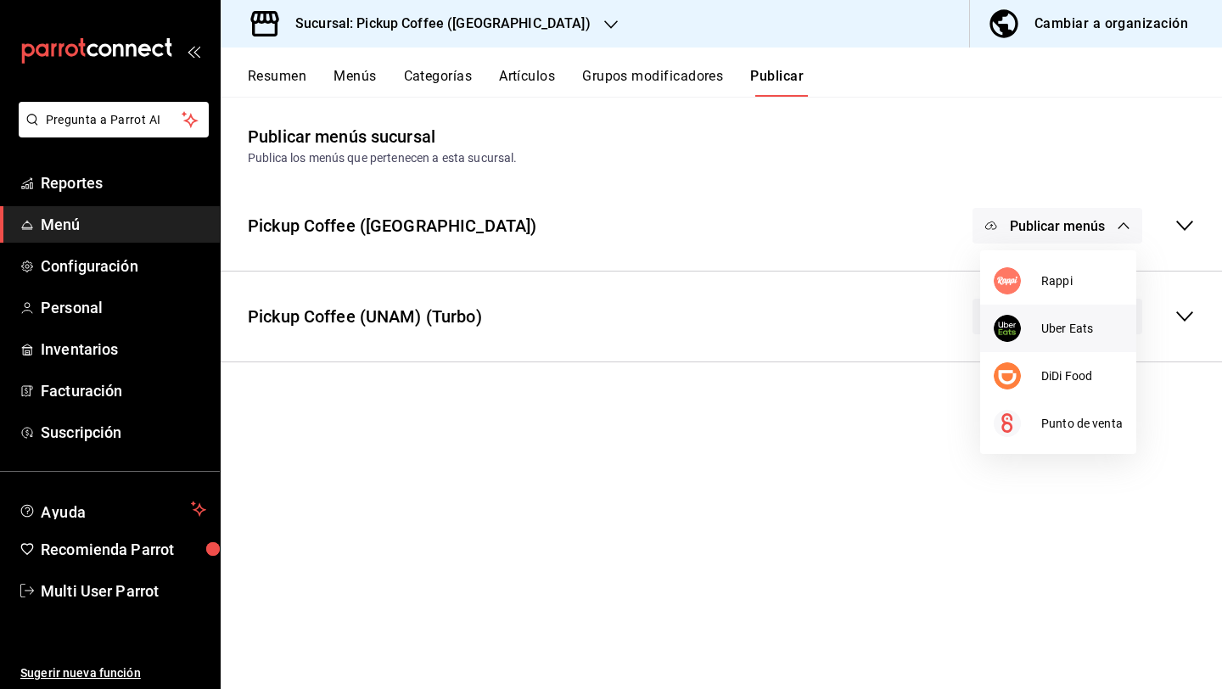
click at [1023, 343] on li "Uber Eats" at bounding box center [1058, 329] width 156 height 48
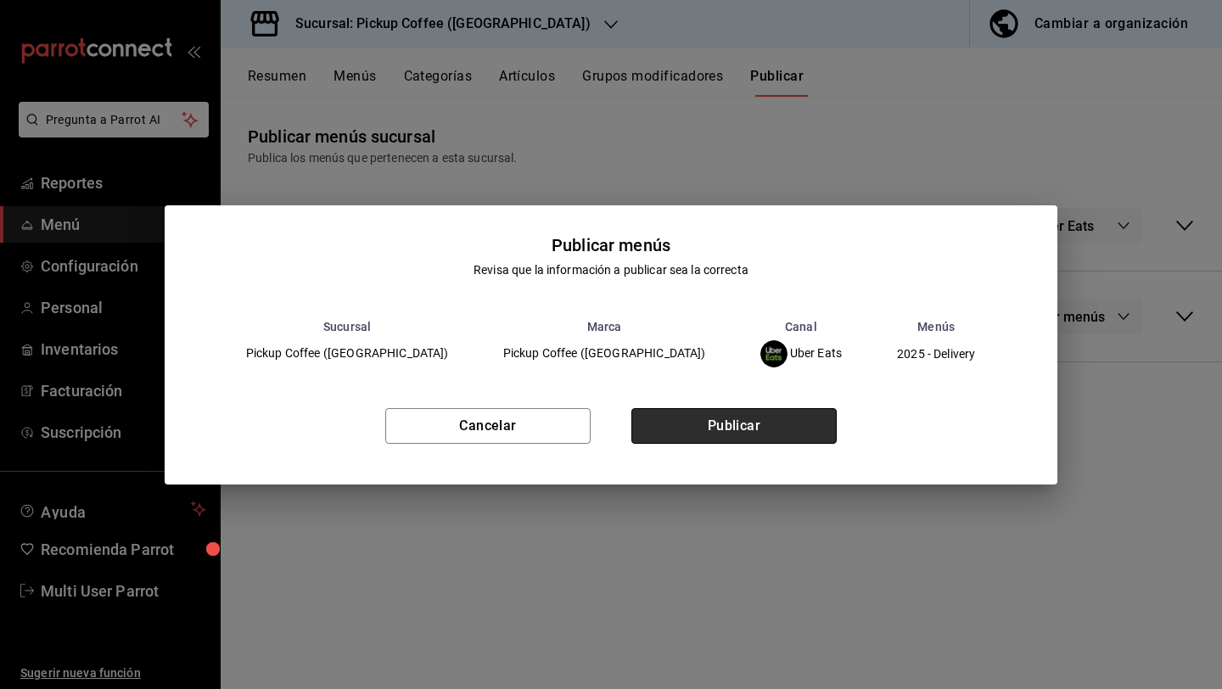
click at [810, 429] on button "Publicar" at bounding box center [733, 426] width 205 height 36
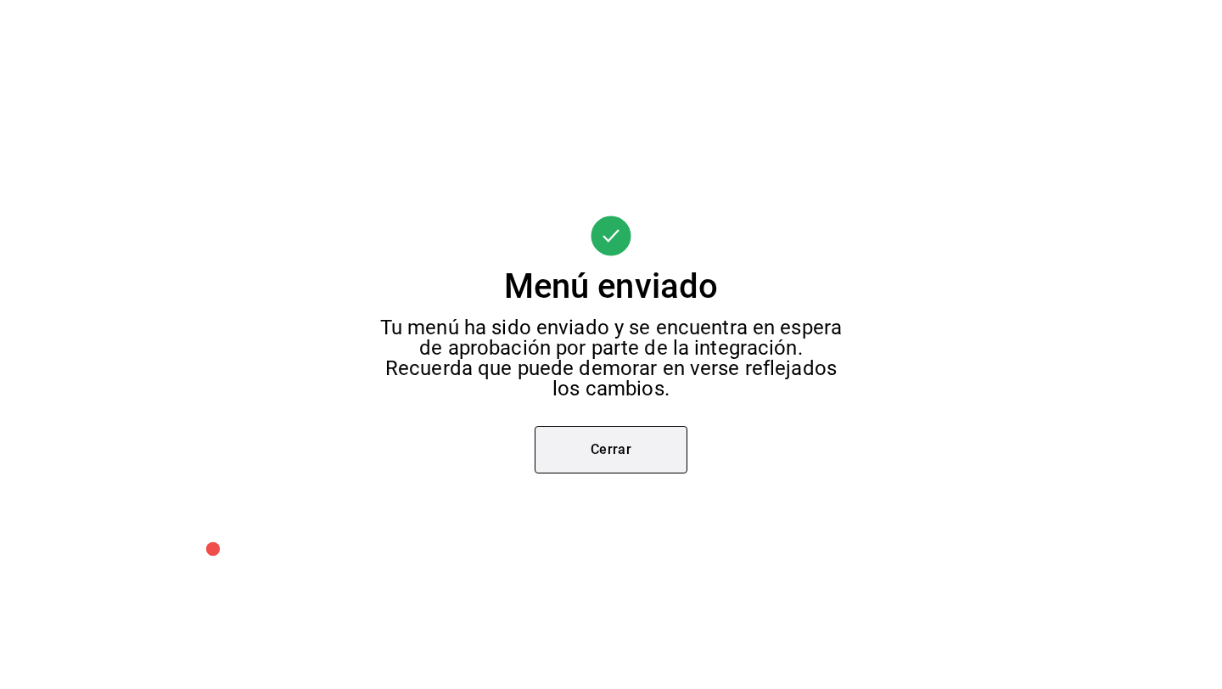
click at [626, 450] on button "Cerrar" at bounding box center [611, 450] width 153 height 48
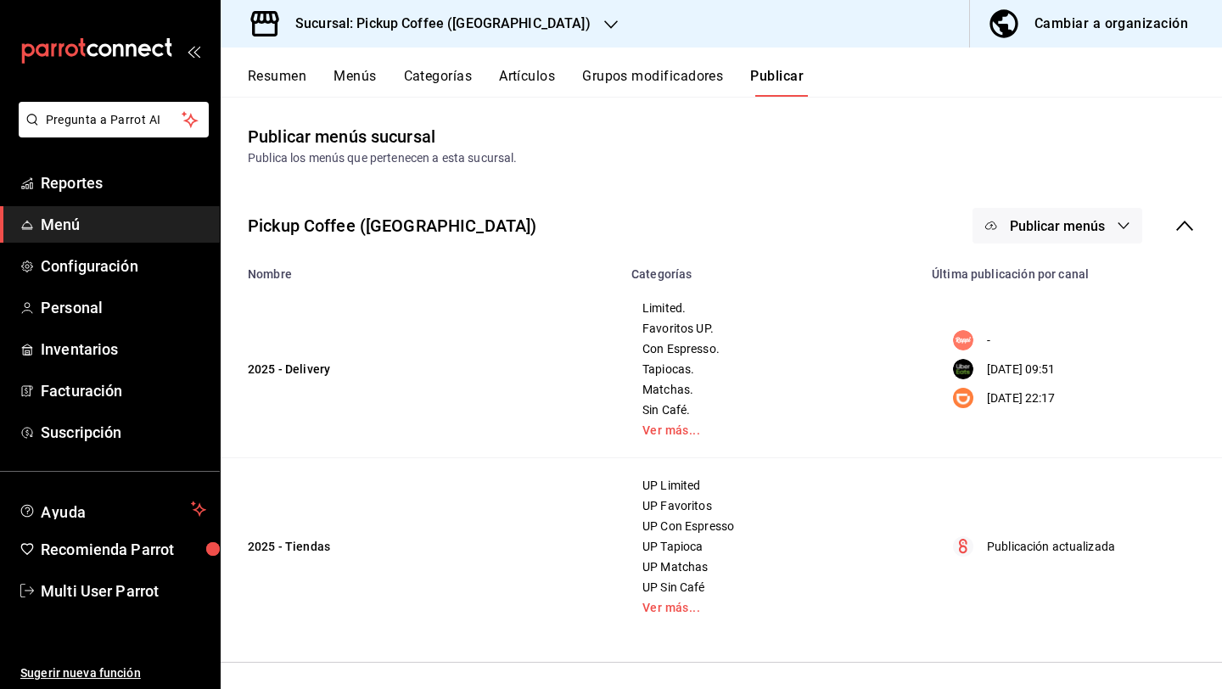
click at [1126, 208] on button "Publicar menús" at bounding box center [1058, 226] width 170 height 36
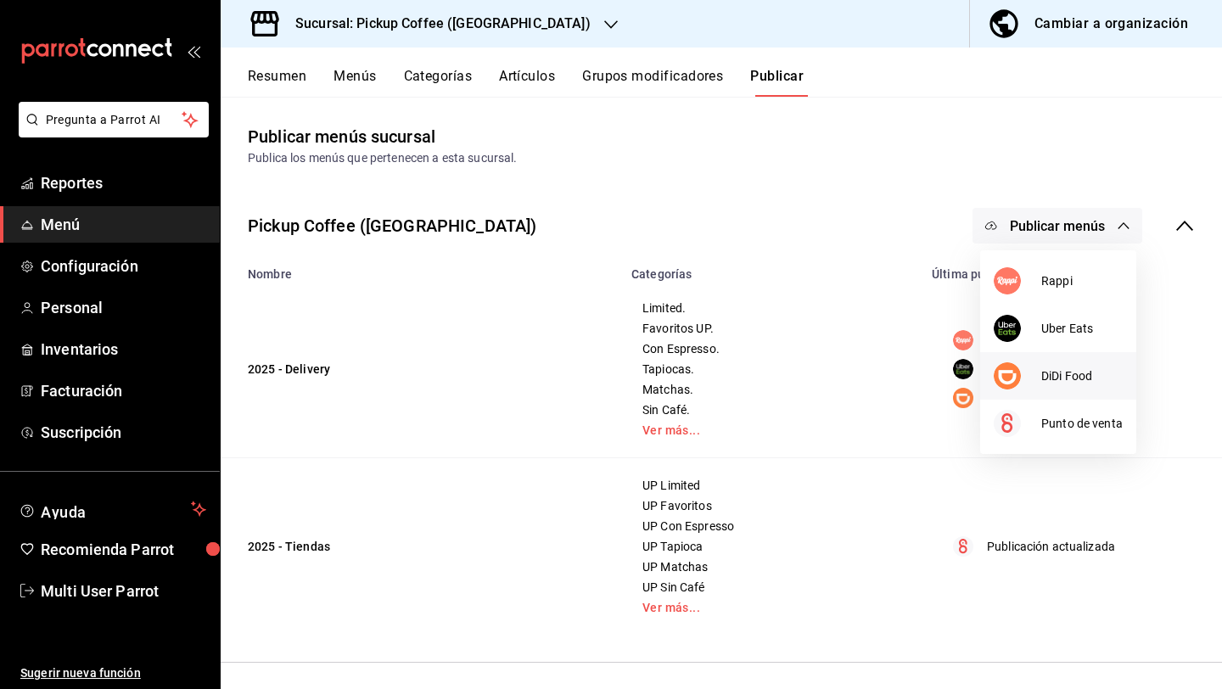
click at [1052, 381] on span "DiDi Food" at bounding box center [1081, 377] width 81 height 18
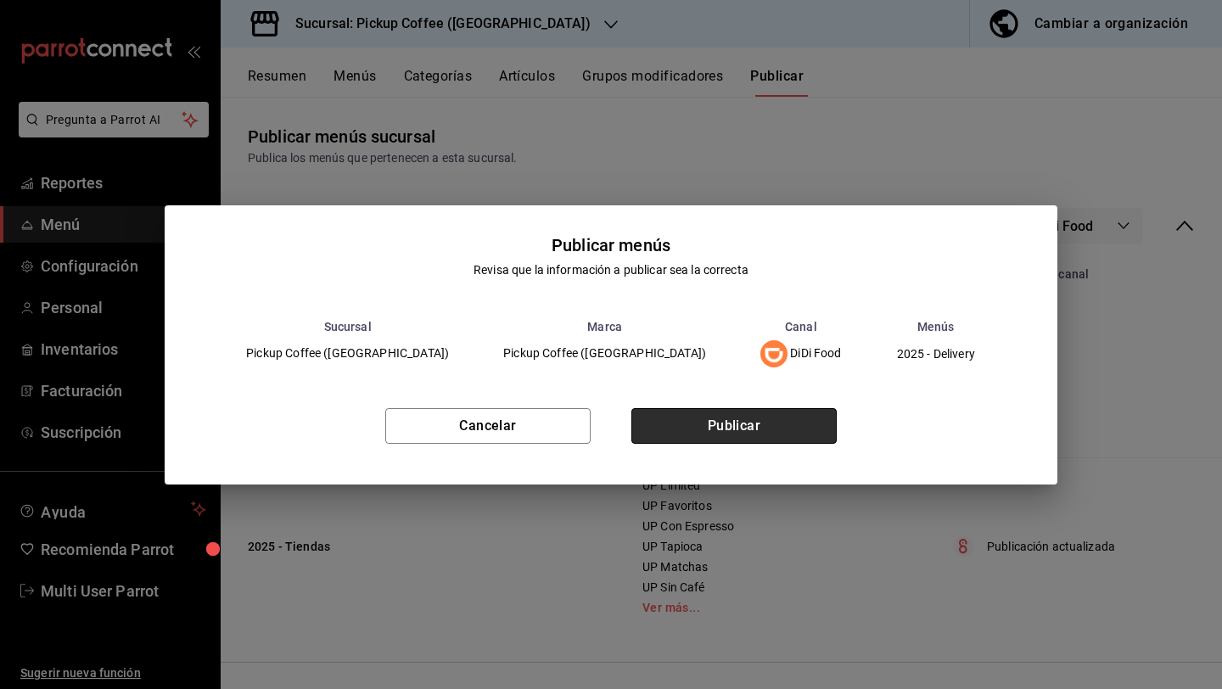
click at [738, 425] on button "Publicar" at bounding box center [733, 426] width 205 height 36
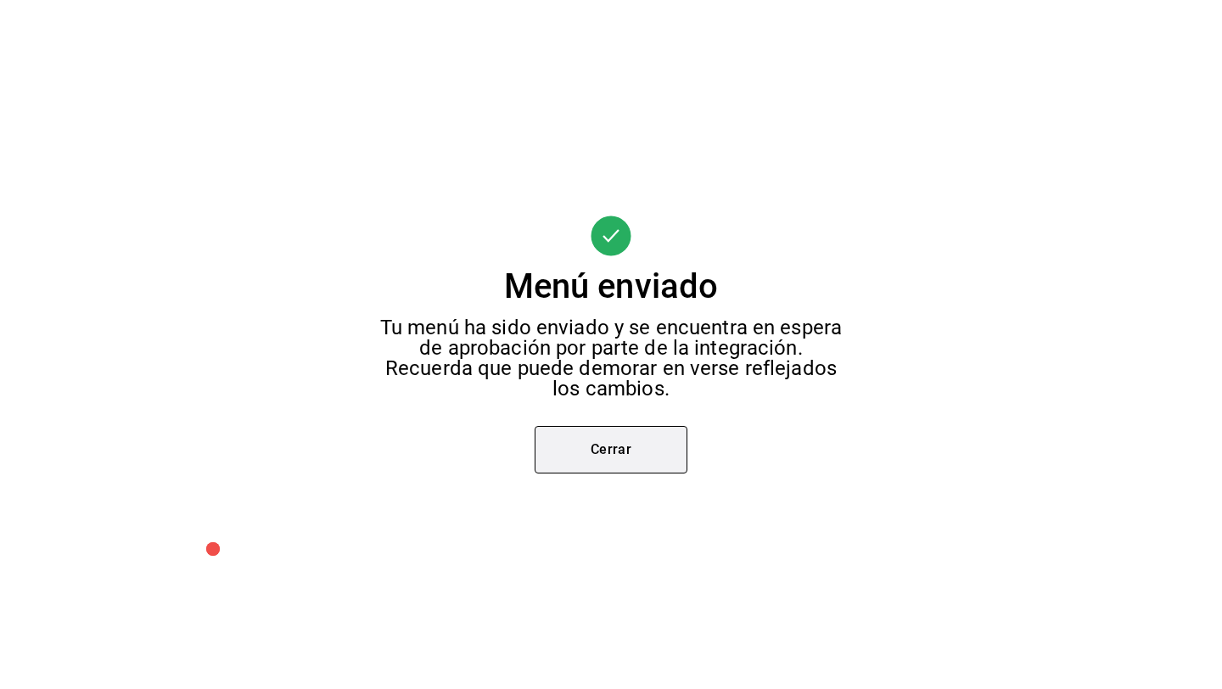
click at [606, 461] on button "Cerrar" at bounding box center [611, 450] width 153 height 48
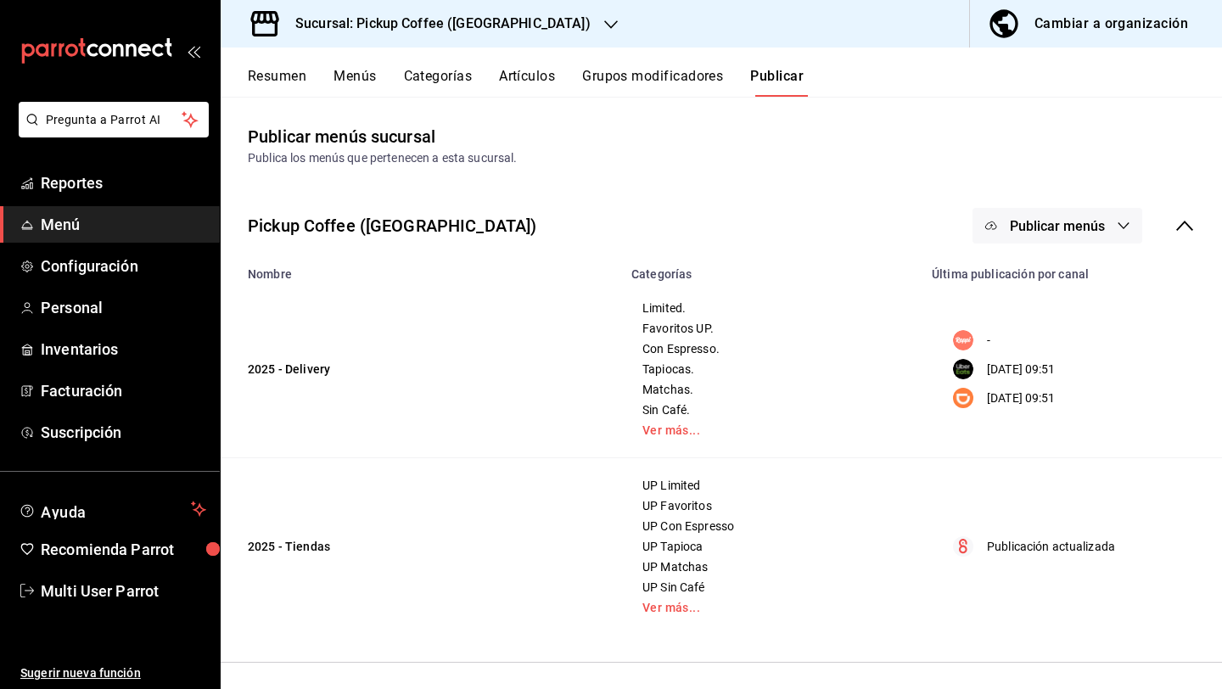
click at [411, 25] on h3 "Sucursal: Pickup Coffee (UNAM)" at bounding box center [436, 24] width 309 height 20
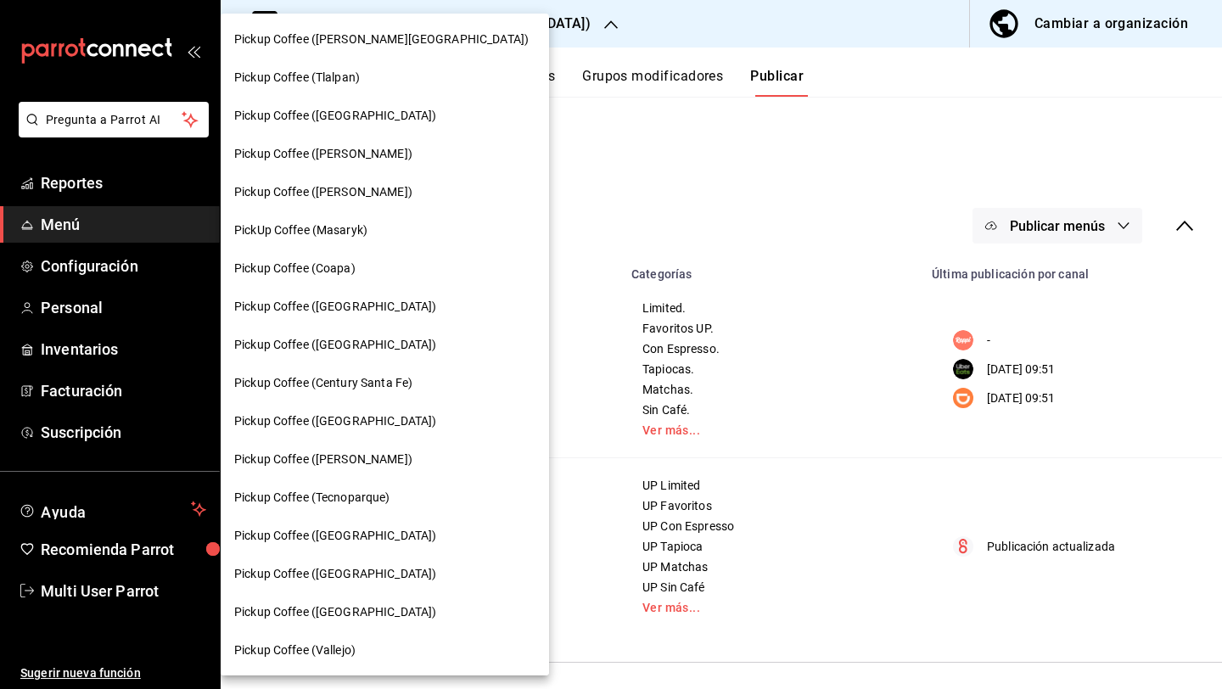
click at [382, 374] on span "Pickup Coffee (Century Santa Fe)" at bounding box center [323, 383] width 178 height 18
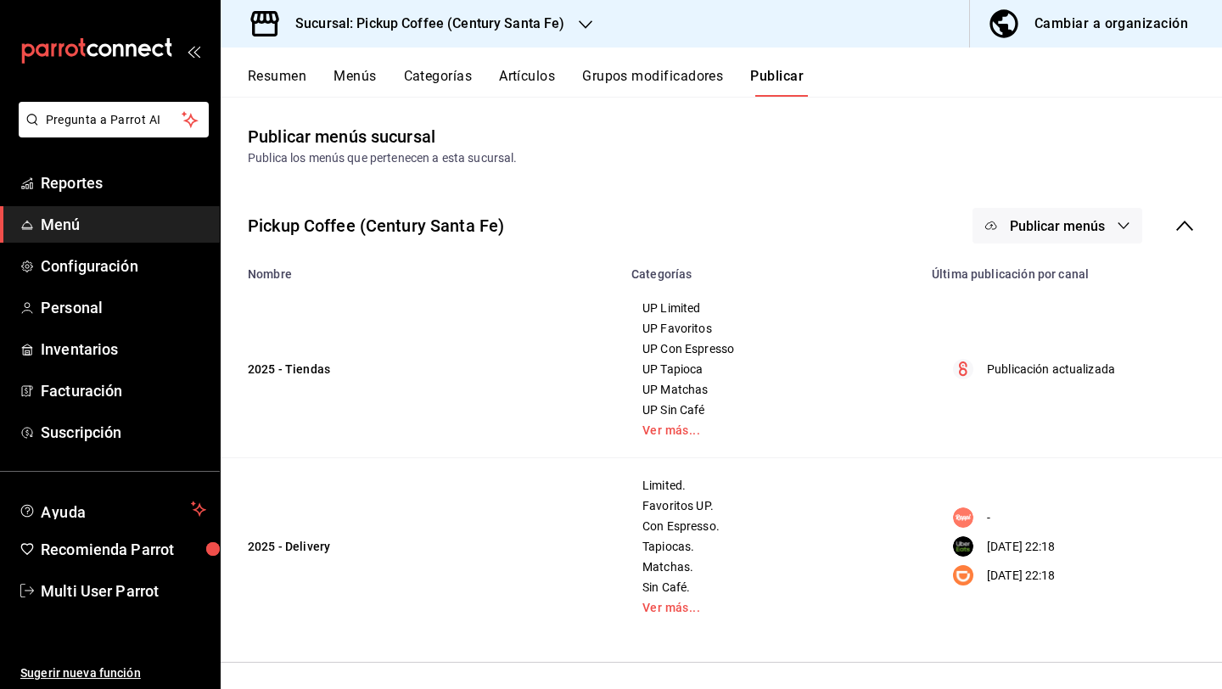
click at [1015, 221] on span "Publicar menús" at bounding box center [1057, 226] width 95 height 16
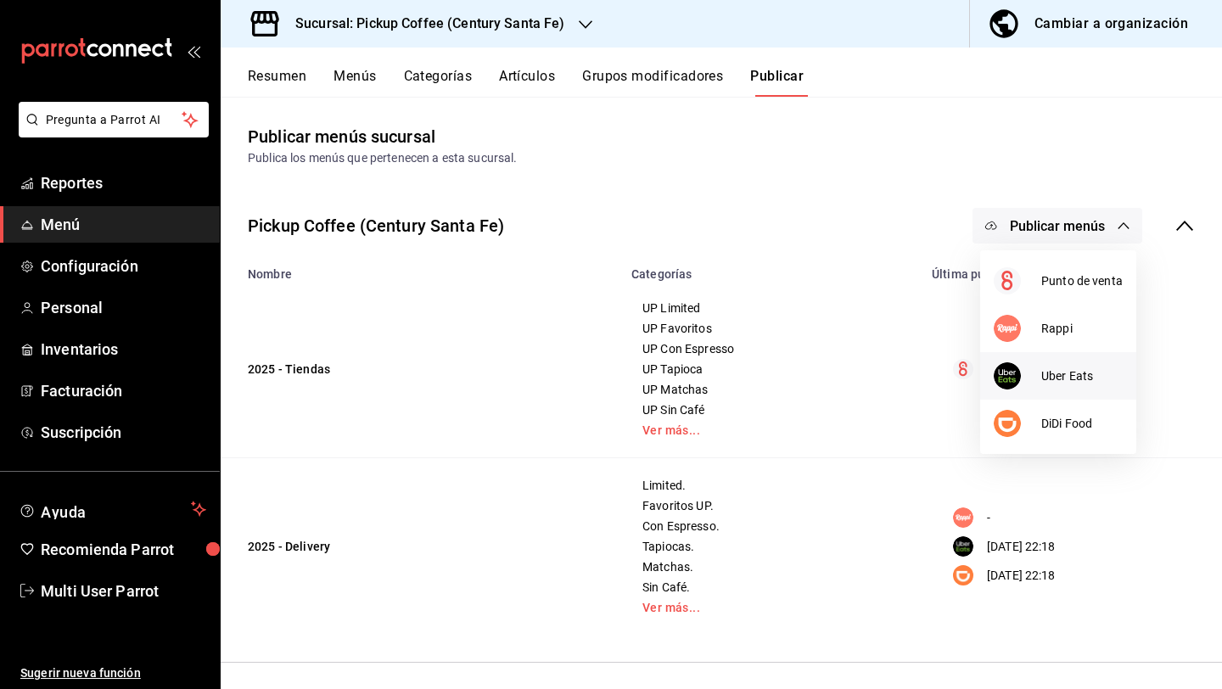
click at [1033, 376] on div at bounding box center [1018, 375] width 48 height 27
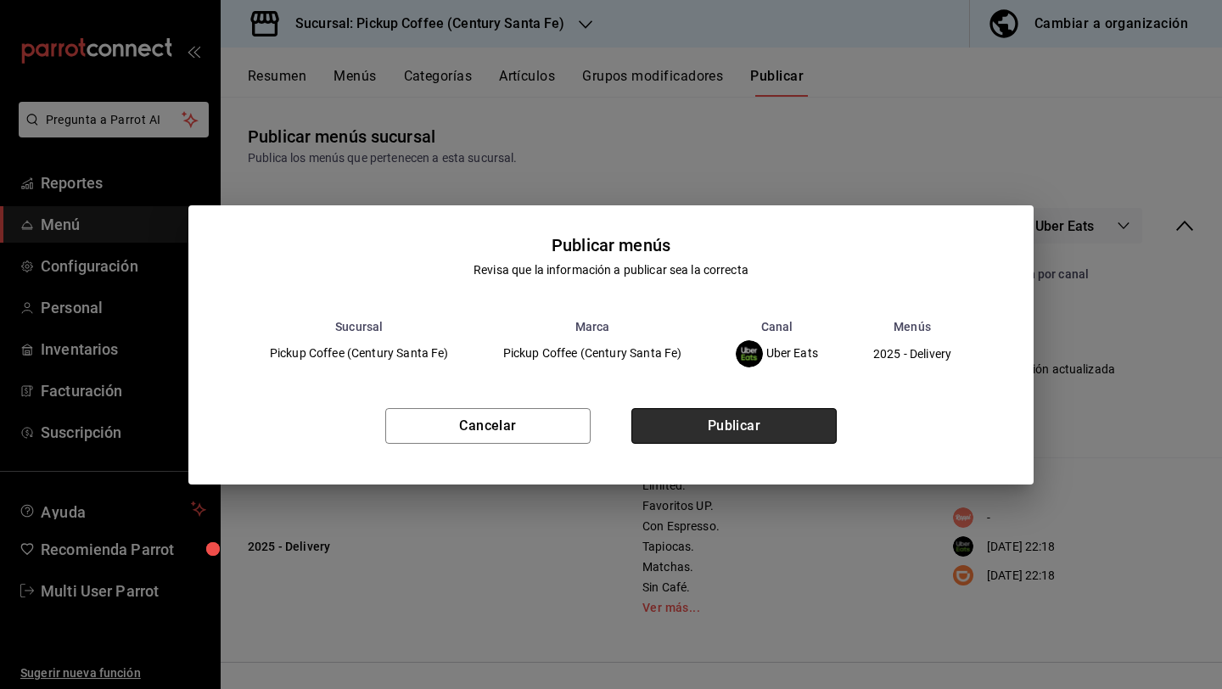
click at [815, 417] on button "Publicar" at bounding box center [733, 426] width 205 height 36
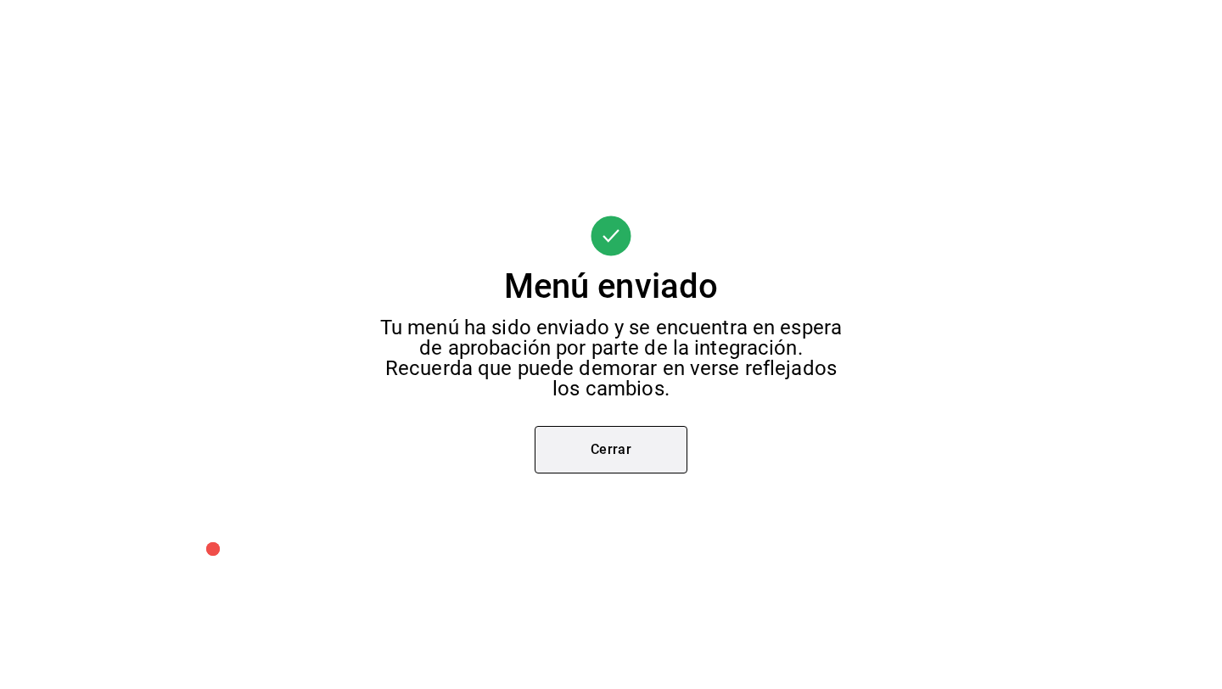
click at [658, 449] on button "Cerrar" at bounding box center [611, 450] width 153 height 48
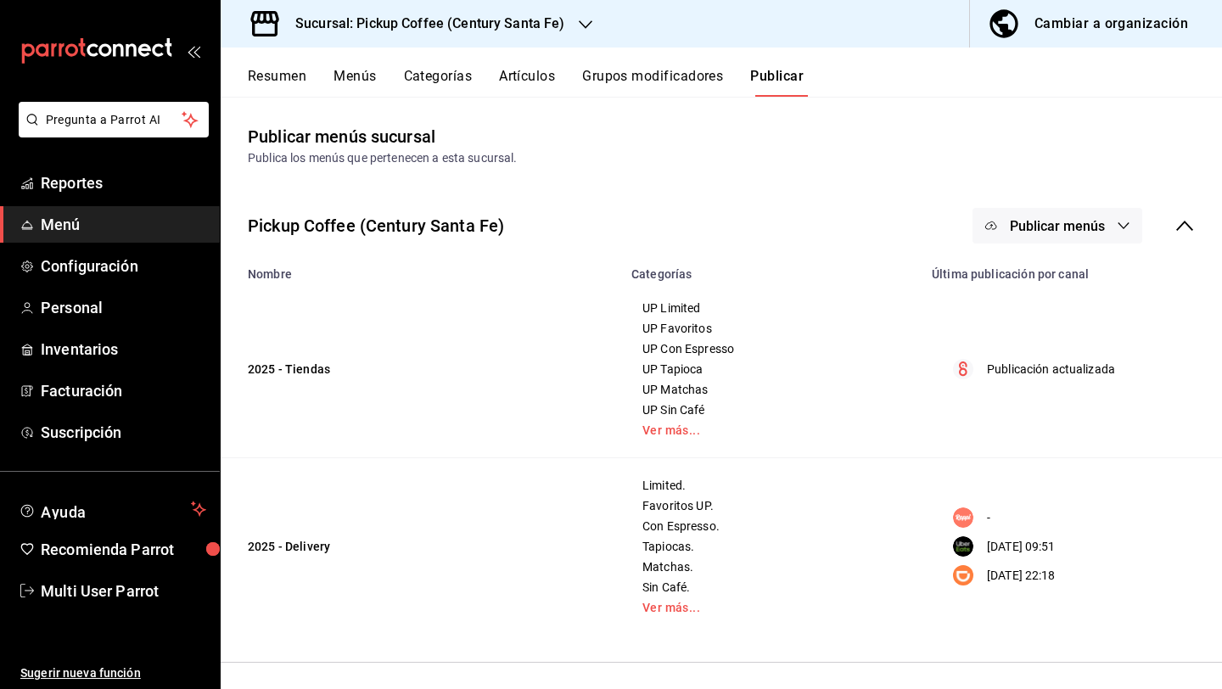
click at [1036, 240] on button "Publicar menús" at bounding box center [1058, 226] width 170 height 36
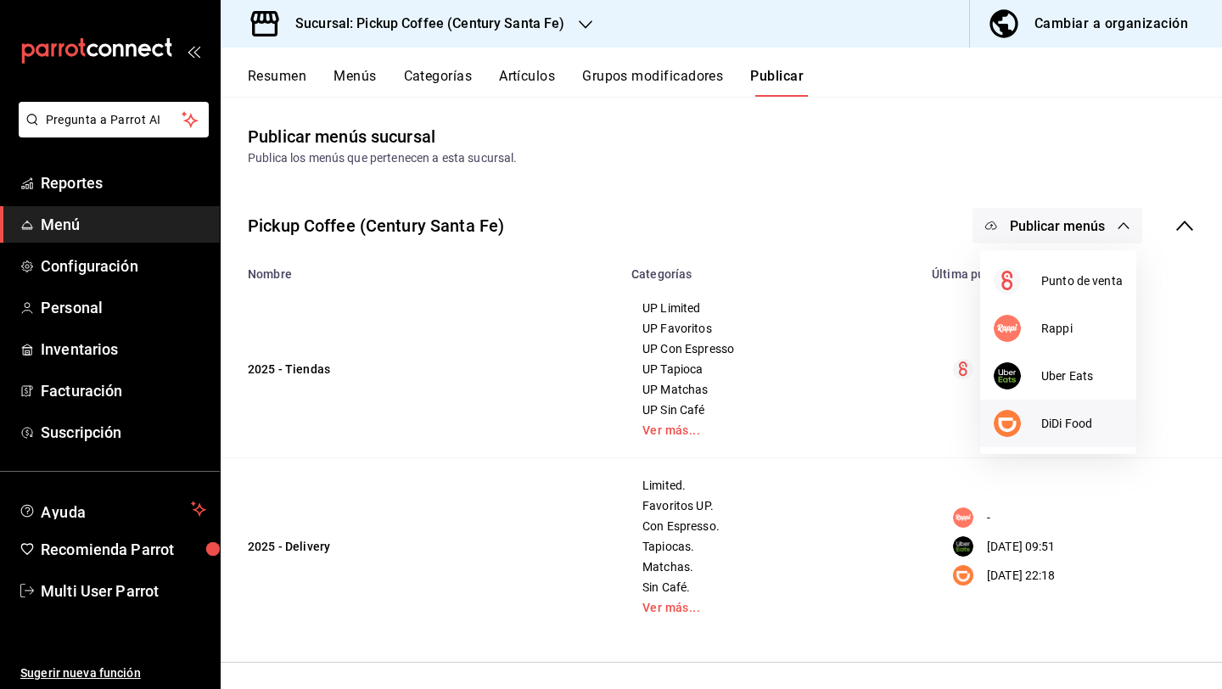
click at [1030, 418] on div at bounding box center [1018, 423] width 48 height 27
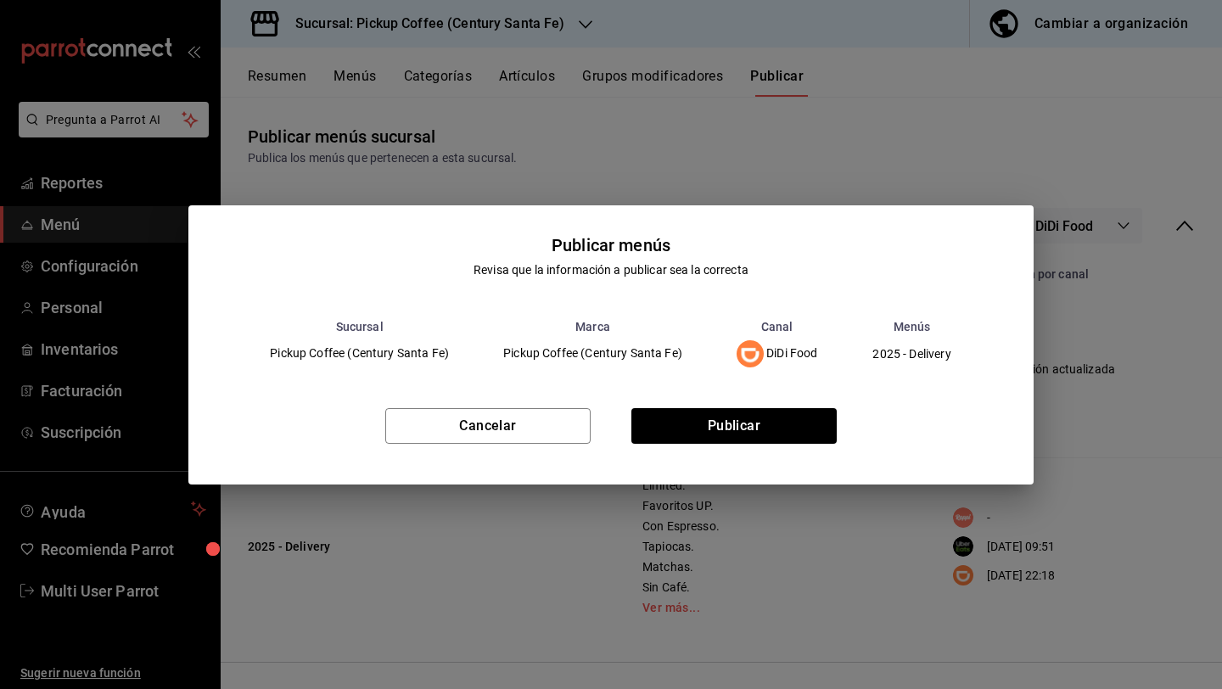
click at [819, 407] on div "Cancelar Publicar" at bounding box center [610, 433] width 845 height 104
click at [804, 418] on button "Publicar" at bounding box center [733, 426] width 205 height 36
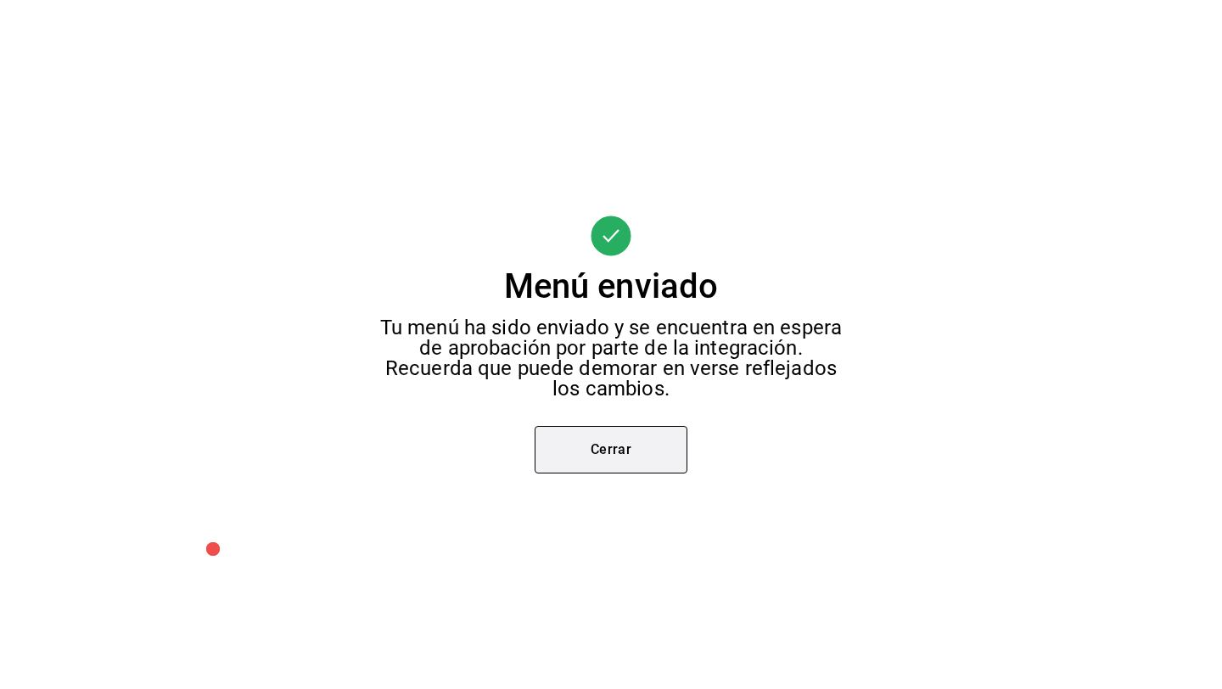
click at [638, 440] on button "Cerrar" at bounding box center [611, 450] width 153 height 48
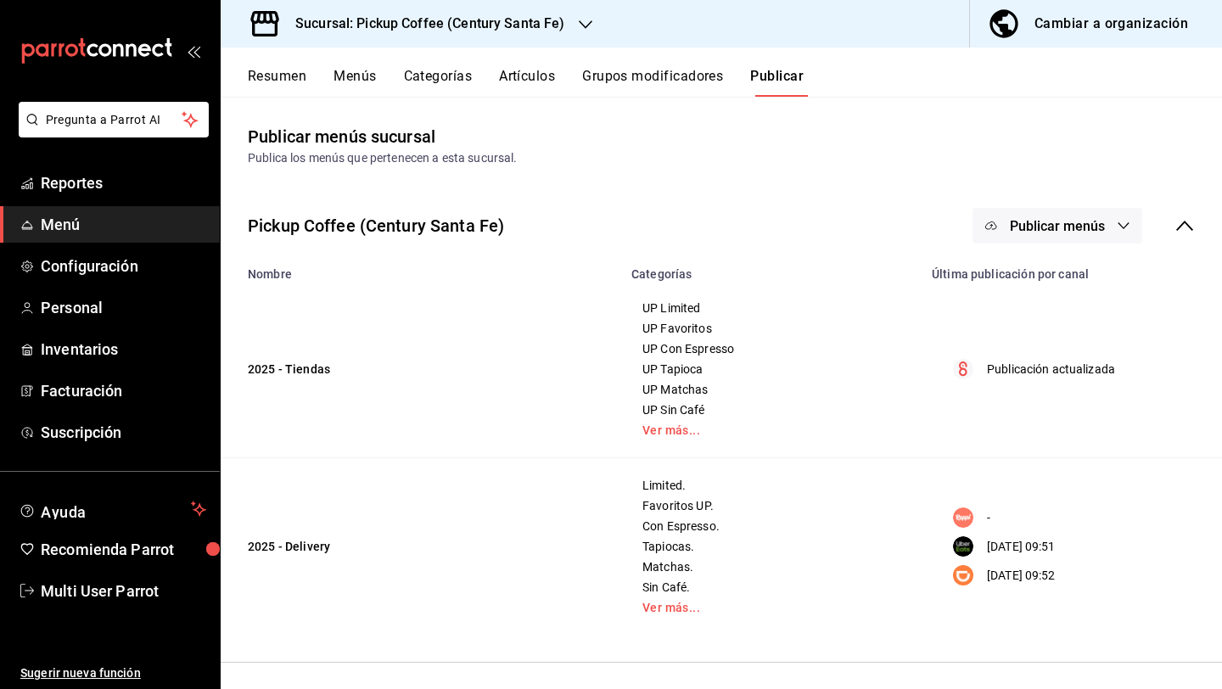
click at [512, 29] on h3 "Sucursal: Pickup Coffee (Century Santa Fe)" at bounding box center [423, 24] width 283 height 20
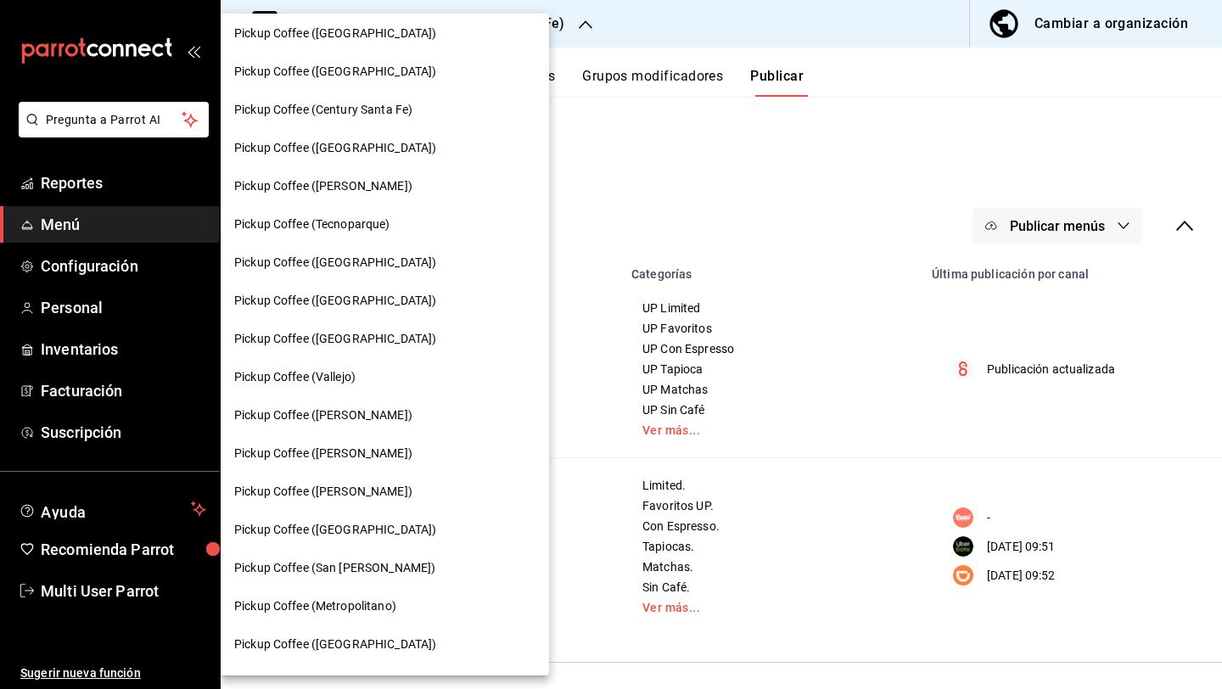
scroll to position [258, 0]
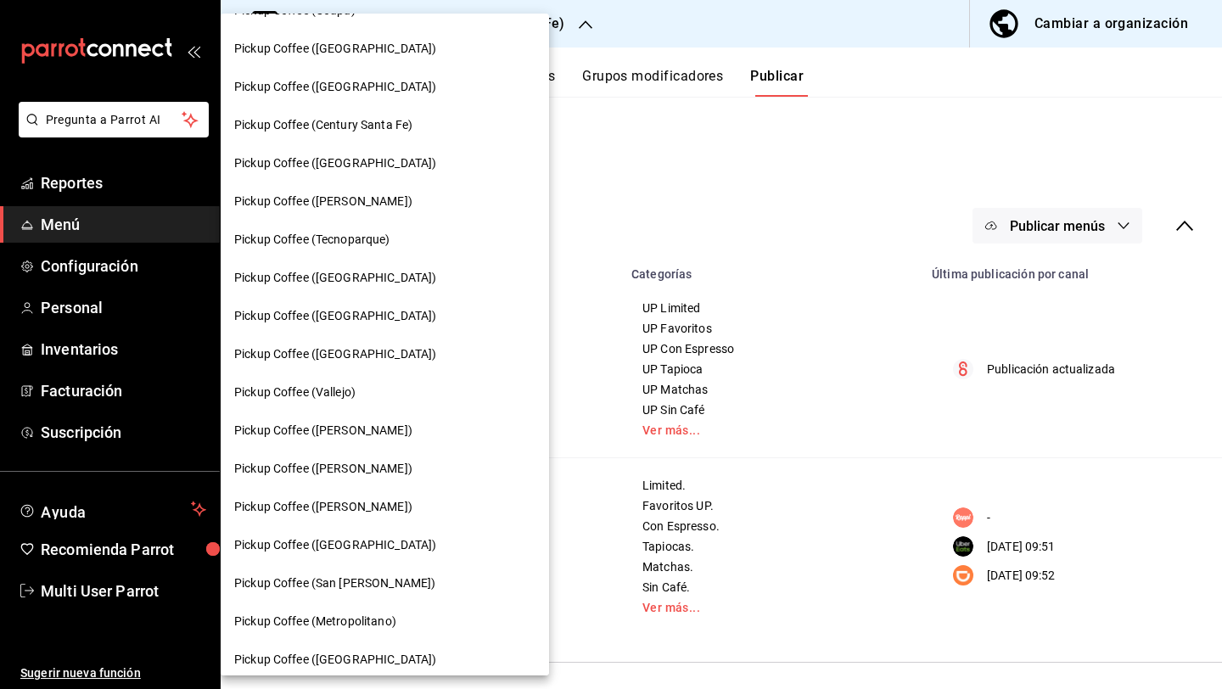
click at [358, 163] on span "Pickup Coffee ([GEOGRAPHIC_DATA])" at bounding box center [335, 163] width 202 height 18
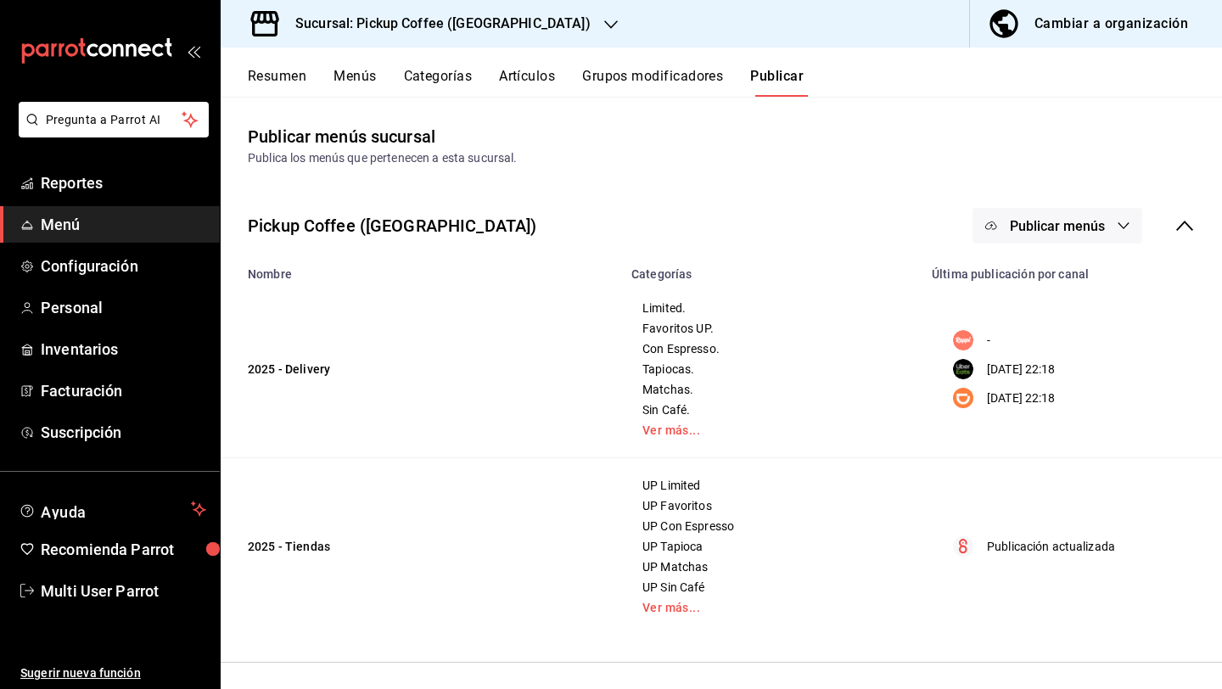
click at [1001, 238] on button "Publicar menús" at bounding box center [1058, 226] width 170 height 36
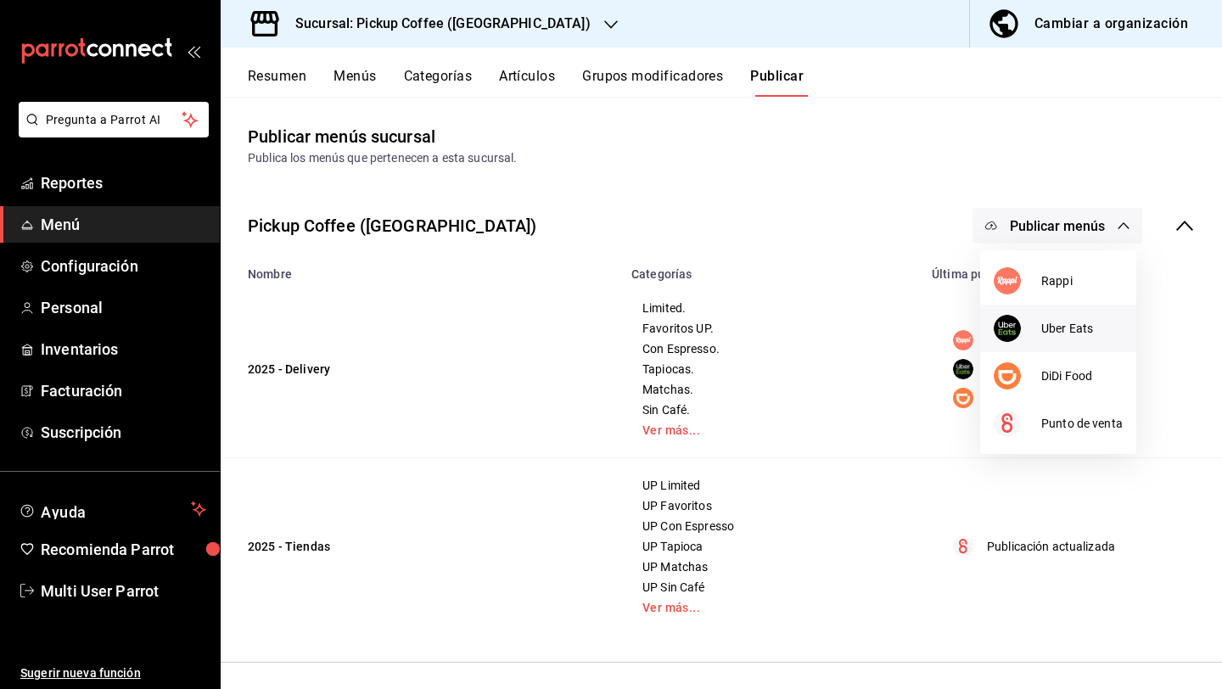
click at [1012, 342] on li "Uber Eats" at bounding box center [1058, 329] width 156 height 48
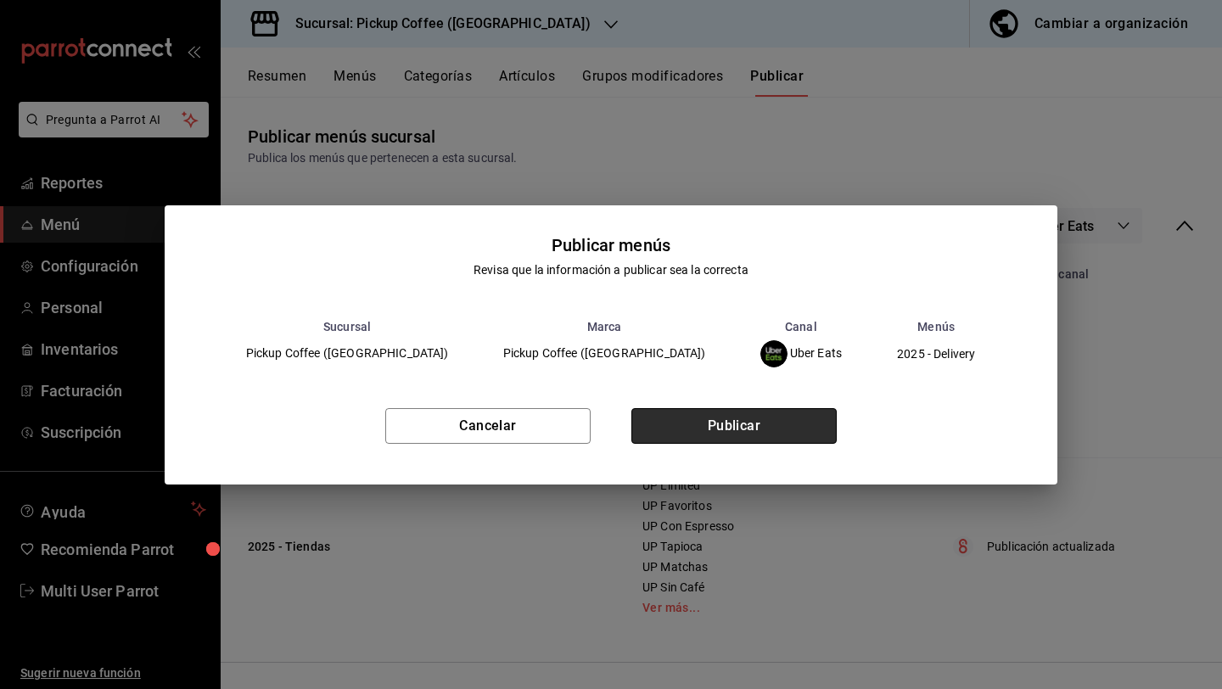
click at [782, 421] on button "Publicar" at bounding box center [733, 426] width 205 height 36
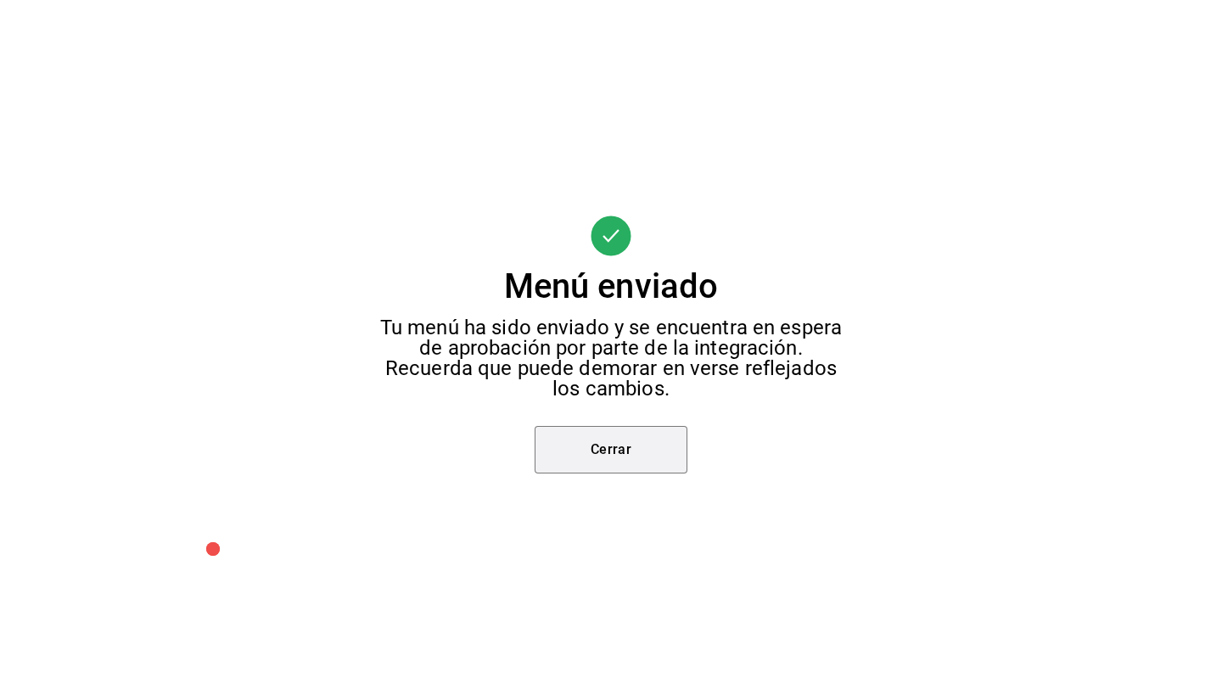
click at [665, 463] on button "Cerrar" at bounding box center [611, 450] width 153 height 48
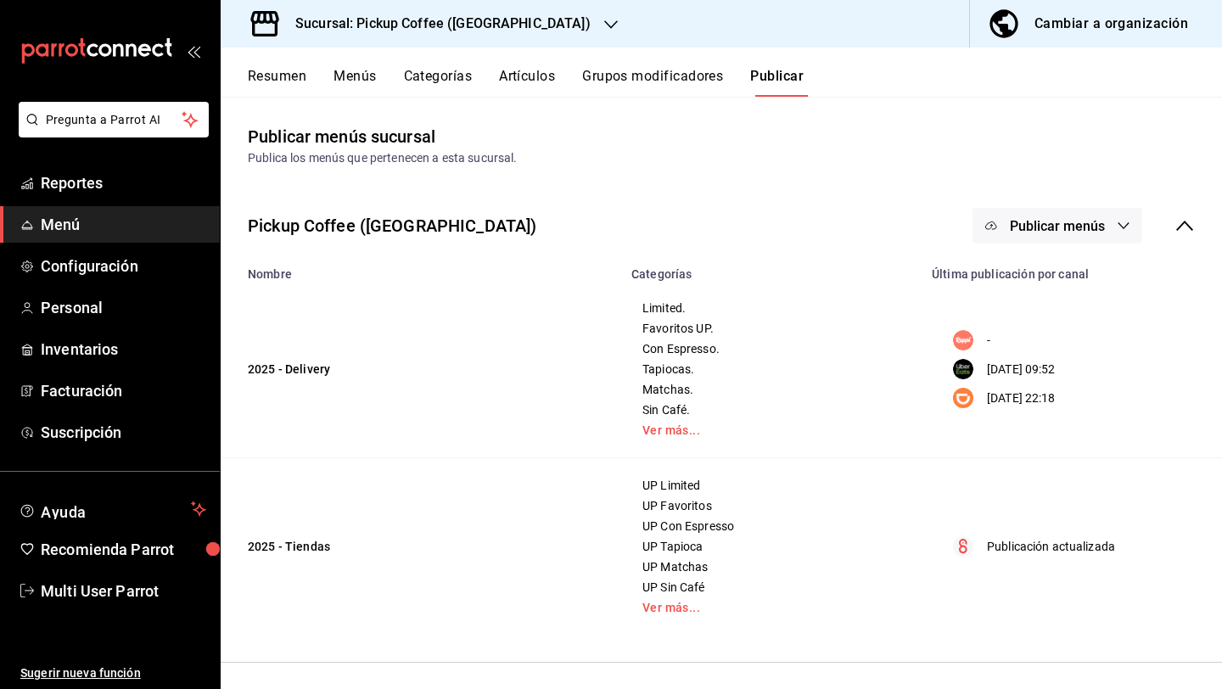
click at [1062, 228] on span "Publicar menús" at bounding box center [1057, 226] width 95 height 16
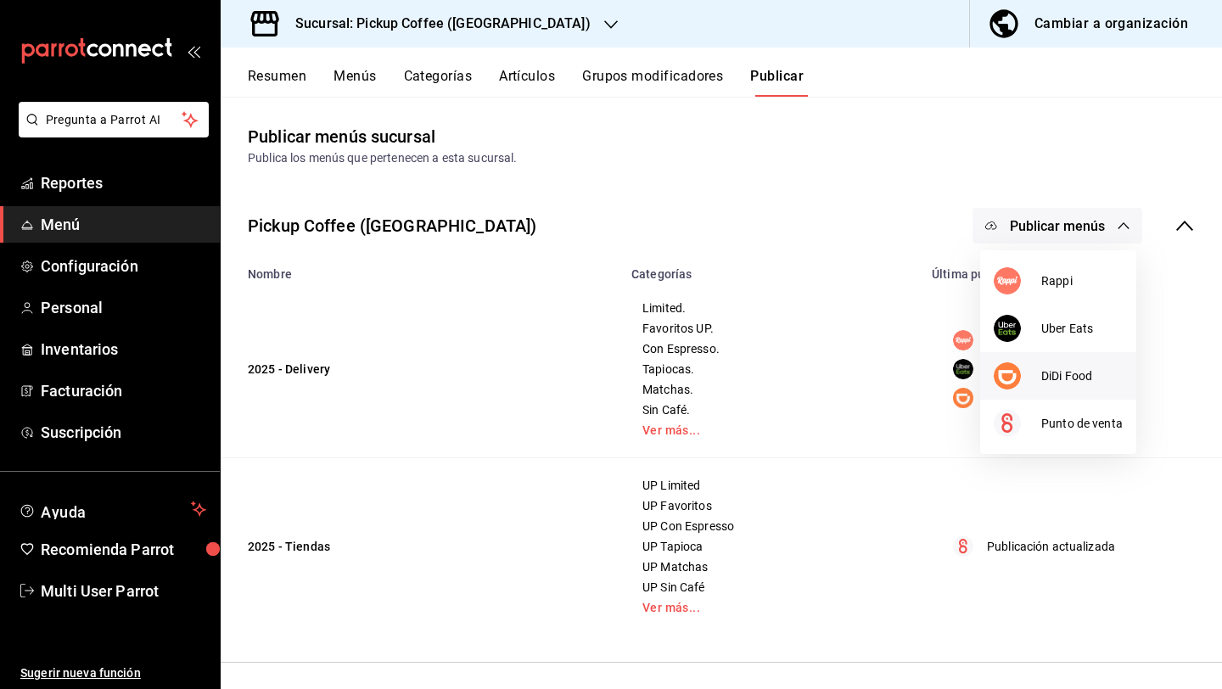
click at [1023, 378] on div at bounding box center [1018, 375] width 48 height 27
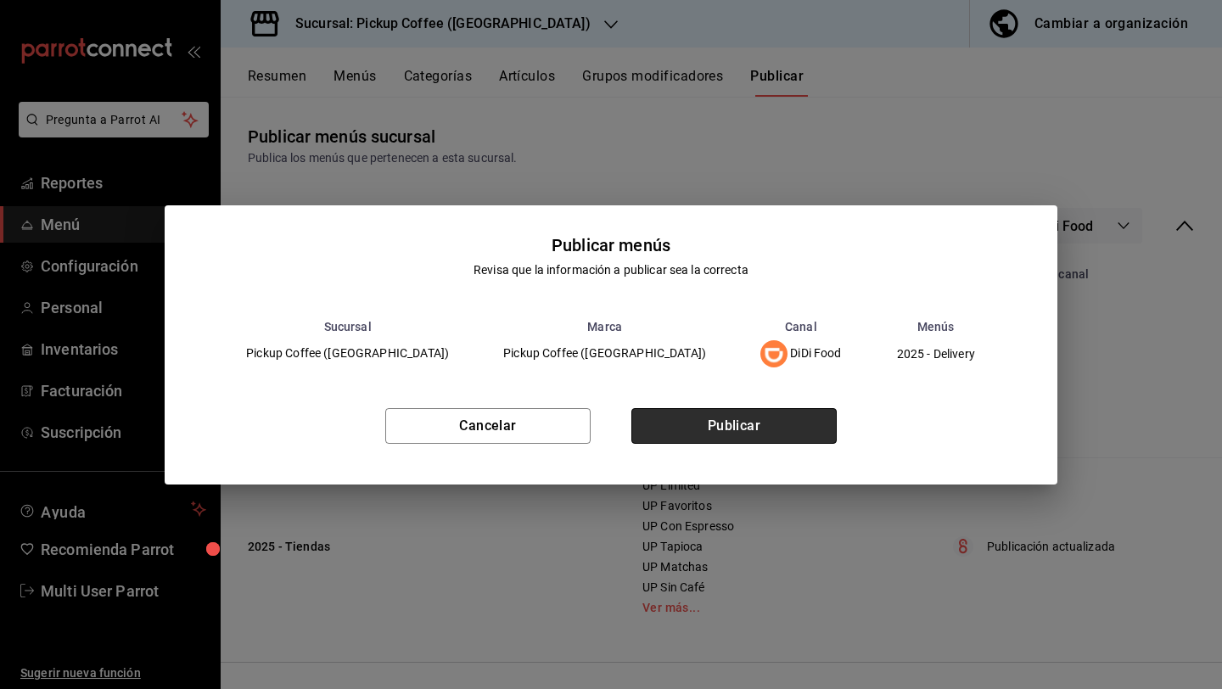
click at [806, 409] on button "Publicar" at bounding box center [733, 426] width 205 height 36
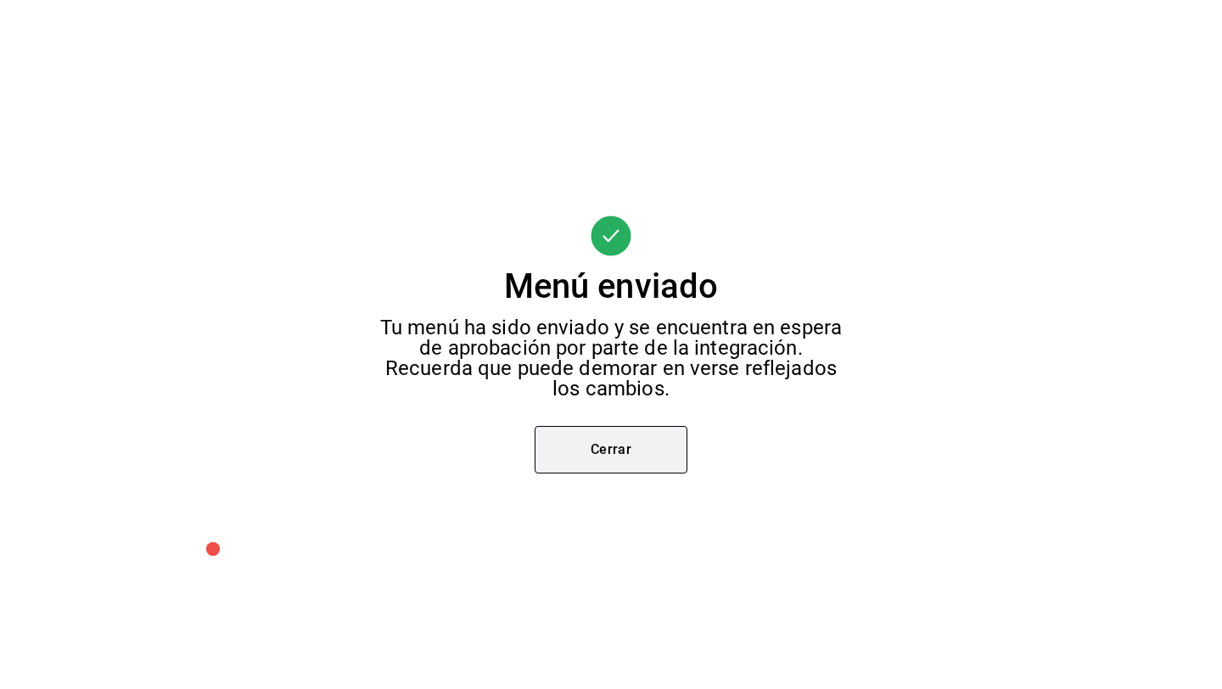
click at [600, 459] on button "Cerrar" at bounding box center [611, 450] width 153 height 48
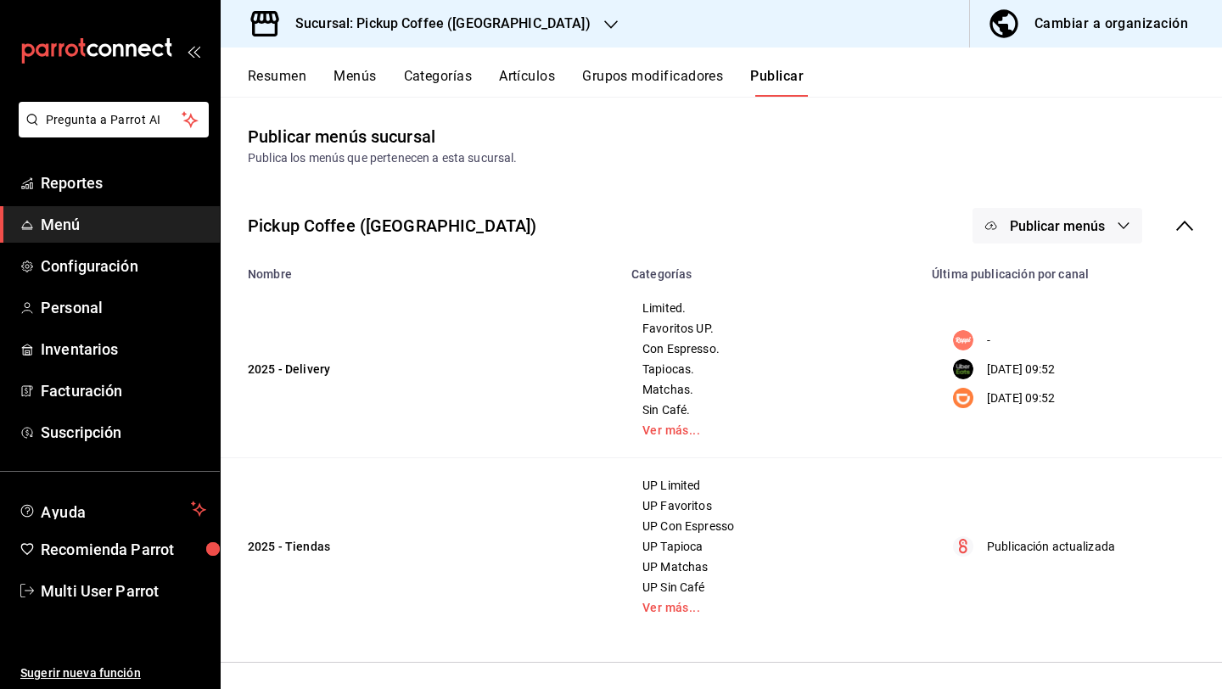
click at [512, 18] on div "Sucursal: Pickup Coffee (Uruguay)" at bounding box center [429, 24] width 390 height 48
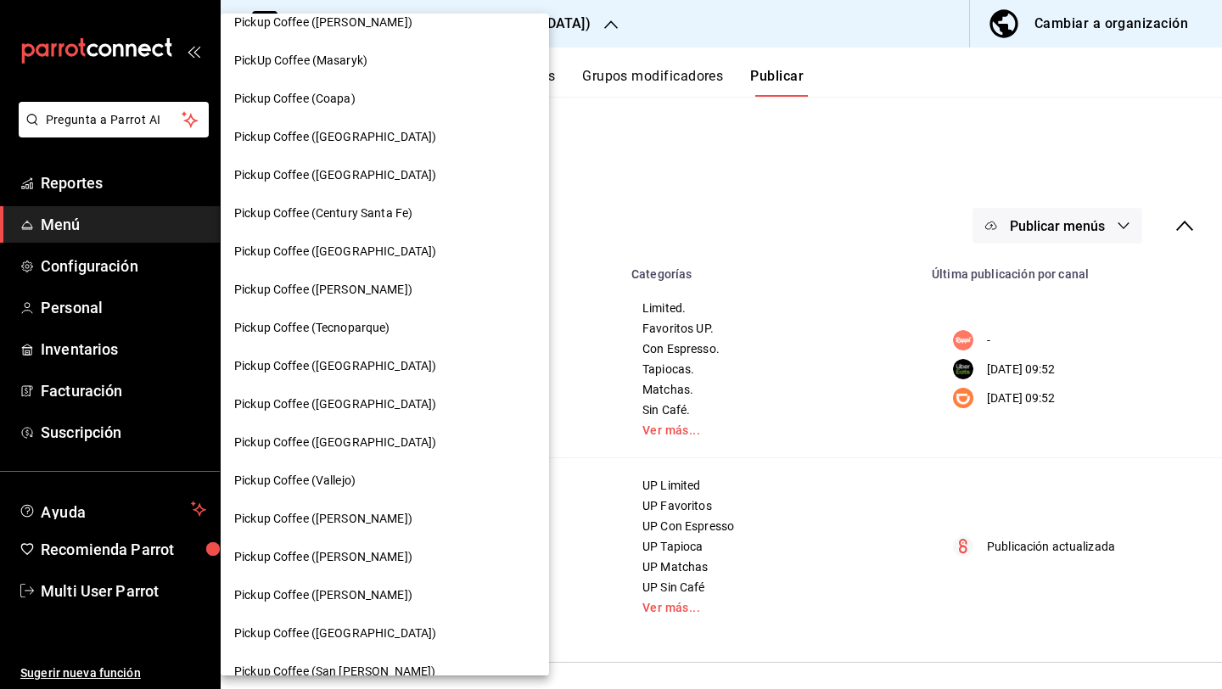
scroll to position [171, 0]
click at [354, 300] on div "Pickup Coffee ([PERSON_NAME])" at bounding box center [385, 289] width 328 height 38
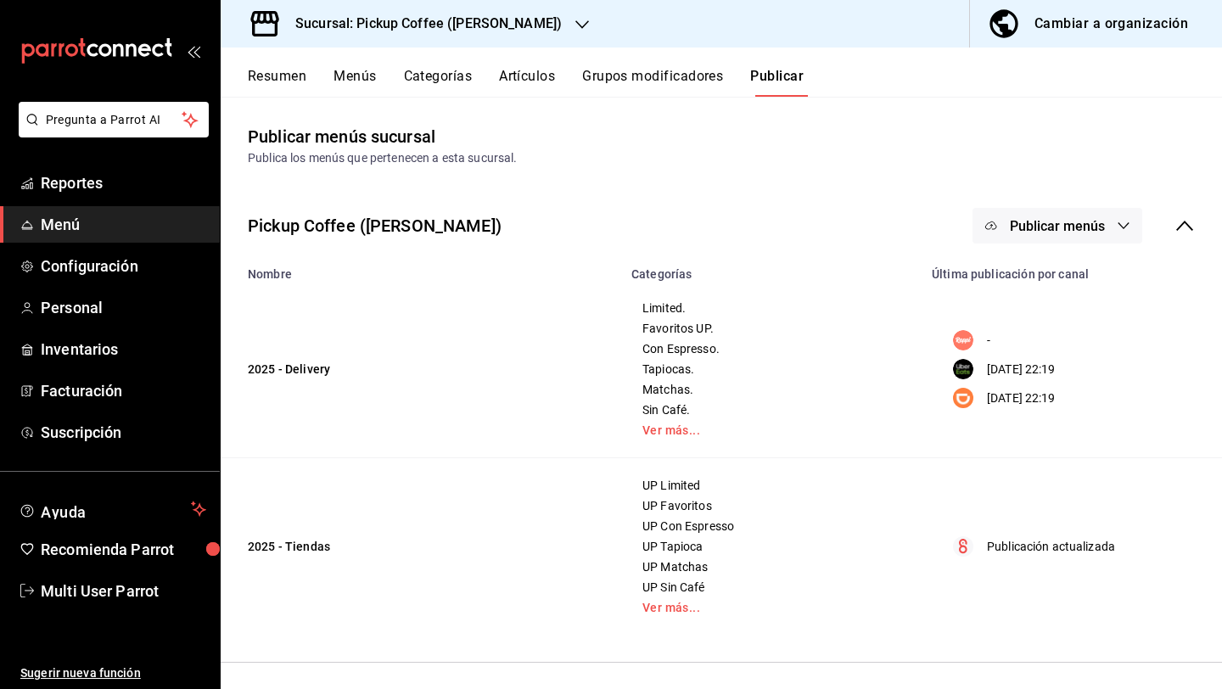
click at [429, 16] on h3 "Sucursal: Pickup Coffee (Homero)" at bounding box center [422, 24] width 280 height 20
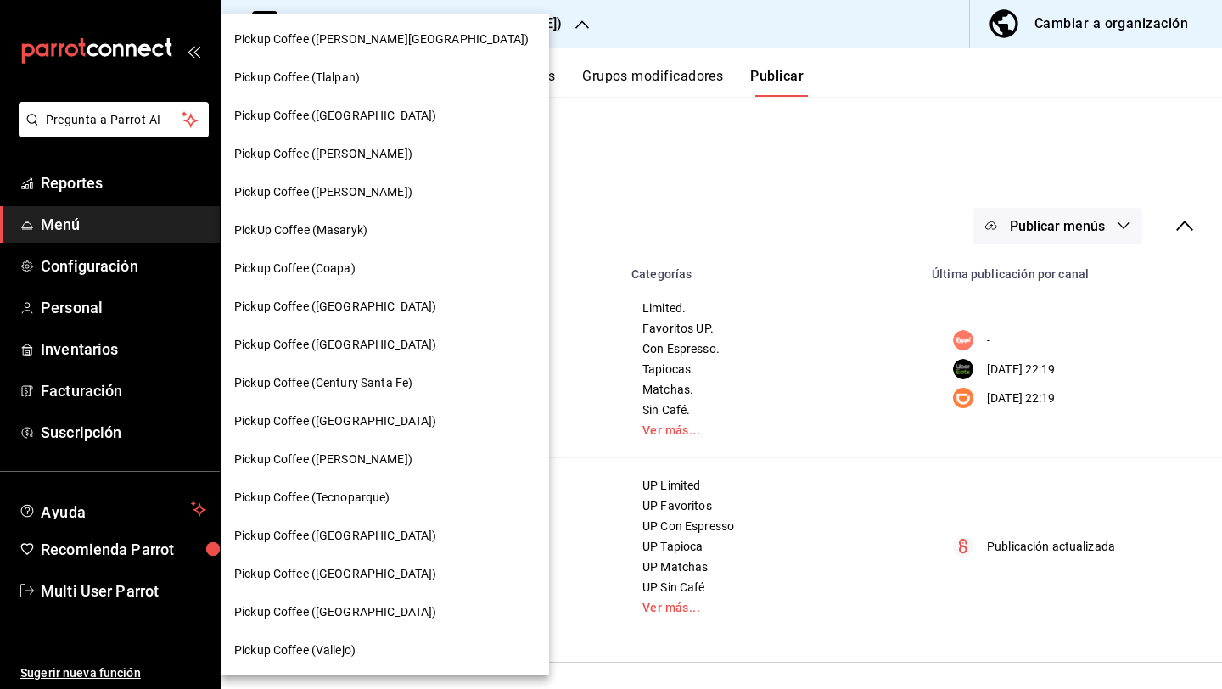
click at [655, 146] on div at bounding box center [611, 344] width 1222 height 689
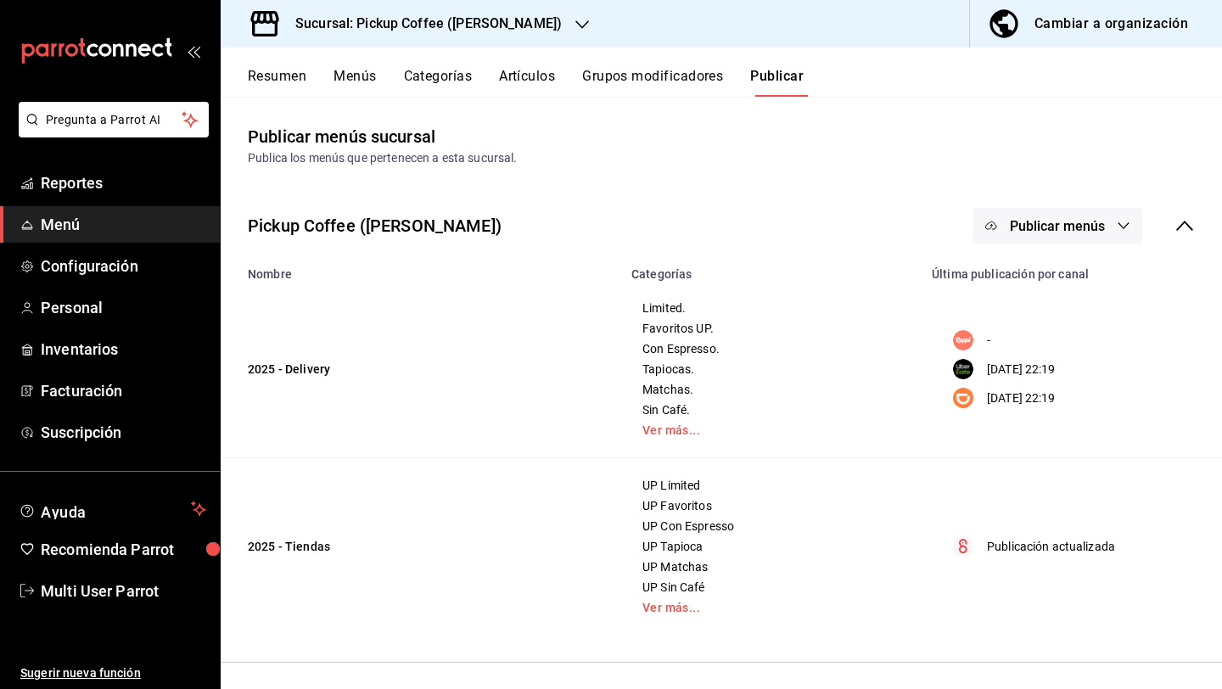
click at [1077, 246] on div "Pickup Coffee (Homero) Publicar menús" at bounding box center [722, 225] width 1002 height 63
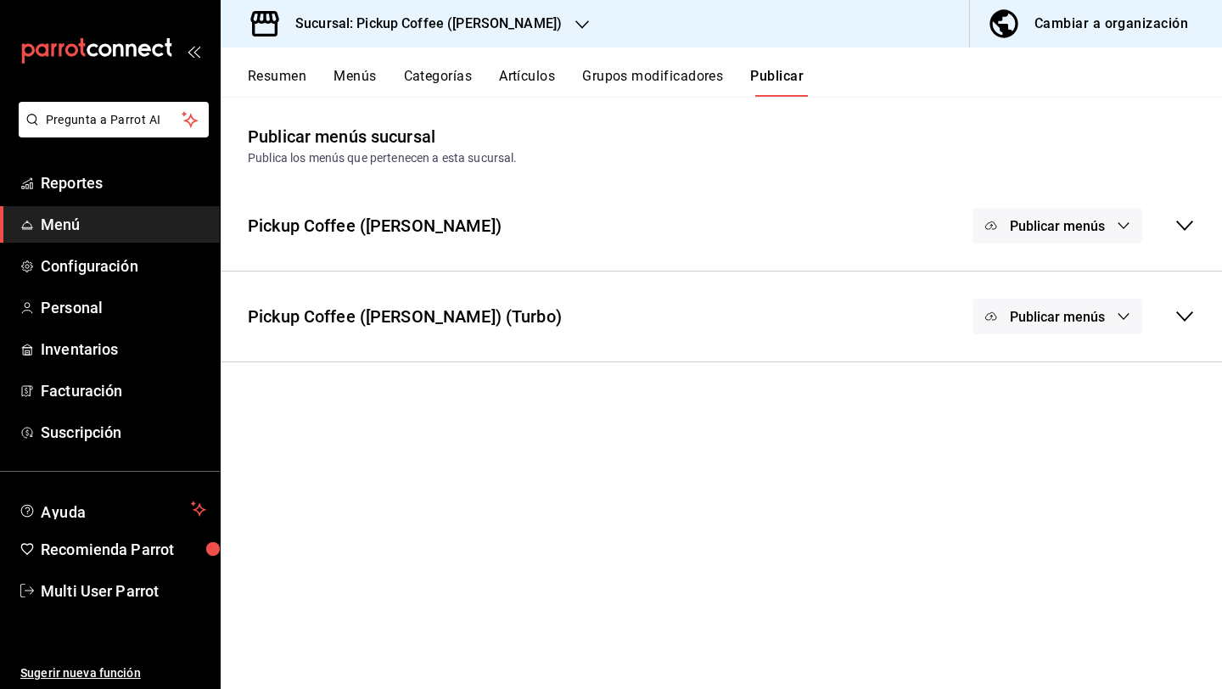
click at [1068, 237] on button "Publicar menús" at bounding box center [1058, 226] width 170 height 36
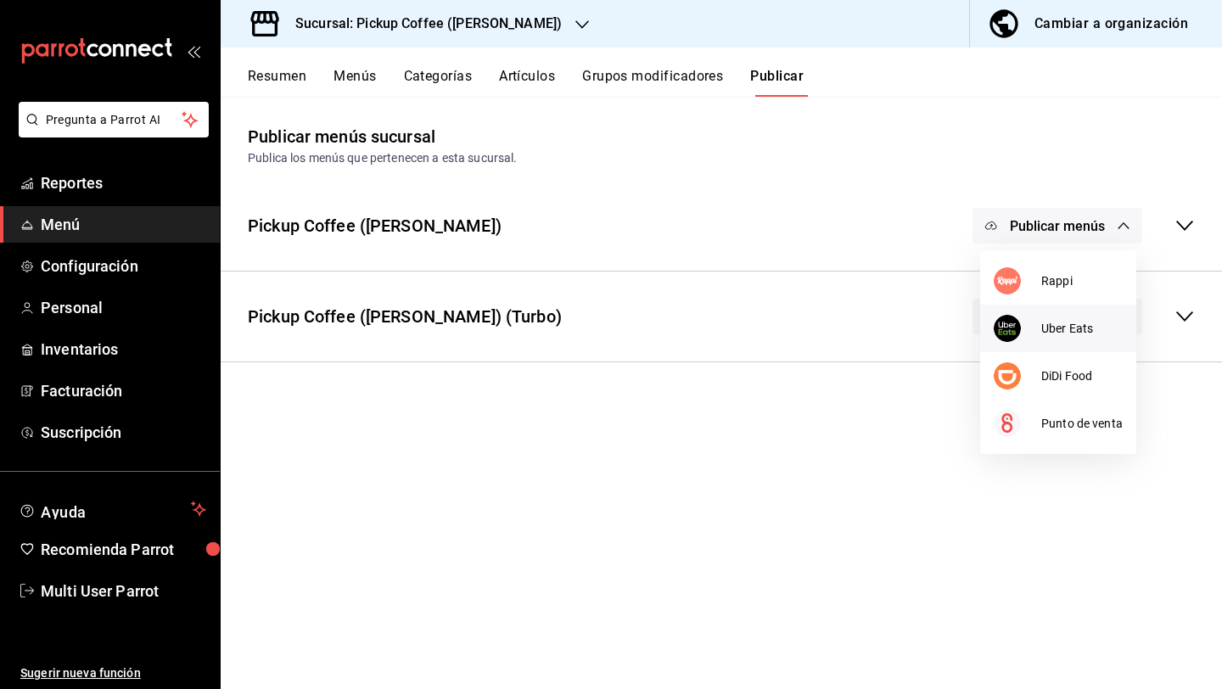
click at [1030, 329] on div at bounding box center [1018, 328] width 48 height 27
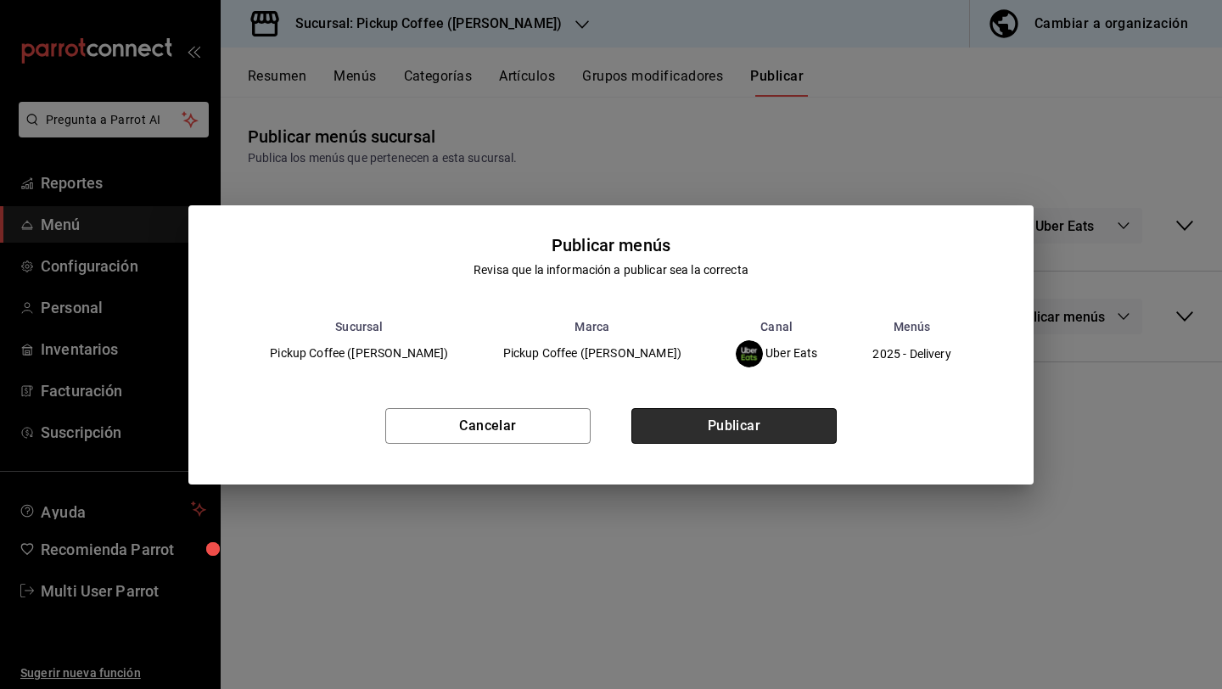
click at [762, 424] on button "Publicar" at bounding box center [733, 426] width 205 height 36
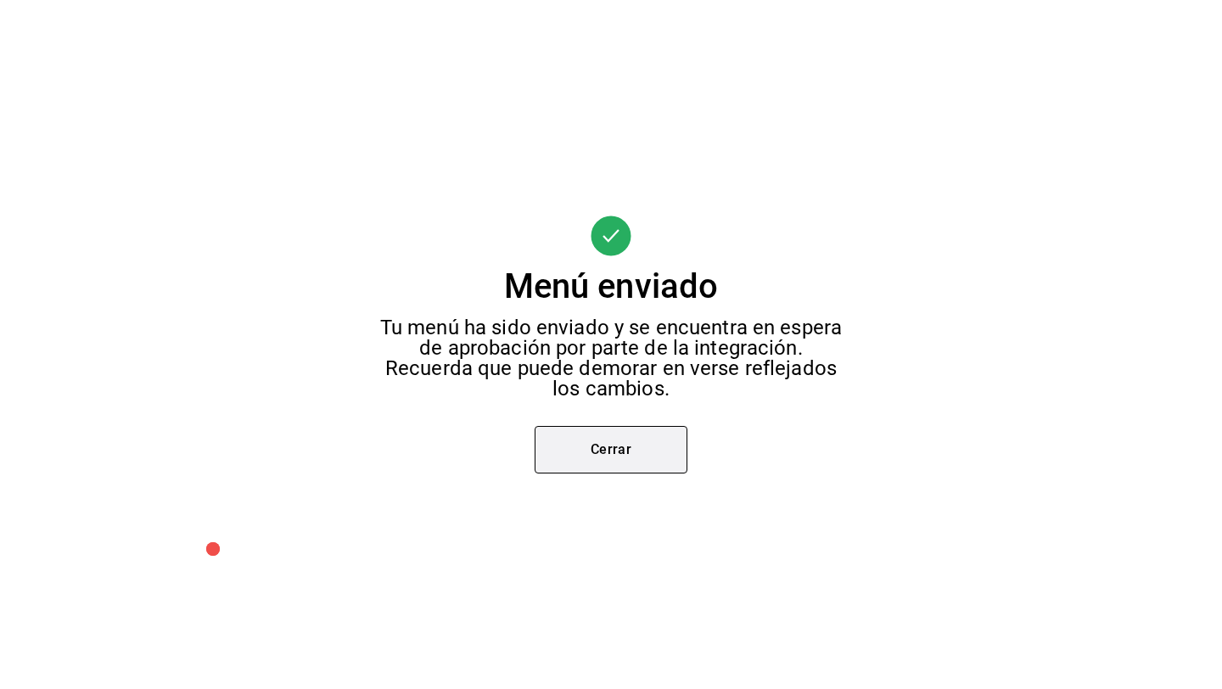
click at [619, 443] on button "Cerrar" at bounding box center [611, 450] width 153 height 48
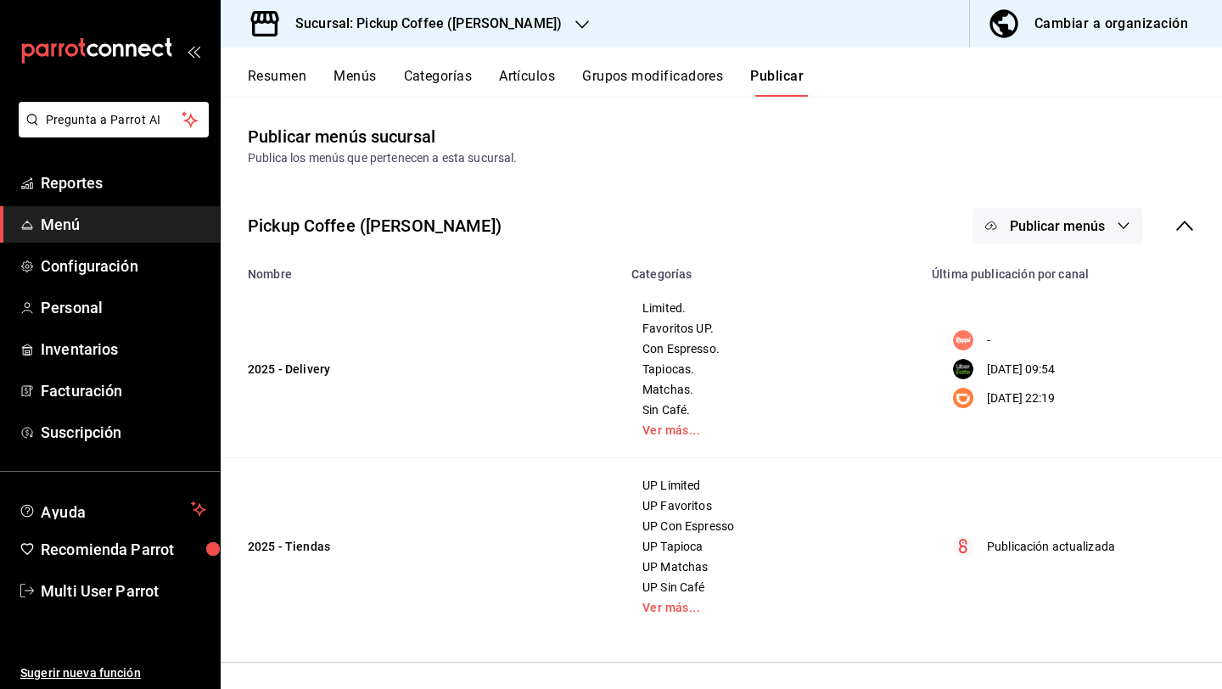
click at [1129, 220] on icon "button" at bounding box center [1124, 226] width 14 height 14
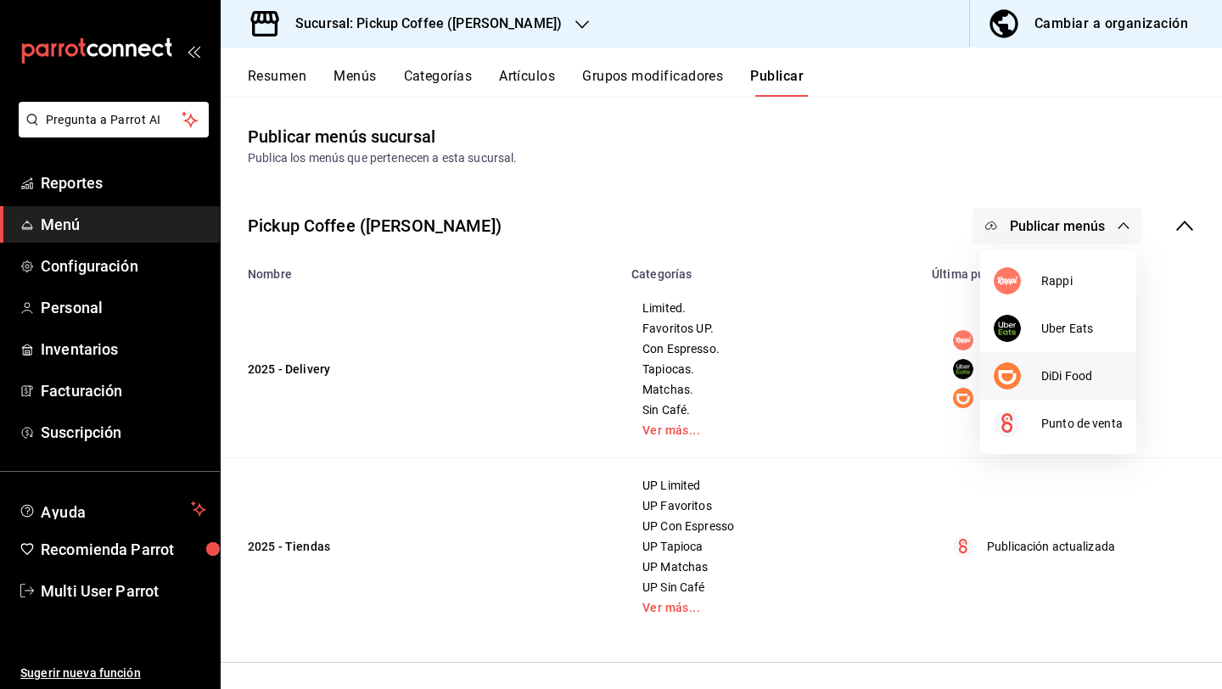
click at [1072, 380] on span "DiDi Food" at bounding box center [1081, 377] width 81 height 18
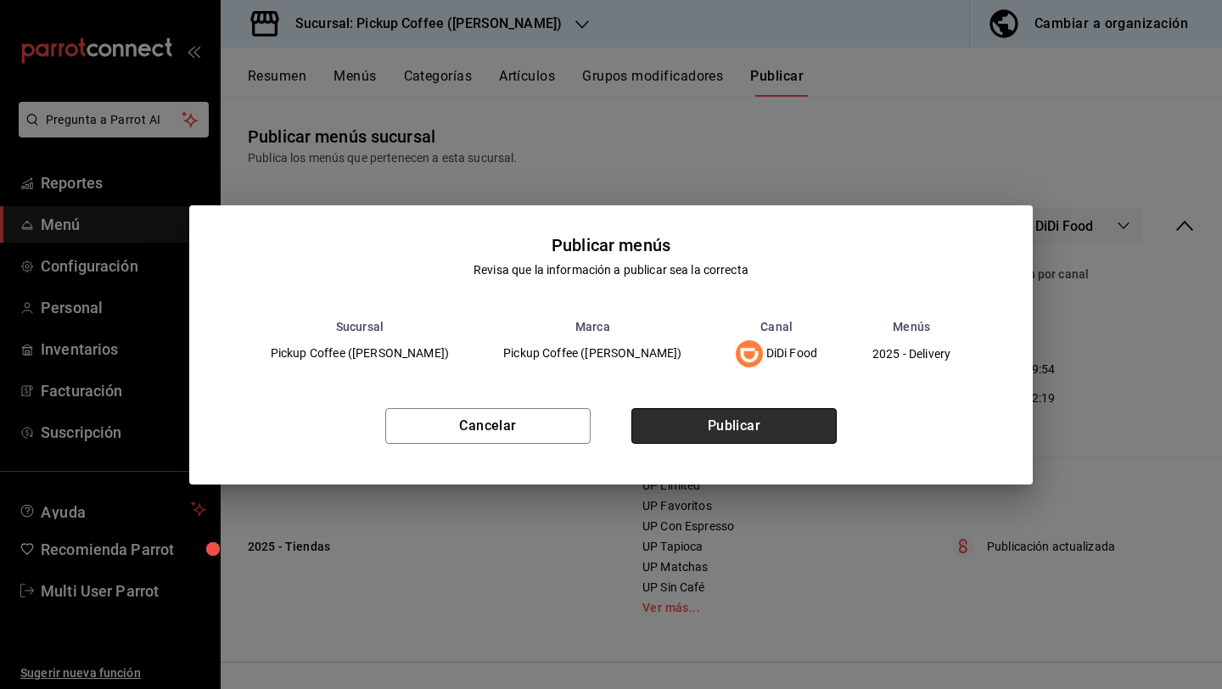
click at [706, 424] on button "Publicar" at bounding box center [733, 426] width 205 height 36
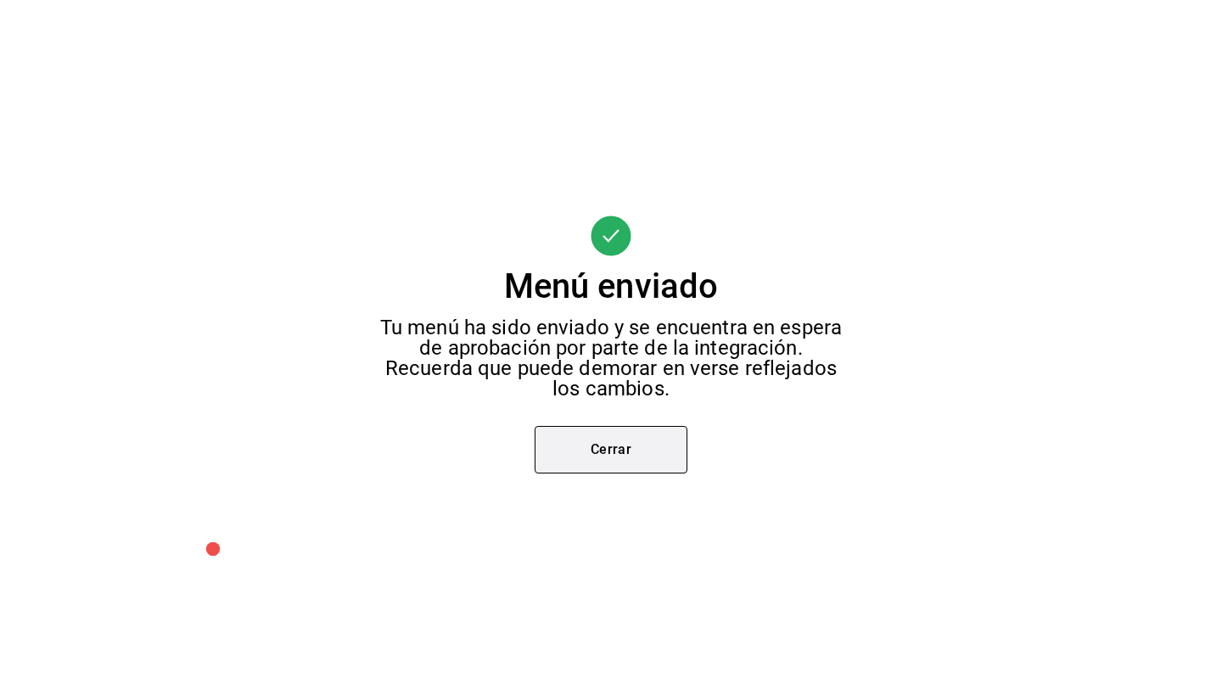
click at [631, 445] on button "Cerrar" at bounding box center [611, 450] width 153 height 48
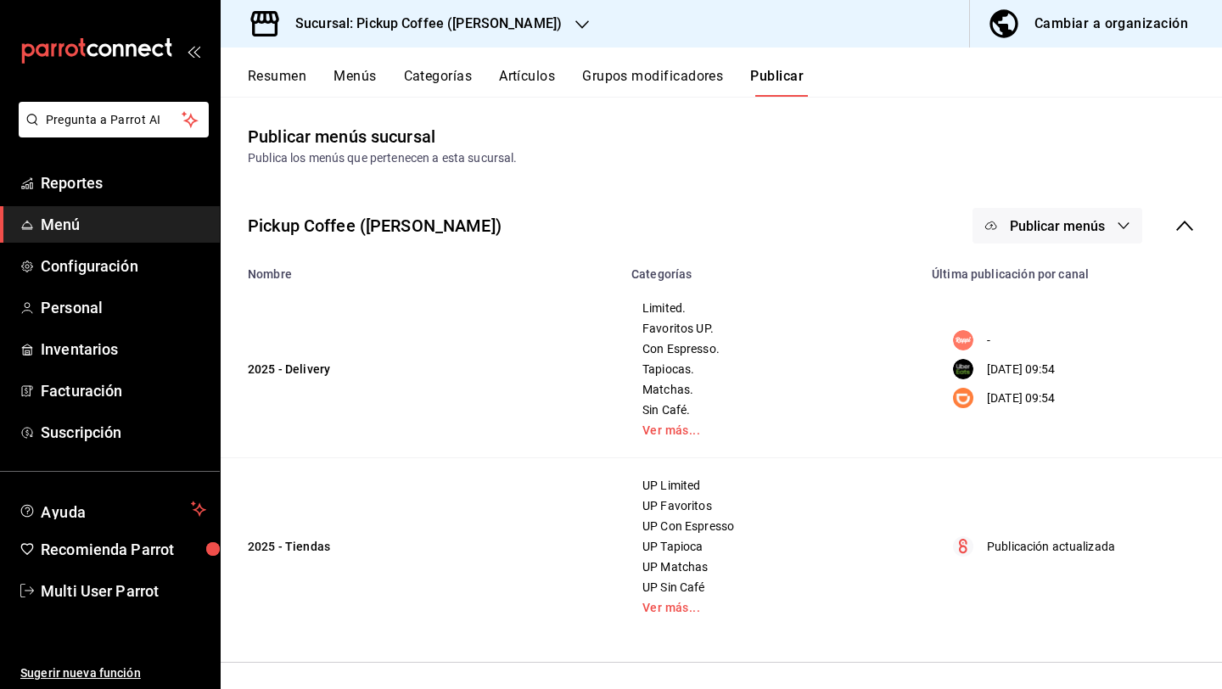
click at [501, 27] on h3 "Sucursal: Pickup Coffee (Homero)" at bounding box center [422, 24] width 280 height 20
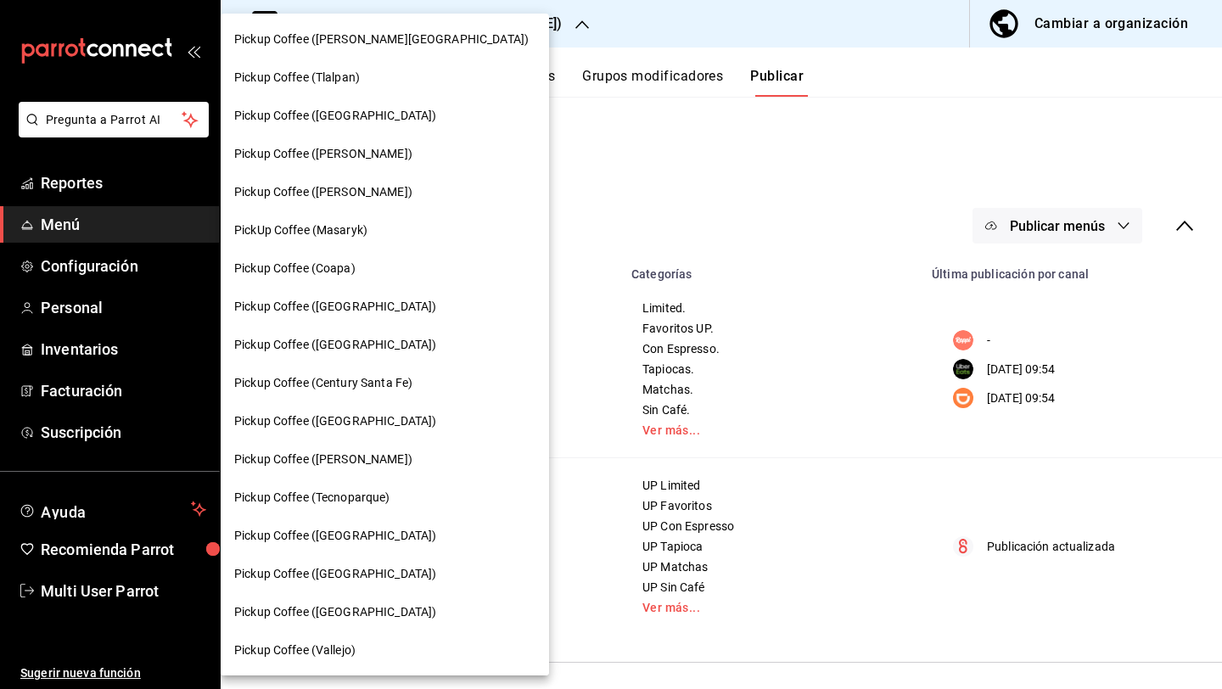
click at [329, 496] on span "Pickup Coffee (Tecnoparque)" at bounding box center [312, 498] width 156 height 18
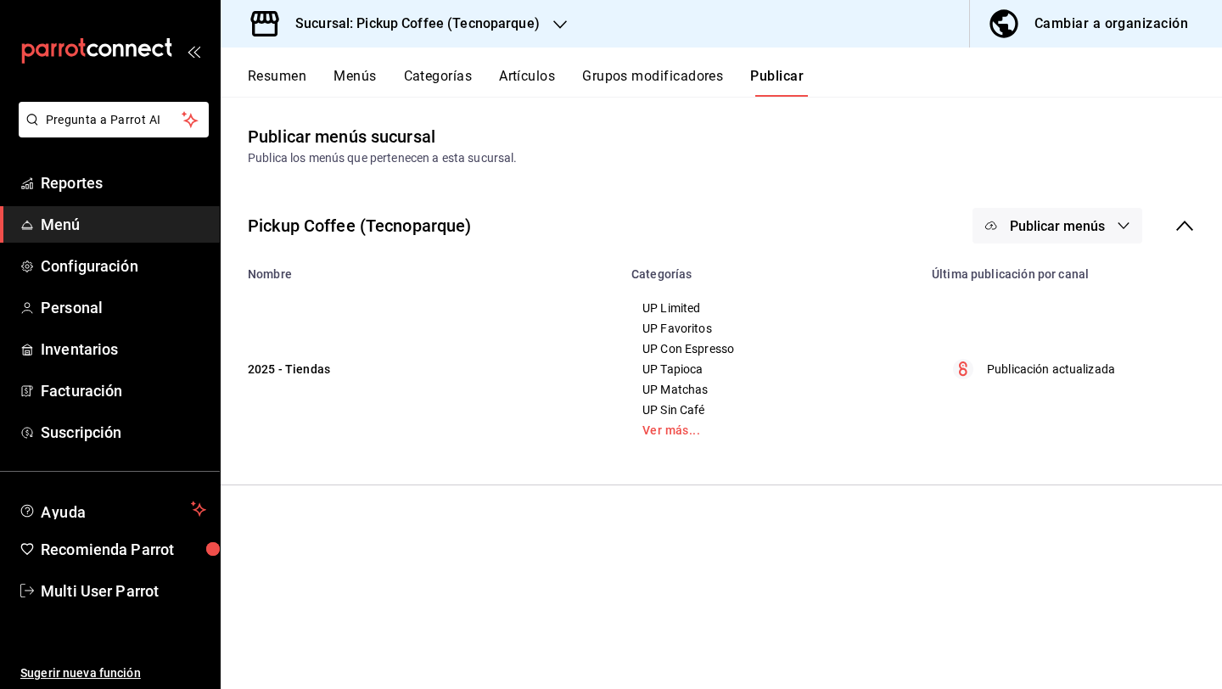
click at [454, 18] on h3 "Sucursal: Pickup Coffee (Tecnoparque)" at bounding box center [411, 24] width 258 height 20
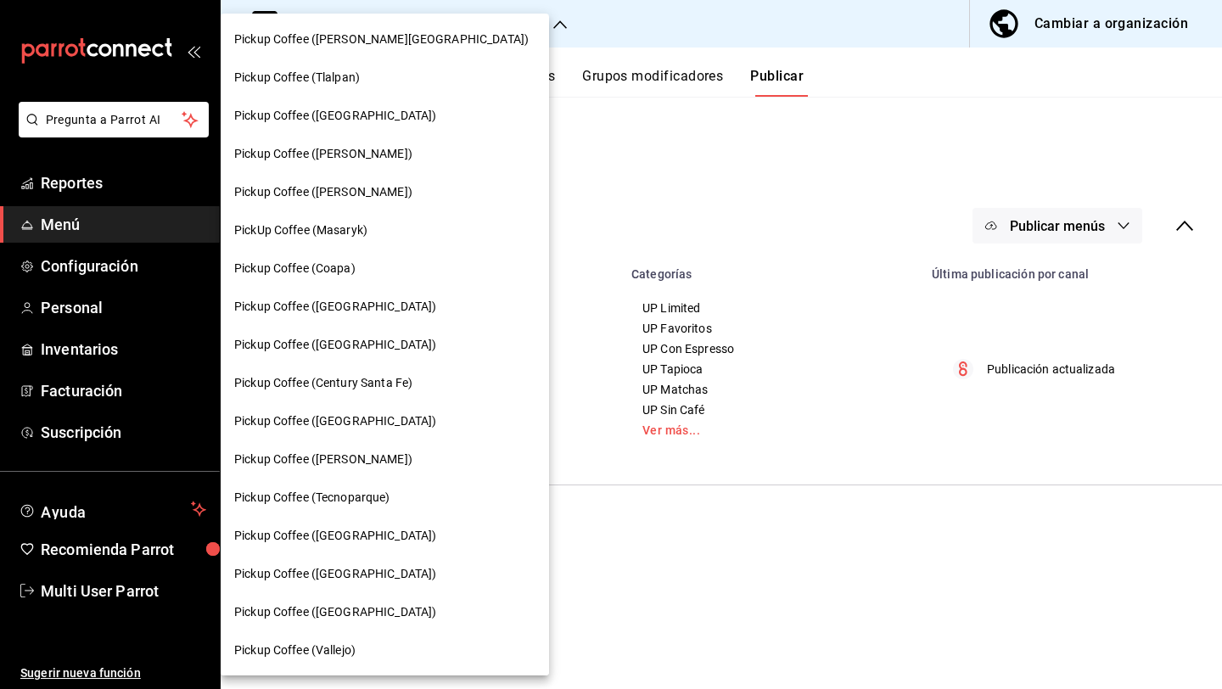
click at [340, 539] on span "Pickup Coffee ([GEOGRAPHIC_DATA])" at bounding box center [335, 536] width 202 height 18
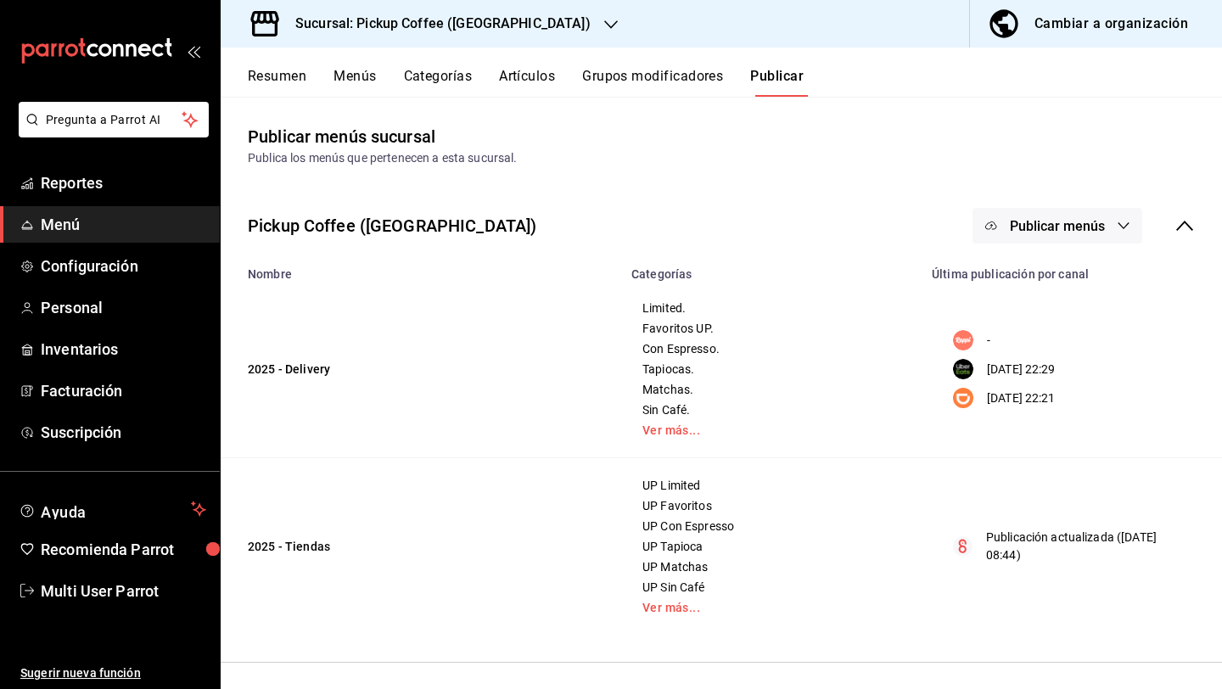
click at [403, 21] on h3 "Sucursal: Pickup Coffee (Aragon)" at bounding box center [436, 24] width 309 height 20
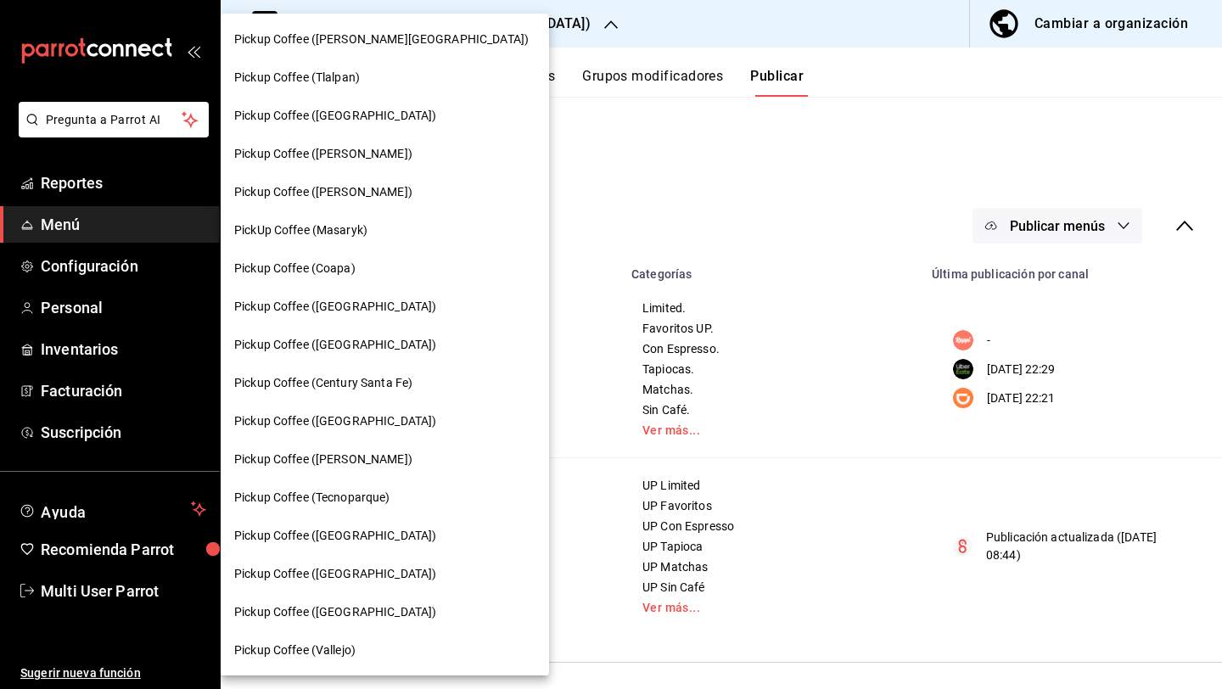
click at [867, 142] on div at bounding box center [611, 344] width 1222 height 689
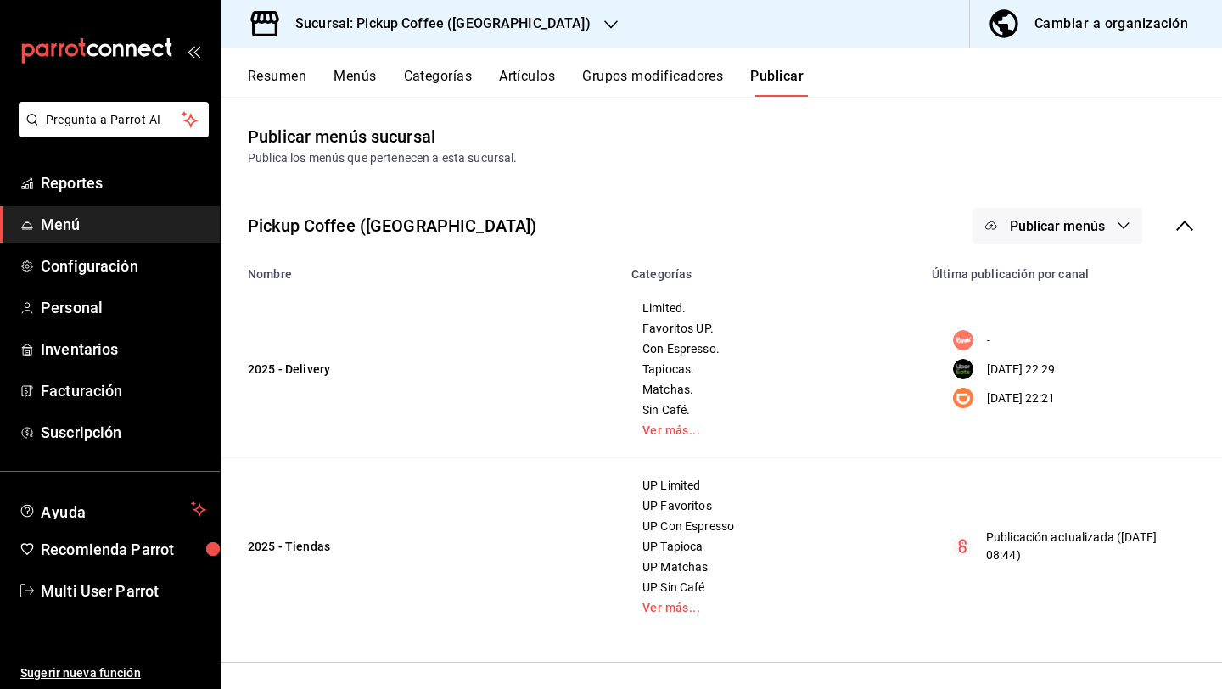
click at [1025, 212] on button "Publicar menús" at bounding box center [1058, 226] width 170 height 36
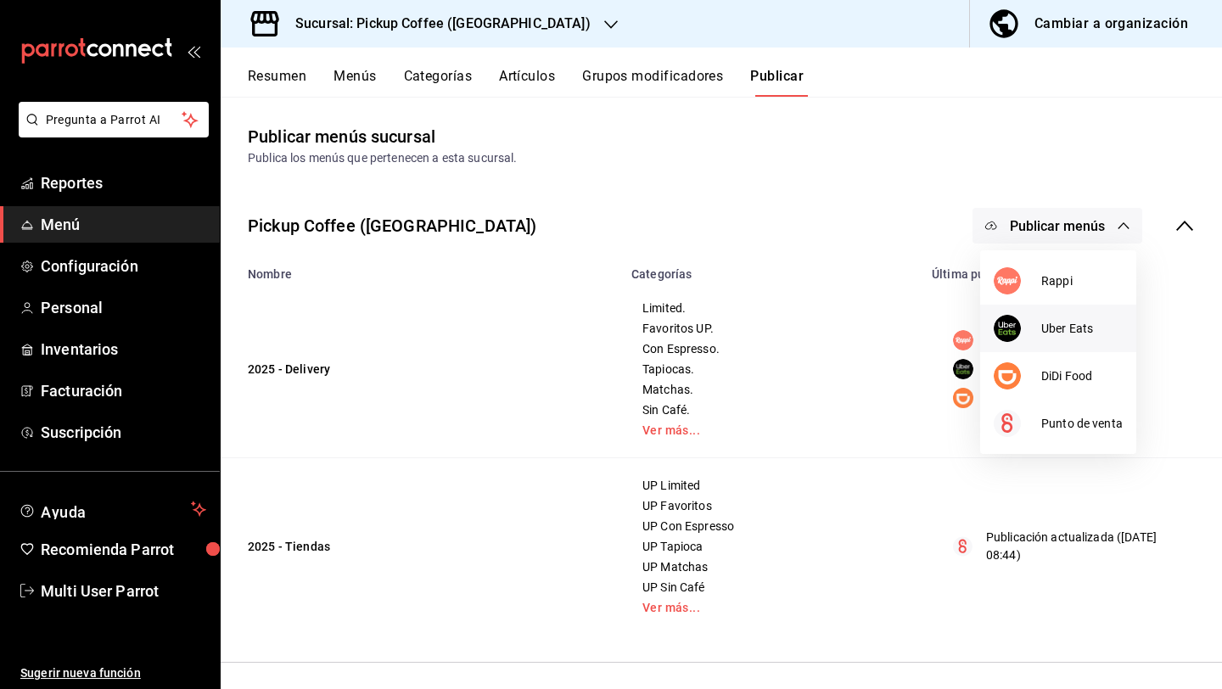
click at [1016, 317] on div at bounding box center [1018, 328] width 48 height 27
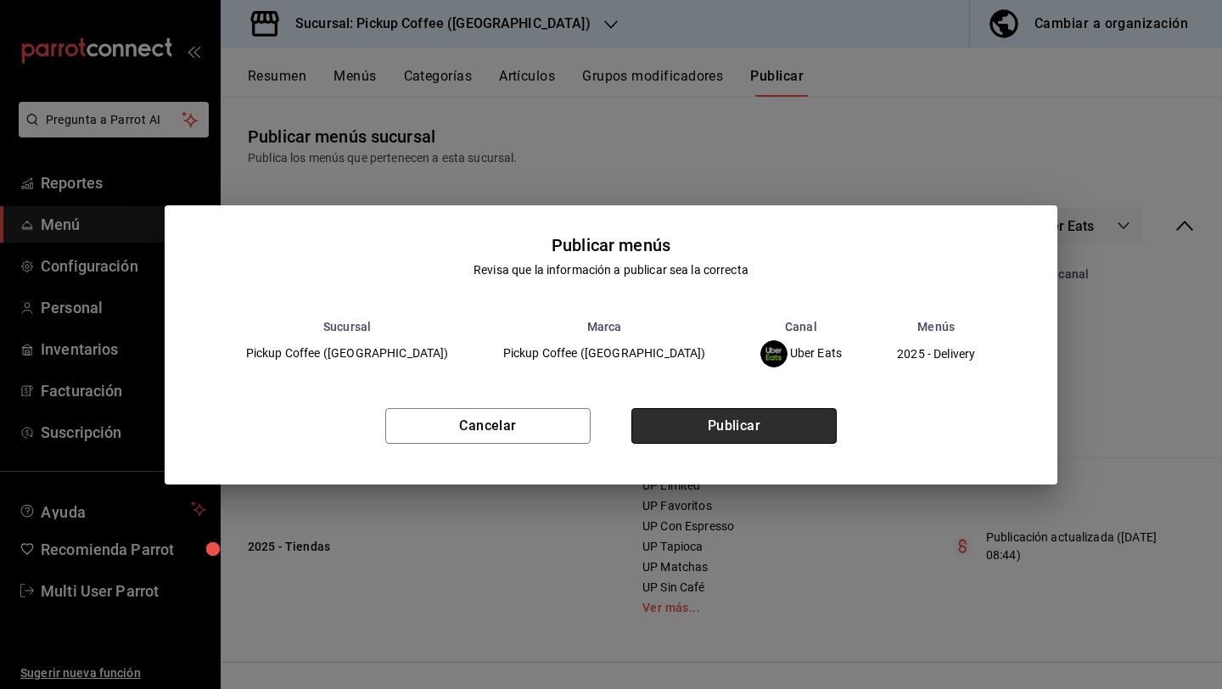
click at [742, 418] on button "Publicar" at bounding box center [733, 426] width 205 height 36
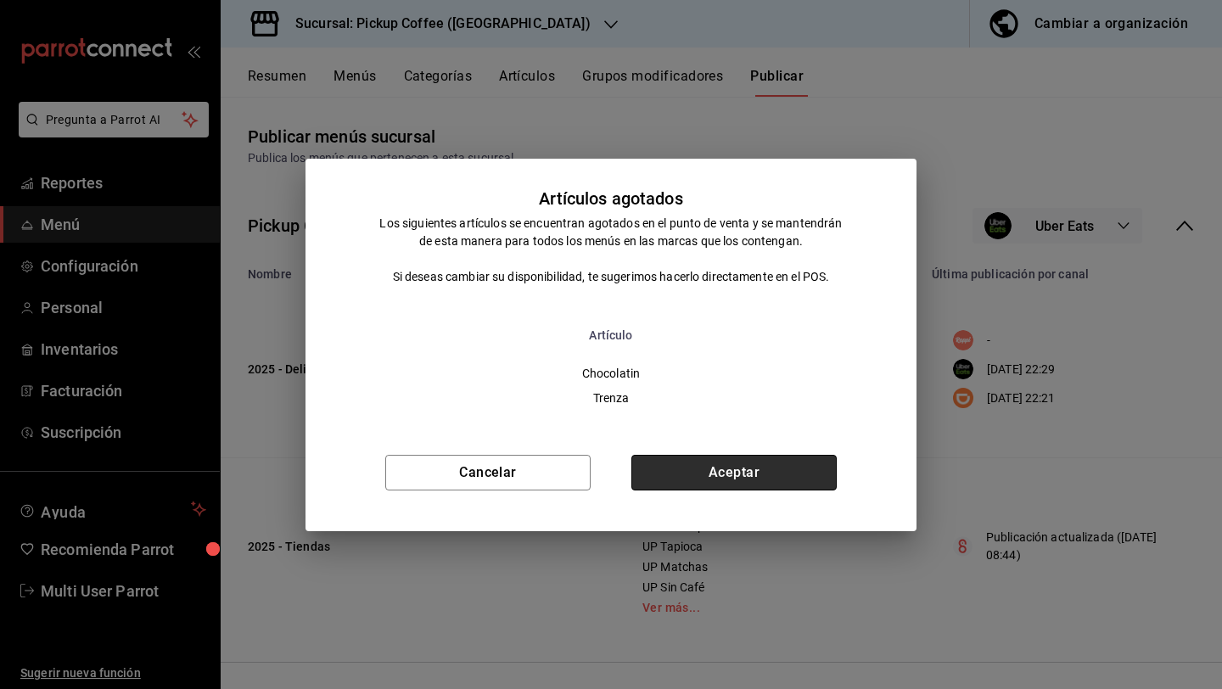
click at [707, 458] on button "Aceptar" at bounding box center [733, 473] width 205 height 36
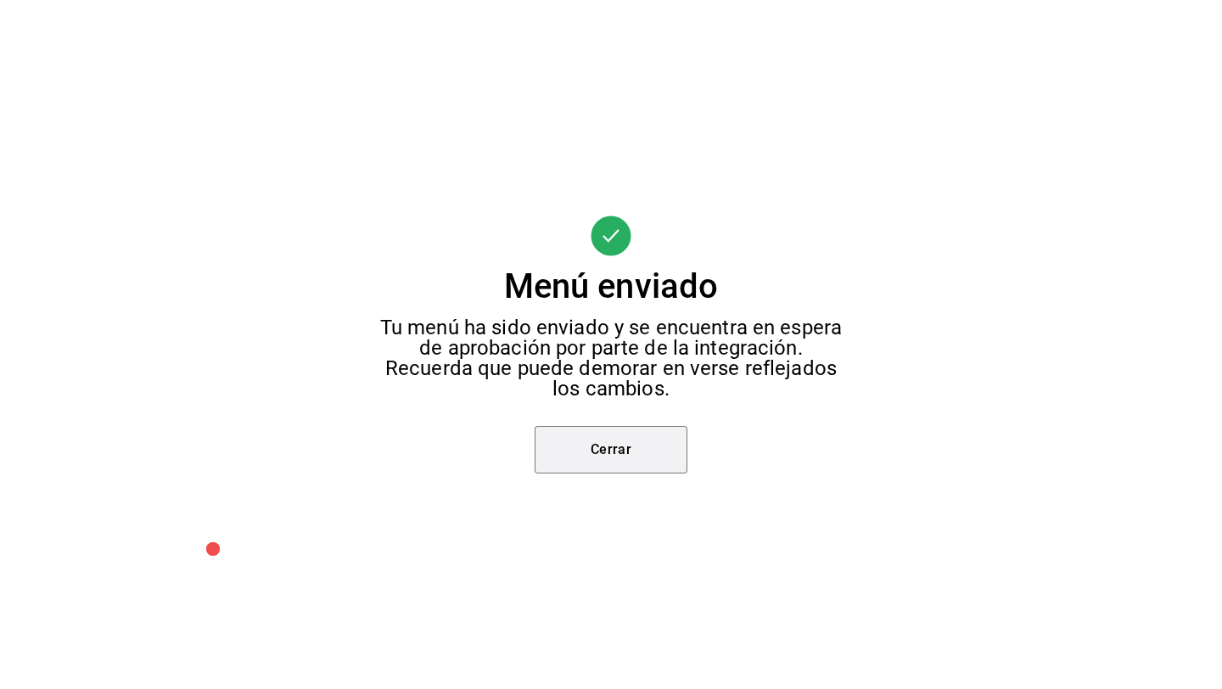
click at [668, 438] on button "Cerrar" at bounding box center [611, 450] width 153 height 48
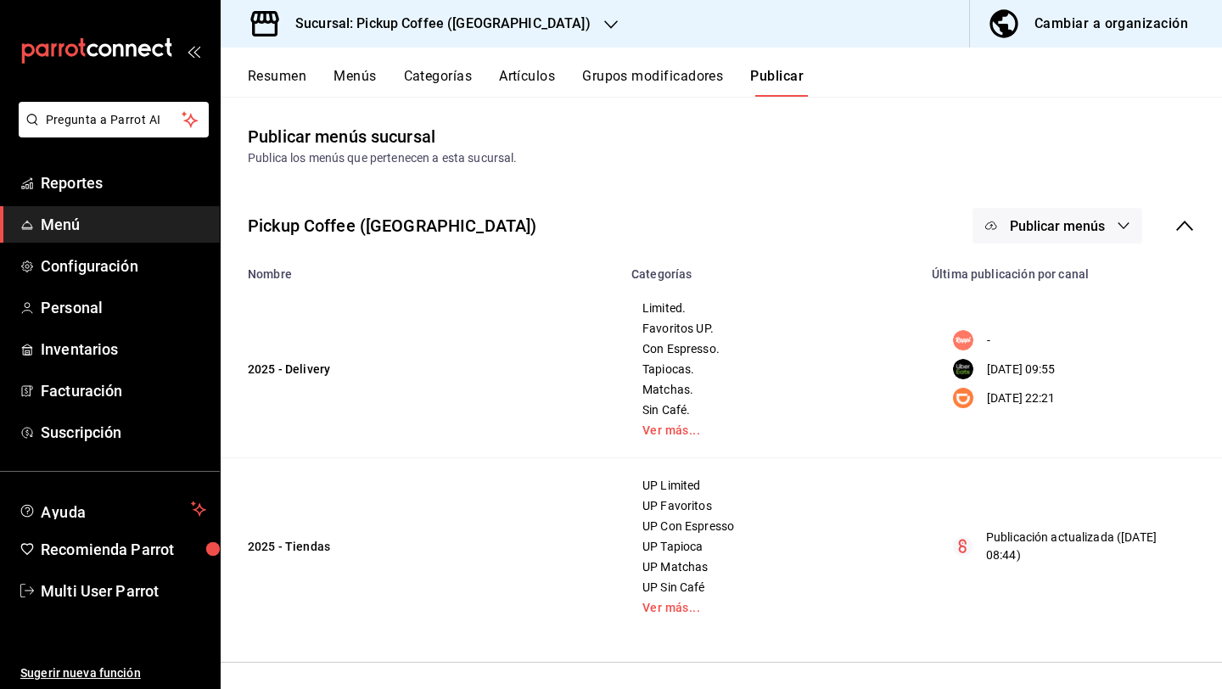
click at [1102, 233] on span "Publicar menús" at bounding box center [1057, 226] width 95 height 16
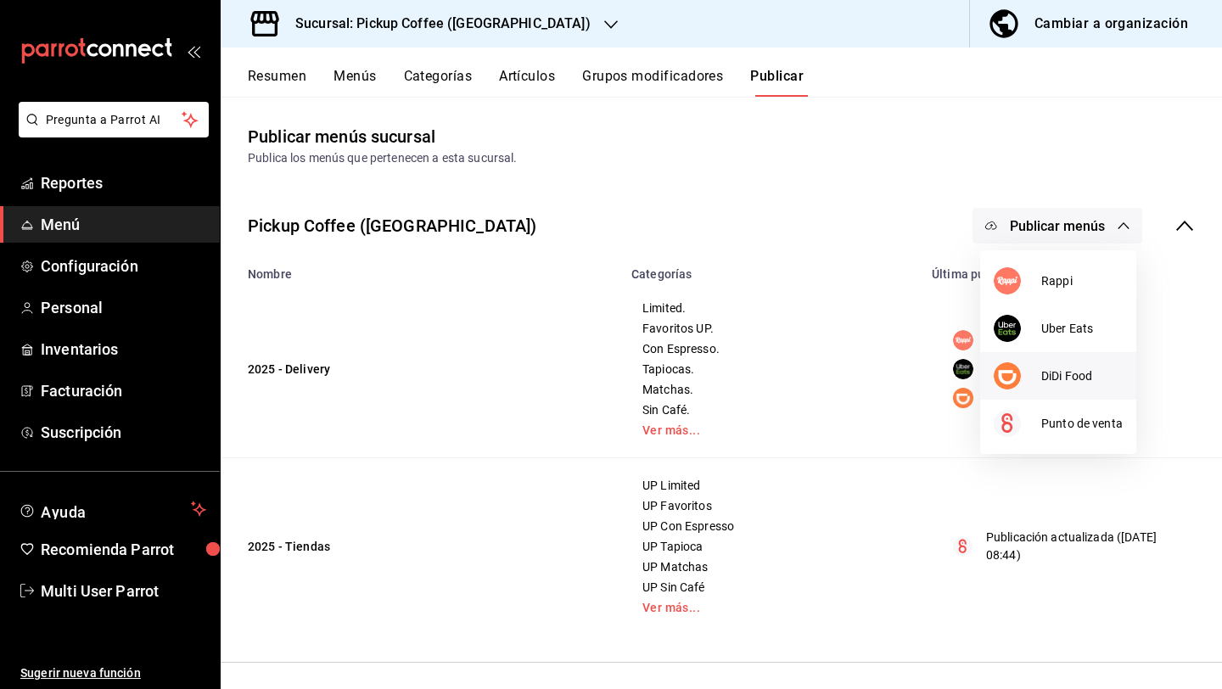
click at [1053, 368] on span "DiDi Food" at bounding box center [1081, 377] width 81 height 18
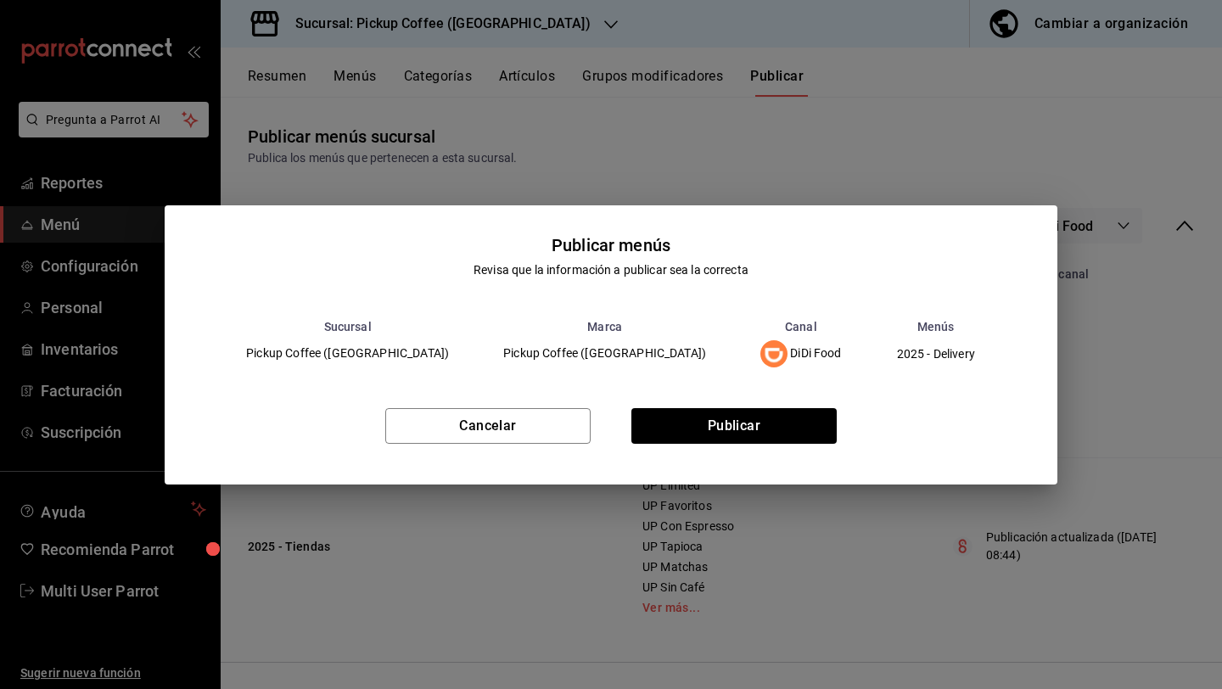
click at [666, 450] on div "Cancelar Publicar" at bounding box center [611, 433] width 893 height 104
click at [666, 440] on button "Publicar" at bounding box center [733, 426] width 205 height 36
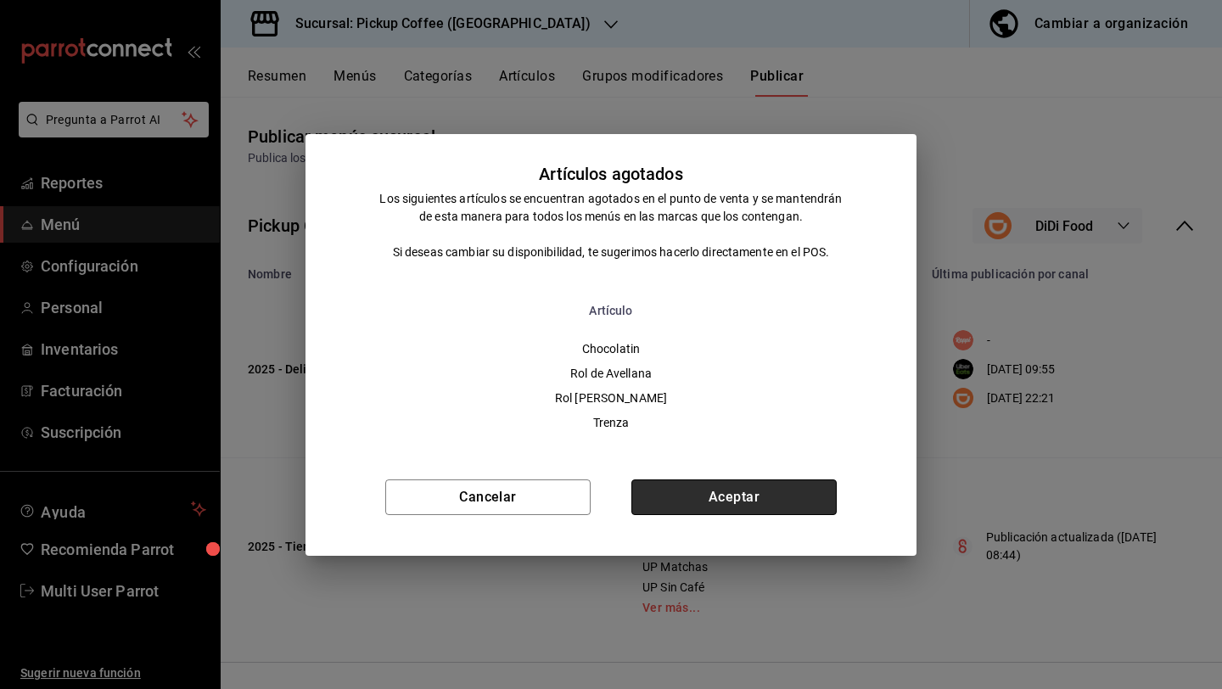
click at [729, 485] on button "Aceptar" at bounding box center [733, 498] width 205 height 36
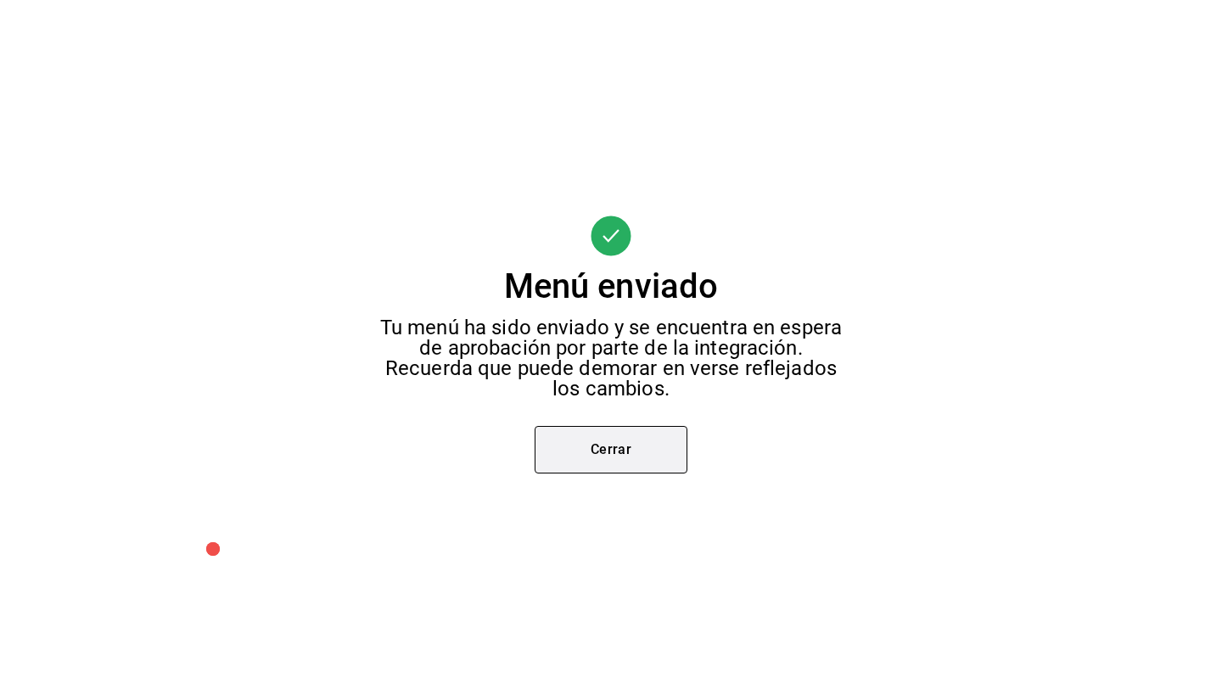
click at [579, 466] on button "Cerrar" at bounding box center [611, 450] width 153 height 48
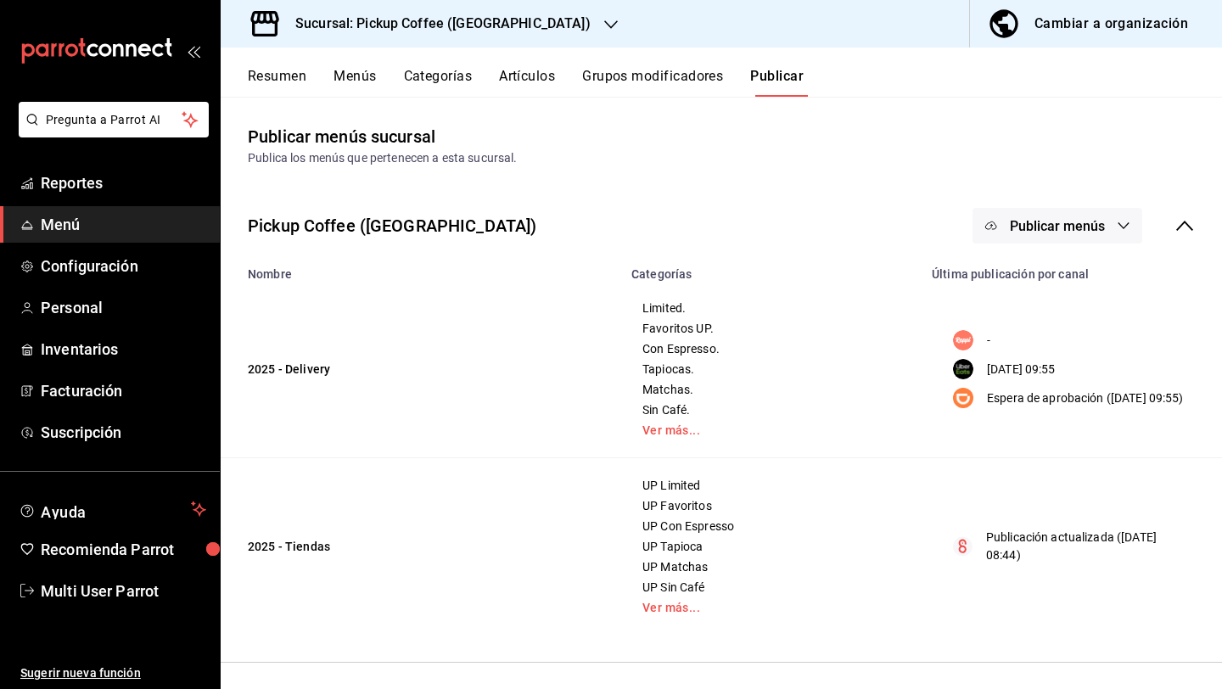
click at [446, 28] on h3 "Sucursal: Pickup Coffee (Aragon)" at bounding box center [436, 24] width 309 height 20
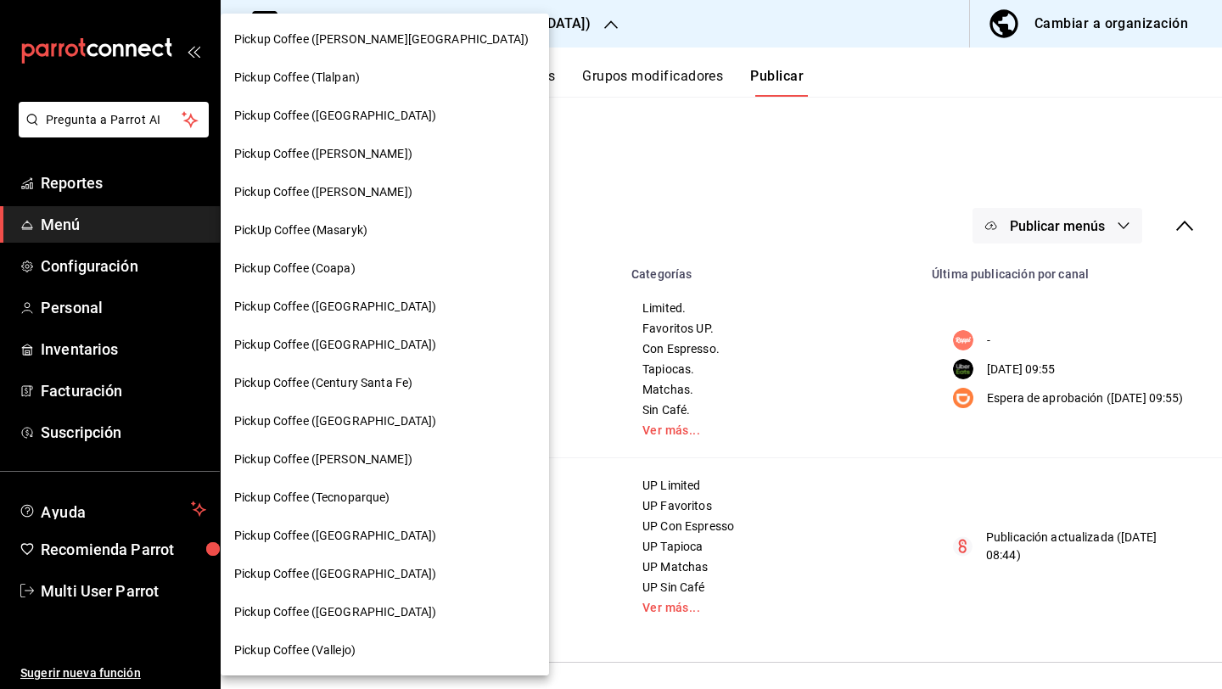
scroll to position [803, 0]
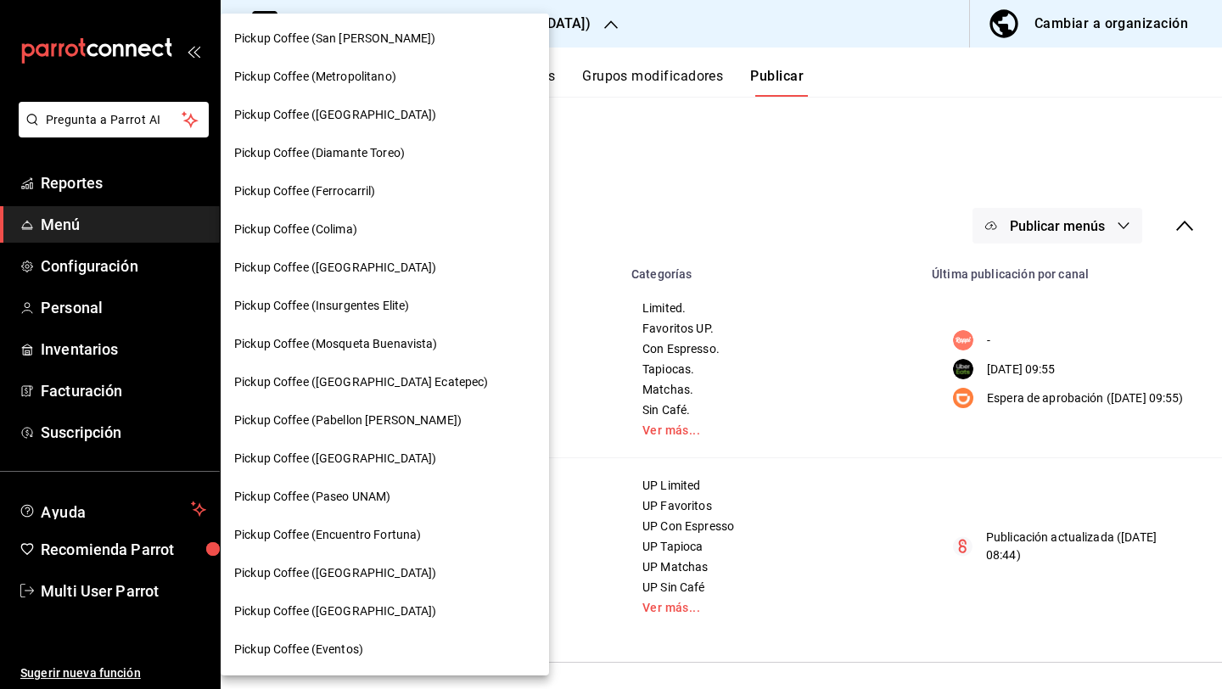
click at [401, 300] on span "Pickup Coffee (Insurgentes Elite)" at bounding box center [321, 306] width 175 height 18
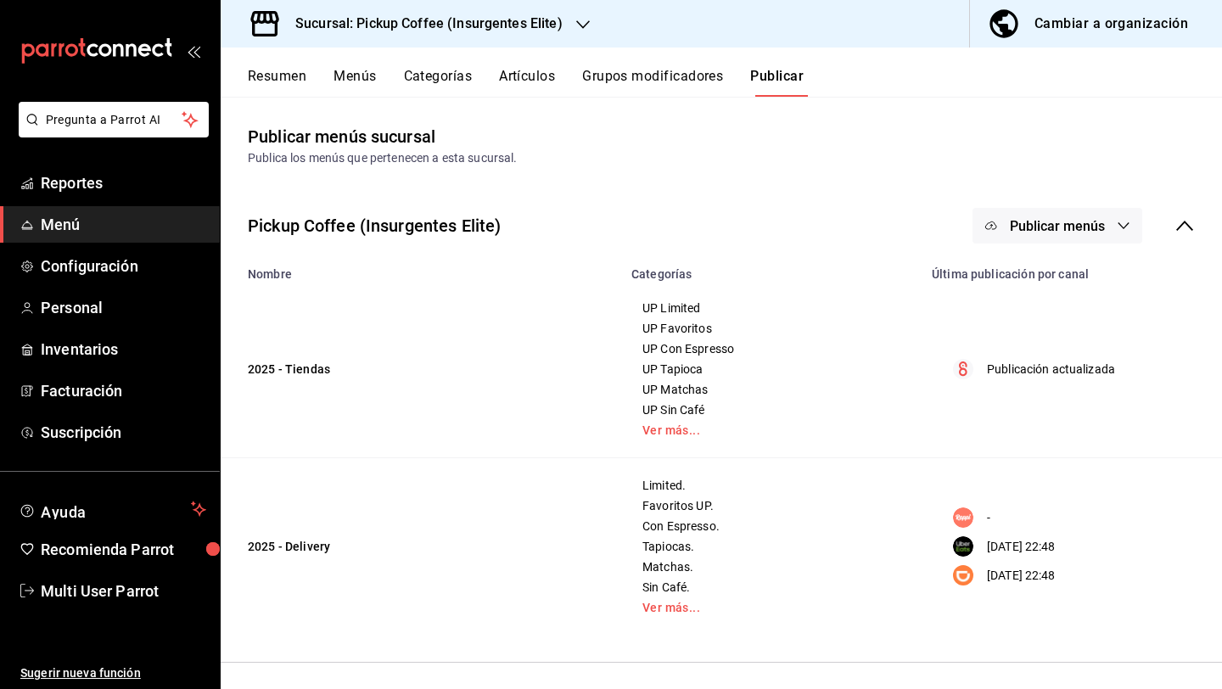
click at [1086, 224] on span "Publicar menús" at bounding box center [1057, 226] width 95 height 16
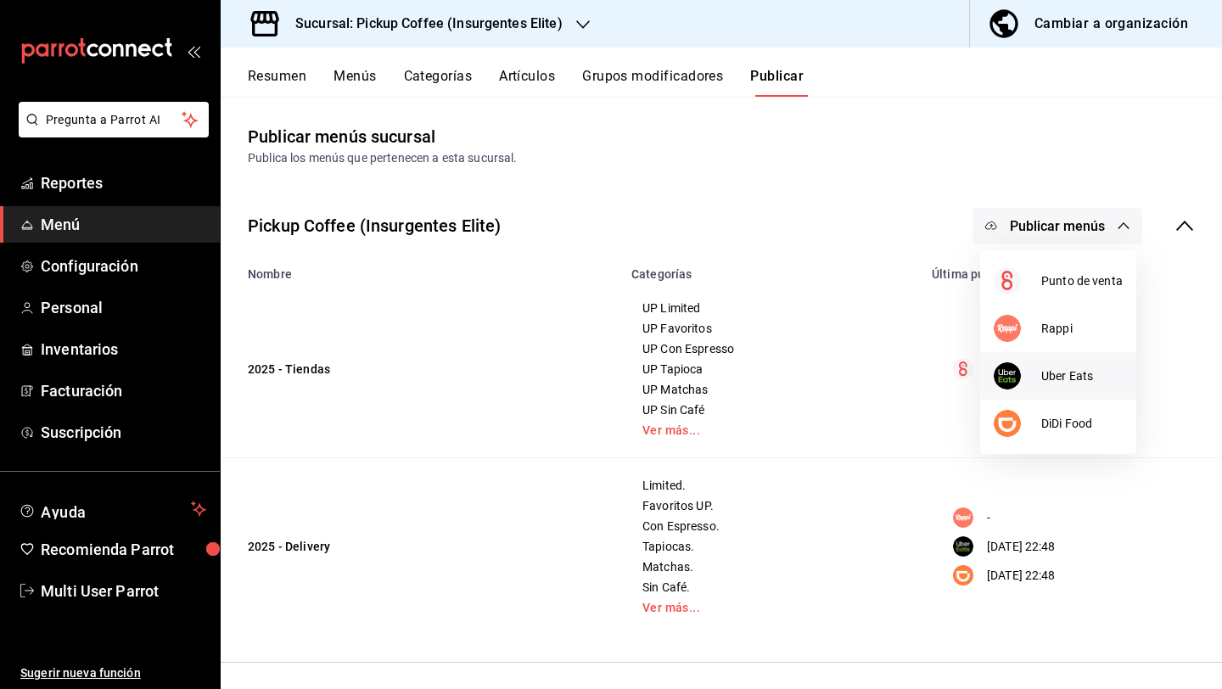
click at [1051, 369] on span "Uber Eats" at bounding box center [1081, 377] width 81 height 18
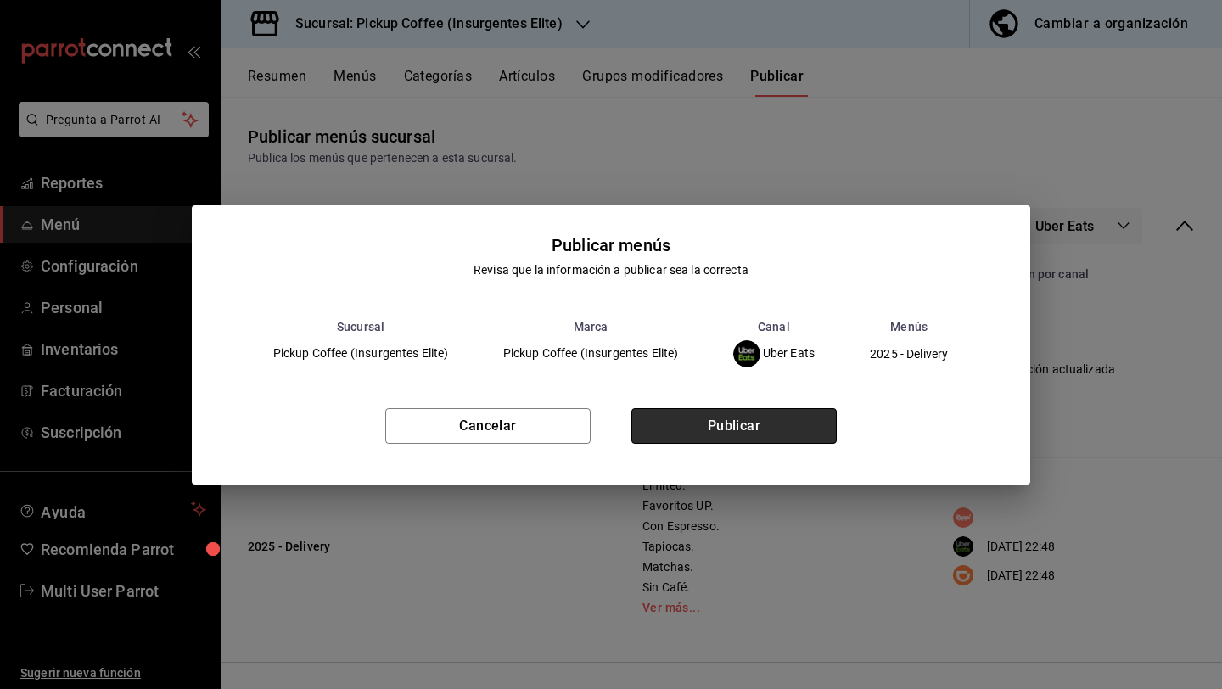
click at [813, 422] on button "Publicar" at bounding box center [733, 426] width 205 height 36
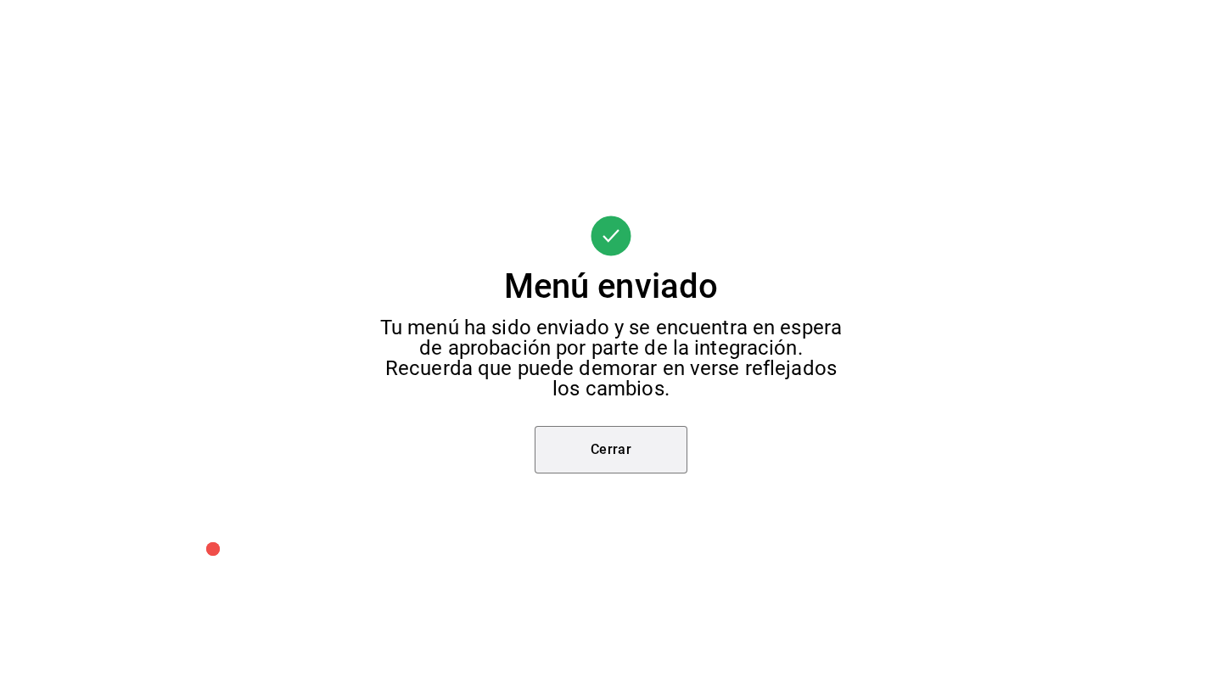
click at [627, 448] on button "Cerrar" at bounding box center [611, 450] width 153 height 48
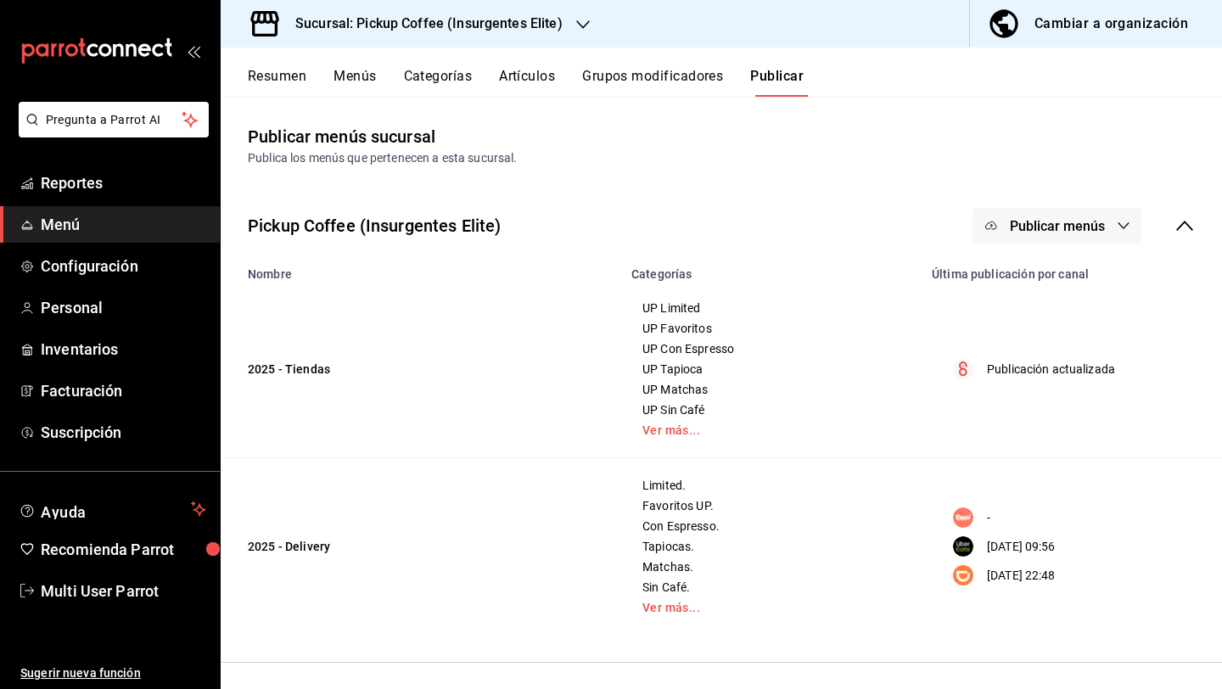
click at [1062, 218] on span "Publicar menús" at bounding box center [1057, 226] width 95 height 16
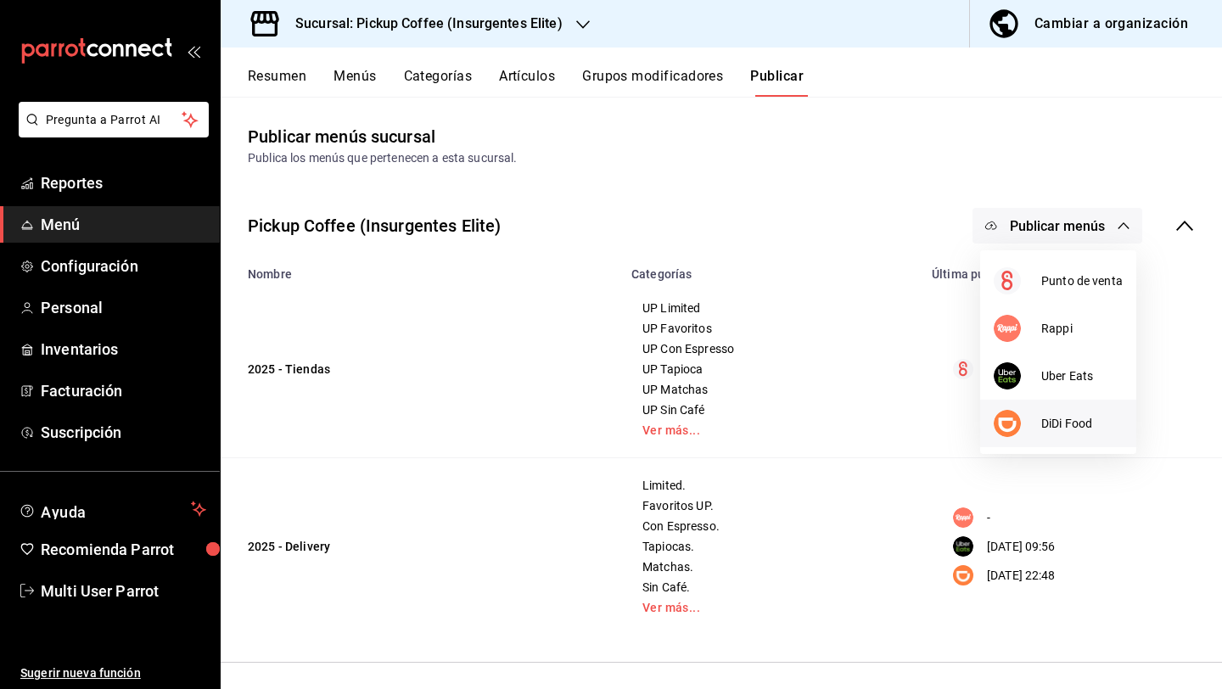
click at [1019, 415] on div at bounding box center [1018, 423] width 48 height 27
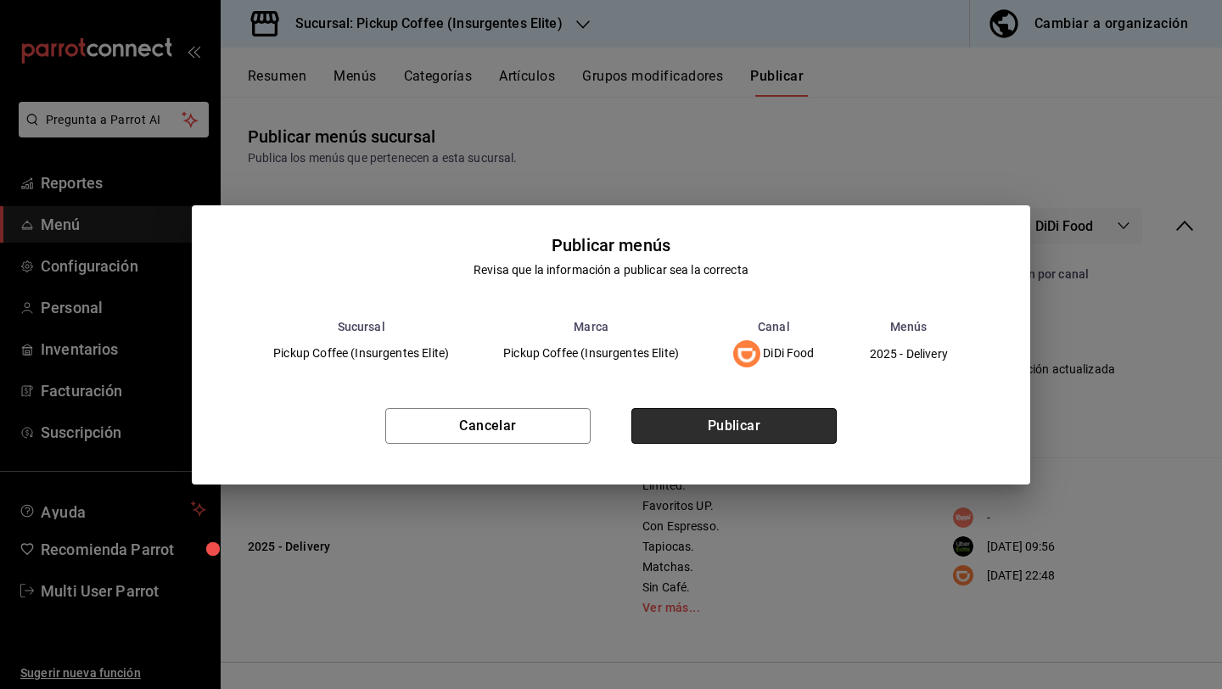
click at [699, 440] on button "Publicar" at bounding box center [733, 426] width 205 height 36
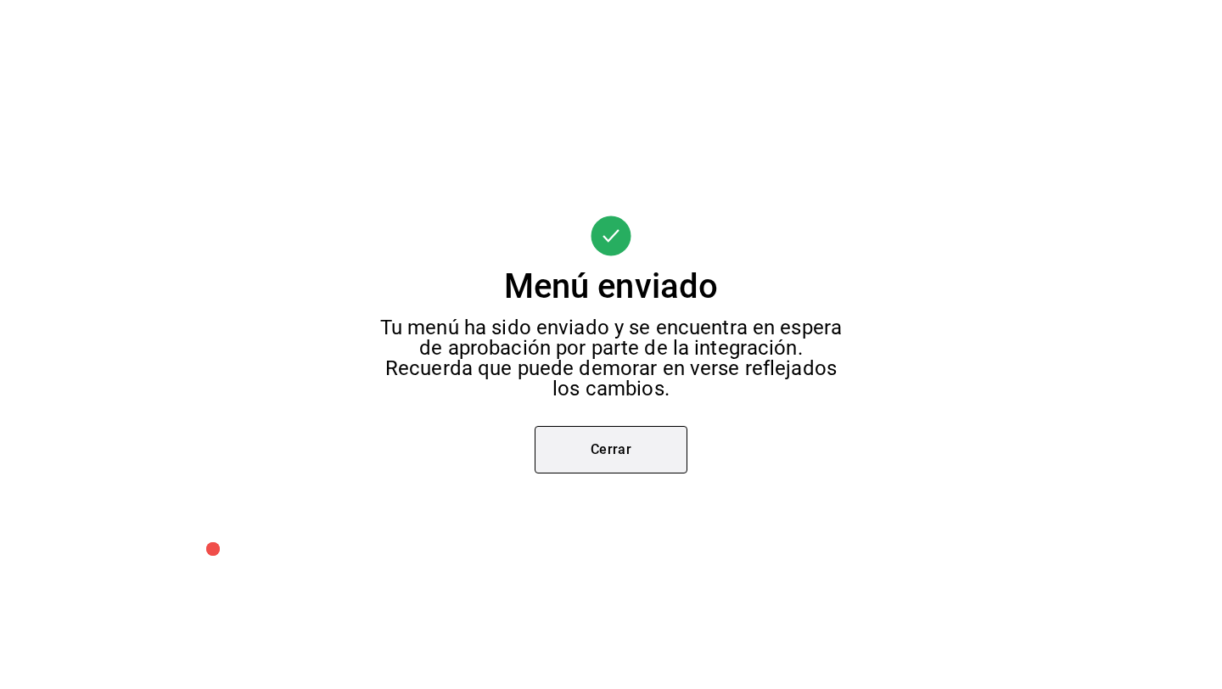
click at [637, 439] on button "Cerrar" at bounding box center [611, 450] width 153 height 48
